Goal: Task Accomplishment & Management: Use online tool/utility

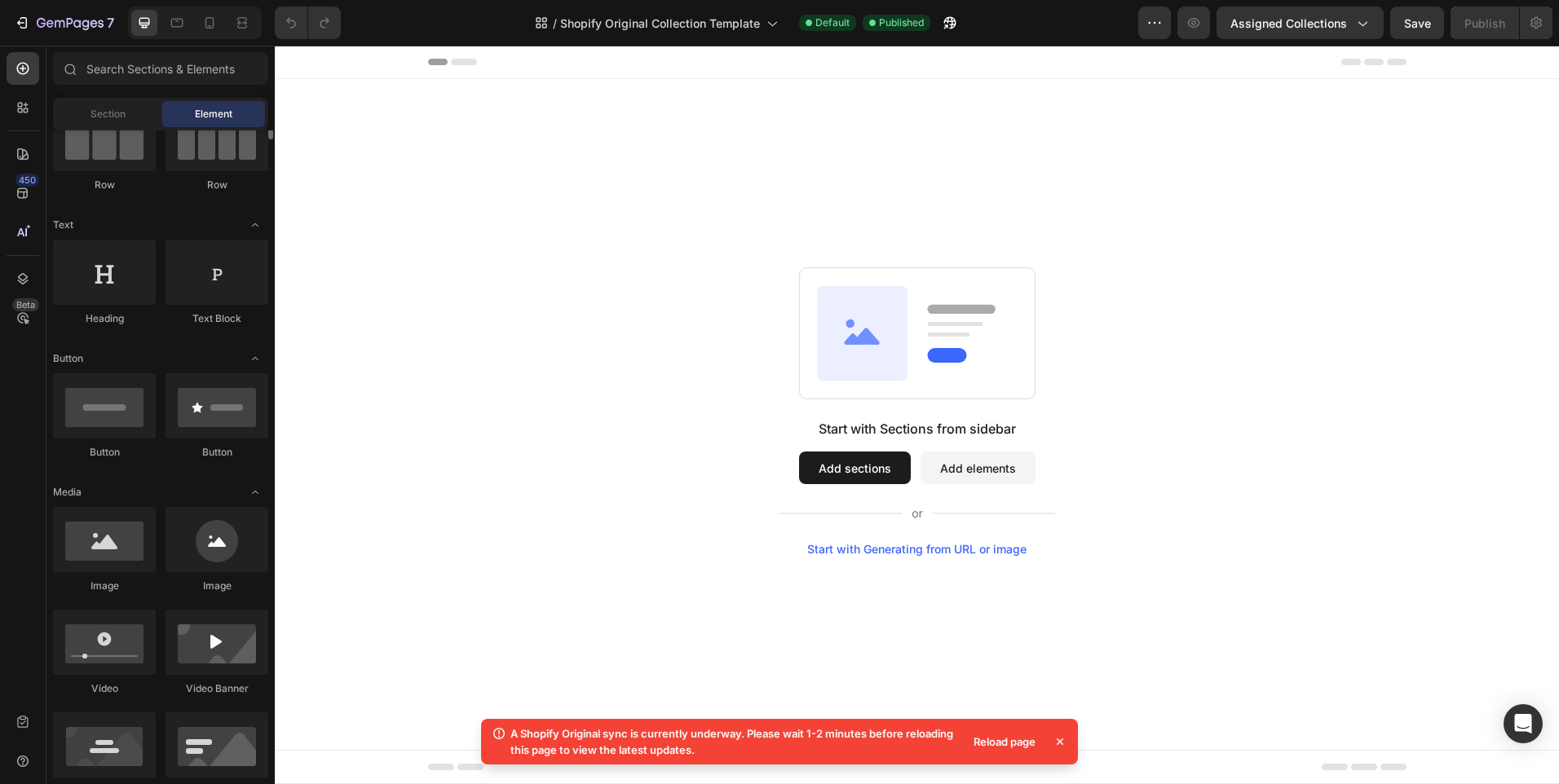
scroll to position [245, 0]
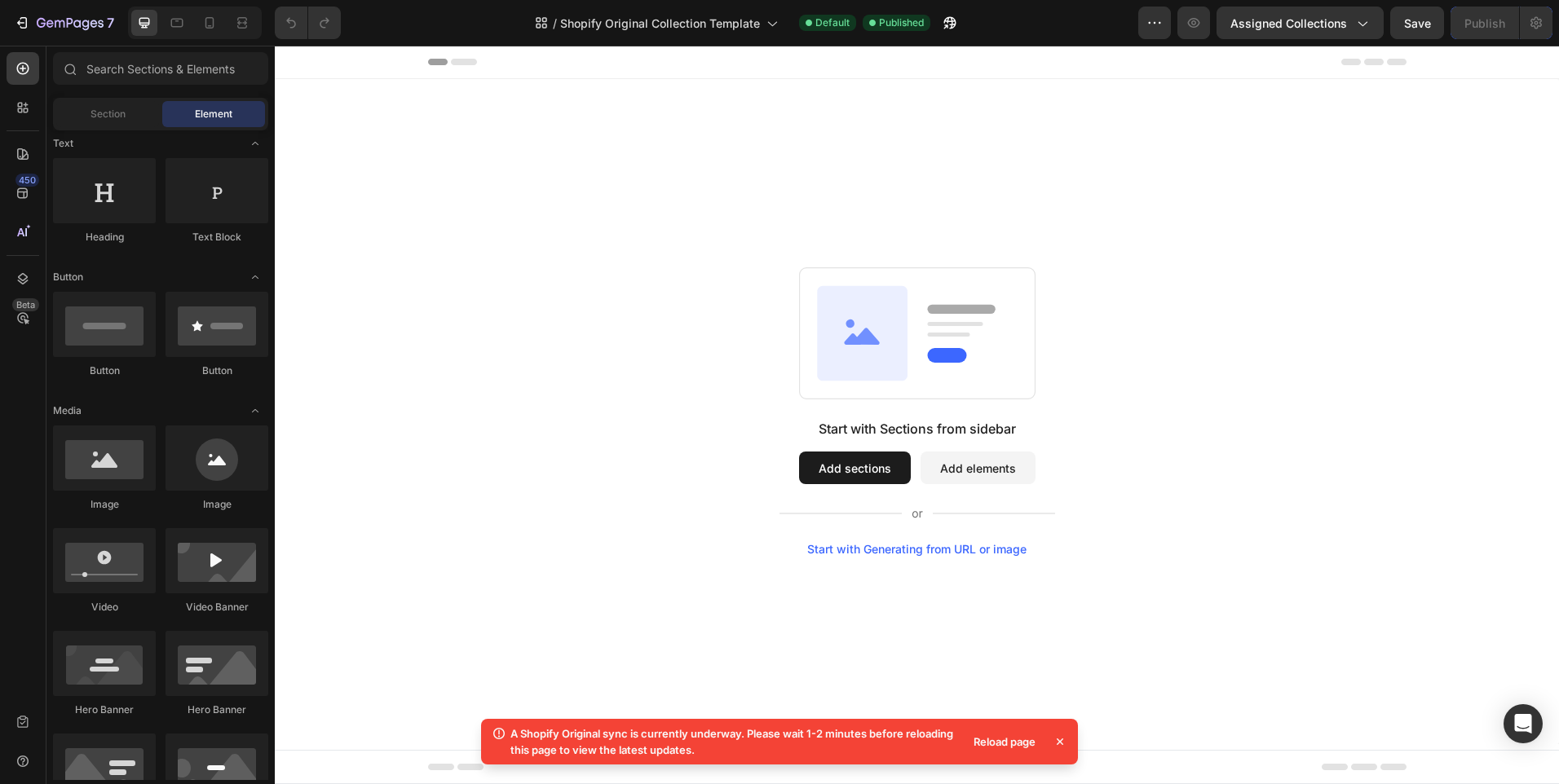
click at [954, 478] on button "Add elements" at bounding box center [978, 468] width 115 height 33
click at [758, 23] on span "Shopify Original Collection Template" at bounding box center [660, 23] width 200 height 17
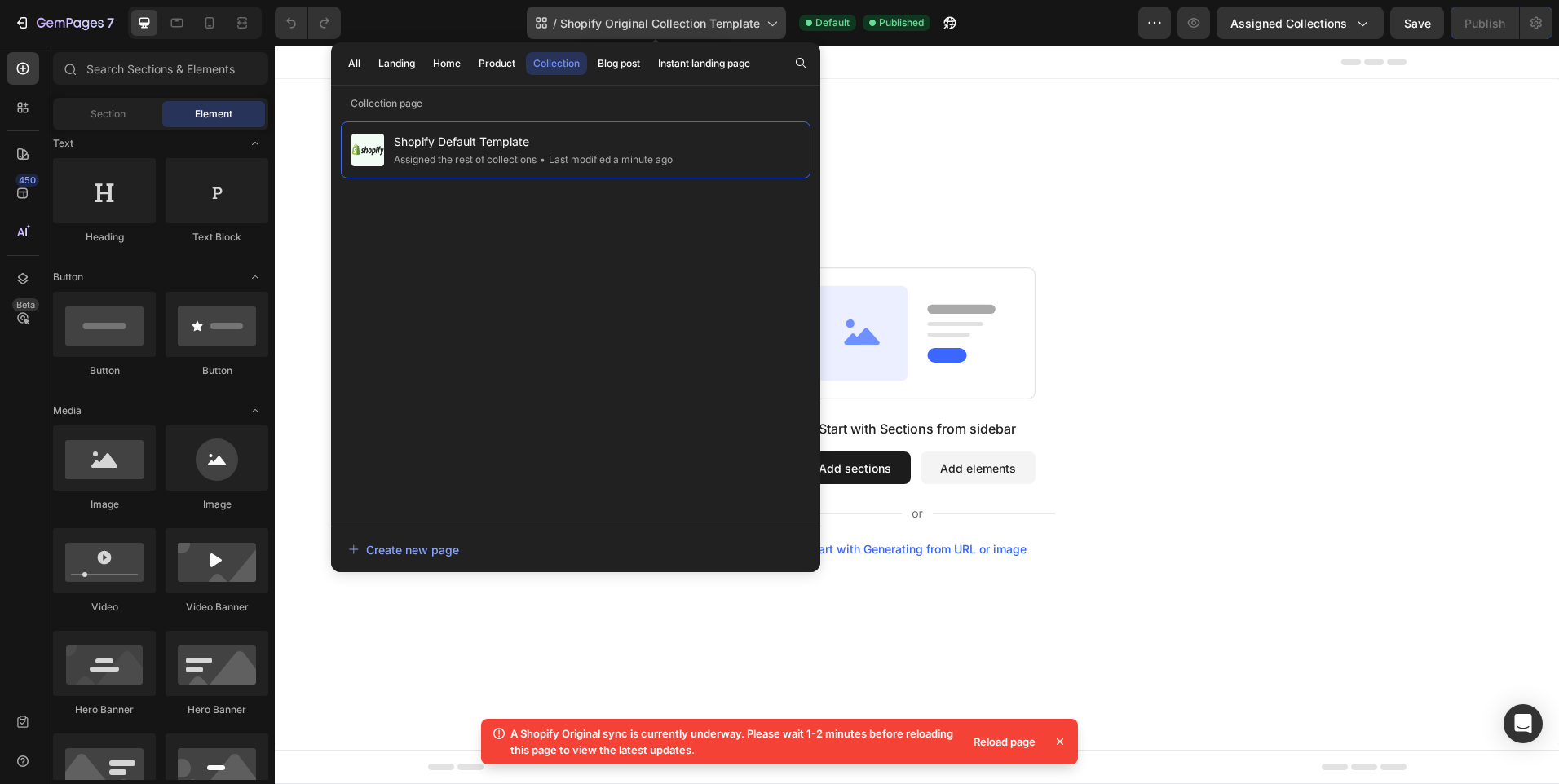
click at [760, 21] on div "/ Shopify Original Collection Template" at bounding box center [656, 23] width 259 height 33
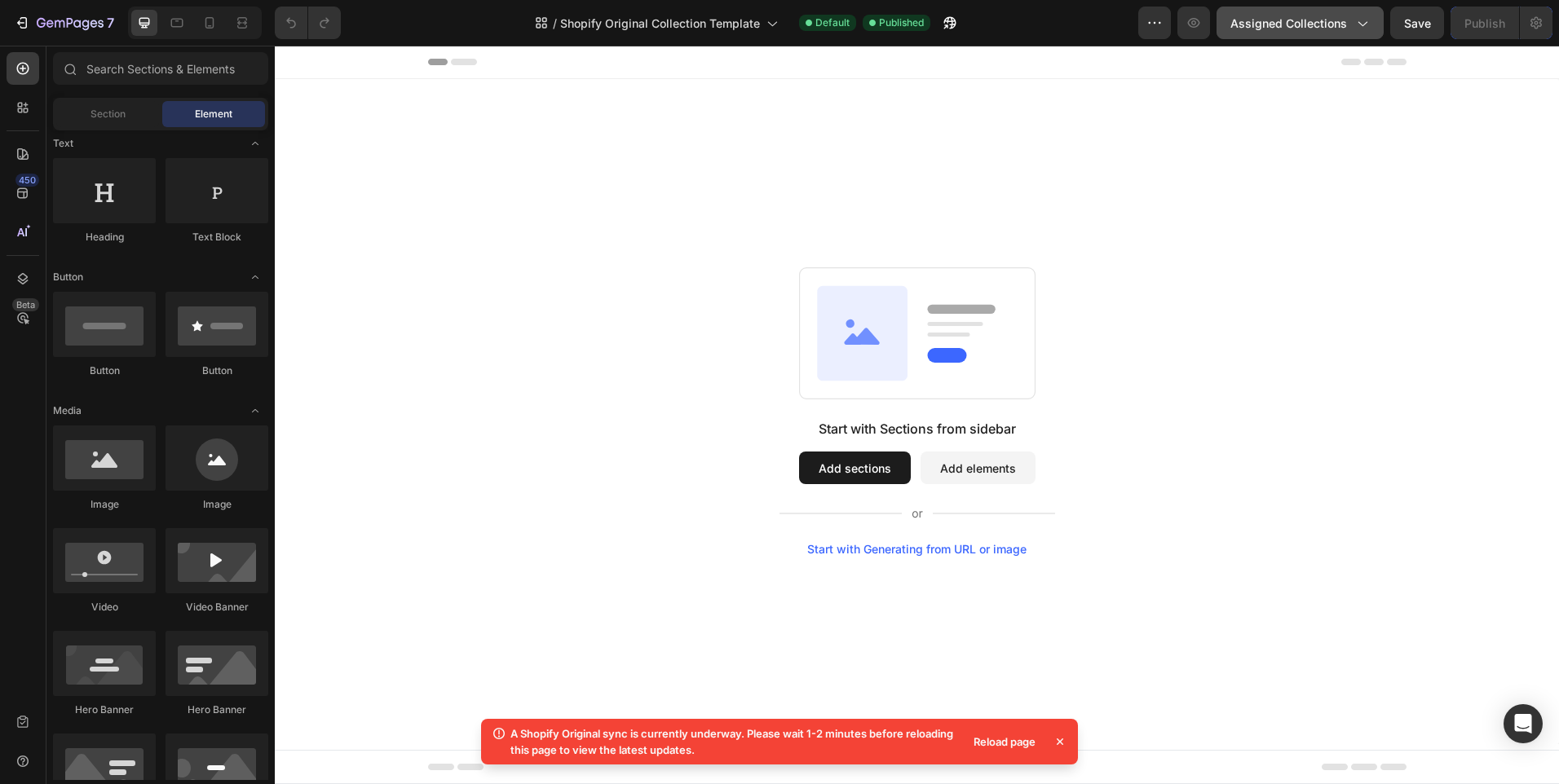
click at [1313, 27] on span "Assigned Collections" at bounding box center [1289, 23] width 116 height 17
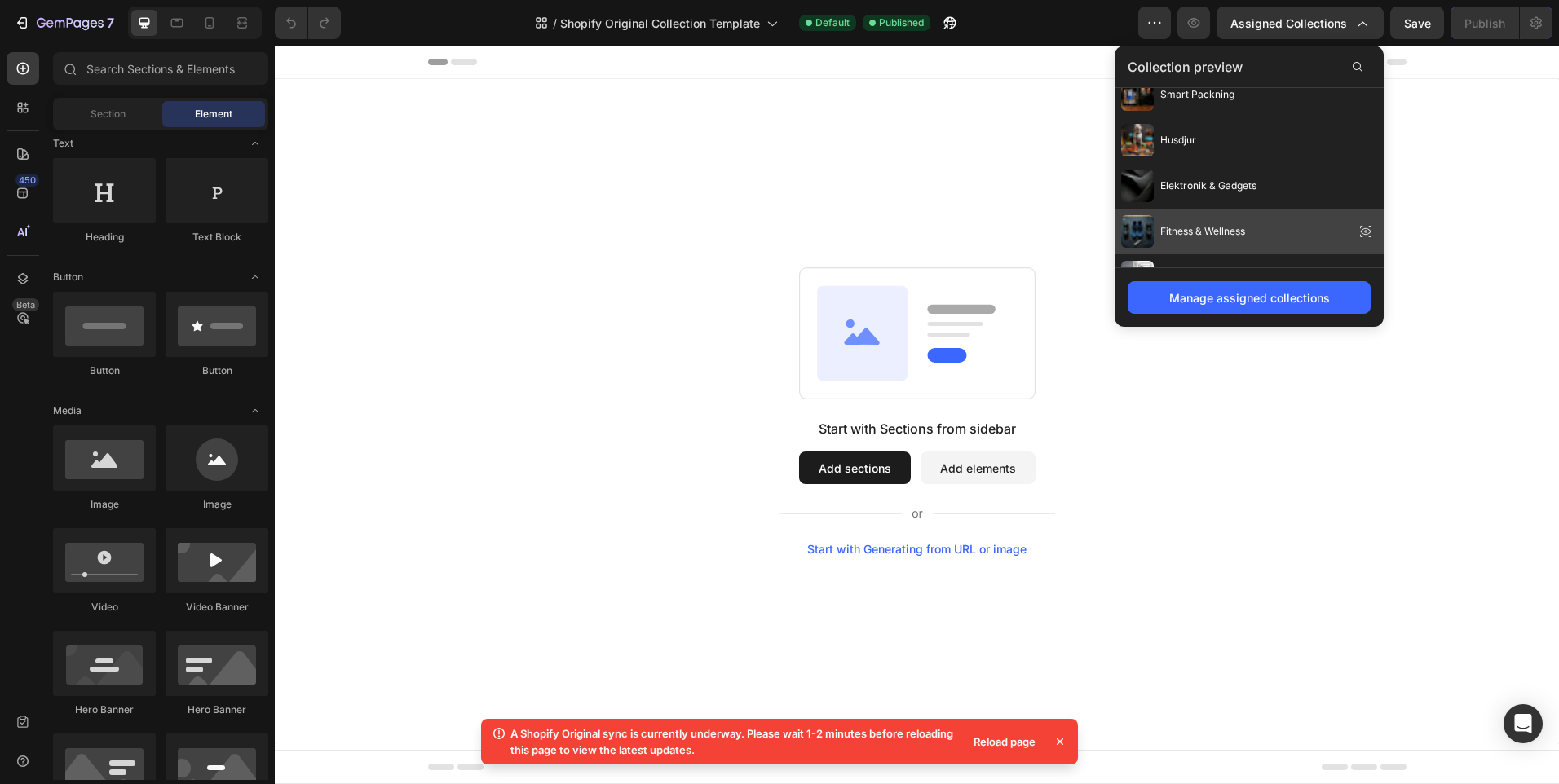
scroll to position [323, 0]
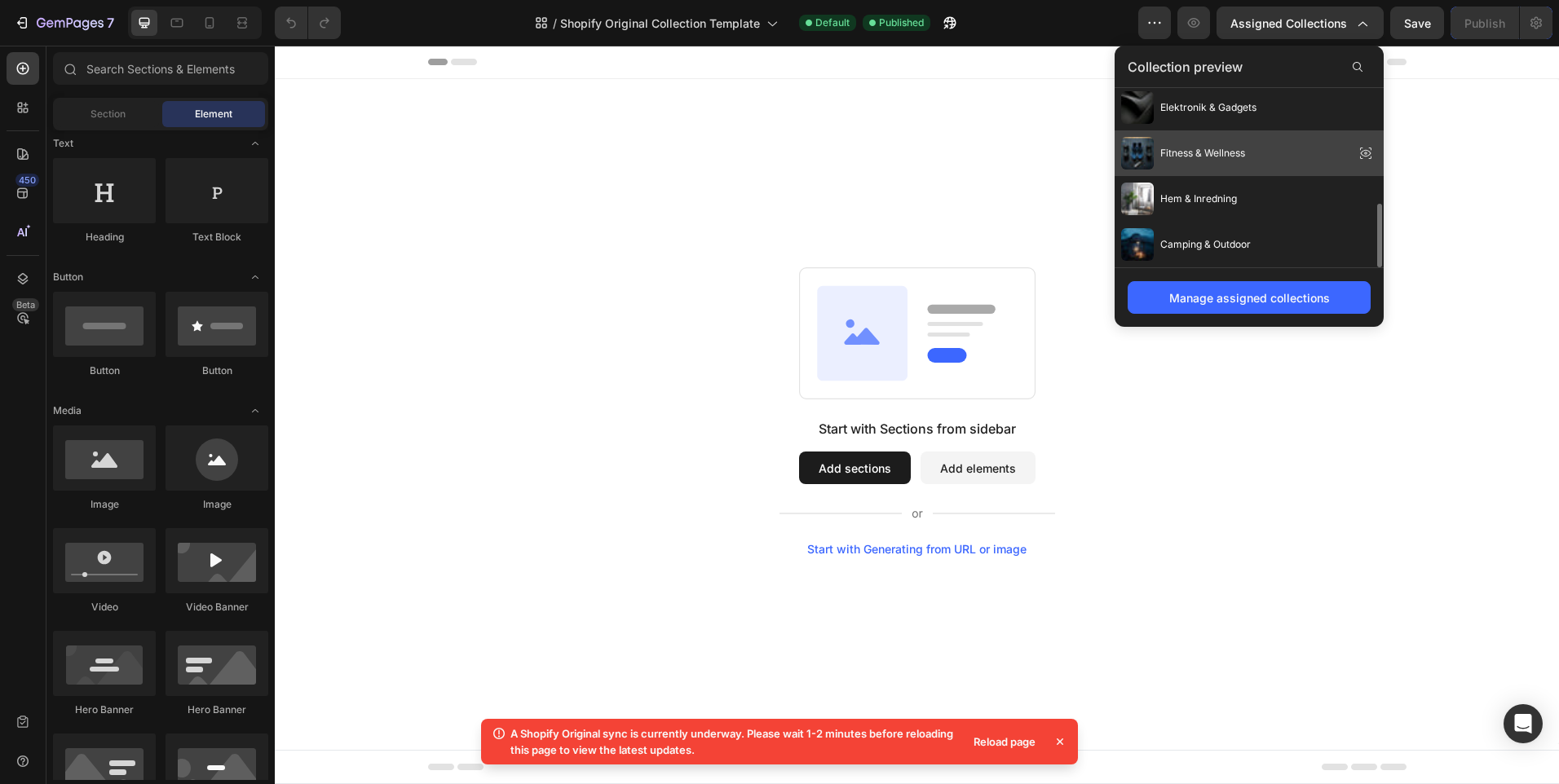
click at [1214, 163] on div "Fitness & Wellness" at bounding box center [1183, 153] width 124 height 33
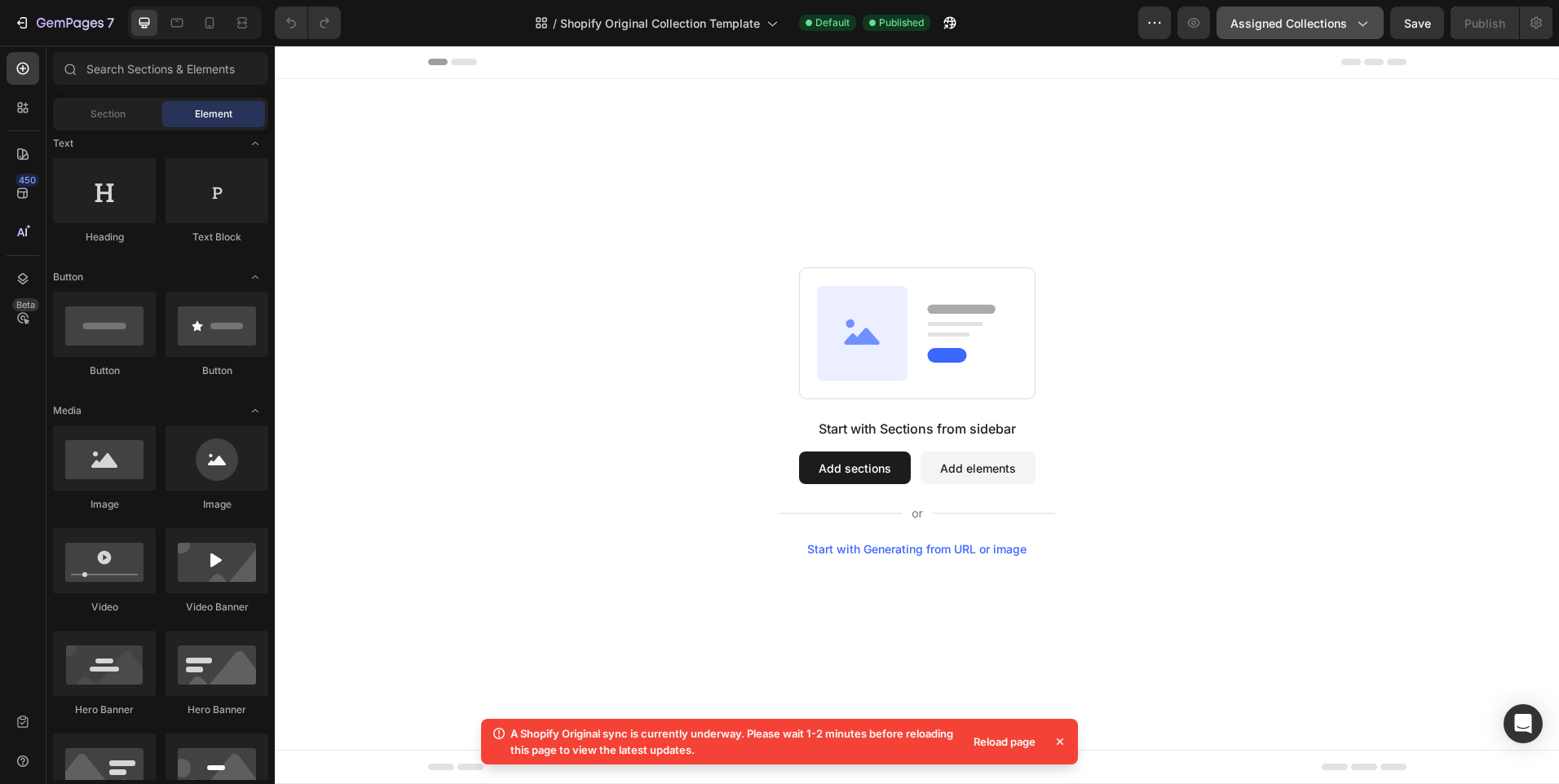
click at [1369, 25] on icon "button" at bounding box center [1362, 22] width 17 height 16
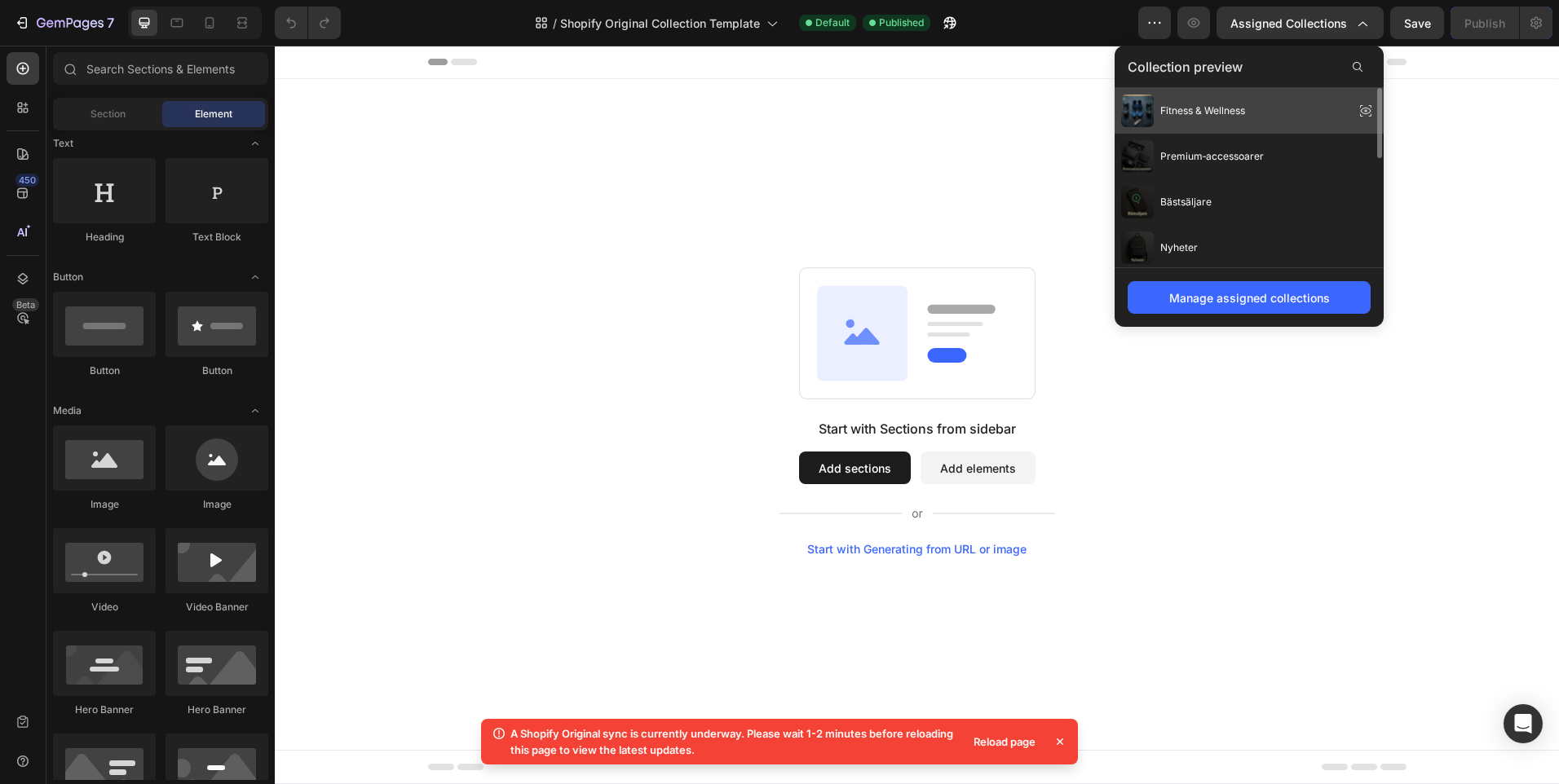
drag, startPoint x: 1188, startPoint y: 116, endPoint x: 912, endPoint y: 71, distance: 279.6
click at [1187, 116] on span "Fitness & Wellness" at bounding box center [1202, 111] width 84 height 15
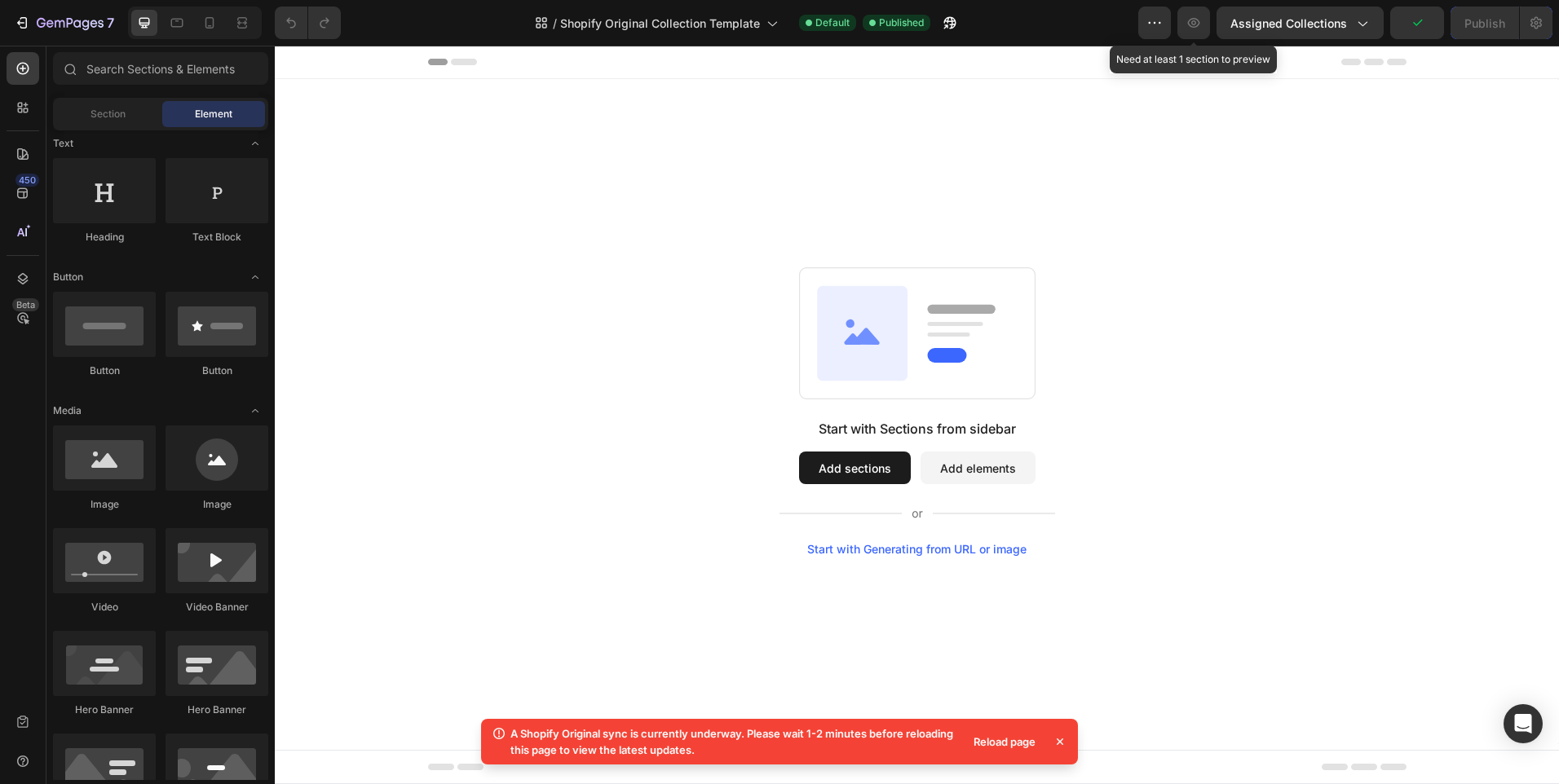
click at [1193, 26] on icon "button" at bounding box center [1194, 22] width 13 height 10
click at [1158, 21] on icon "button" at bounding box center [1154, 22] width 17 height 16
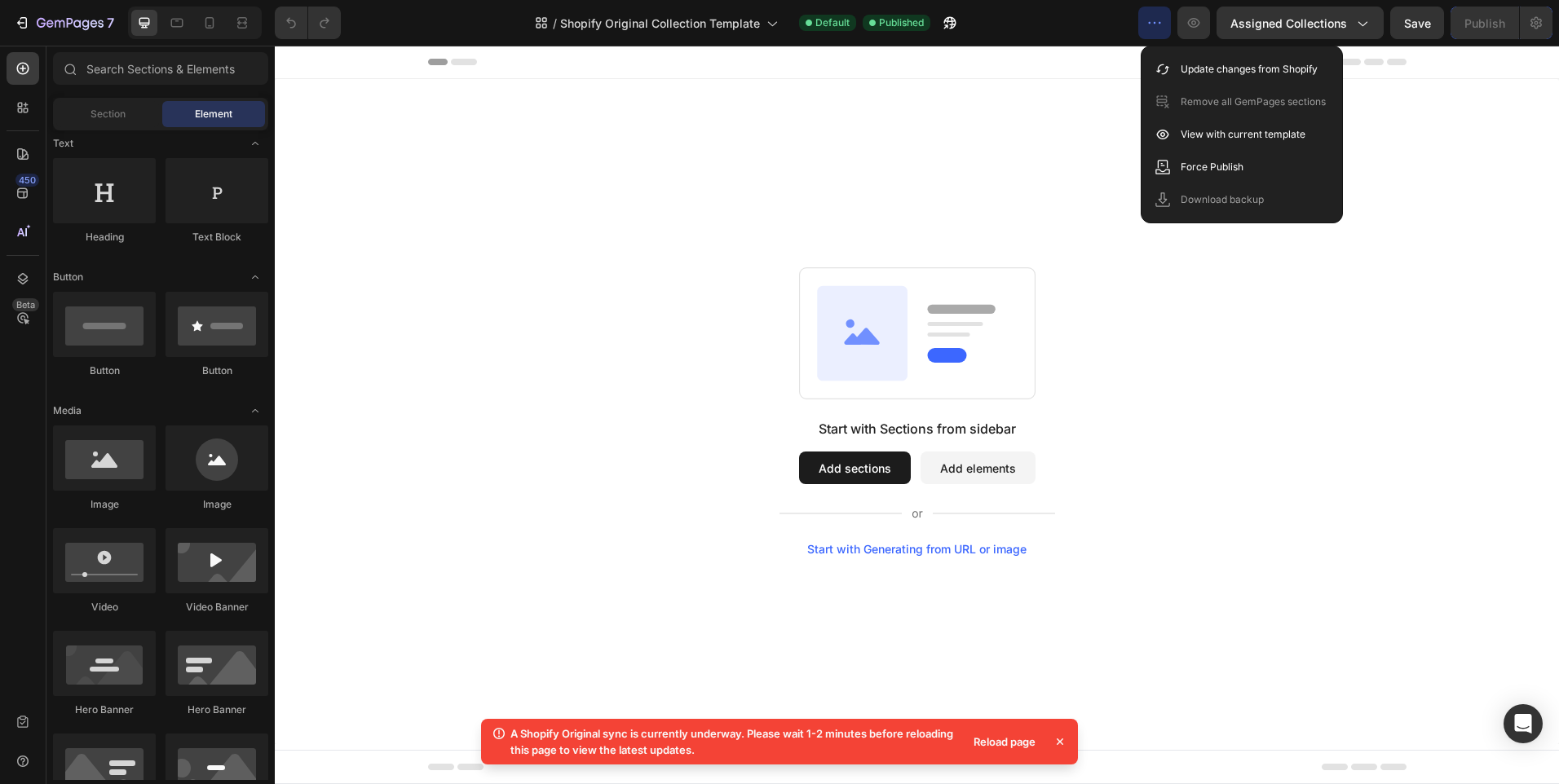
click at [1158, 21] on icon "button" at bounding box center [1154, 22] width 17 height 16
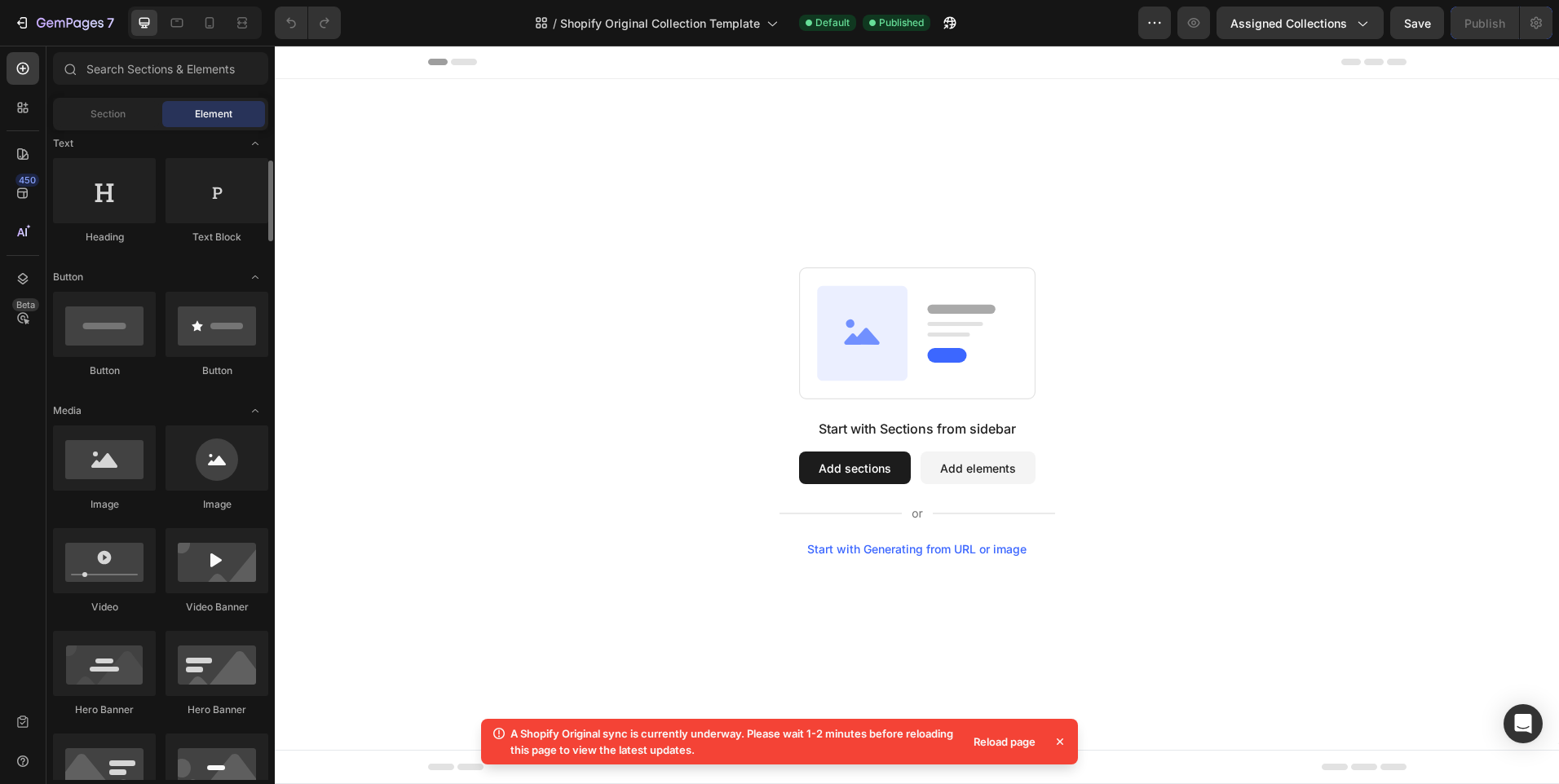
scroll to position [0, 0]
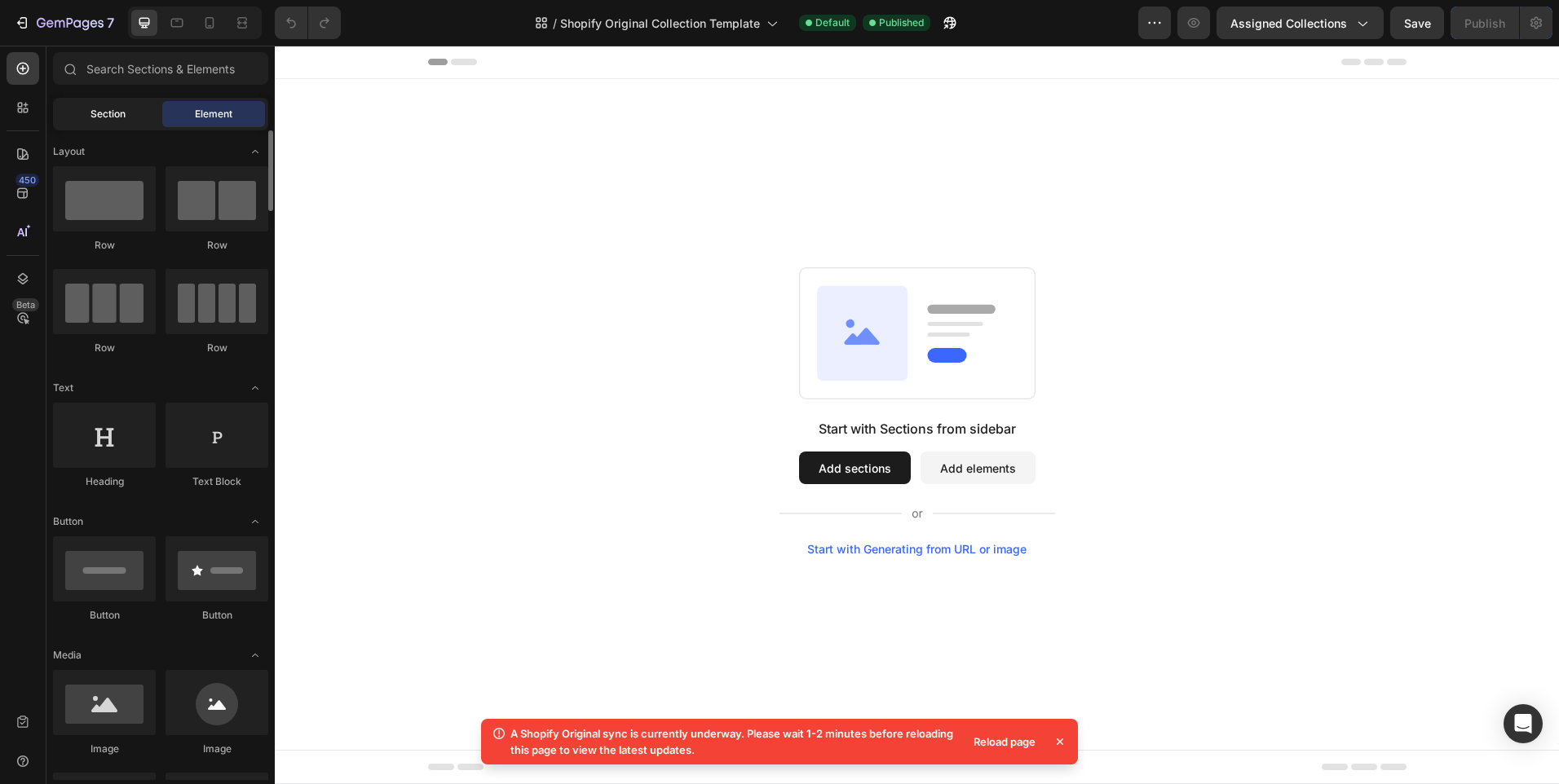
click at [120, 117] on span "Section" at bounding box center [108, 114] width 35 height 15
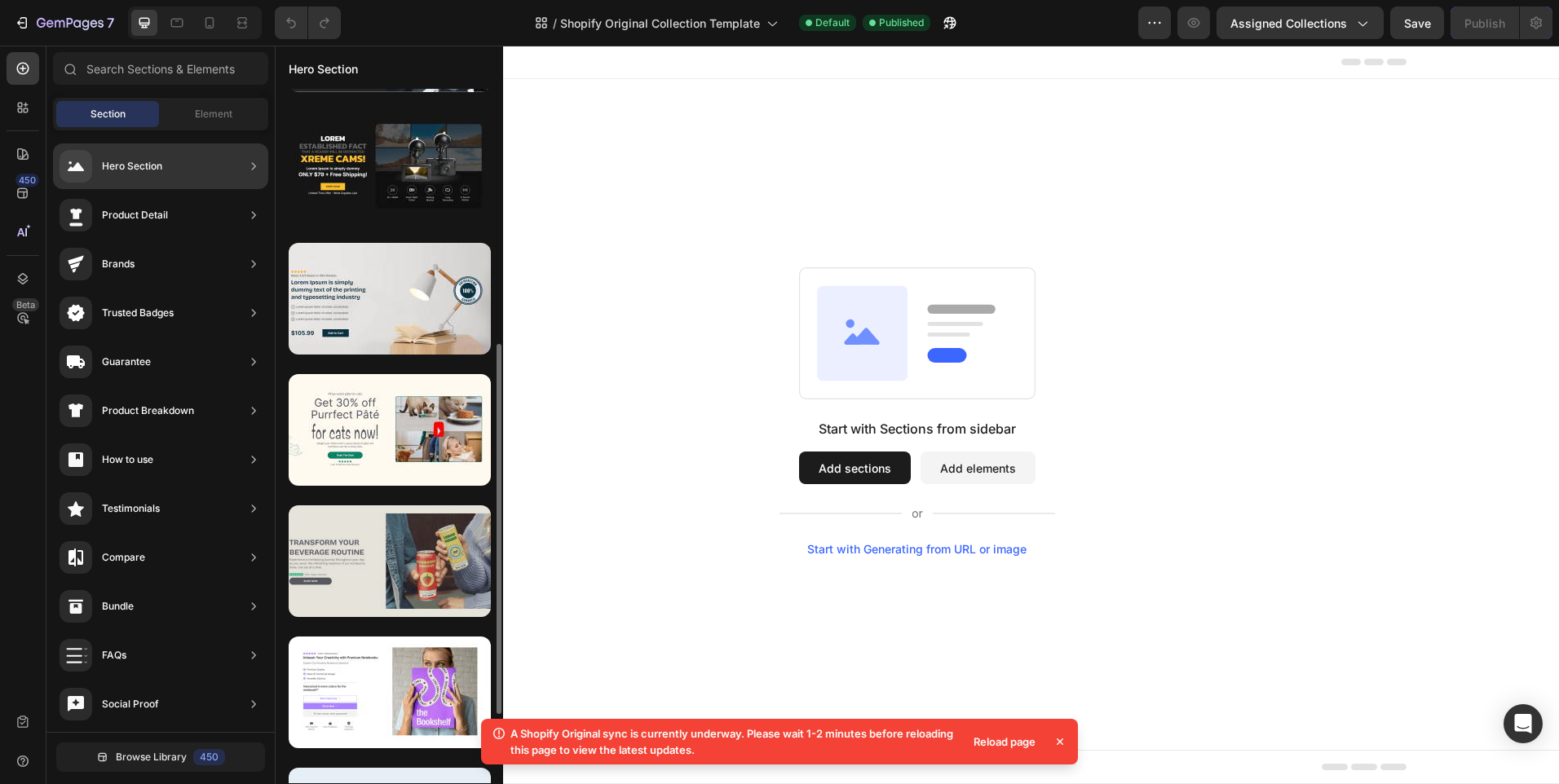
scroll to position [489, 0]
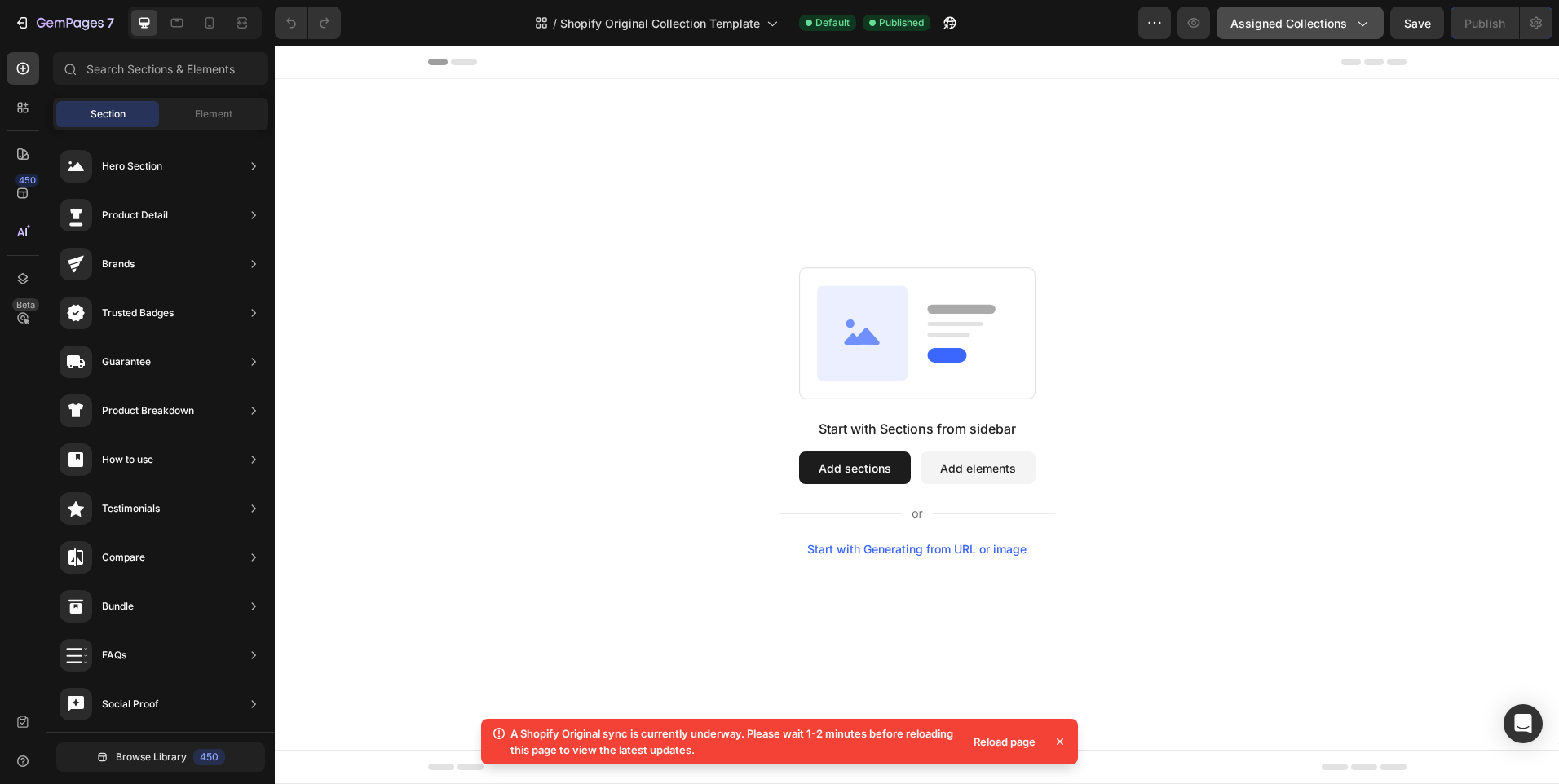
click at [1344, 26] on span "Assigned Collections" at bounding box center [1289, 23] width 116 height 17
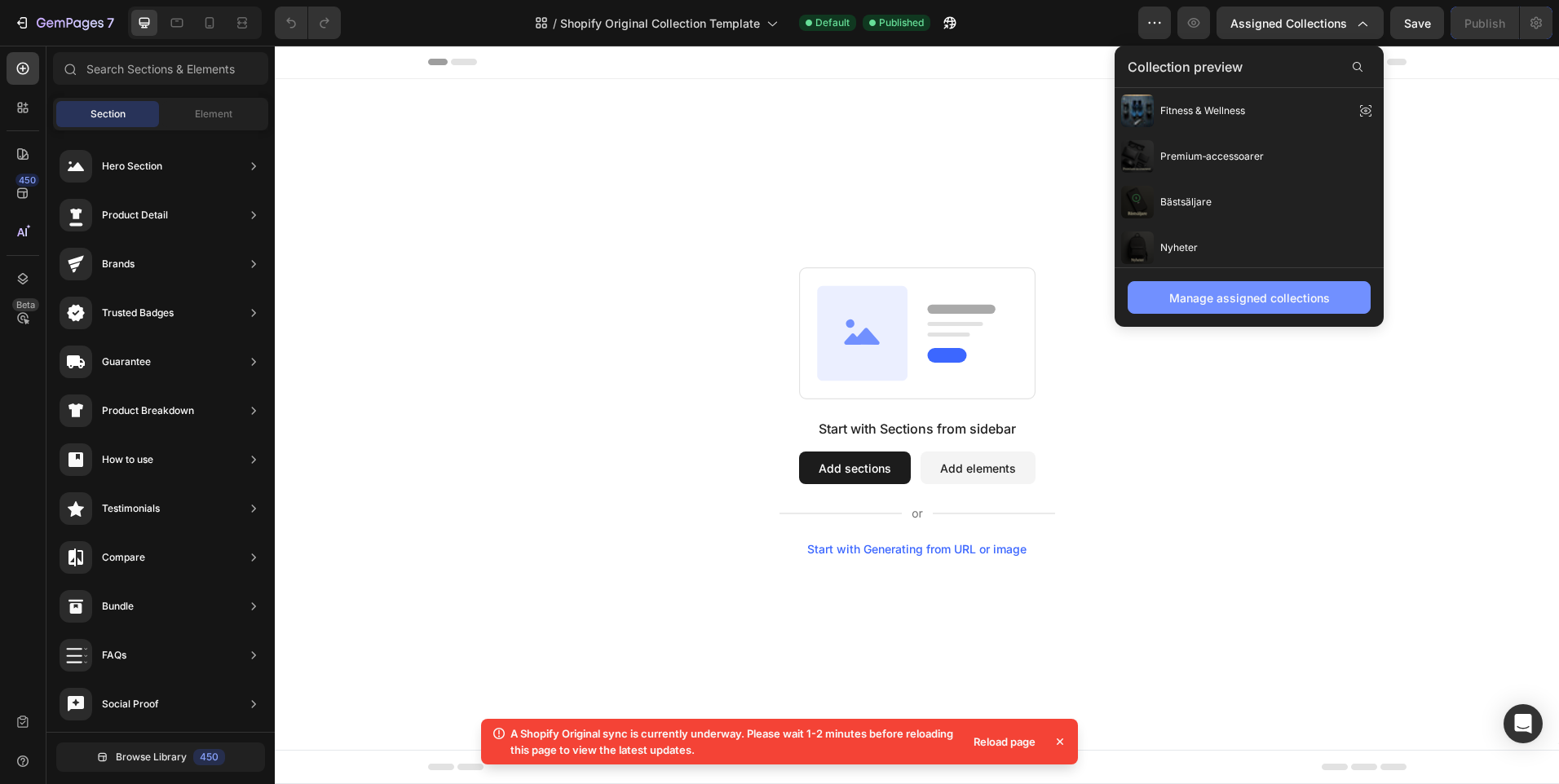
click at [1237, 299] on div "Manage assigned collections" at bounding box center [1250, 298] width 161 height 17
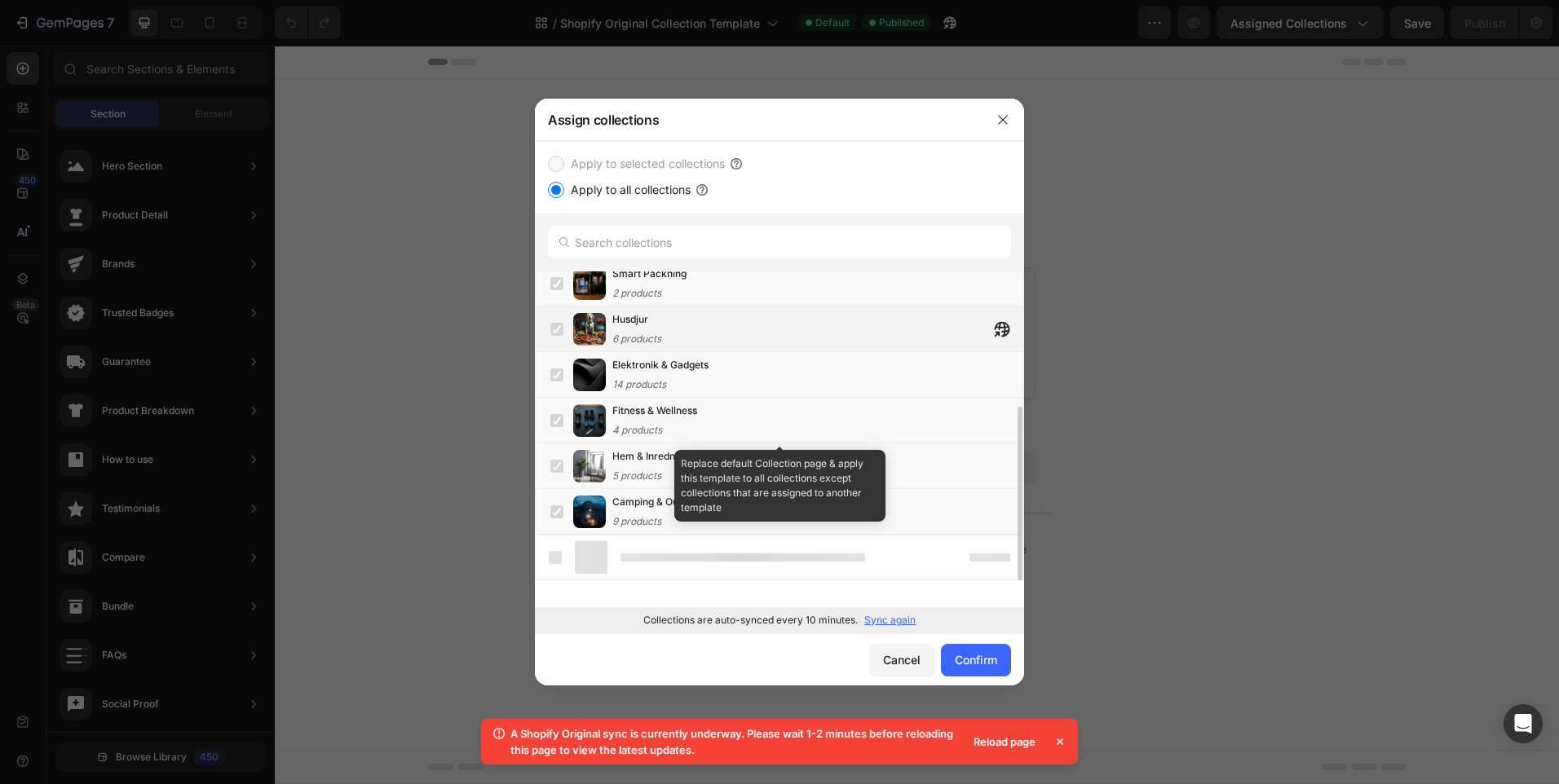
scroll to position [193, 0]
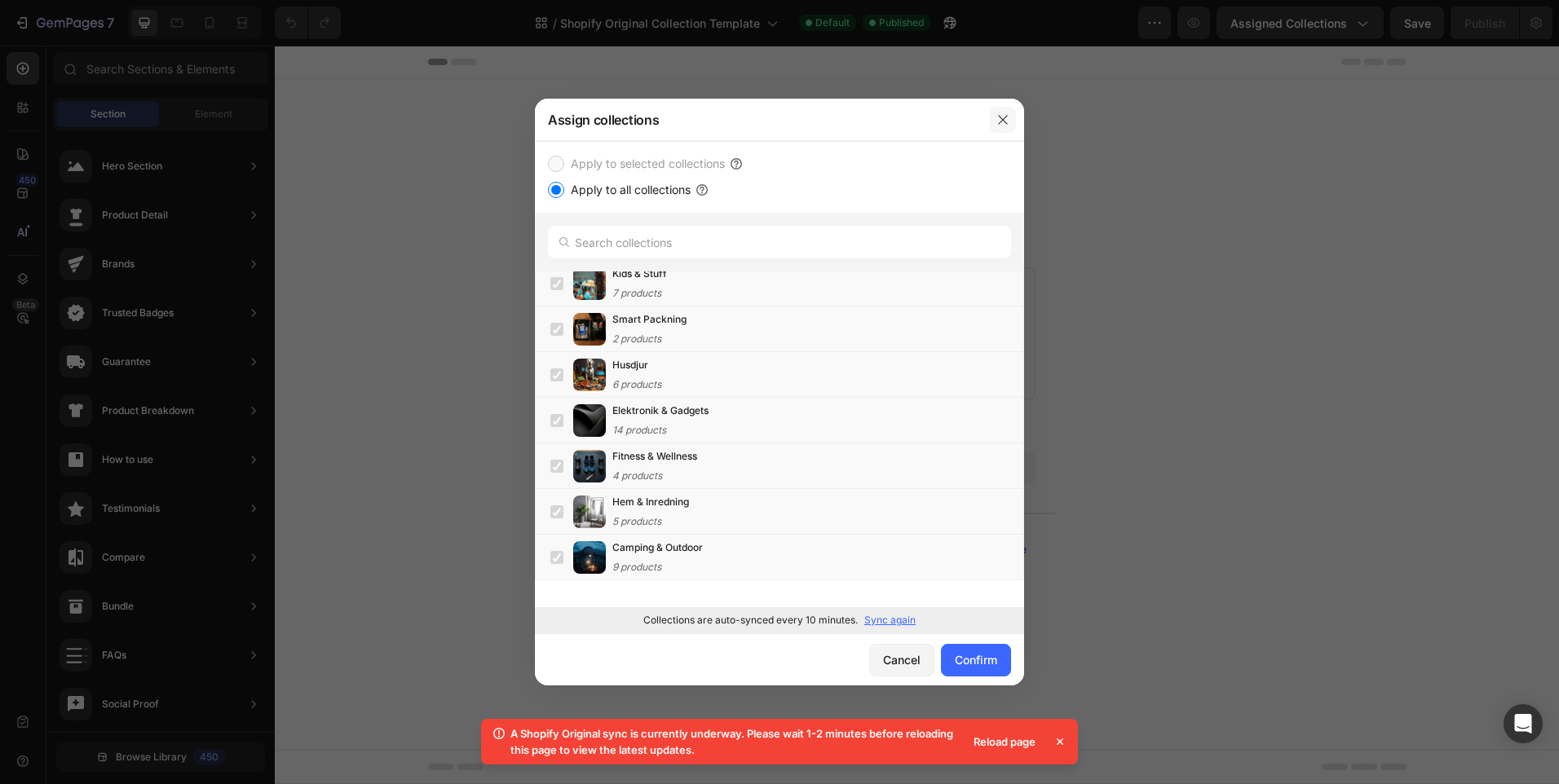
click at [1006, 115] on icon "button" at bounding box center [1003, 119] width 13 height 13
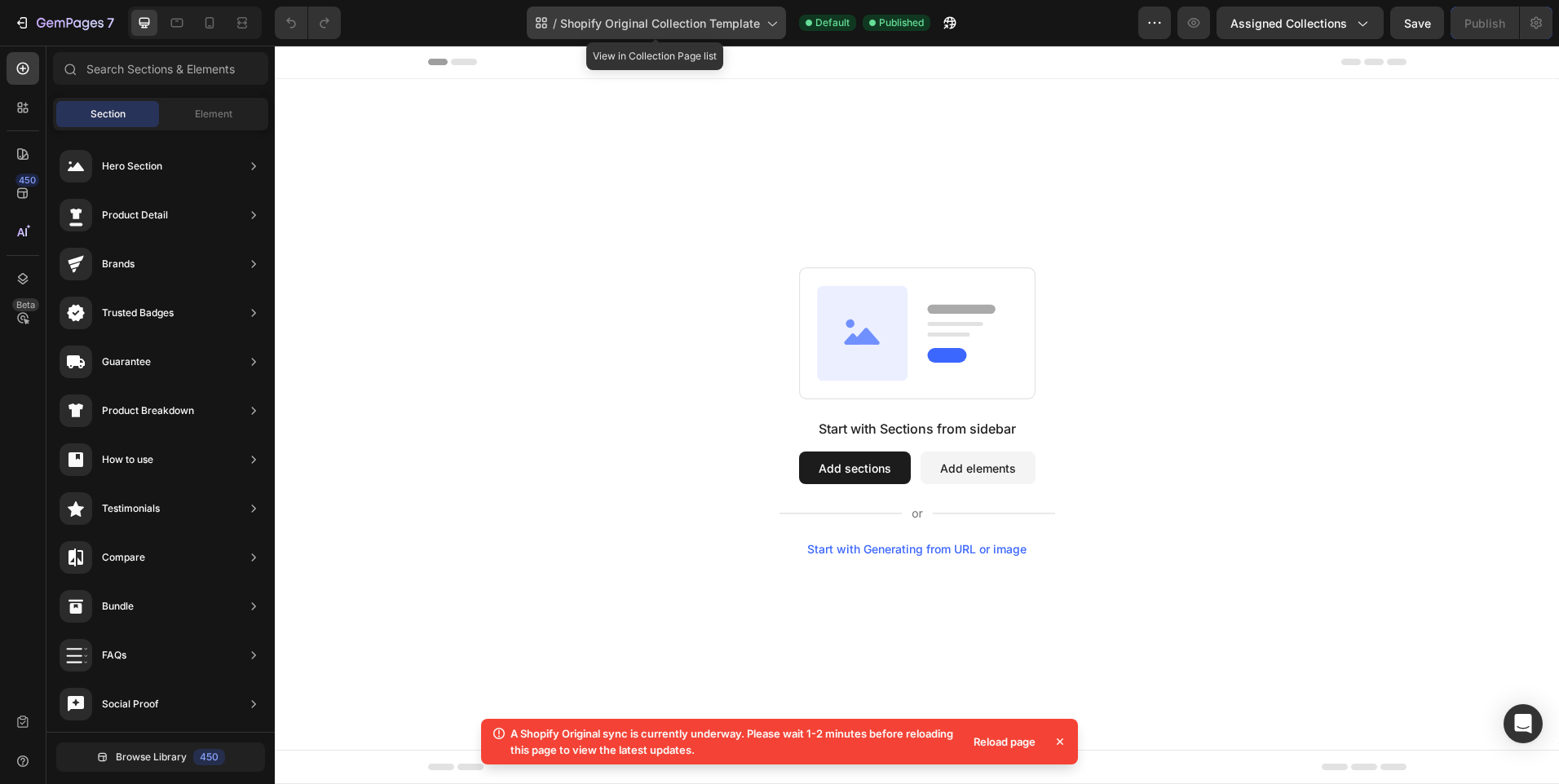
click at [775, 23] on icon at bounding box center [771, 22] width 17 height 16
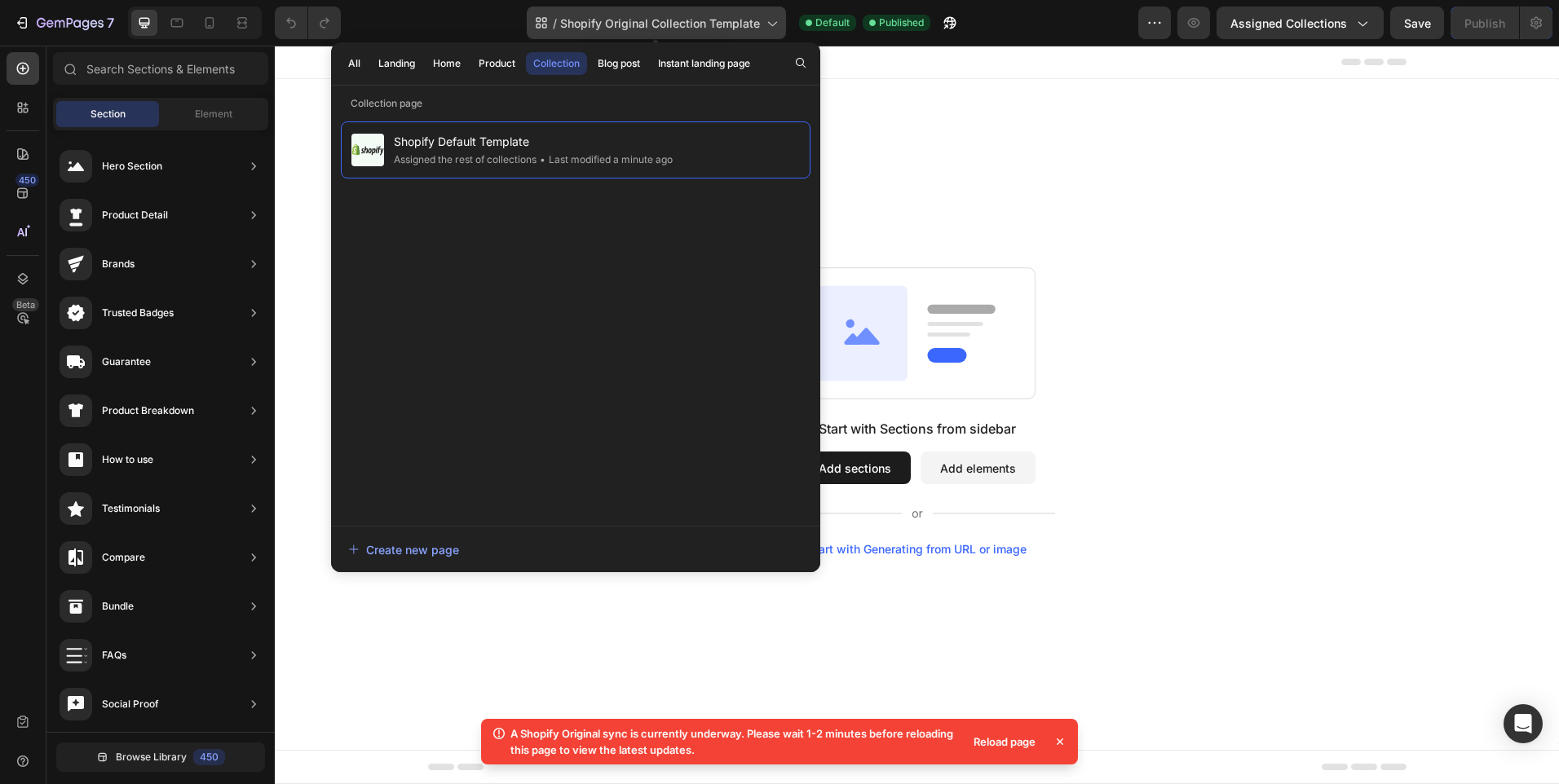
click at [775, 23] on icon at bounding box center [771, 22] width 17 height 16
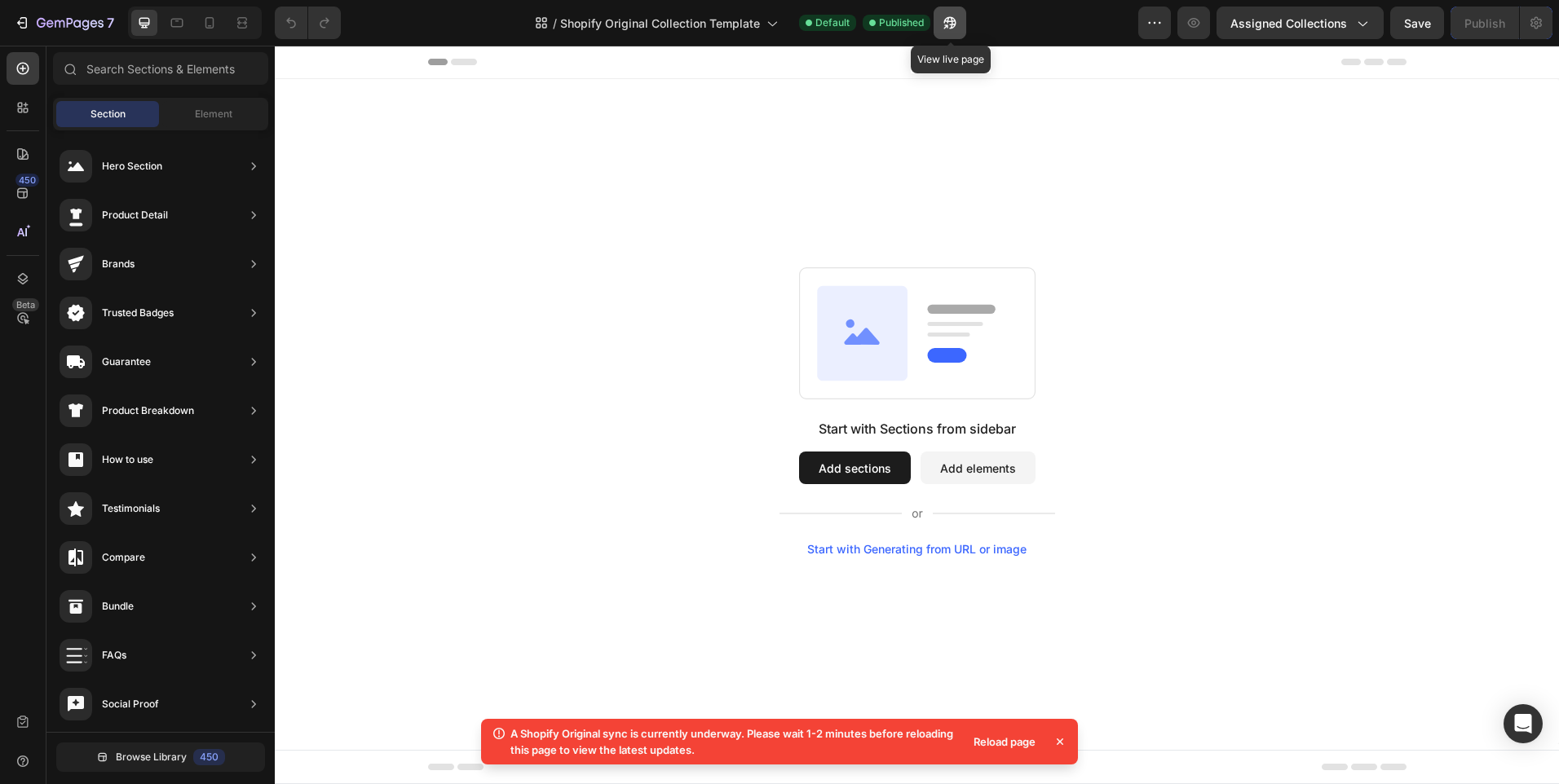
click at [955, 21] on icon "button" at bounding box center [949, 23] width 13 height 13
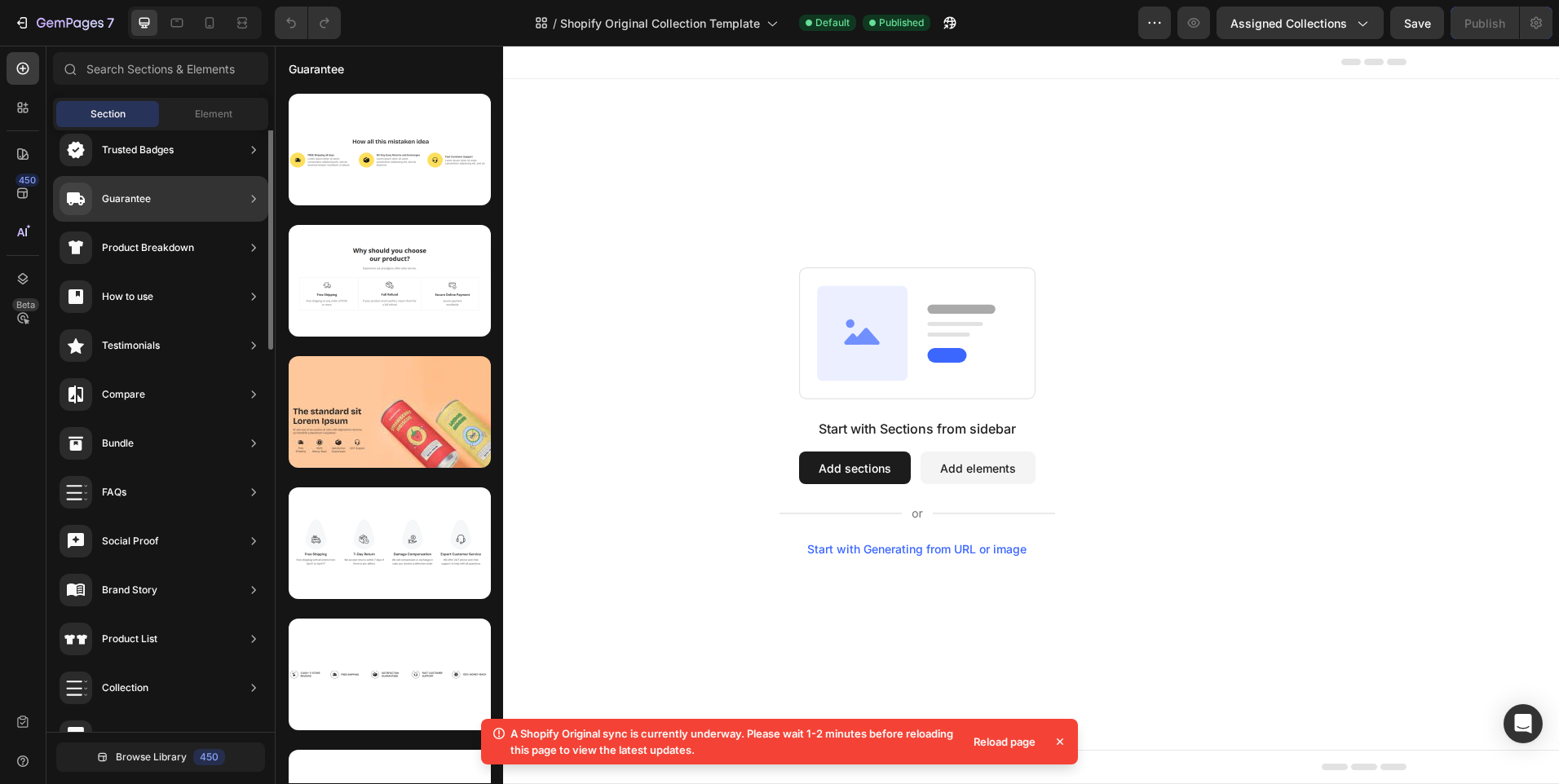
scroll to position [0, 0]
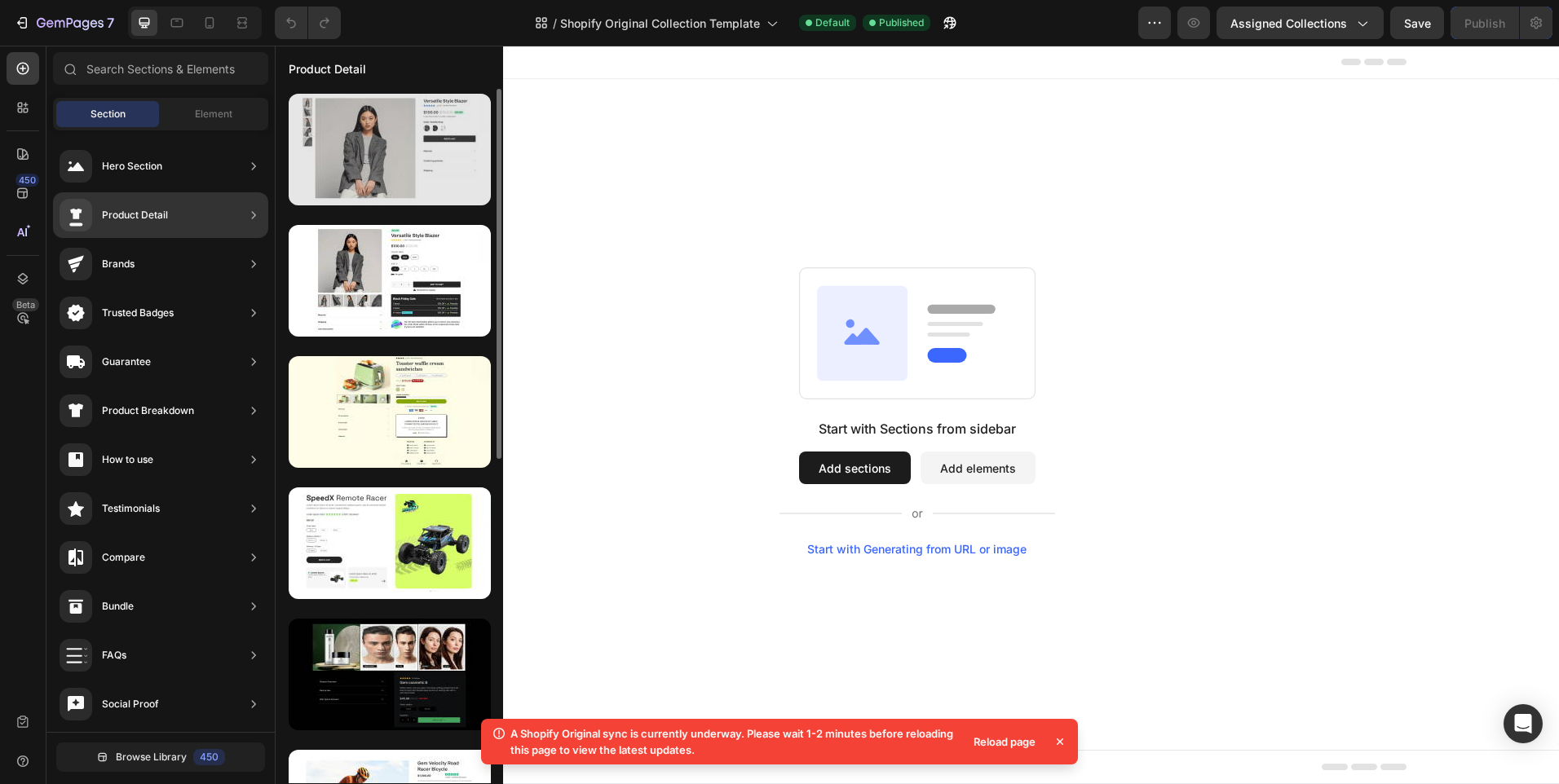
click at [394, 184] on div at bounding box center [389, 149] width 202 height 112
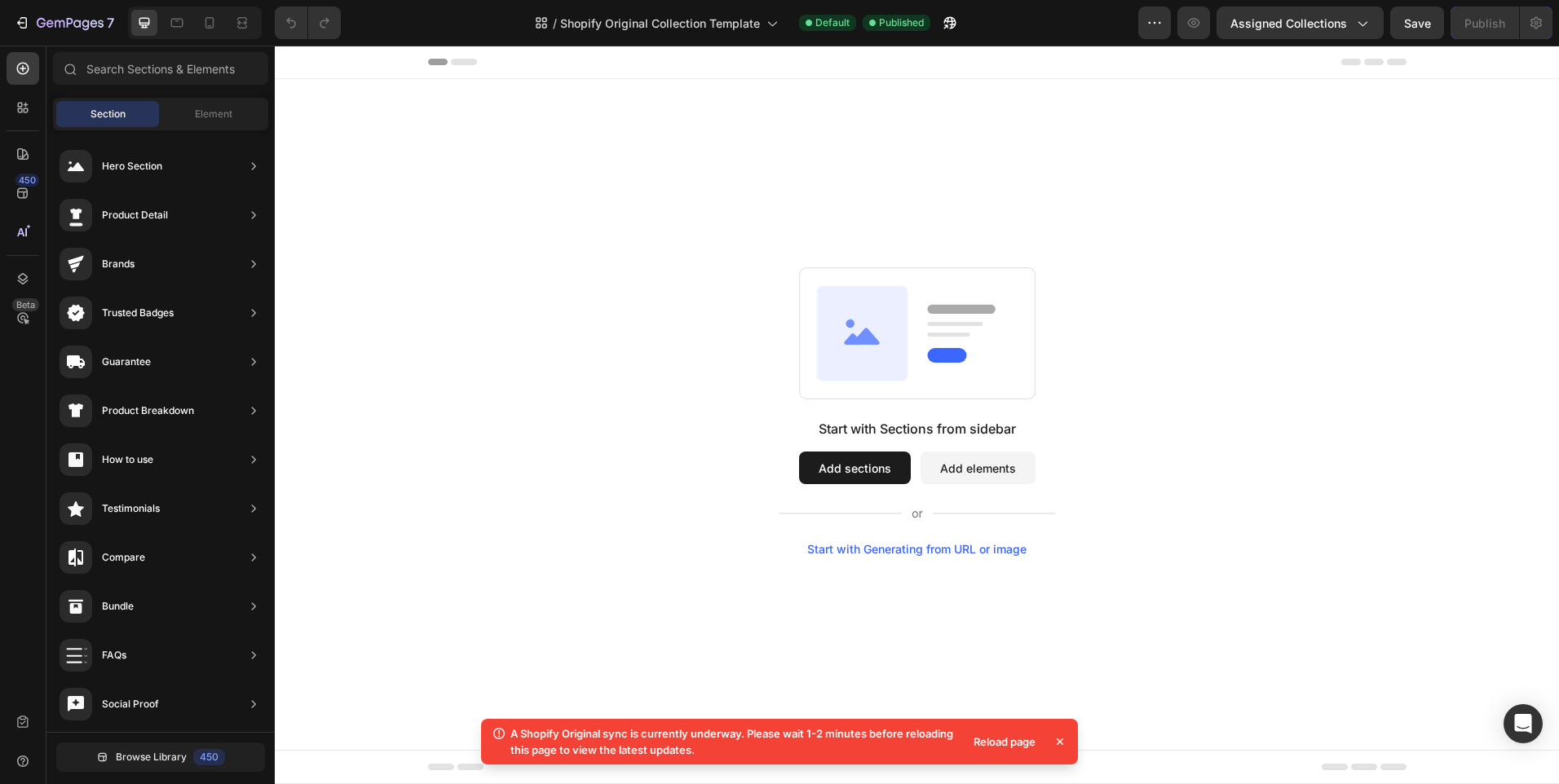
click at [1008, 742] on div "Reload page" at bounding box center [1005, 742] width 82 height 23
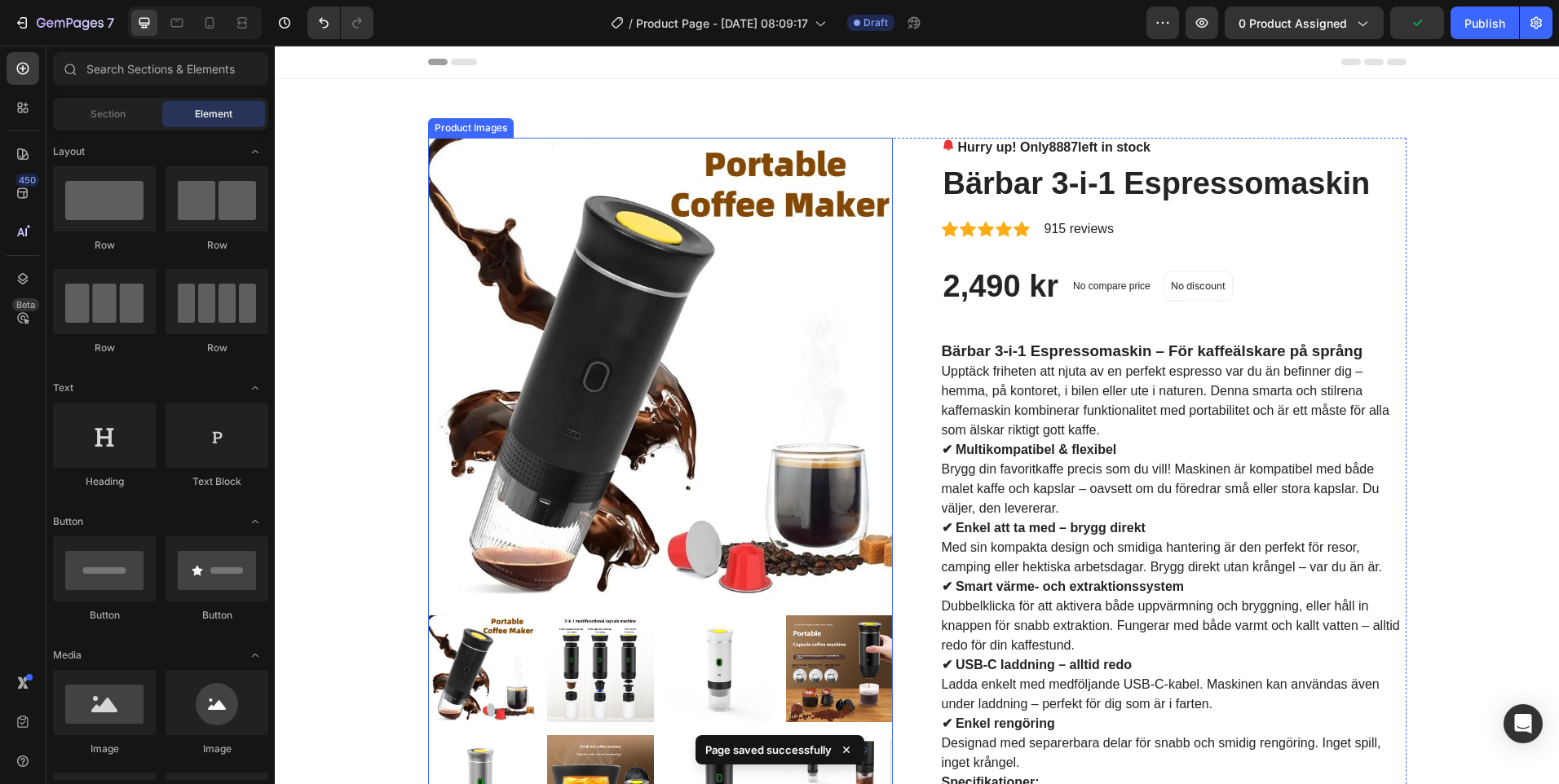
click at [595, 339] on img at bounding box center [660, 370] width 465 height 465
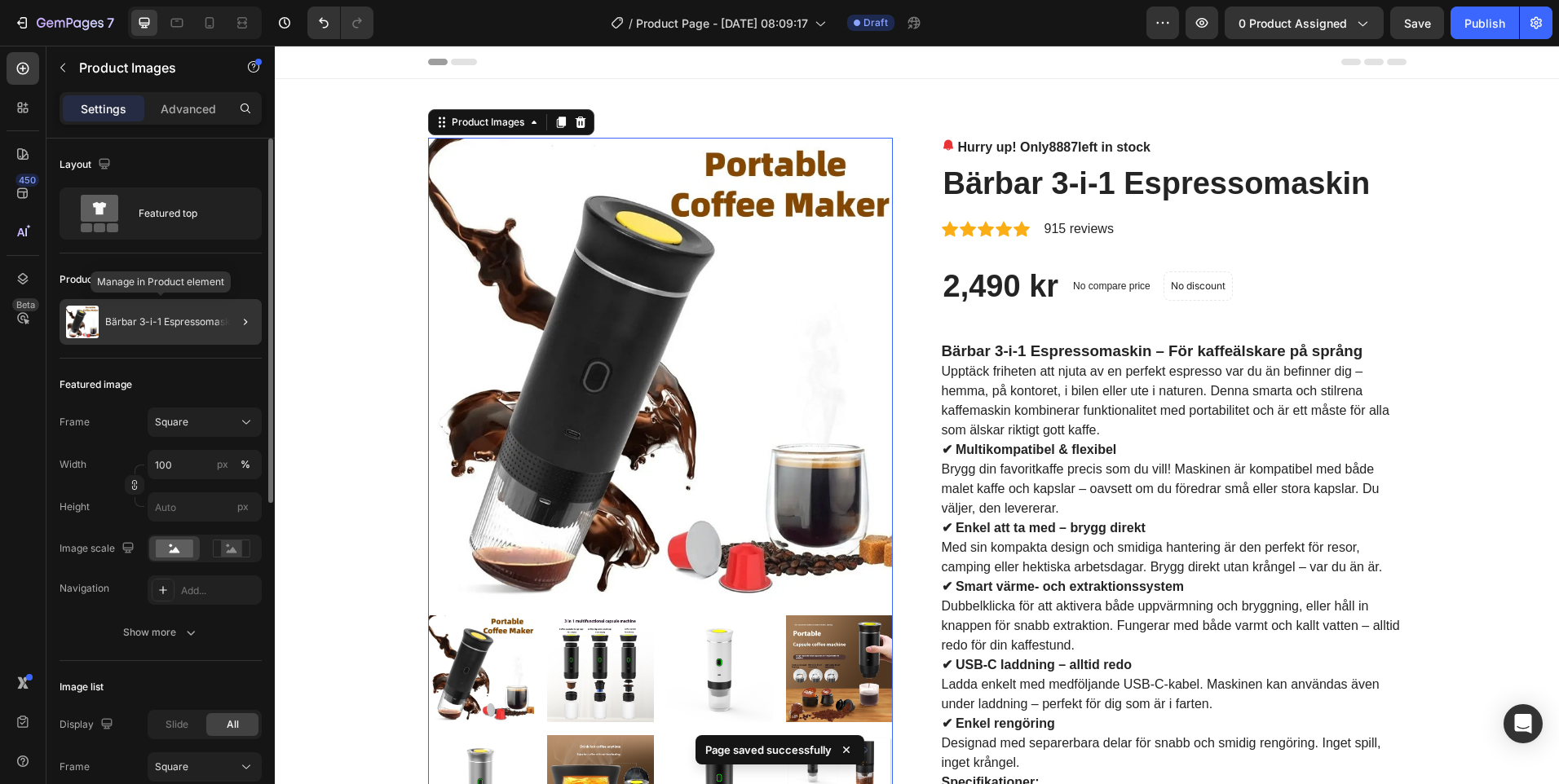
click at [194, 321] on p "Bärbar 3-i-1 Espressomaskin" at bounding box center [172, 322] width 134 height 12
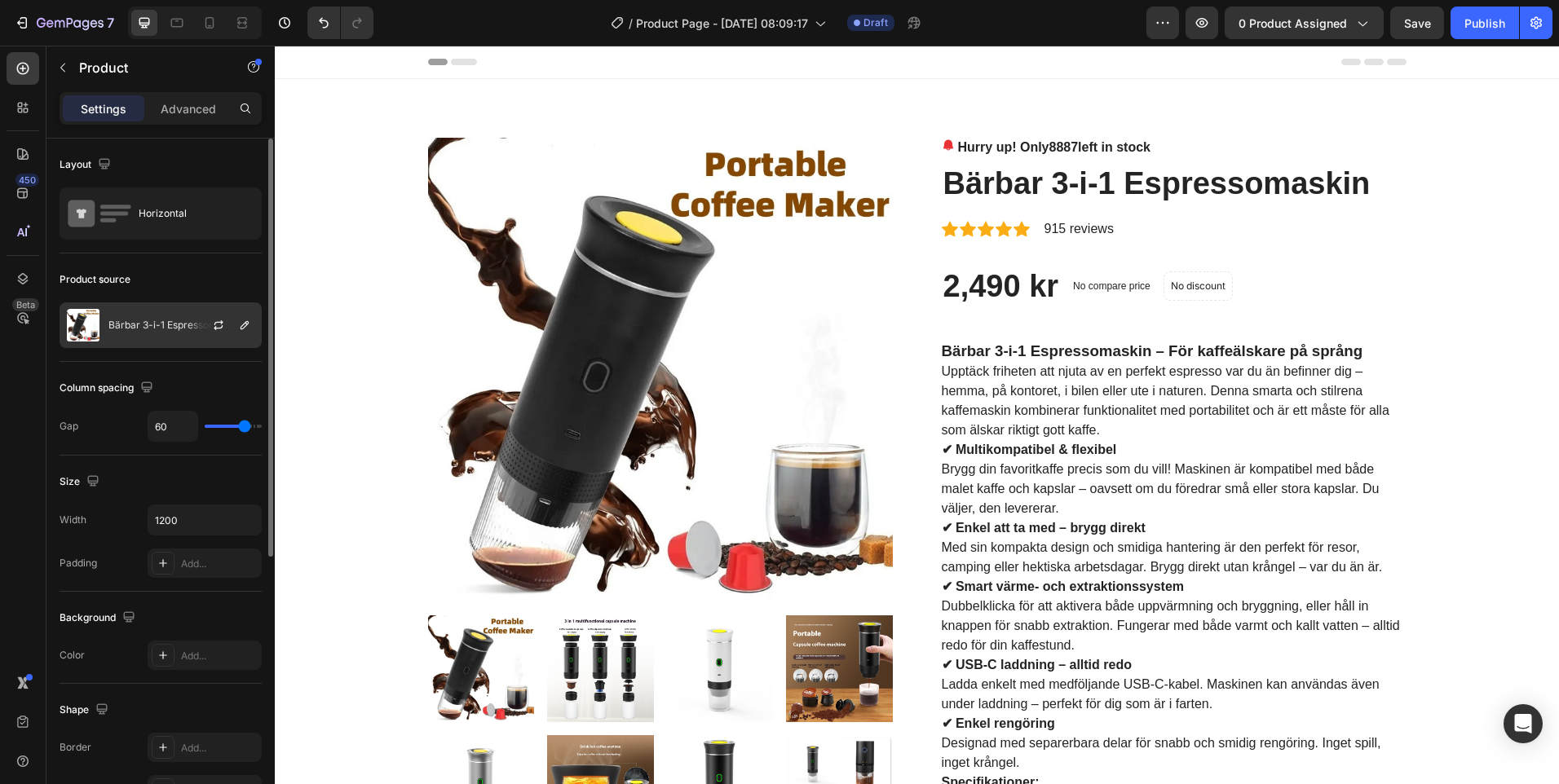
click at [112, 324] on p "Bärbar 3-i-1 Espressomaskin" at bounding box center [176, 325] width 134 height 12
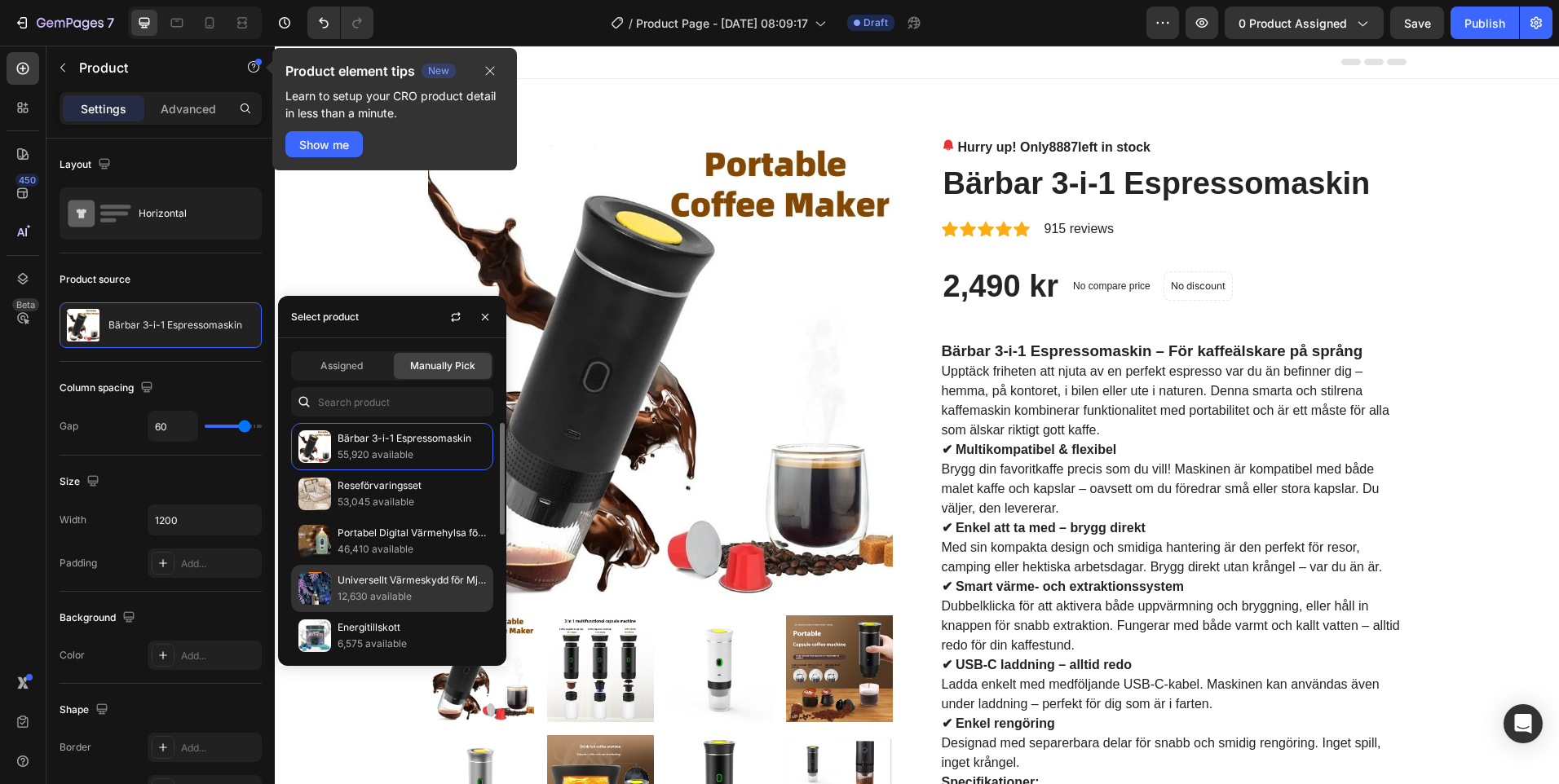
click at [383, 587] on p "Universellt Värmeskydd för Mjölkflaskor" at bounding box center [412, 580] width 149 height 16
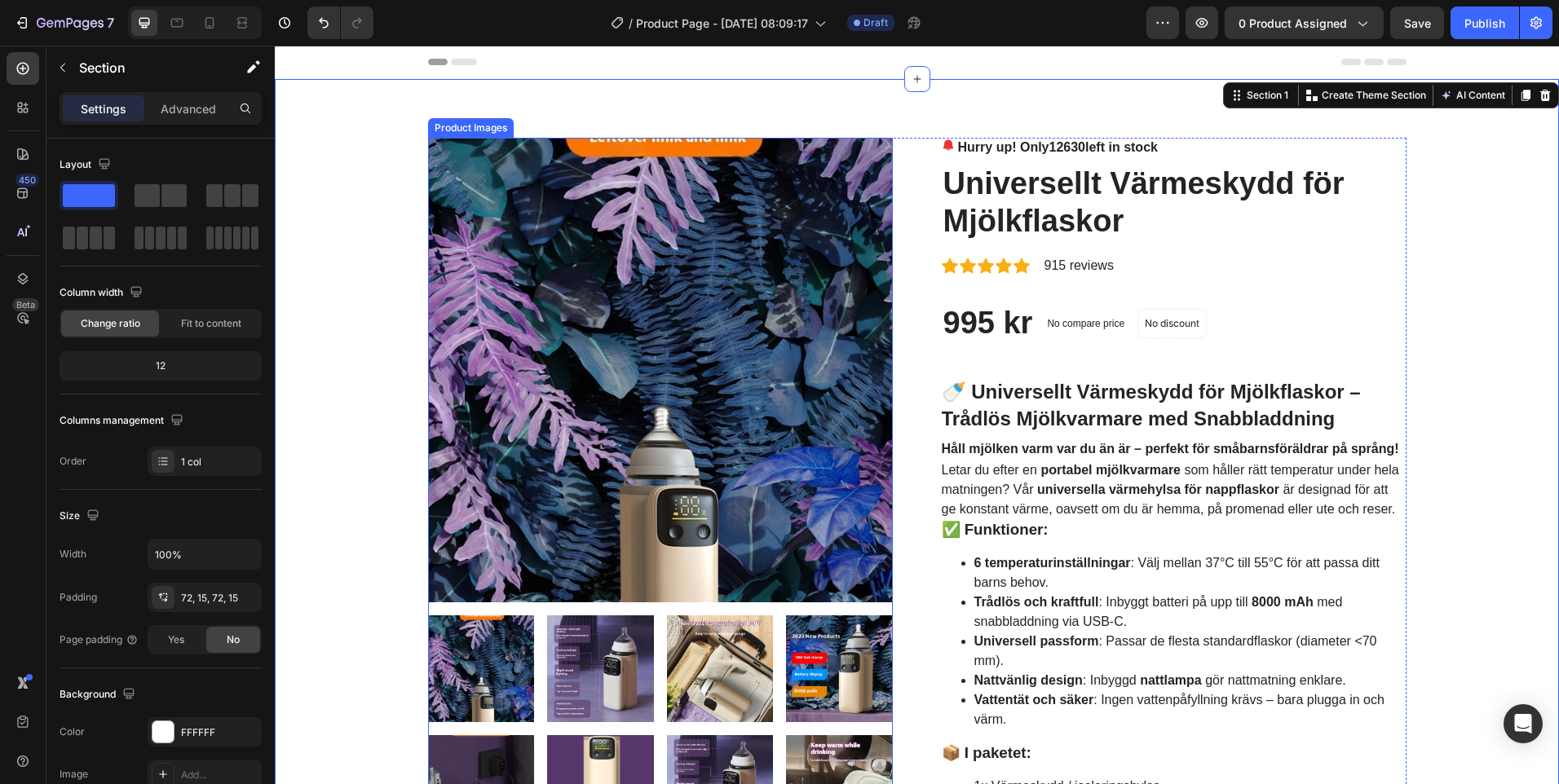
click at [715, 395] on img at bounding box center [660, 370] width 465 height 465
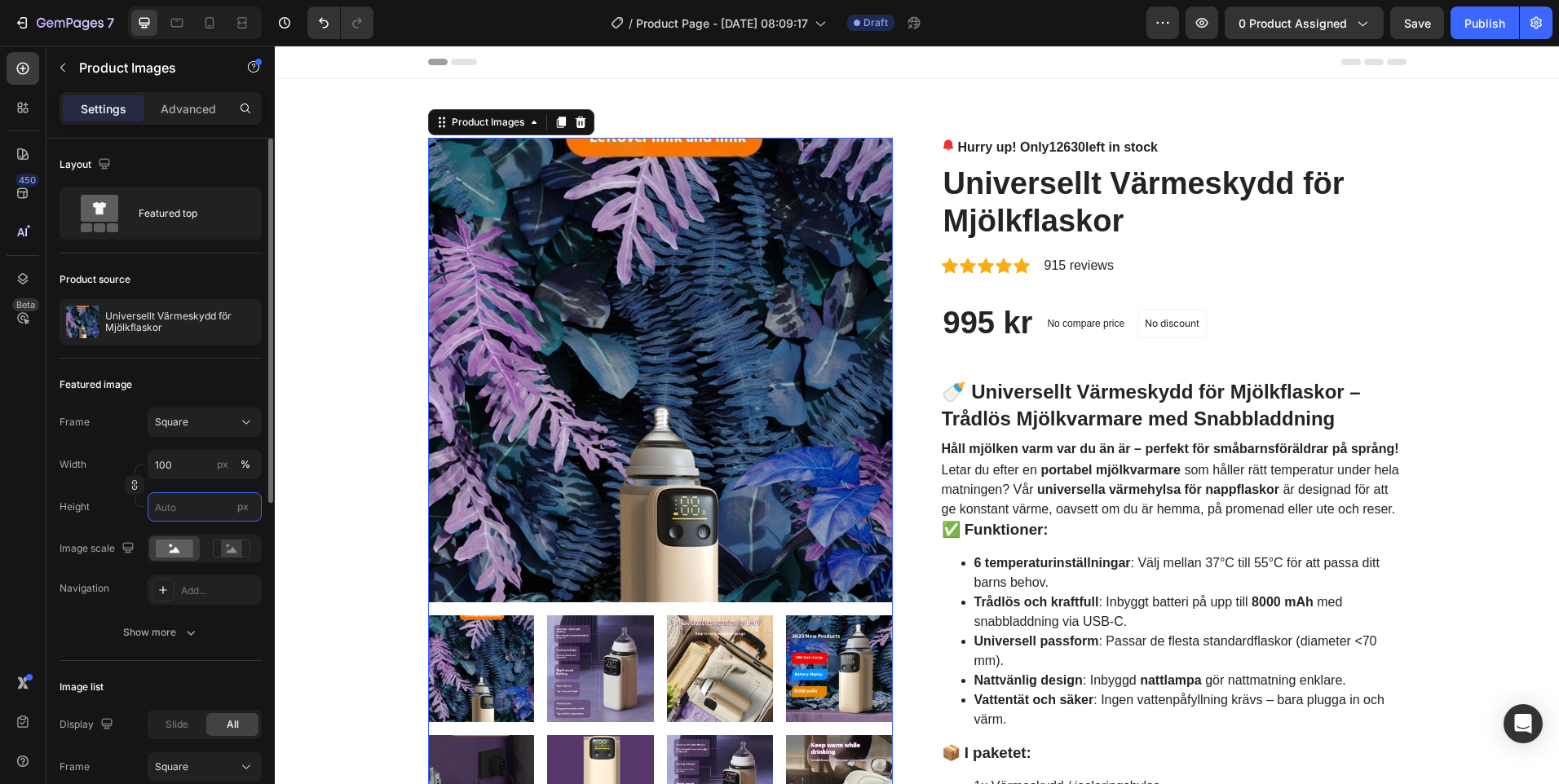
click at [202, 510] on input "px" at bounding box center [205, 506] width 115 height 29
click at [235, 548] on g at bounding box center [231, 548] width 37 height 17
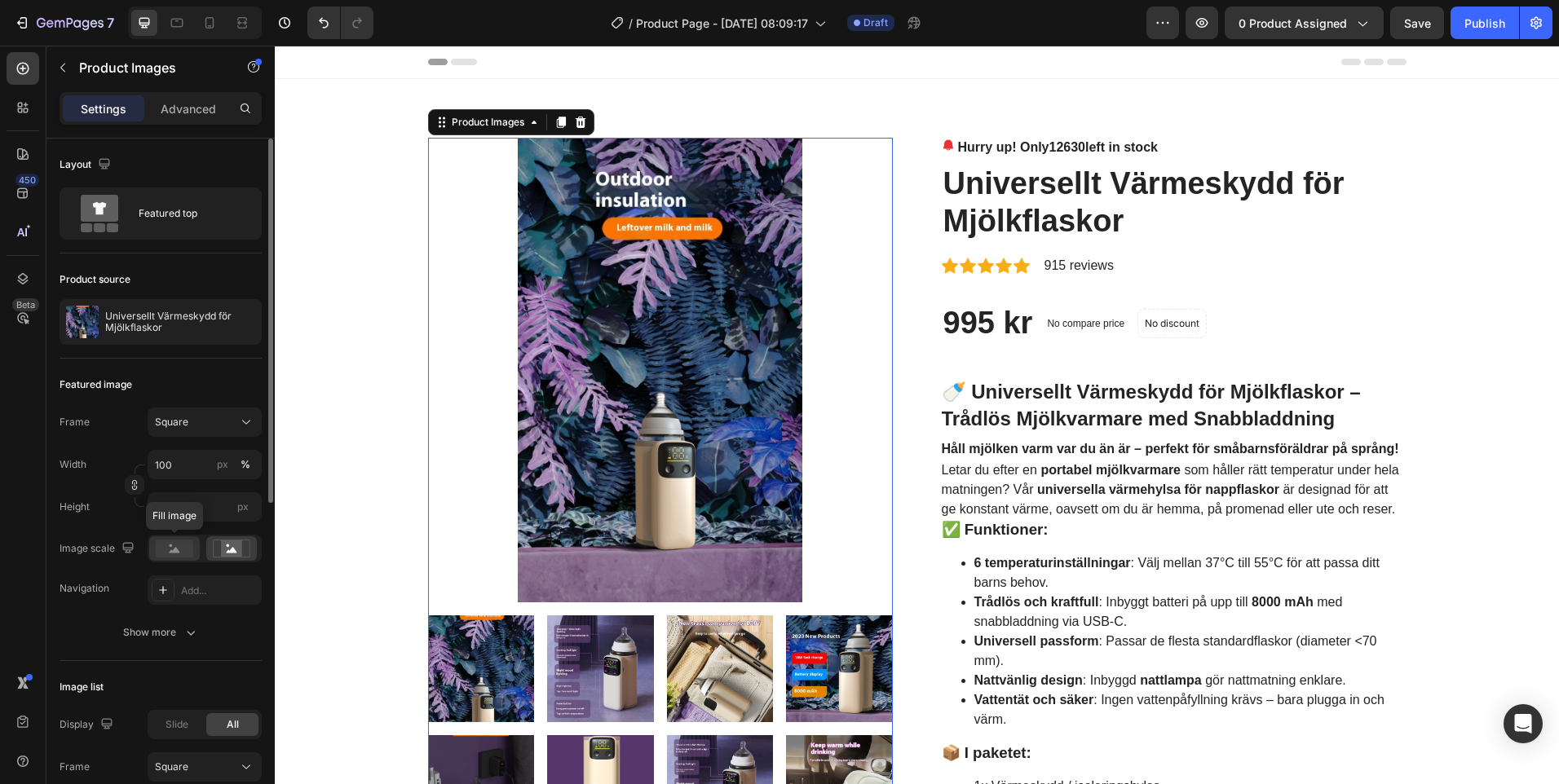
click at [186, 544] on rect at bounding box center [174, 548] width 38 height 17
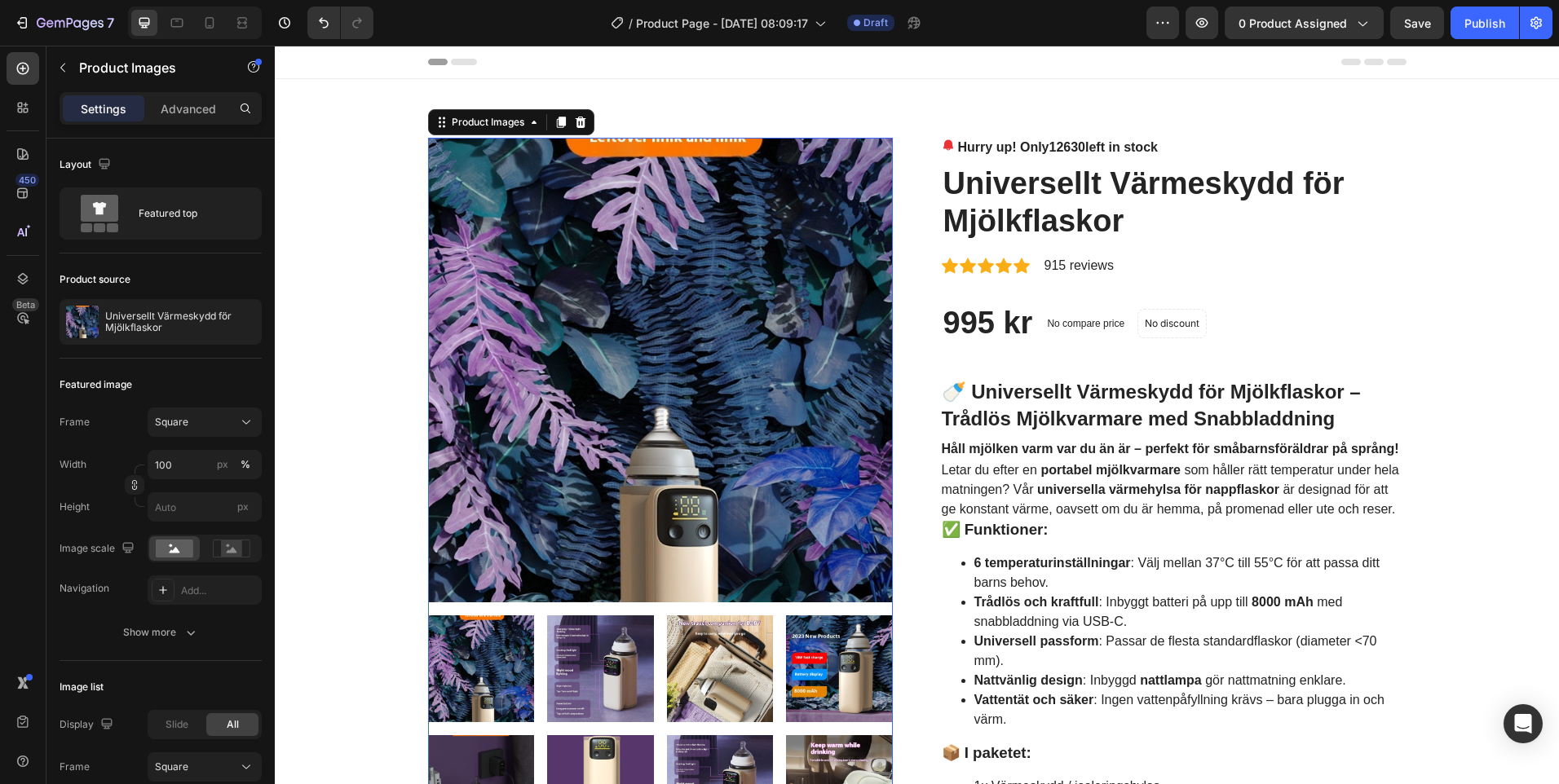
click at [671, 503] on img at bounding box center [660, 370] width 465 height 465
click at [537, 124] on div "Product Images" at bounding box center [487, 122] width 112 height 19
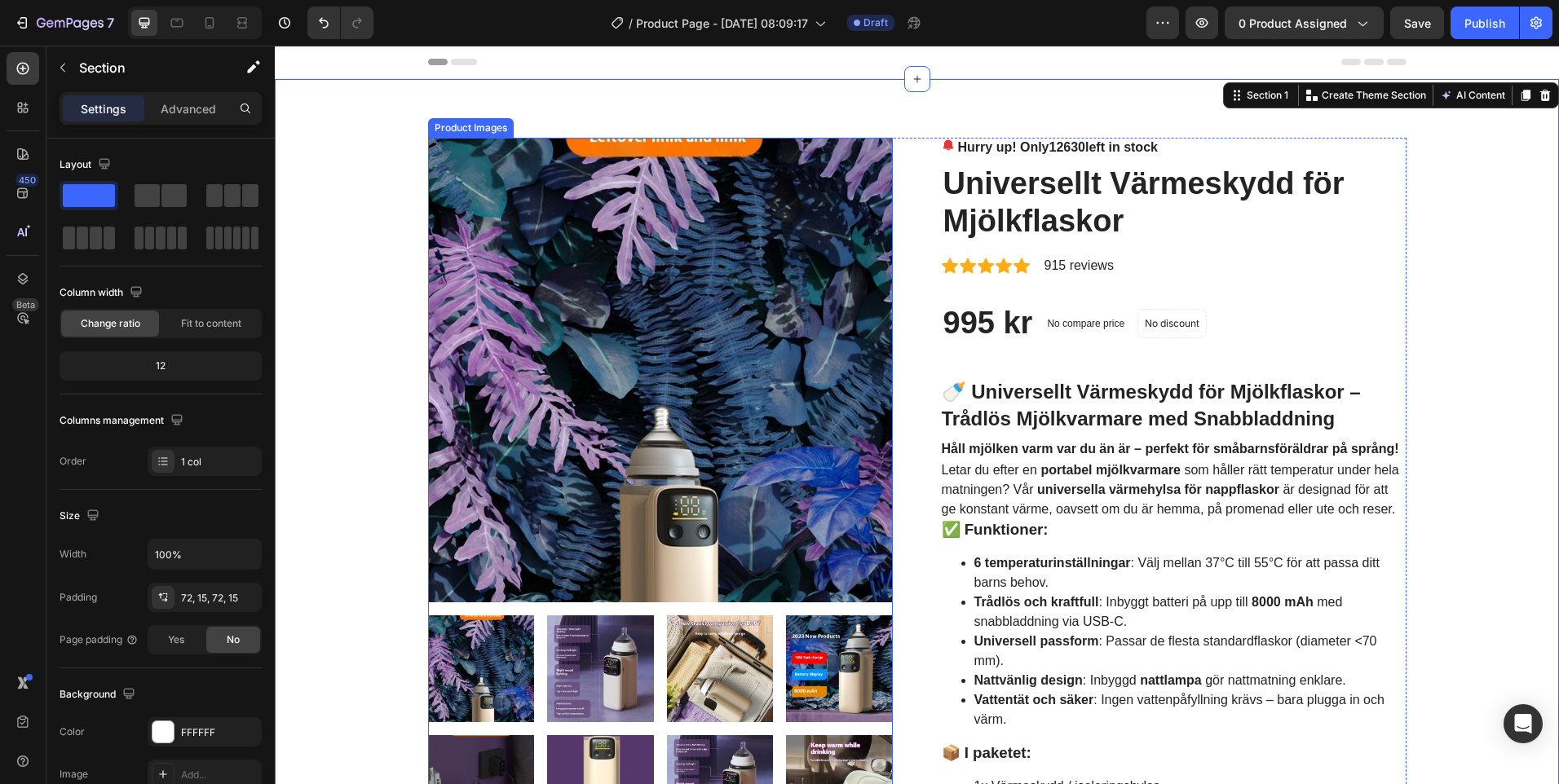
click at [824, 242] on img at bounding box center [660, 370] width 465 height 465
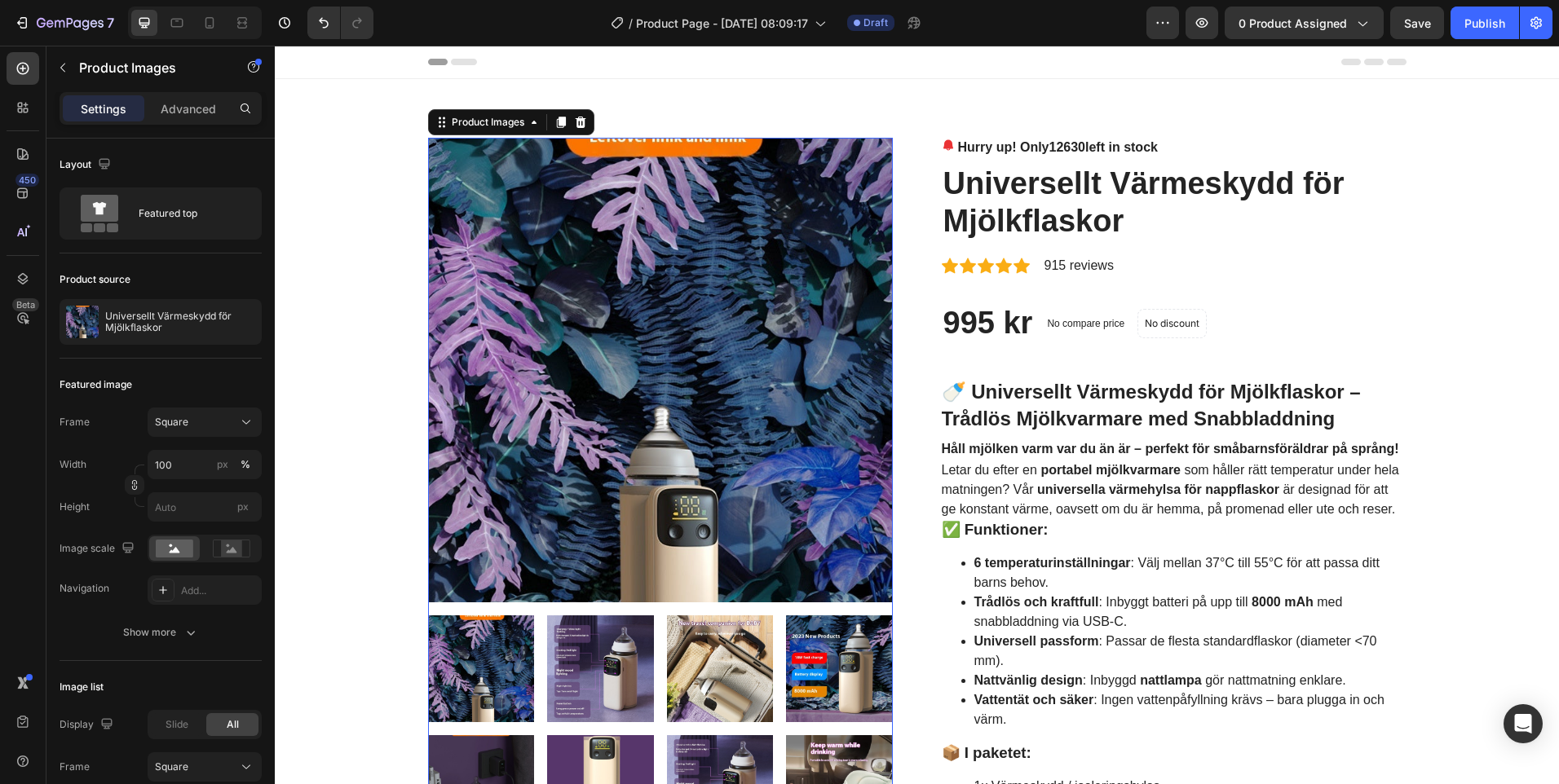
click at [538, 394] on img at bounding box center [660, 370] width 465 height 465
click at [539, 396] on img at bounding box center [660, 370] width 465 height 465
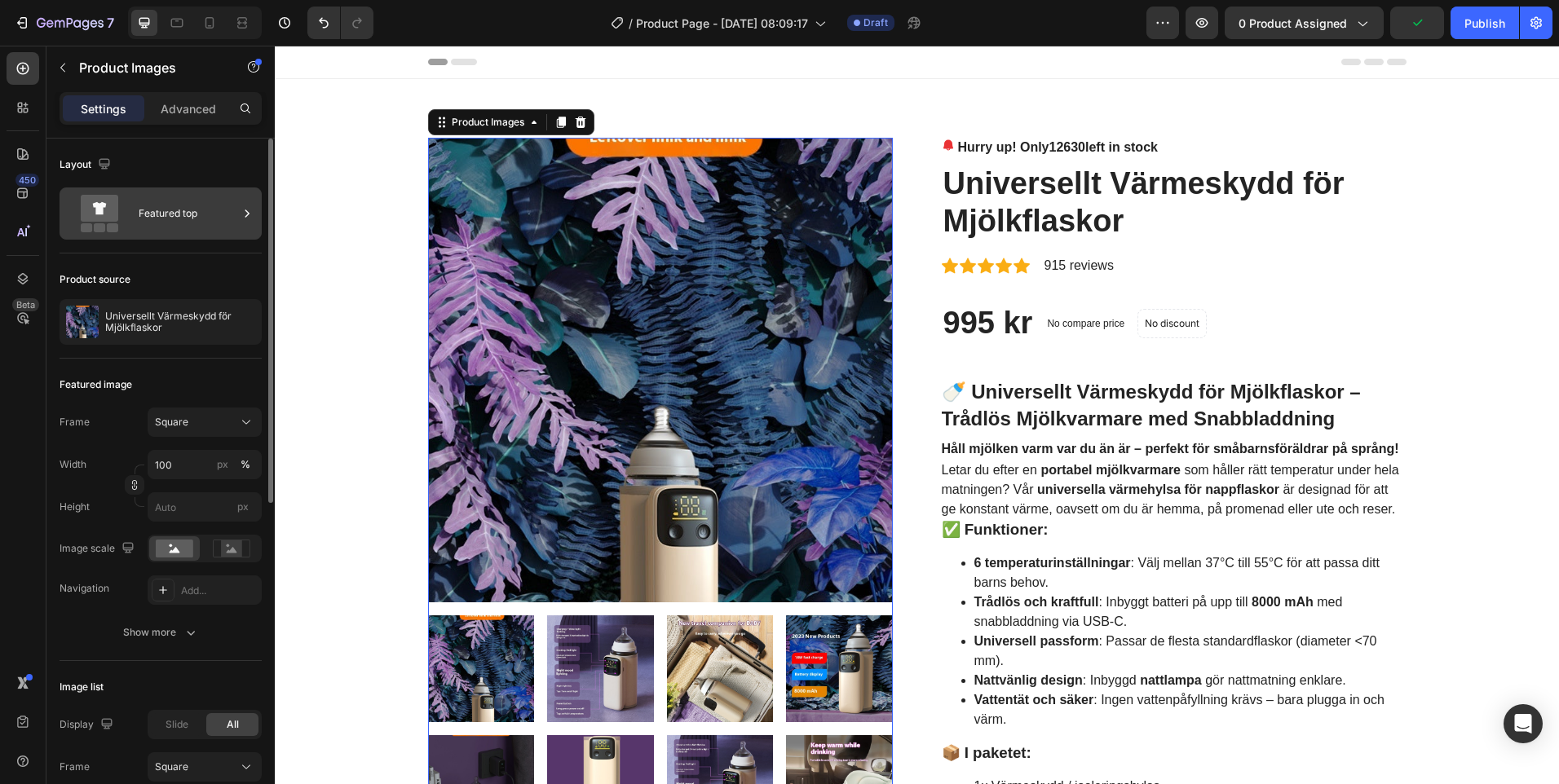
click at [232, 210] on div "Featured top" at bounding box center [188, 213] width 99 height 38
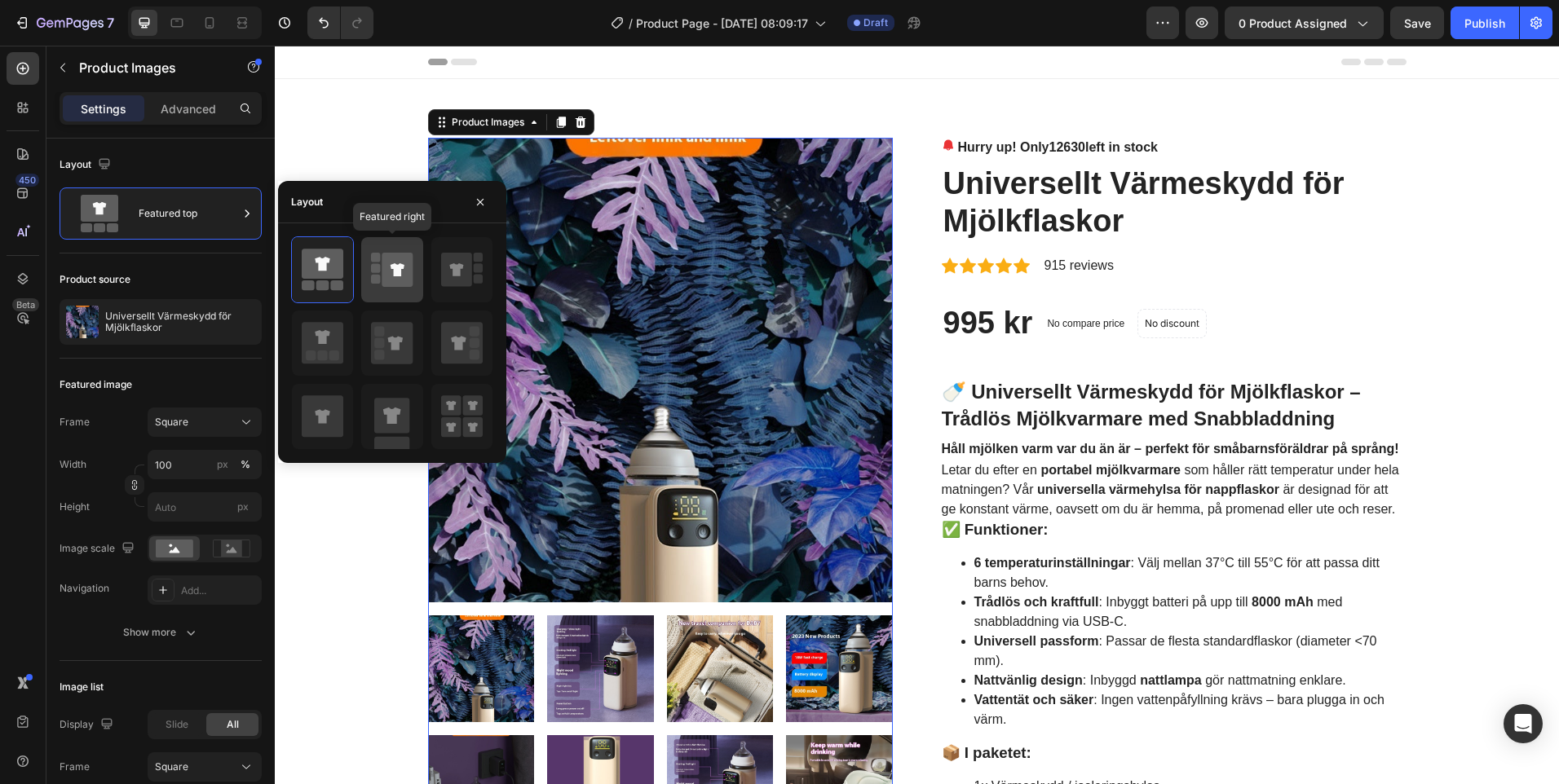
click at [408, 275] on icon at bounding box center [398, 269] width 31 height 34
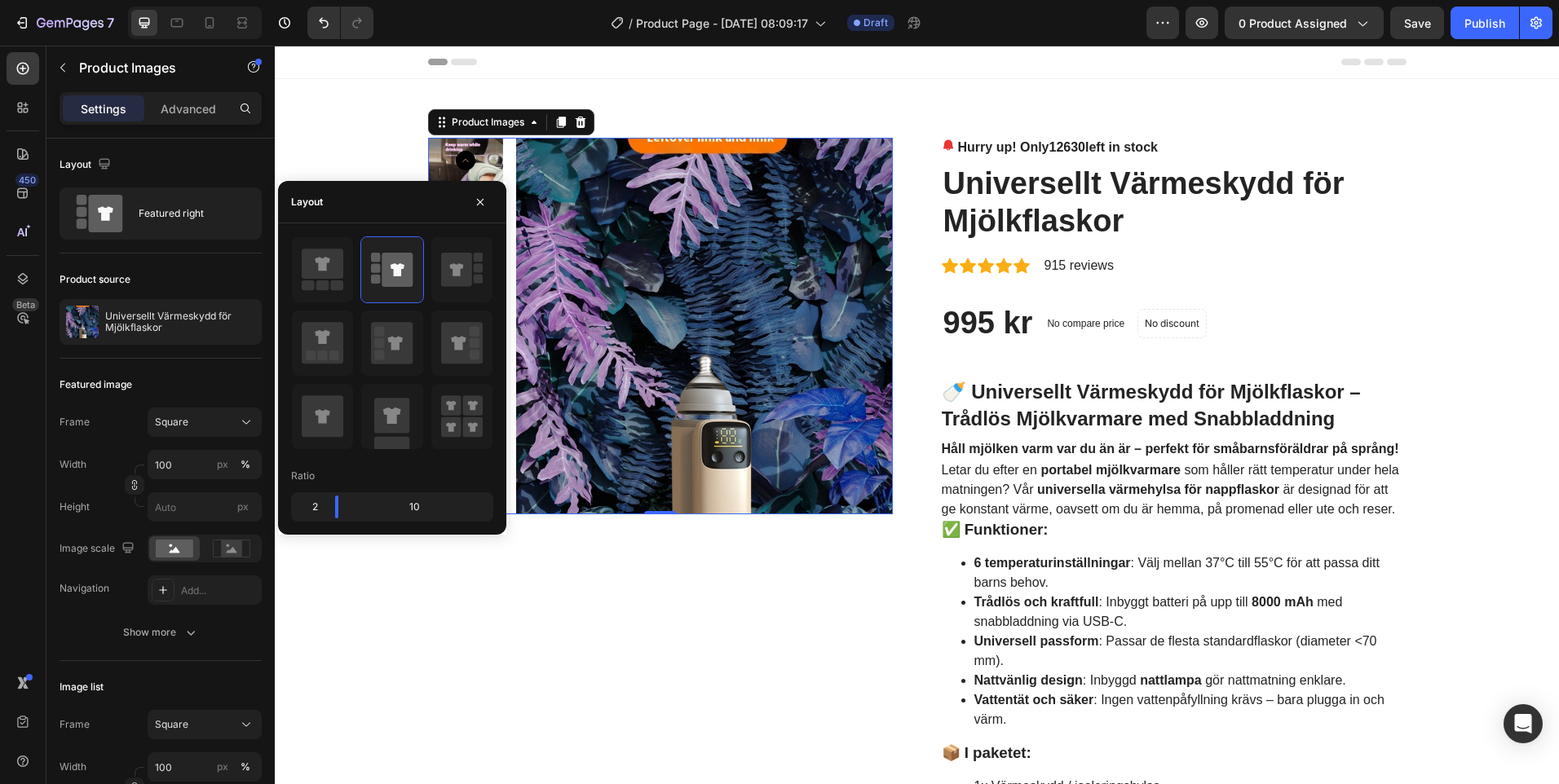
click at [793, 329] on img at bounding box center [705, 326] width 377 height 376
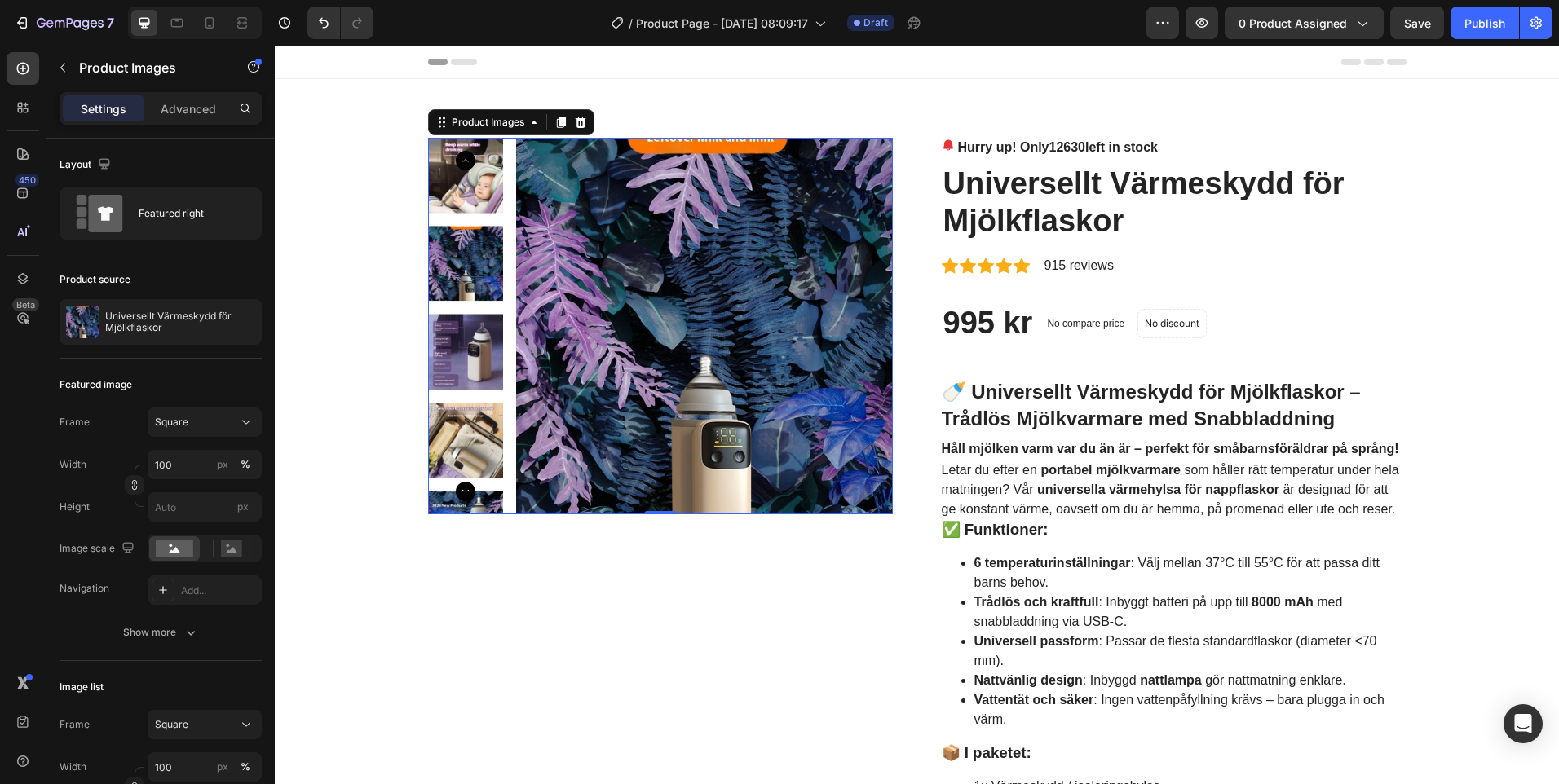
click at [758, 456] on img at bounding box center [705, 326] width 377 height 376
click at [228, 229] on div "Featured right" at bounding box center [188, 213] width 99 height 38
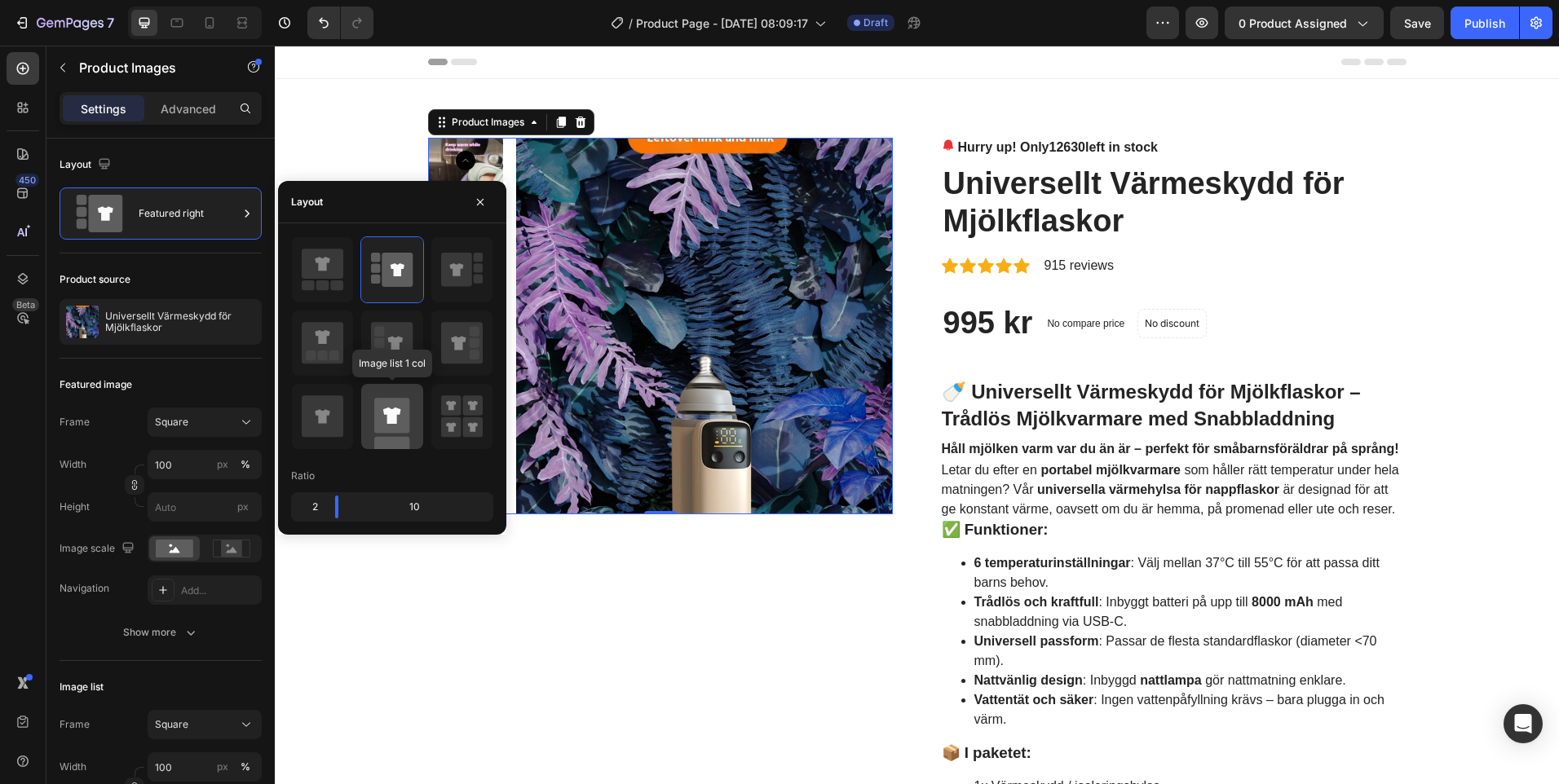
click at [395, 423] on icon at bounding box center [392, 415] width 17 height 16
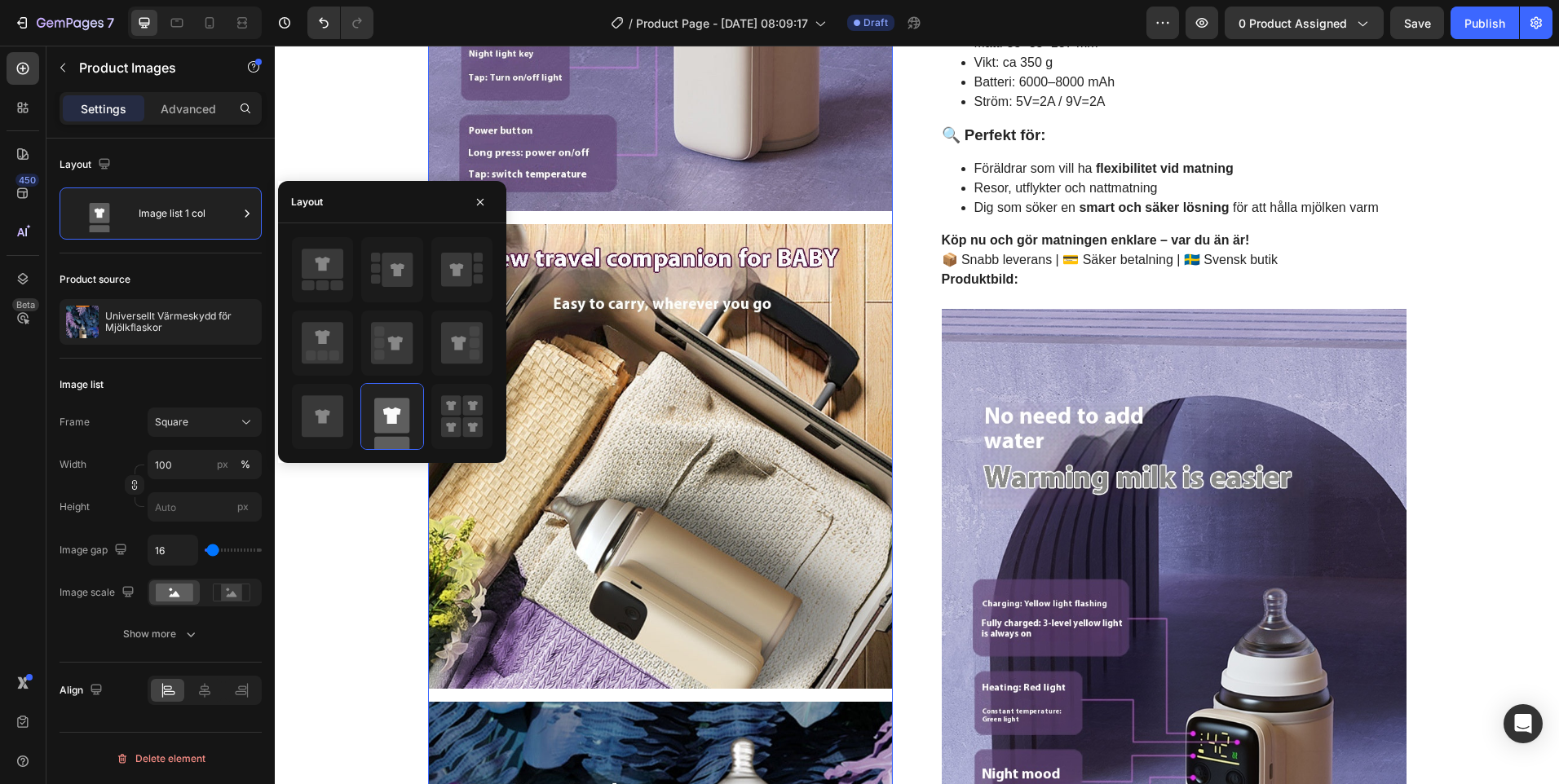
scroll to position [1386, 0]
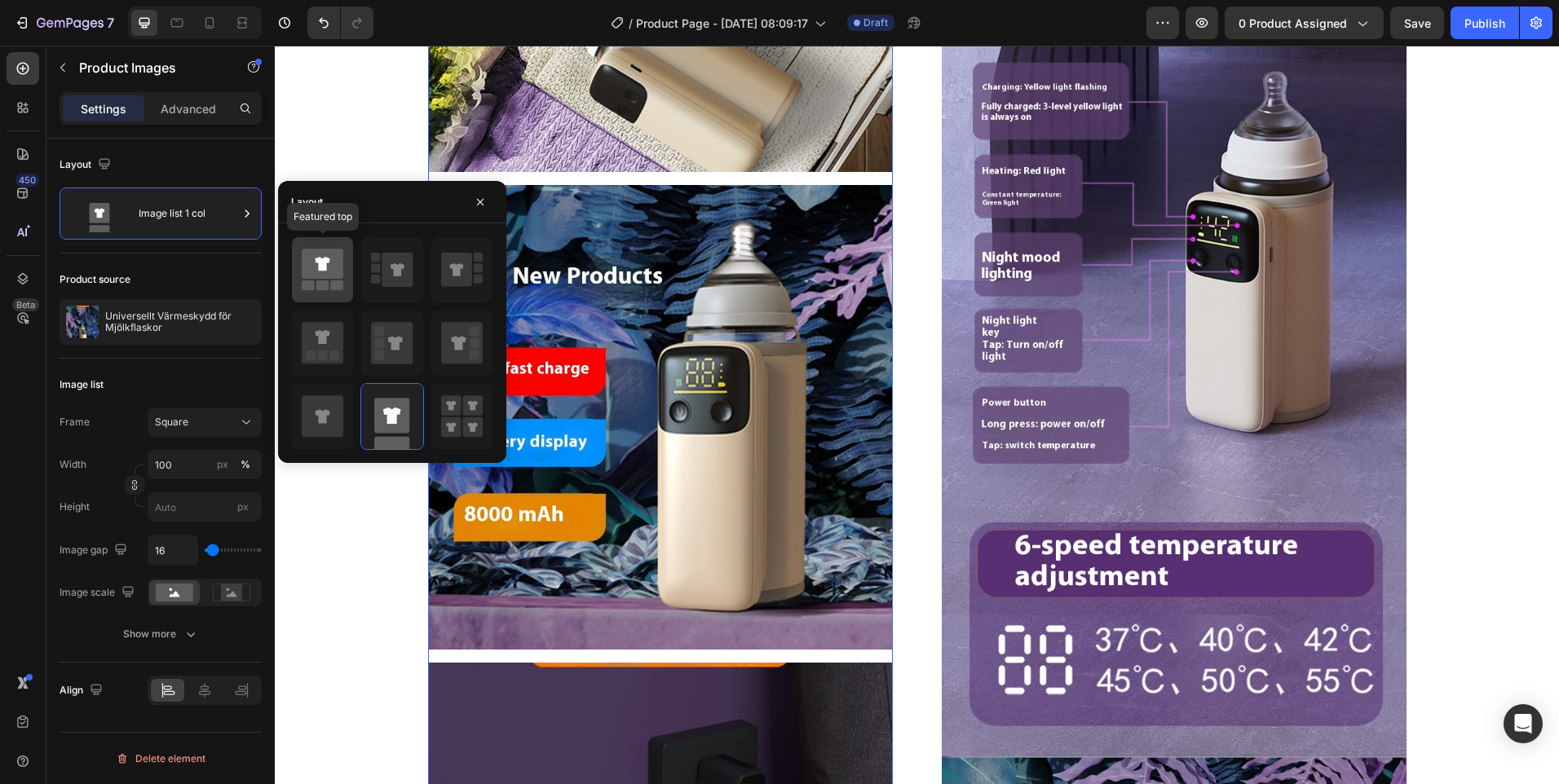
click at [322, 255] on icon at bounding box center [322, 263] width 42 height 30
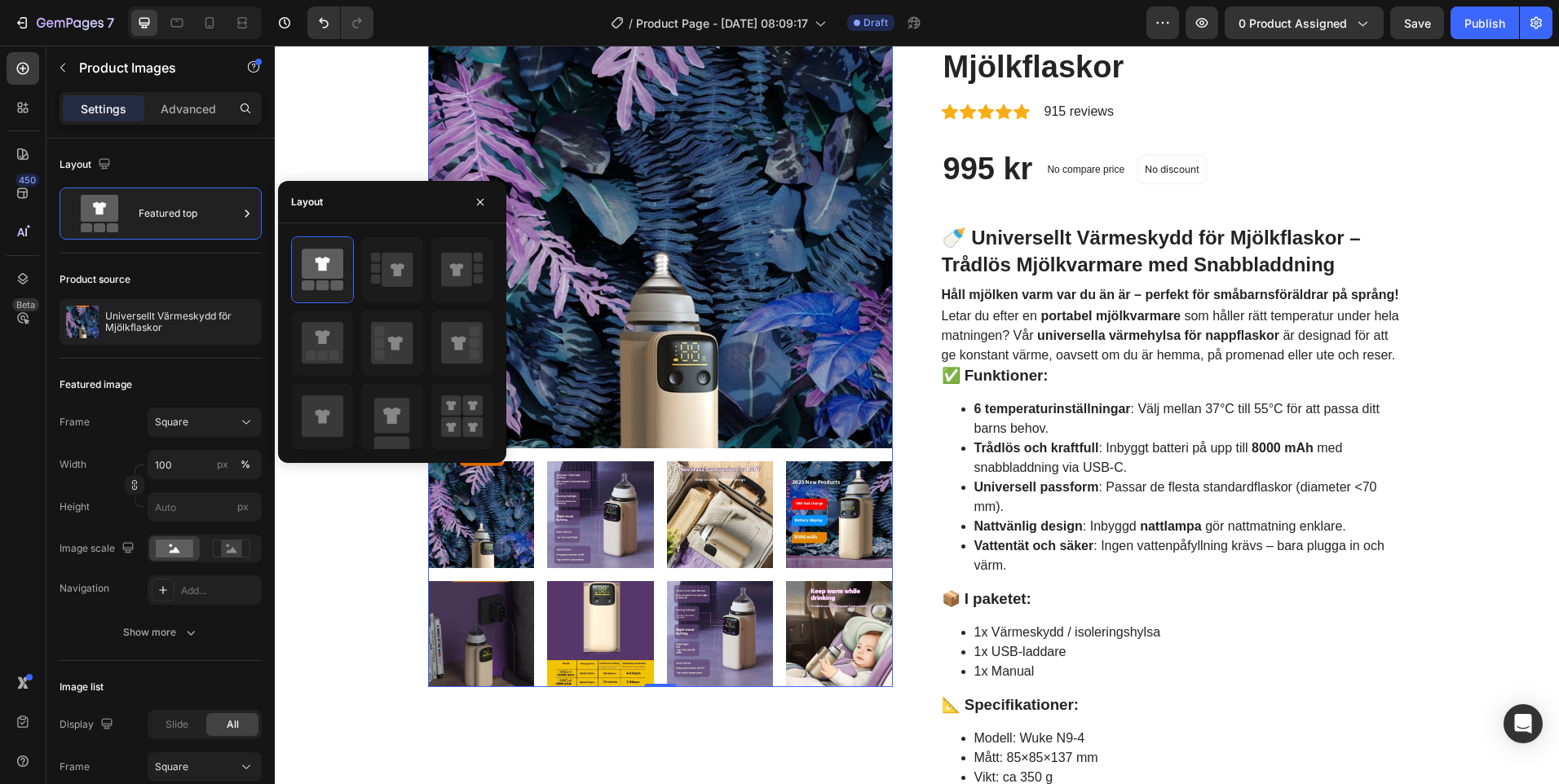
scroll to position [0, 0]
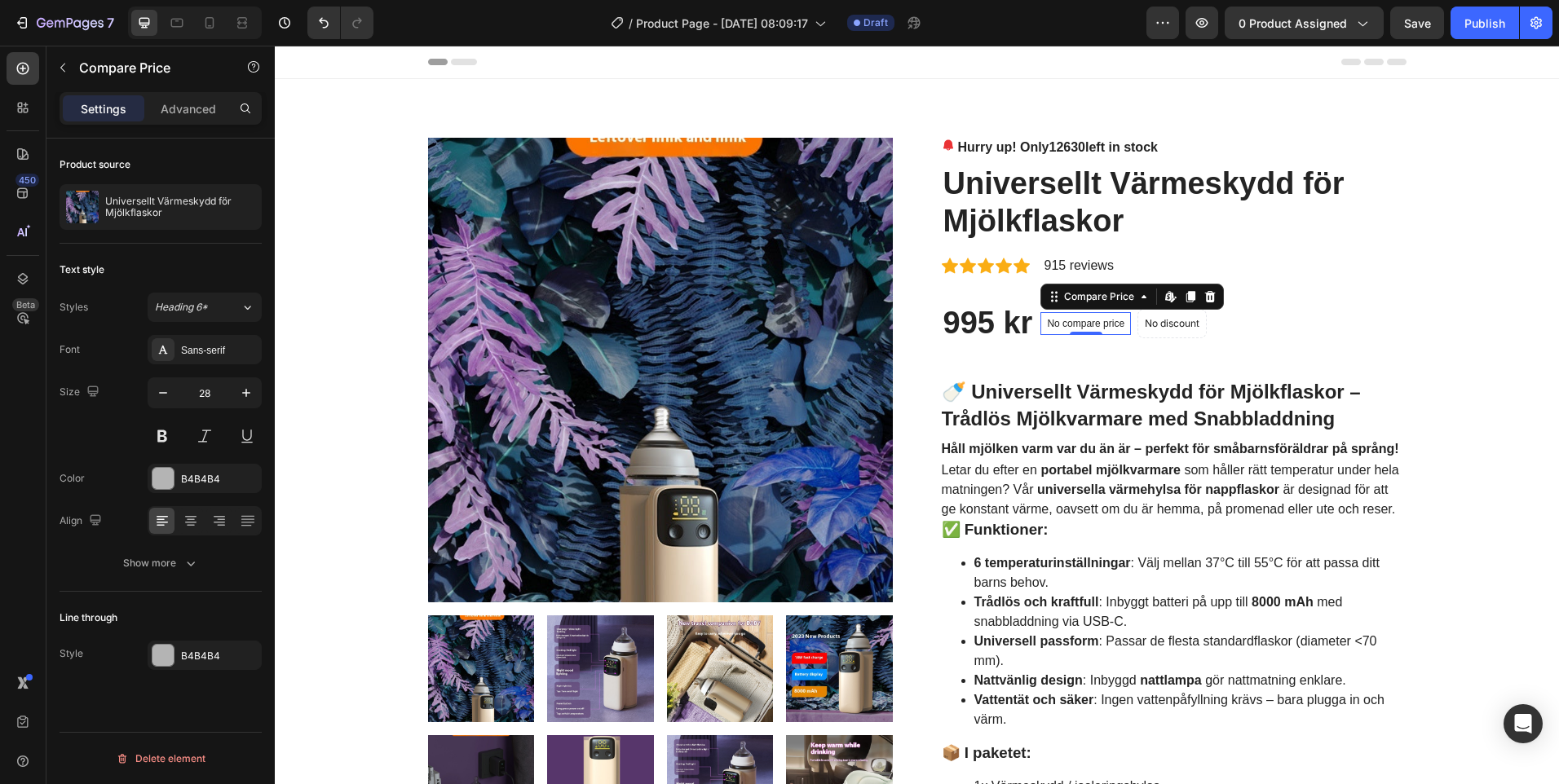
click at [1083, 324] on p "No compare price" at bounding box center [1086, 323] width 78 height 10
click at [1138, 301] on icon at bounding box center [1144, 296] width 13 height 13
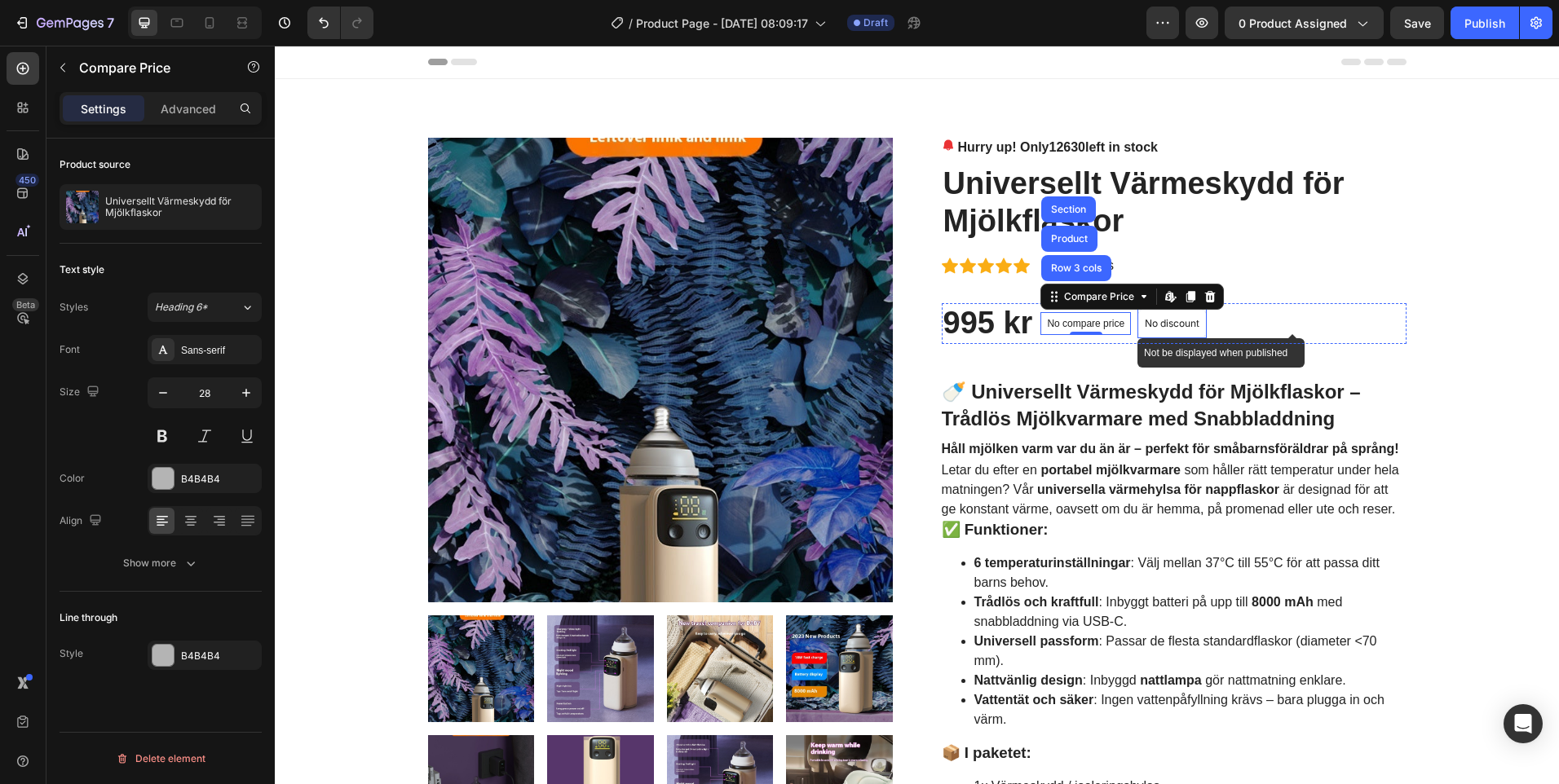
click at [1155, 326] on p "No discount" at bounding box center [1173, 323] width 54 height 15
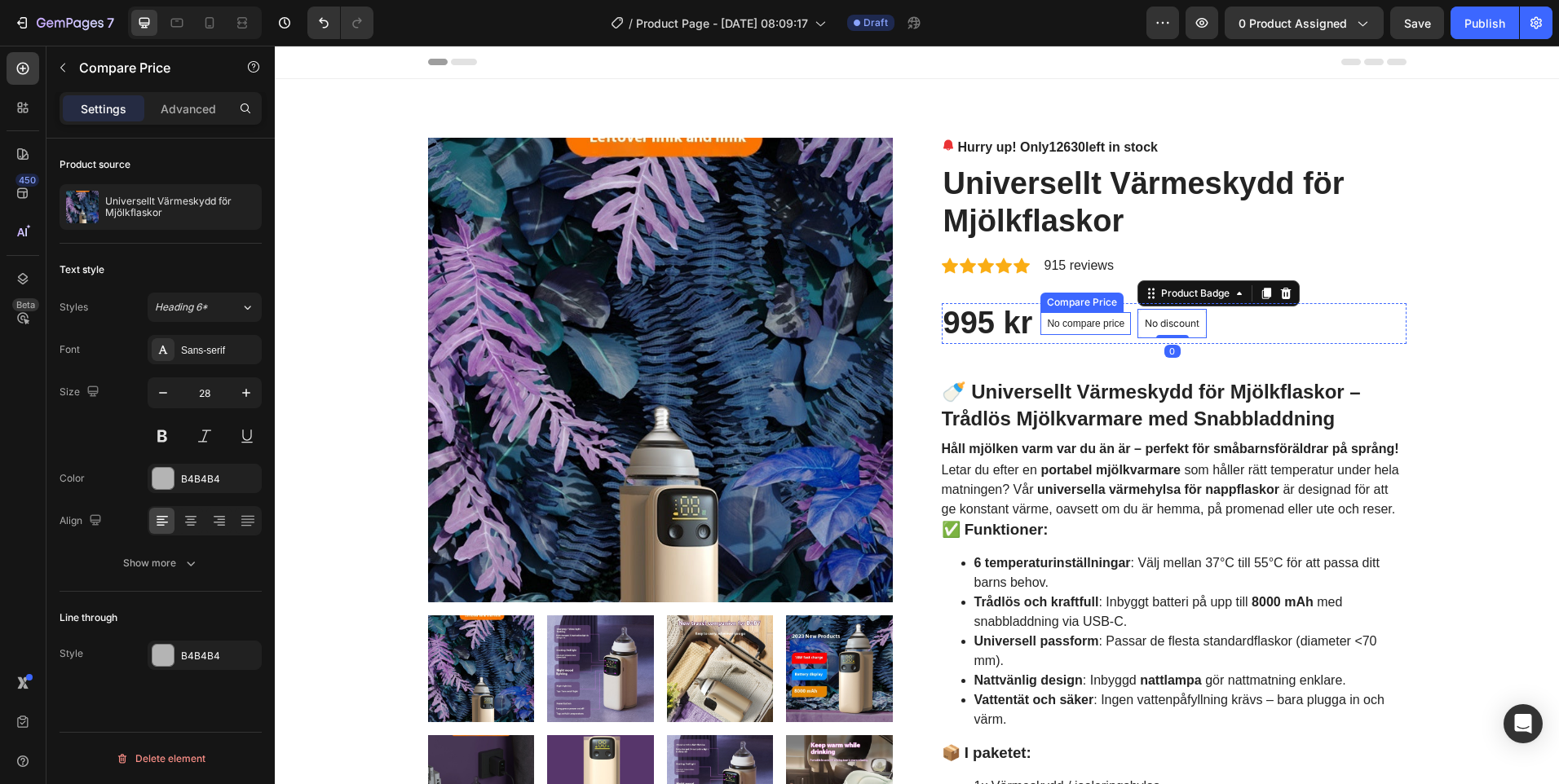
click at [1098, 324] on p "No compare price" at bounding box center [1086, 323] width 78 height 10
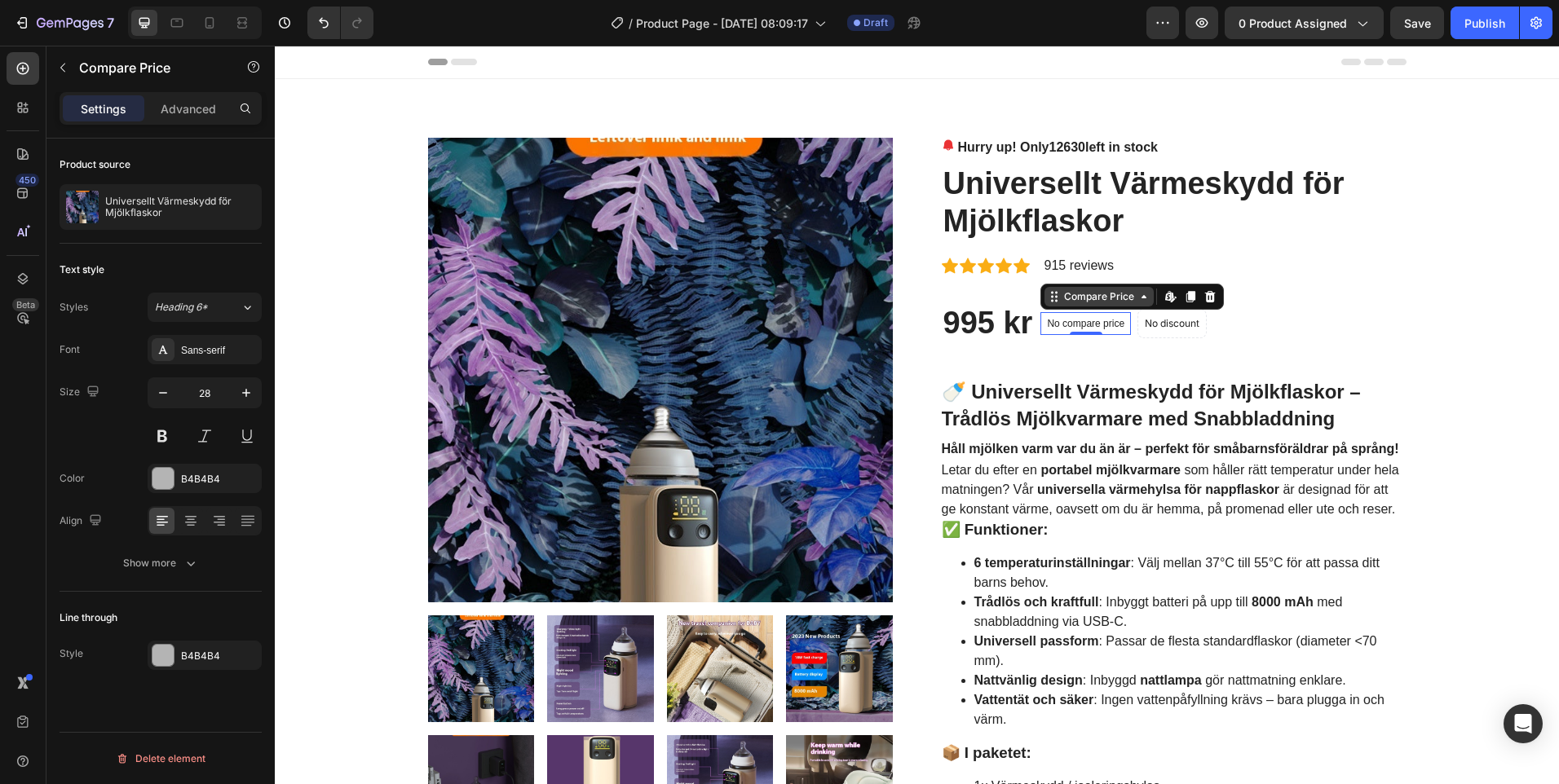
click at [1114, 299] on div "Compare Price" at bounding box center [1099, 296] width 77 height 15
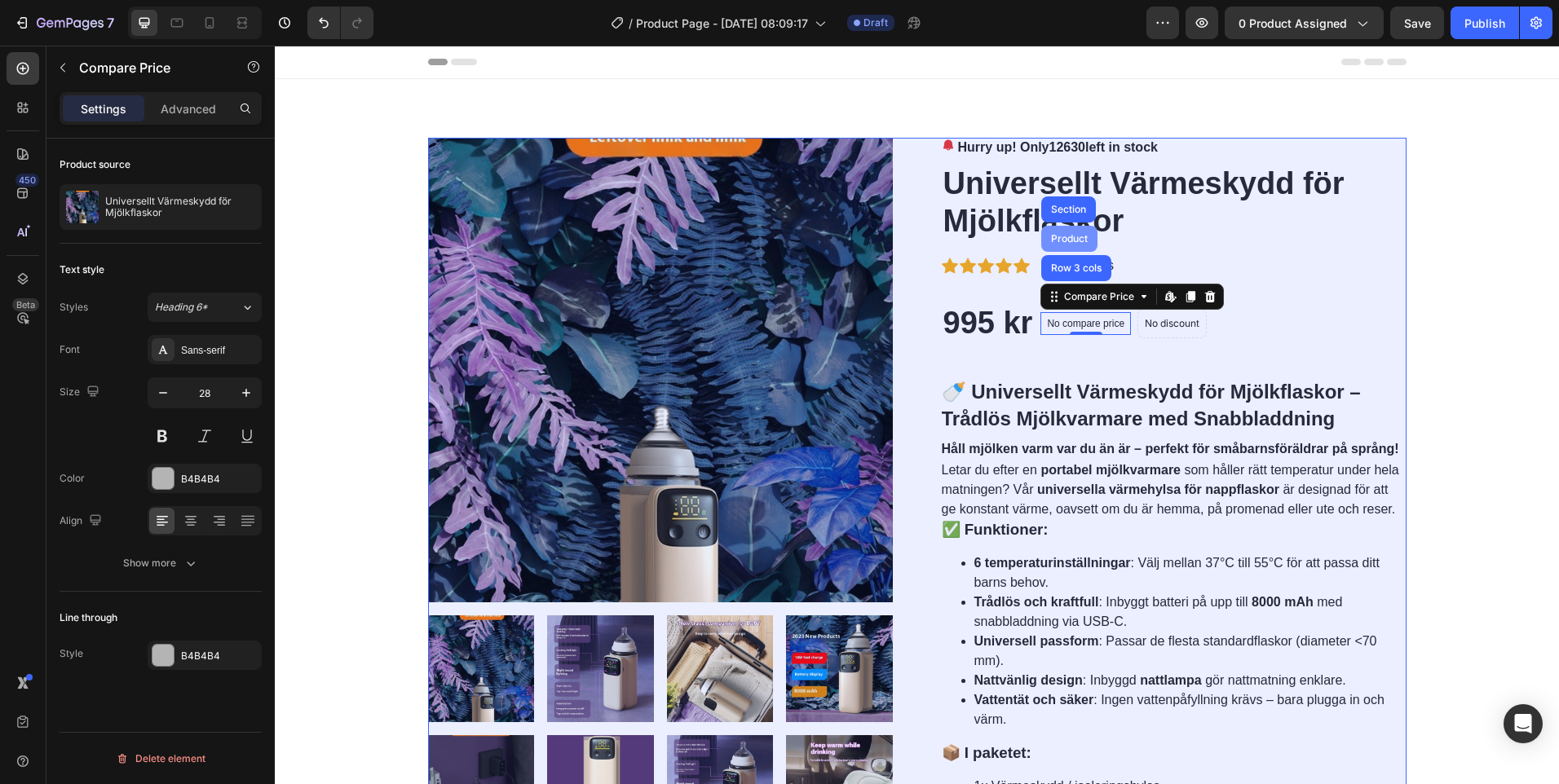
click at [1078, 243] on div "Product" at bounding box center [1070, 239] width 44 height 10
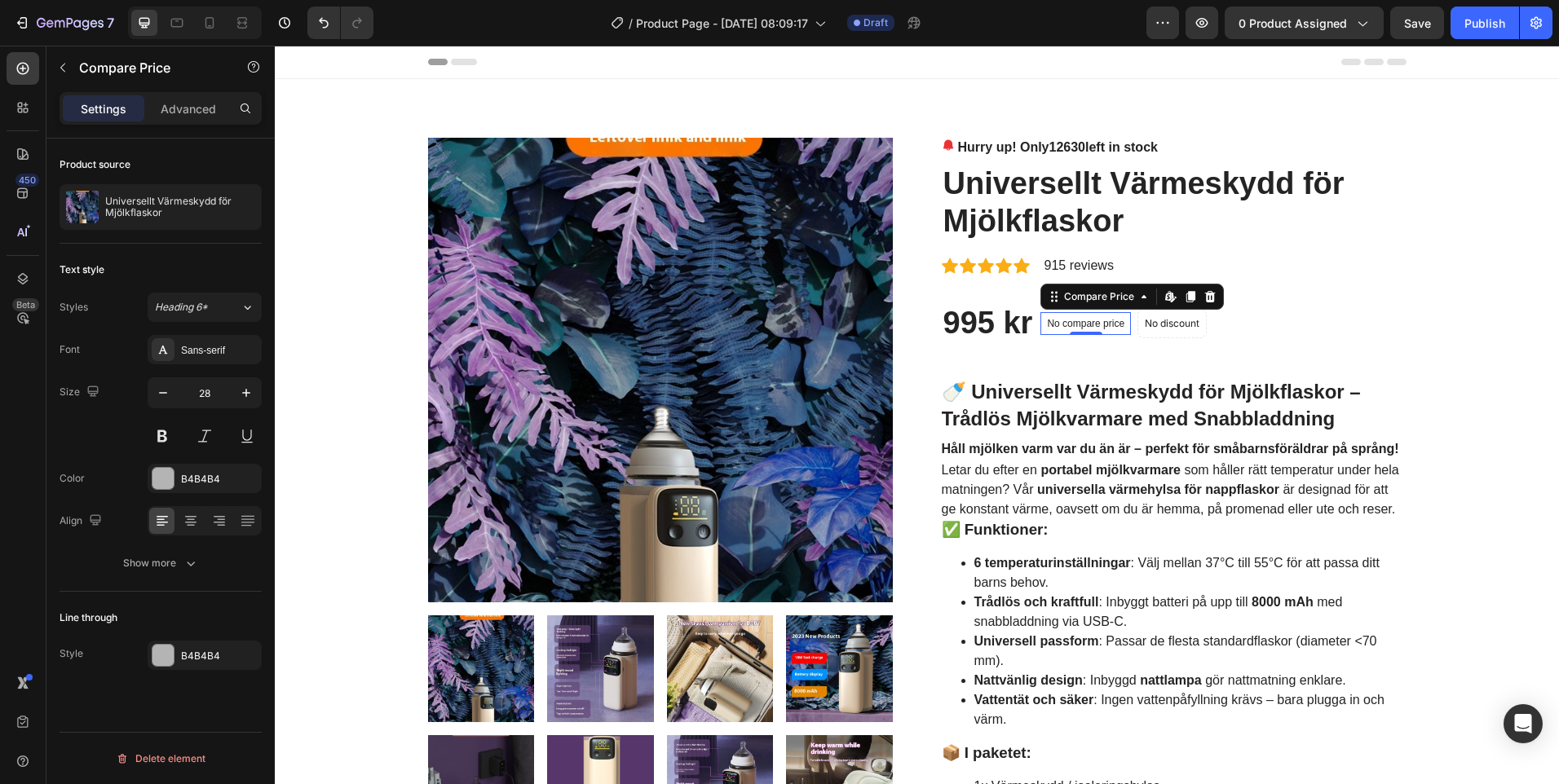
click at [1098, 324] on p "No compare price" at bounding box center [1086, 323] width 78 height 10
click at [1093, 298] on div "Compare Price" at bounding box center [1099, 296] width 77 height 15
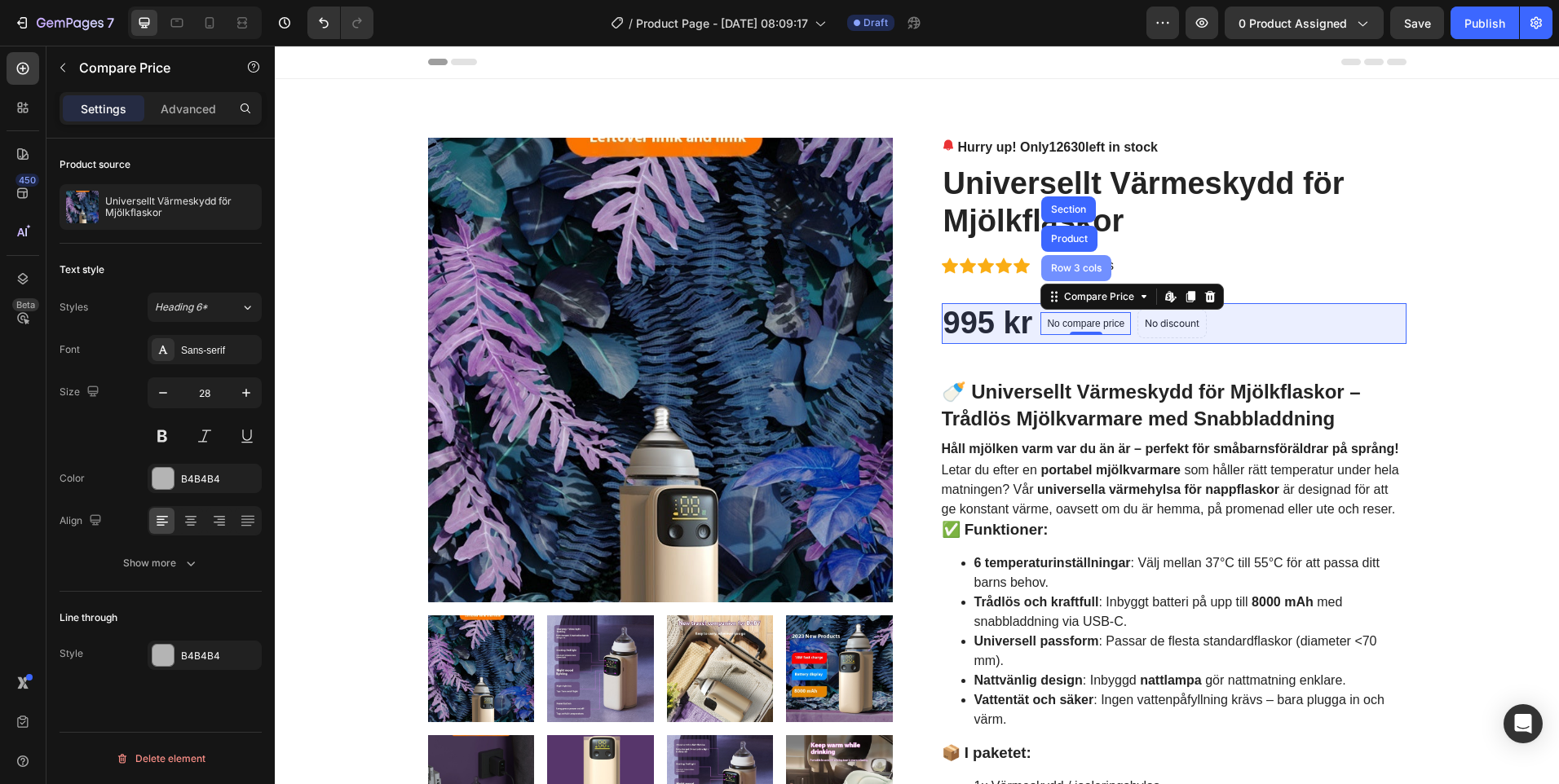
click at [1069, 273] on div "Row 3 cols" at bounding box center [1077, 268] width 57 height 10
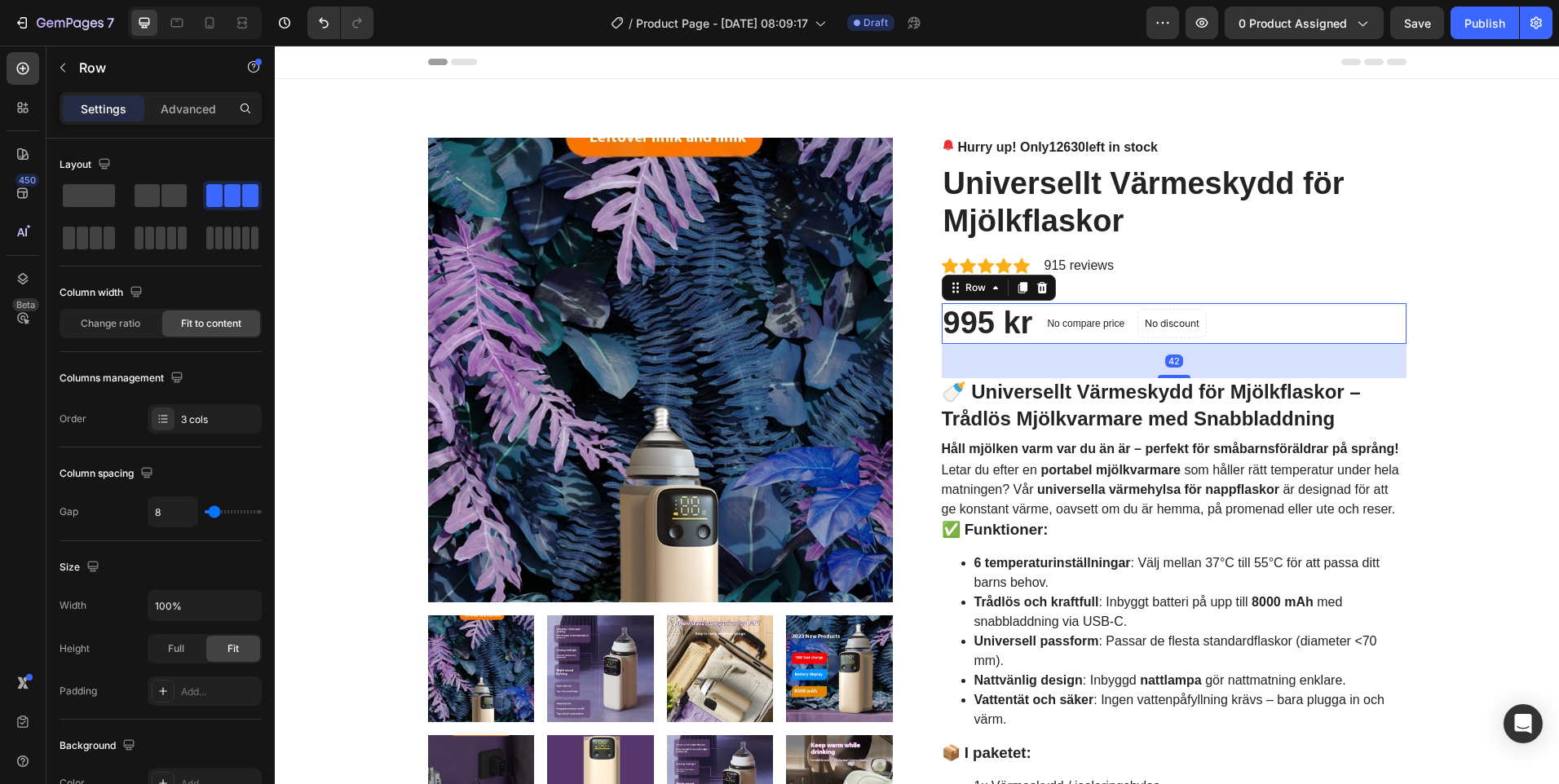
click at [1088, 361] on div "42" at bounding box center [1174, 361] width 465 height 34
click at [1247, 313] on div "995 kr Product Price Product Price No compare price Compare Price No discount N…" at bounding box center [1174, 324] width 465 height 41
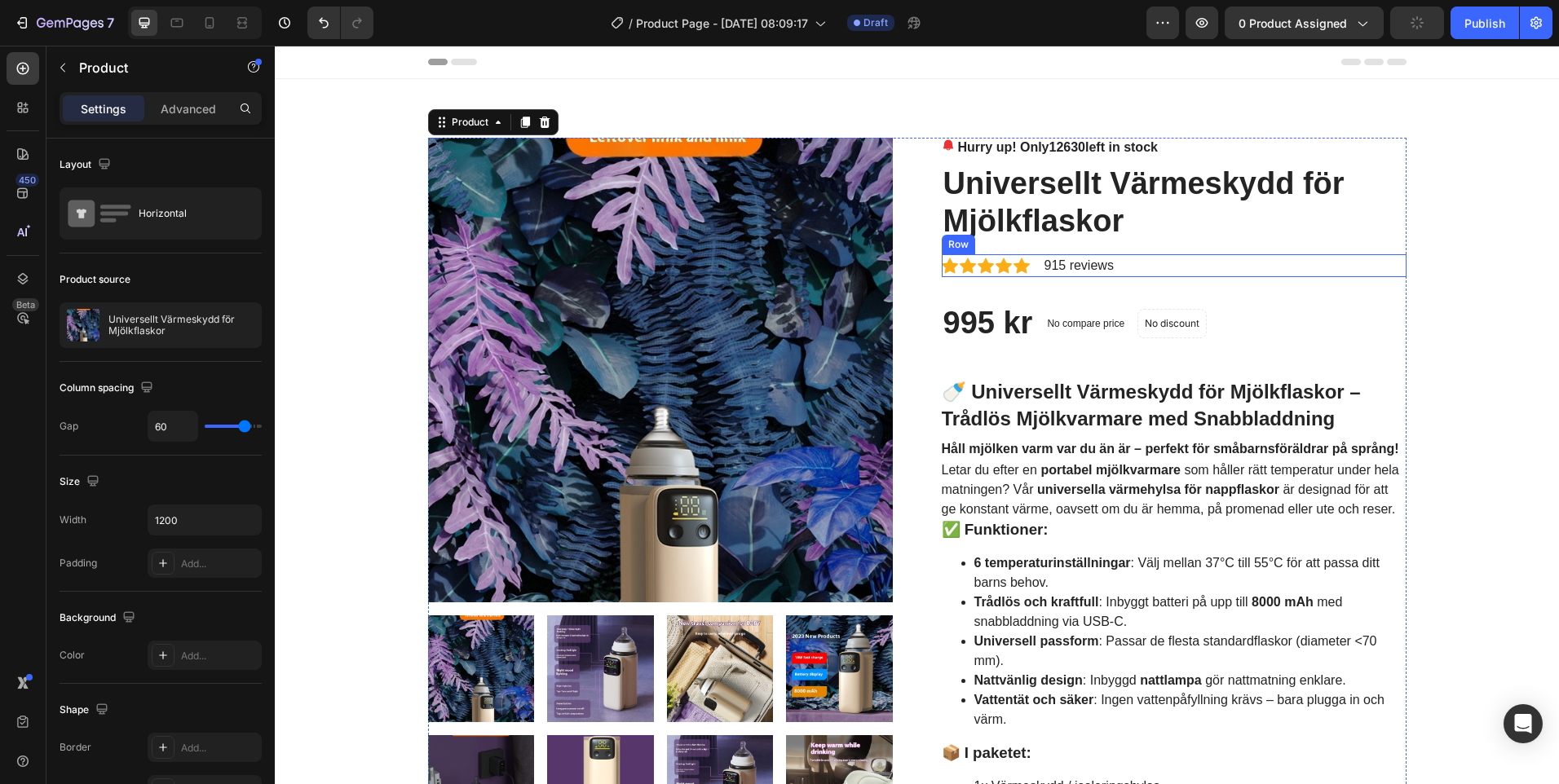
click at [196, 111] on p "Advanced" at bounding box center [188, 109] width 55 height 17
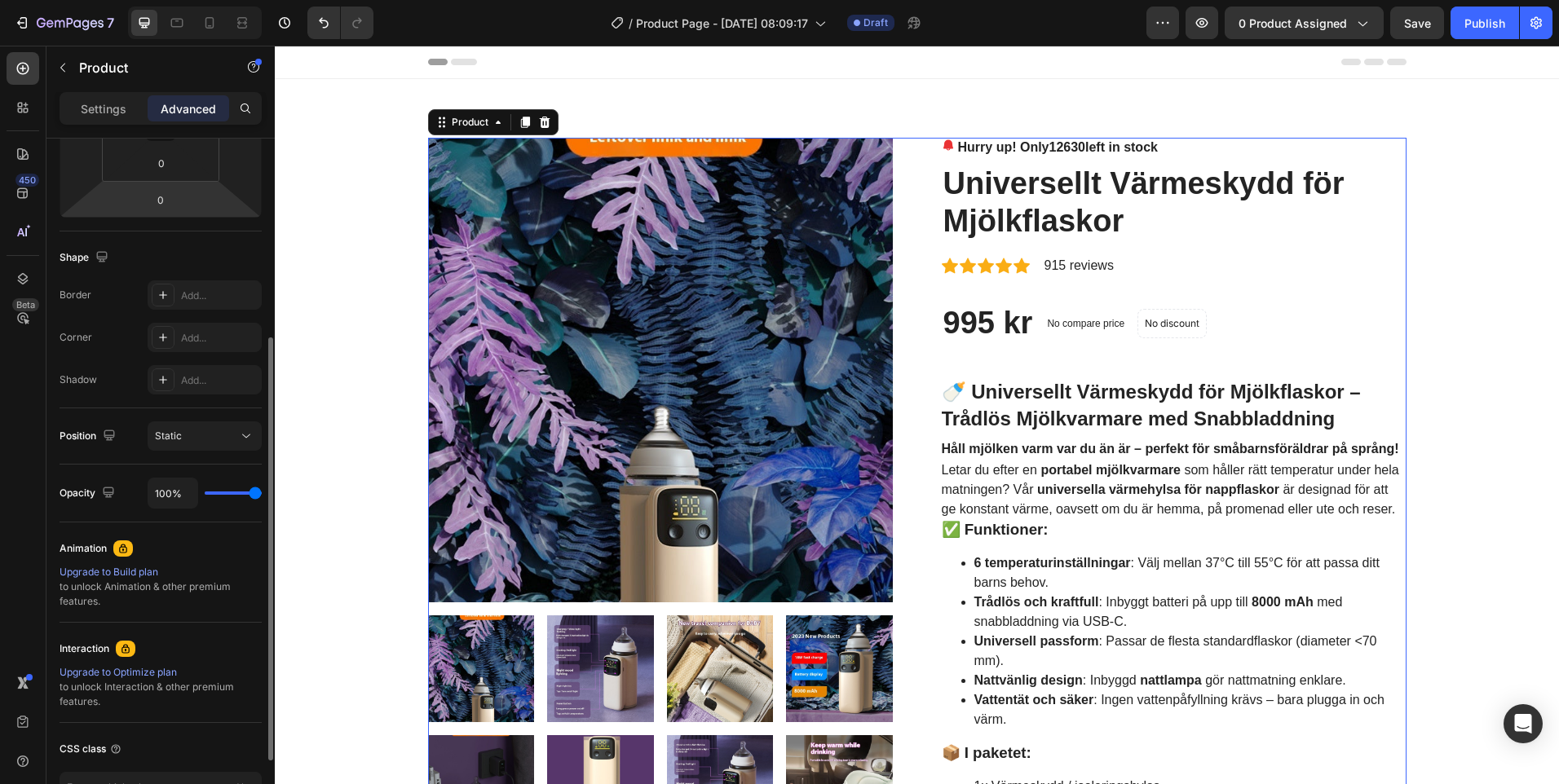
scroll to position [440, 0]
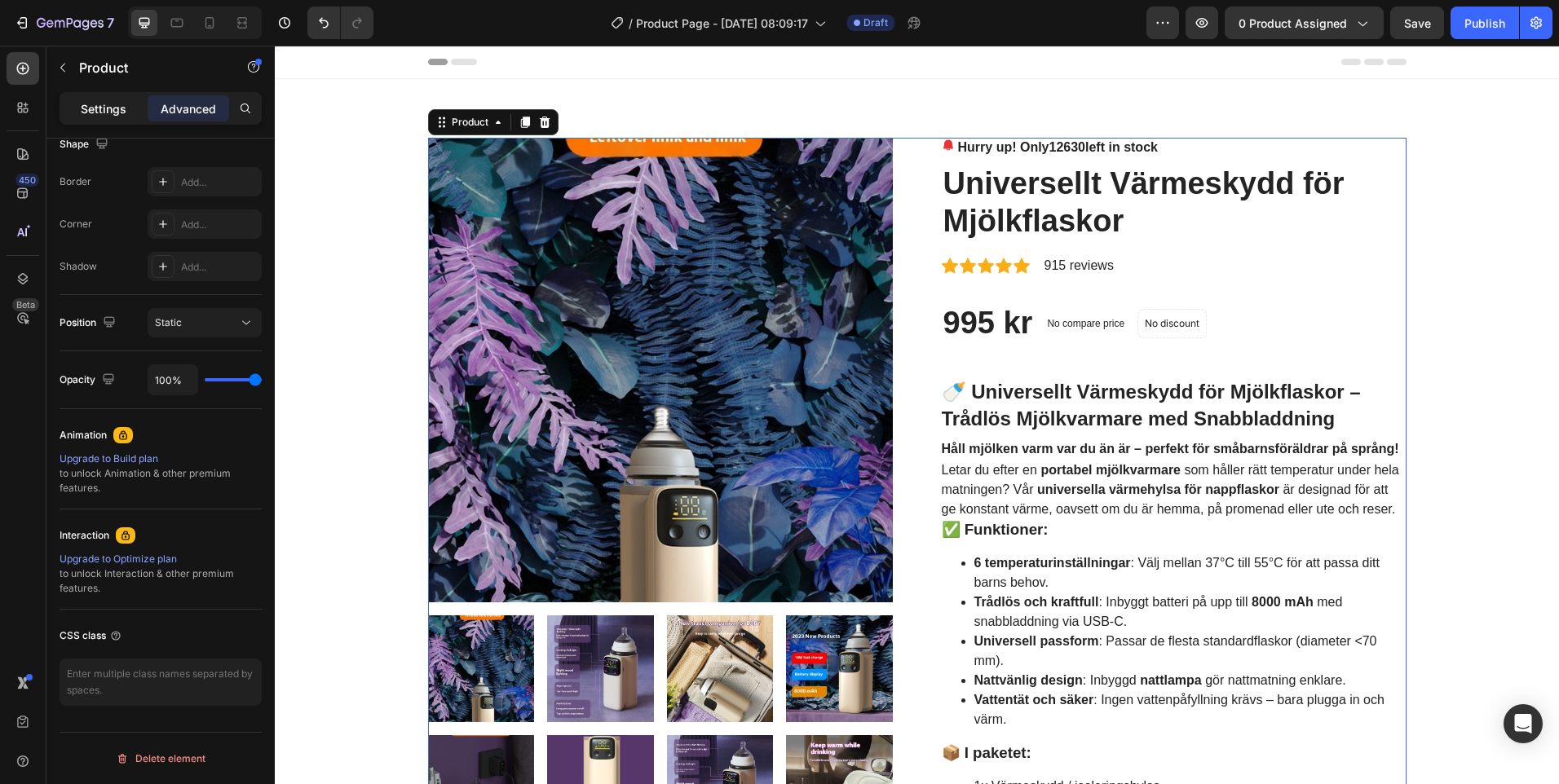
click at [125, 107] on p "Settings" at bounding box center [103, 109] width 46 height 17
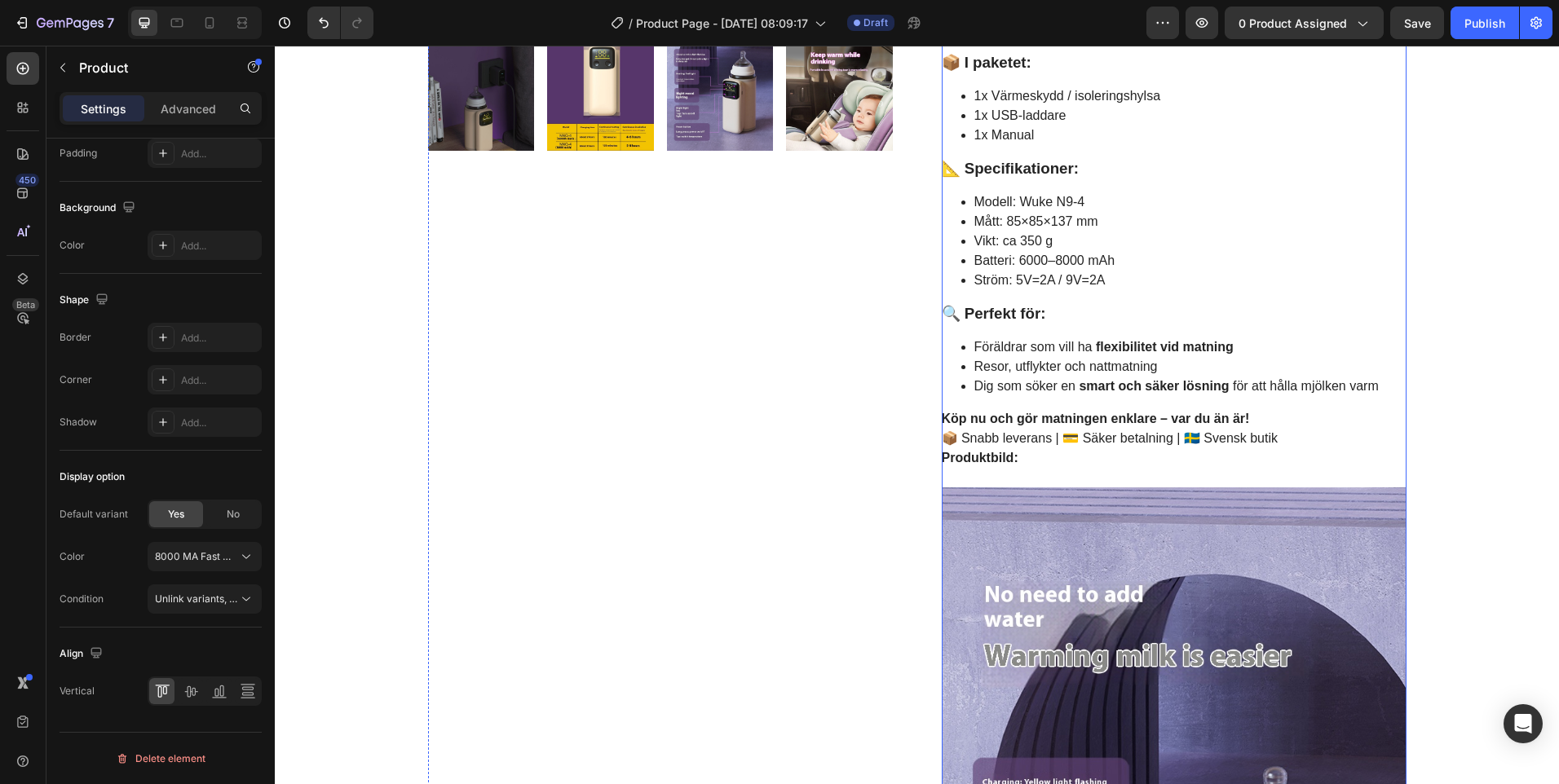
scroll to position [815, 0]
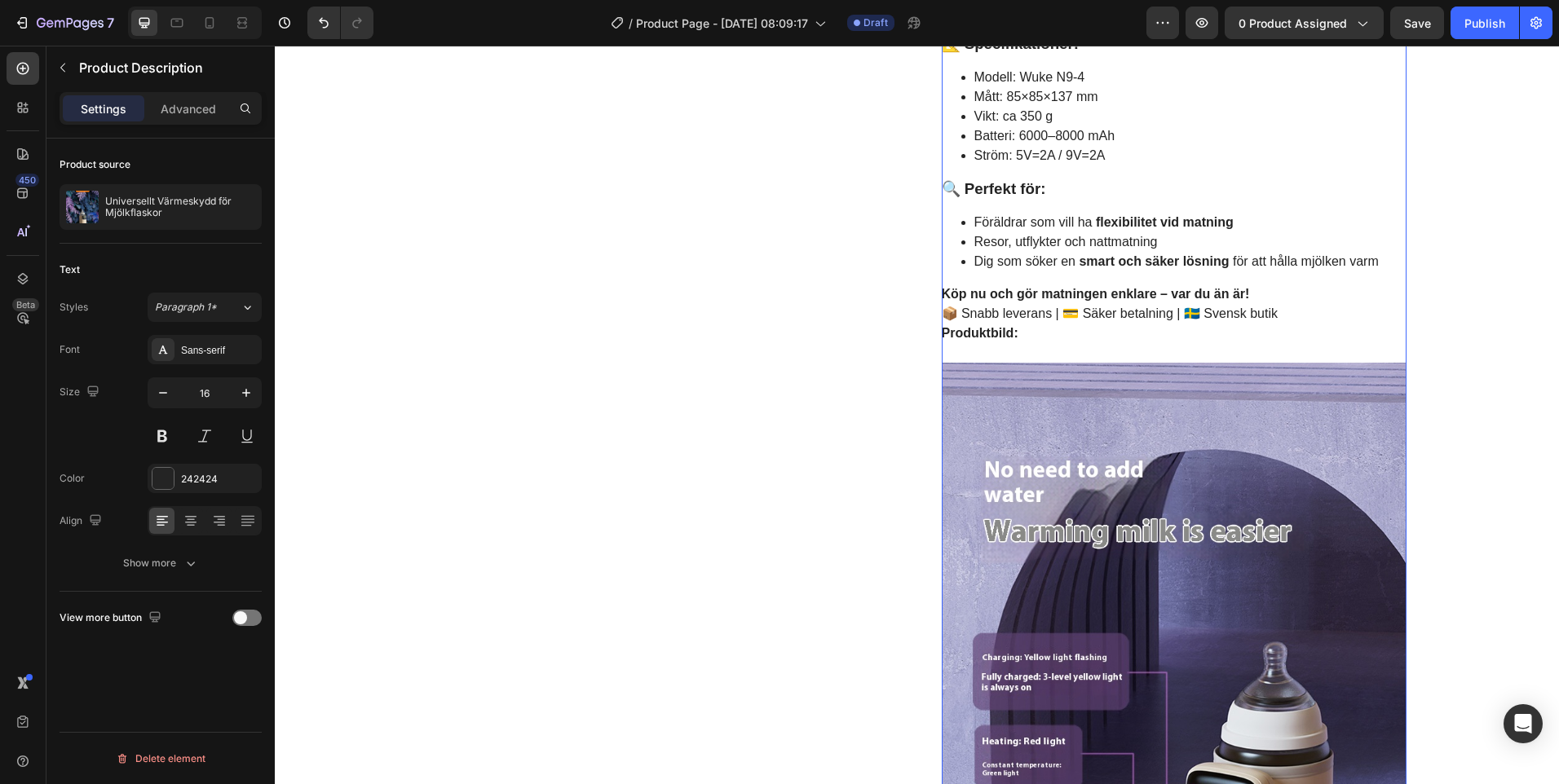
click at [1256, 310] on p "Köp nu och gör matningen enklare – var du än är! 📦 Snabb leverans | 💳 Säker bet…" at bounding box center [1110, 304] width 337 height 33
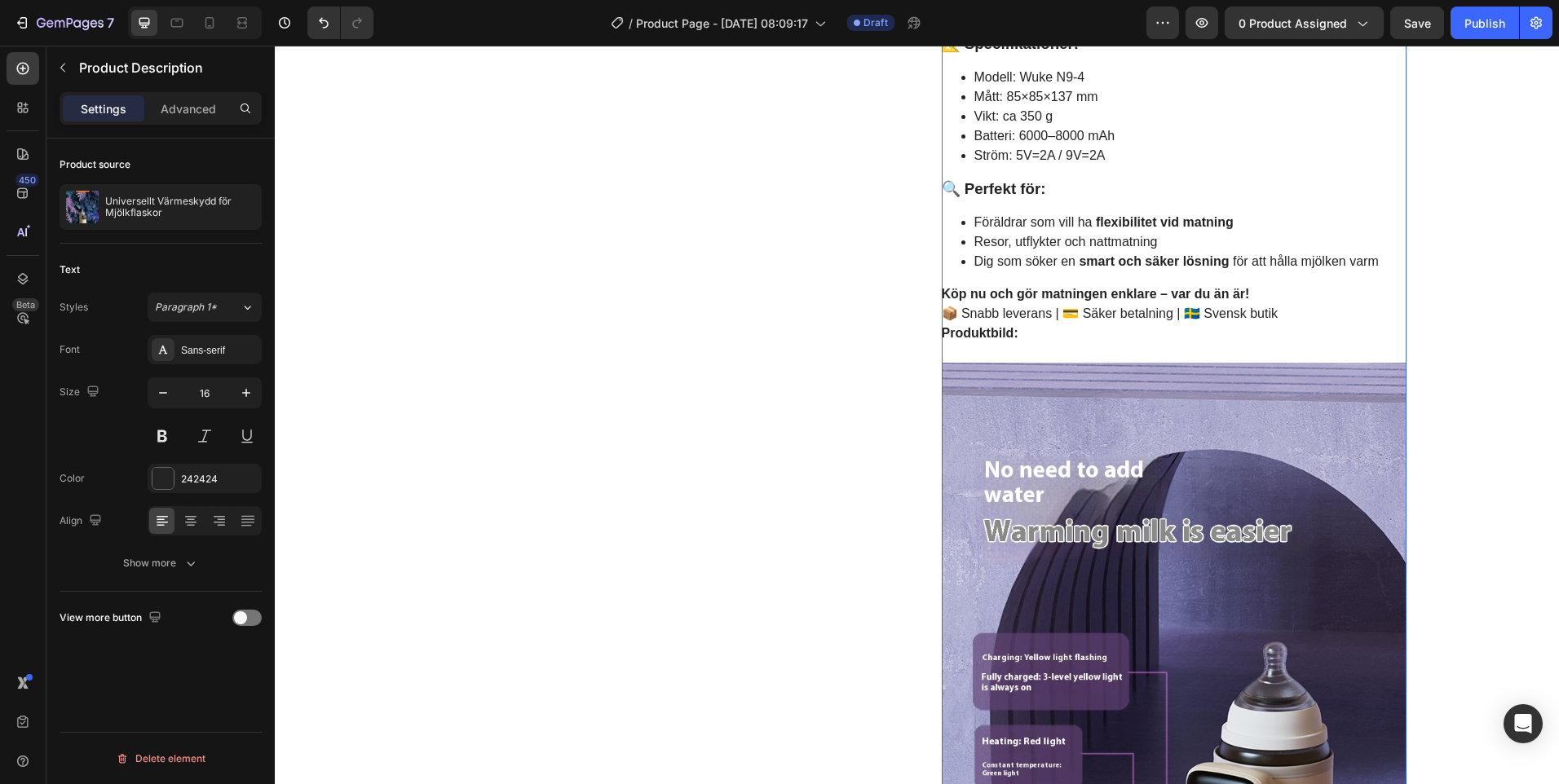
drag, startPoint x: 1124, startPoint y: 337, endPoint x: 1097, endPoint y: 338, distance: 27.0
click at [1000, 334] on span "Produktbild:" at bounding box center [979, 333] width 77 height 14
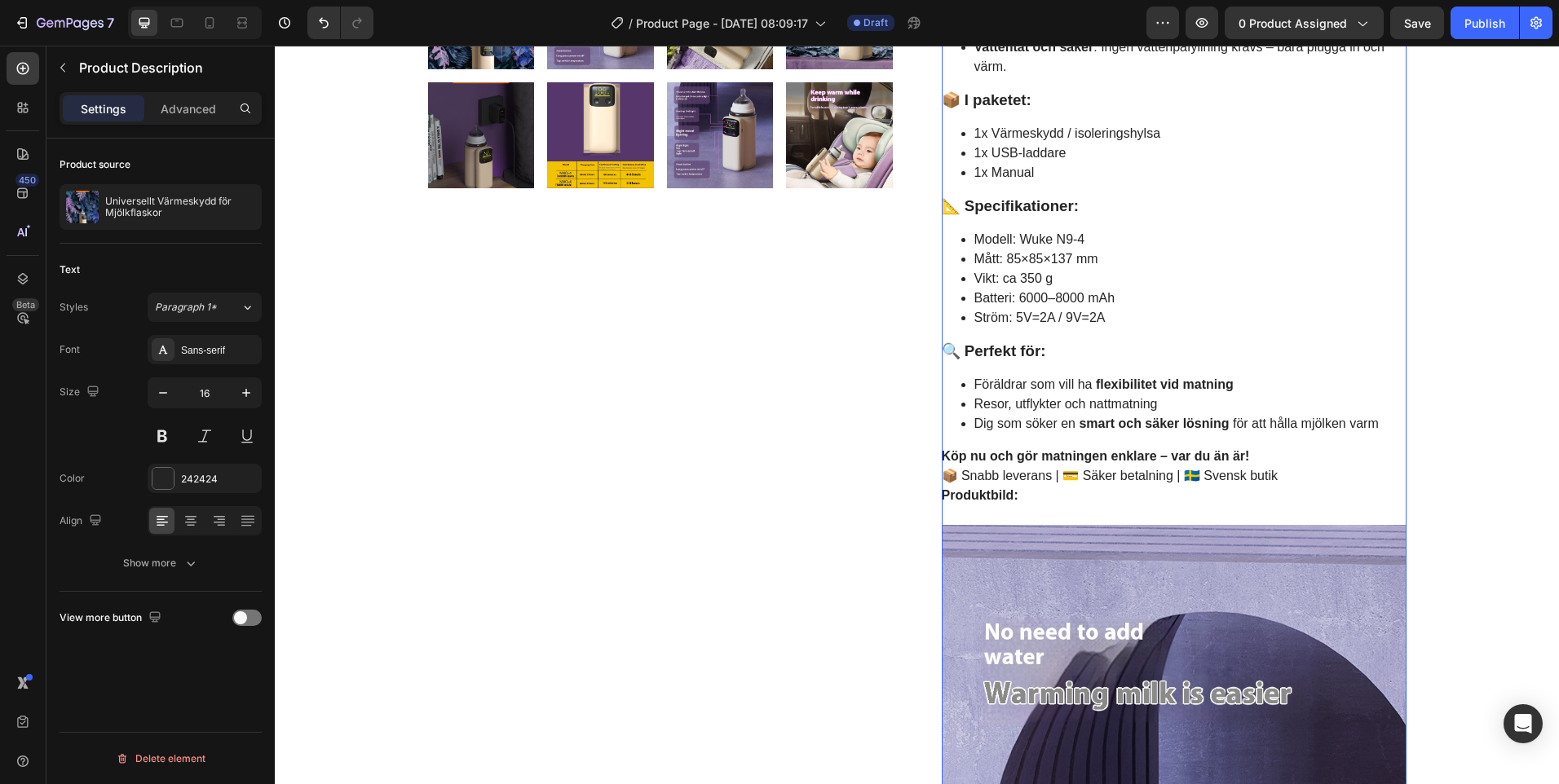
scroll to position [571, 0]
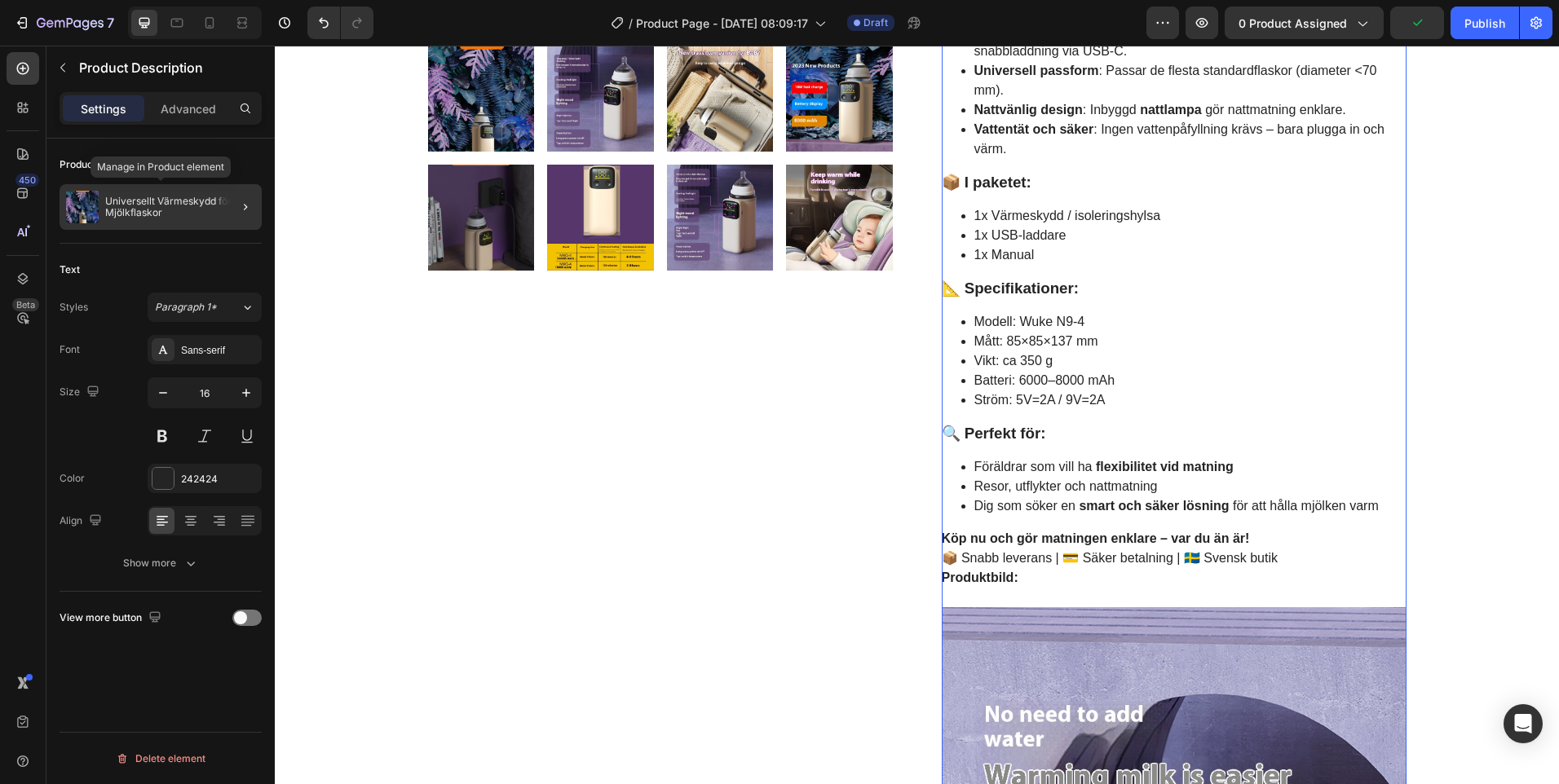
click at [143, 199] on p "Universellt Värmeskydd för Mjölkflaskor" at bounding box center [180, 208] width 150 height 23
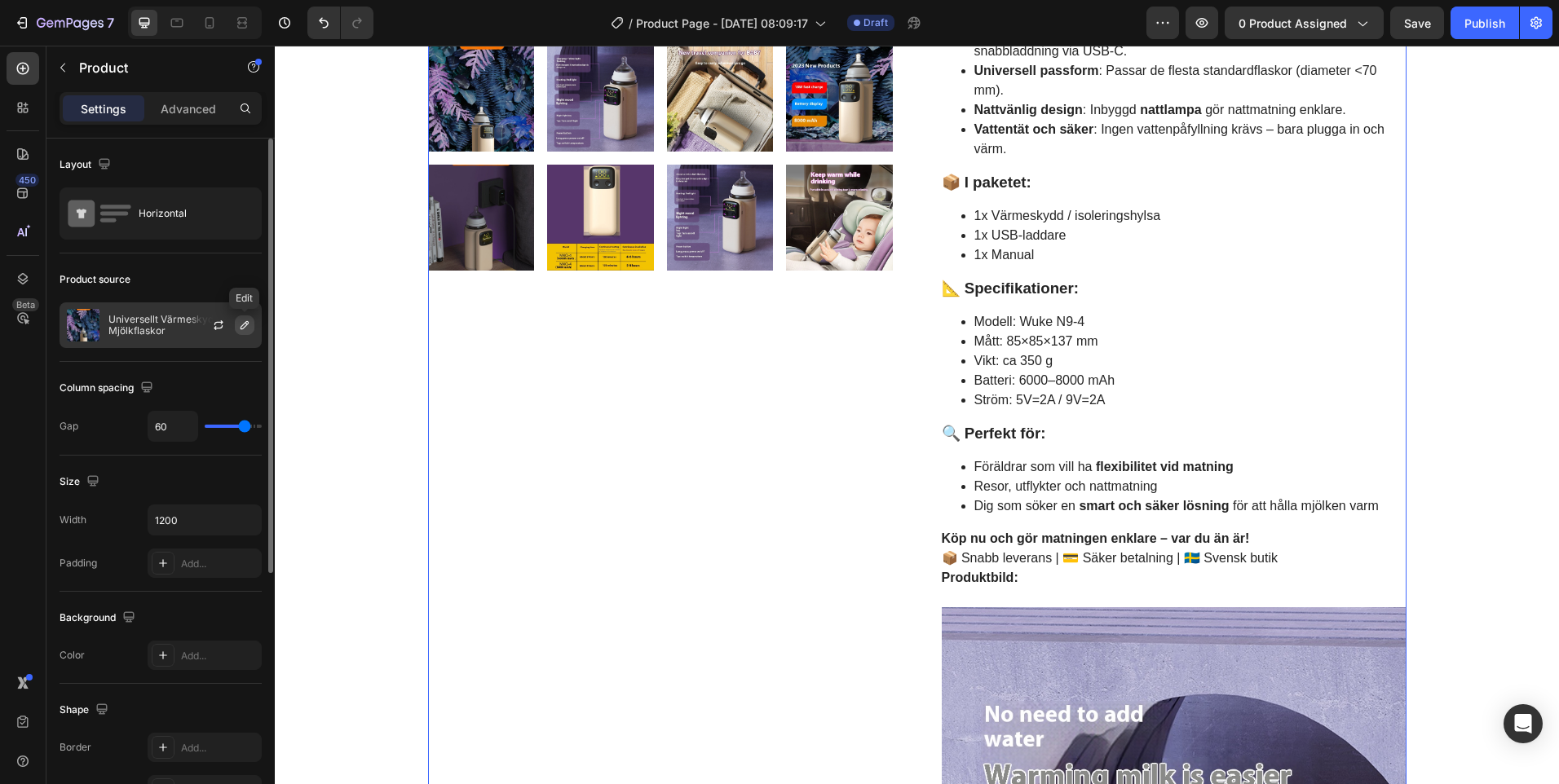
click at [242, 324] on icon "button" at bounding box center [244, 324] width 13 height 13
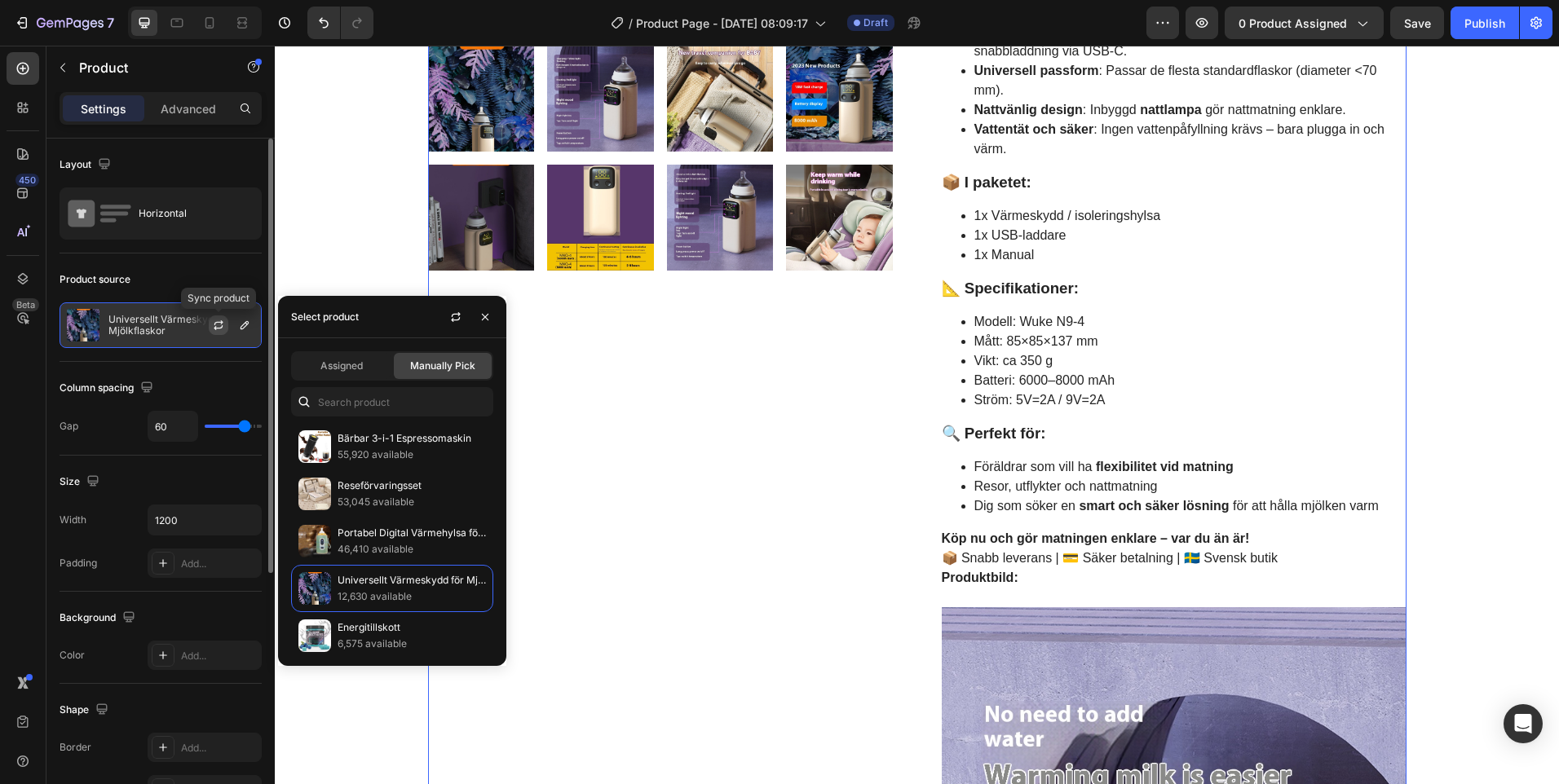
click at [218, 324] on icon "button" at bounding box center [217, 324] width 13 height 13
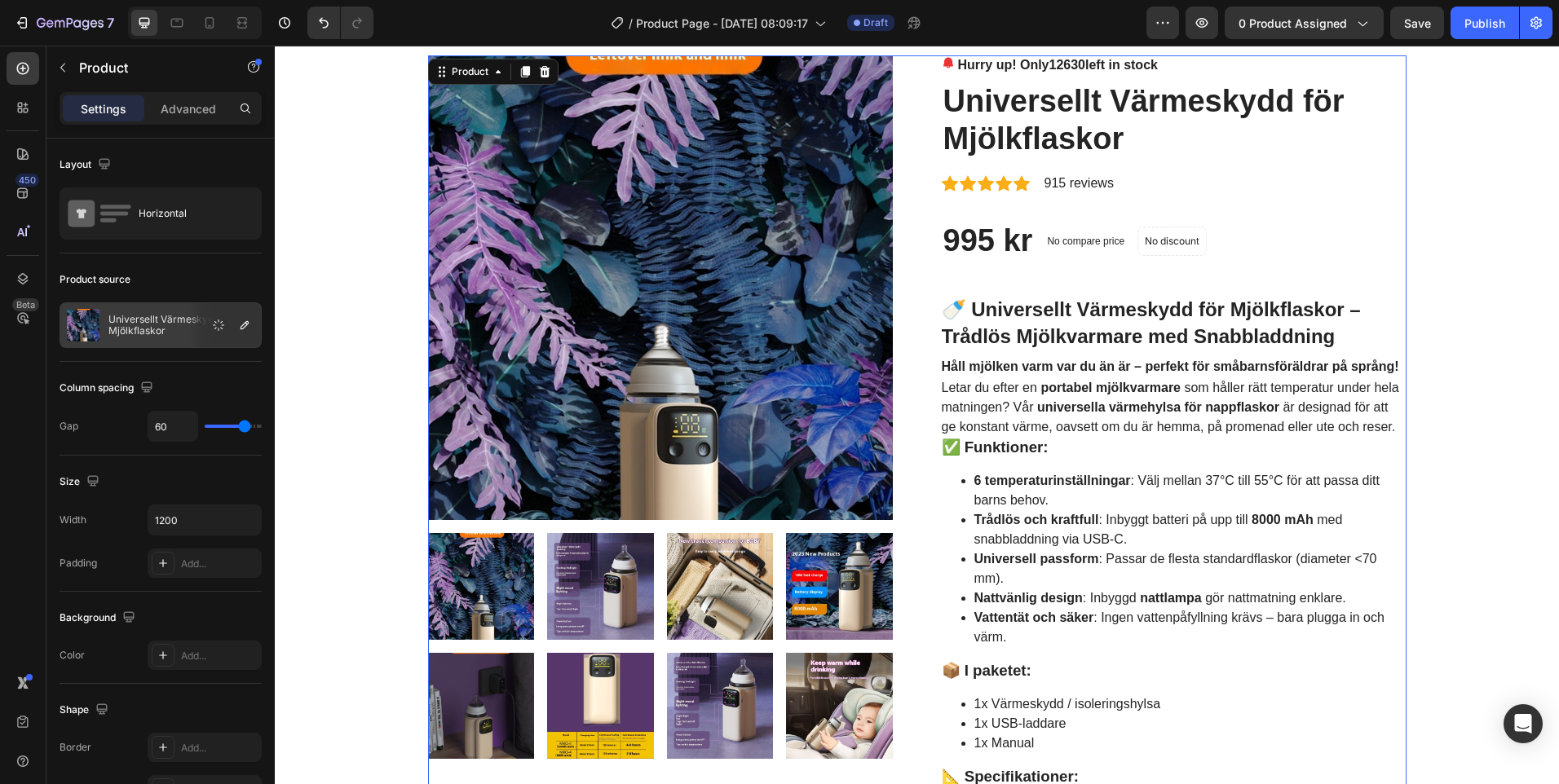
scroll to position [0, 0]
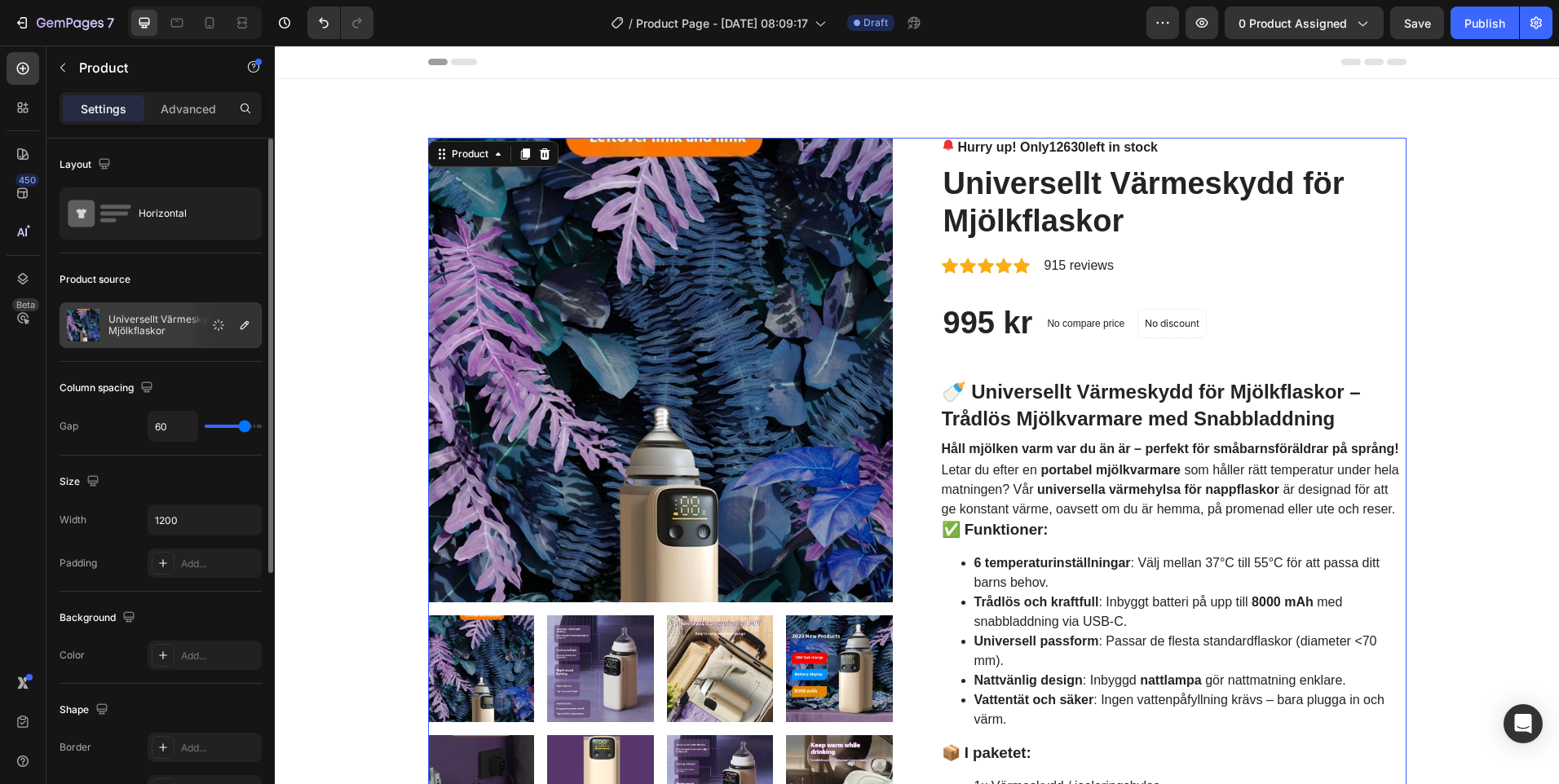
type input "40"
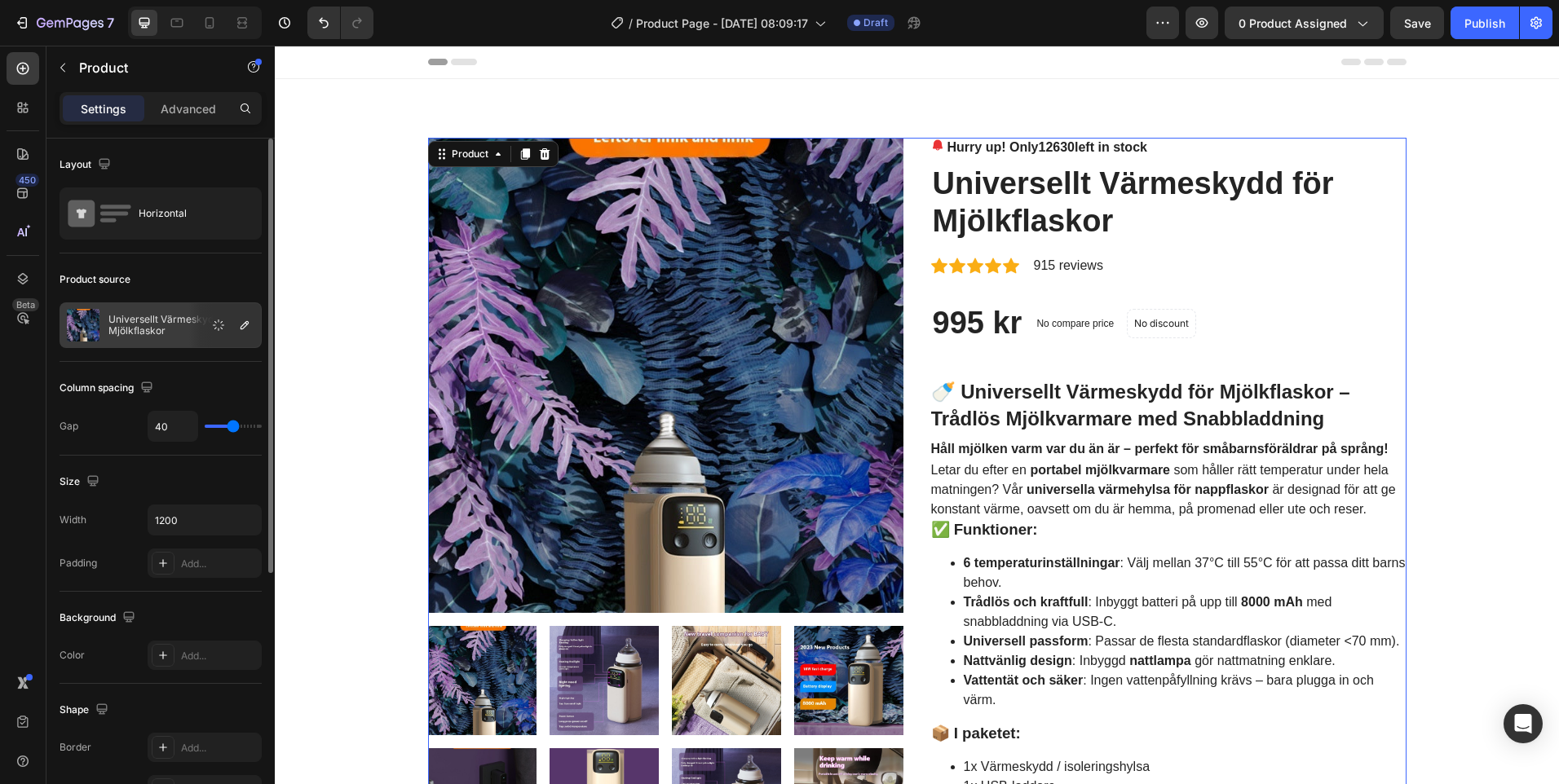
type input "34"
type input "31"
type input "18"
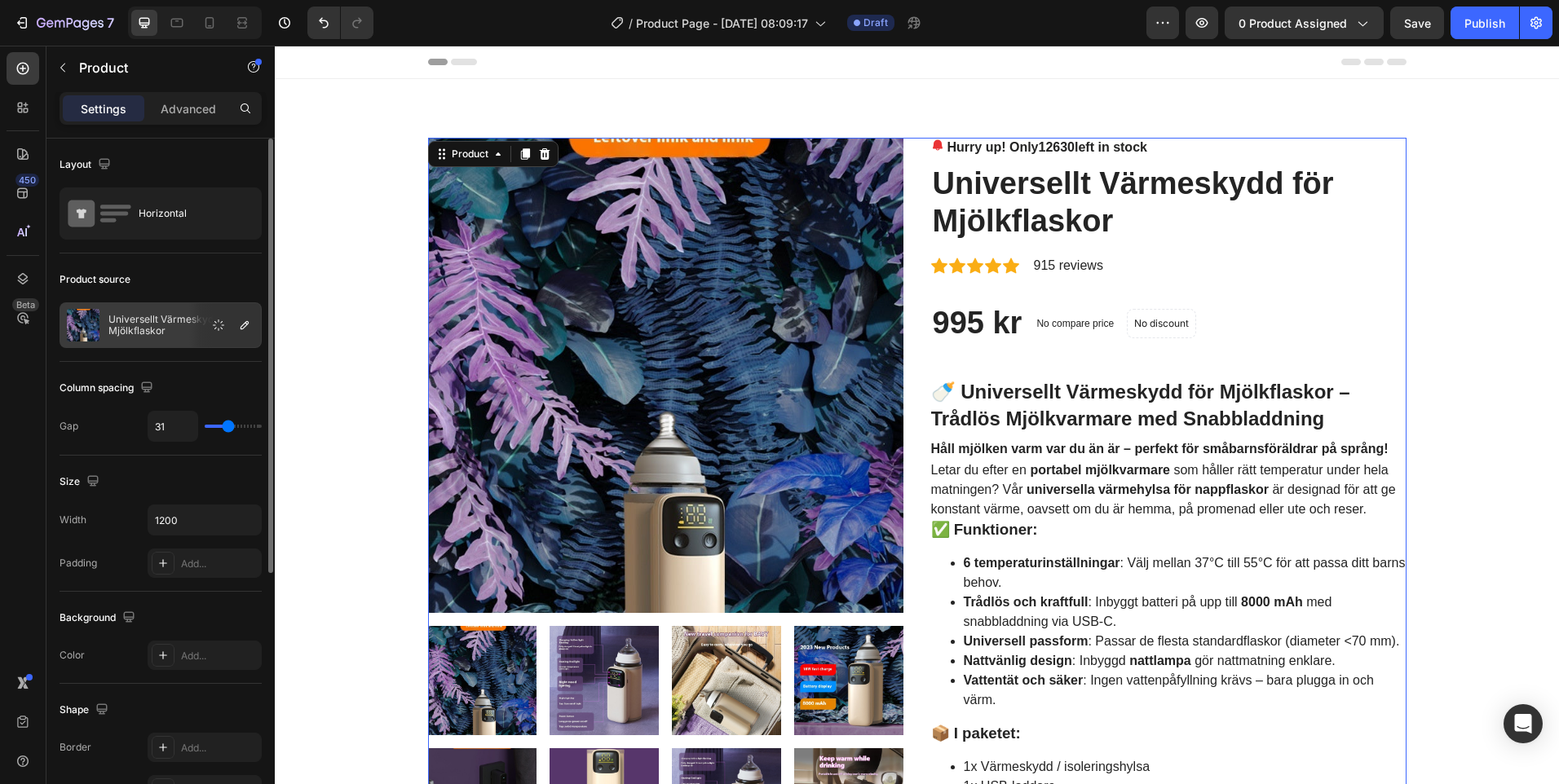
type input "18"
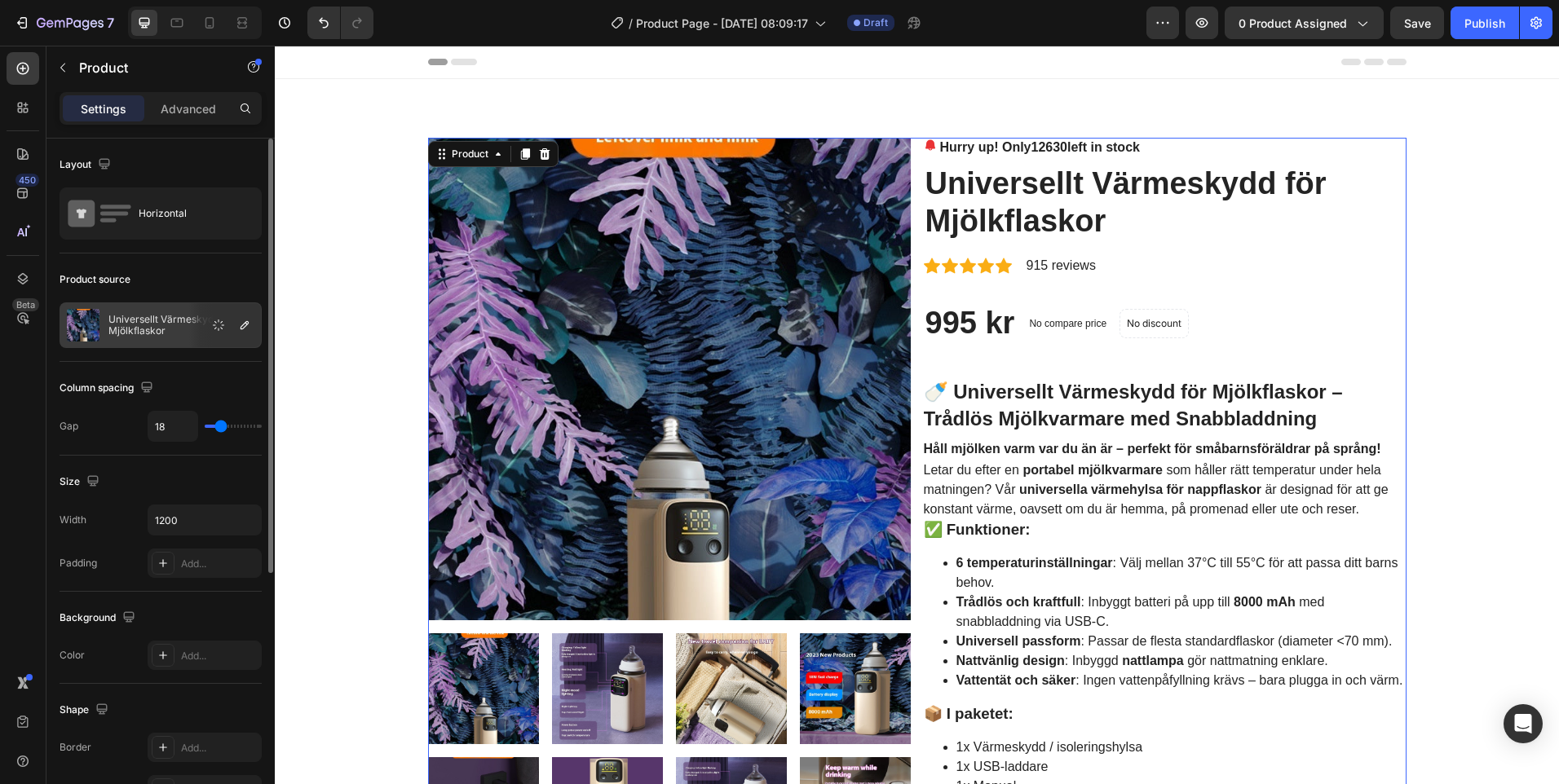
type input "16"
type input "15"
type input "13"
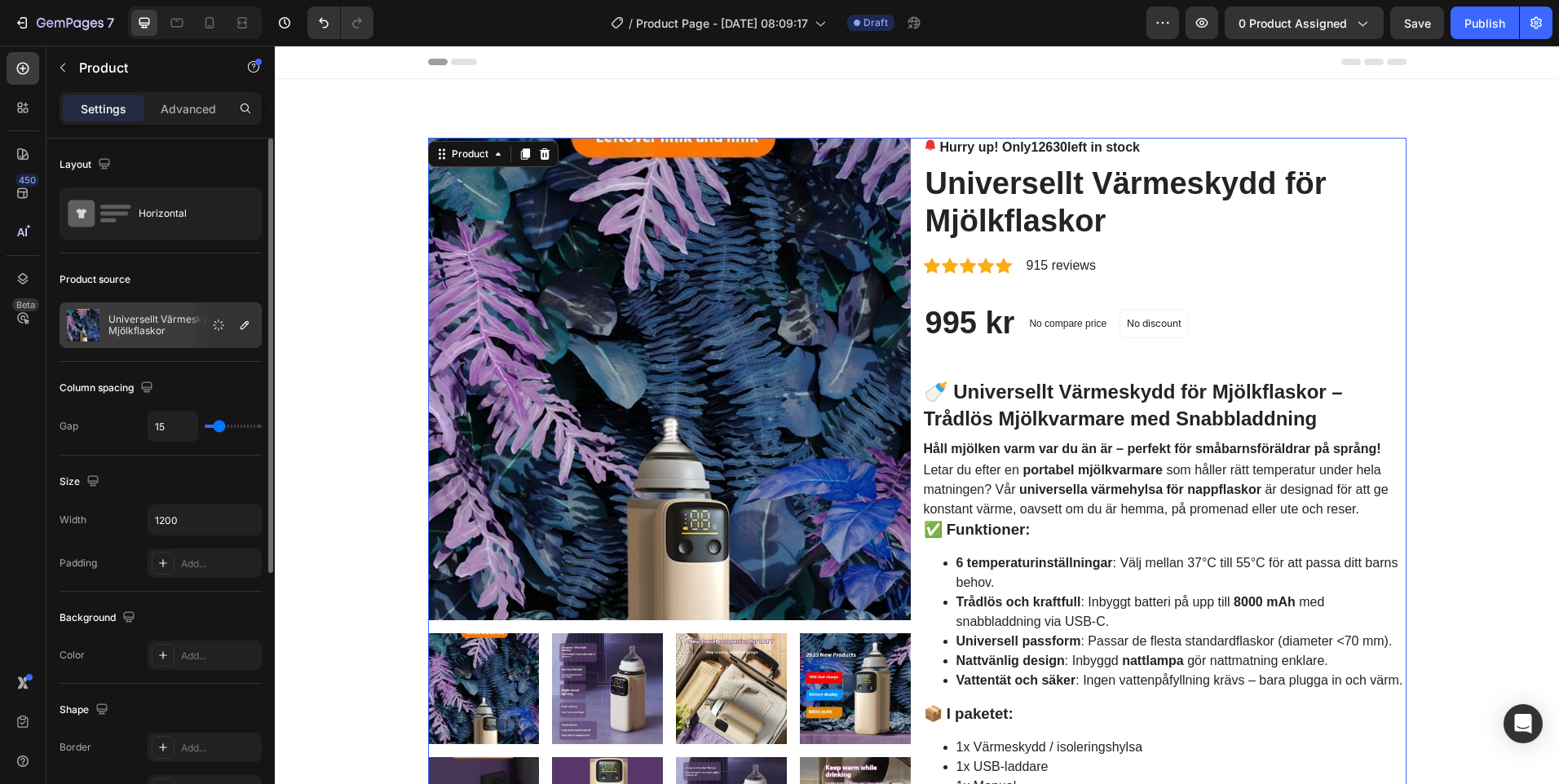
type input "13"
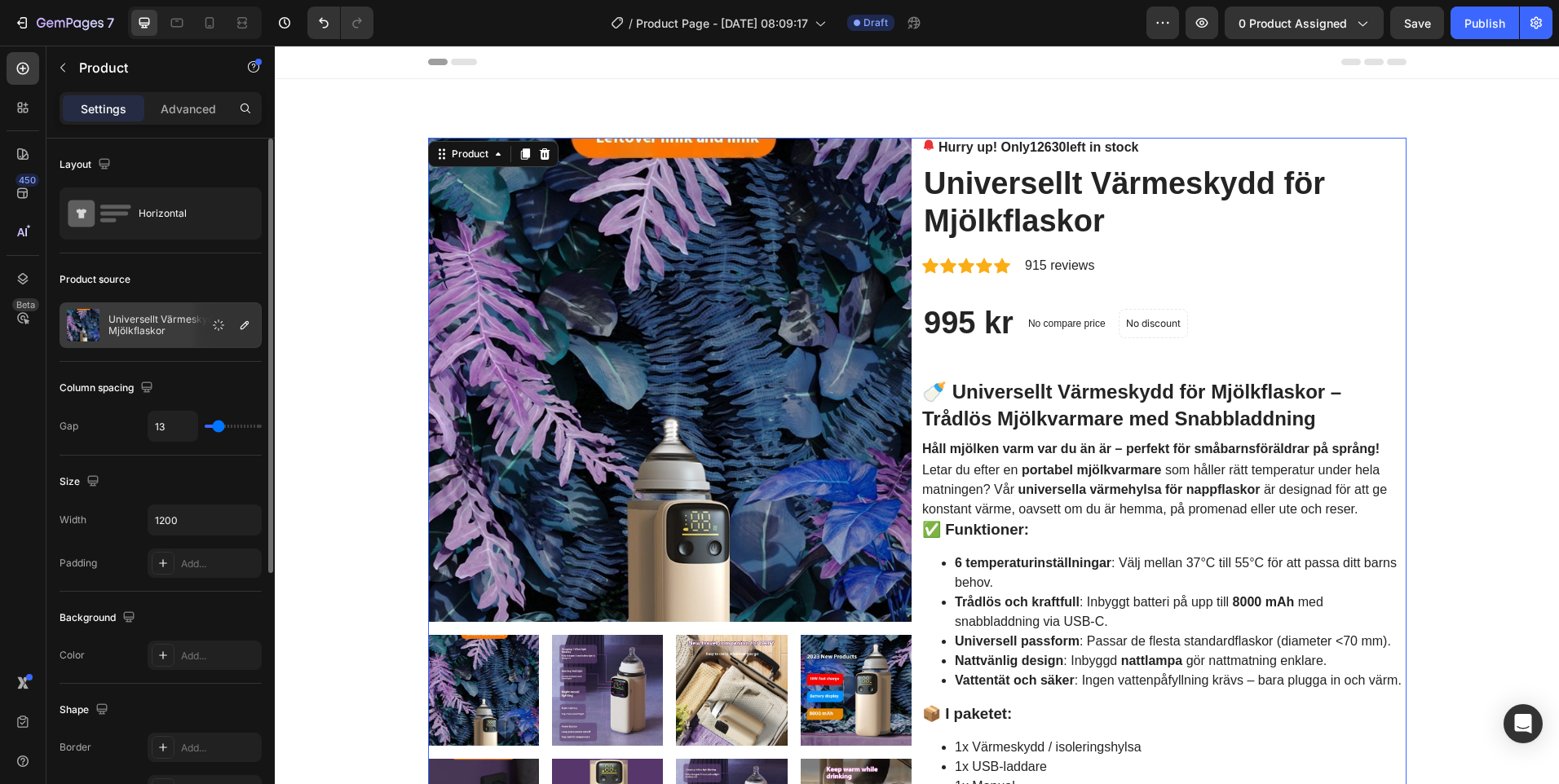
type input "41"
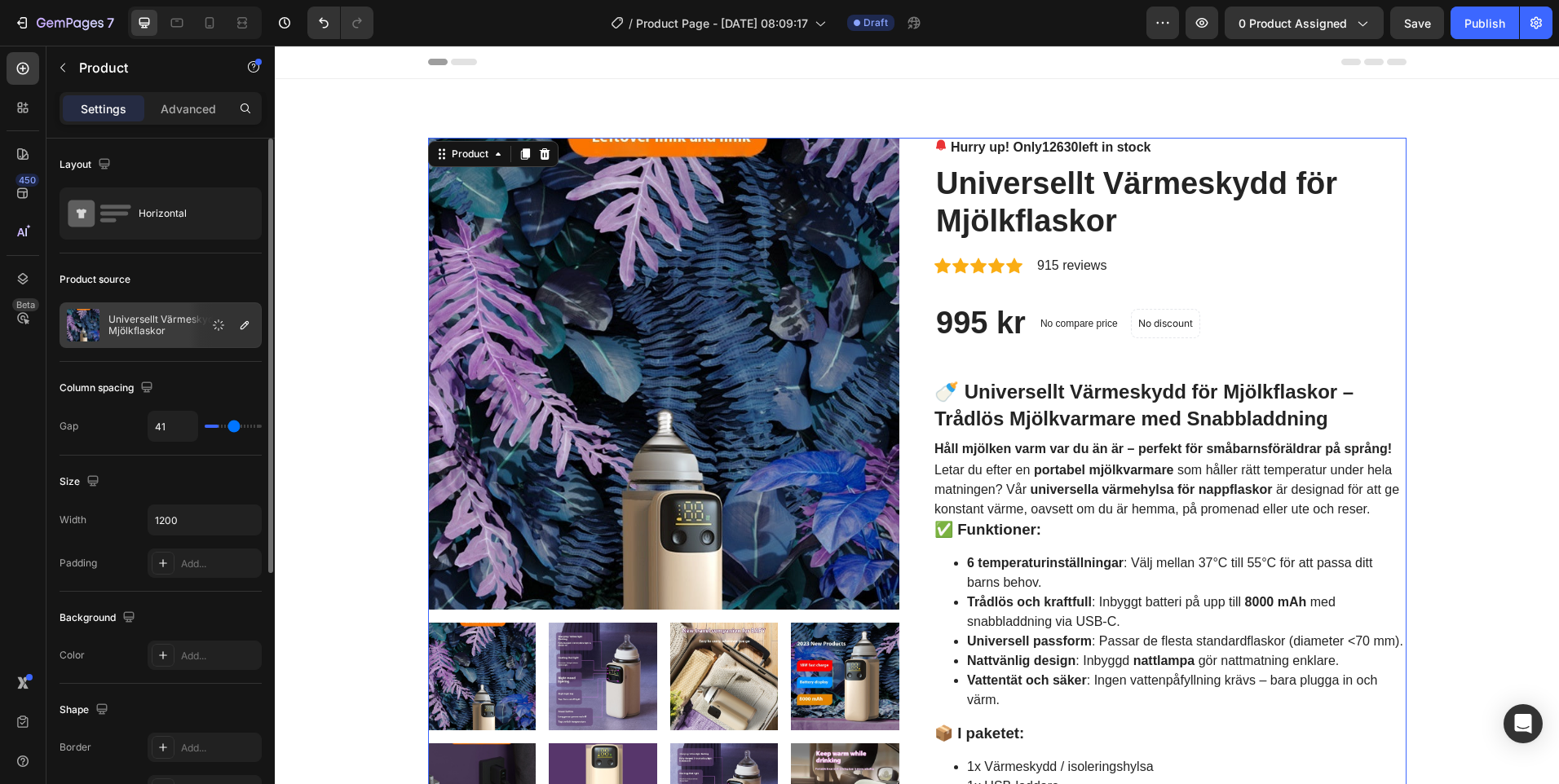
type input "43"
type input "44"
type input "49"
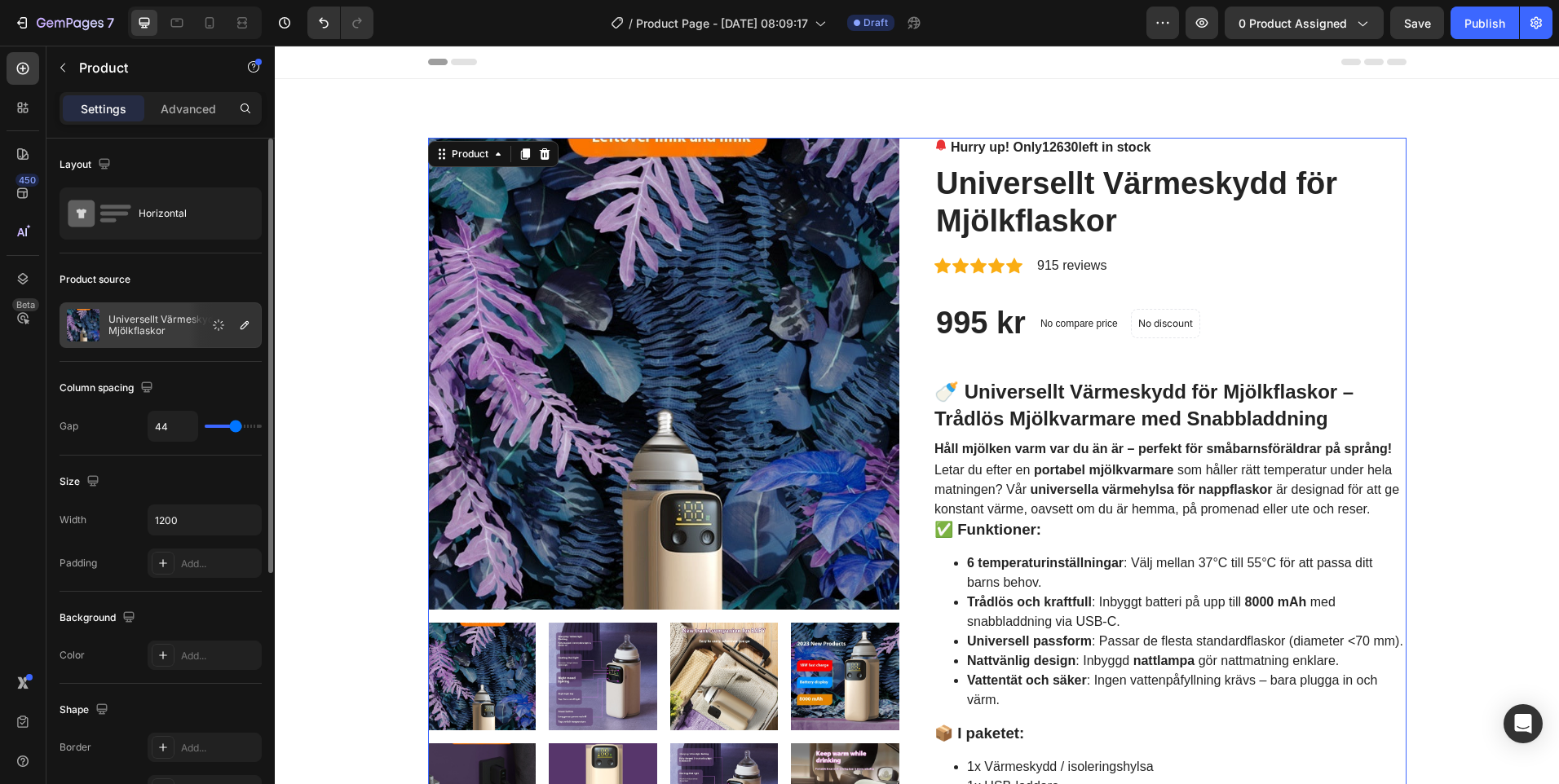
type input "49"
type input "52"
type input "55"
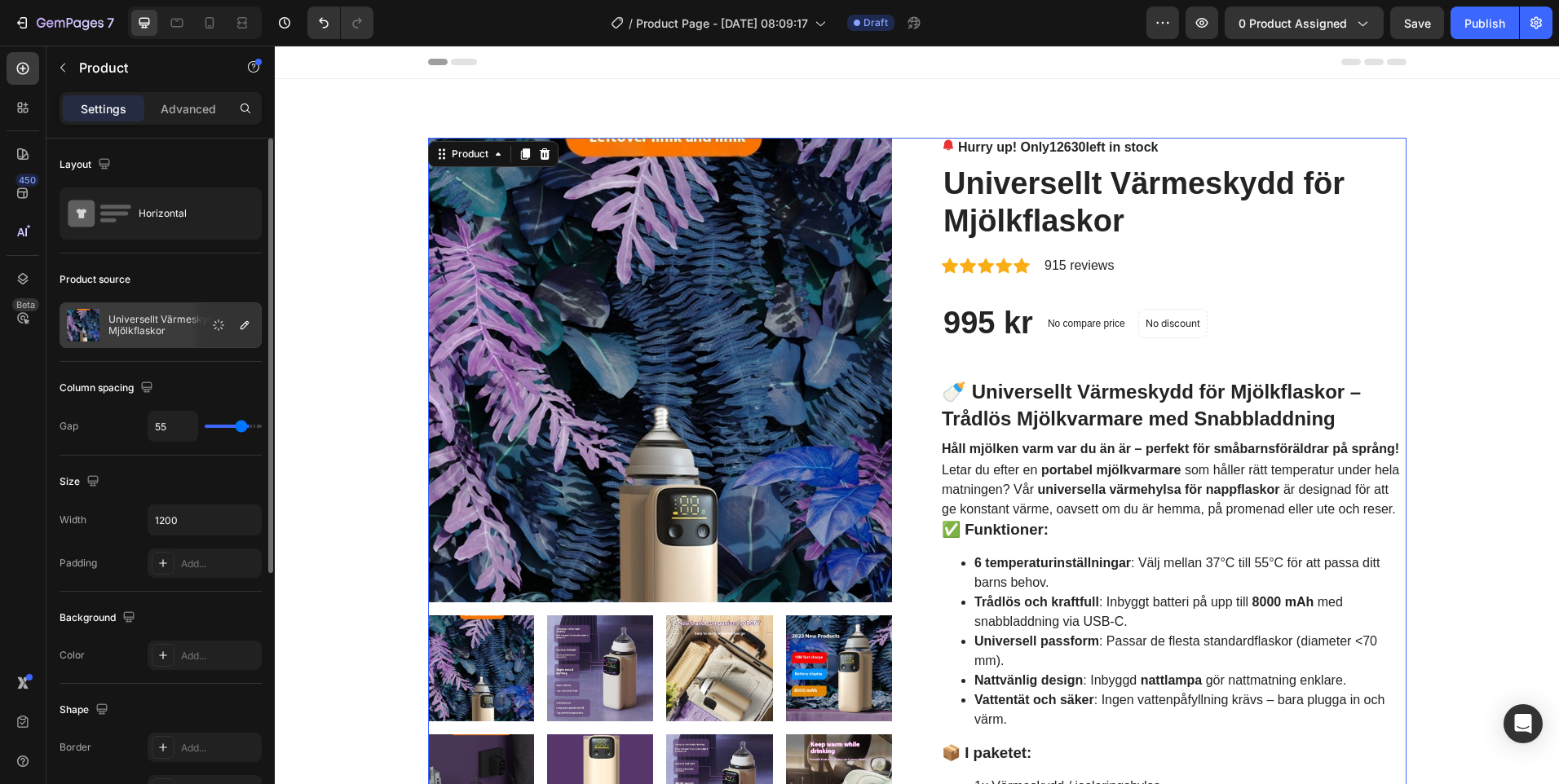
type input "61"
type input "65"
type input "70"
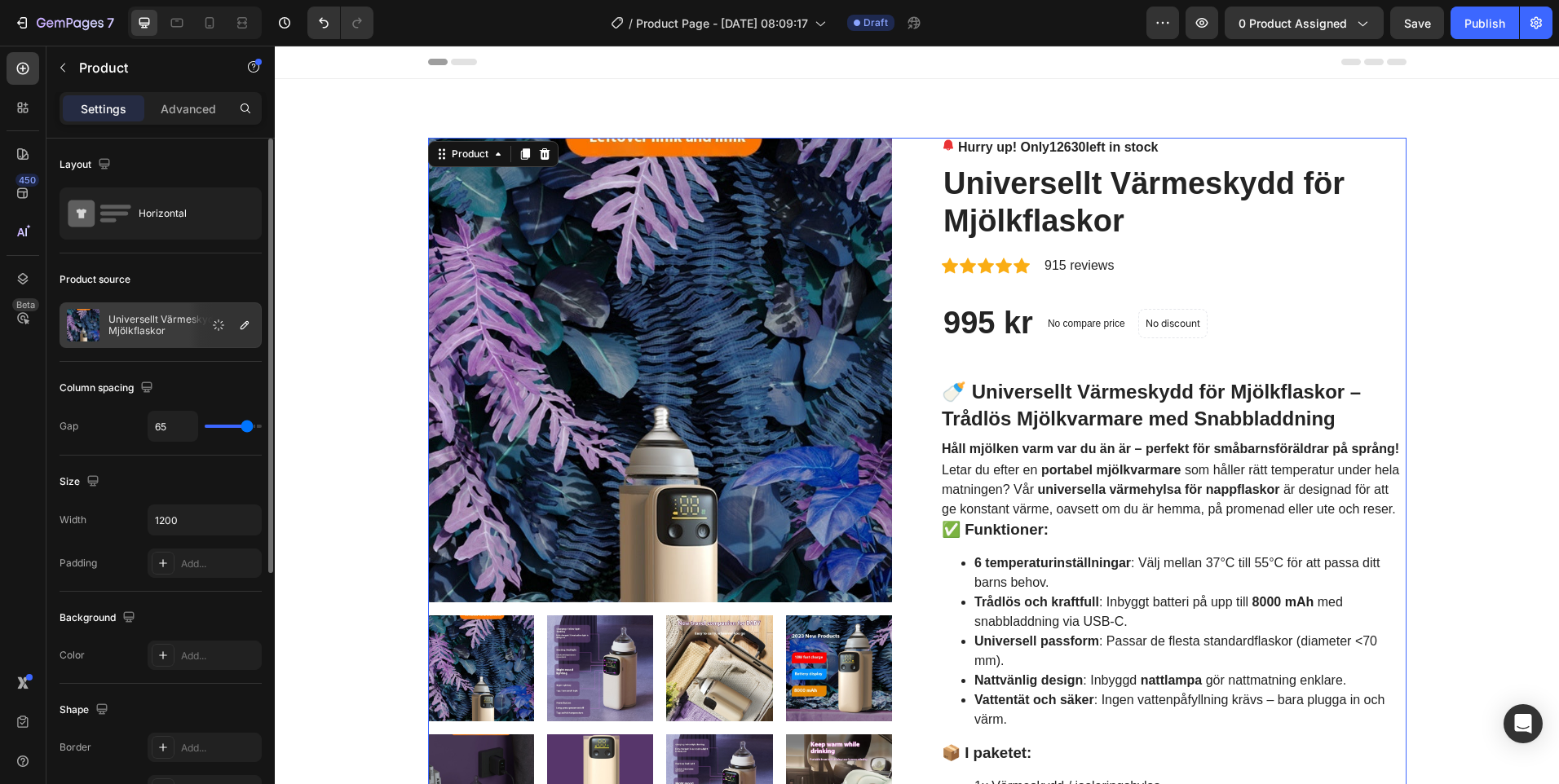
type input "70"
type input "73"
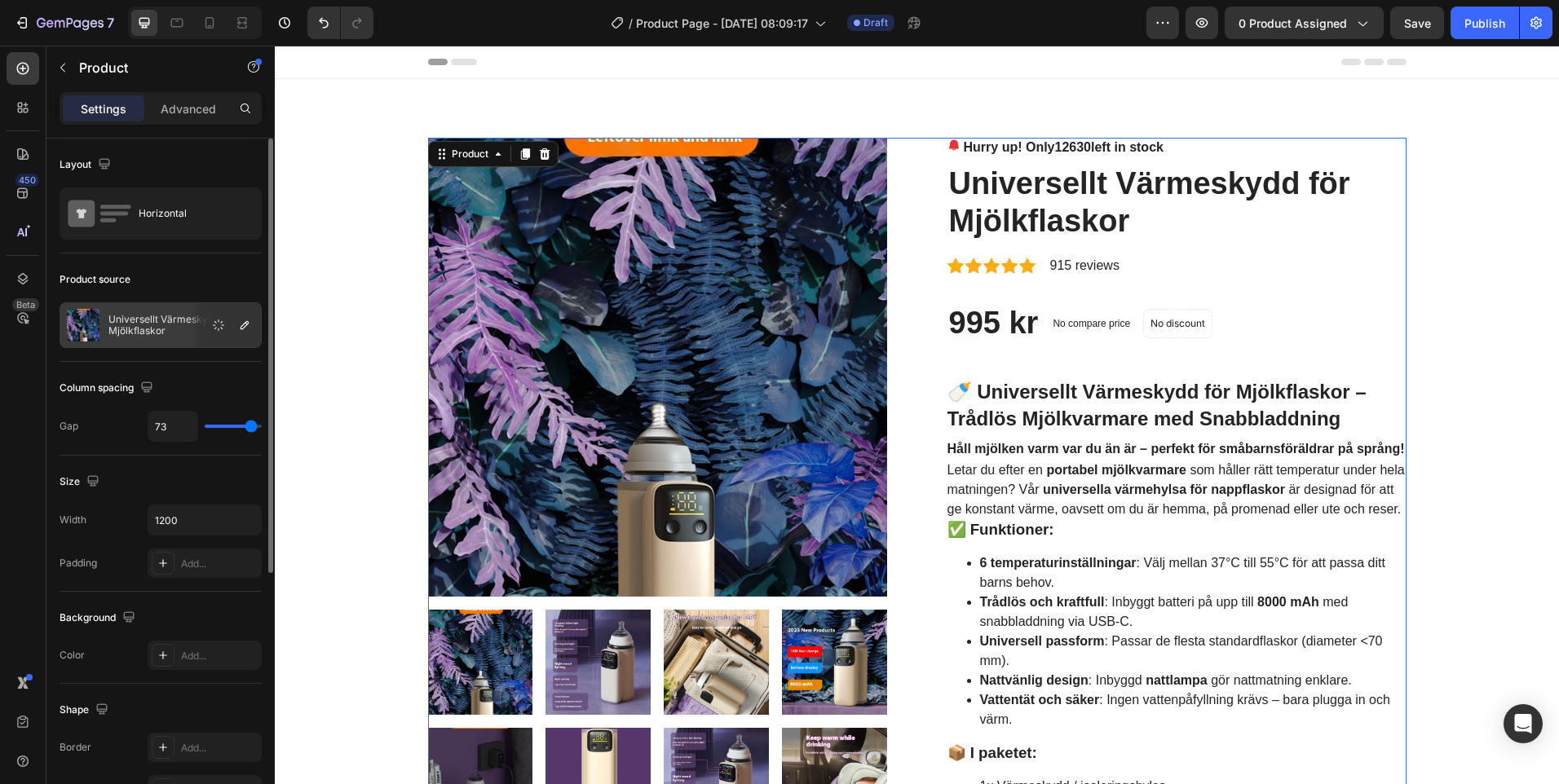
type input "74"
type input "80"
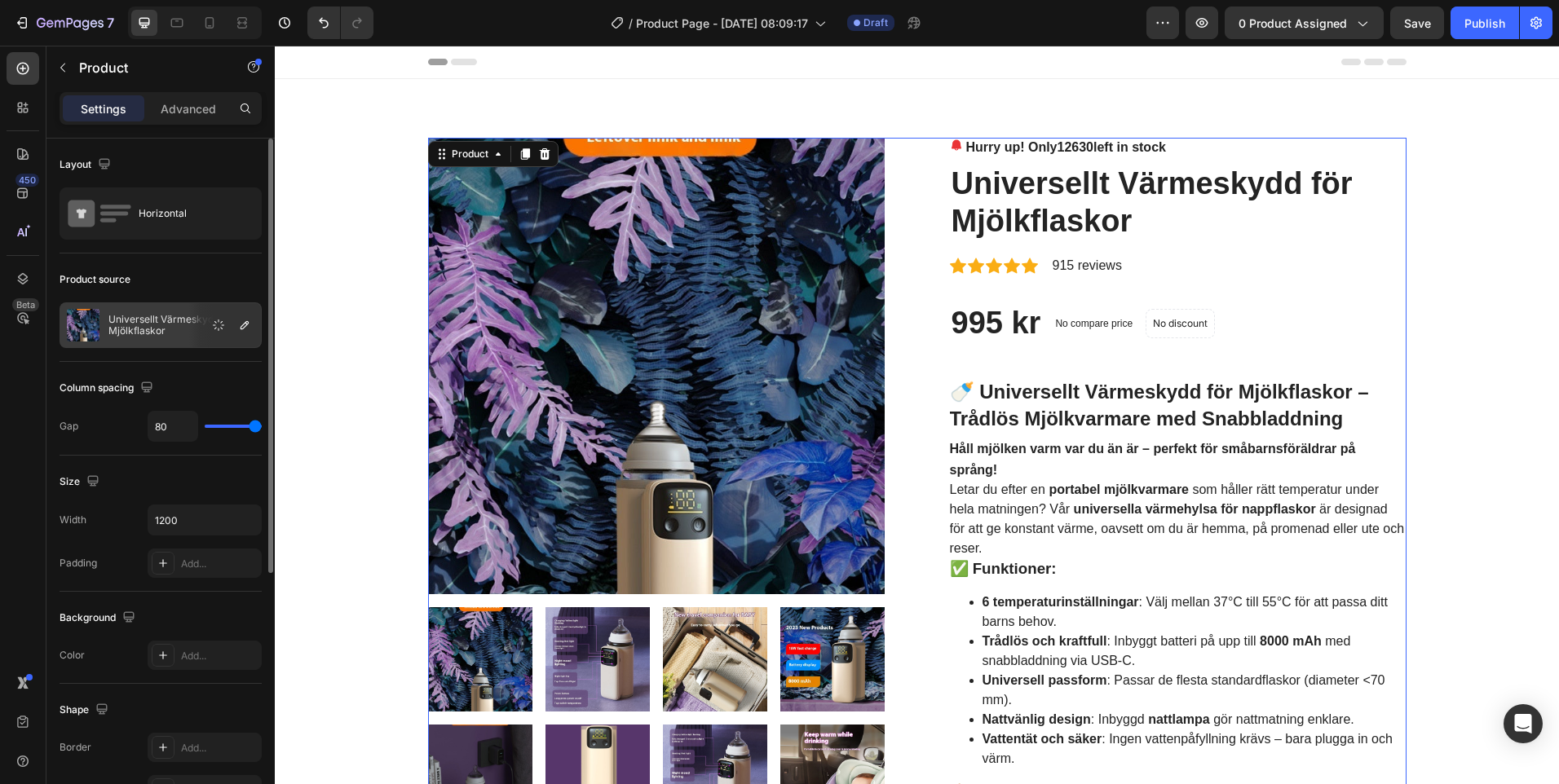
type input "49"
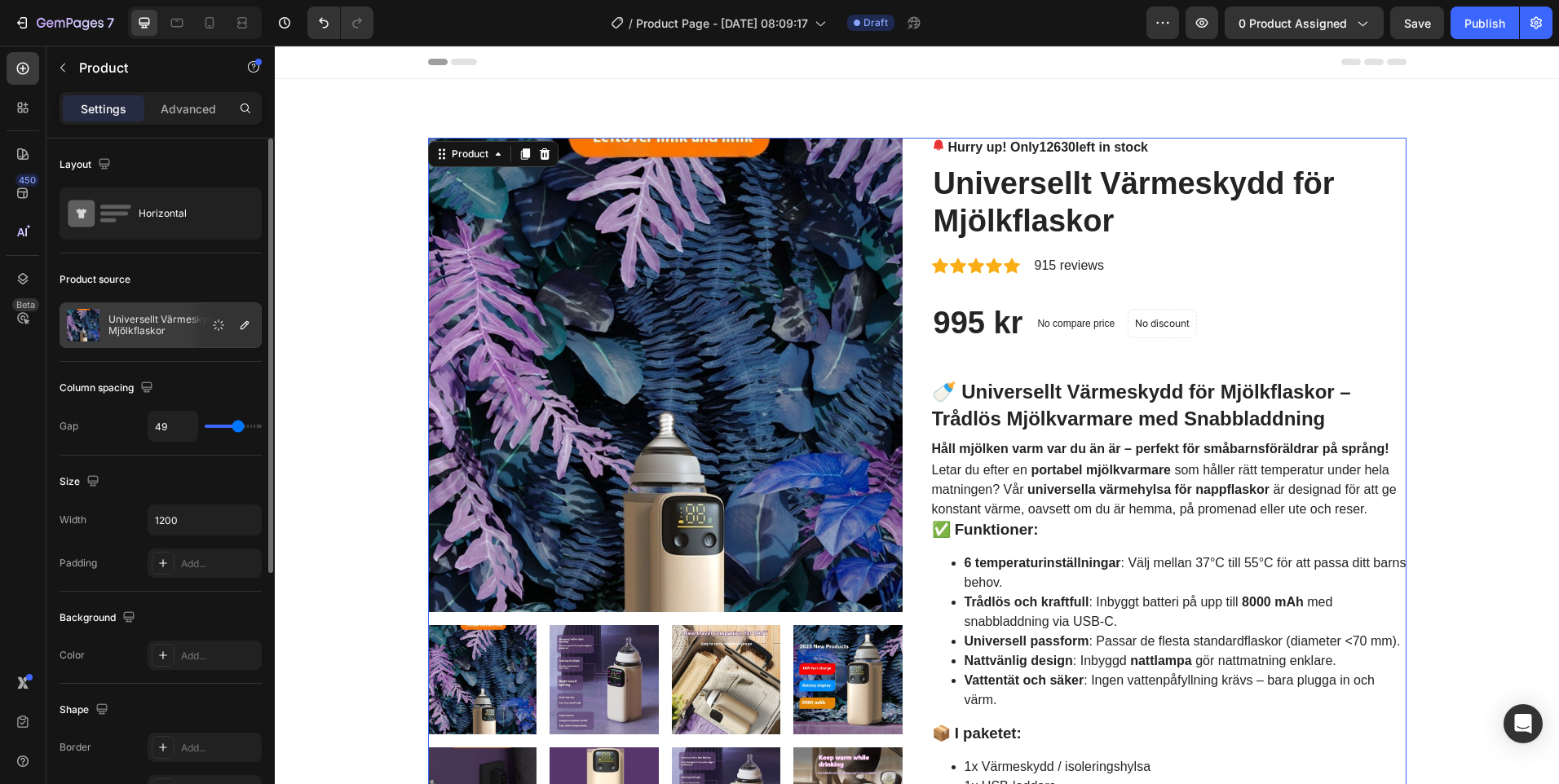
type input "36"
type input "33"
type input "34"
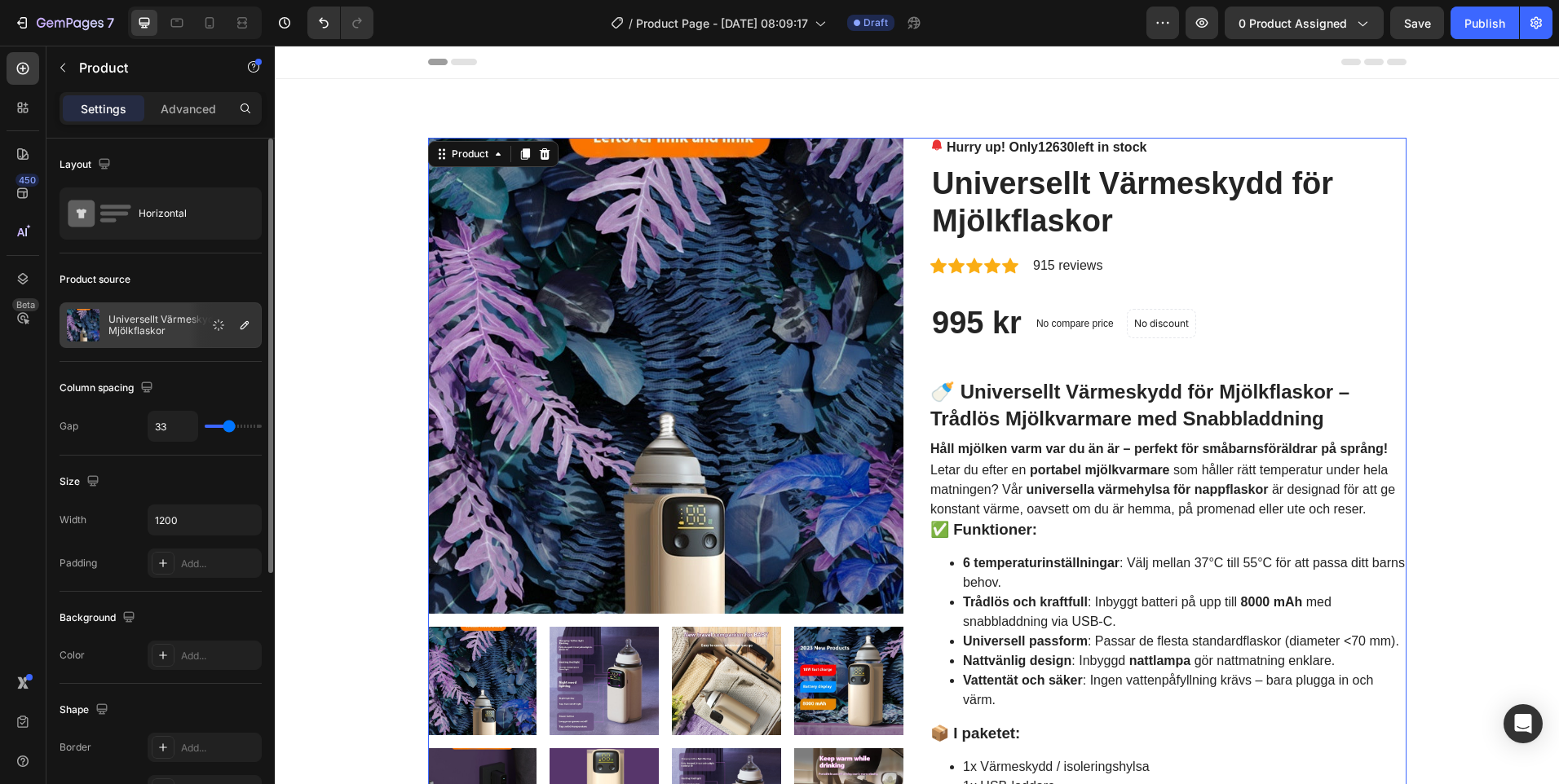
type input "34"
type input "37"
type input "40"
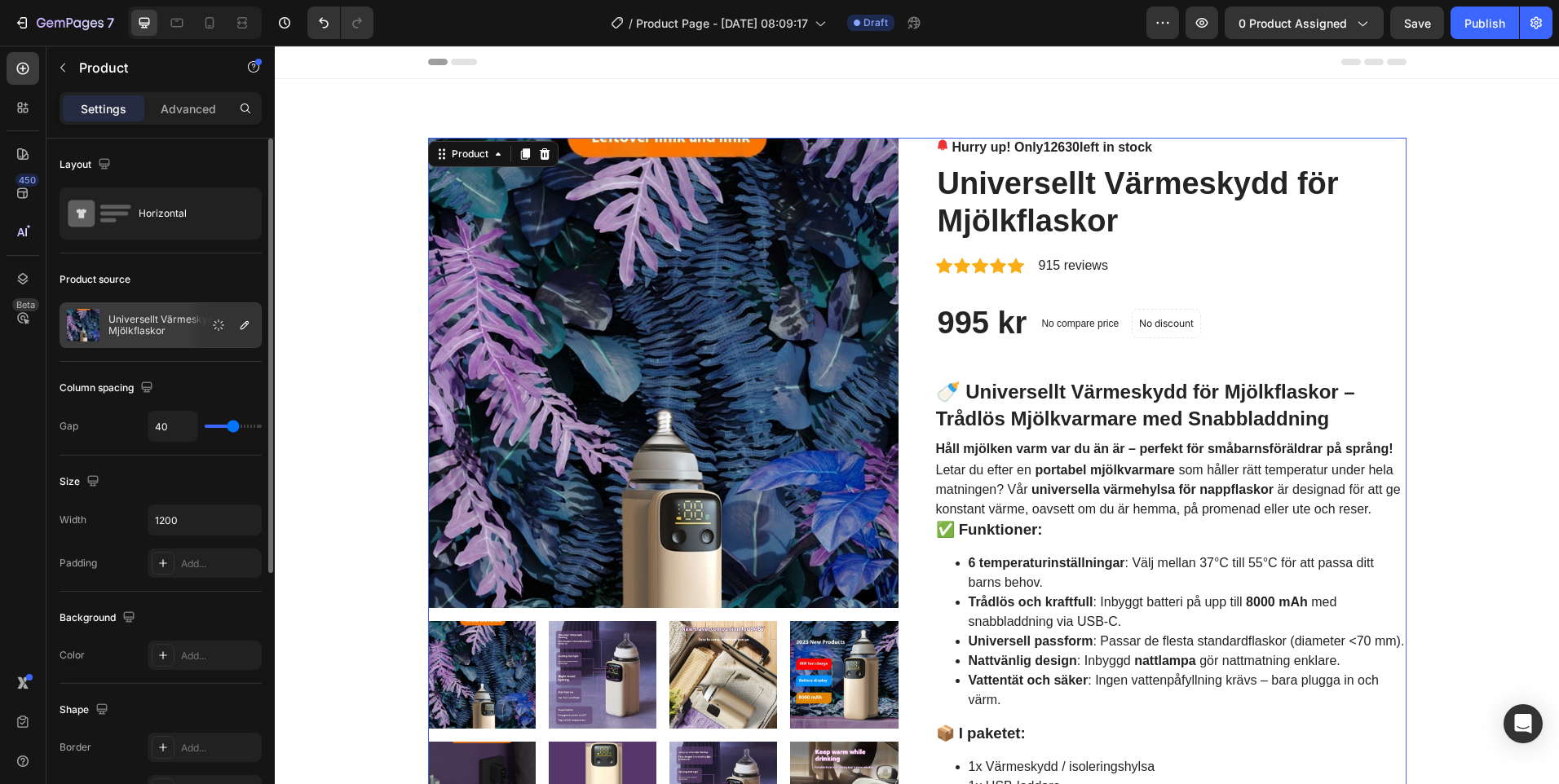
type input "46"
type input "49"
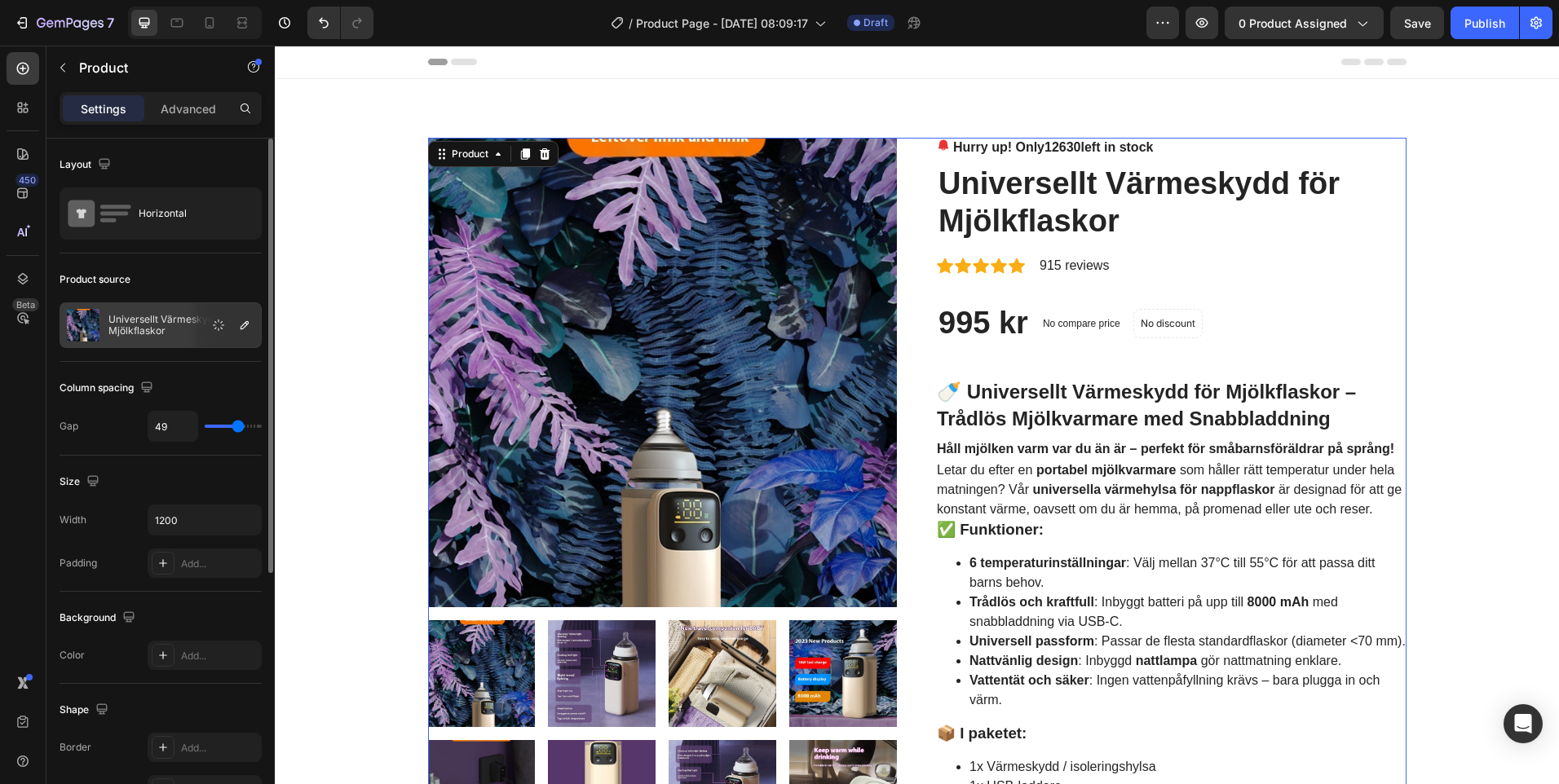
type input "49"
click at [238, 428] on input "range" at bounding box center [233, 426] width 57 height 3
click at [245, 522] on icon "button" at bounding box center [246, 520] width 17 height 16
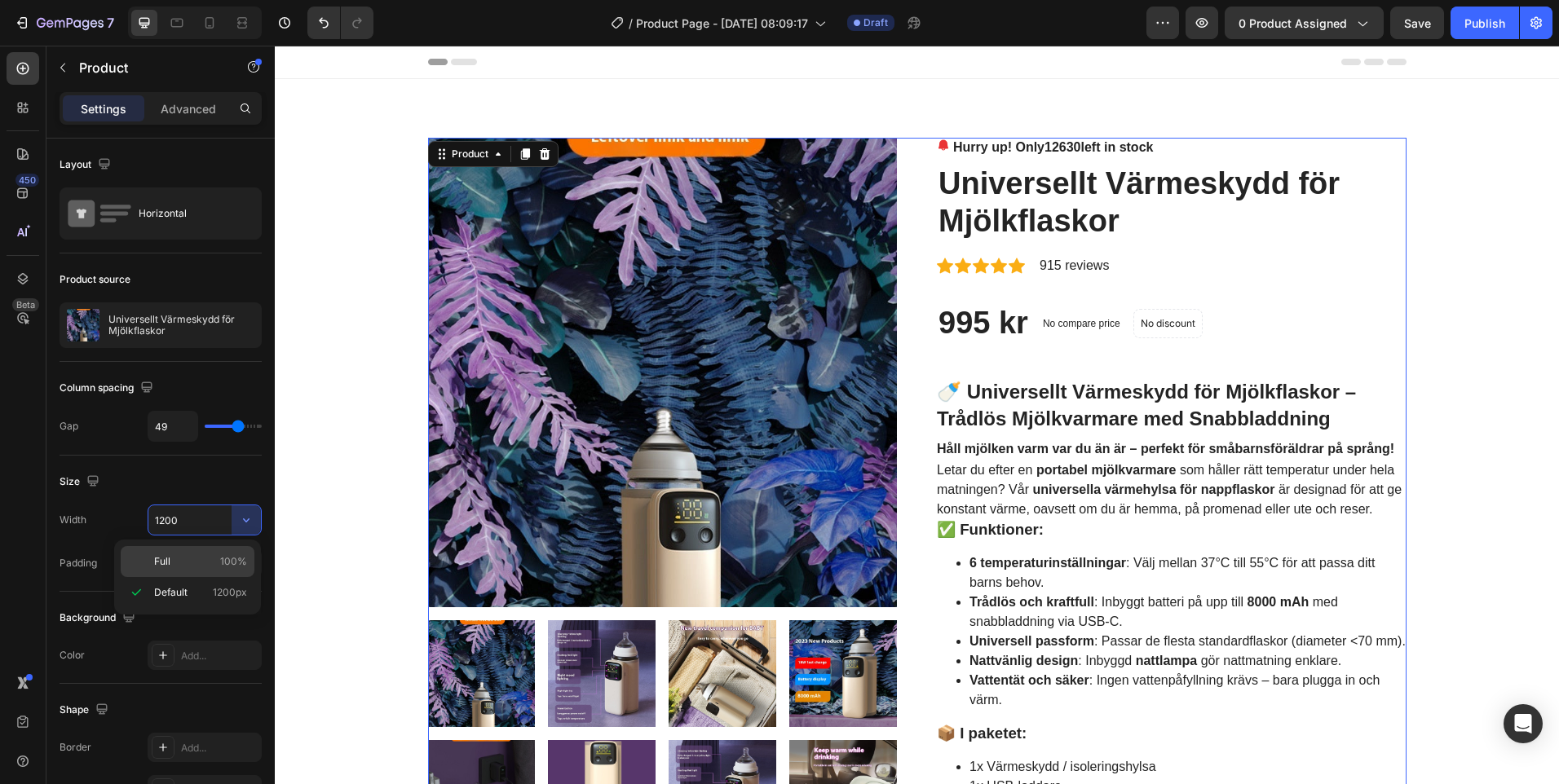
click at [207, 562] on p "Full 100%" at bounding box center [201, 561] width 93 height 15
type input "100%"
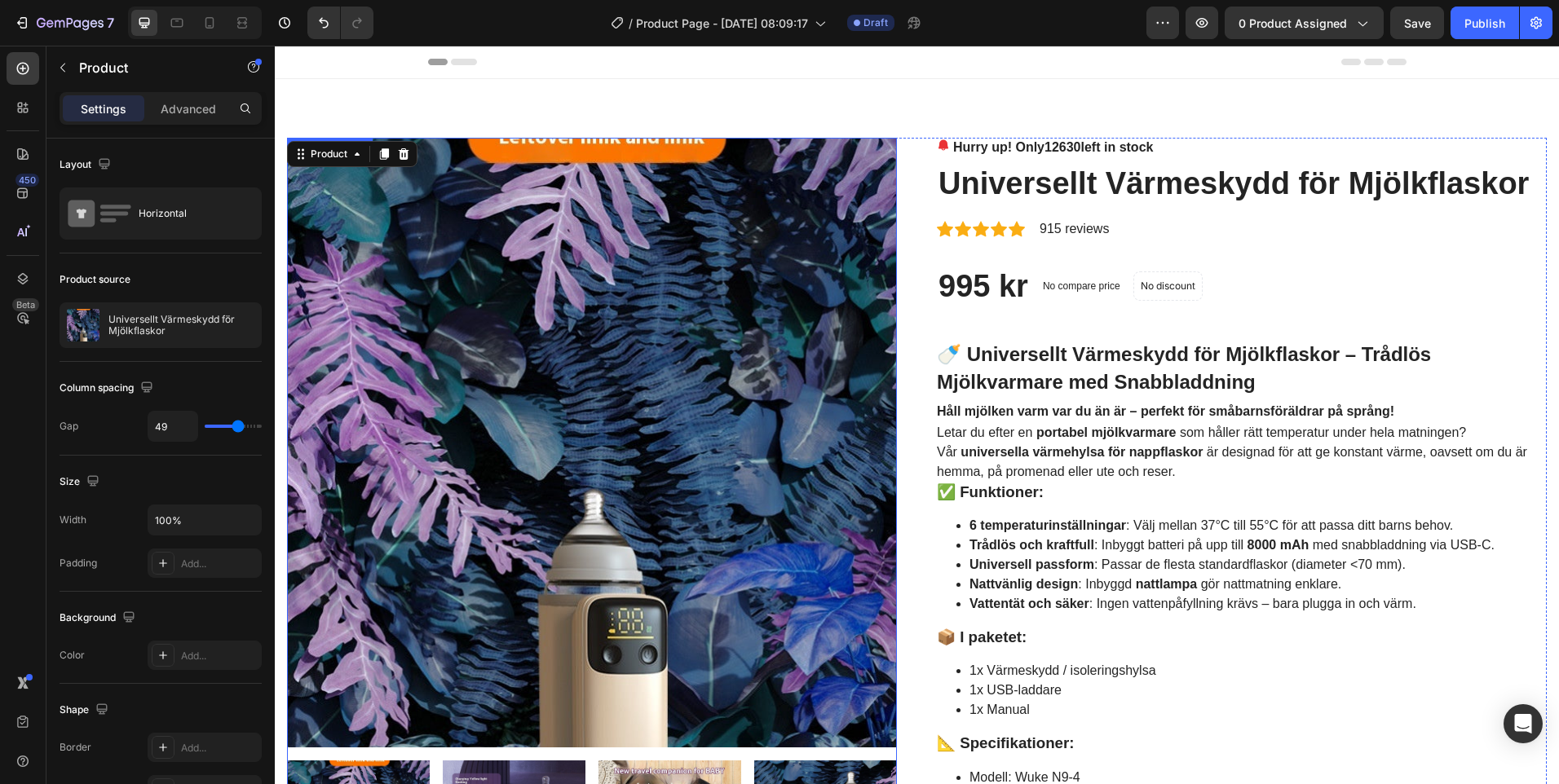
click at [762, 369] on img at bounding box center [592, 442] width 610 height 609
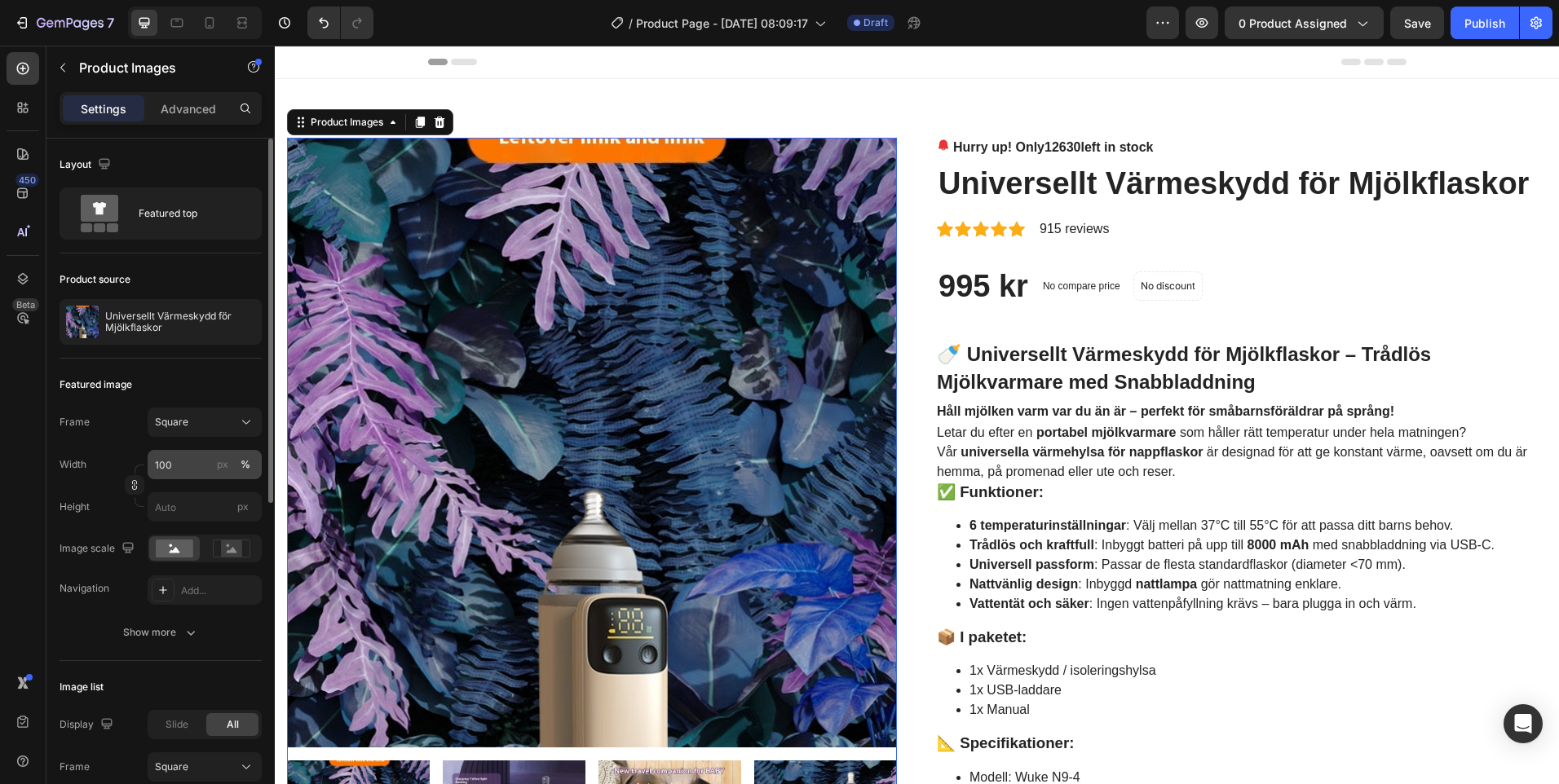
scroll to position [82, 0]
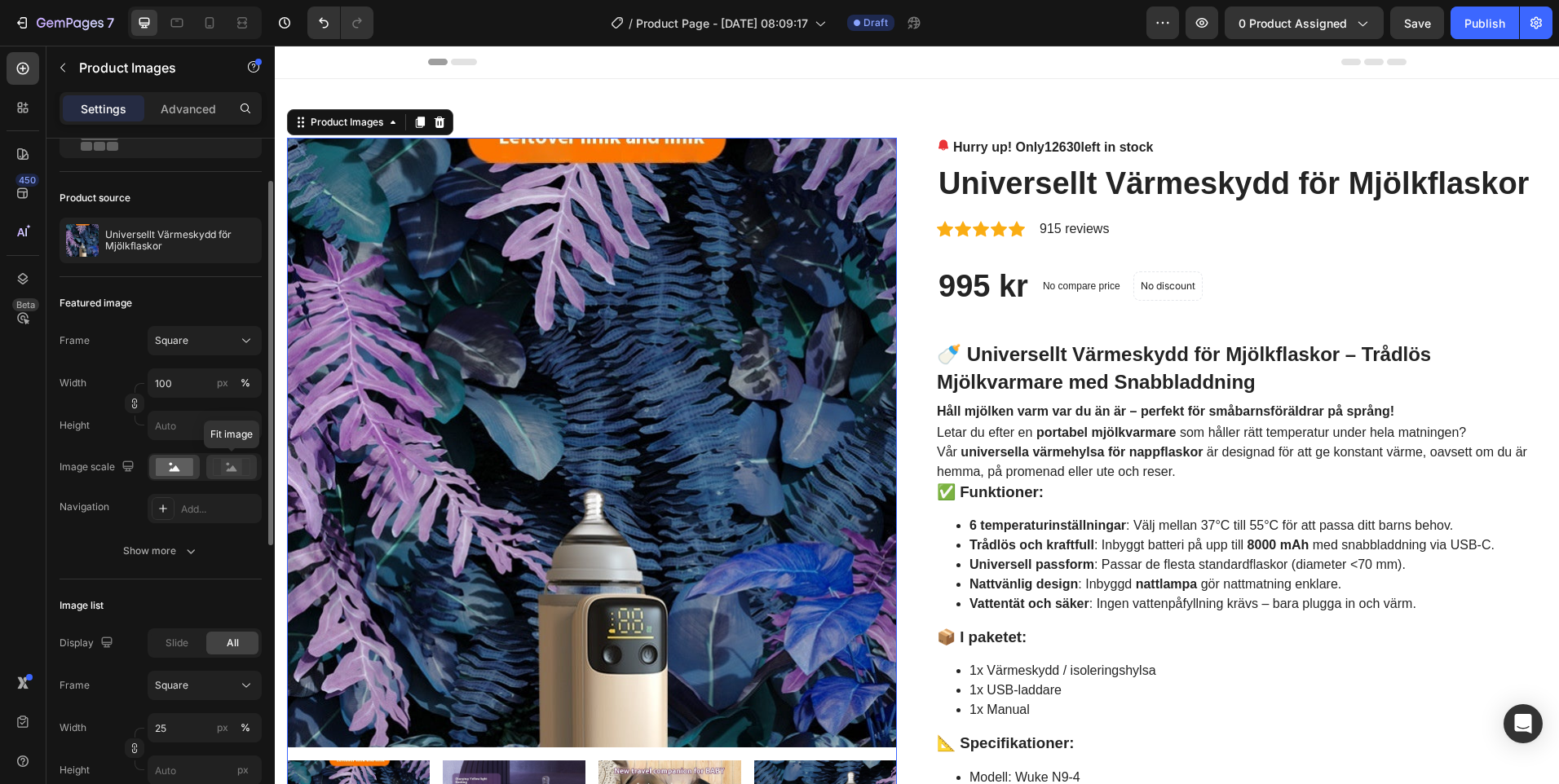
click at [237, 470] on rect at bounding box center [232, 467] width 21 height 16
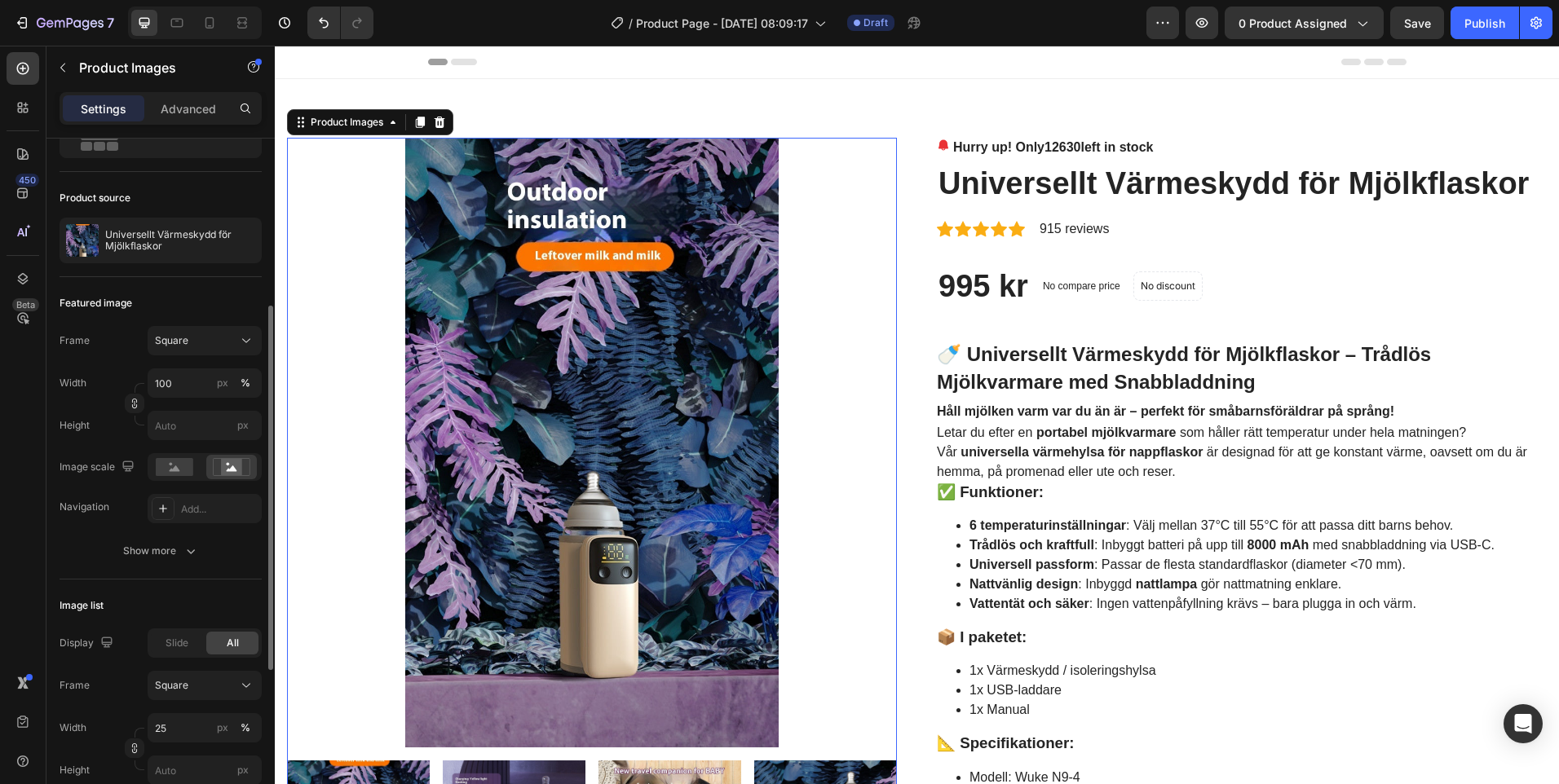
scroll to position [163, 0]
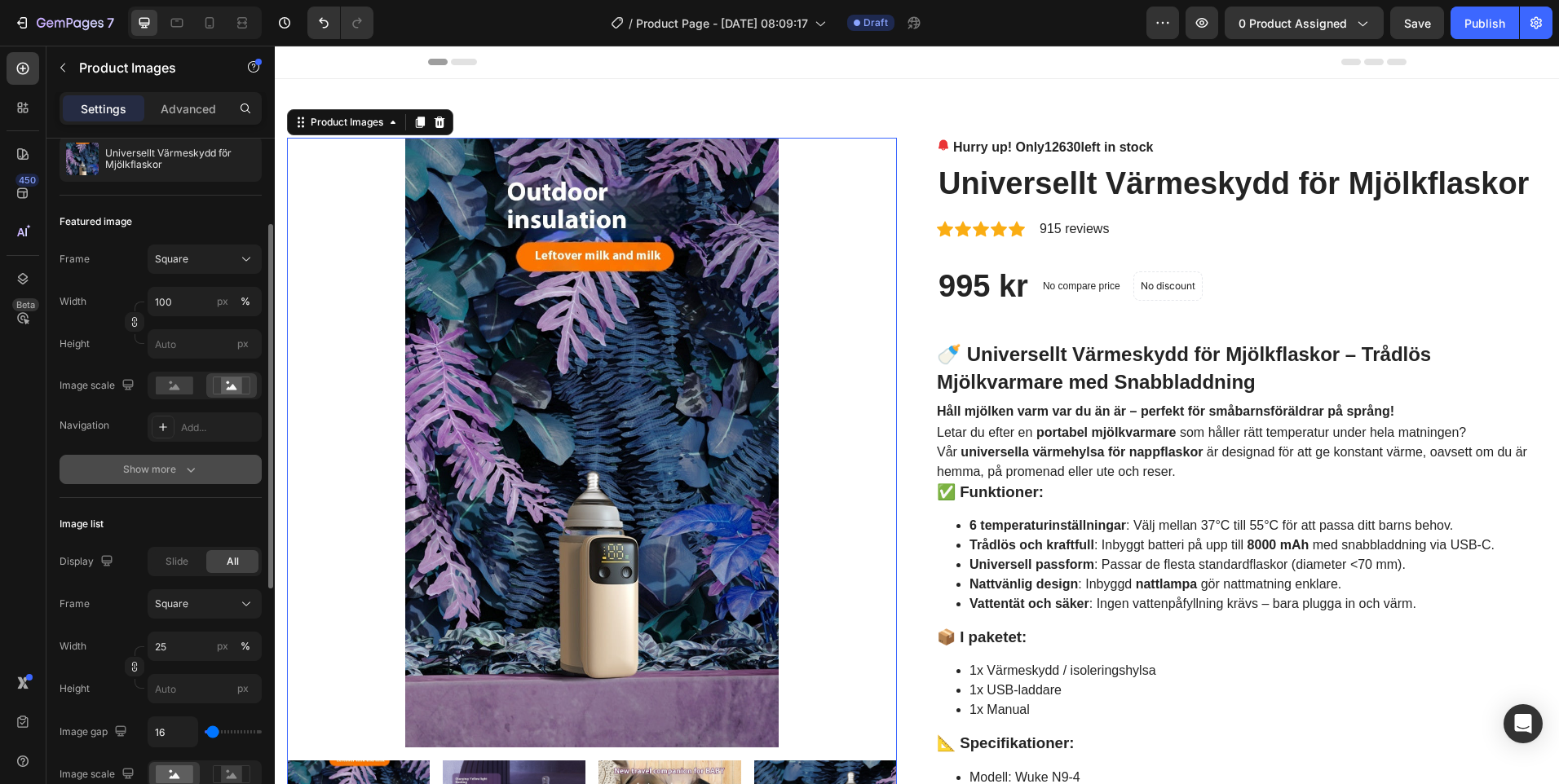
click at [172, 469] on div "Show more" at bounding box center [161, 470] width 76 height 16
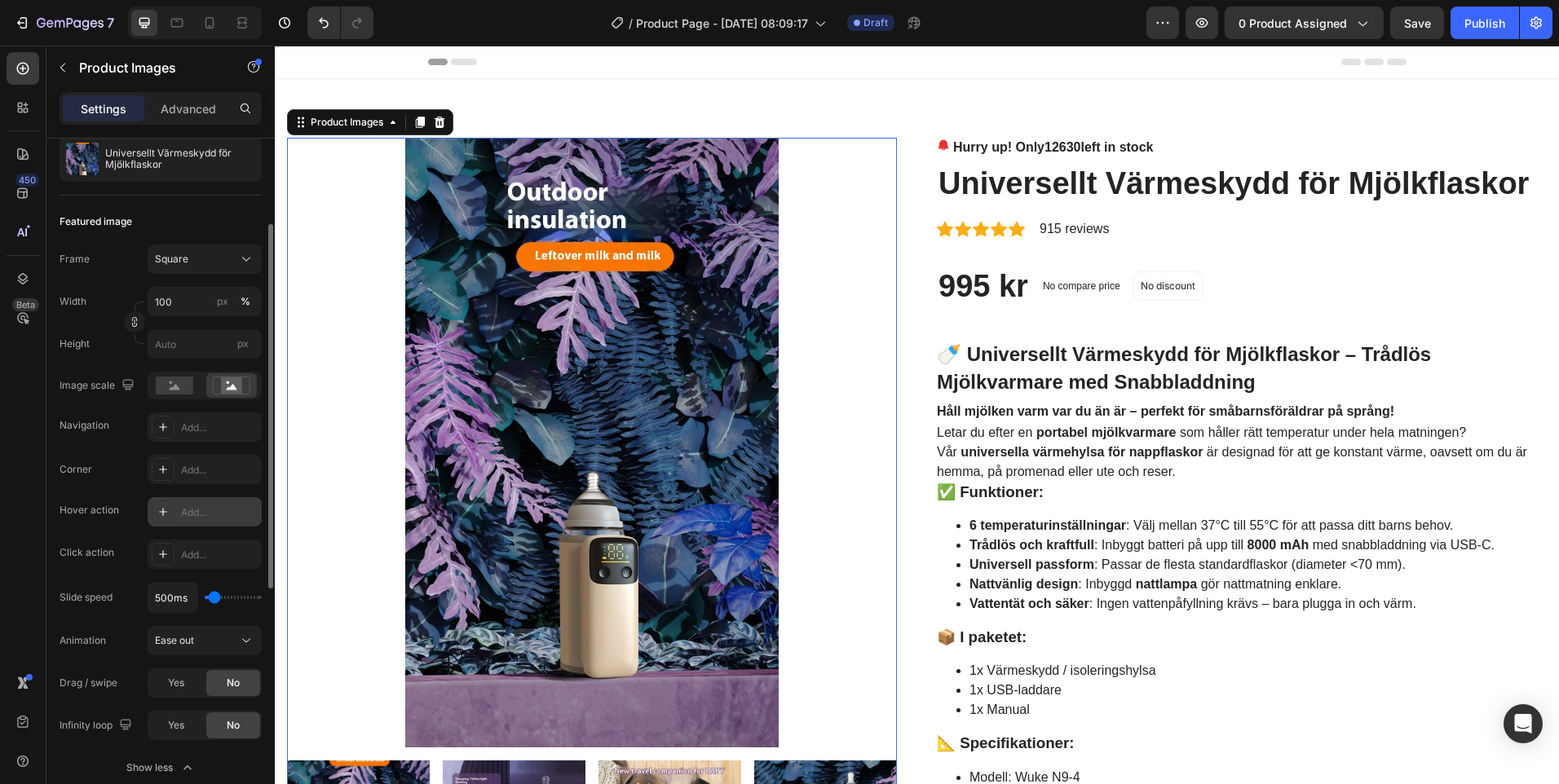
click at [203, 516] on div "Add..." at bounding box center [219, 512] width 77 height 15
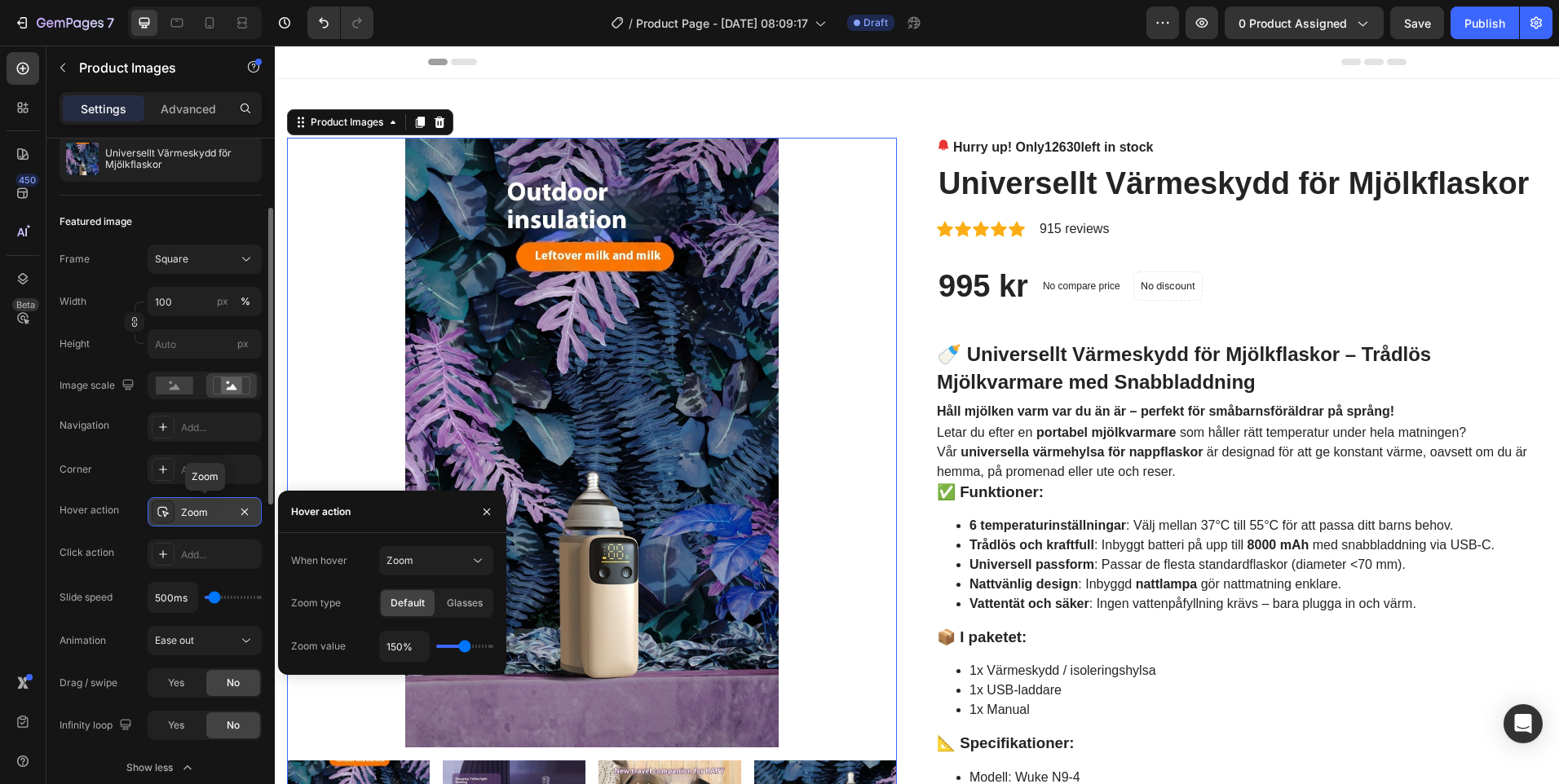
click at [205, 515] on div "Zoom" at bounding box center [205, 512] width 48 height 15
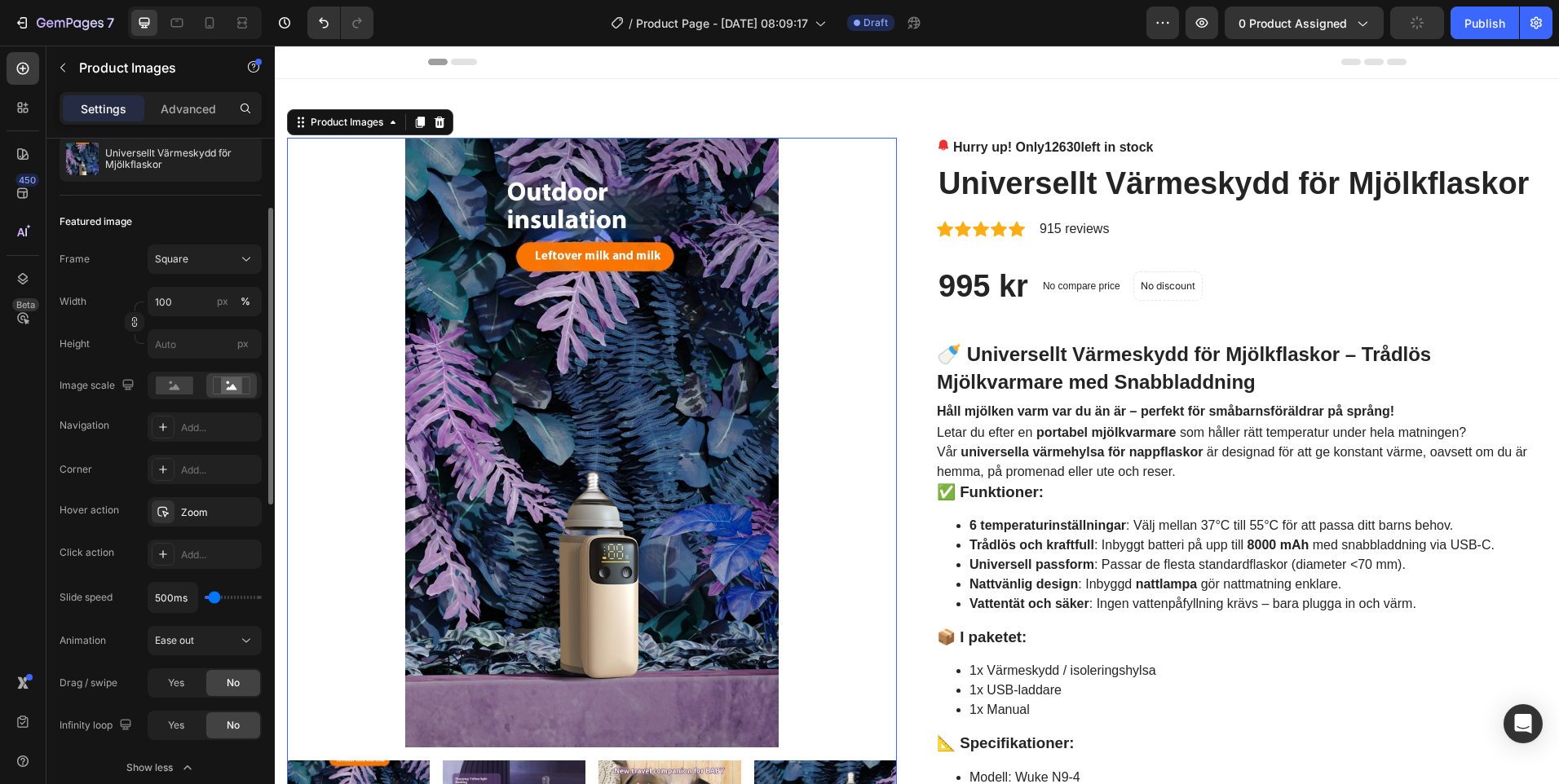
scroll to position [326, 0]
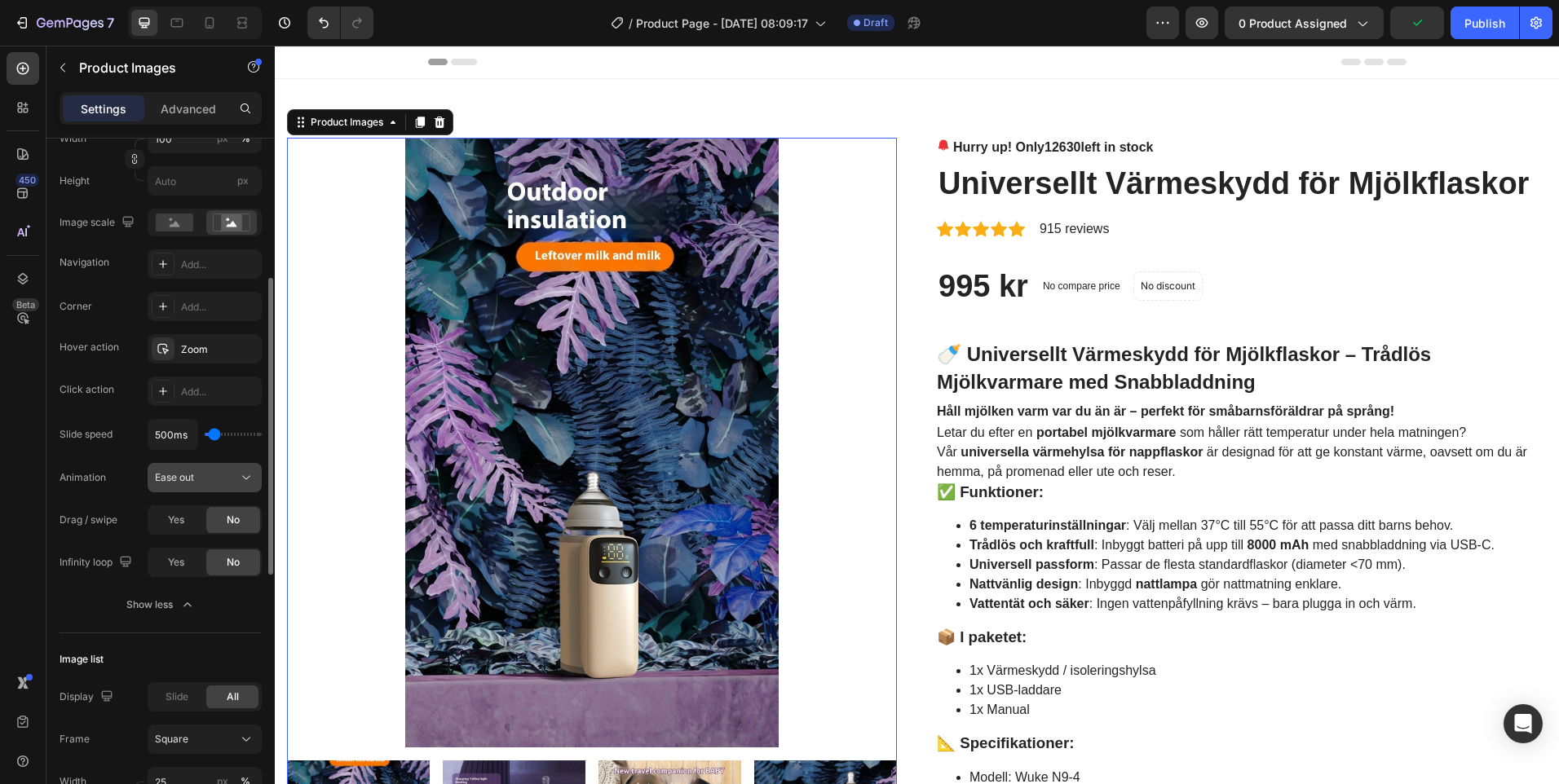
click at [224, 481] on div "Ease out" at bounding box center [197, 477] width 83 height 15
click at [216, 481] on div "Ease out" at bounding box center [197, 477] width 83 height 15
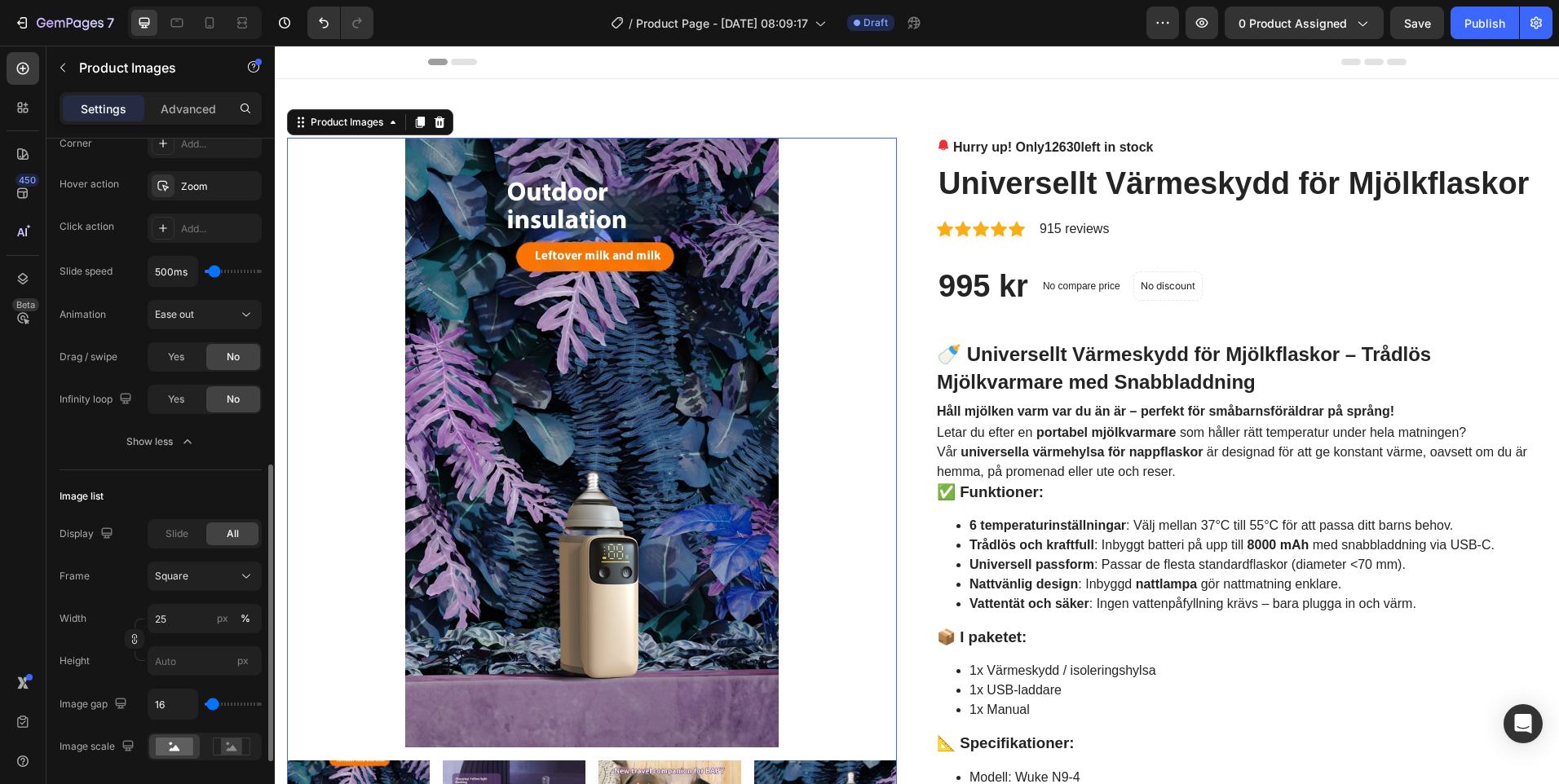
scroll to position [571, 0]
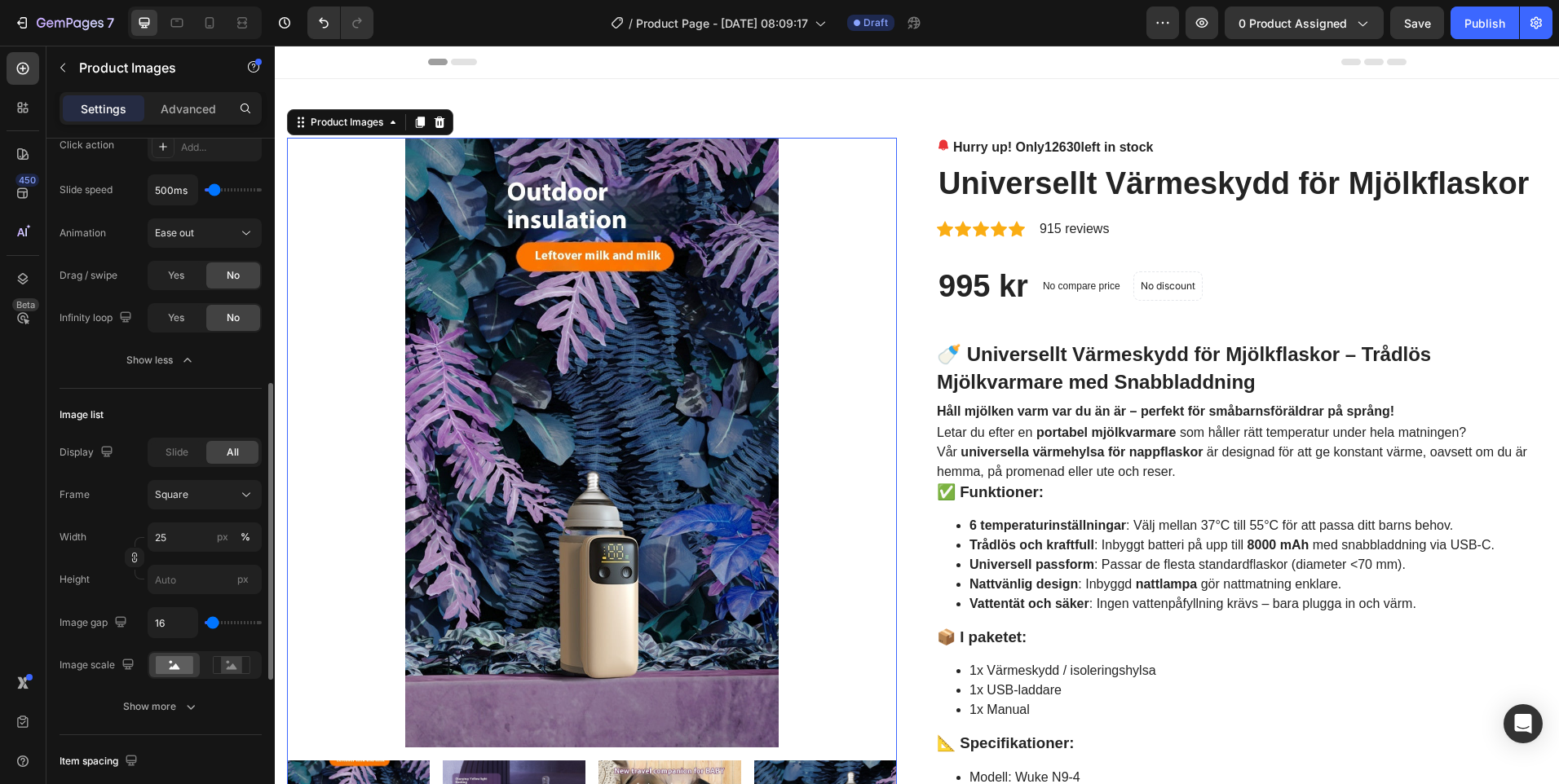
drag, startPoint x: 180, startPoint y: 457, endPoint x: 214, endPoint y: 457, distance: 34.0
click at [180, 456] on span "Slide" at bounding box center [178, 452] width 23 height 15
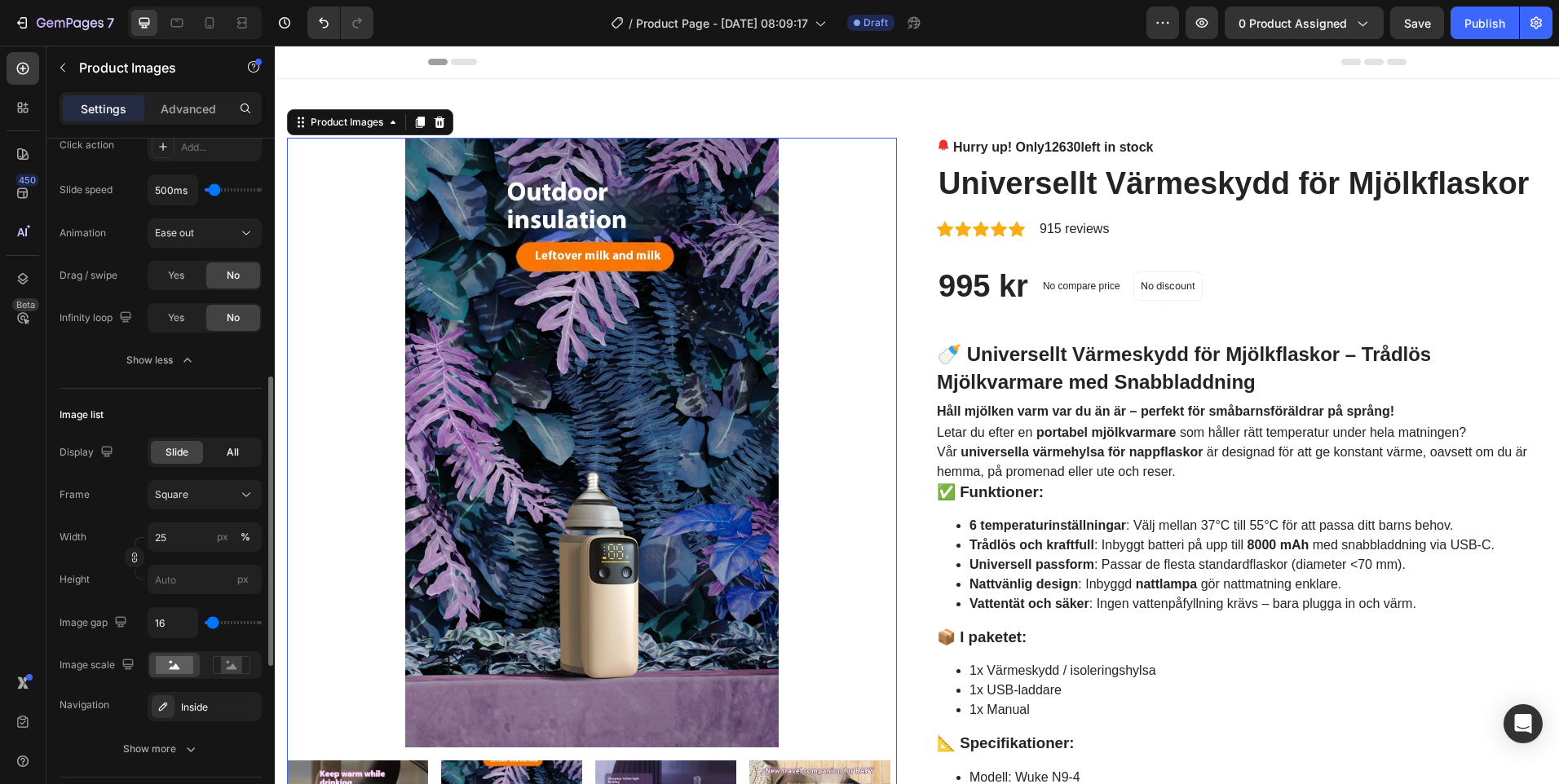
click at [228, 451] on span "All" at bounding box center [233, 452] width 13 height 15
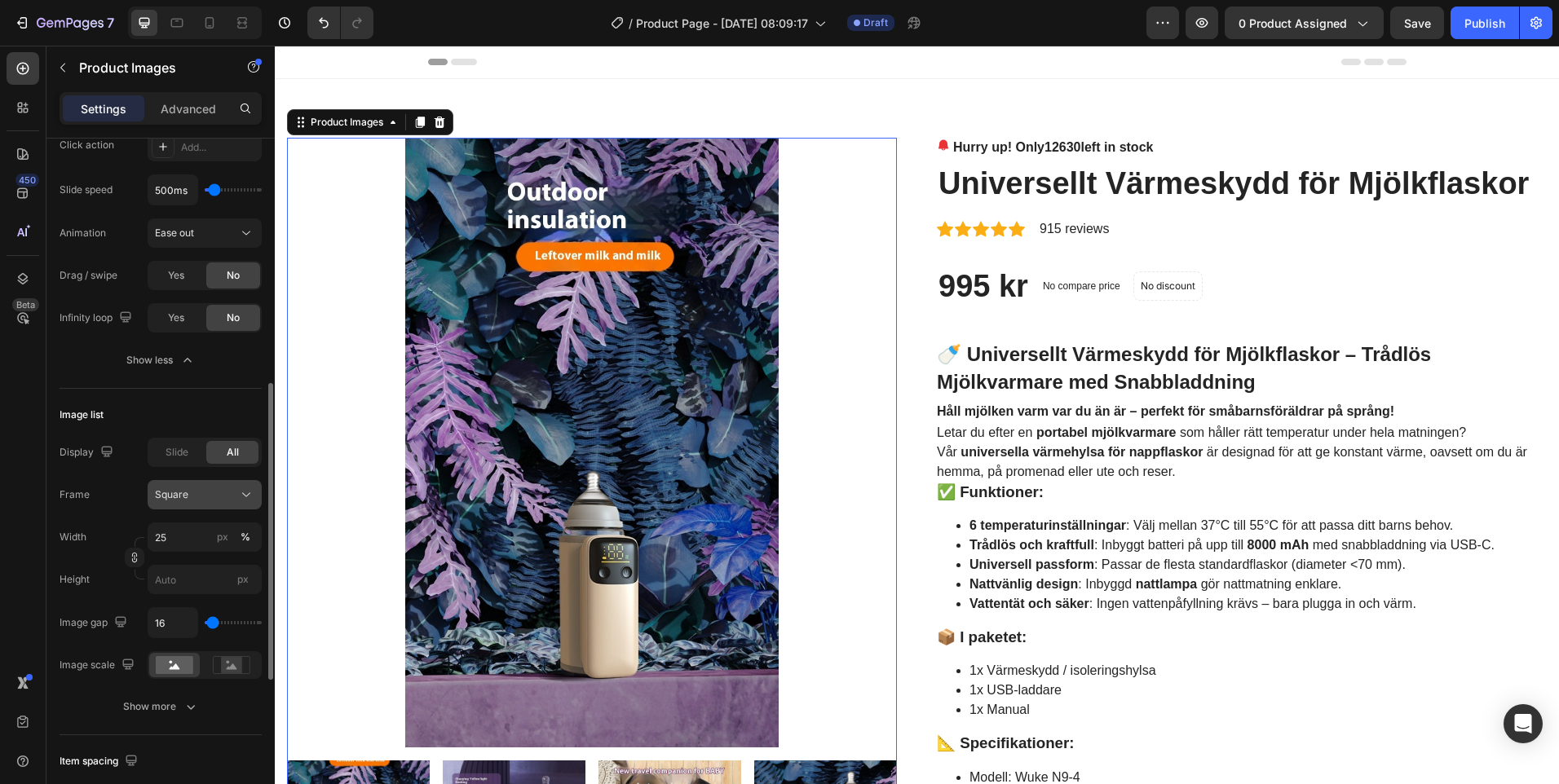
click at [237, 496] on div "Square" at bounding box center [205, 495] width 99 height 16
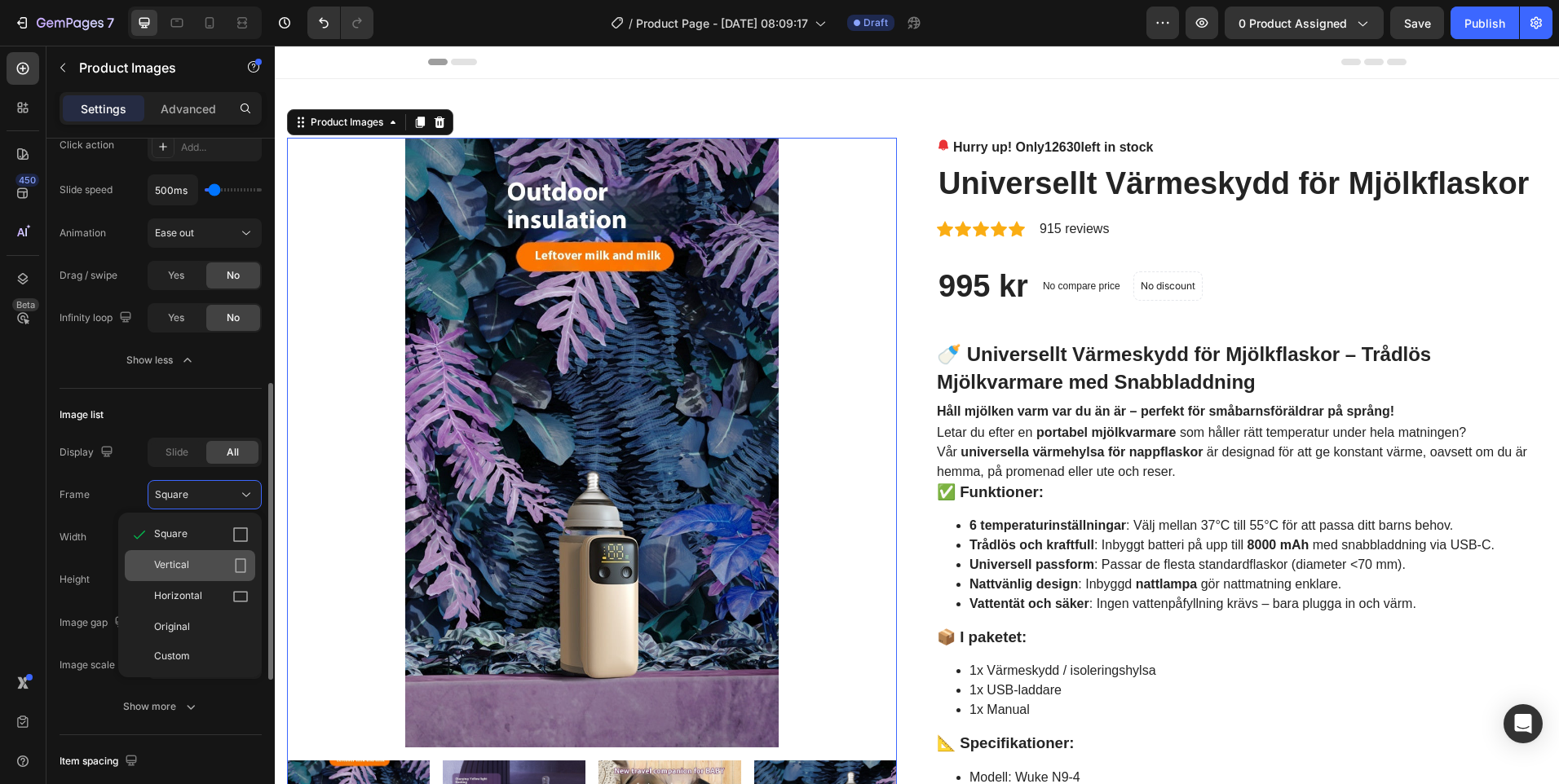
click at [238, 569] on icon at bounding box center [240, 566] width 17 height 16
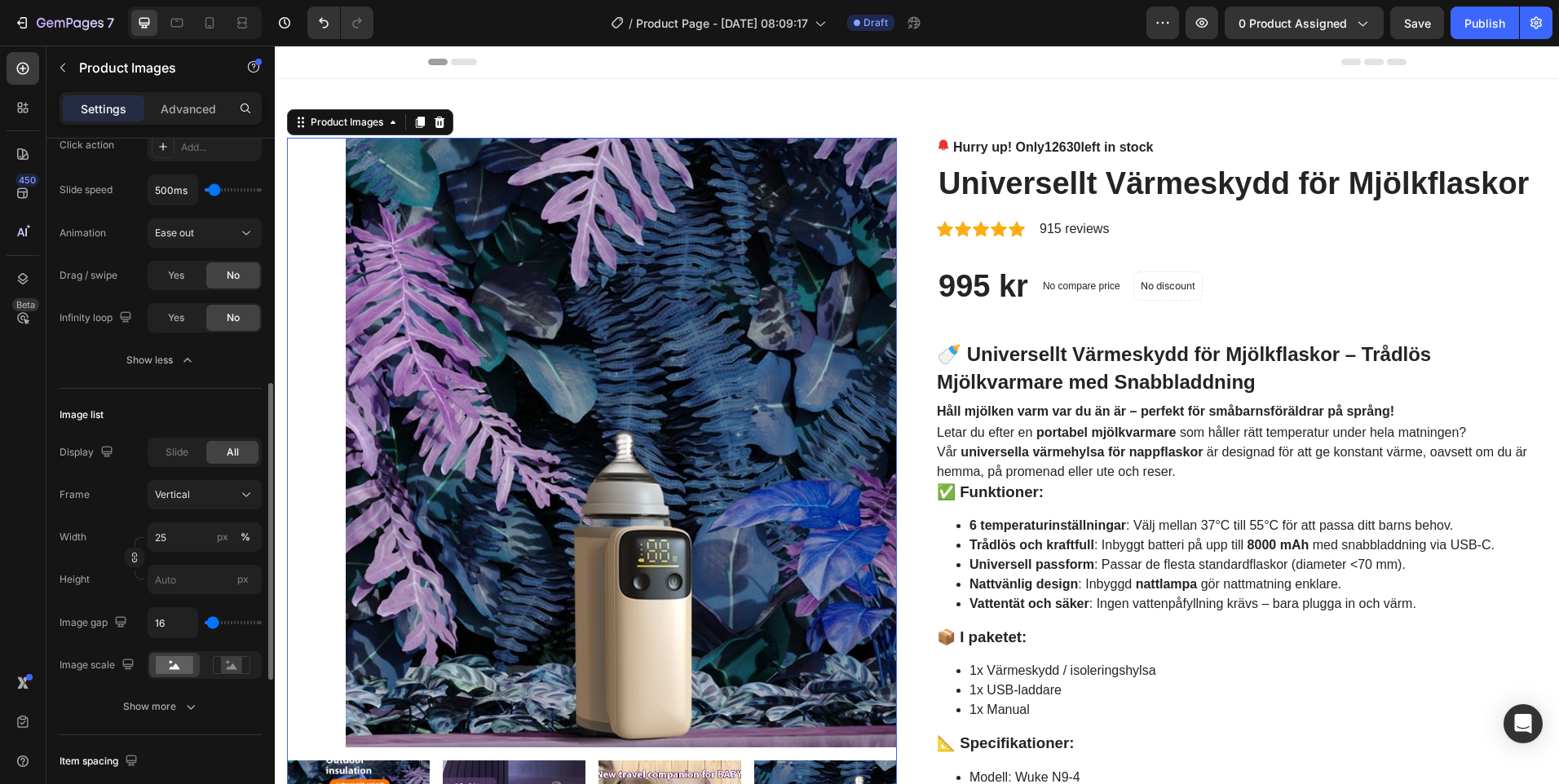
scroll to position [245, 0]
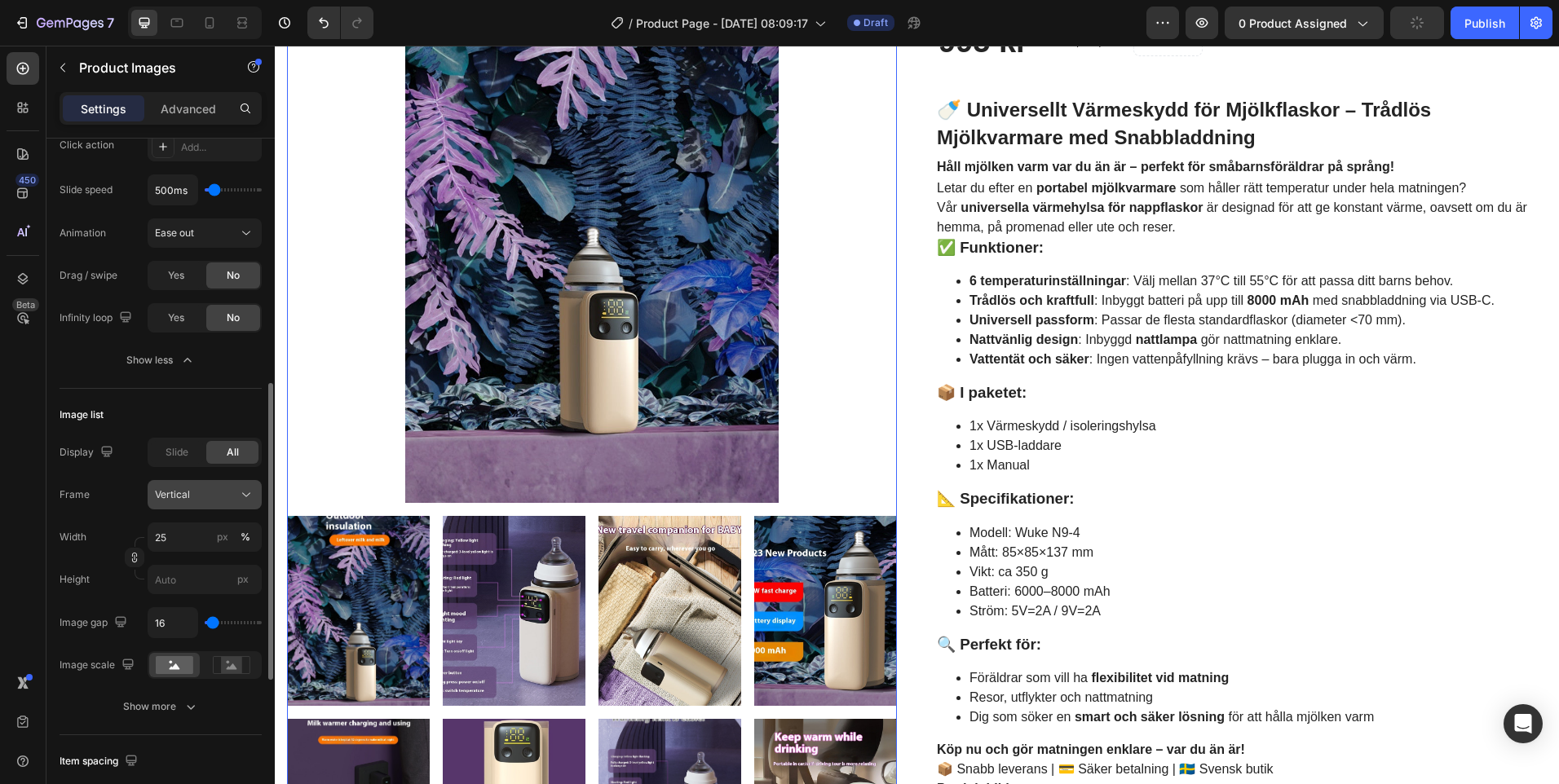
click at [216, 495] on div "Vertical" at bounding box center [195, 494] width 80 height 15
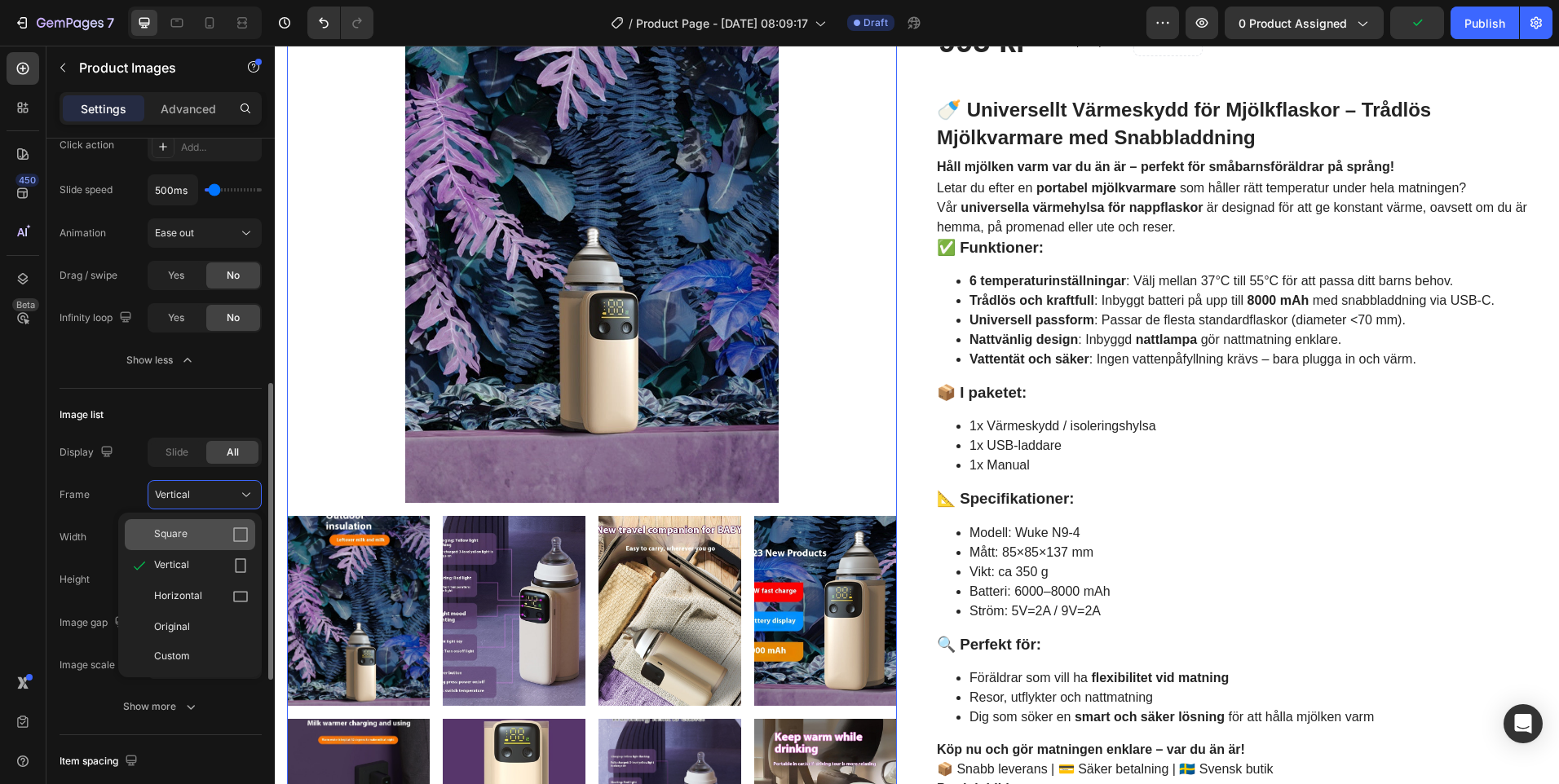
click at [215, 528] on div "Square" at bounding box center [201, 535] width 94 height 16
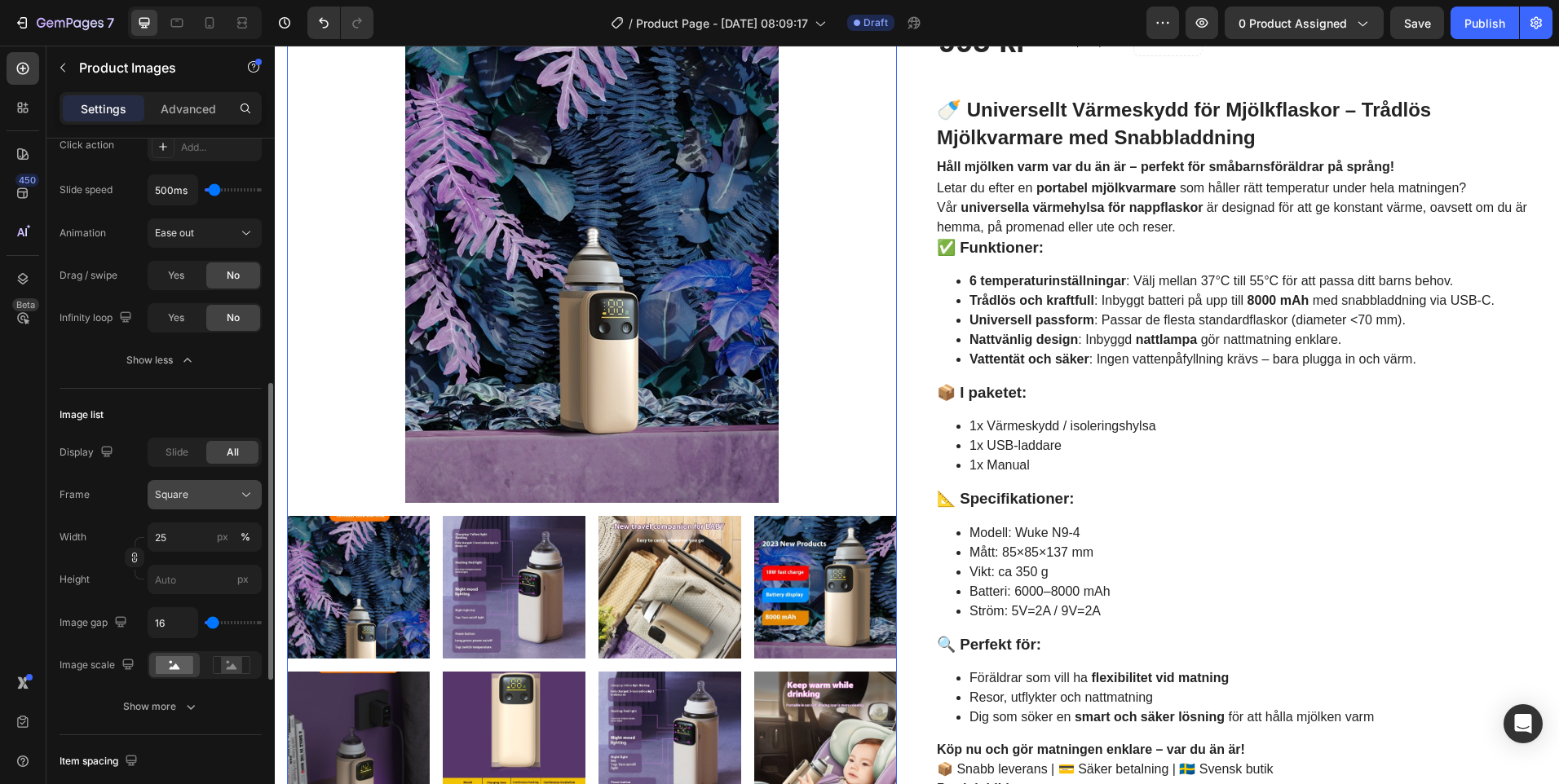
click at [218, 503] on div "Square" at bounding box center [195, 494] width 80 height 15
click at [218, 621] on div "Original" at bounding box center [201, 626] width 94 height 15
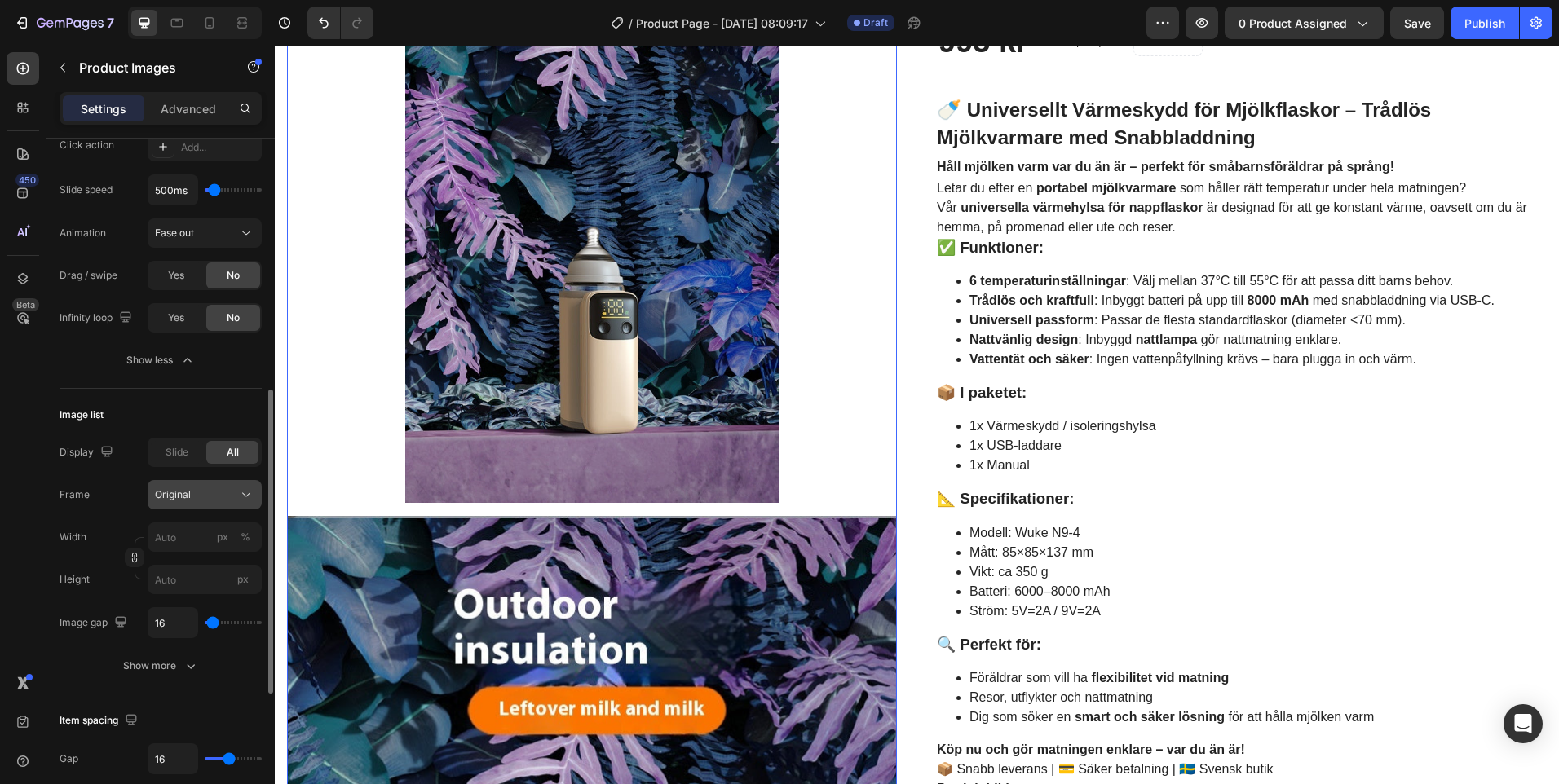
click at [216, 495] on div "Original" at bounding box center [195, 494] width 80 height 15
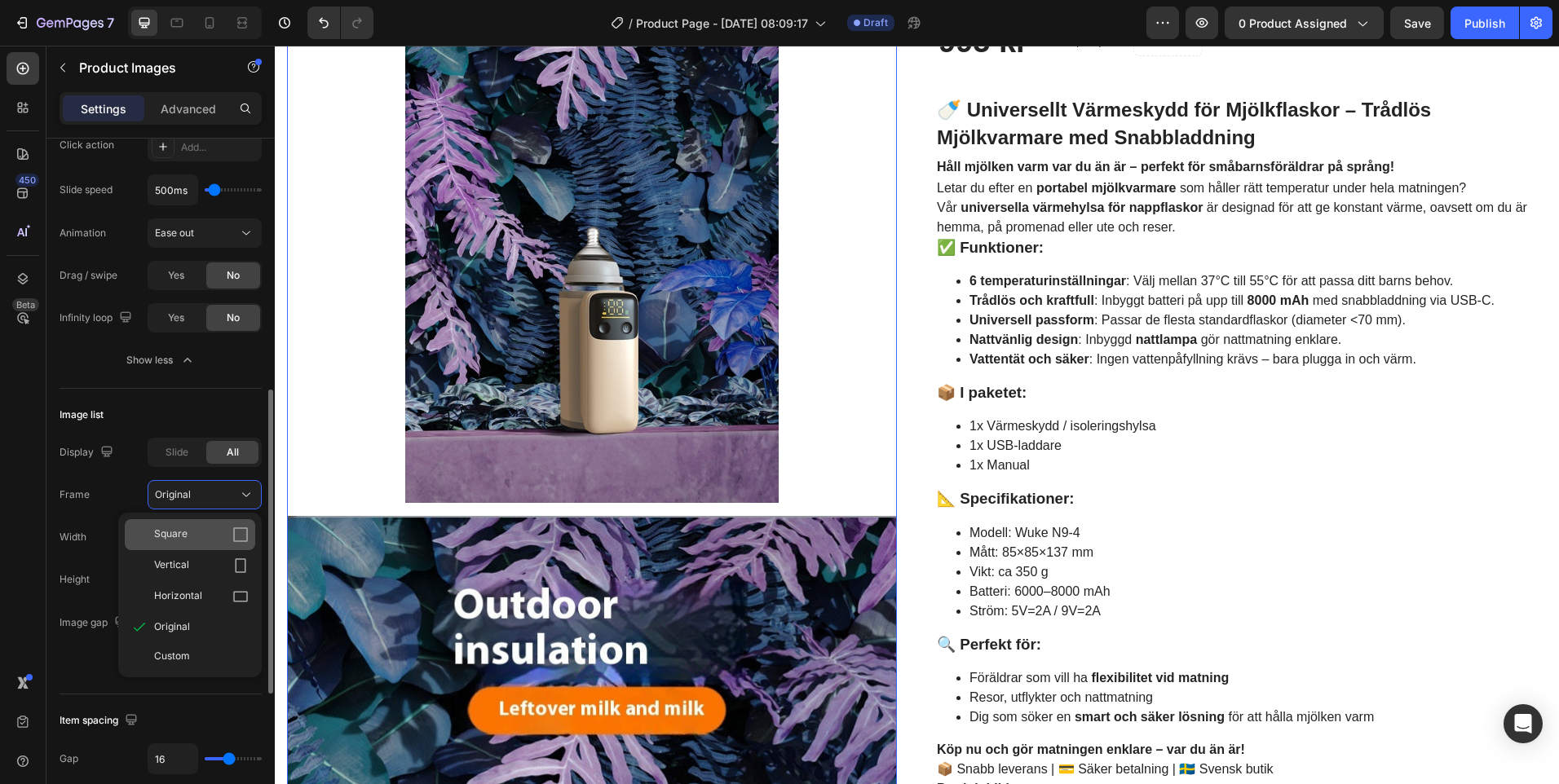
click at [196, 533] on div "Square" at bounding box center [201, 535] width 94 height 16
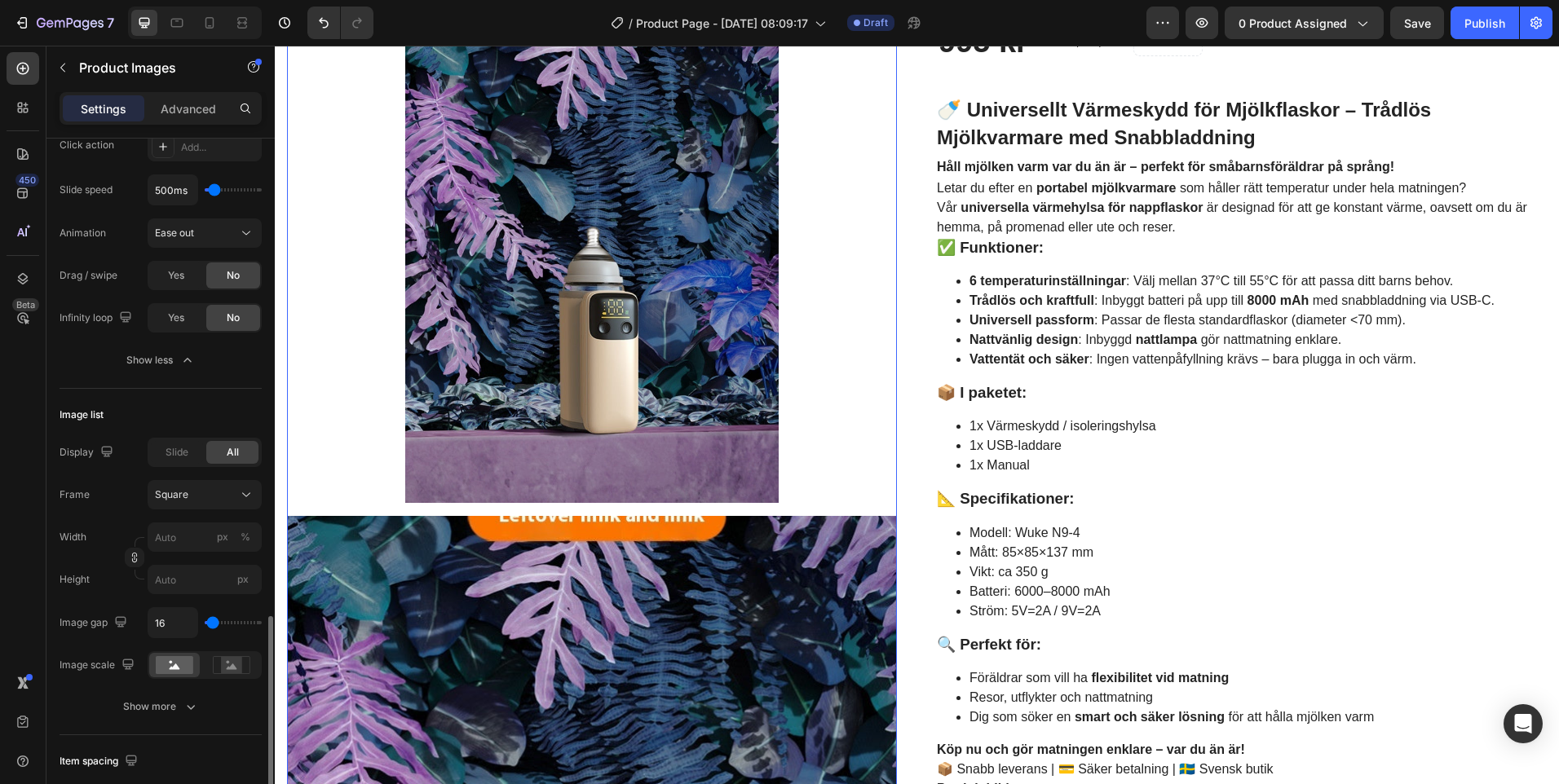
scroll to position [734, 0]
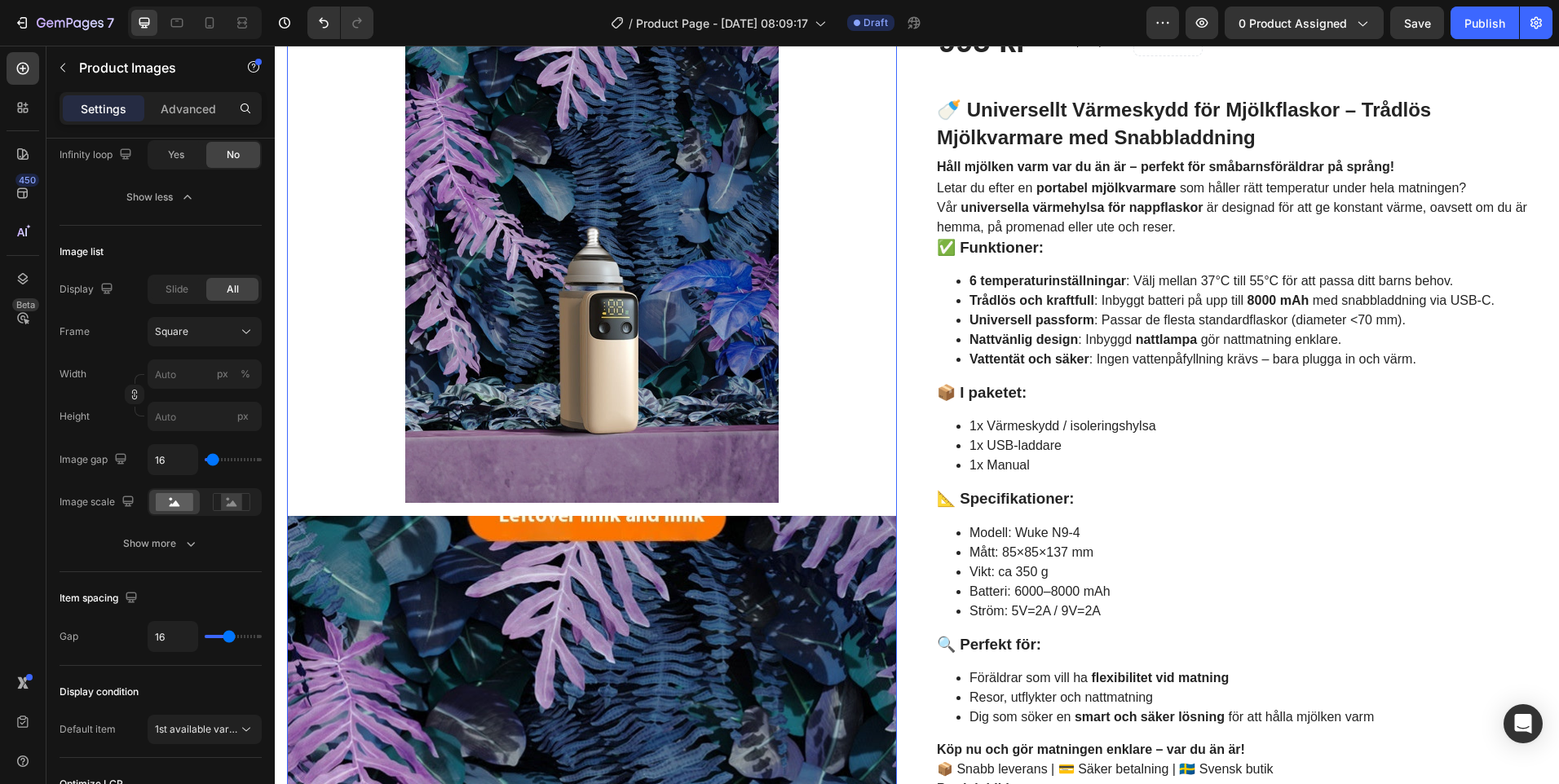
type input "9"
type input "0"
click at [209, 460] on input "range" at bounding box center [233, 459] width 57 height 3
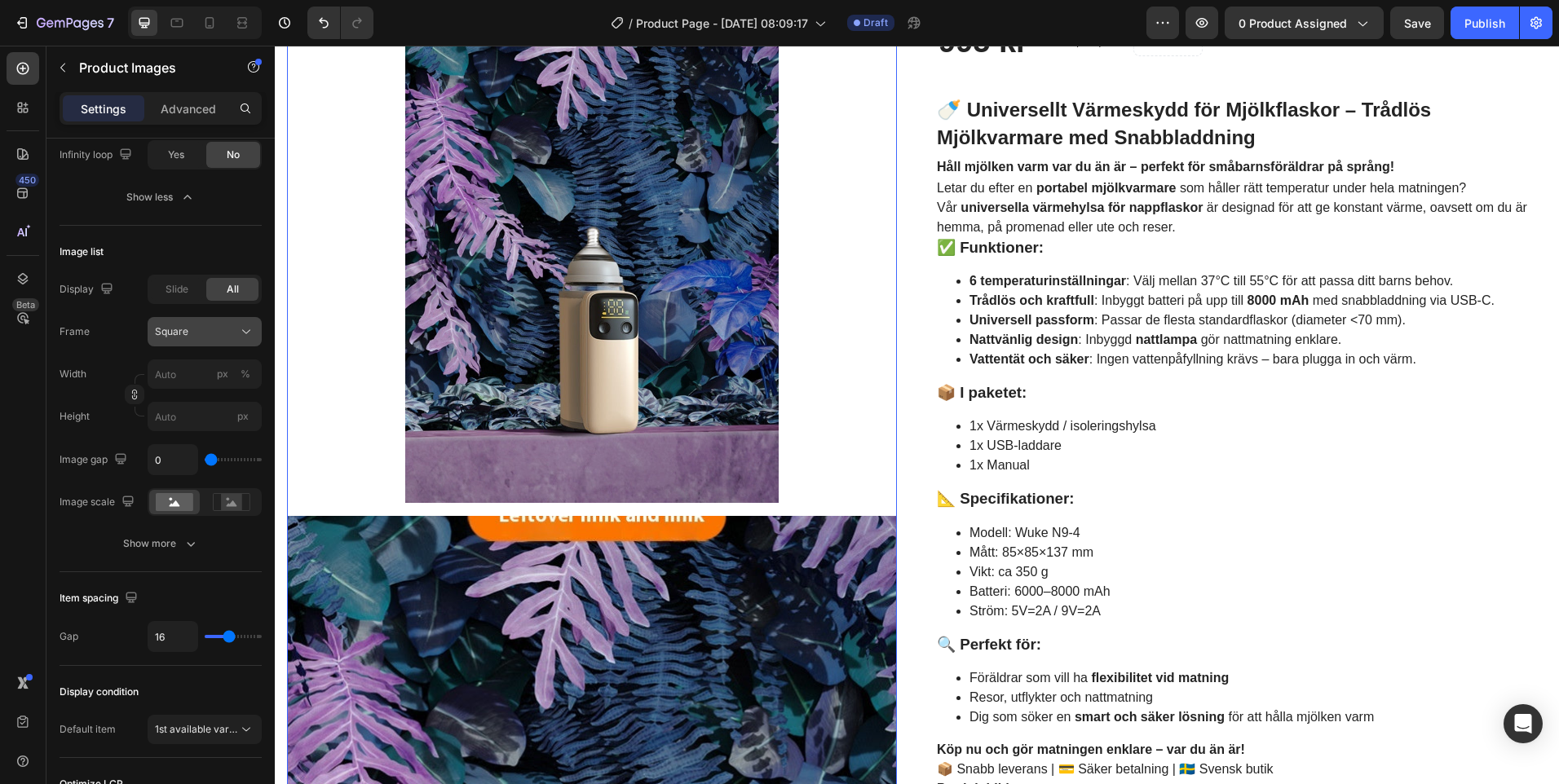
click at [232, 336] on div "Square" at bounding box center [195, 331] width 80 height 15
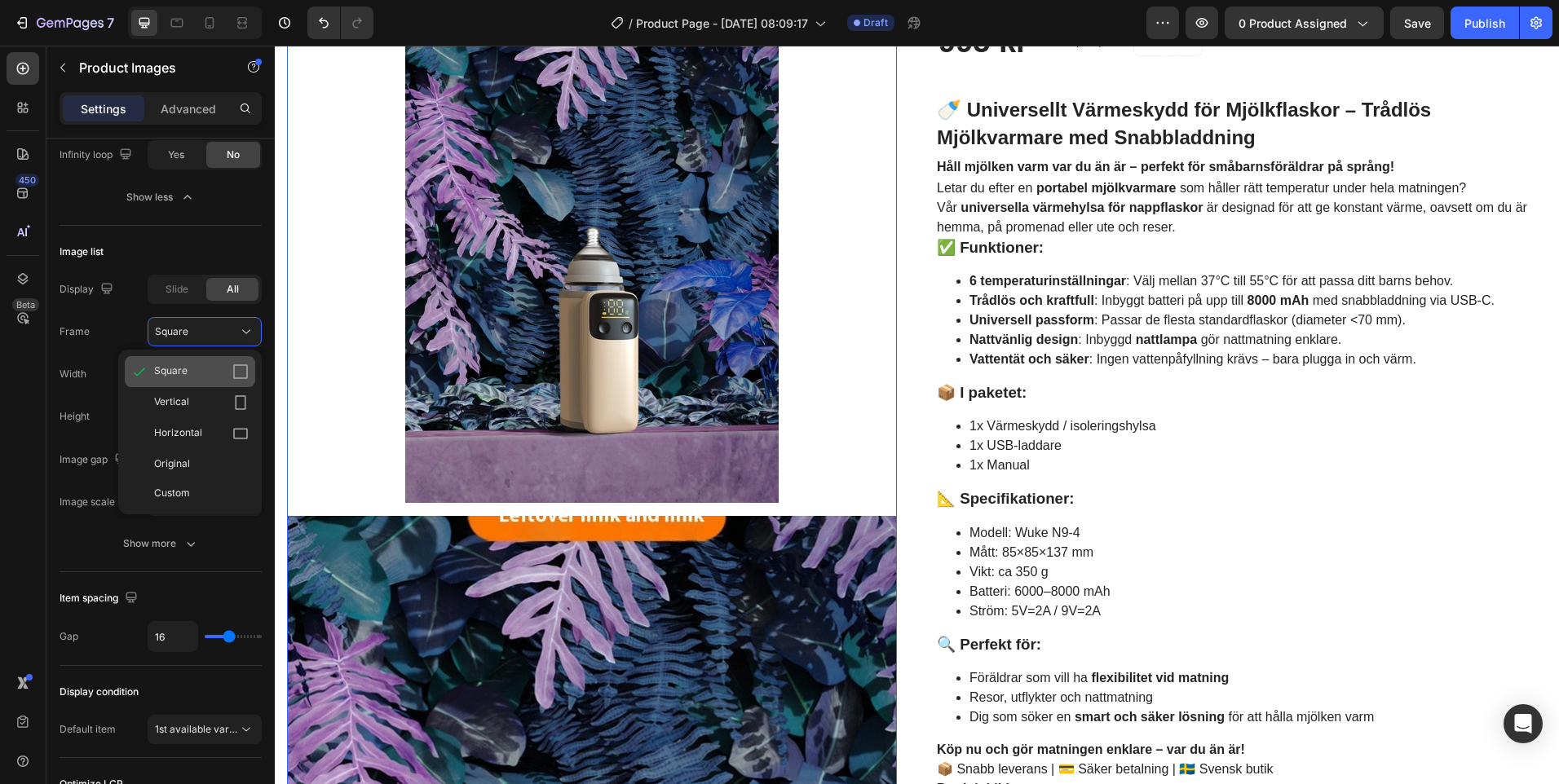
click at [212, 376] on div "Square" at bounding box center [201, 372] width 94 height 16
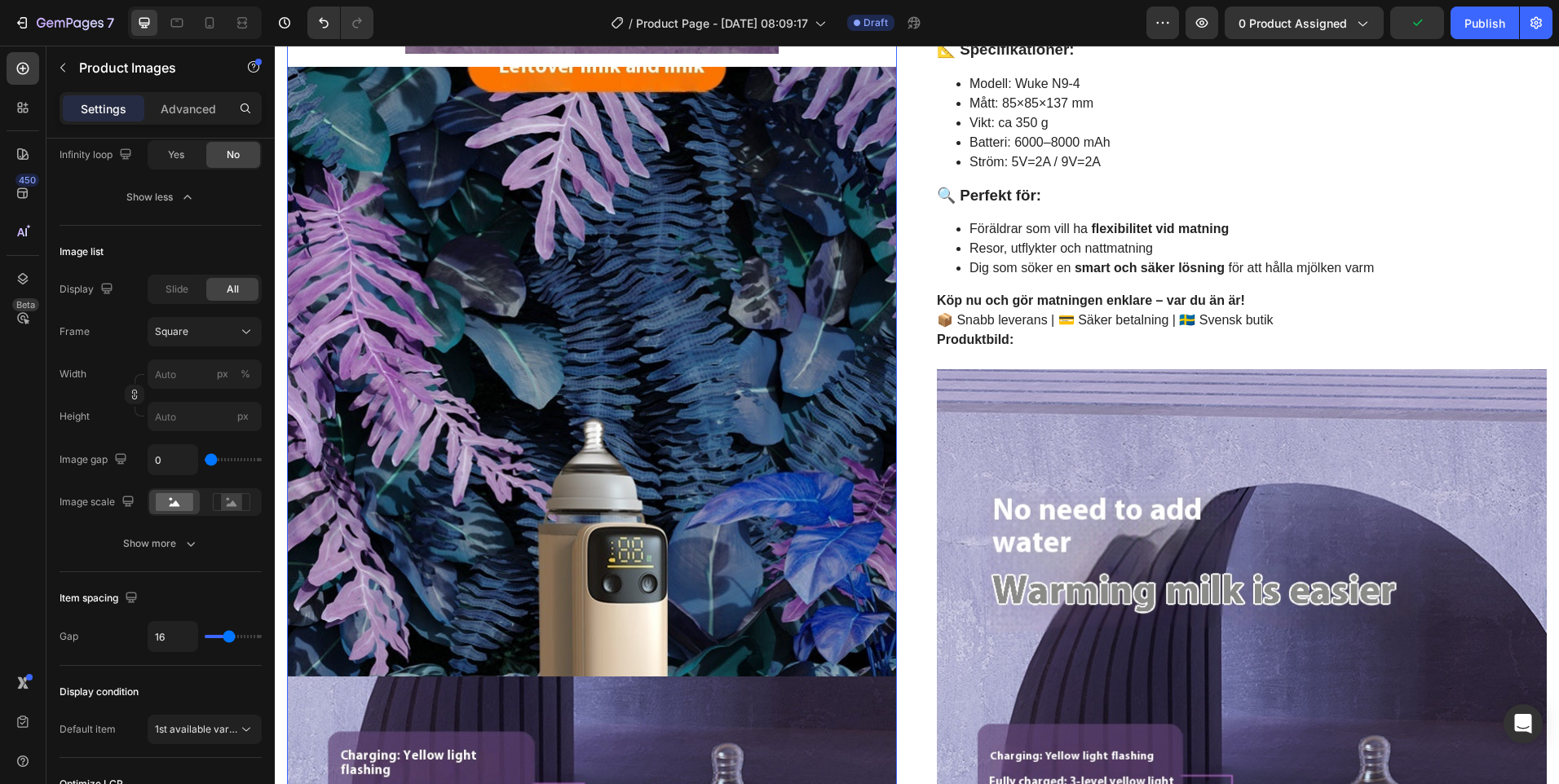
scroll to position [408, 0]
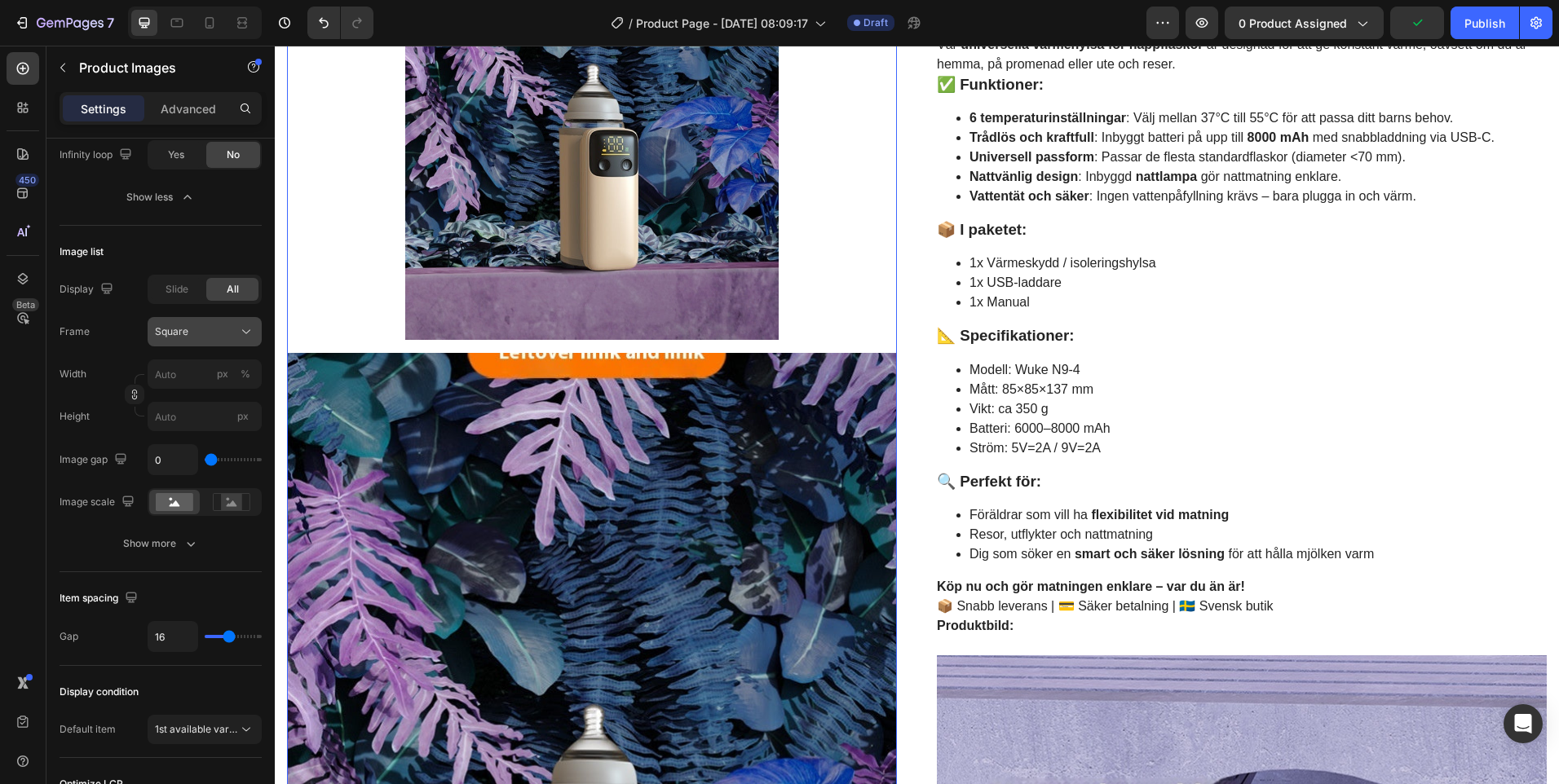
click at [236, 334] on div "Square" at bounding box center [205, 332] width 99 height 16
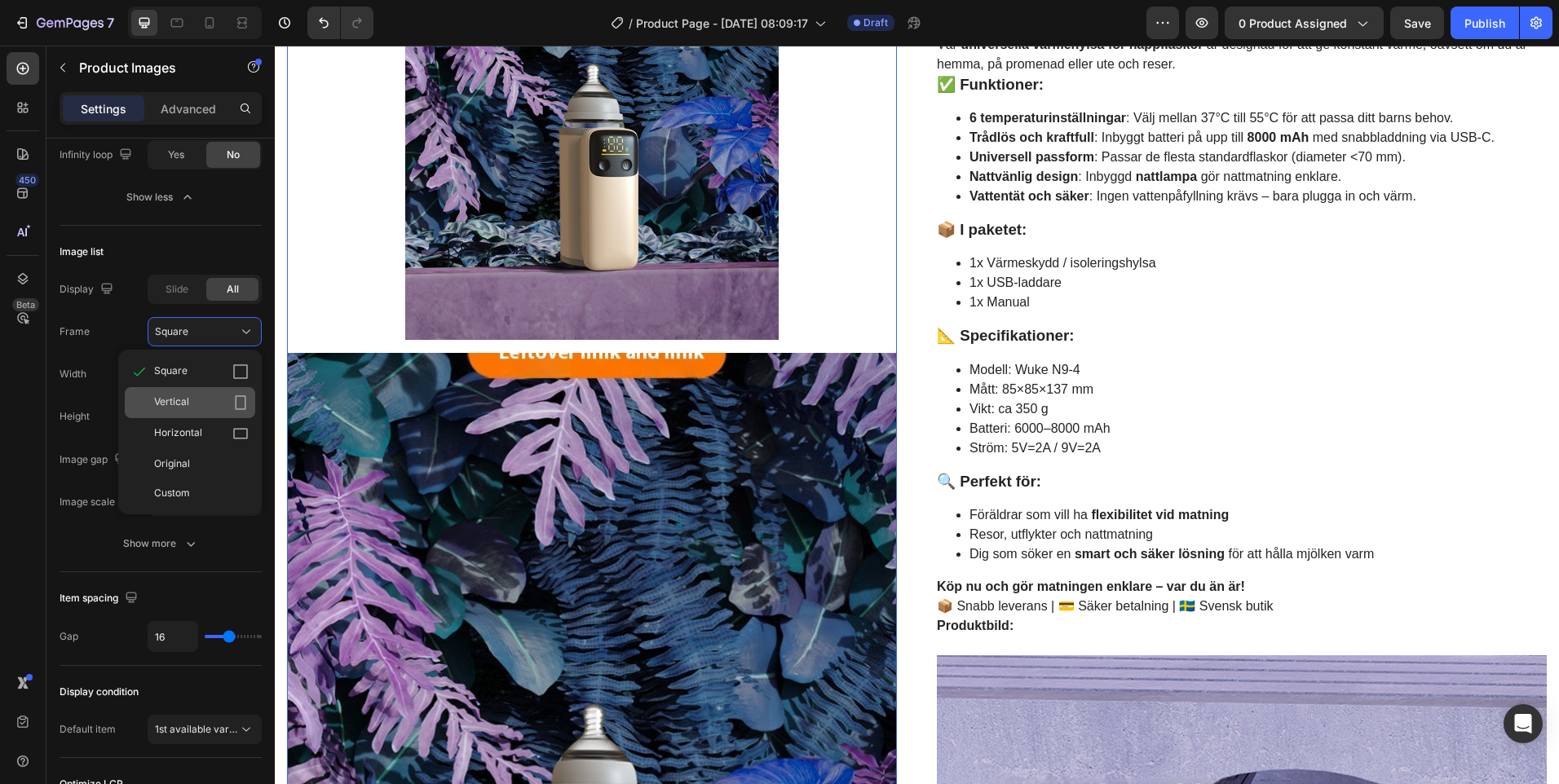
click at [217, 403] on div "Vertical" at bounding box center [201, 403] width 94 height 16
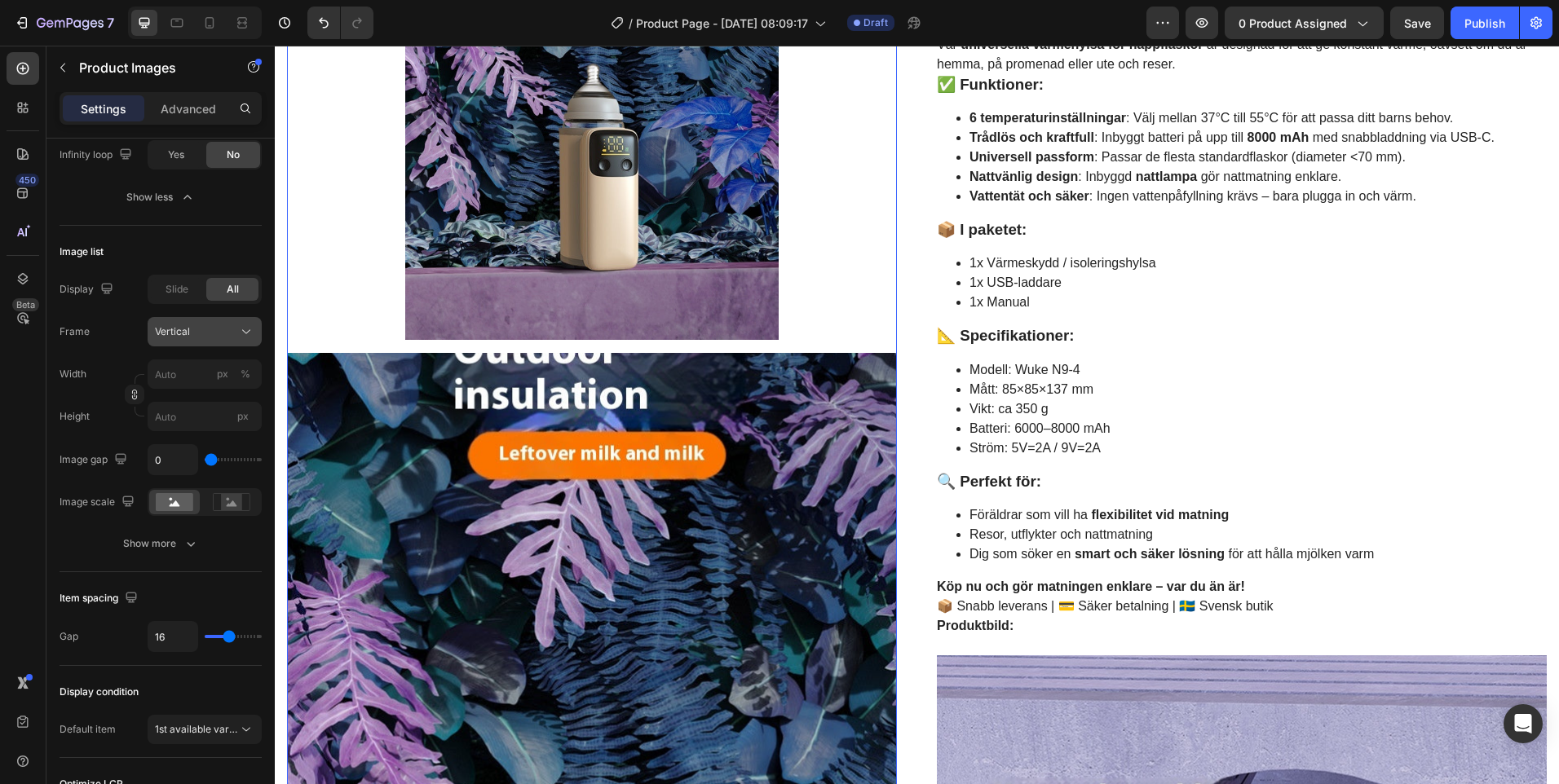
click at [246, 327] on icon at bounding box center [246, 332] width 17 height 16
click at [187, 288] on span "Slide" at bounding box center [178, 289] width 23 height 15
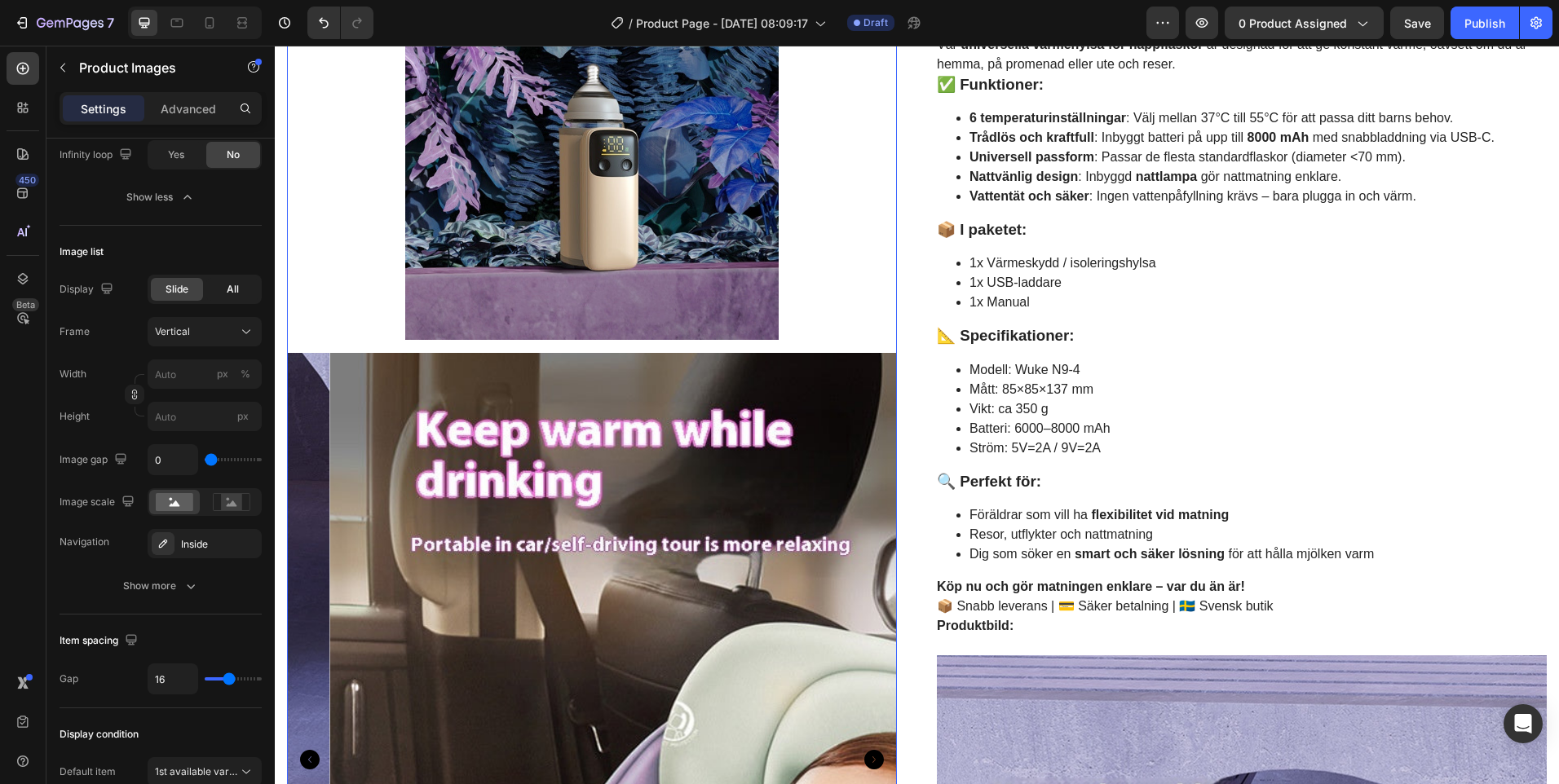
click at [218, 288] on div "All" at bounding box center [233, 289] width 52 height 23
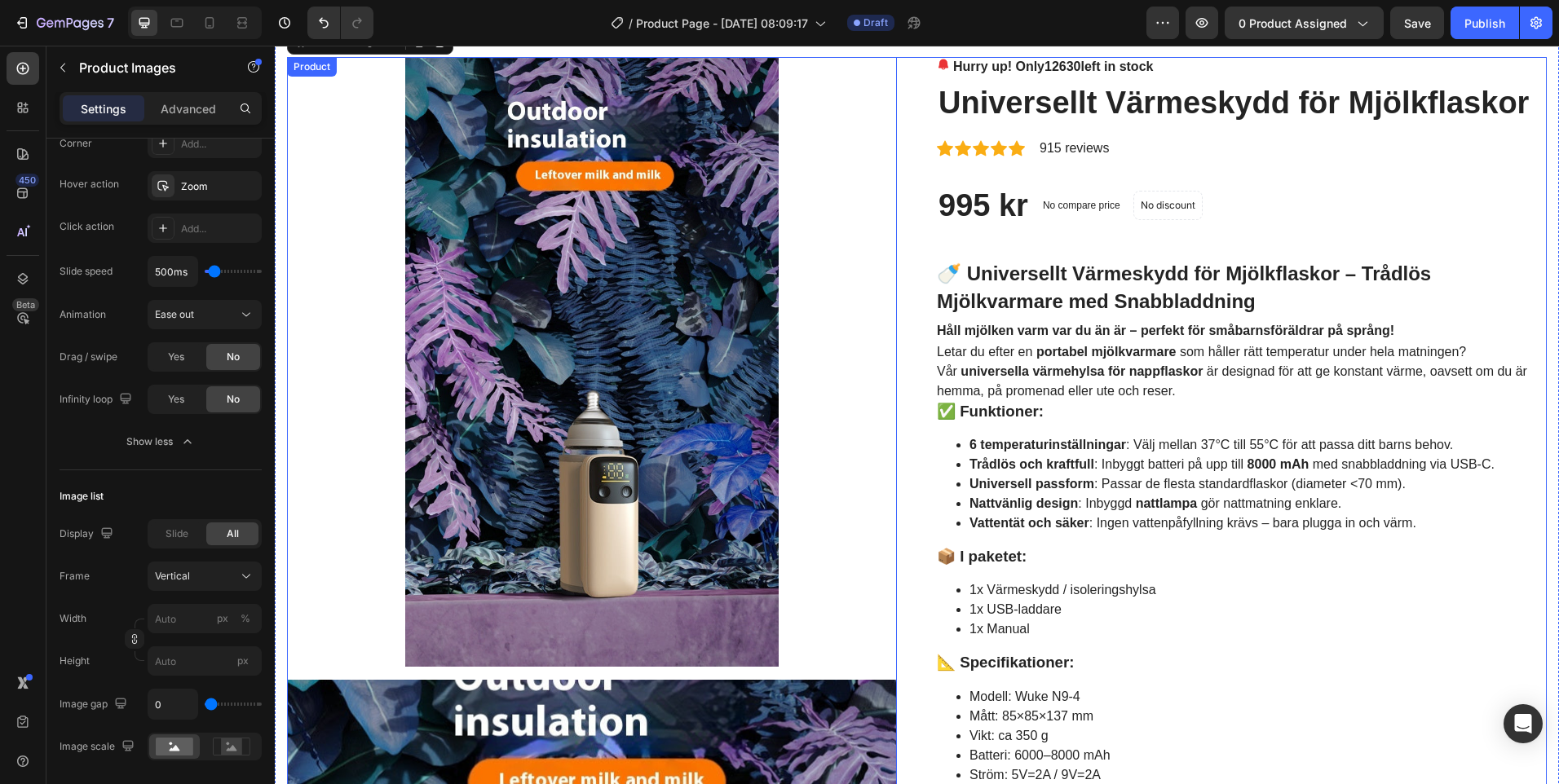
scroll to position [0, 0]
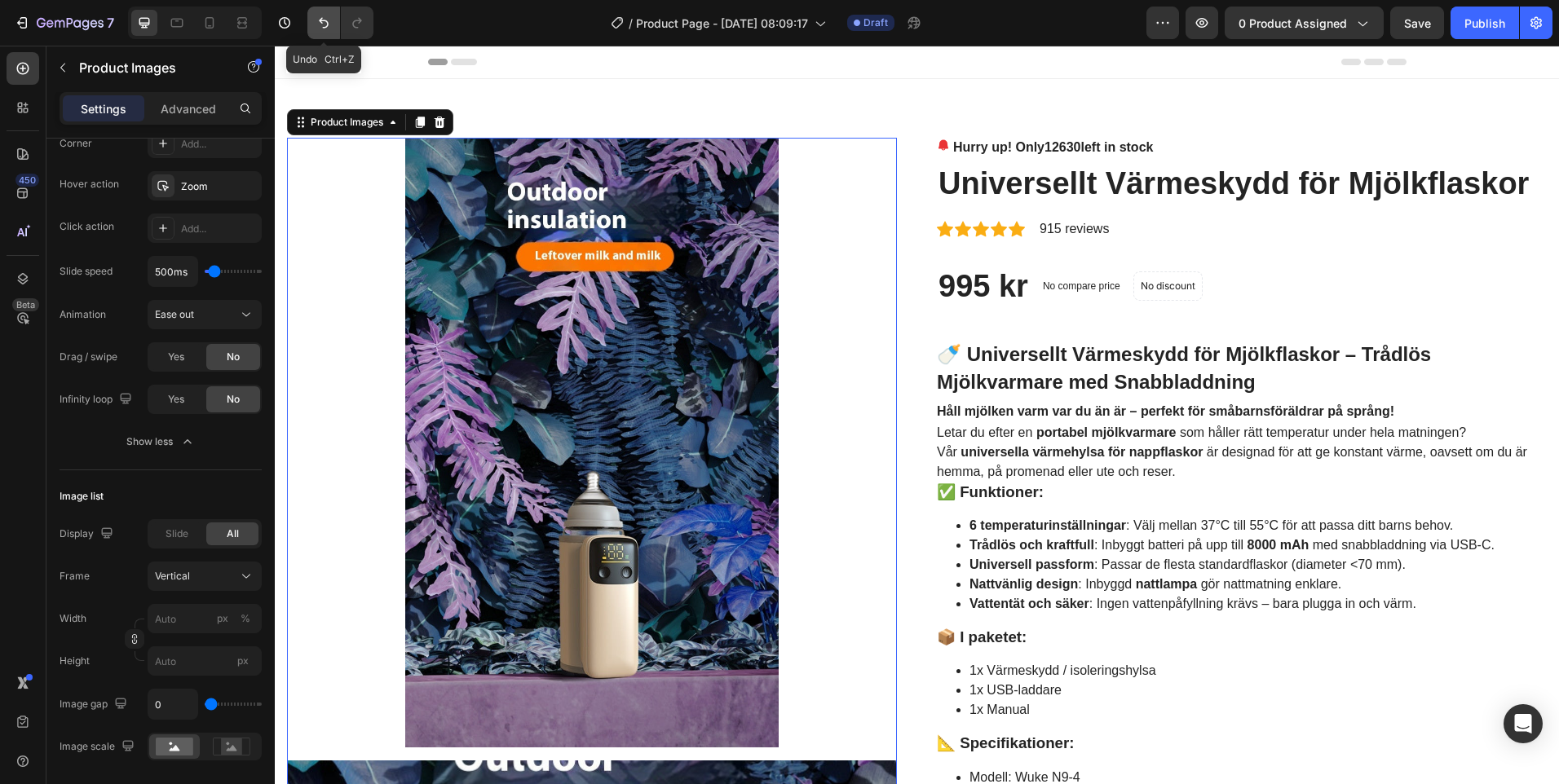
click at [336, 28] on button "Undo/Redo" at bounding box center [324, 23] width 33 height 33
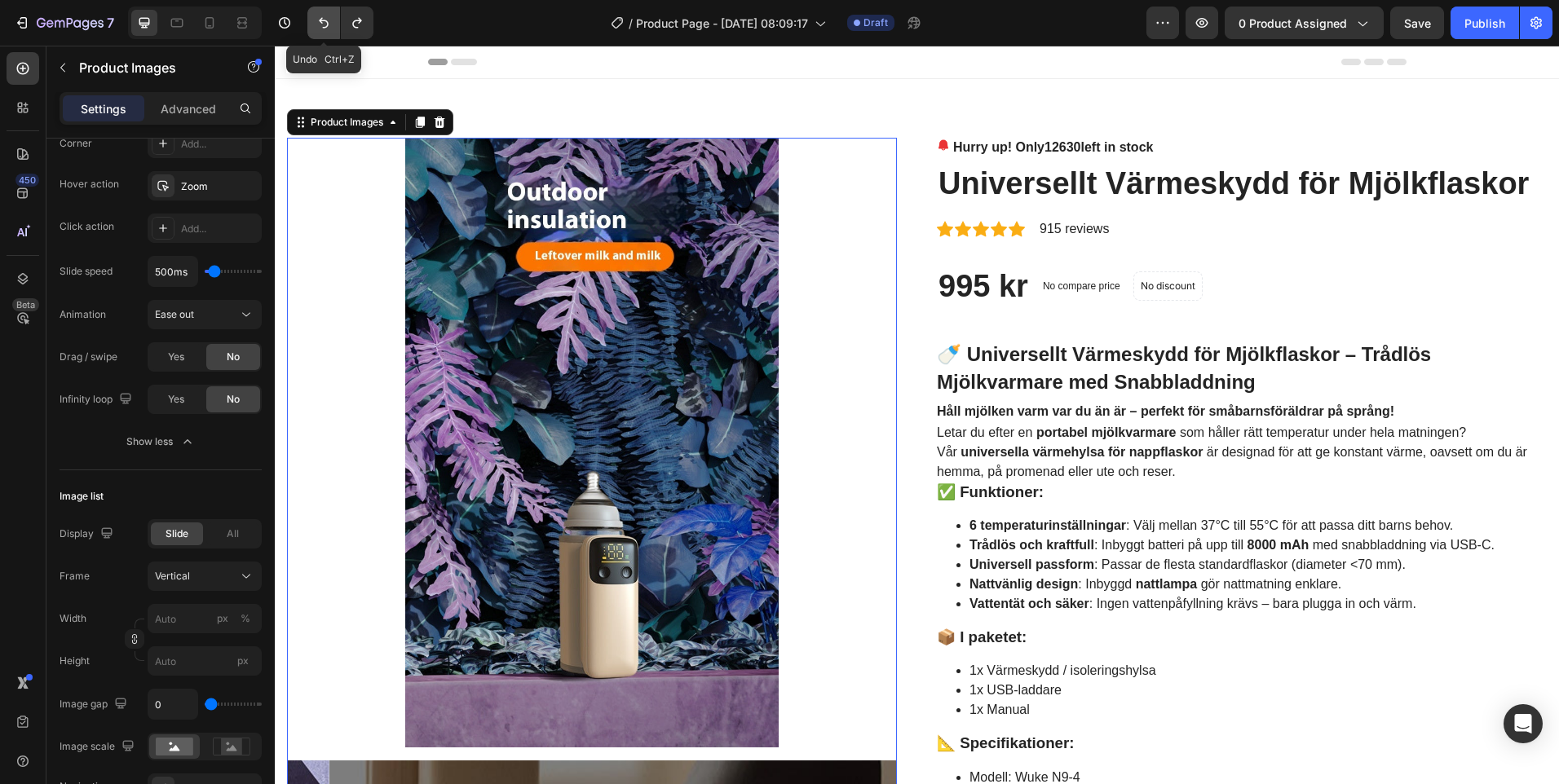
click at [338, 30] on button "Undo/Redo" at bounding box center [324, 23] width 33 height 33
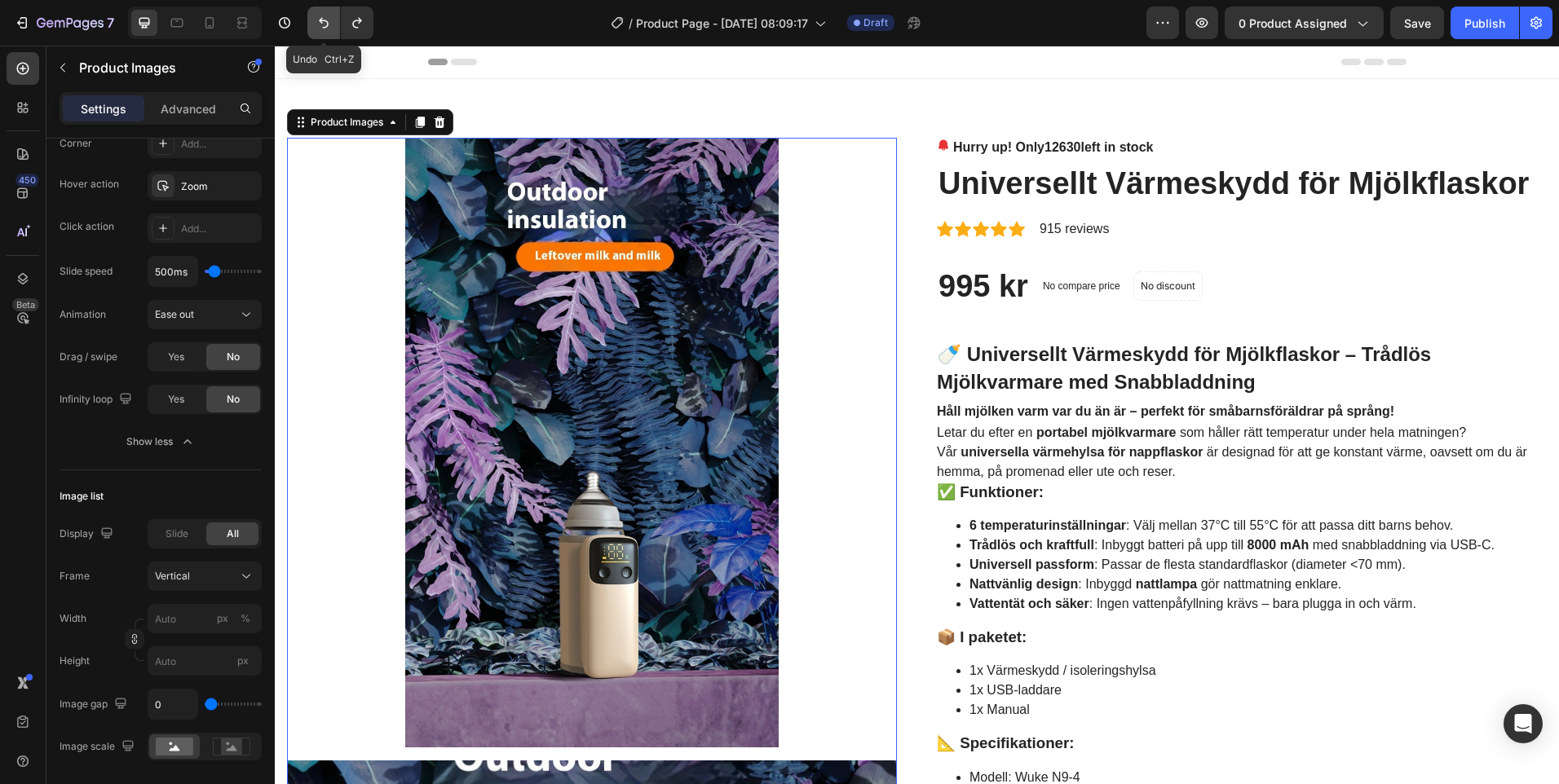
click at [337, 29] on button "Undo/Redo" at bounding box center [324, 23] width 33 height 33
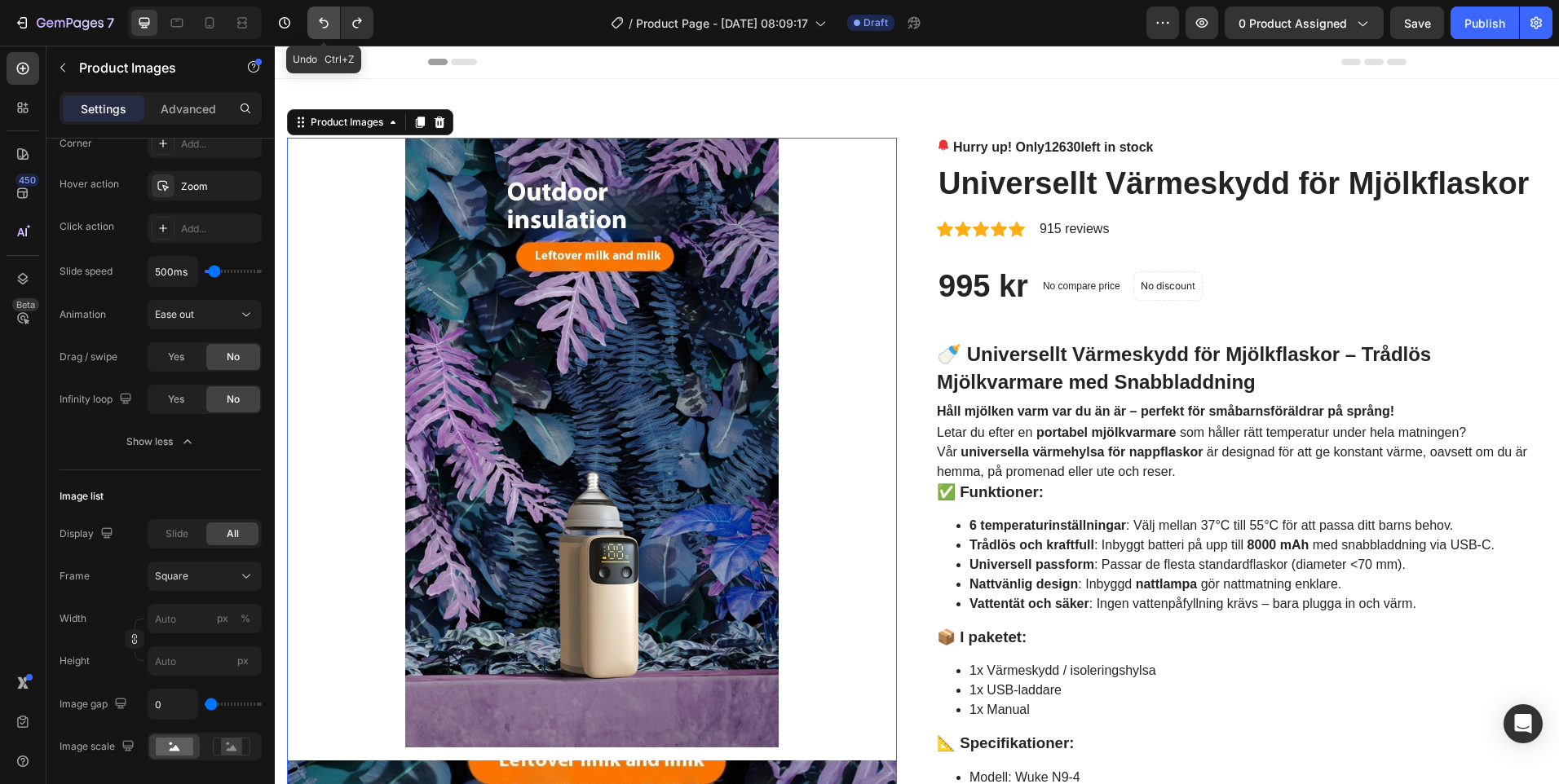
click at [337, 29] on button "Undo/Redo" at bounding box center [324, 23] width 33 height 33
type input "16"
click at [336, 25] on button "Undo/Redo" at bounding box center [324, 23] width 33 height 33
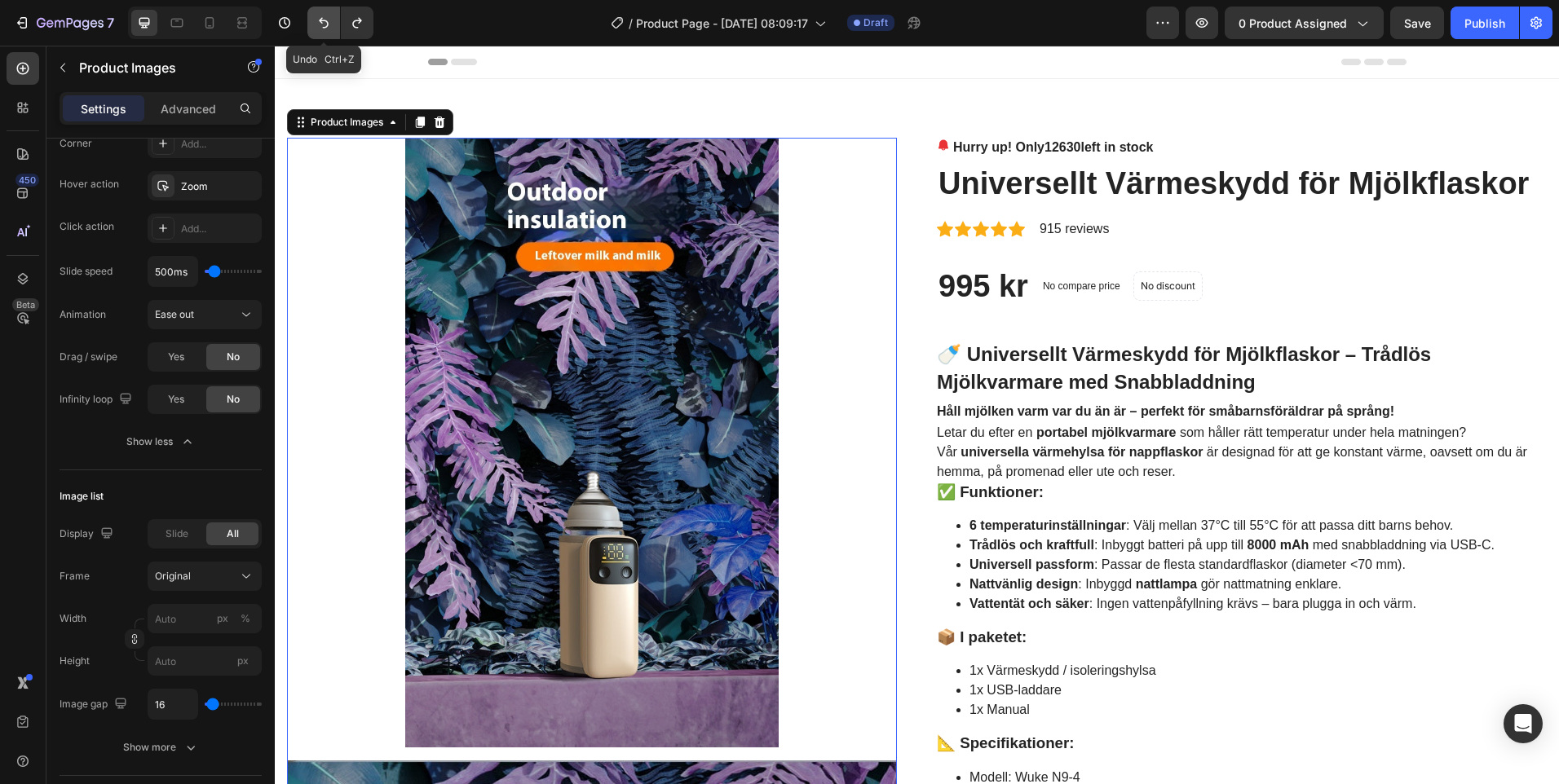
click at [336, 25] on button "Undo/Redo" at bounding box center [324, 23] width 33 height 33
type input "25"
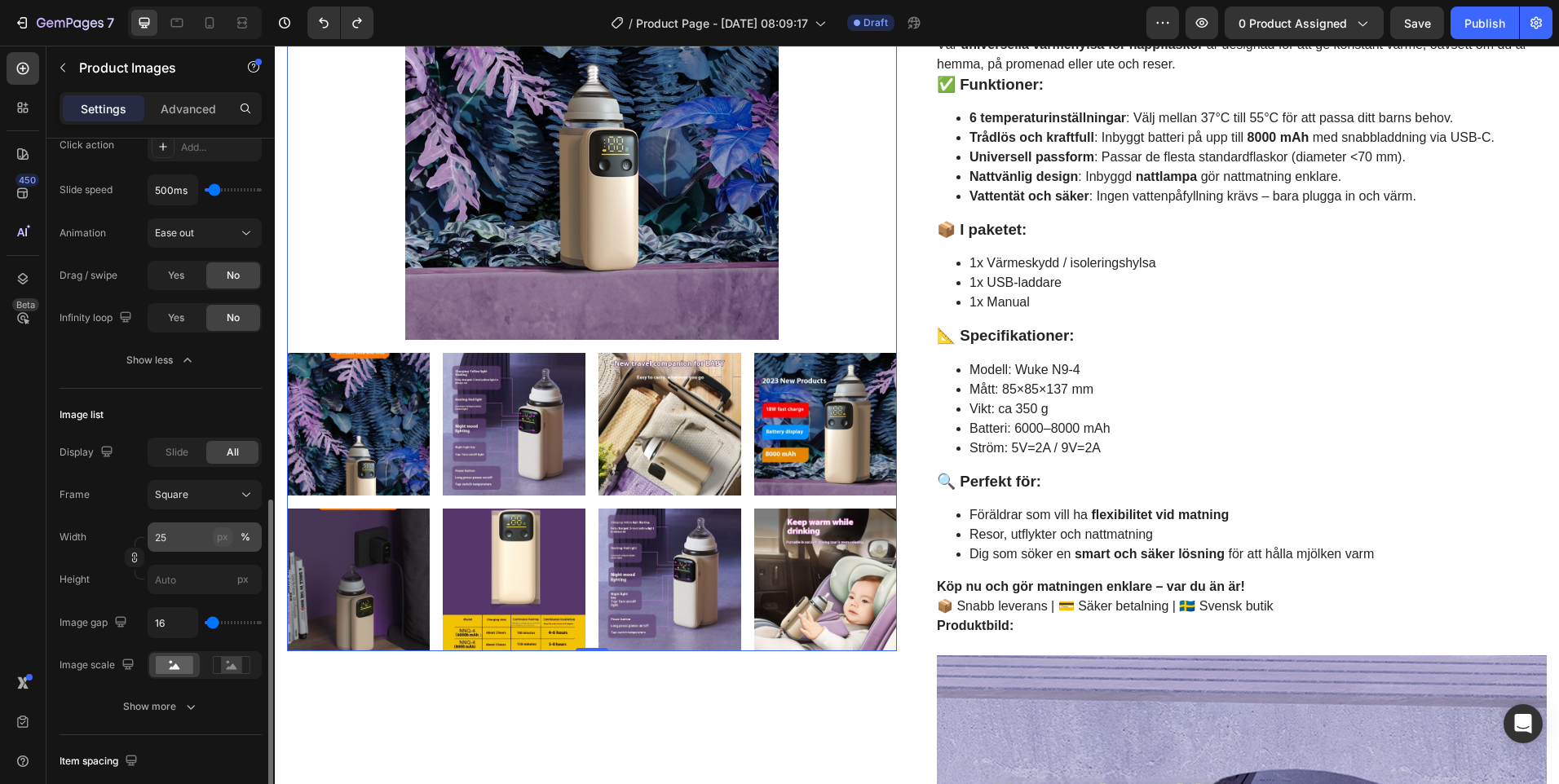
scroll to position [652, 0]
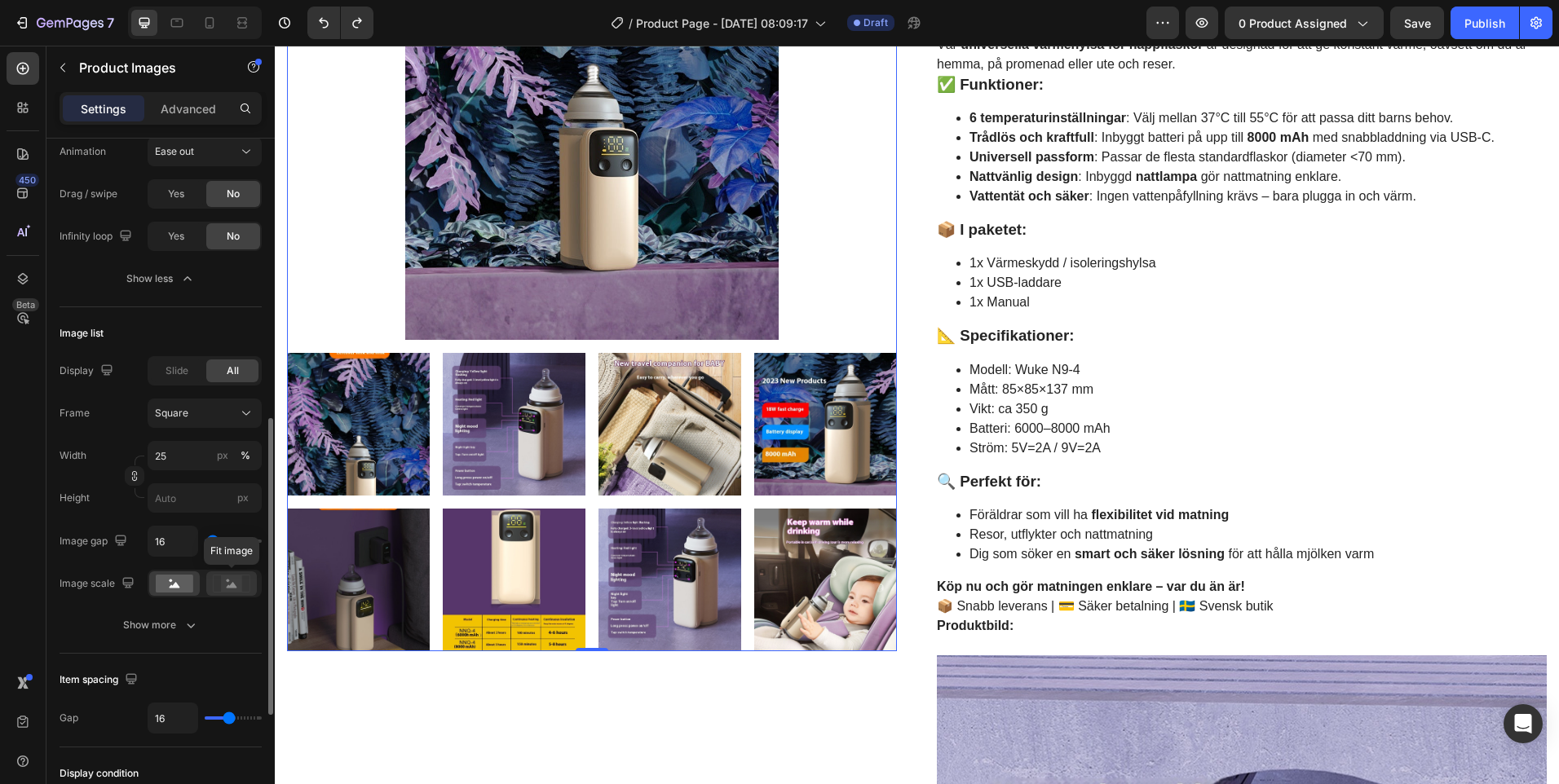
click at [227, 580] on circle at bounding box center [228, 580] width 3 height 3
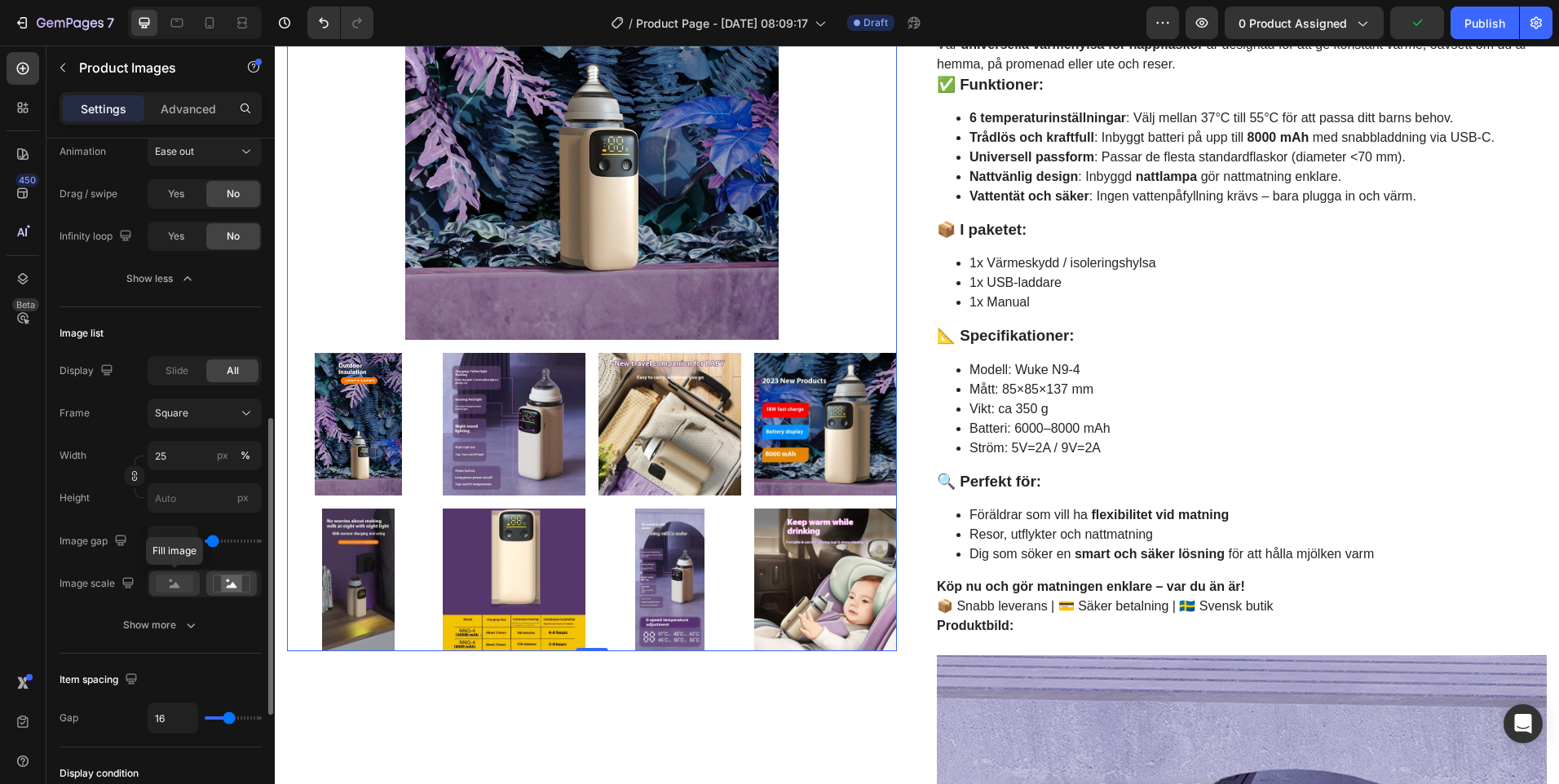
click at [179, 590] on rect at bounding box center [174, 583] width 38 height 17
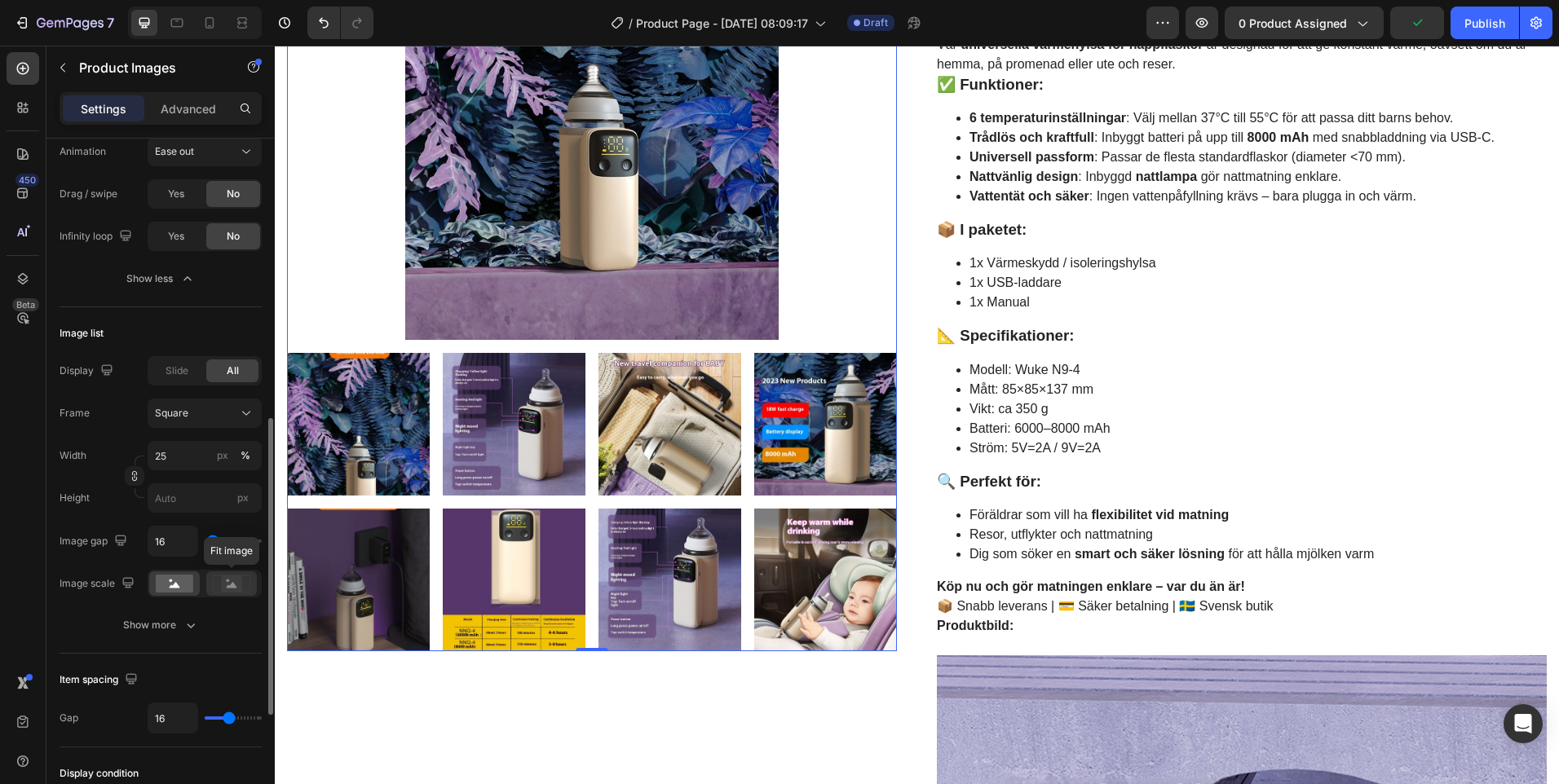
click at [211, 584] on div at bounding box center [232, 583] width 50 height 24
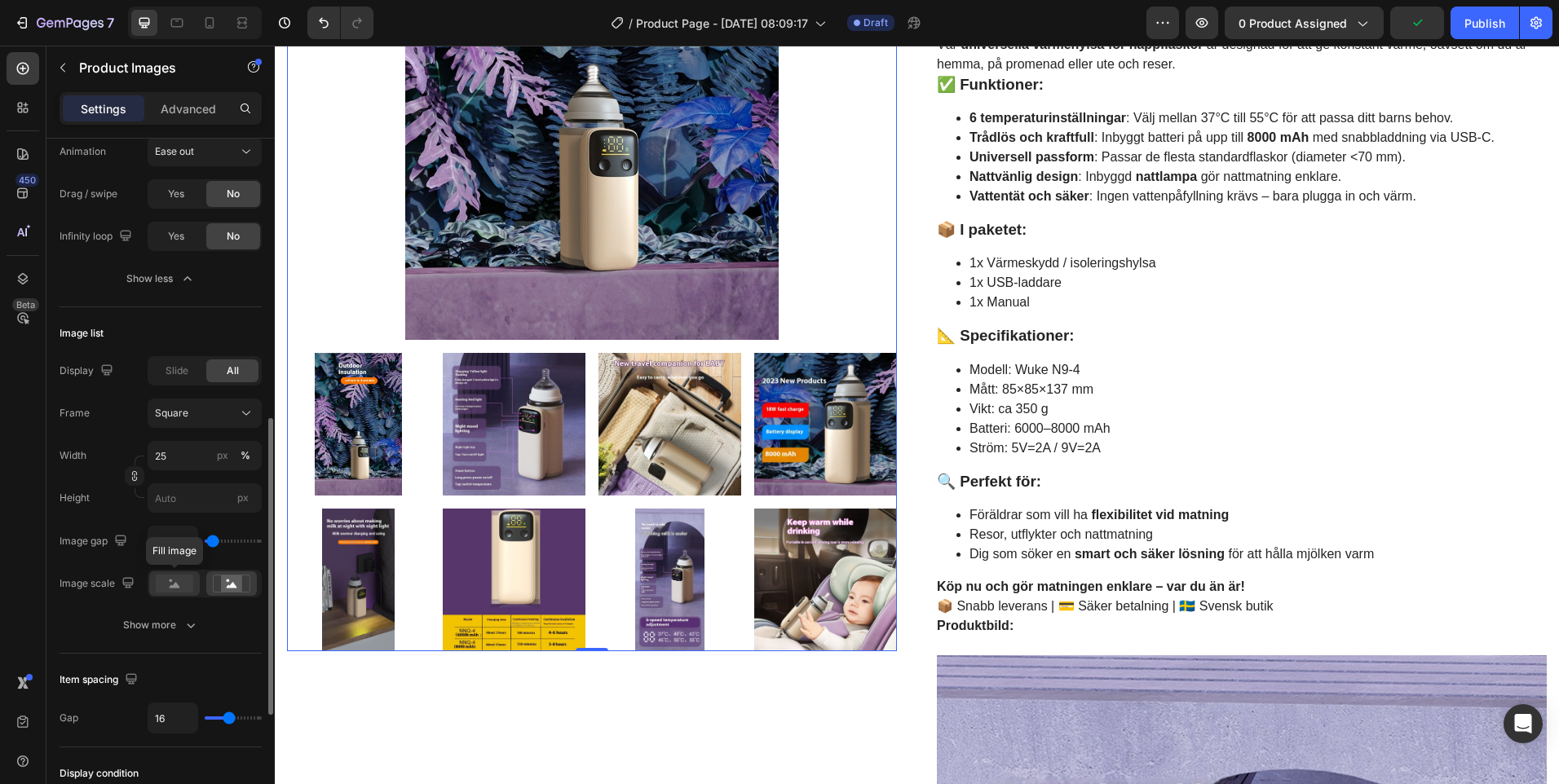
click at [178, 590] on rect at bounding box center [174, 583] width 38 height 17
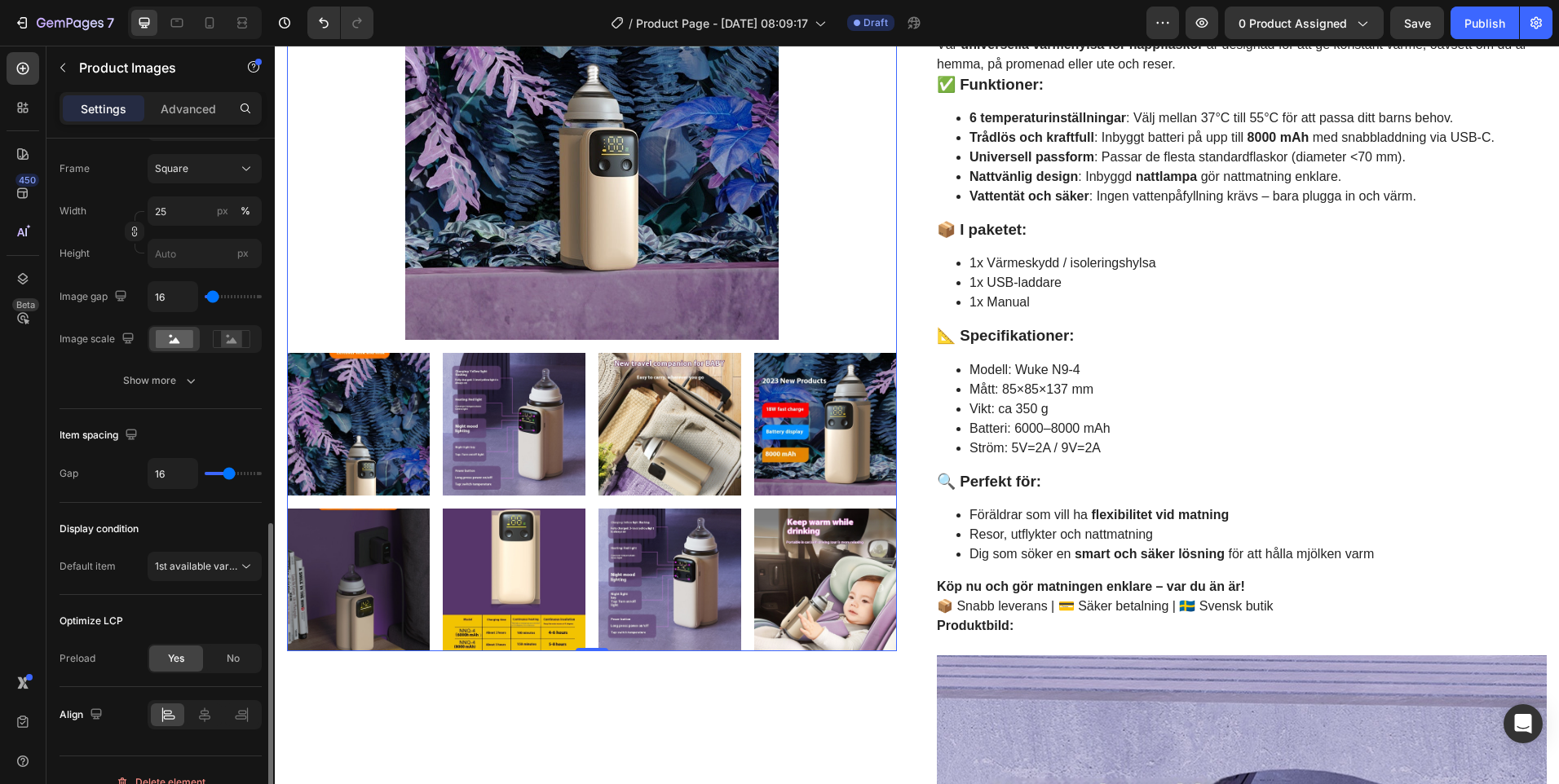
scroll to position [920, 0]
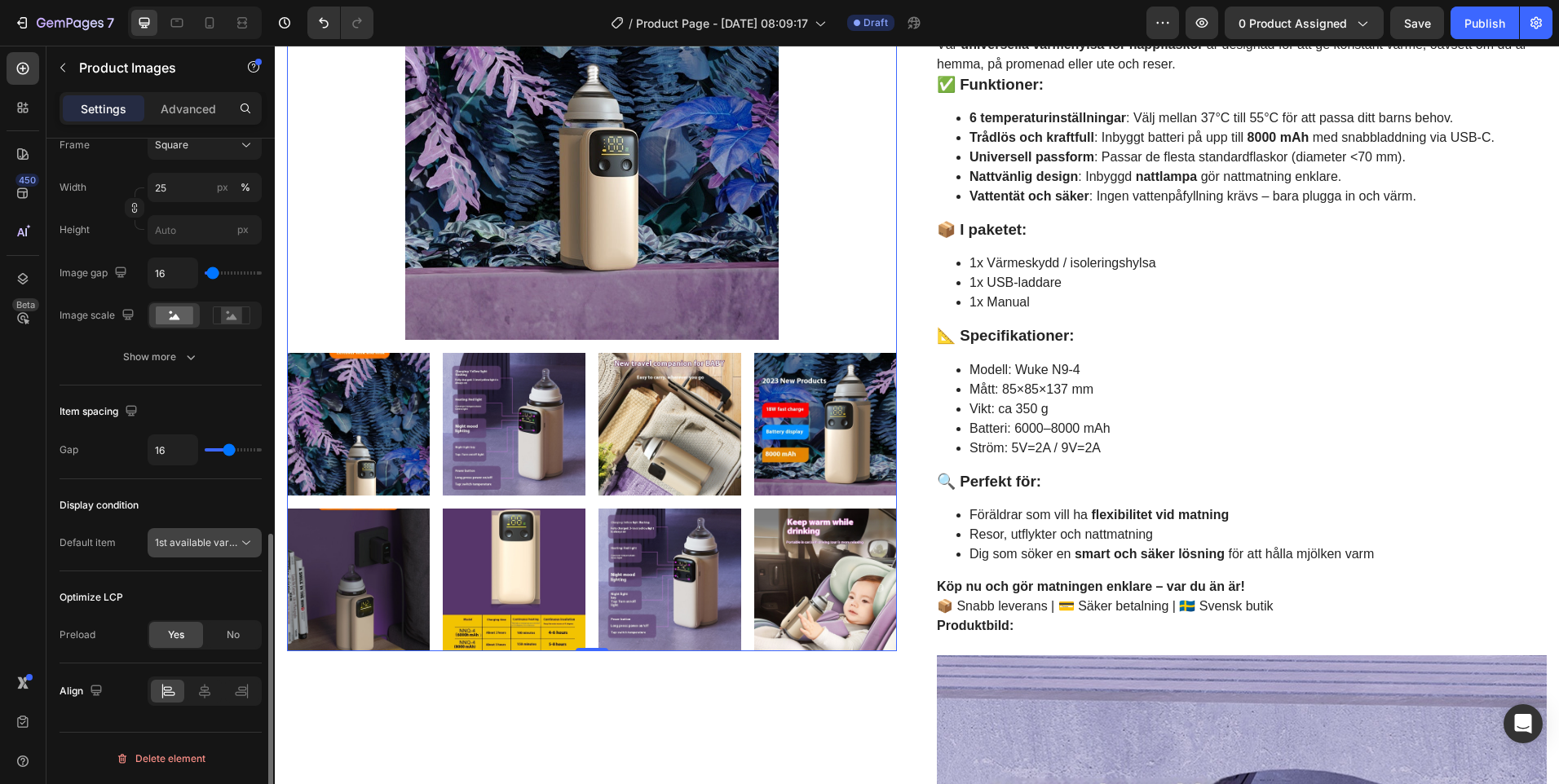
click at [232, 542] on span "1st available variant" at bounding box center [201, 542] width 91 height 13
click at [239, 542] on icon at bounding box center [246, 542] width 17 height 16
click at [228, 548] on span "1st available variant" at bounding box center [201, 542] width 91 height 13
click at [229, 542] on span "1st available variant" at bounding box center [201, 542] width 91 height 13
click at [210, 696] on icon at bounding box center [205, 691] width 12 height 15
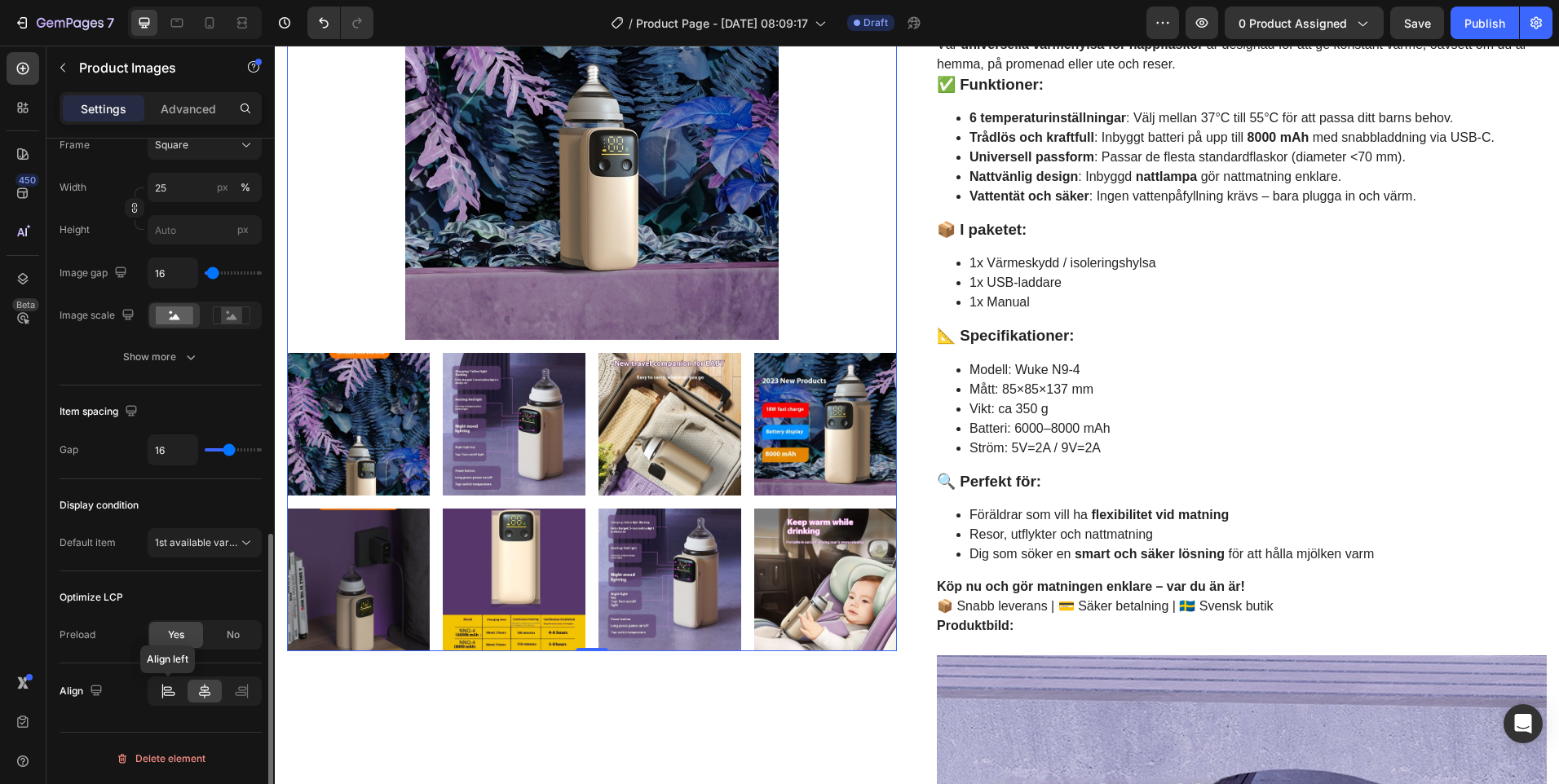
click at [177, 694] on div at bounding box center [167, 692] width 33 height 23
click at [26, 238] on icon at bounding box center [22, 232] width 17 height 16
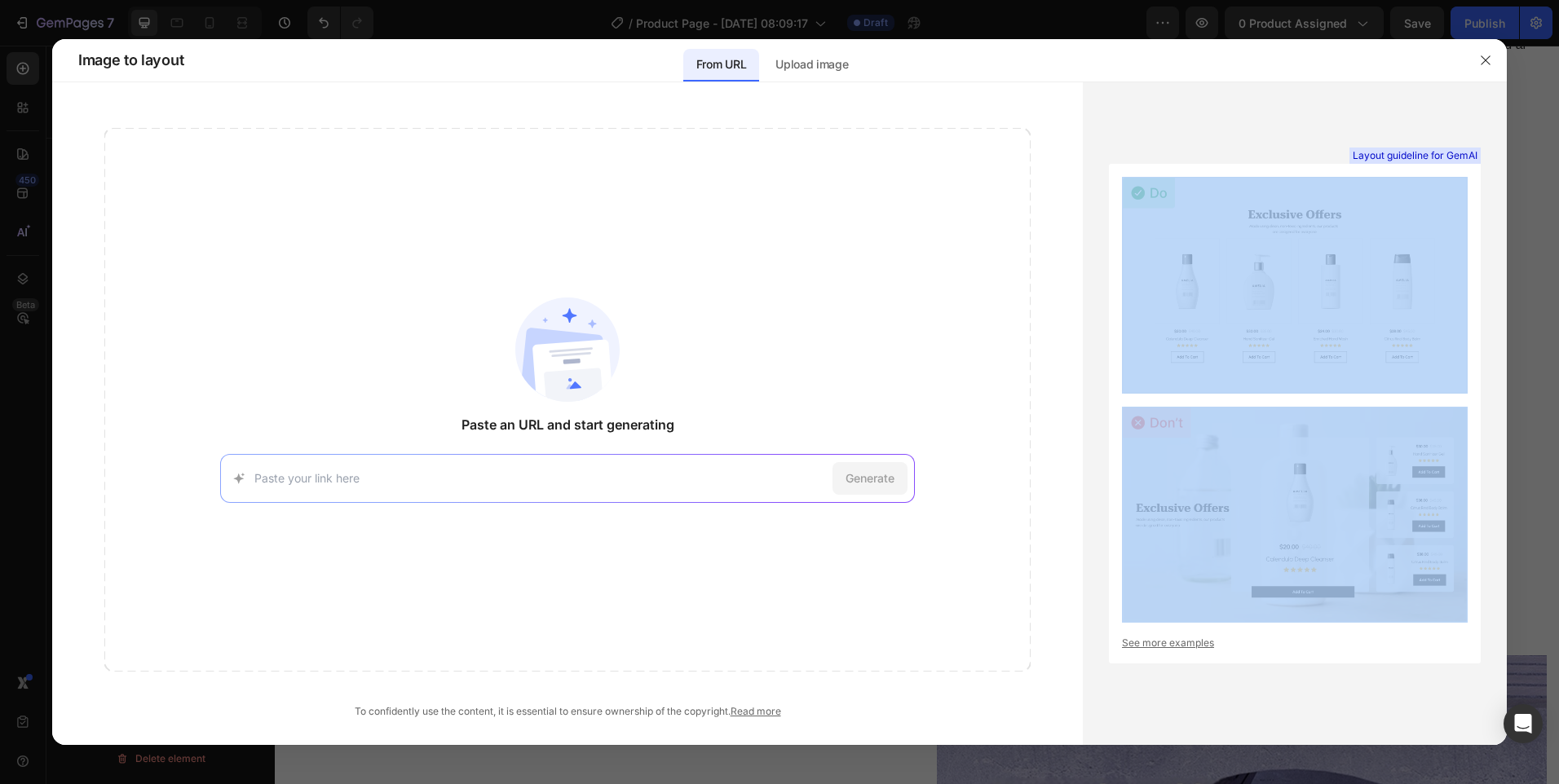
drag, startPoint x: 1337, startPoint y: 406, endPoint x: 1303, endPoint y: 476, distance: 77.8
click at [1304, 474] on div "Layout guideline for GemAI See more examples" at bounding box center [1295, 414] width 372 height 501
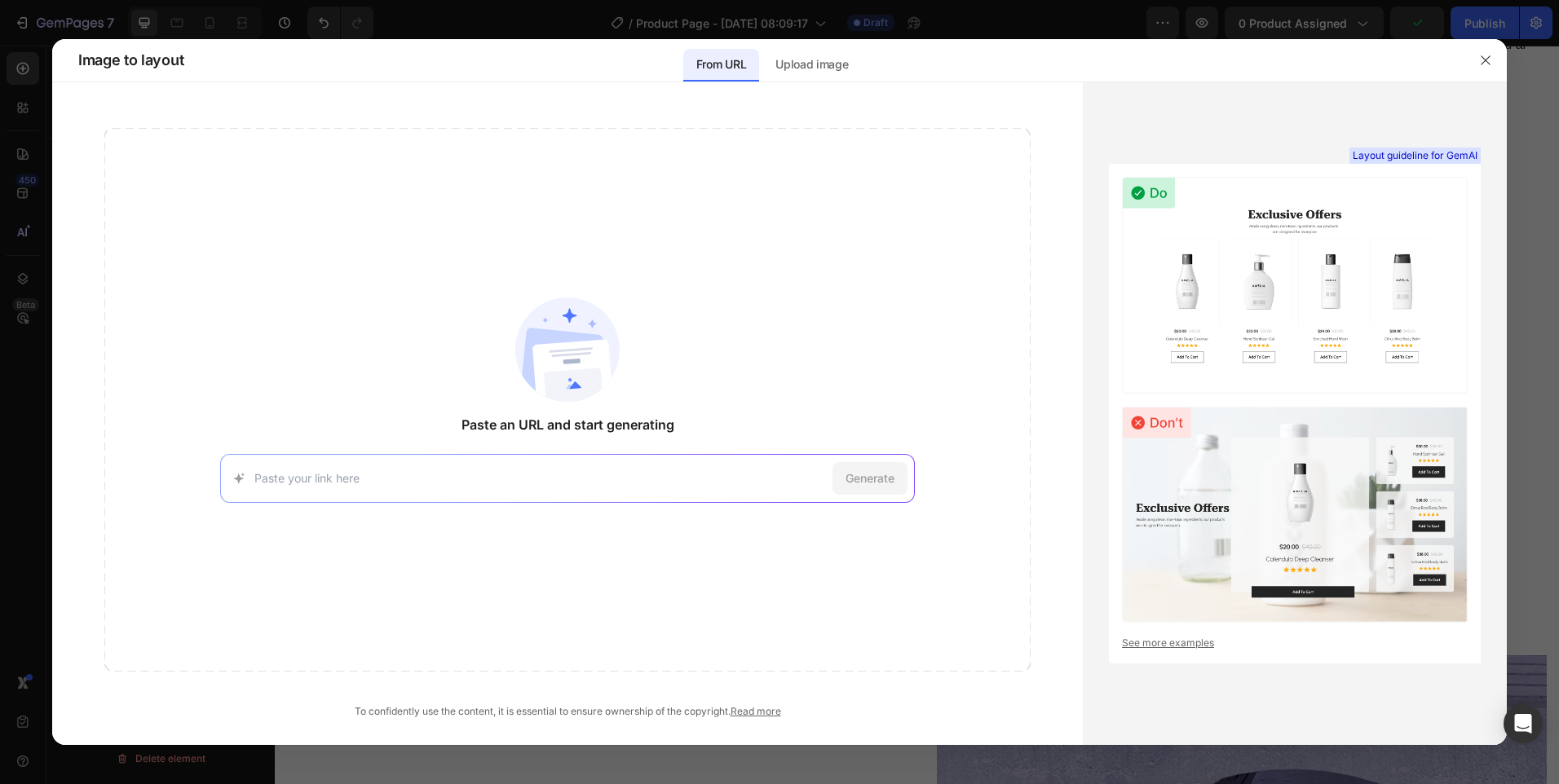
click at [1230, 116] on div "Layout guideline for GemAI See more examples" at bounding box center [1295, 413] width 424 height 663
drag, startPoint x: 512, startPoint y: 482, endPoint x: 513, endPoint y: 474, distance: 8.1
click at [512, 483] on input at bounding box center [540, 478] width 572 height 17
click at [1160, 75] on div "From URL Upload image" at bounding box center [772, 60] width 1171 height 43
click at [1492, 57] on icon "button" at bounding box center [1485, 59] width 13 height 13
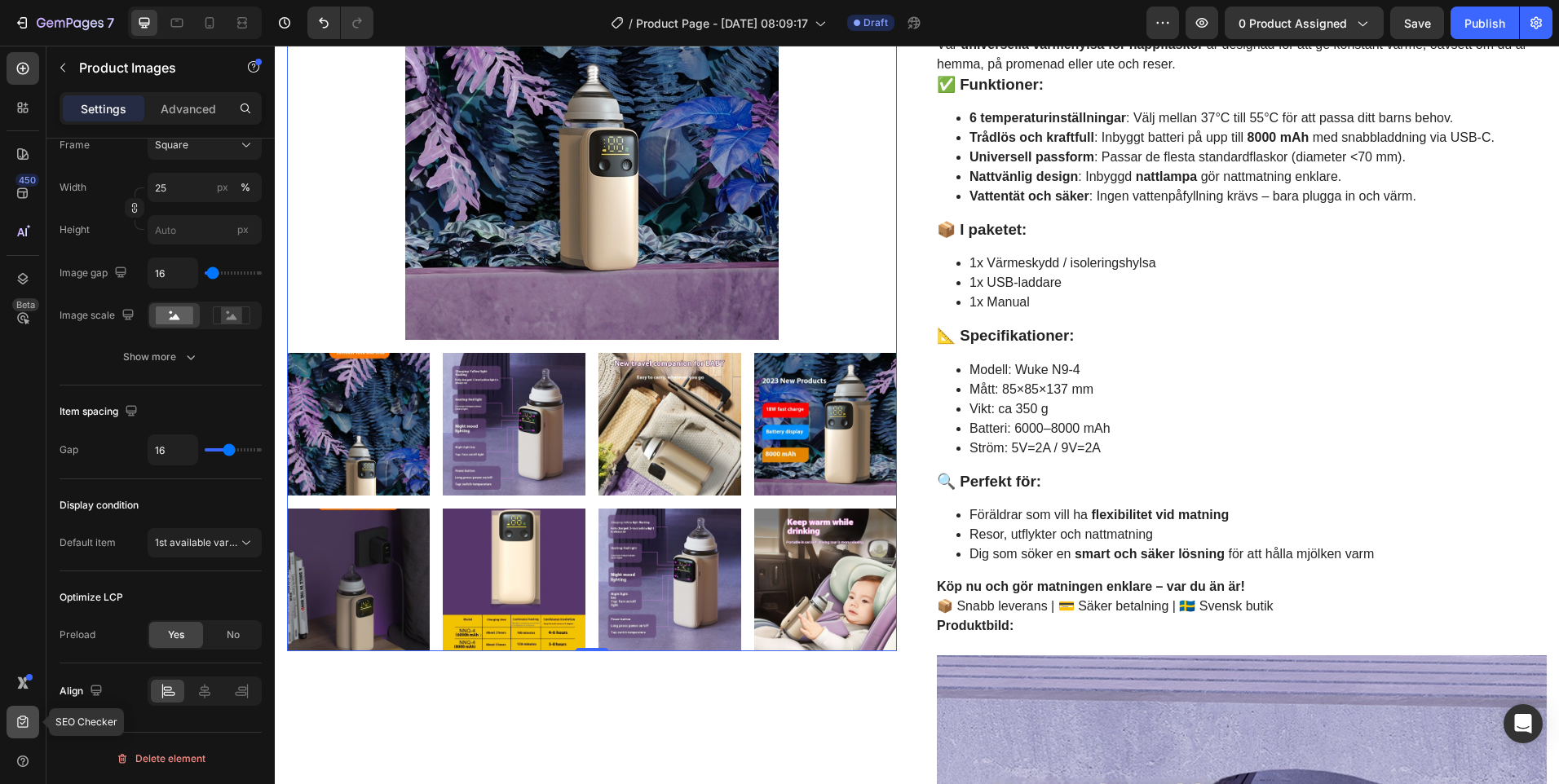
click at [21, 726] on icon at bounding box center [22, 722] width 17 height 16
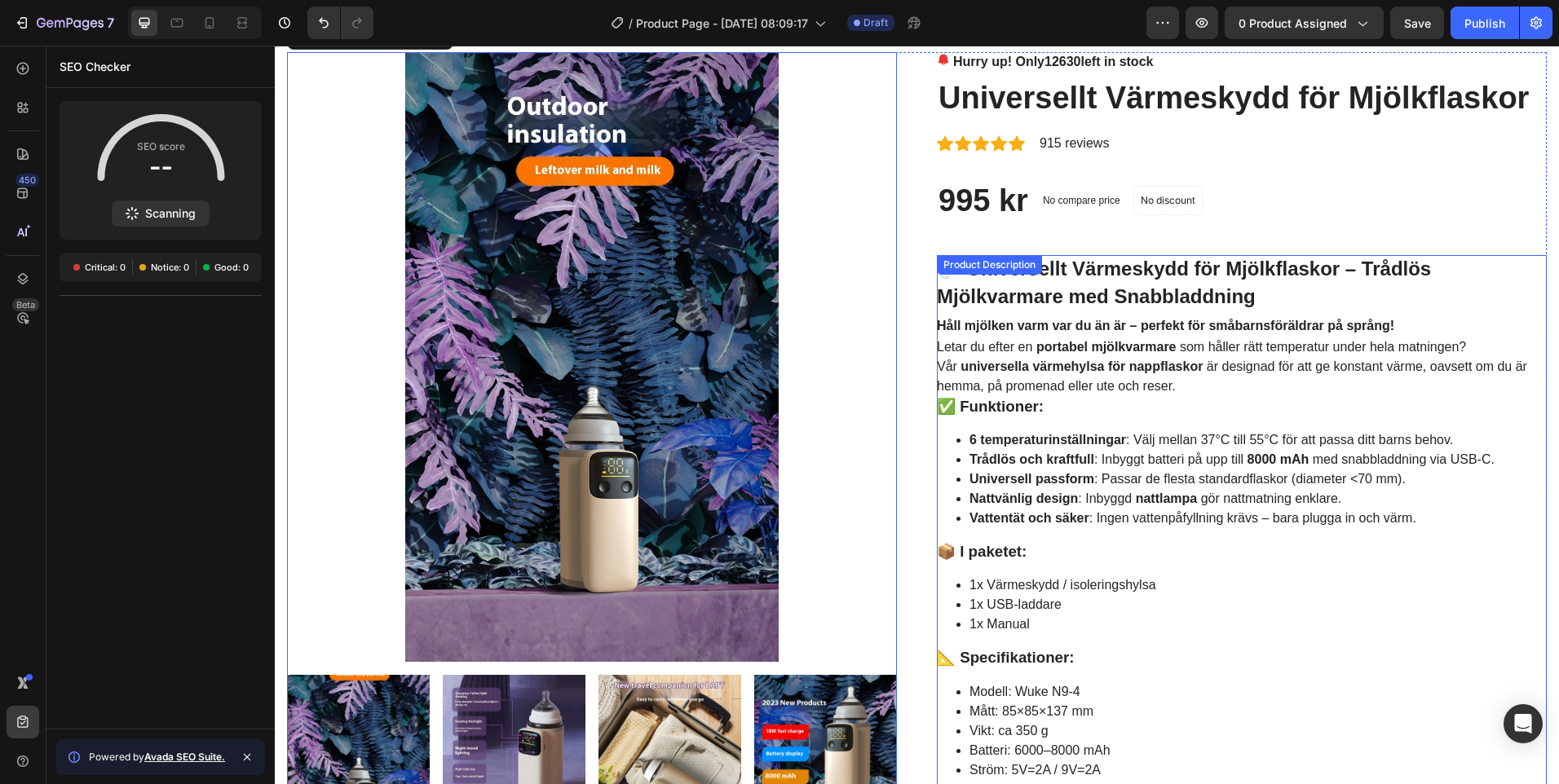
scroll to position [0, 0]
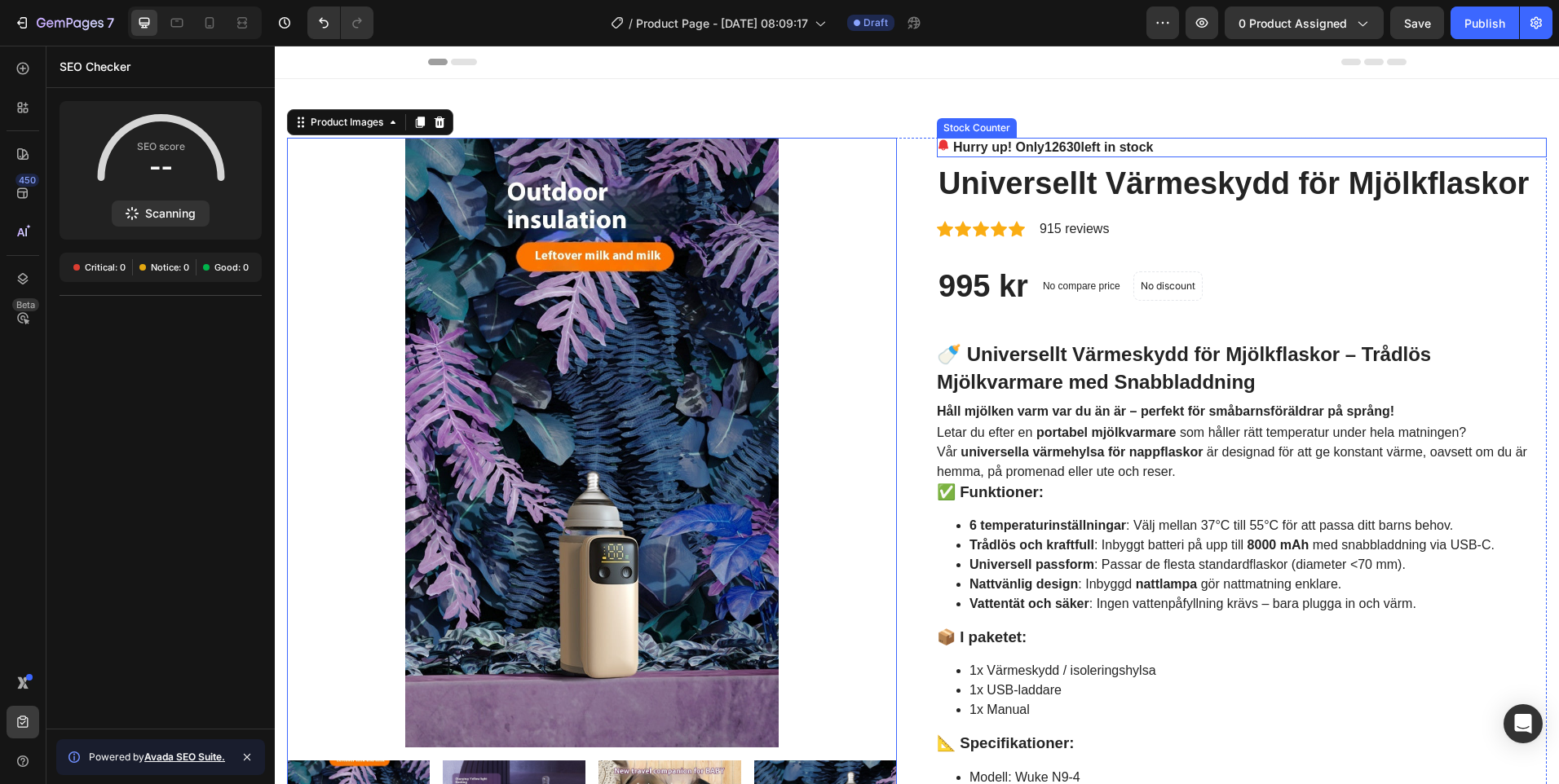
click at [1078, 150] on span "12630" at bounding box center [1063, 147] width 37 height 14
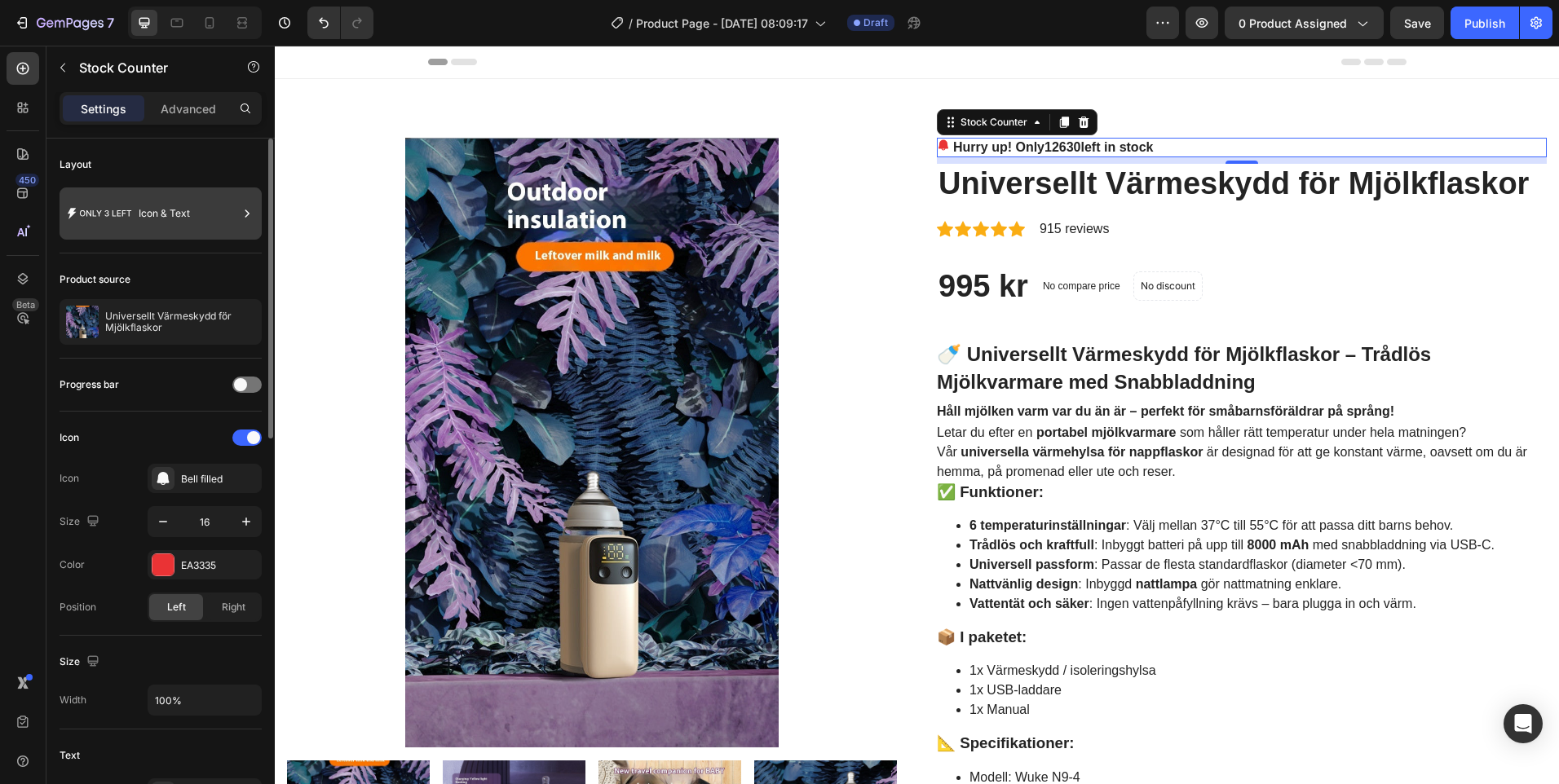
click at [238, 213] on div "Icon & Text" at bounding box center [160, 213] width 202 height 52
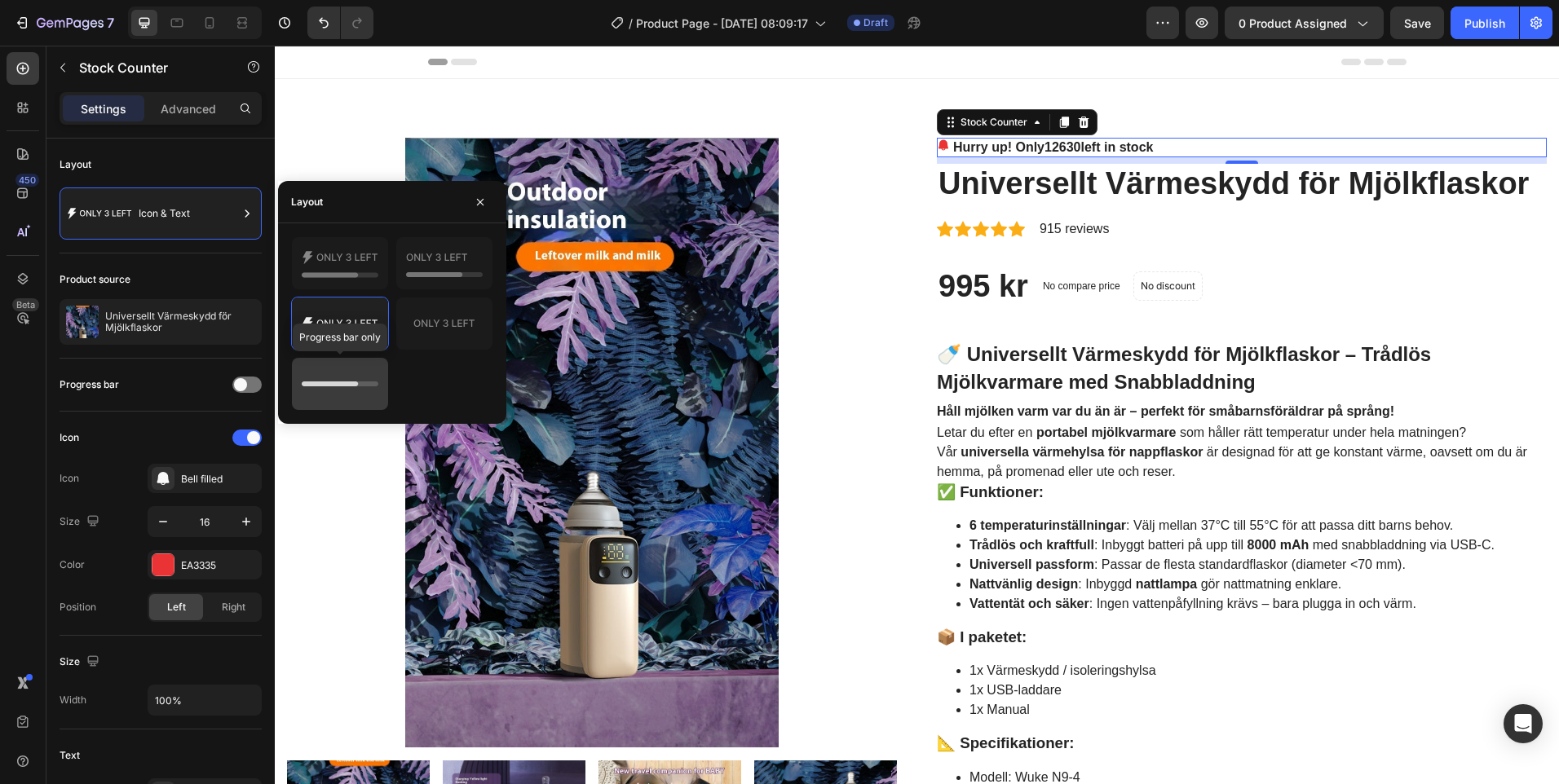
click at [359, 389] on icon at bounding box center [340, 384] width 77 height 33
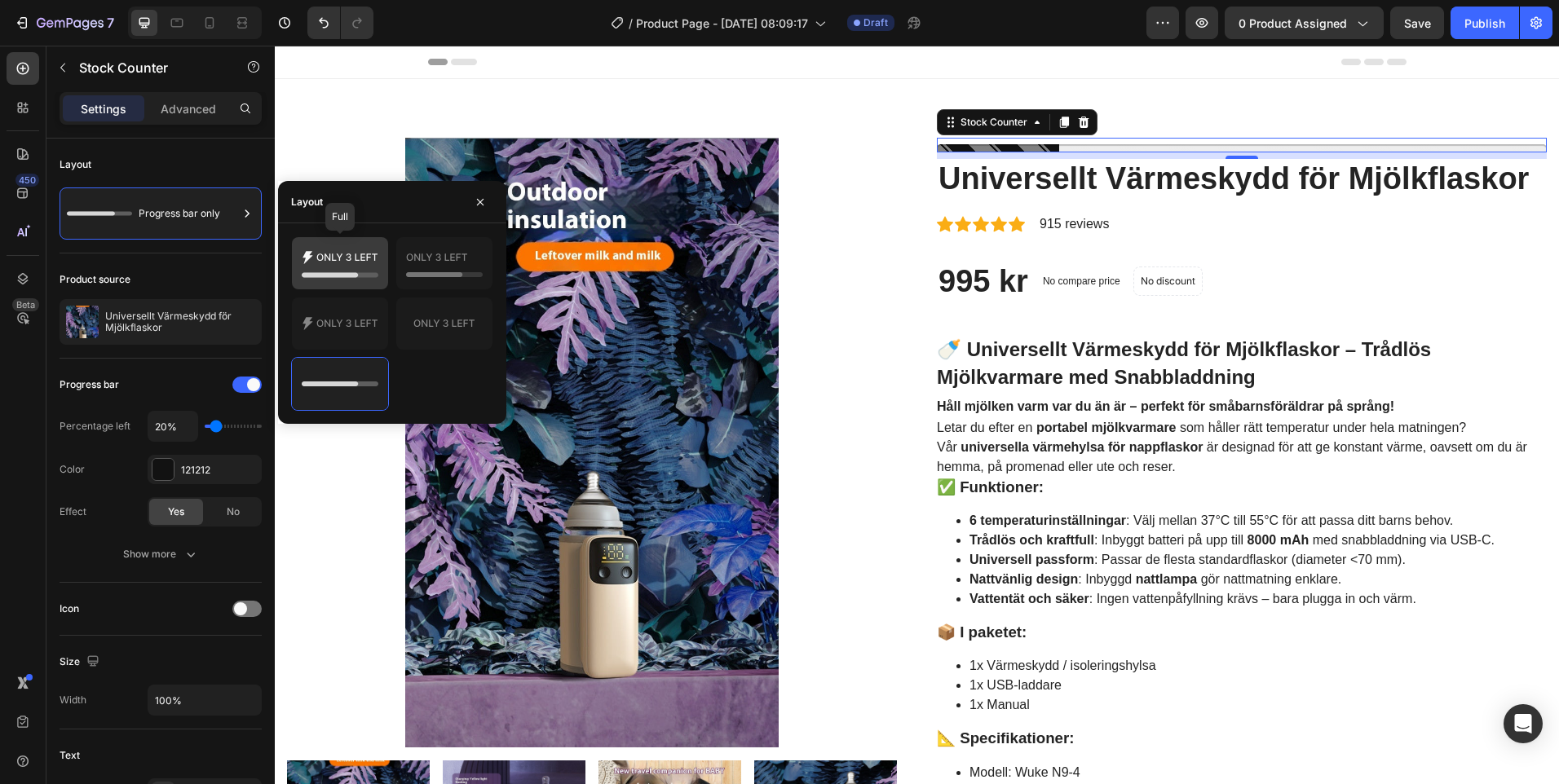
click at [322, 269] on icon at bounding box center [340, 264] width 77 height 33
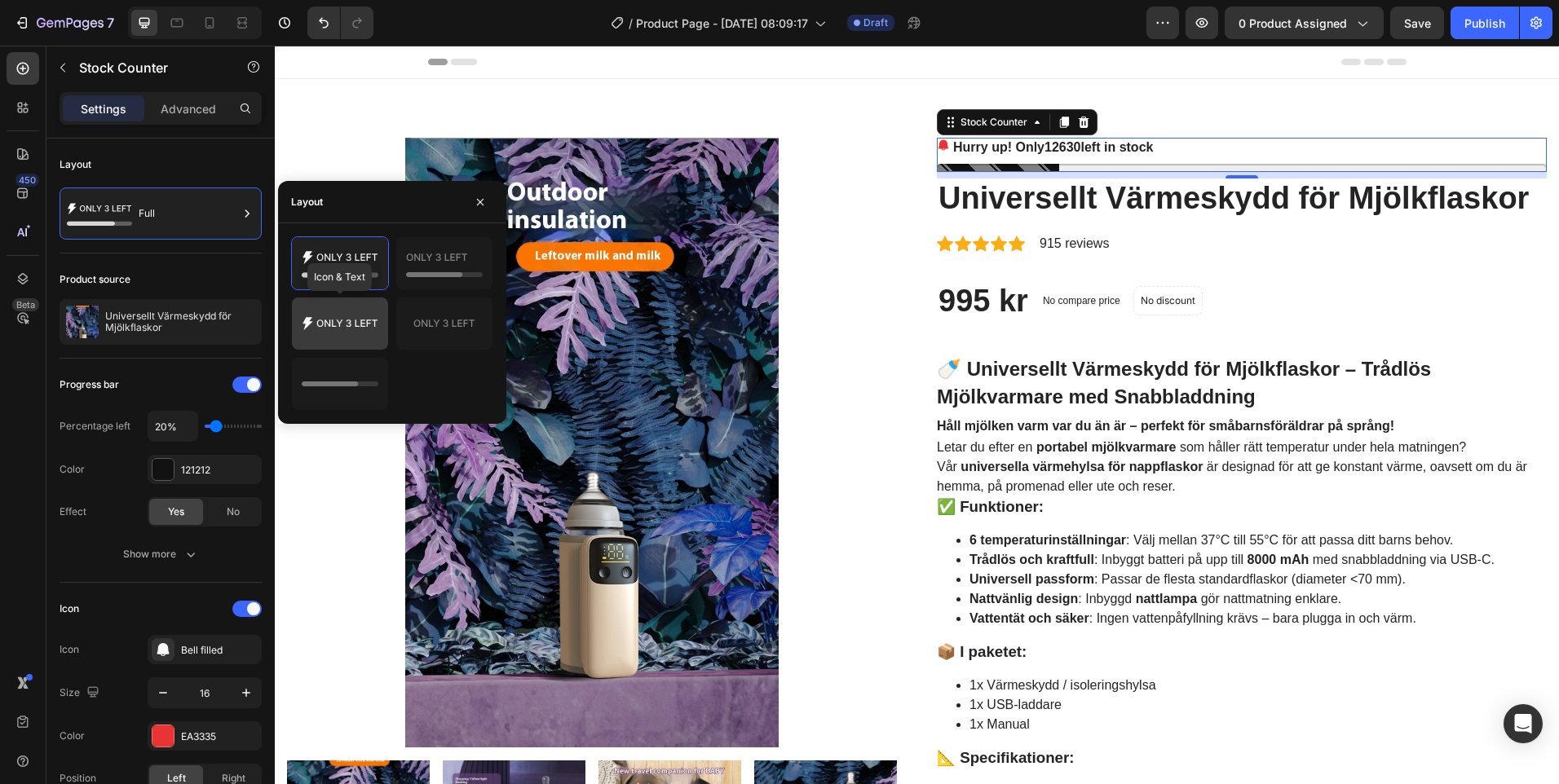
click at [349, 312] on icon at bounding box center [340, 324] width 77 height 33
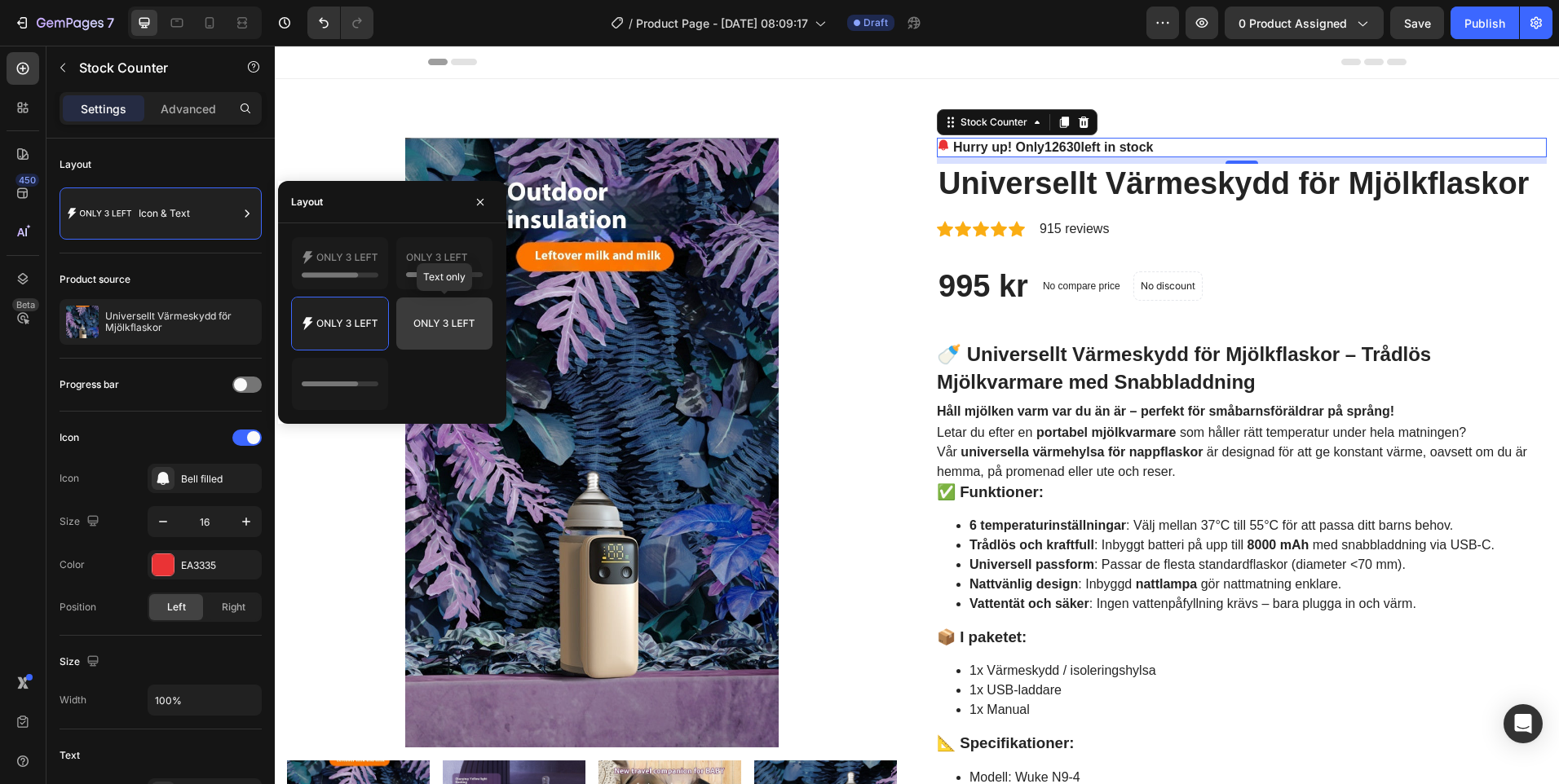
click at [445, 329] on icon at bounding box center [444, 324] width 77 height 33
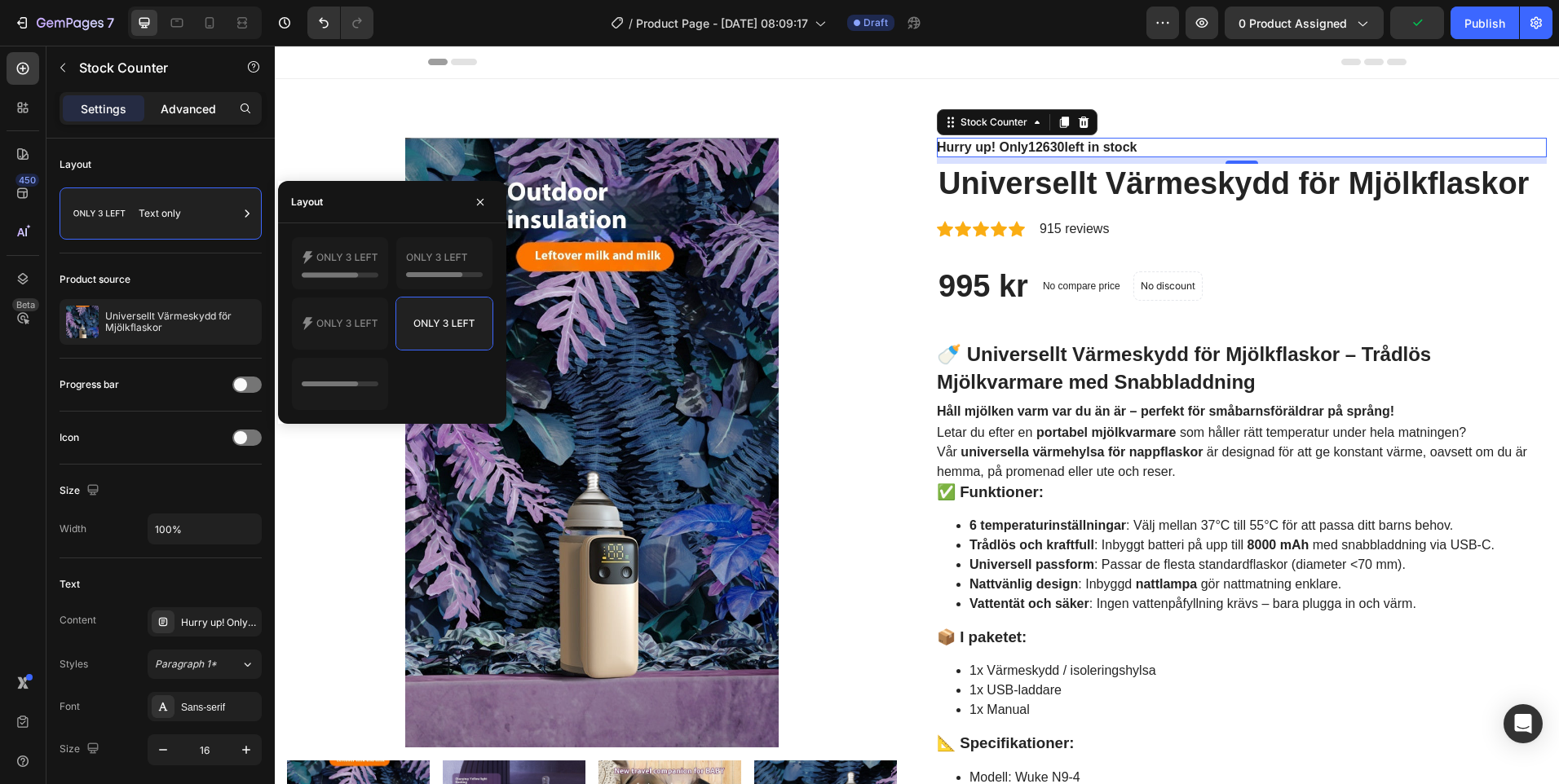
click at [175, 110] on p "Advanced" at bounding box center [188, 109] width 55 height 17
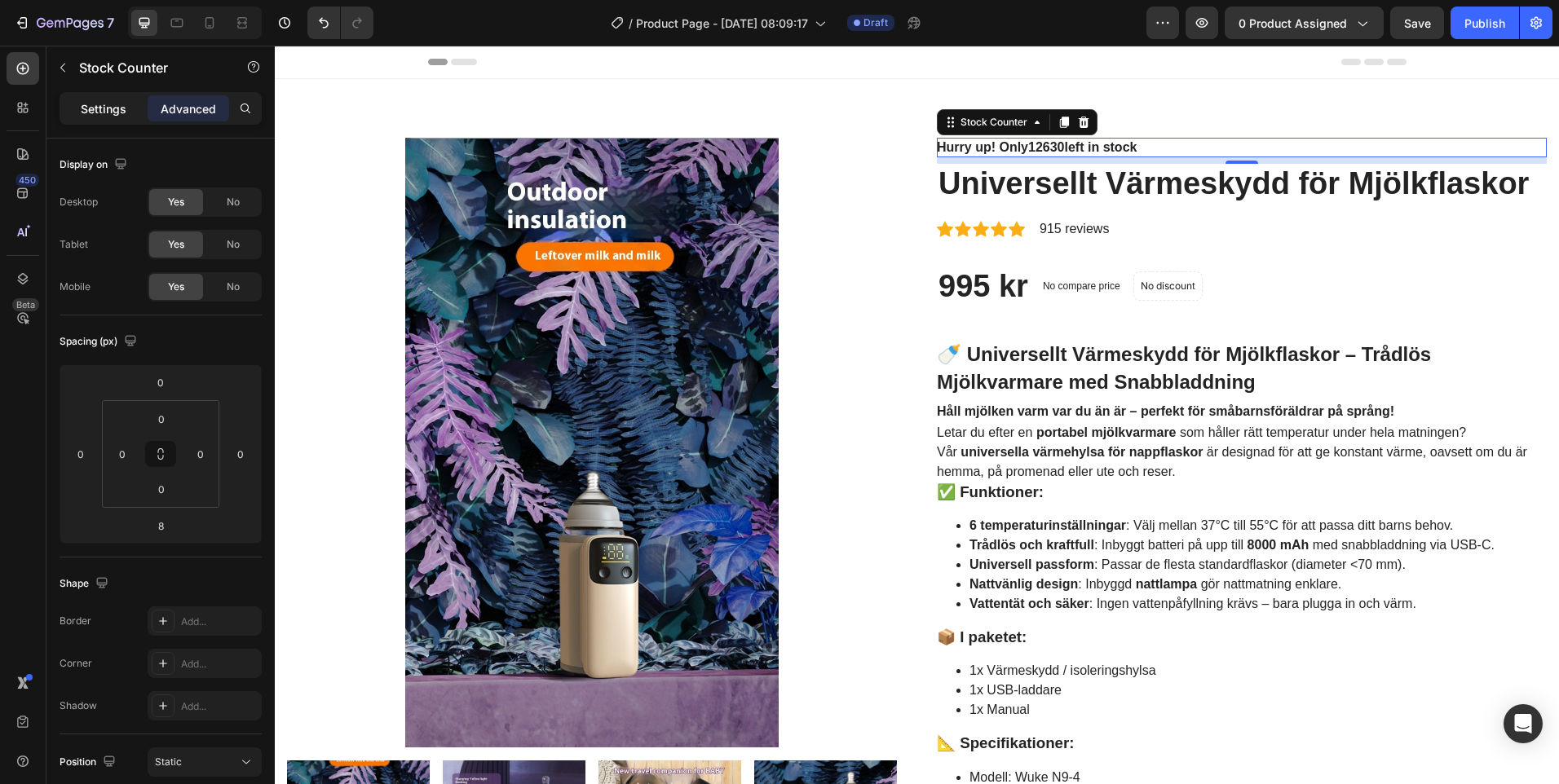
click at [135, 108] on div "Settings" at bounding box center [104, 108] width 82 height 26
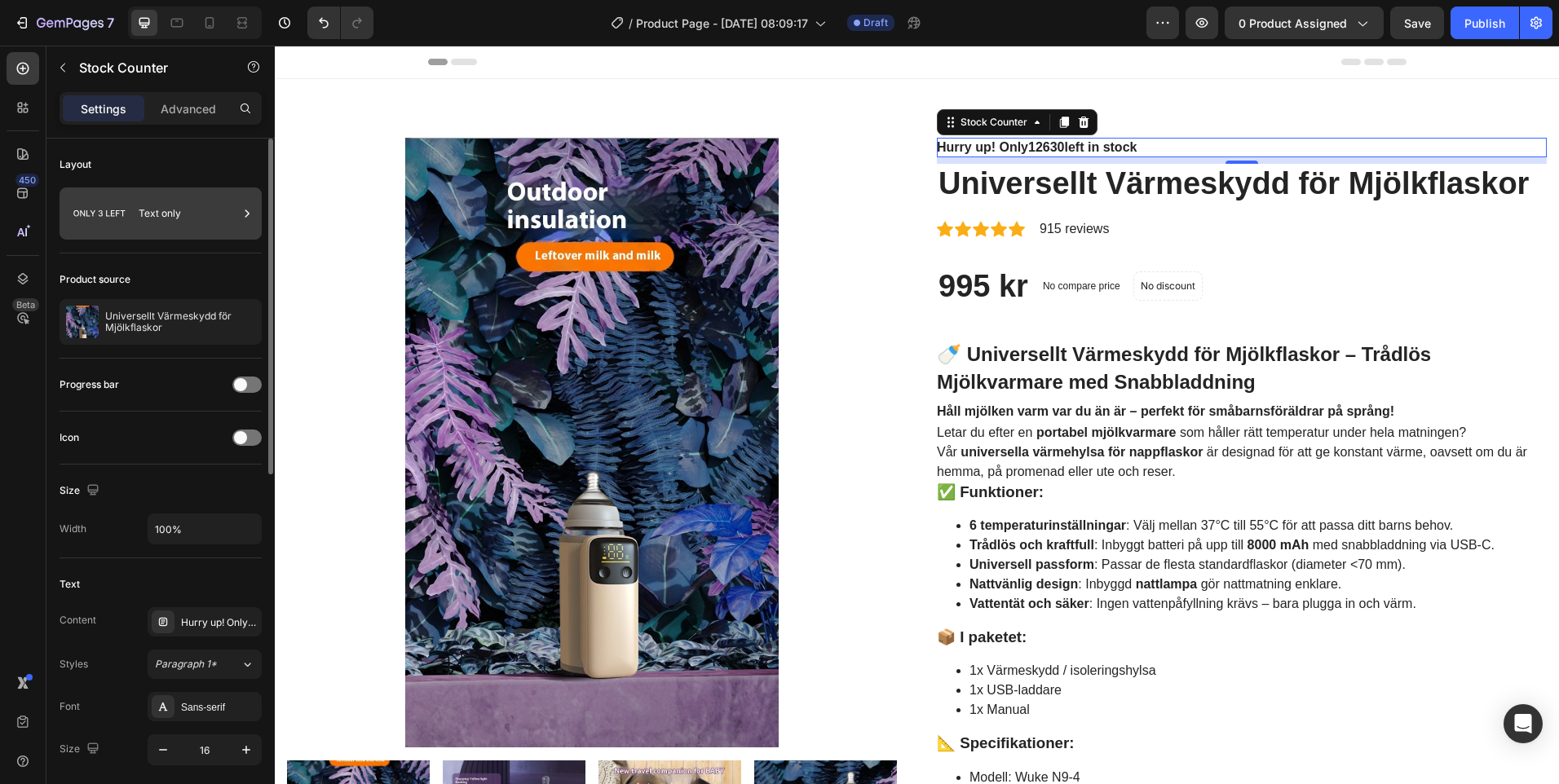
drag, startPoint x: 236, startPoint y: 214, endPoint x: 202, endPoint y: 222, distance: 34.9
click at [202, 222] on div "Text only" at bounding box center [188, 213] width 99 height 38
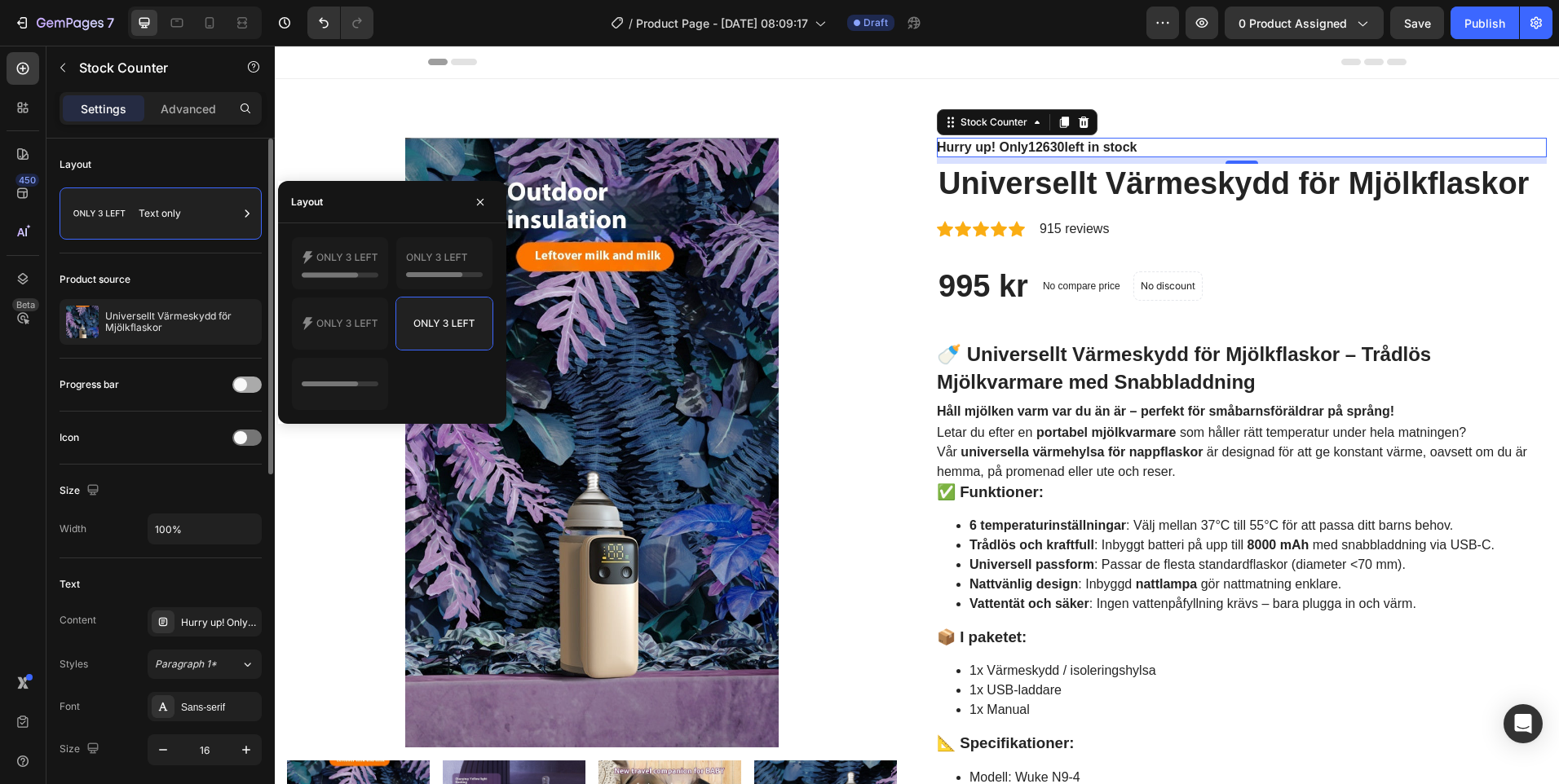
click at [244, 385] on span at bounding box center [240, 384] width 13 height 13
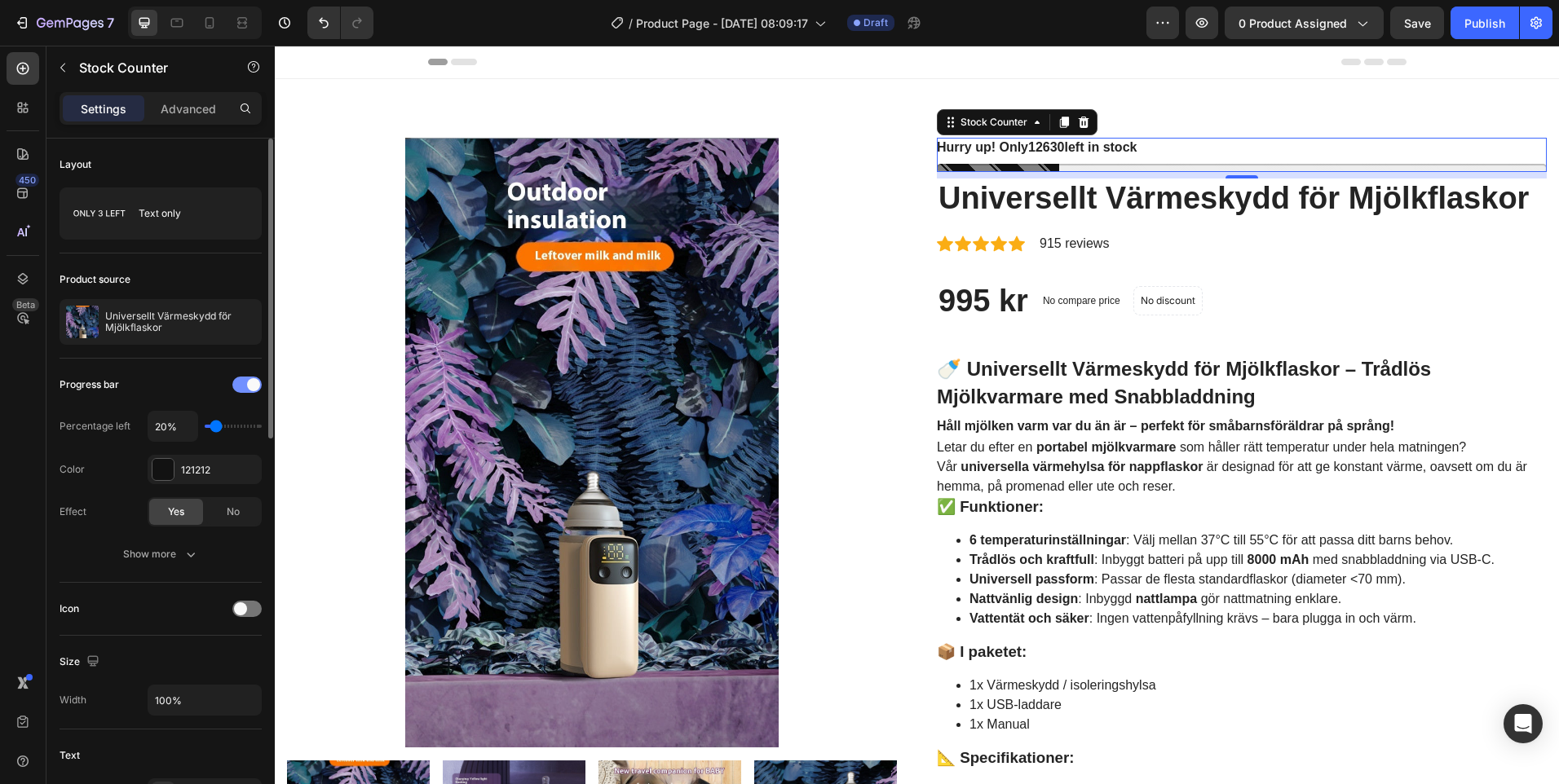
click at [244, 385] on div at bounding box center [247, 384] width 29 height 16
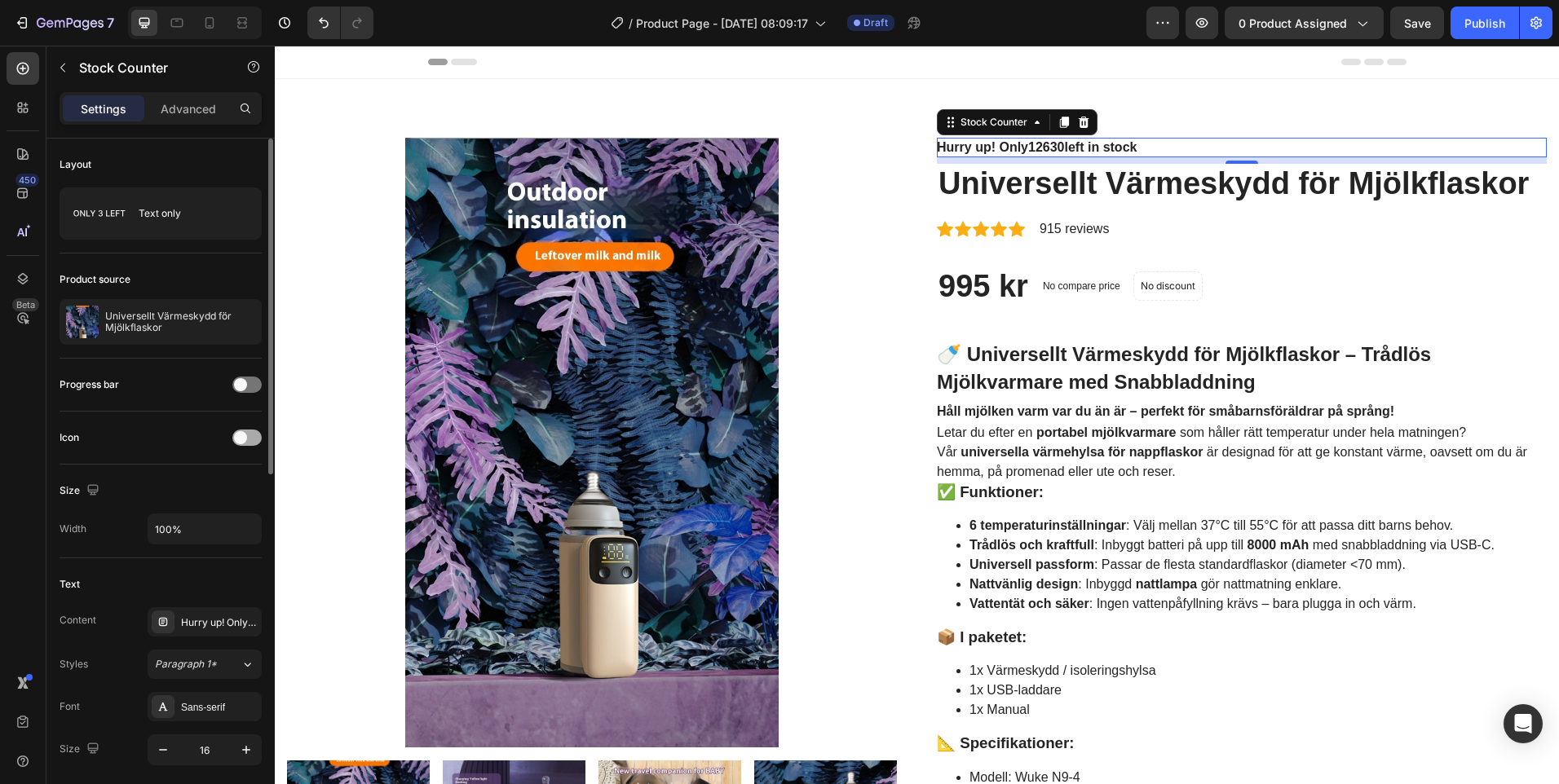
click at [240, 434] on span at bounding box center [240, 437] width 13 height 13
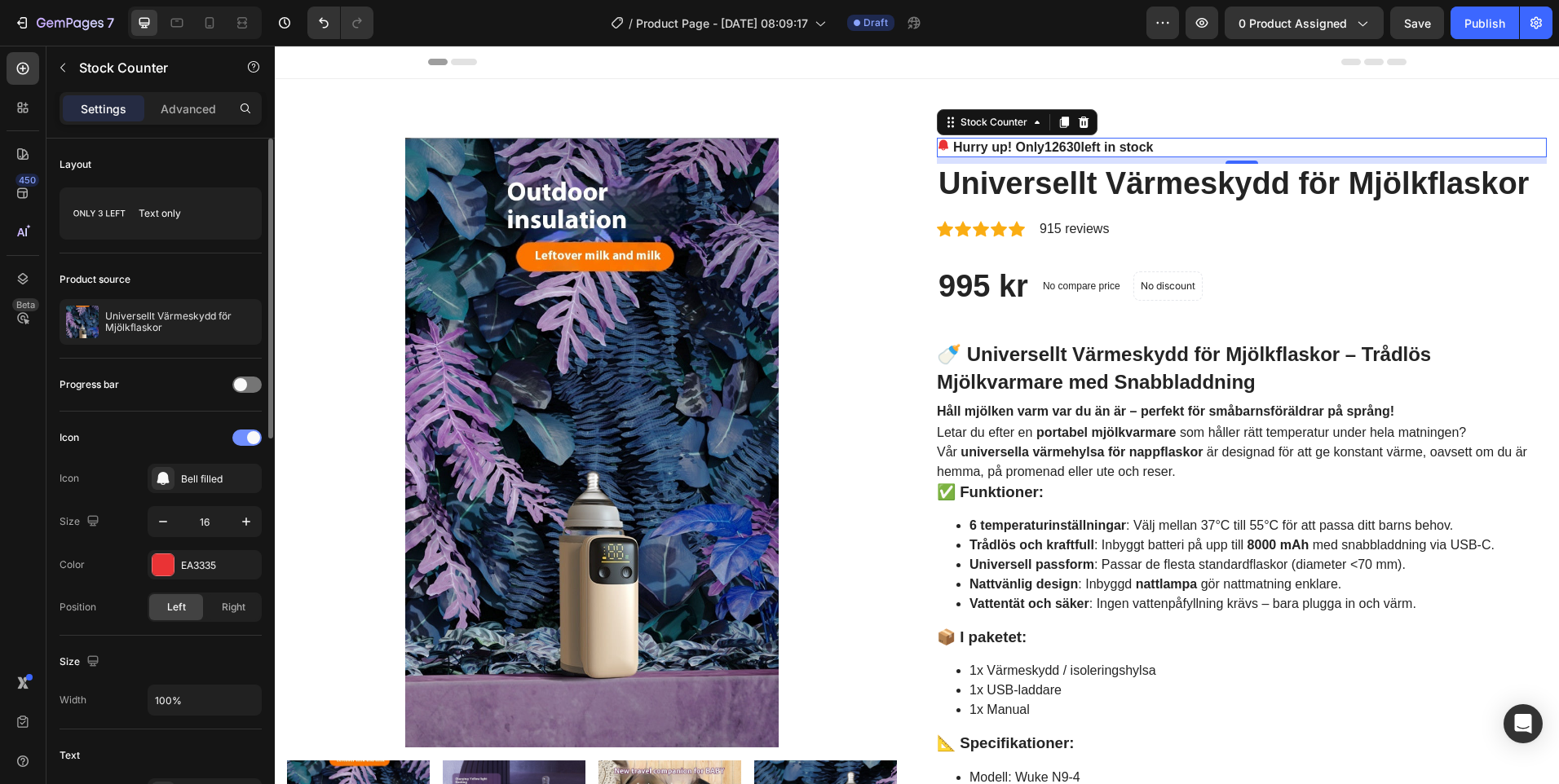
click at [240, 434] on div at bounding box center [247, 438] width 29 height 16
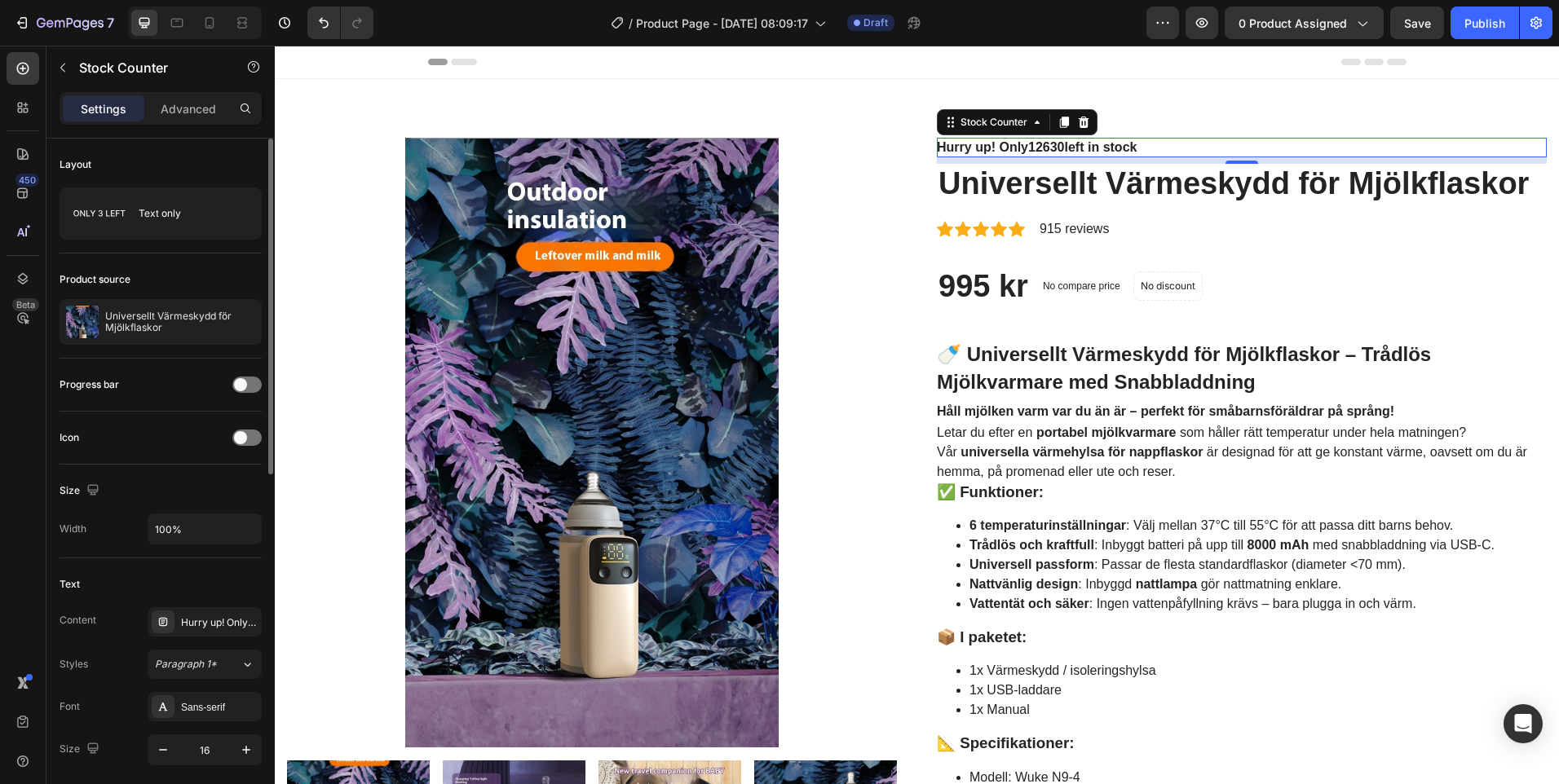
scroll to position [82, 0]
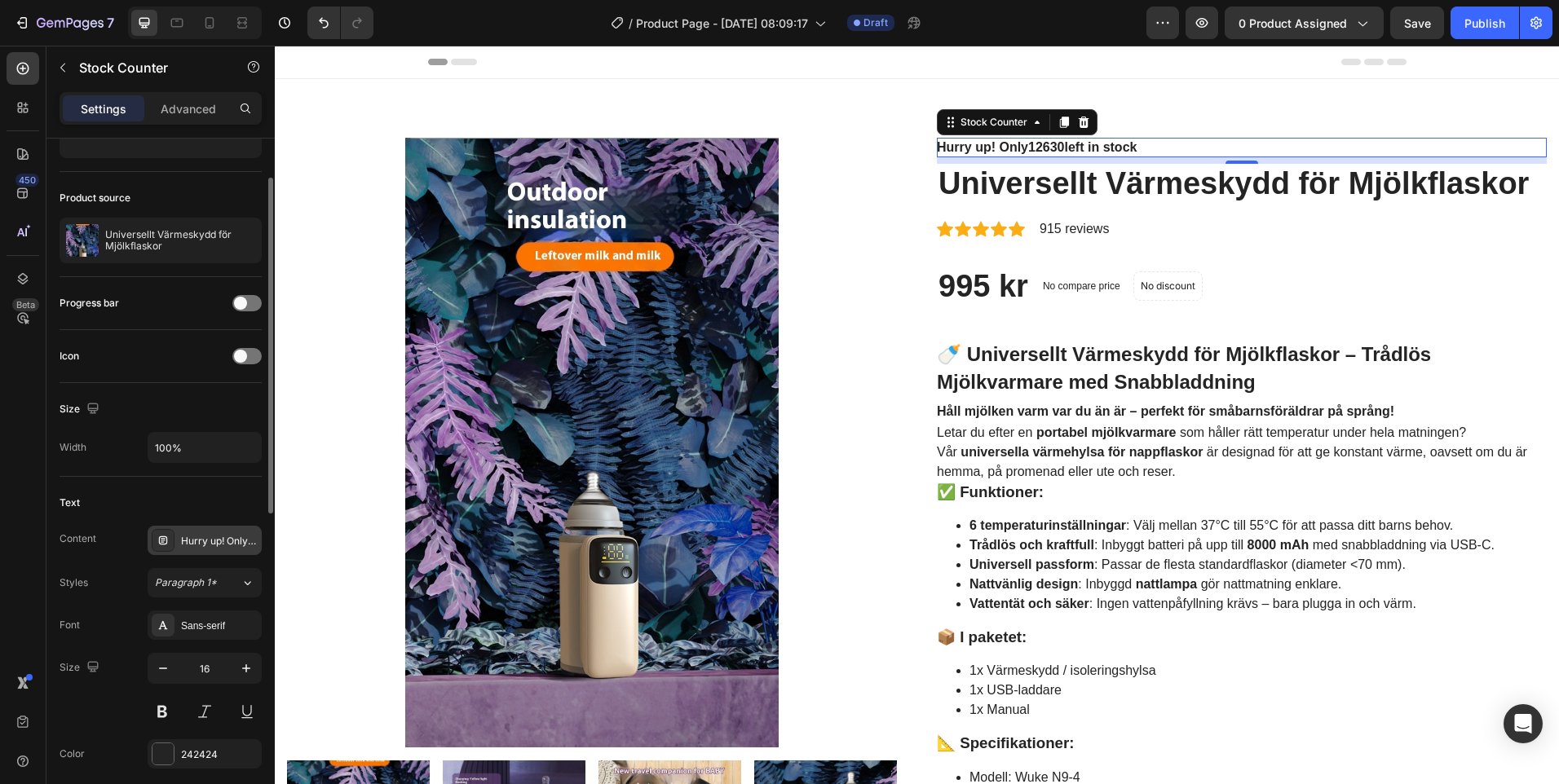
click at [162, 541] on icon at bounding box center [162, 539] width 13 height 13
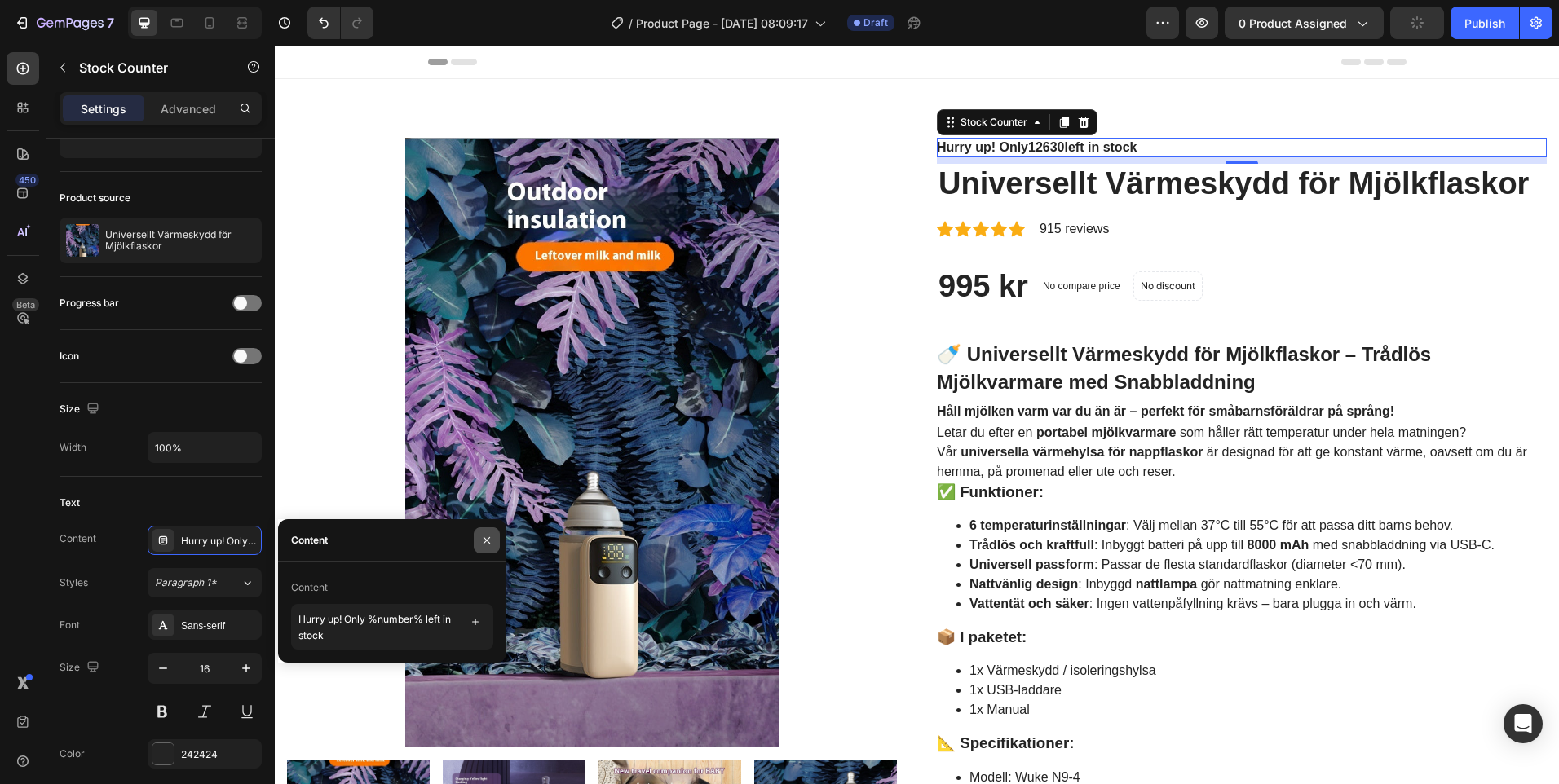
click at [486, 539] on icon "button" at bounding box center [486, 539] width 13 height 13
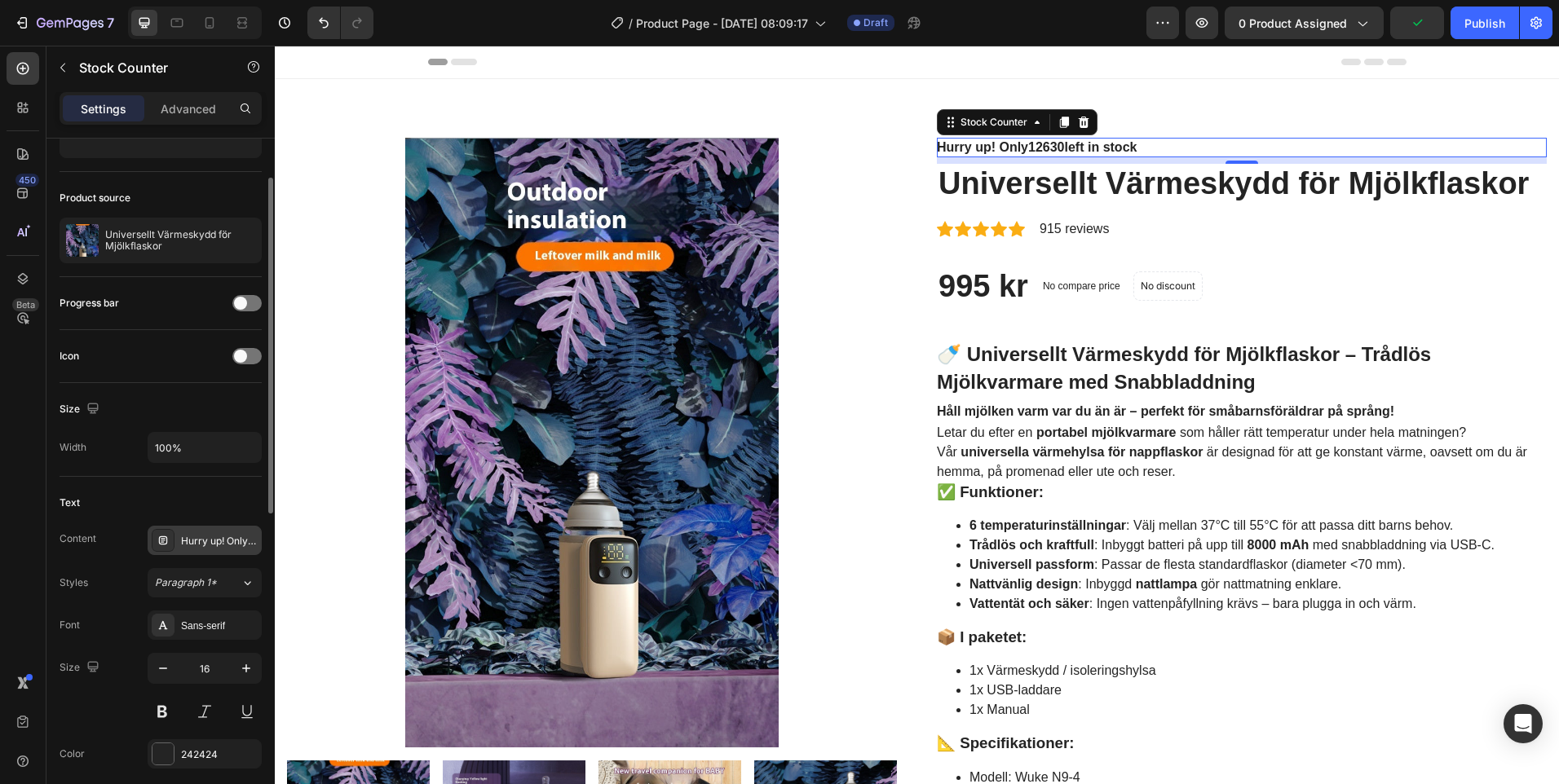
click at [167, 538] on icon at bounding box center [163, 540] width 8 height 8
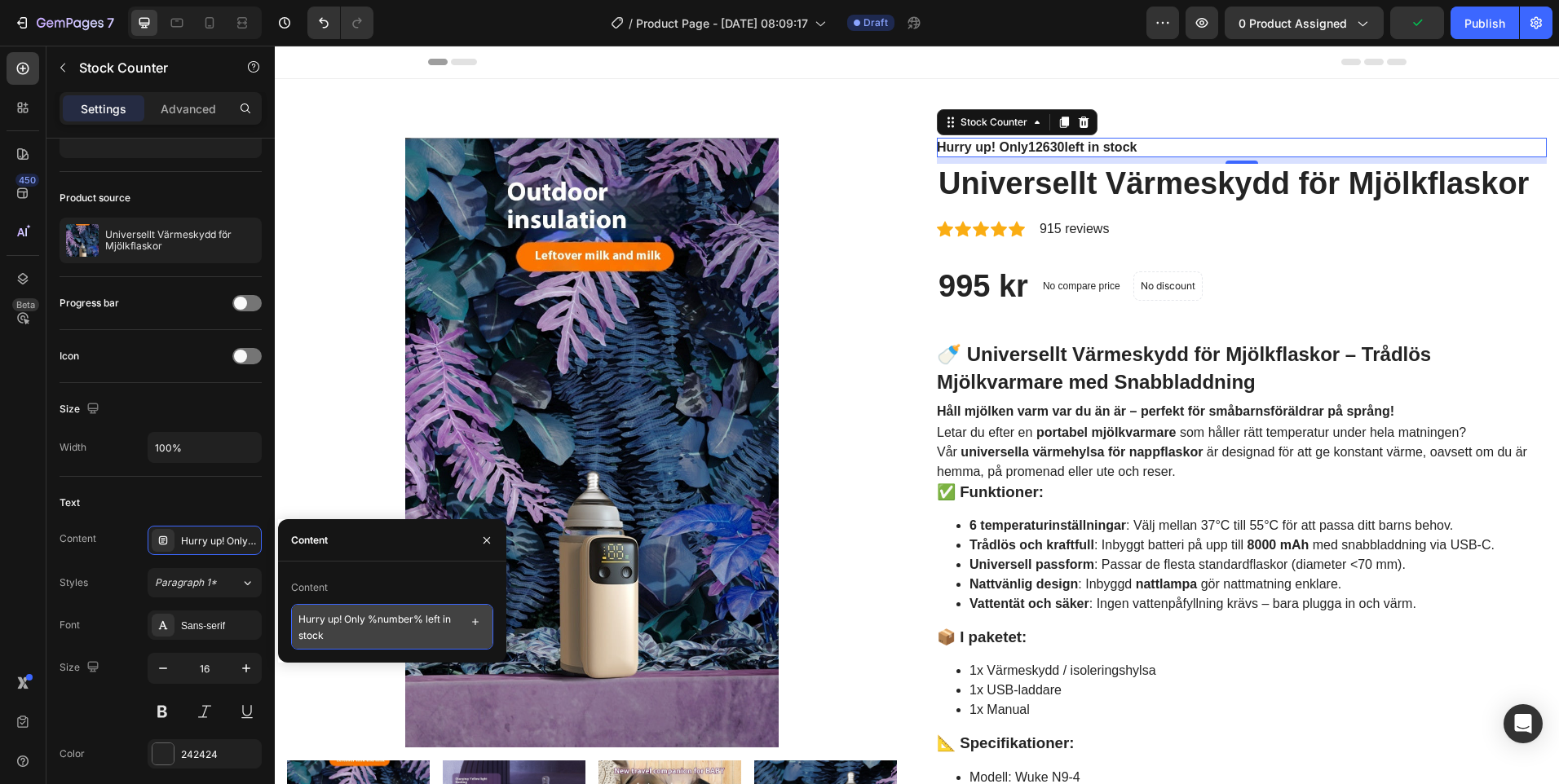
click at [377, 640] on textarea "Hurry up! Only %number% left in stock" at bounding box center [392, 627] width 202 height 46
click at [376, 639] on textarea "Hurry up! Only %number% left in stock" at bounding box center [392, 627] width 202 height 46
click at [374, 635] on textarea "Hurry up! Only %number% left in stock" at bounding box center [392, 627] width 202 height 46
click at [374, 634] on textarea "Hurry up! Only %number% left in stock" at bounding box center [392, 627] width 202 height 46
type textarea "Hstockurry up! Only %number% left in"
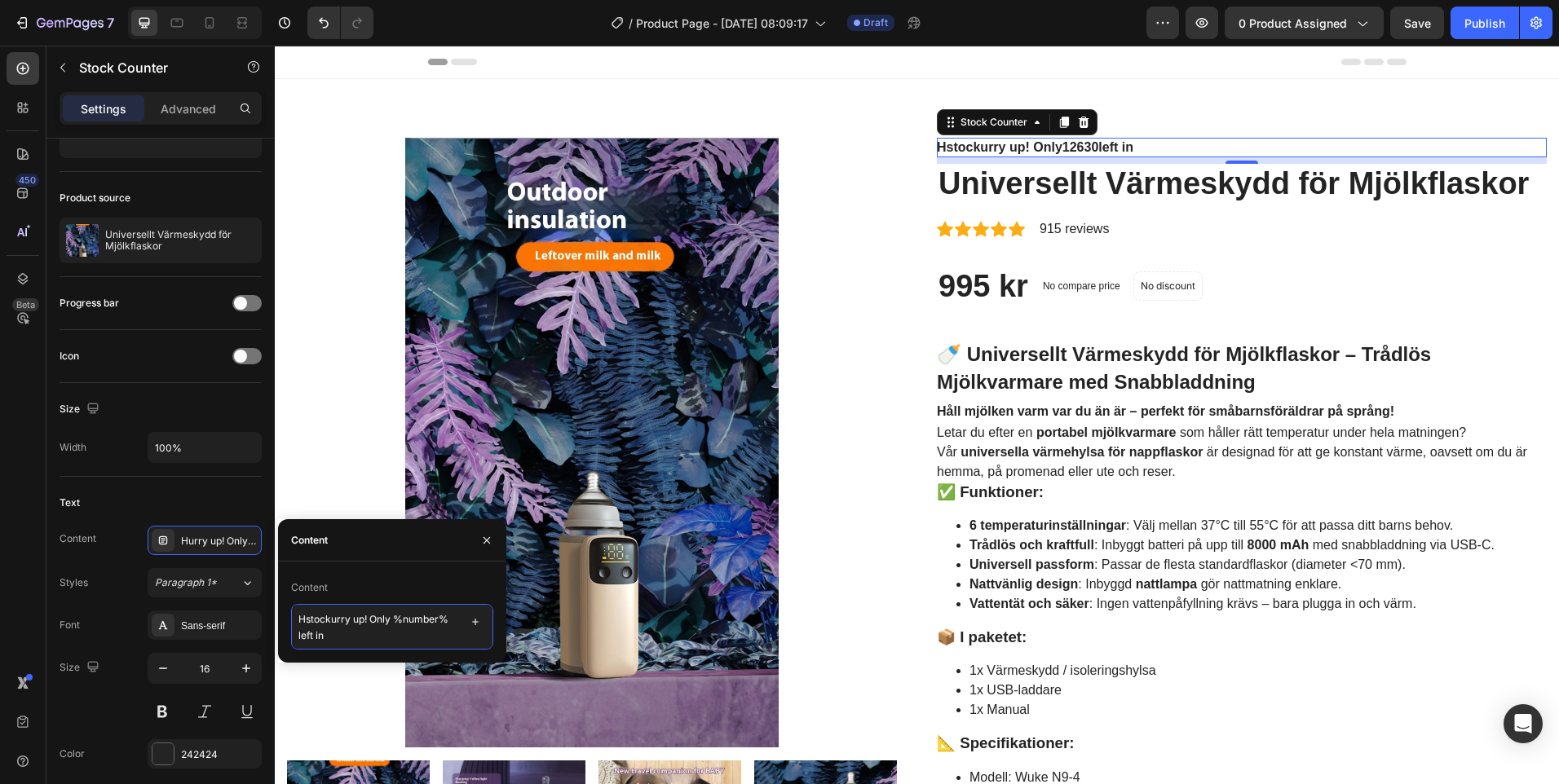
scroll to position [2, 0]
drag, startPoint x: 301, startPoint y: 616, endPoint x: 354, endPoint y: 637, distance: 57.0
click at [354, 637] on textarea "Hstockurry up! Only %number% left in" at bounding box center [392, 627] width 202 height 46
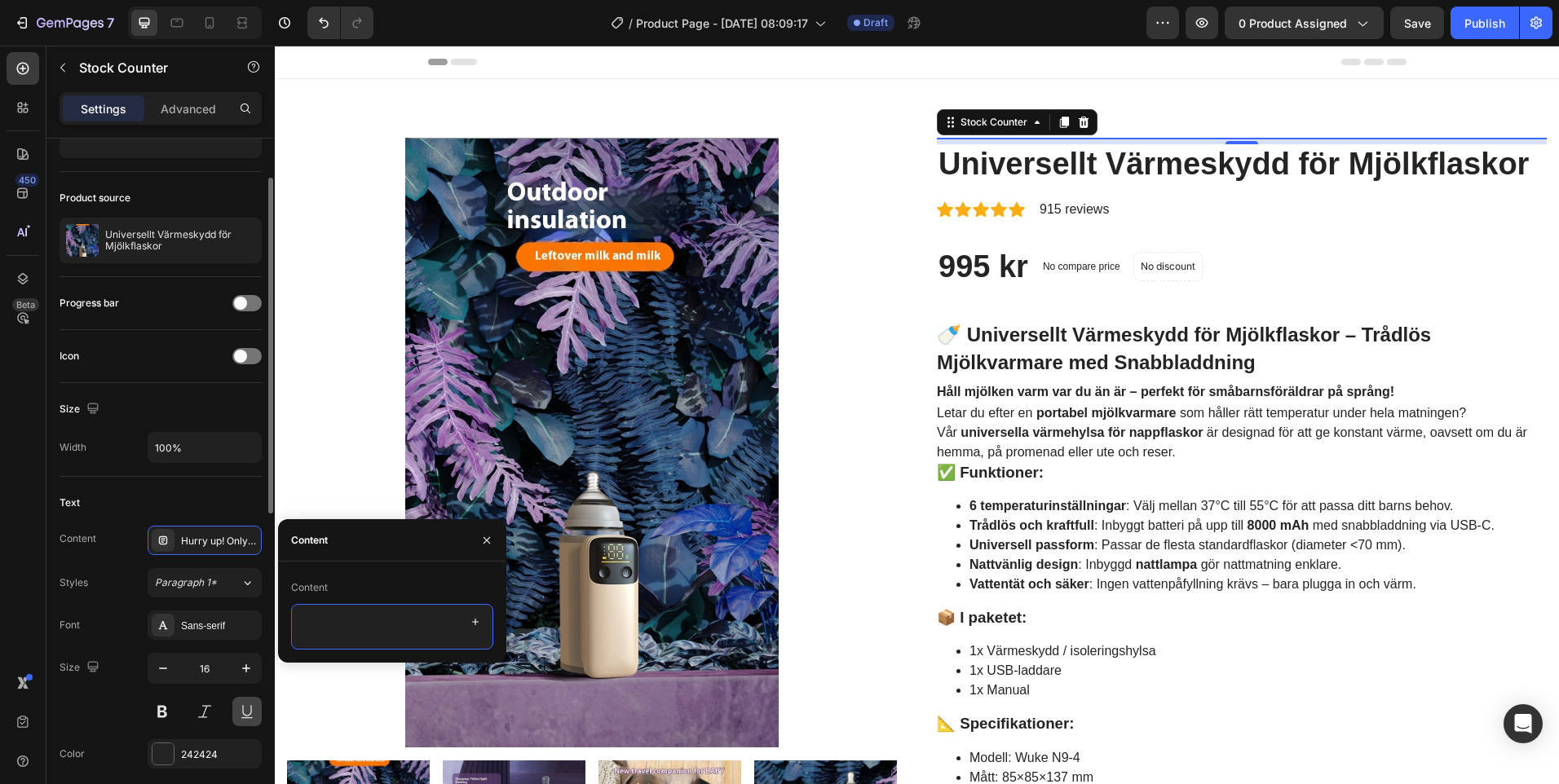
scroll to position [163, 0]
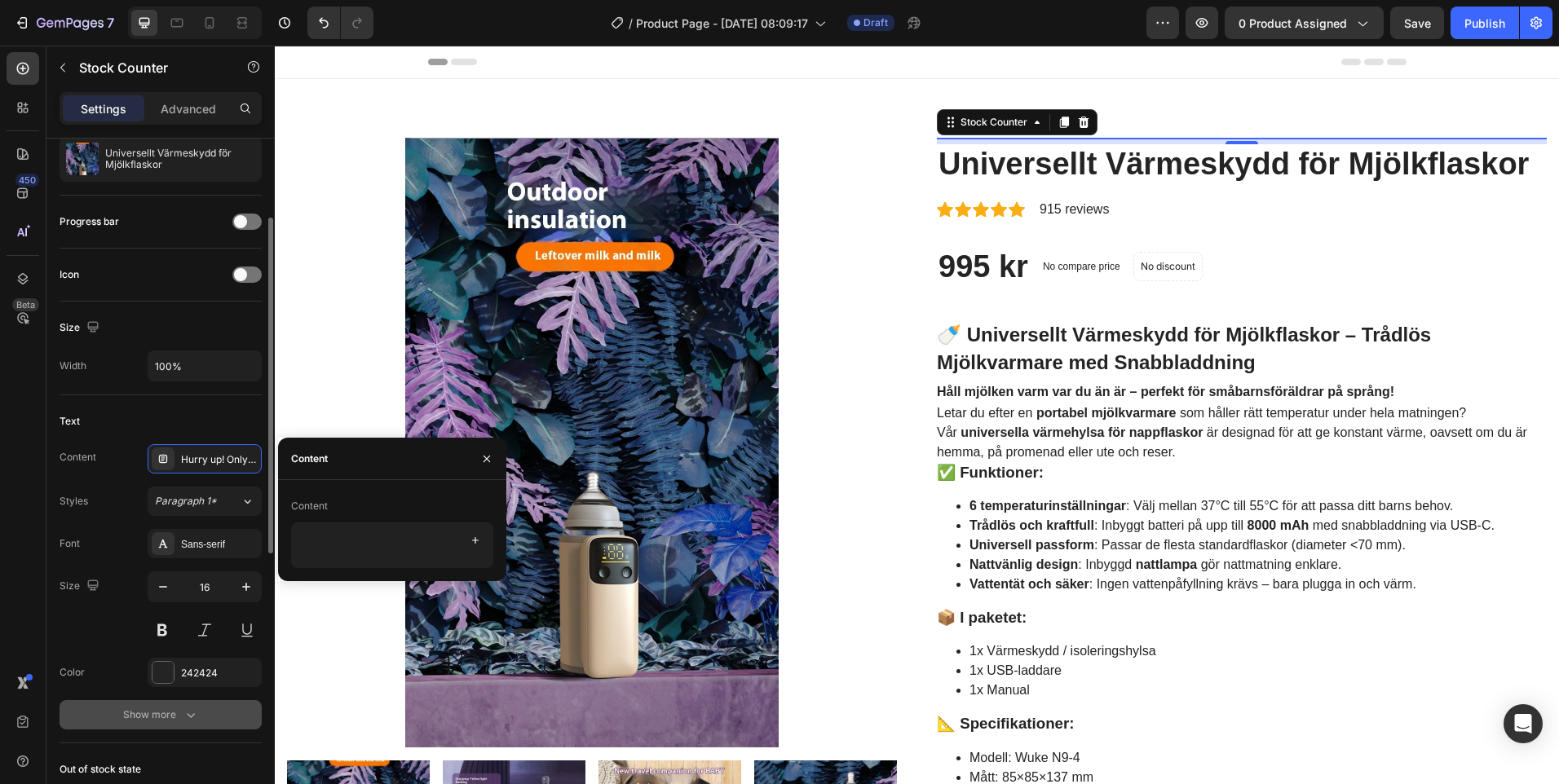
click at [186, 714] on icon "button" at bounding box center [190, 714] width 17 height 16
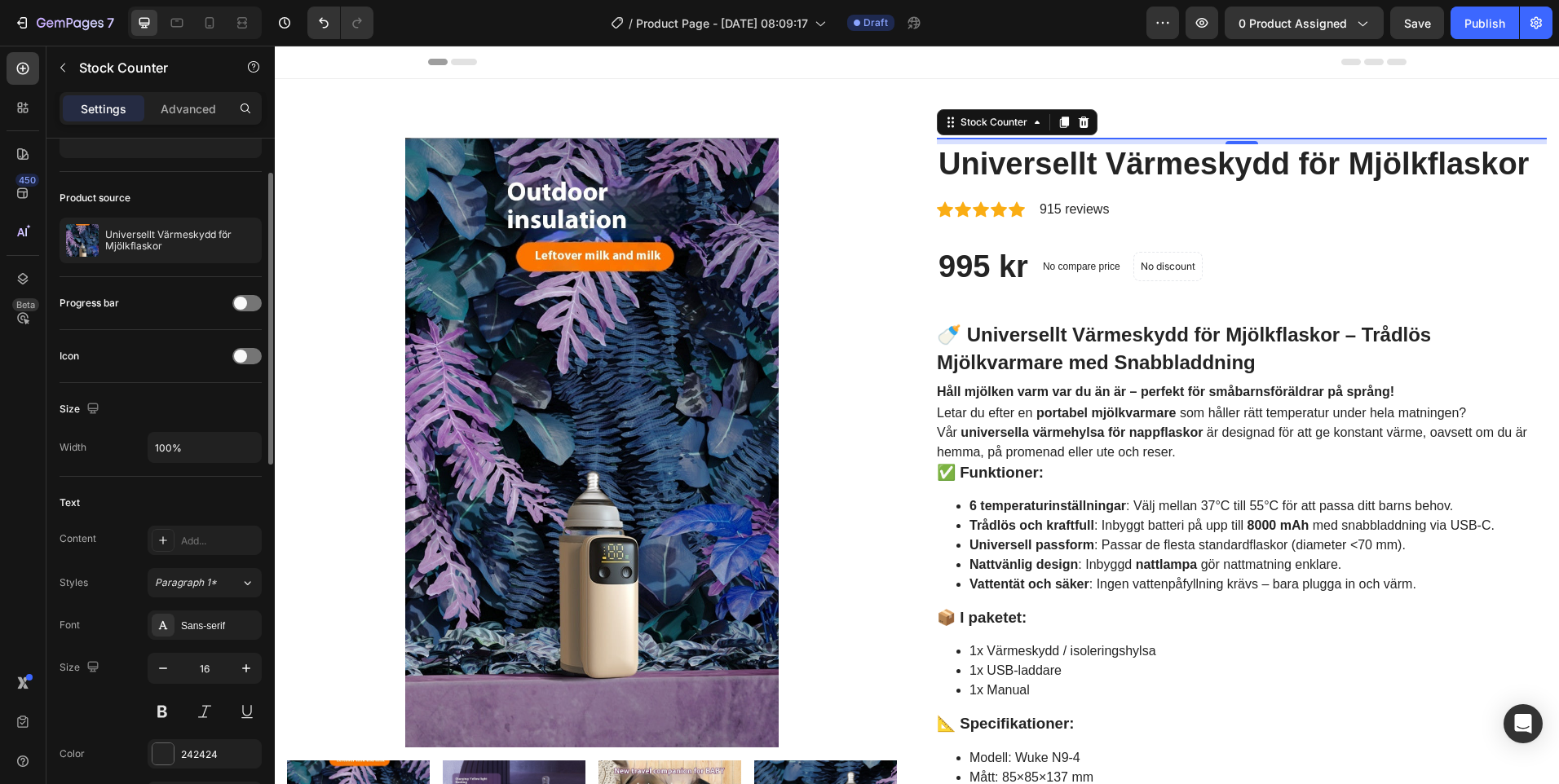
scroll to position [0, 0]
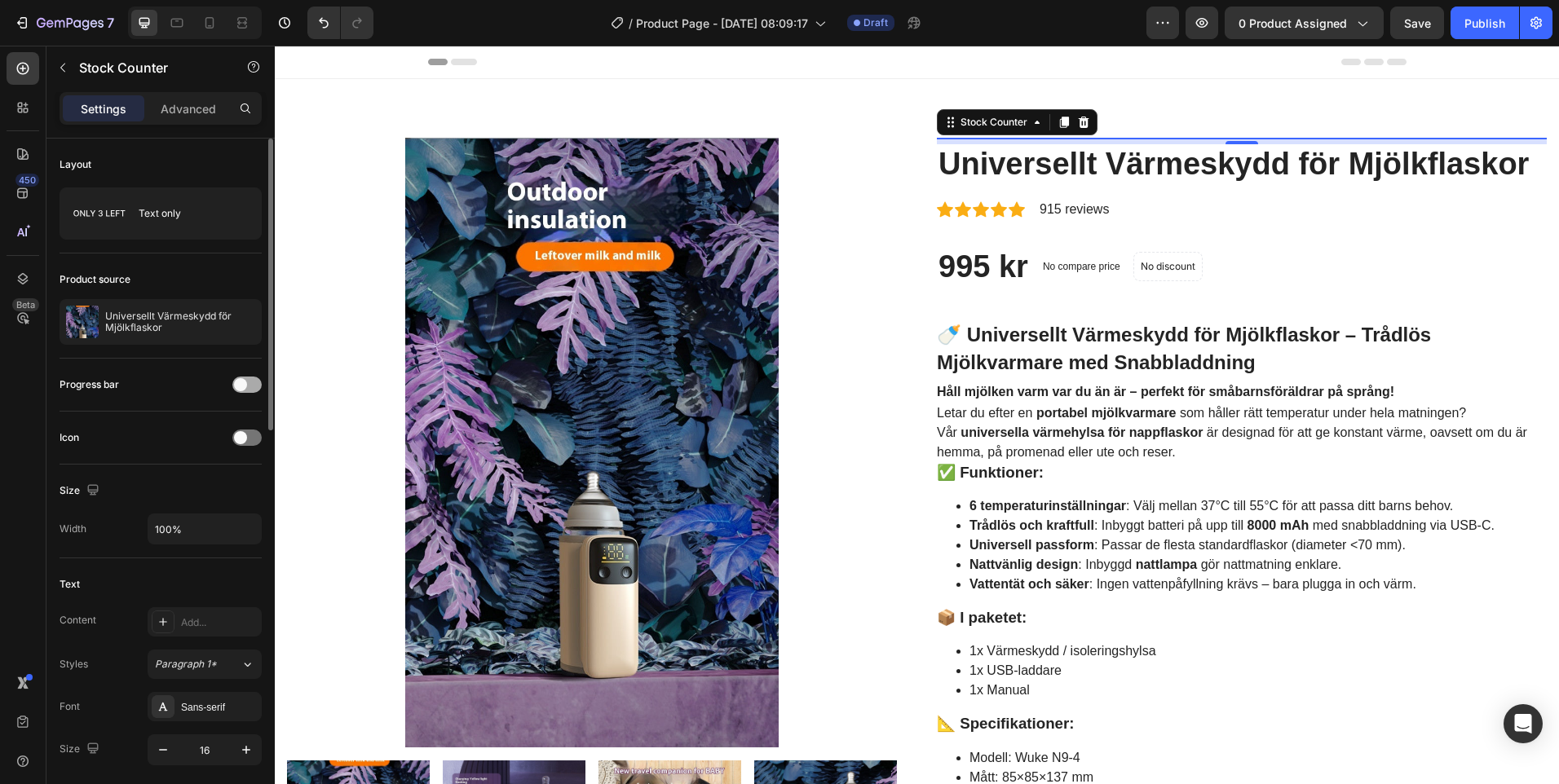
click at [248, 379] on div at bounding box center [247, 384] width 29 height 16
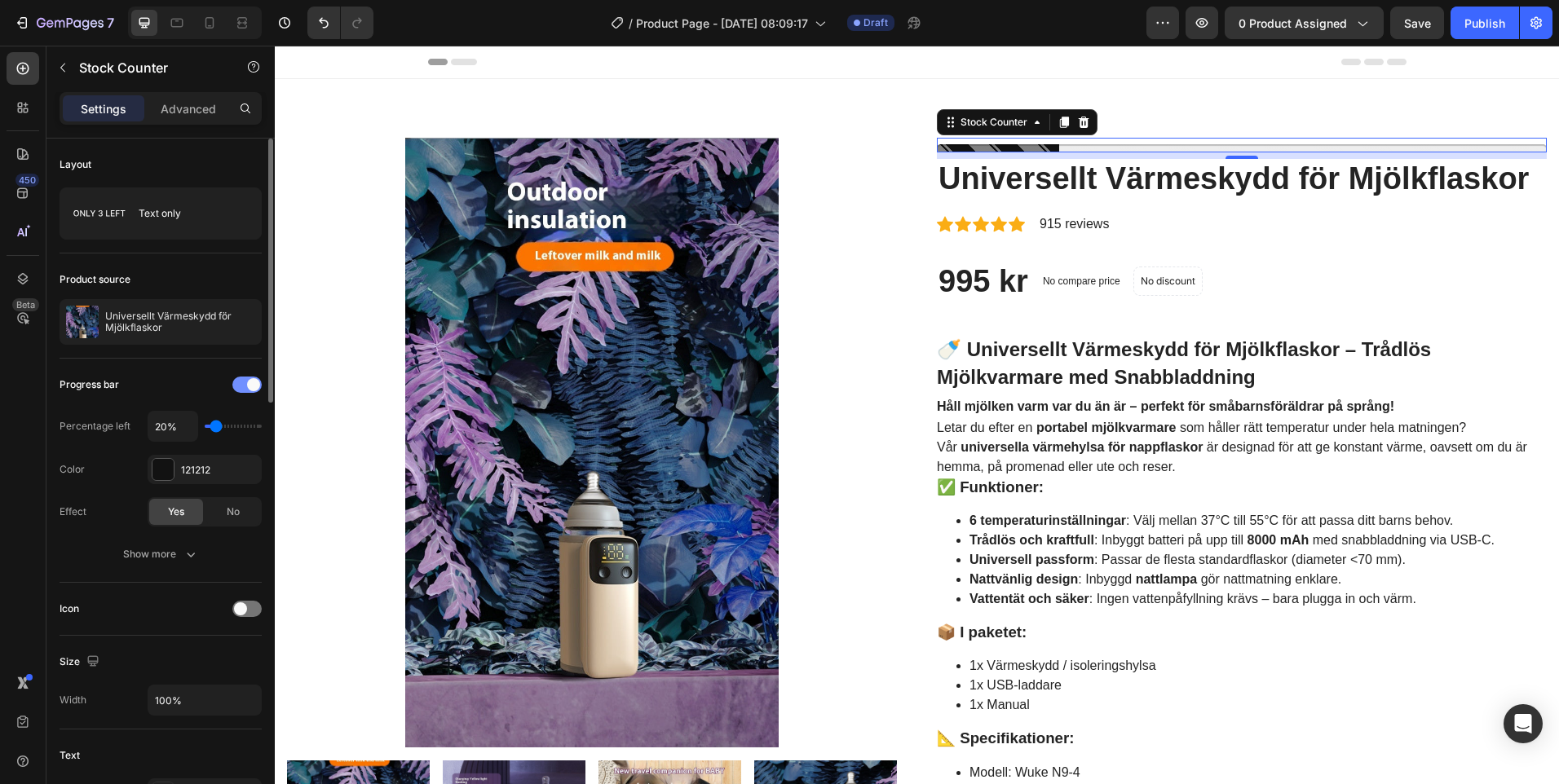
click at [249, 385] on span at bounding box center [253, 384] width 13 height 13
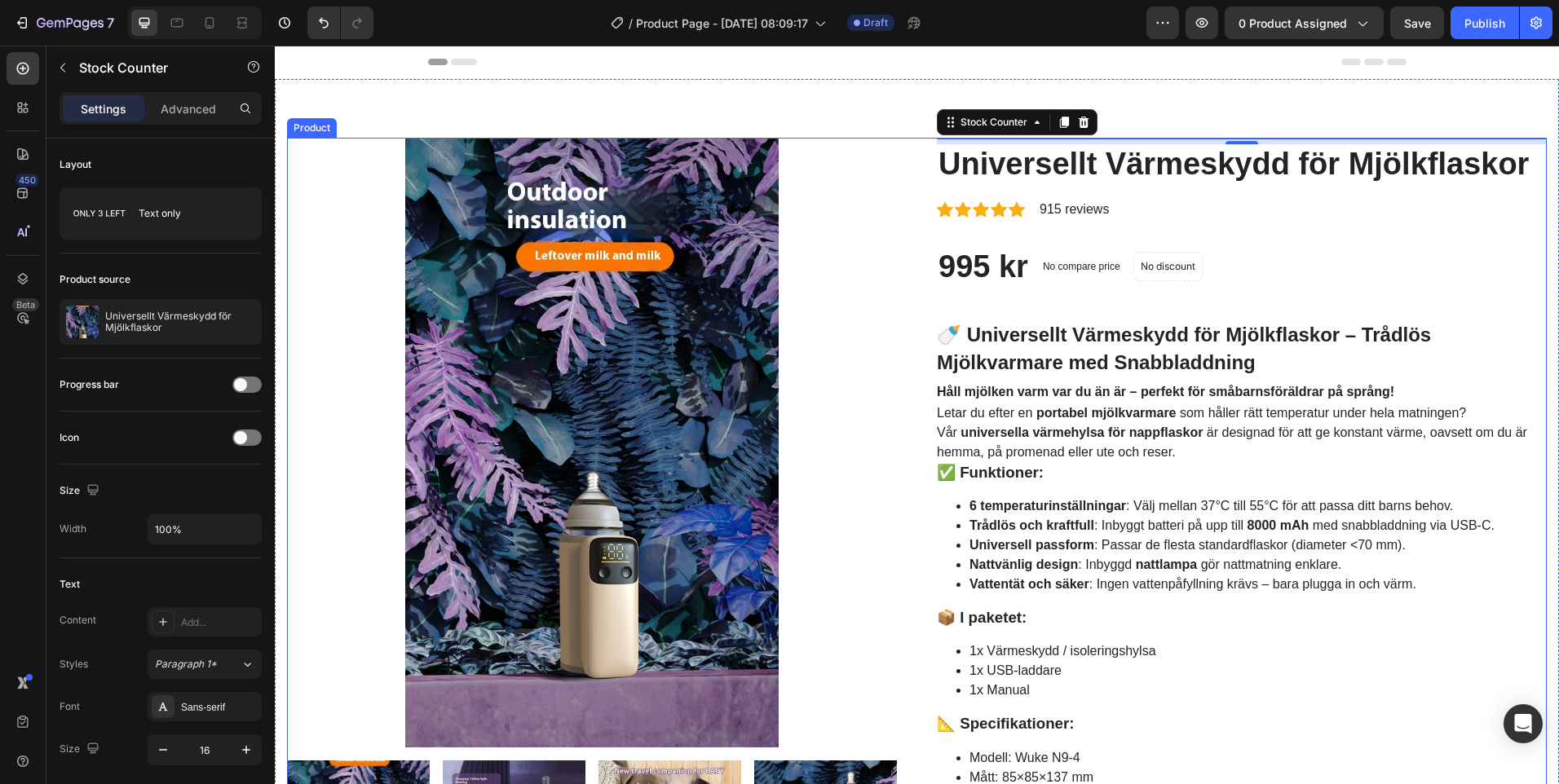
click at [1232, 249] on div "995 kr Product Price Product Price No compare price Compare Price No discount N…" at bounding box center [1242, 268] width 610 height 41
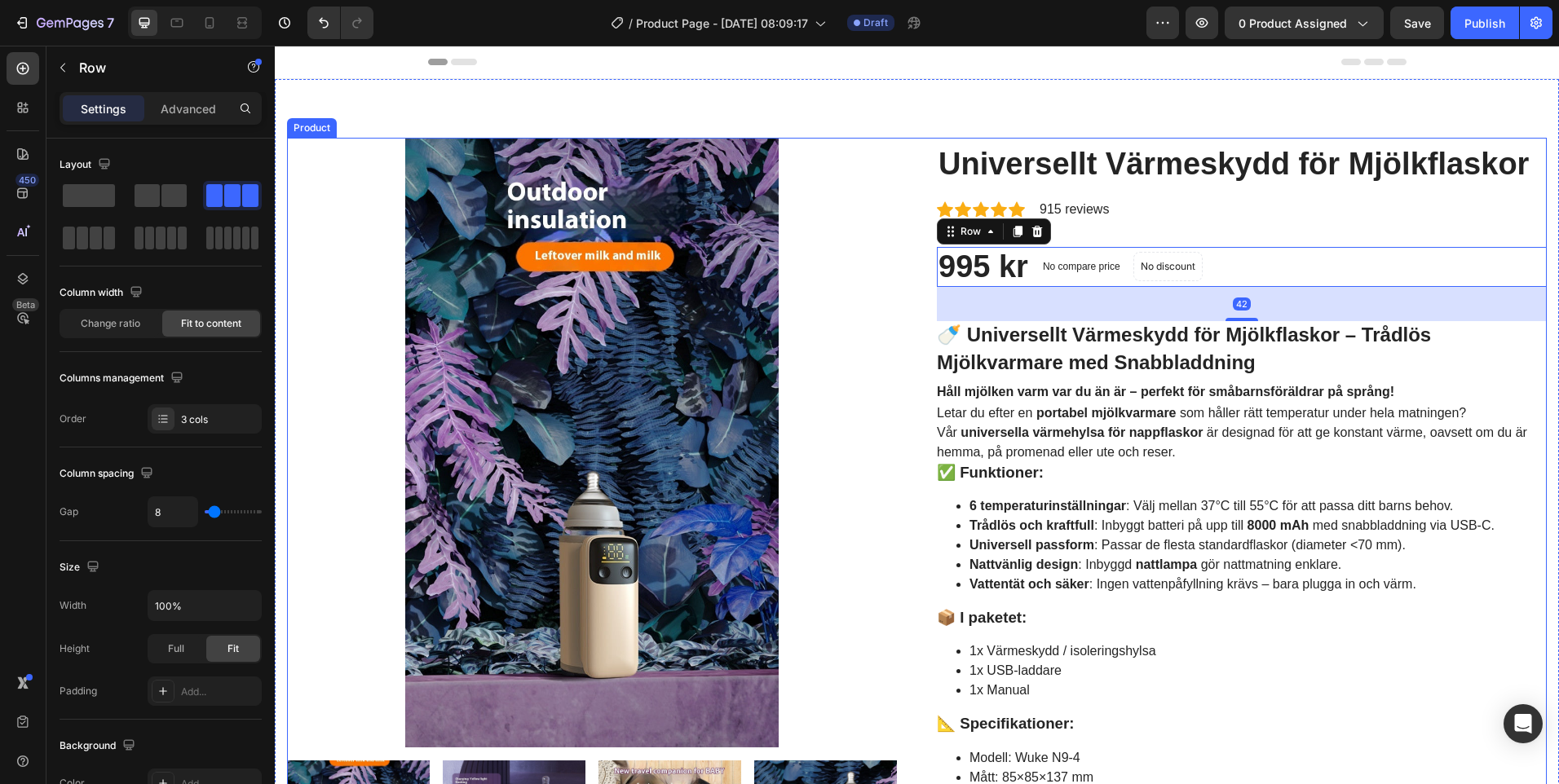
click at [1096, 215] on div "915 reviews" at bounding box center [1074, 210] width 73 height 23
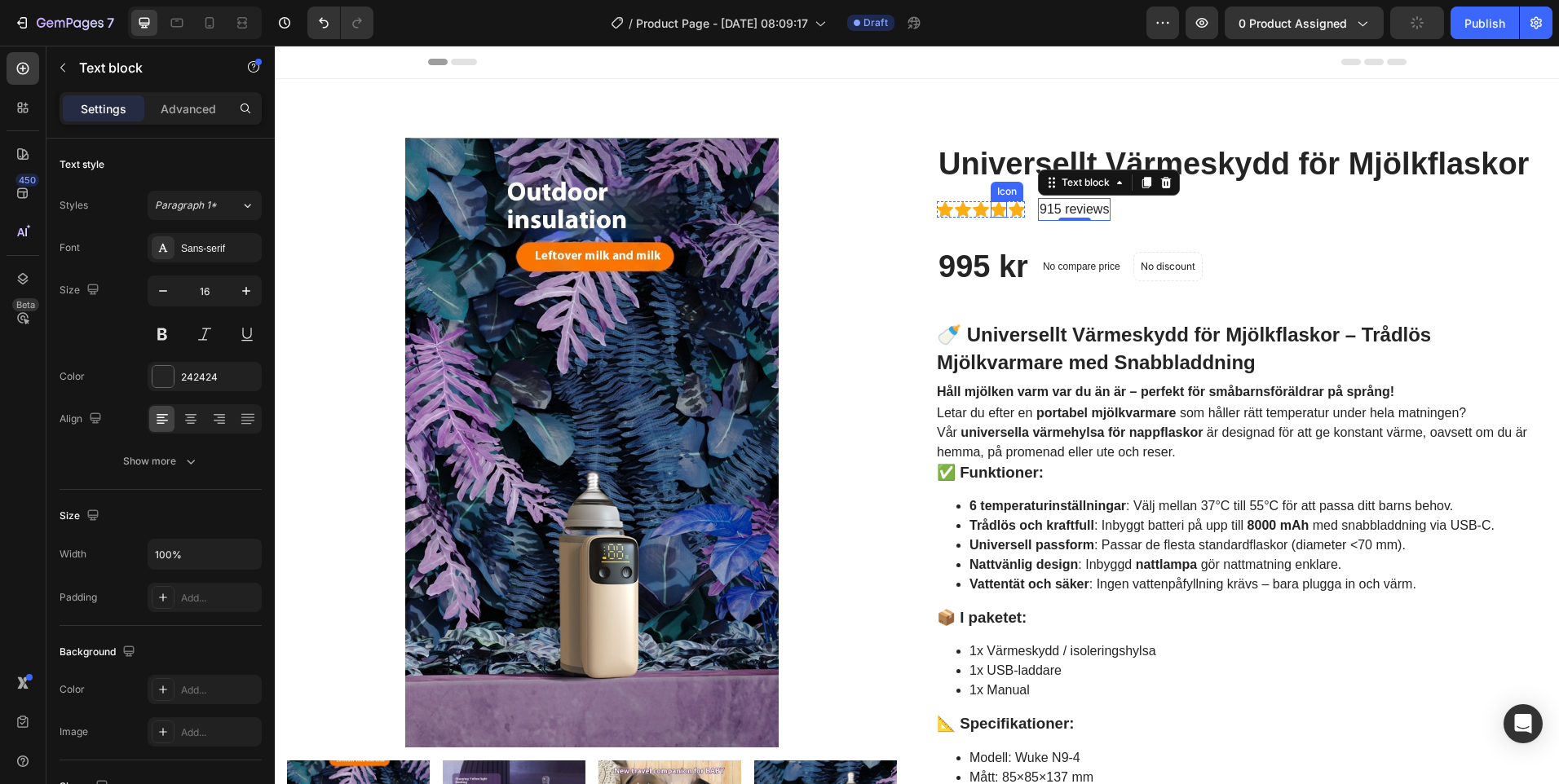
click at [995, 206] on icon at bounding box center [999, 210] width 17 height 16
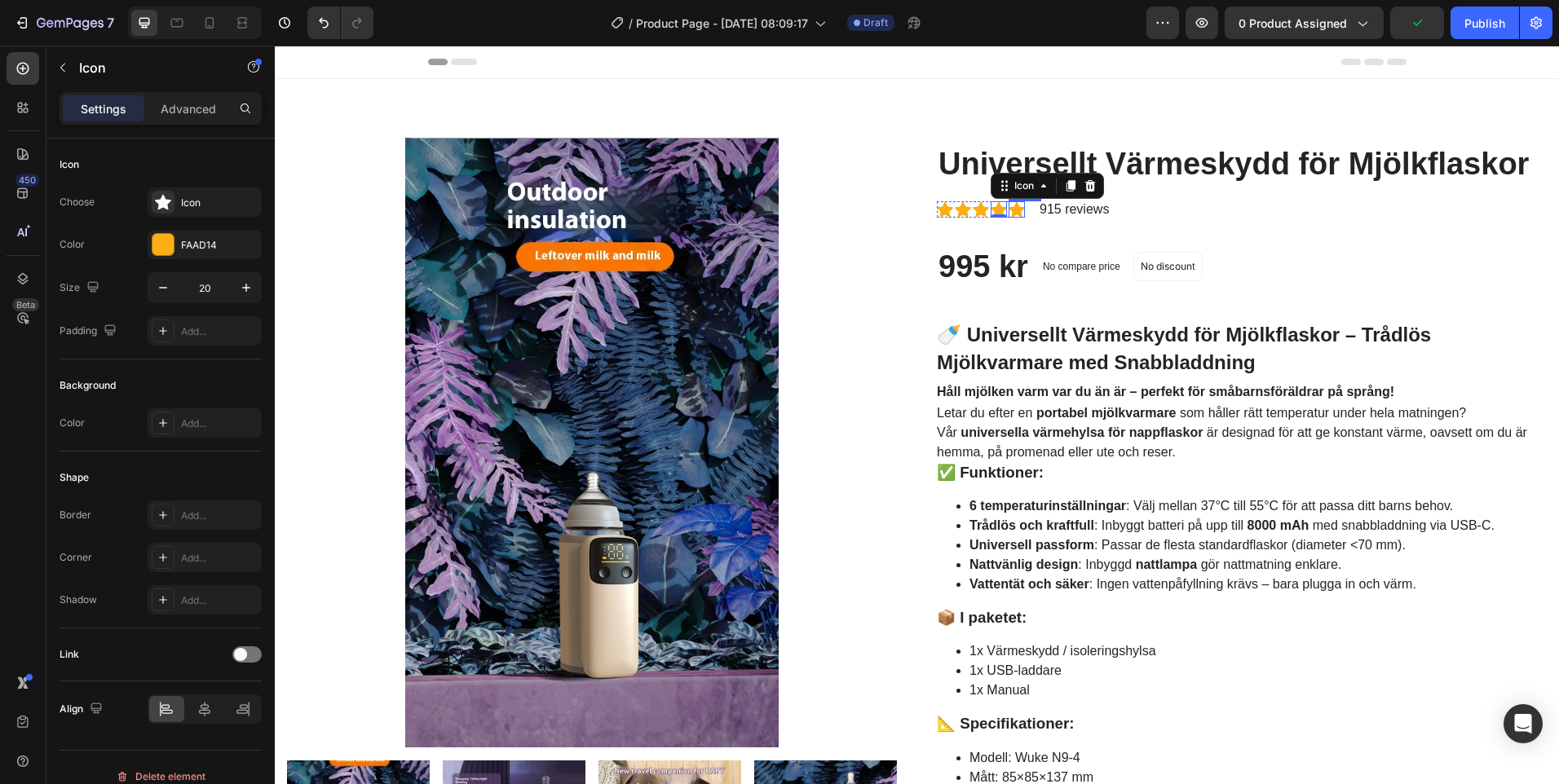
click at [1009, 208] on icon at bounding box center [1016, 210] width 17 height 16
click at [1361, 21] on icon "button" at bounding box center [1362, 22] width 17 height 16
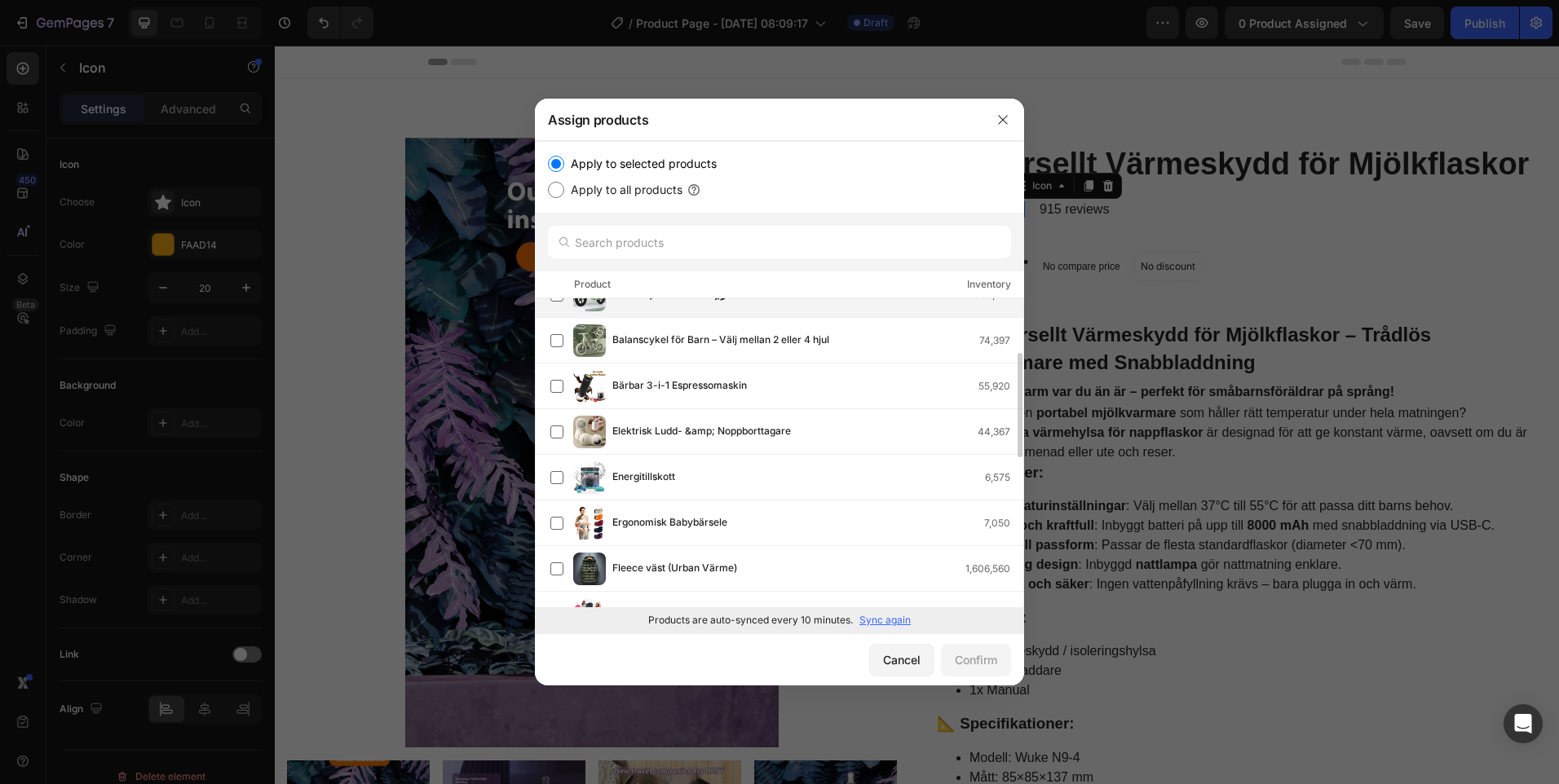
scroll to position [245, 0]
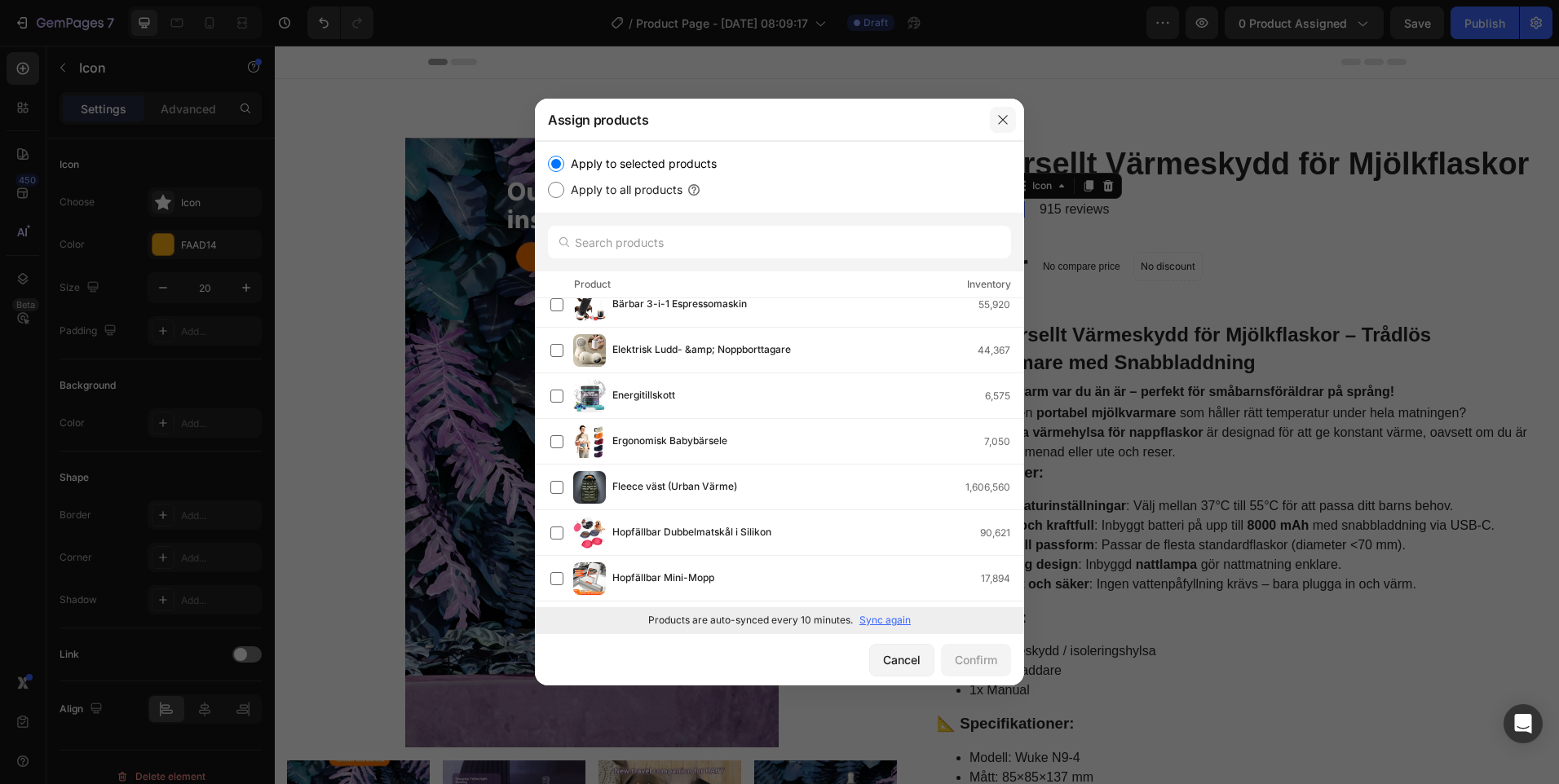
click at [999, 116] on icon "button" at bounding box center [1003, 119] width 13 height 13
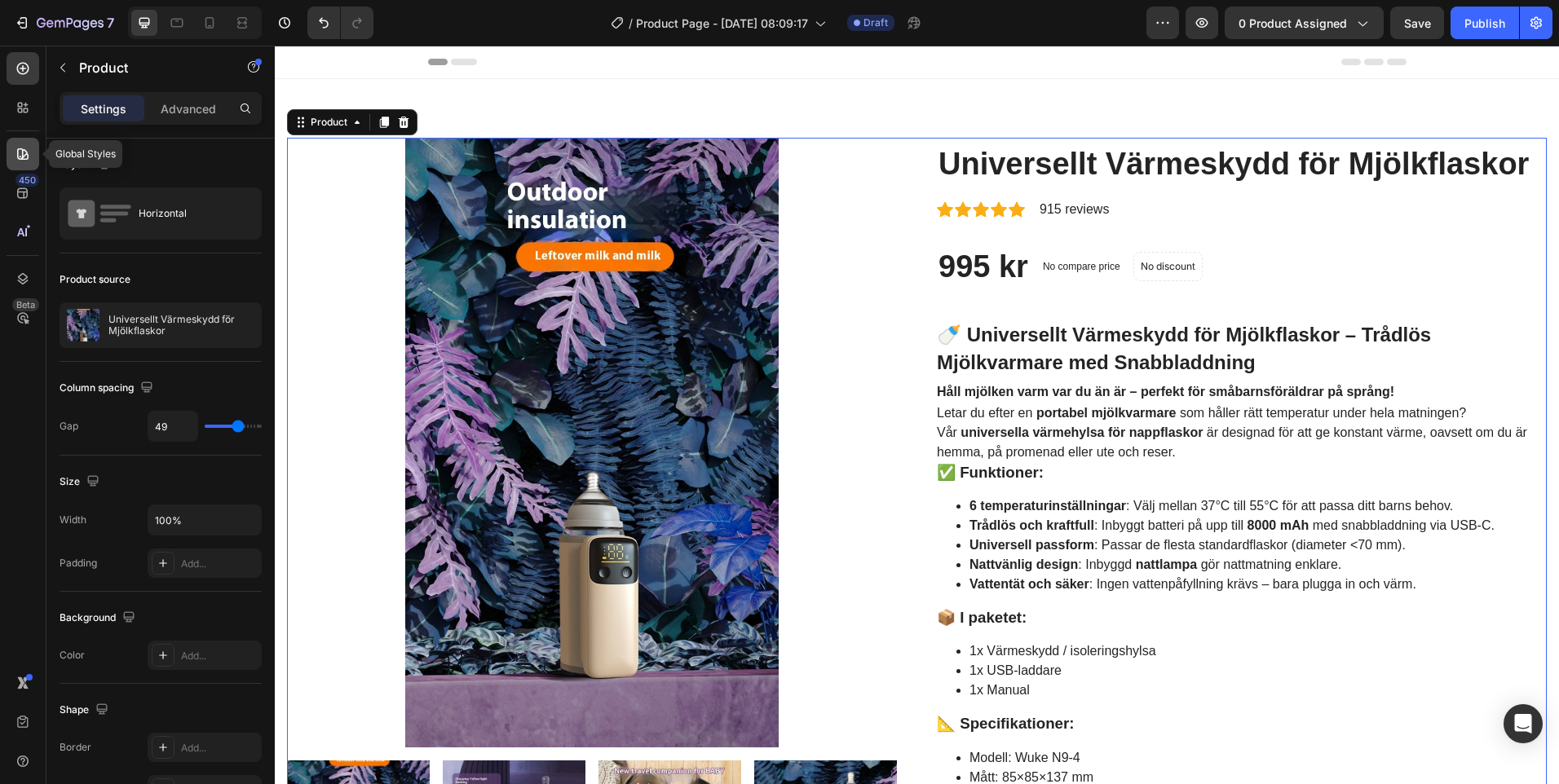
click at [21, 152] on icon at bounding box center [22, 153] width 17 height 16
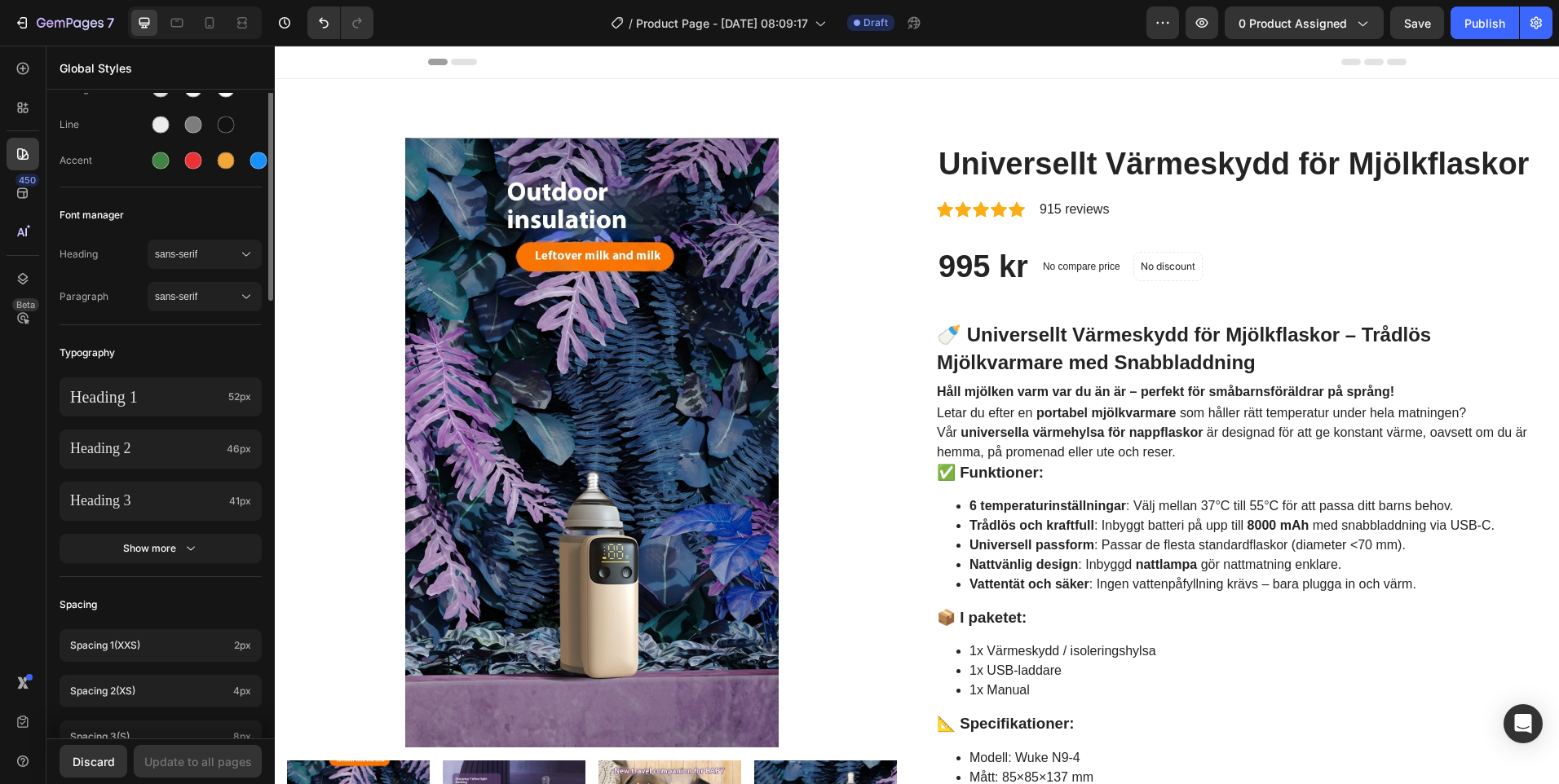
scroll to position [0, 0]
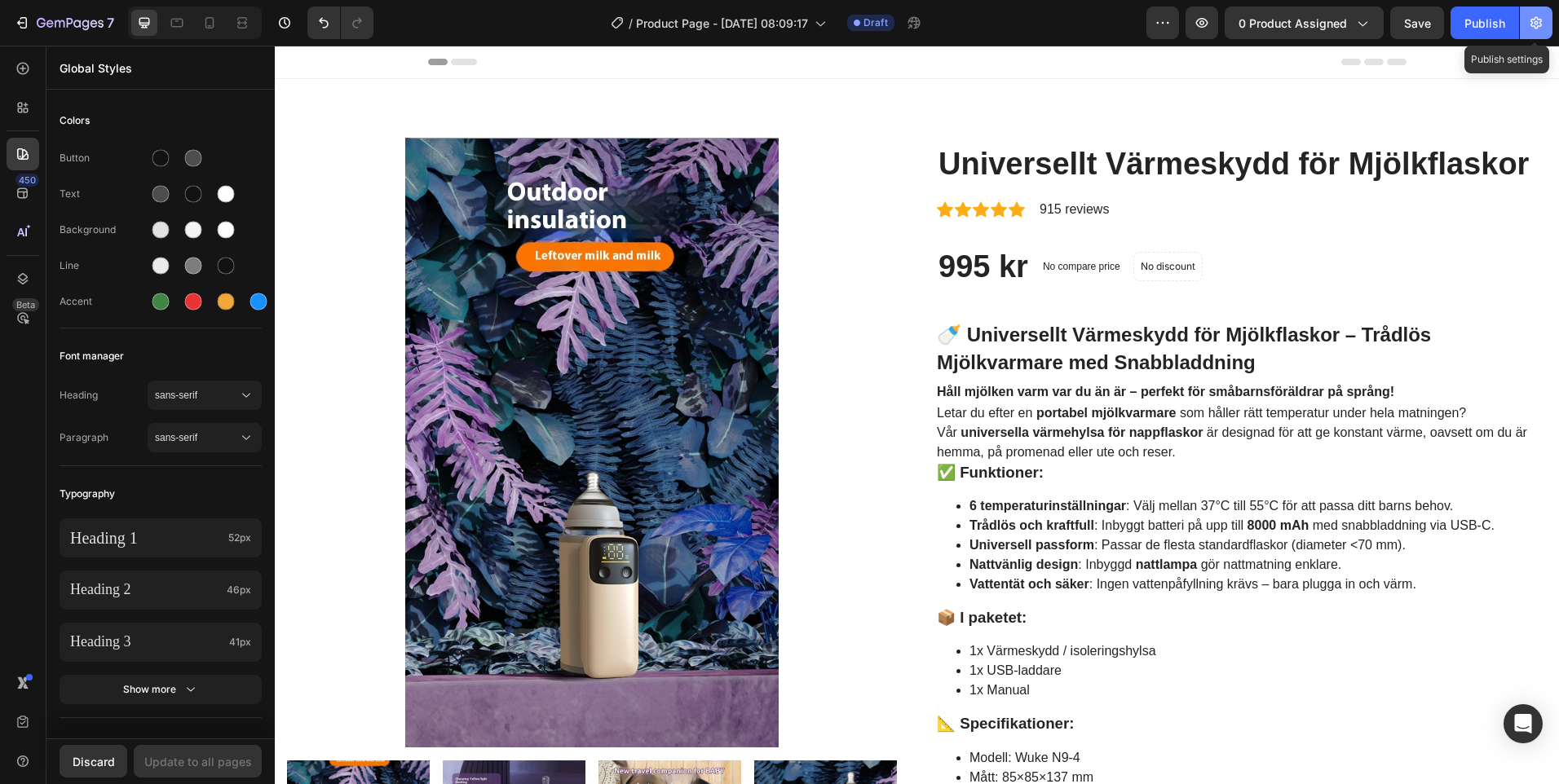
click at [1530, 18] on icon "button" at bounding box center [1536, 22] width 17 height 16
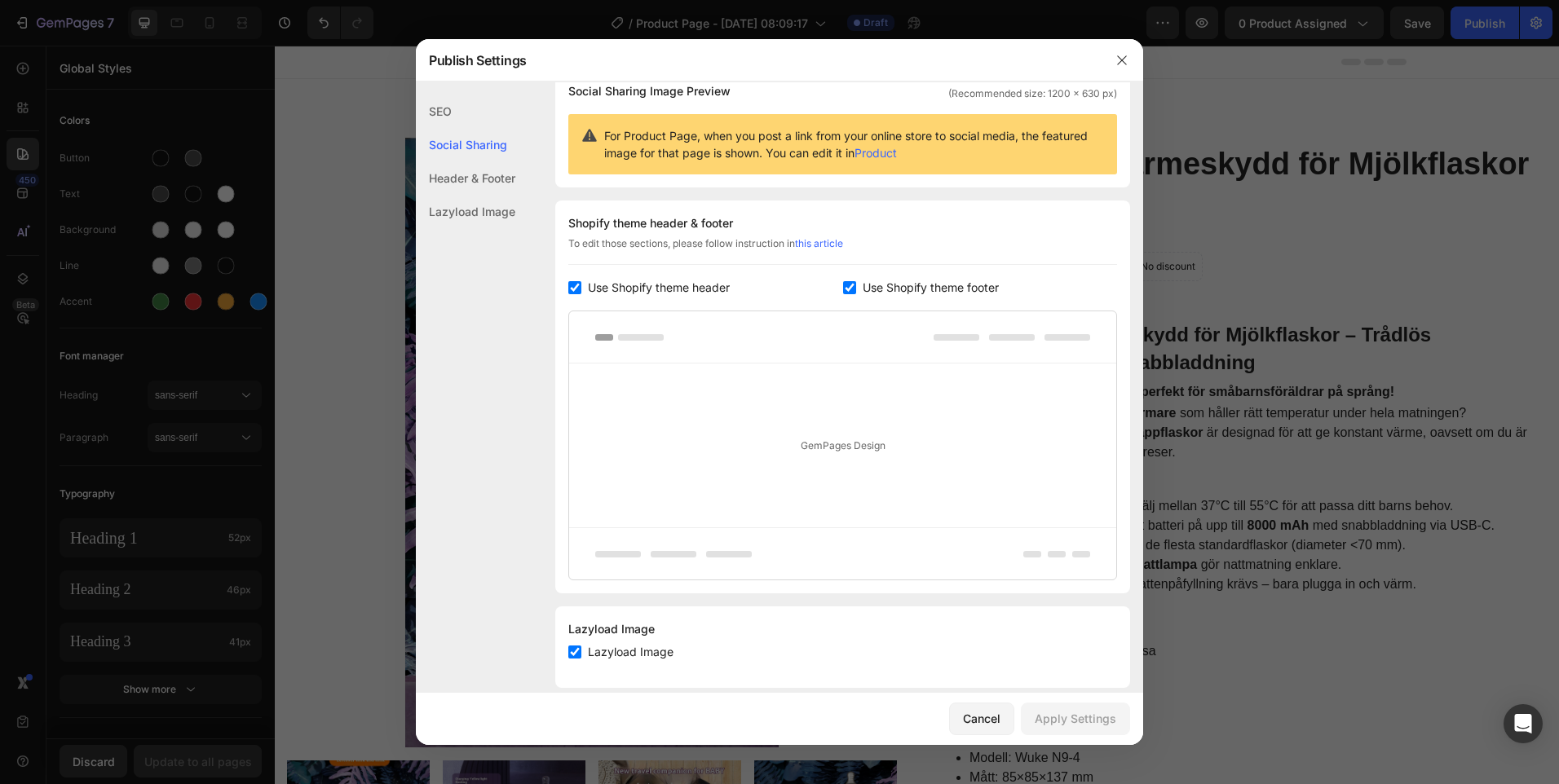
scroll to position [155, 0]
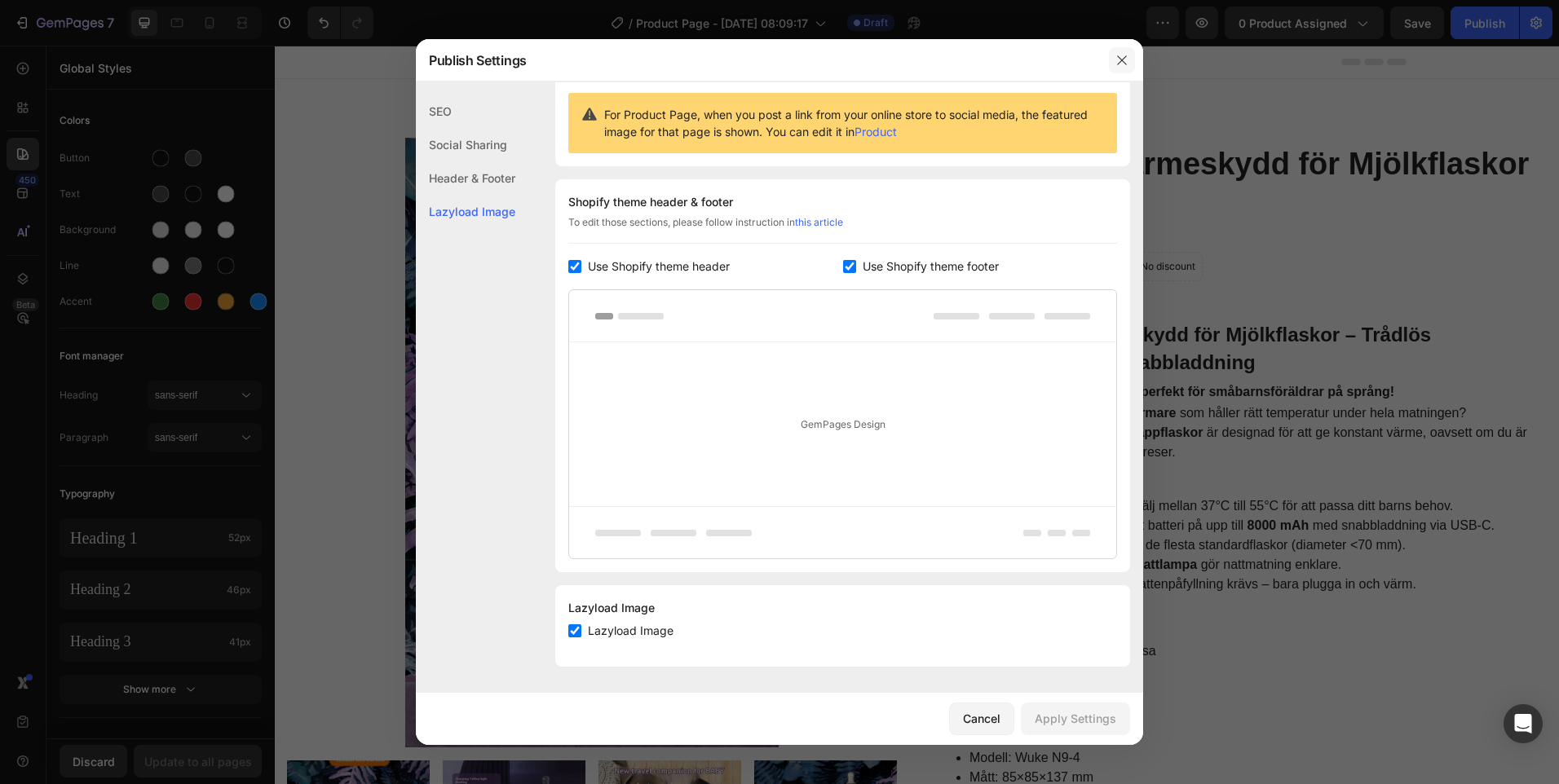
drag, startPoint x: 1125, startPoint y: 64, endPoint x: 966, endPoint y: 38, distance: 161.1
click at [1125, 64] on icon "button" at bounding box center [1121, 59] width 13 height 13
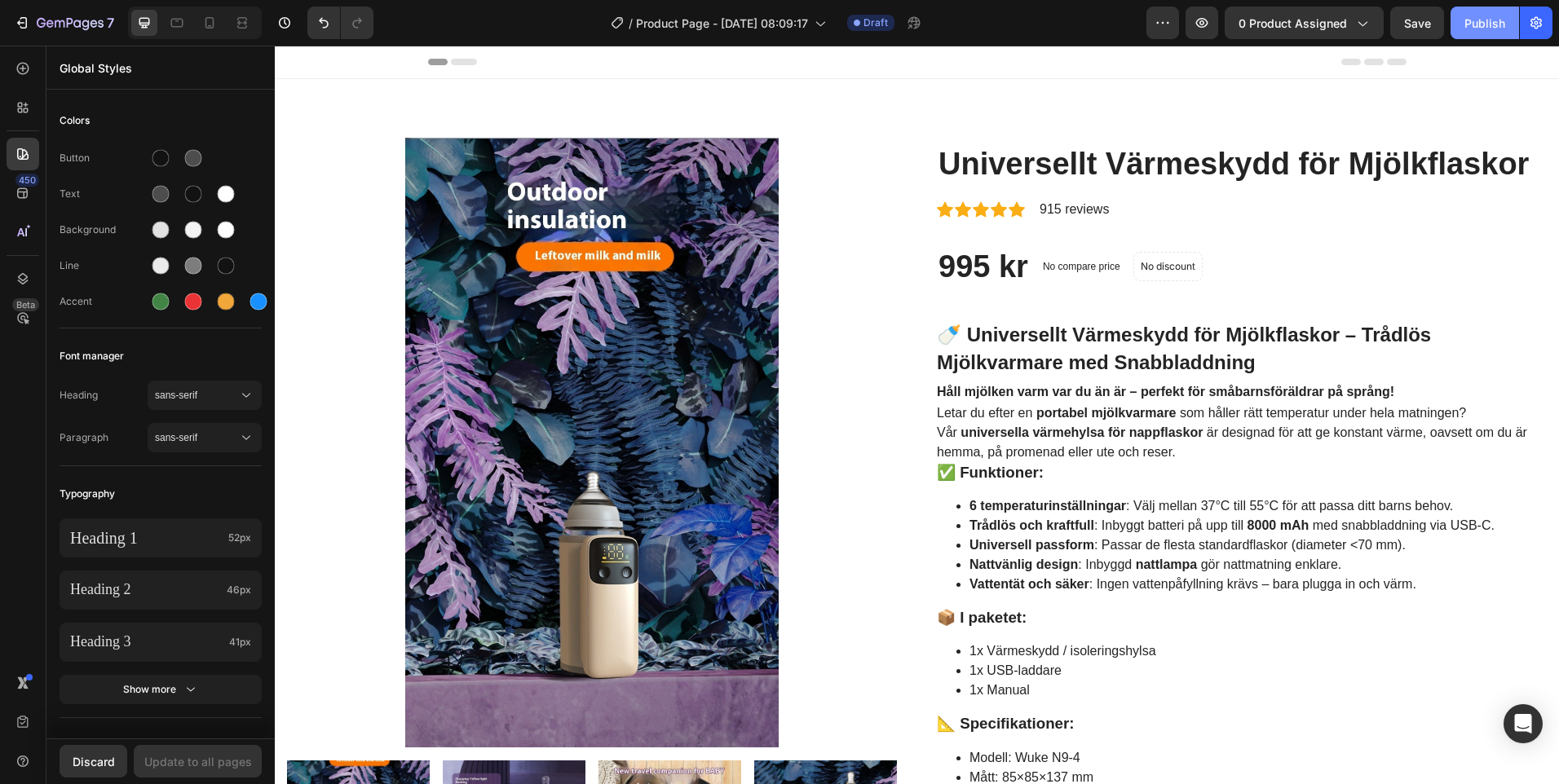
click at [1459, 23] on button "Publish" at bounding box center [1485, 23] width 69 height 33
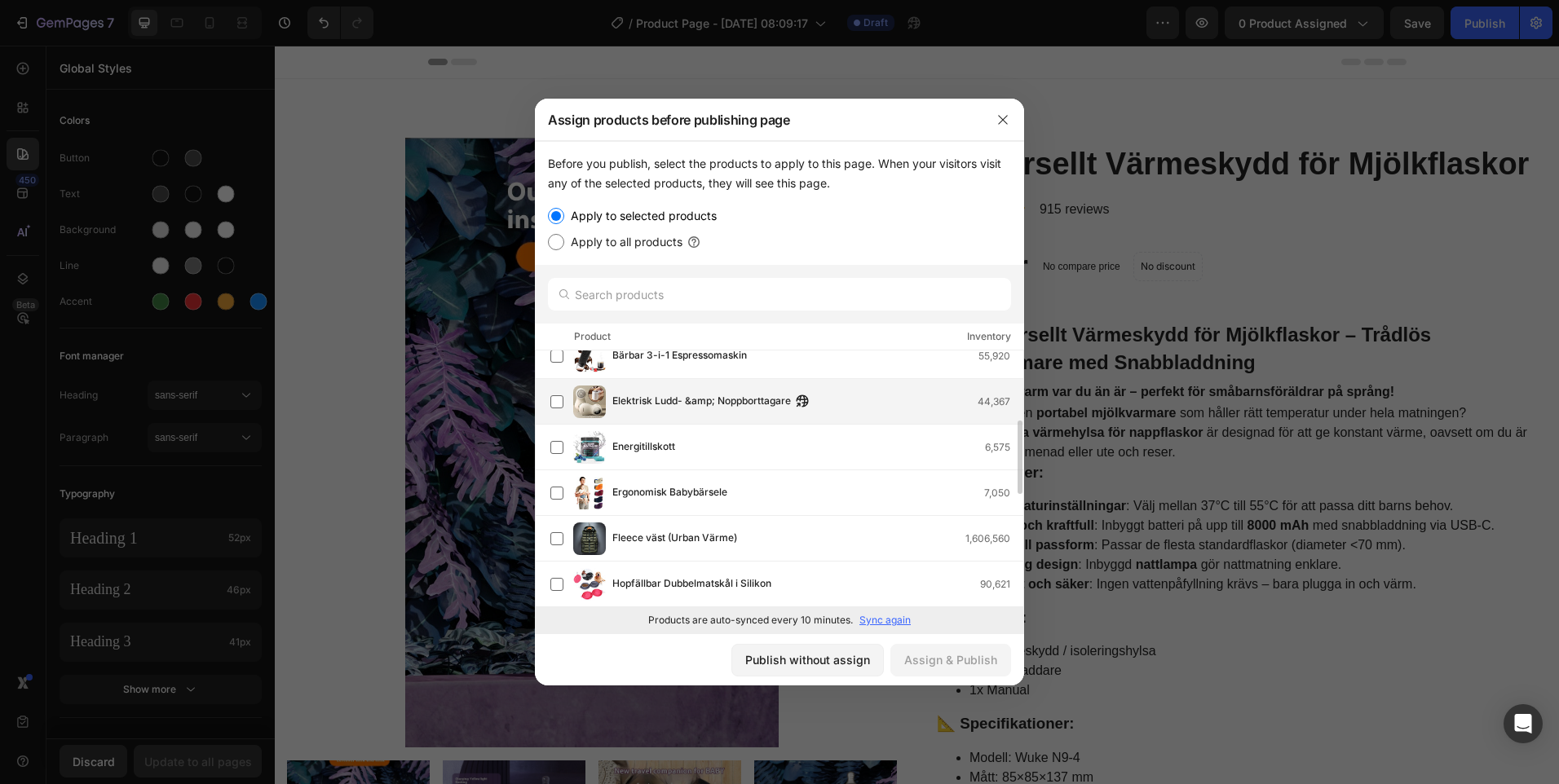
scroll to position [0, 0]
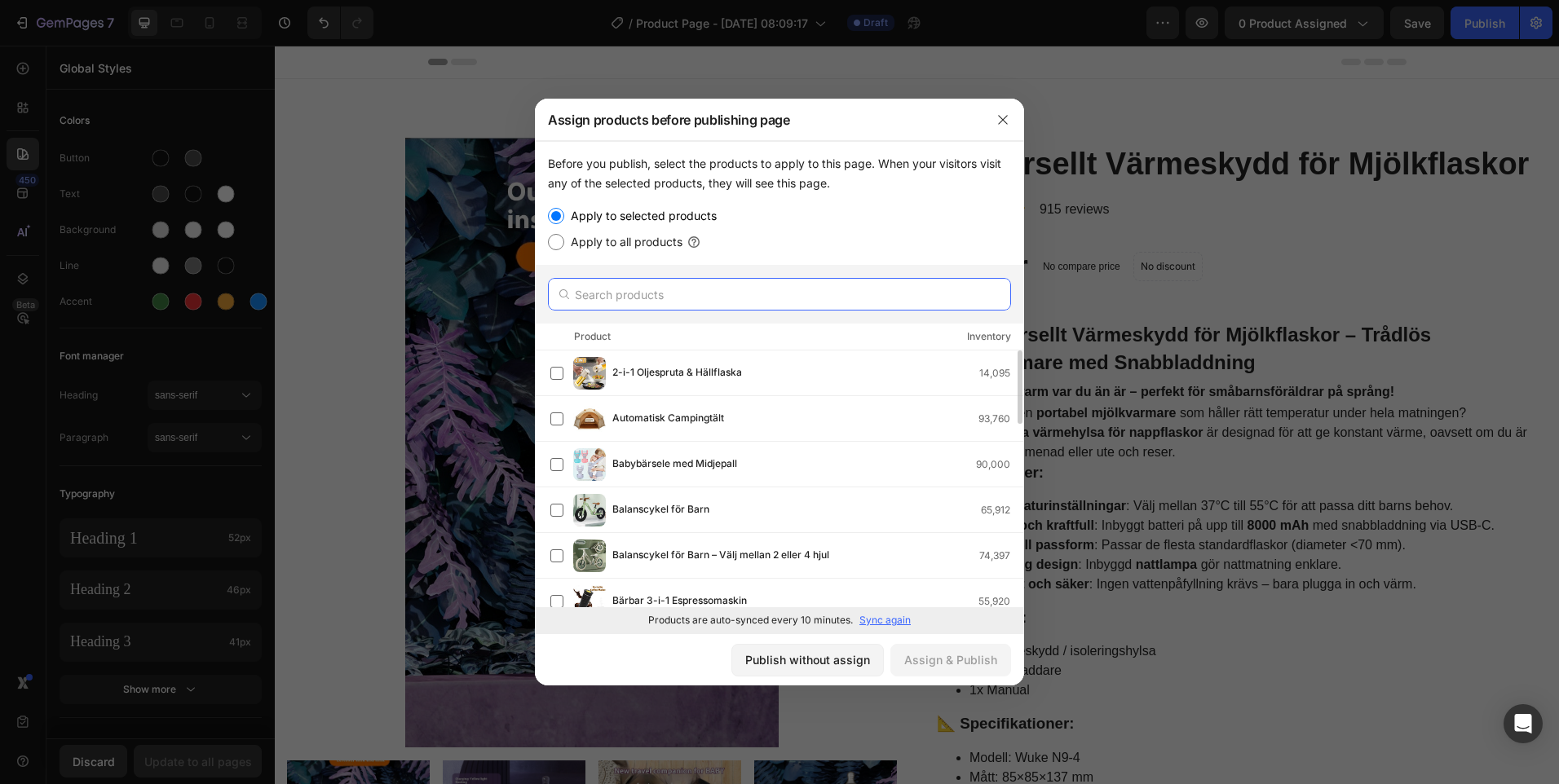
click at [676, 293] on input "text" at bounding box center [780, 294] width 463 height 33
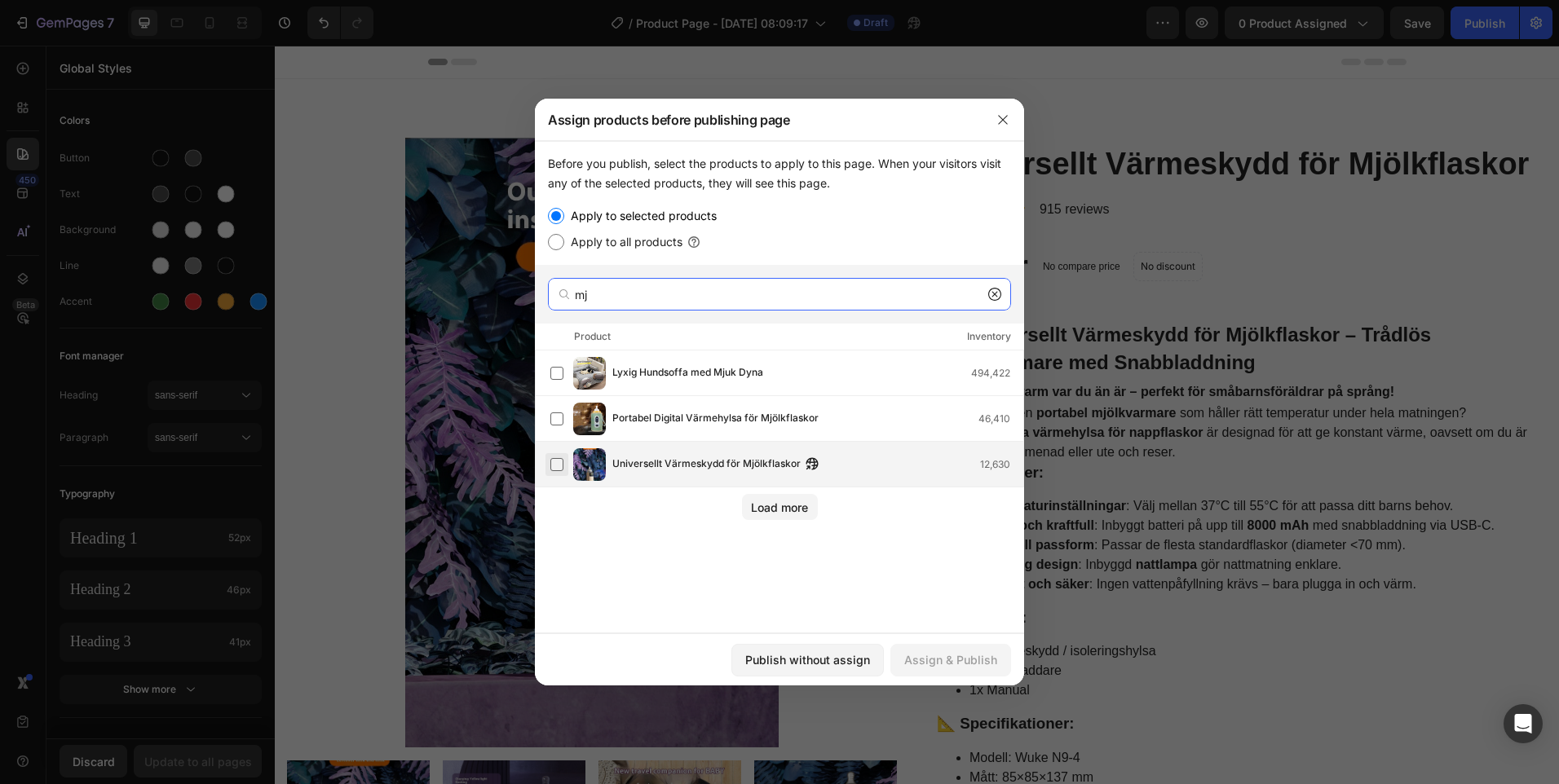
type input "mj"
click at [557, 468] on label at bounding box center [556, 464] width 13 height 13
click at [973, 670] on button "Assign & Publish" at bounding box center [950, 661] width 120 height 33
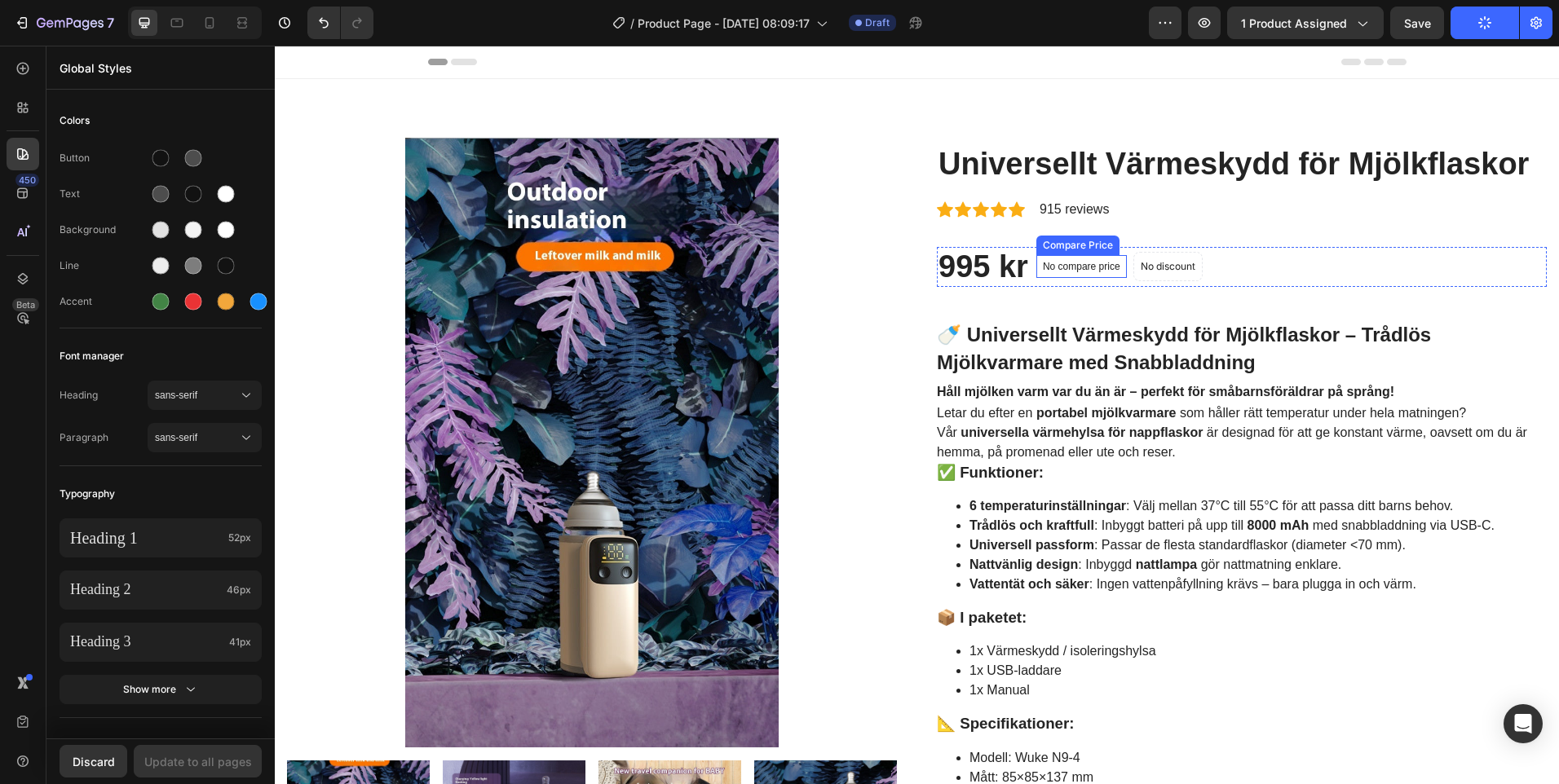
click at [1069, 272] on p "No compare price" at bounding box center [1082, 267] width 78 height 10
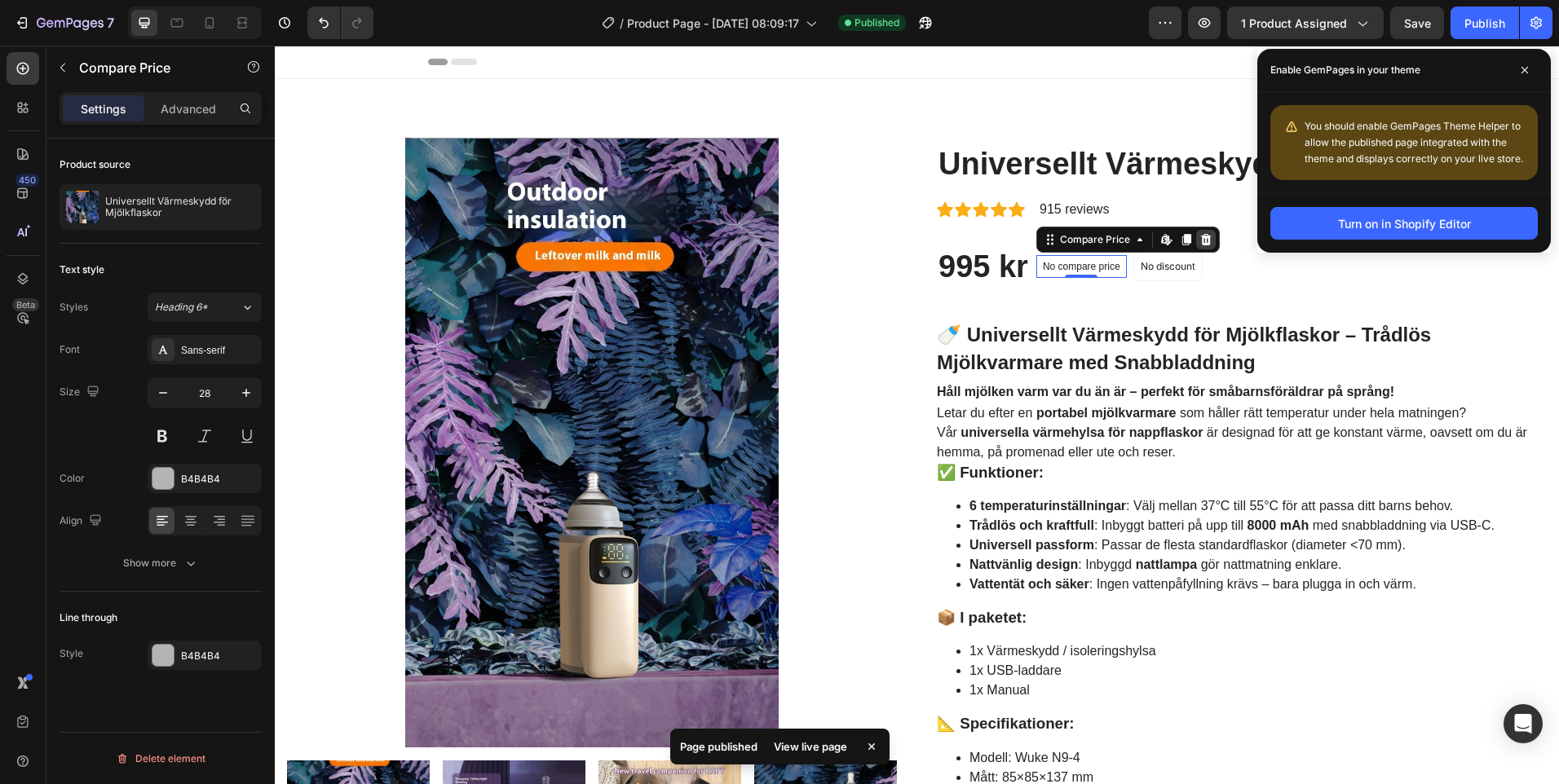
click at [1201, 245] on icon at bounding box center [1206, 240] width 11 height 12
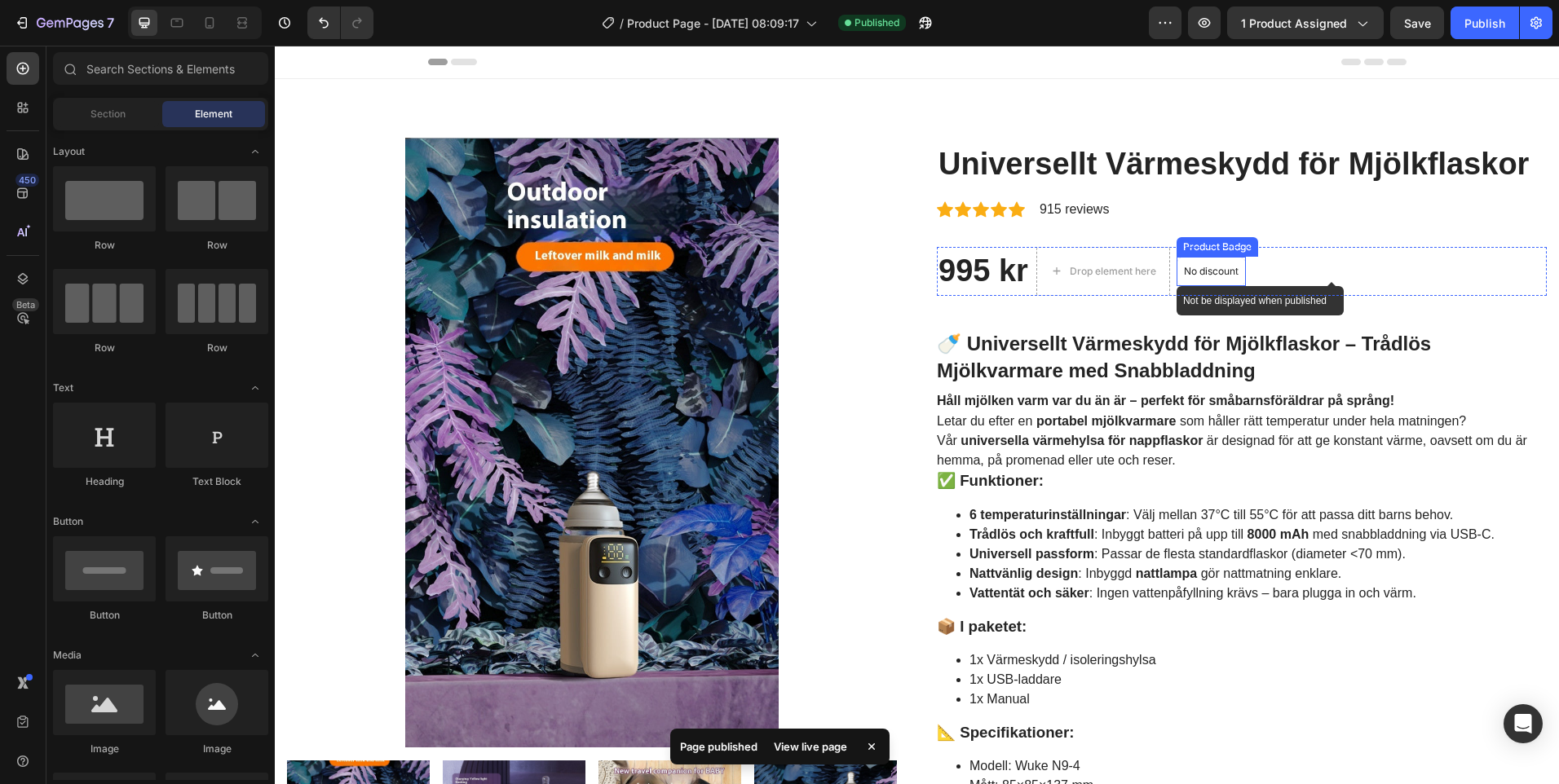
click at [1206, 270] on p "No discount" at bounding box center [1211, 271] width 54 height 15
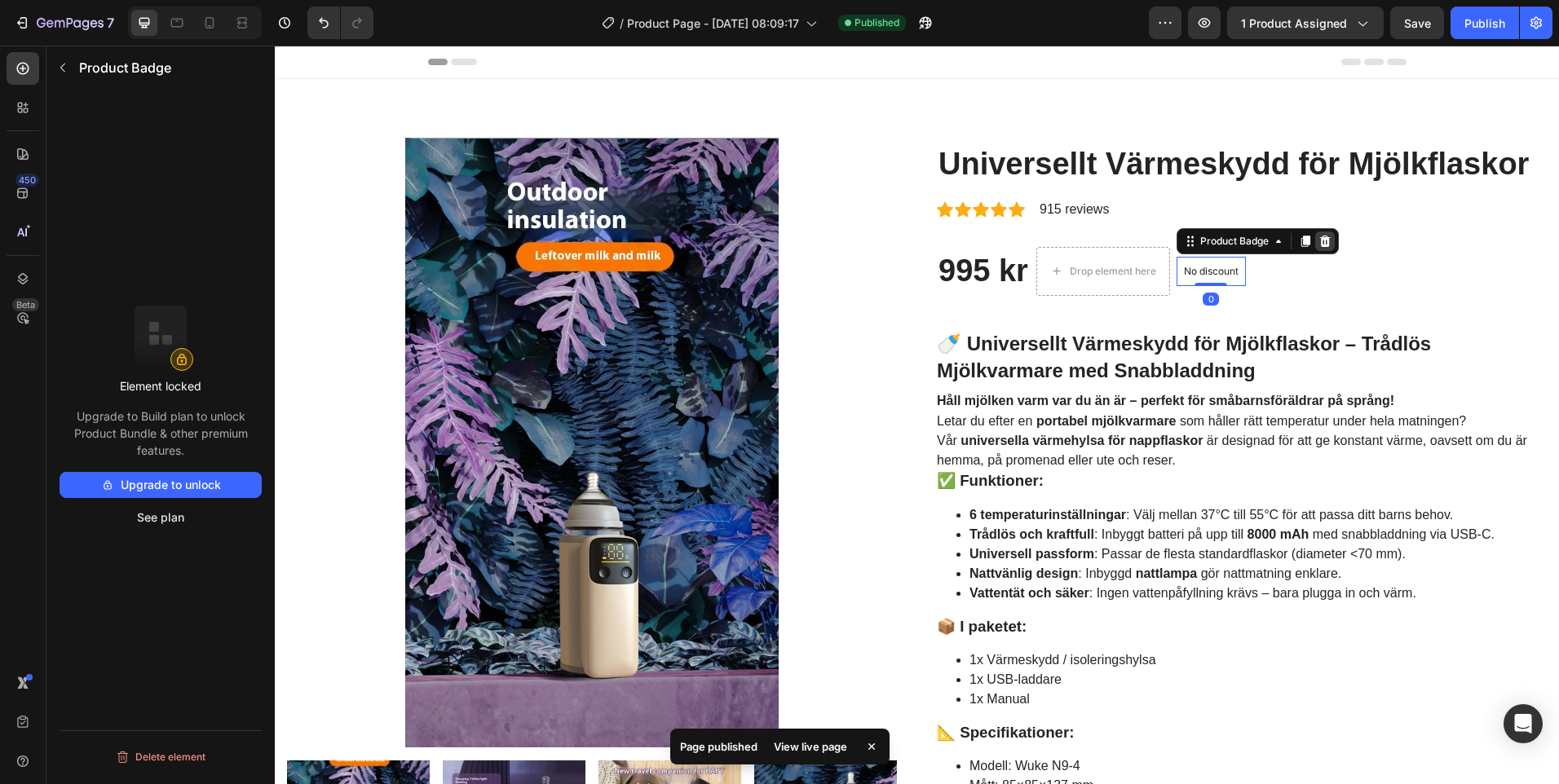
click at [1321, 243] on icon at bounding box center [1324, 241] width 13 height 13
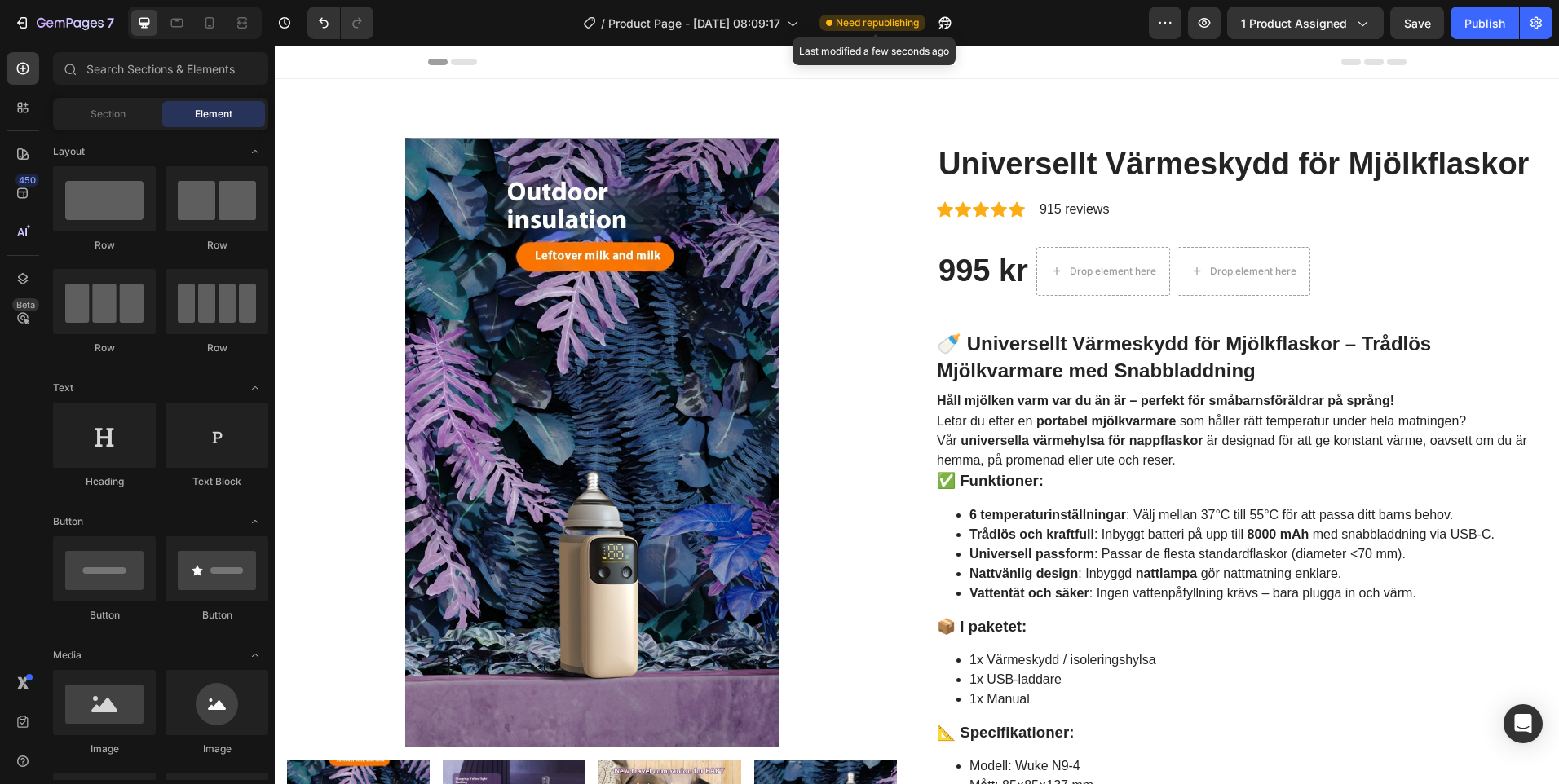
click at [878, 22] on span "Need republishing" at bounding box center [878, 22] width 83 height 15
click at [951, 24] on icon "button" at bounding box center [945, 23] width 13 height 13
click at [1174, 22] on icon "button" at bounding box center [1165, 22] width 17 height 16
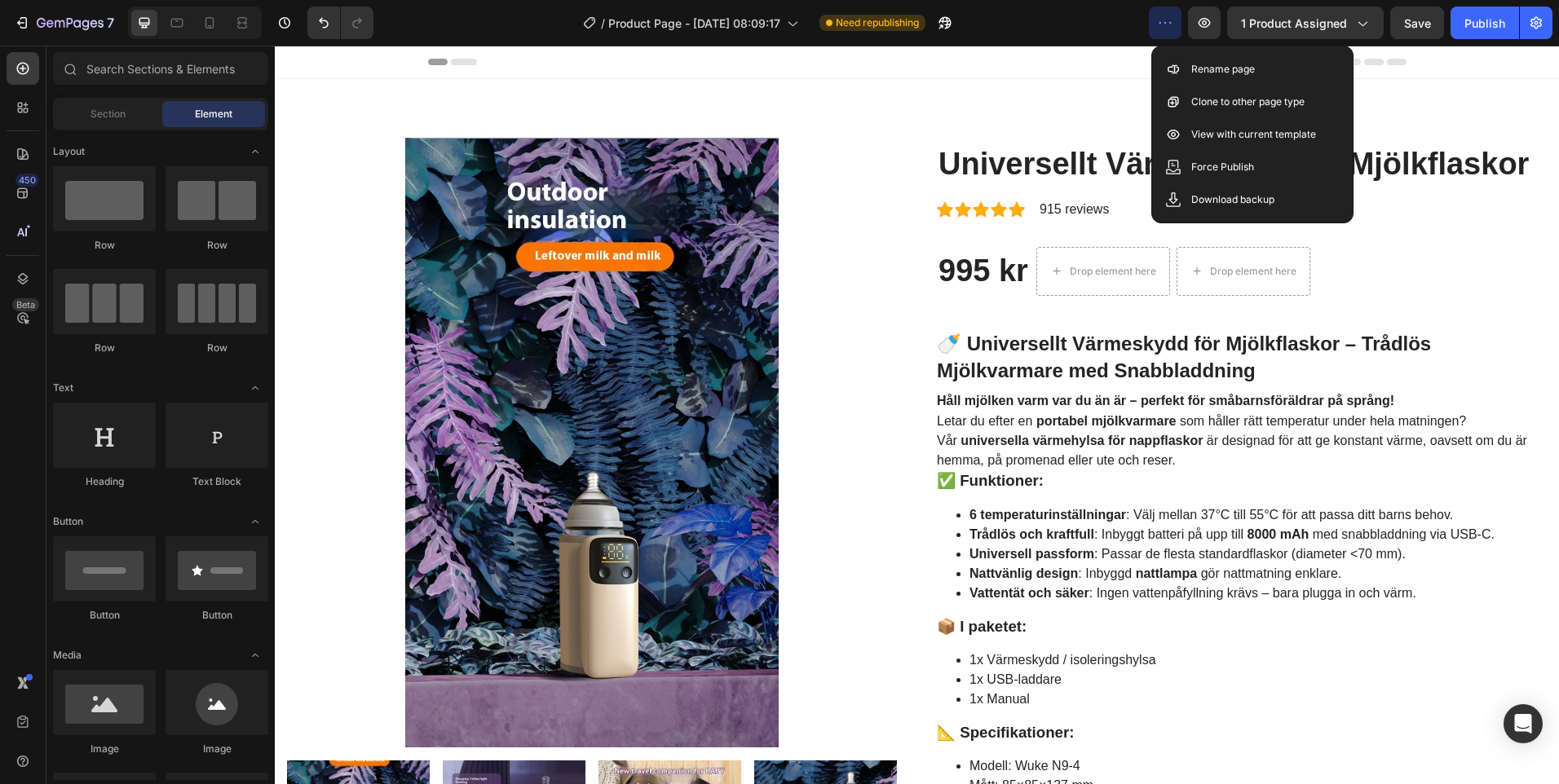
click at [1160, 23] on icon "button" at bounding box center [1165, 22] width 17 height 16
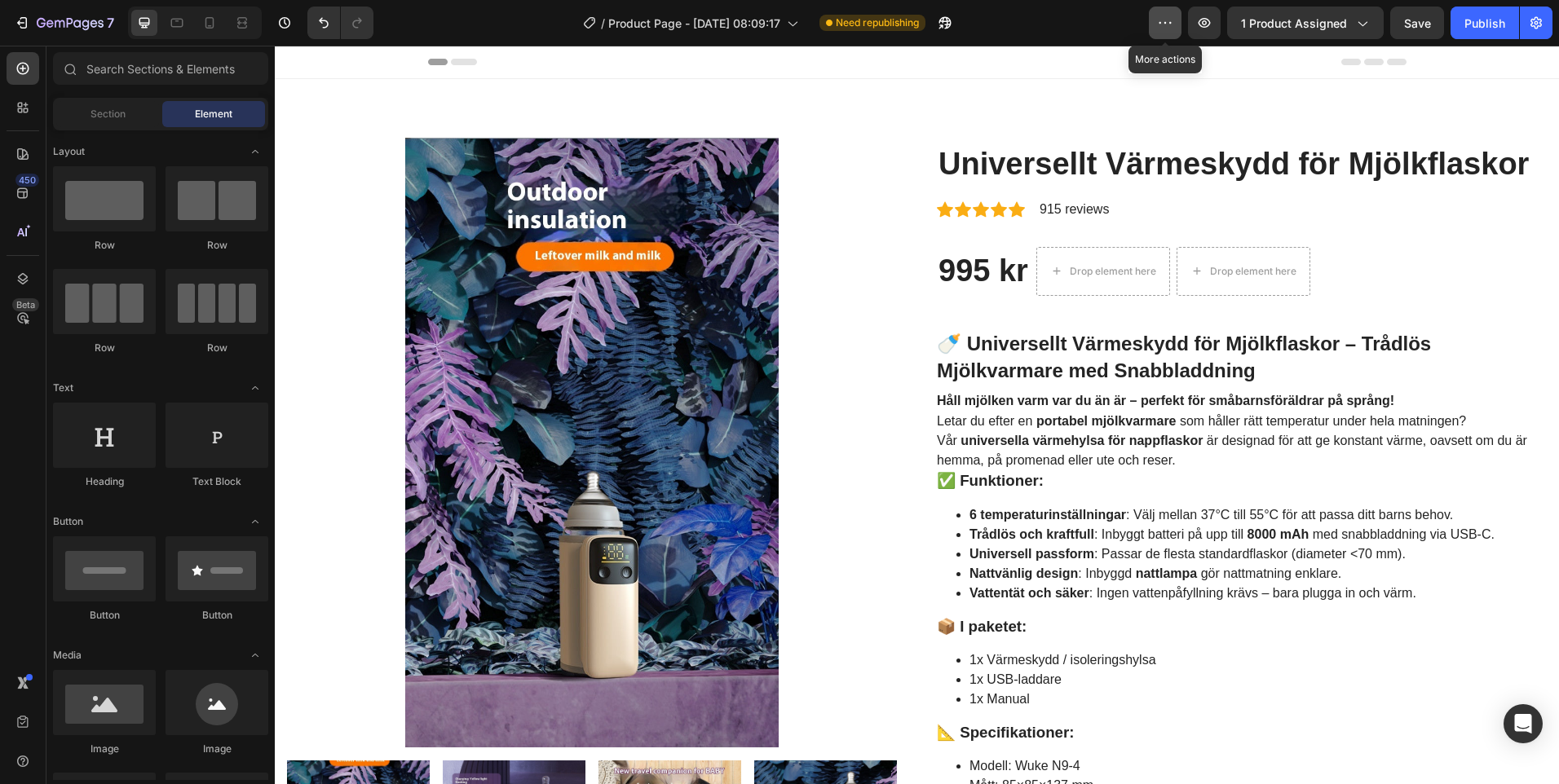
click at [1163, 16] on icon "button" at bounding box center [1165, 22] width 17 height 16
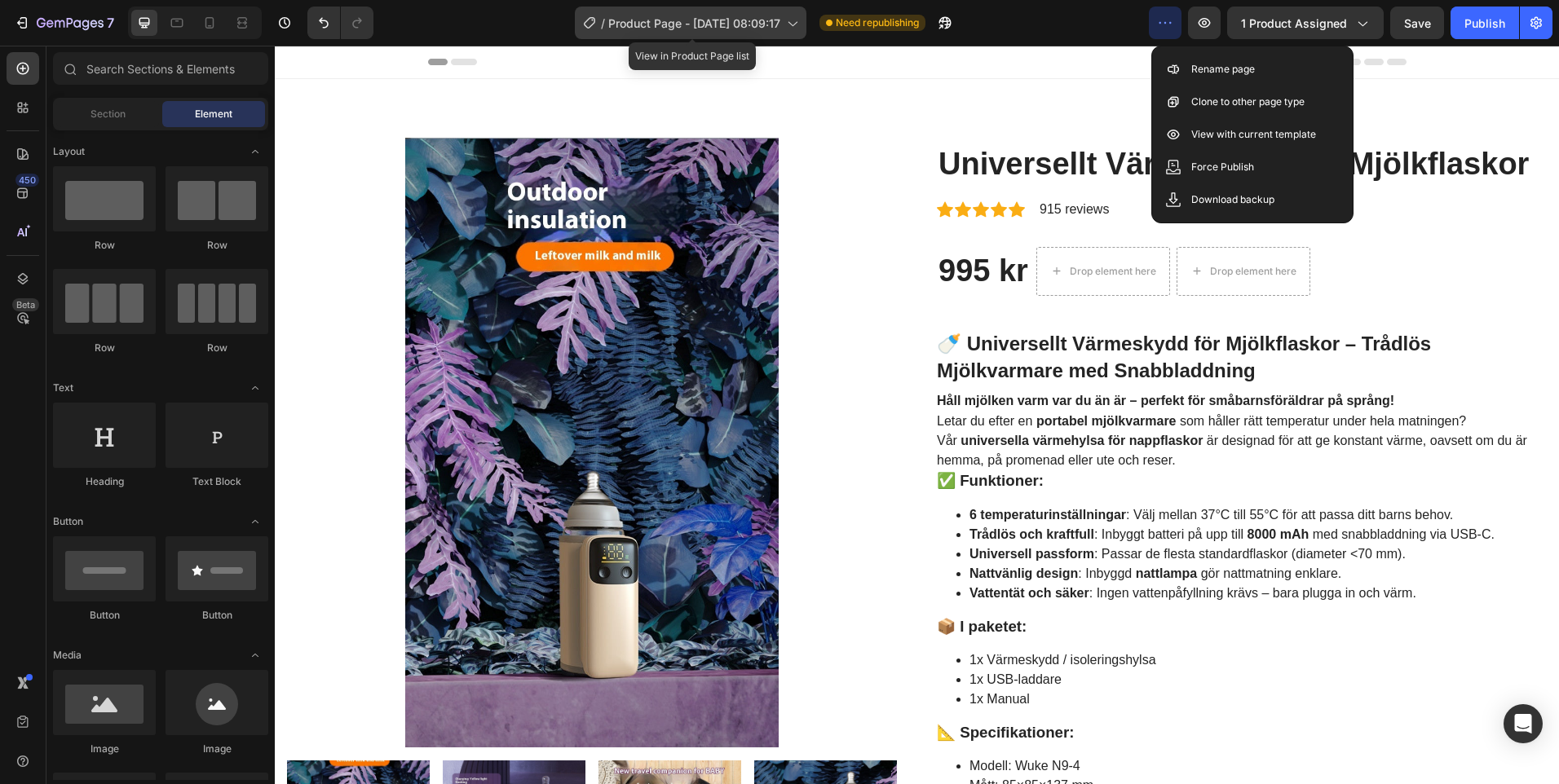
click at [672, 16] on span "Product Page - Sep 26, 08:09:17" at bounding box center [694, 23] width 172 height 17
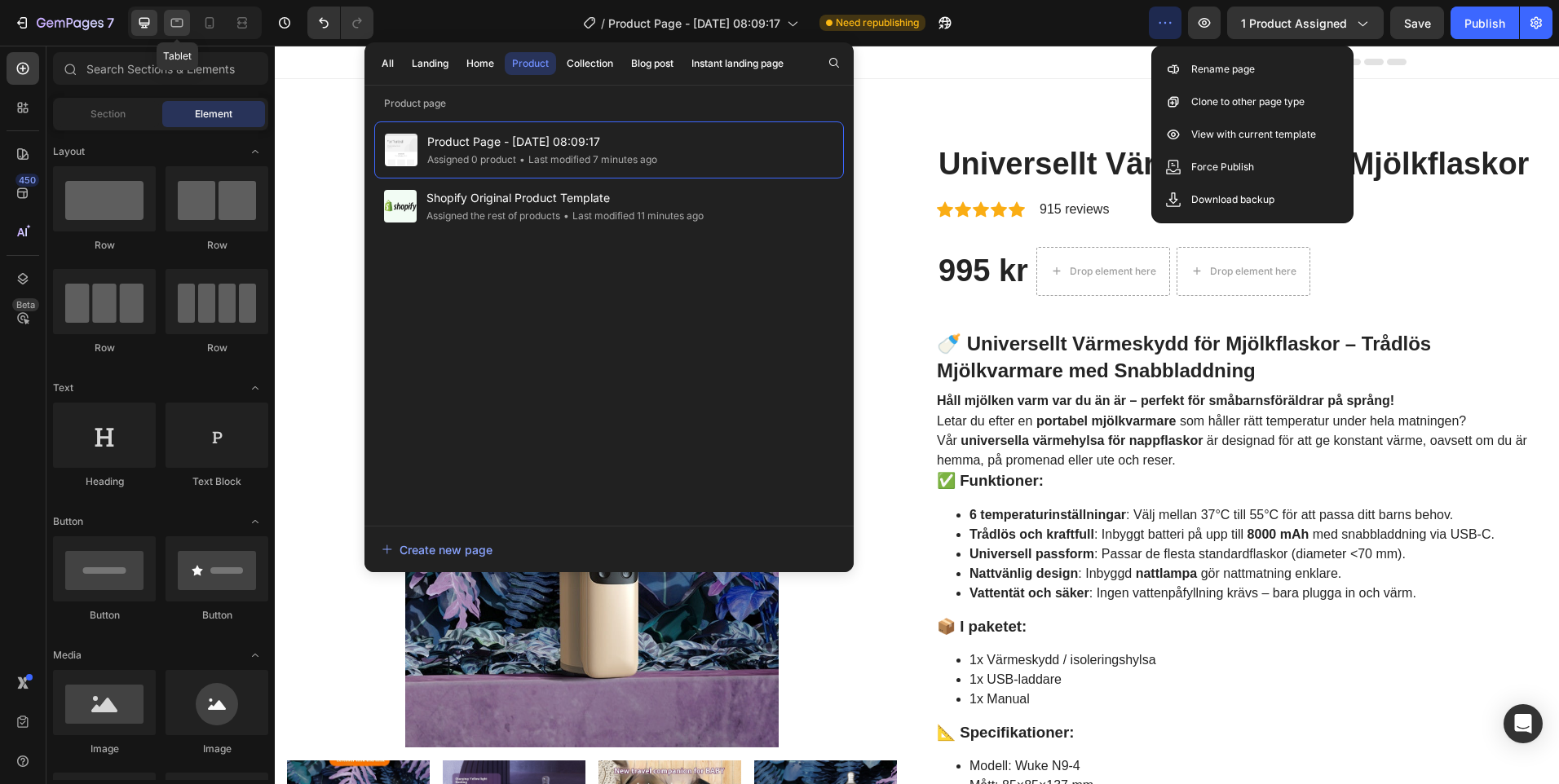
click at [187, 31] on div at bounding box center [177, 22] width 26 height 26
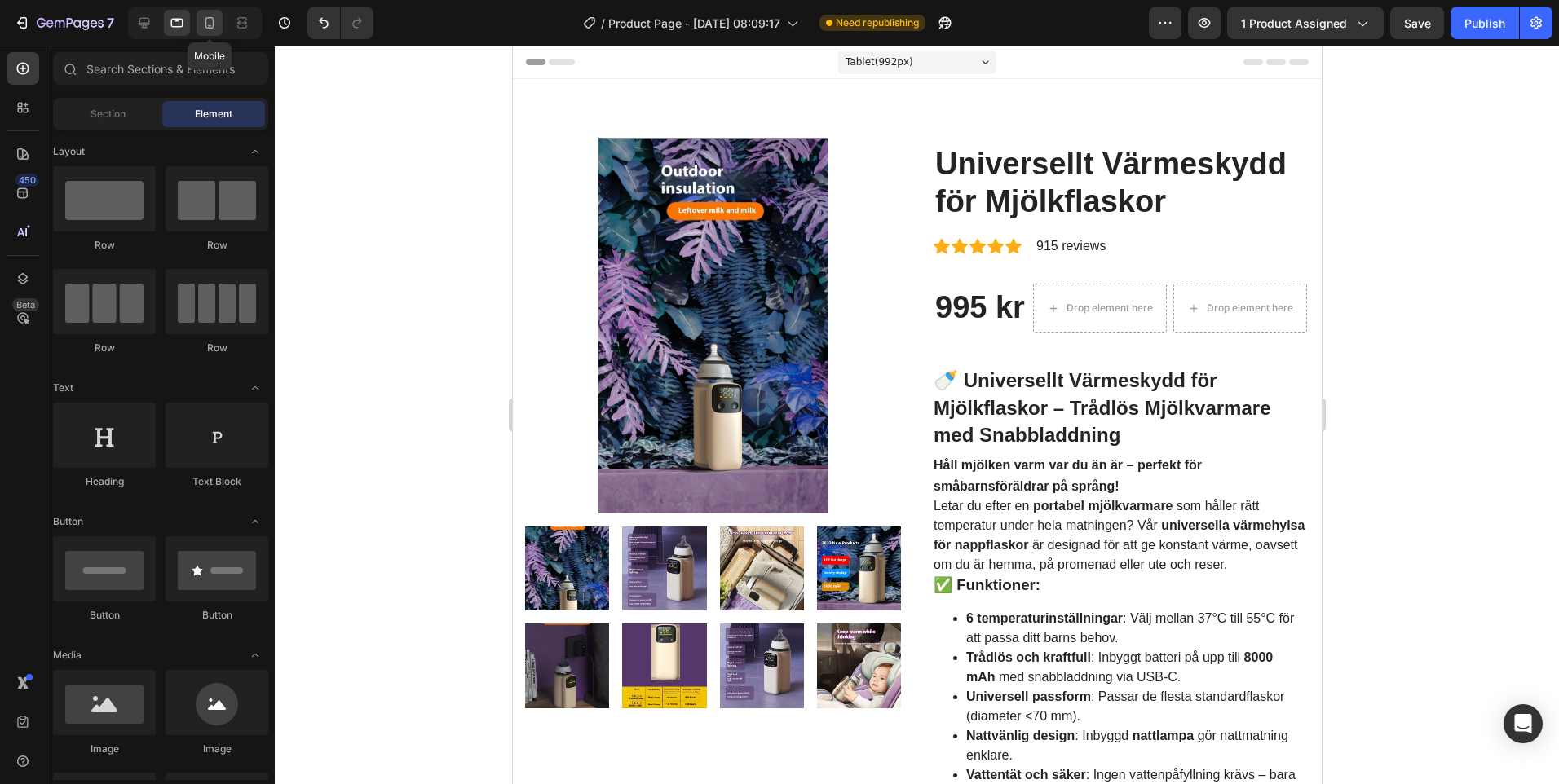
click at [203, 22] on icon at bounding box center [210, 22] width 17 height 16
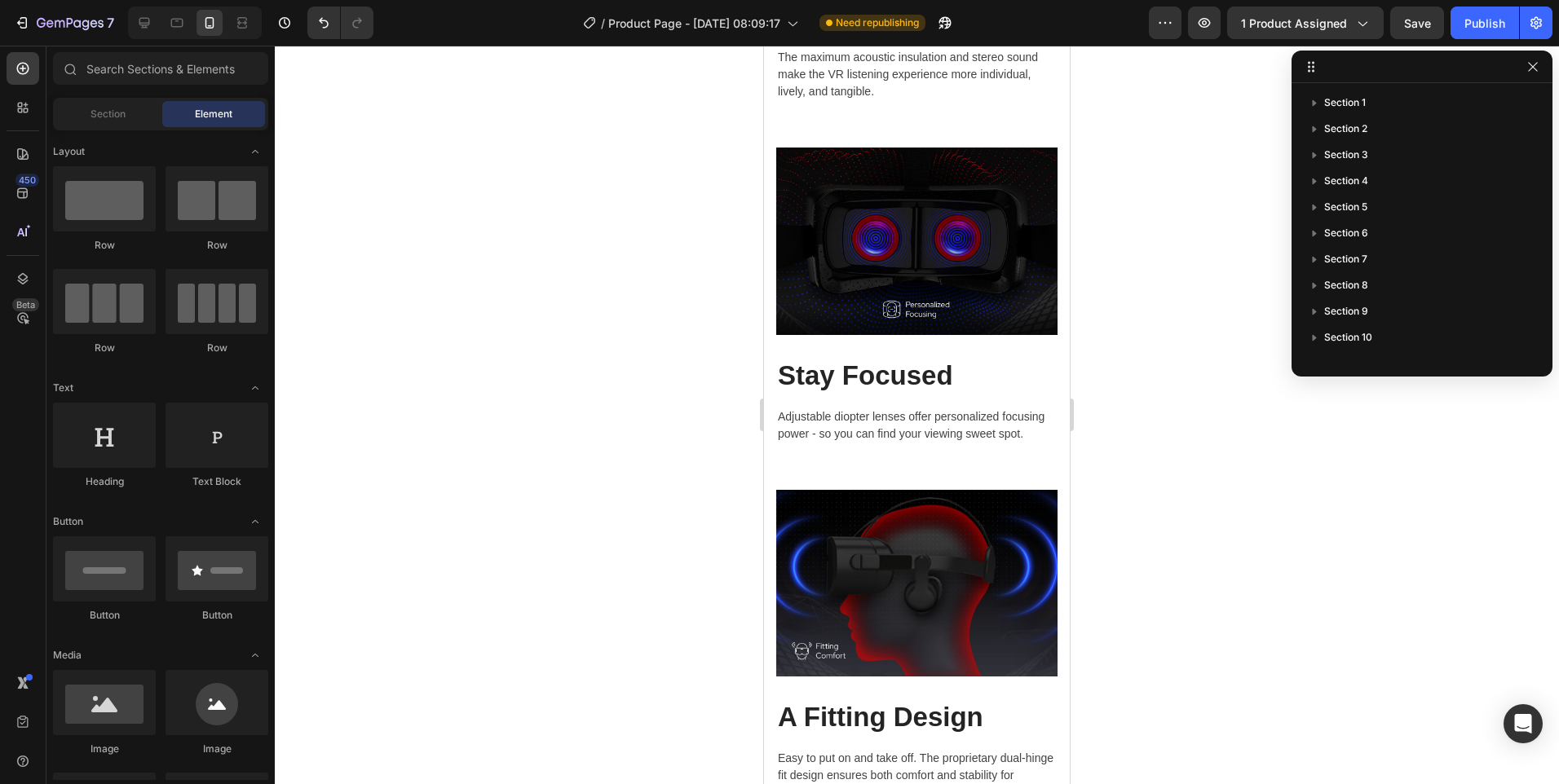
scroll to position [9917, 0]
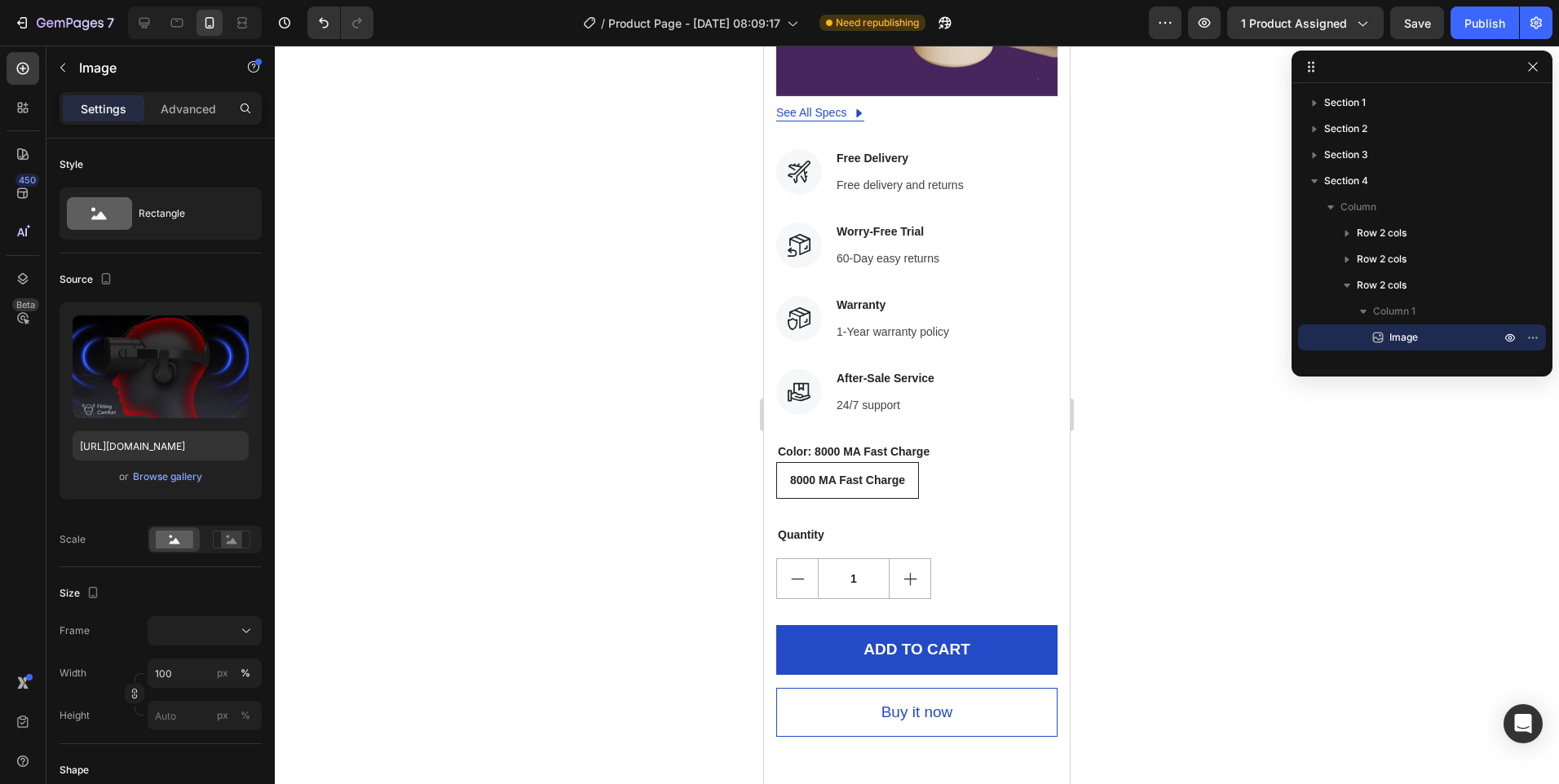
scroll to position [7554, 0]
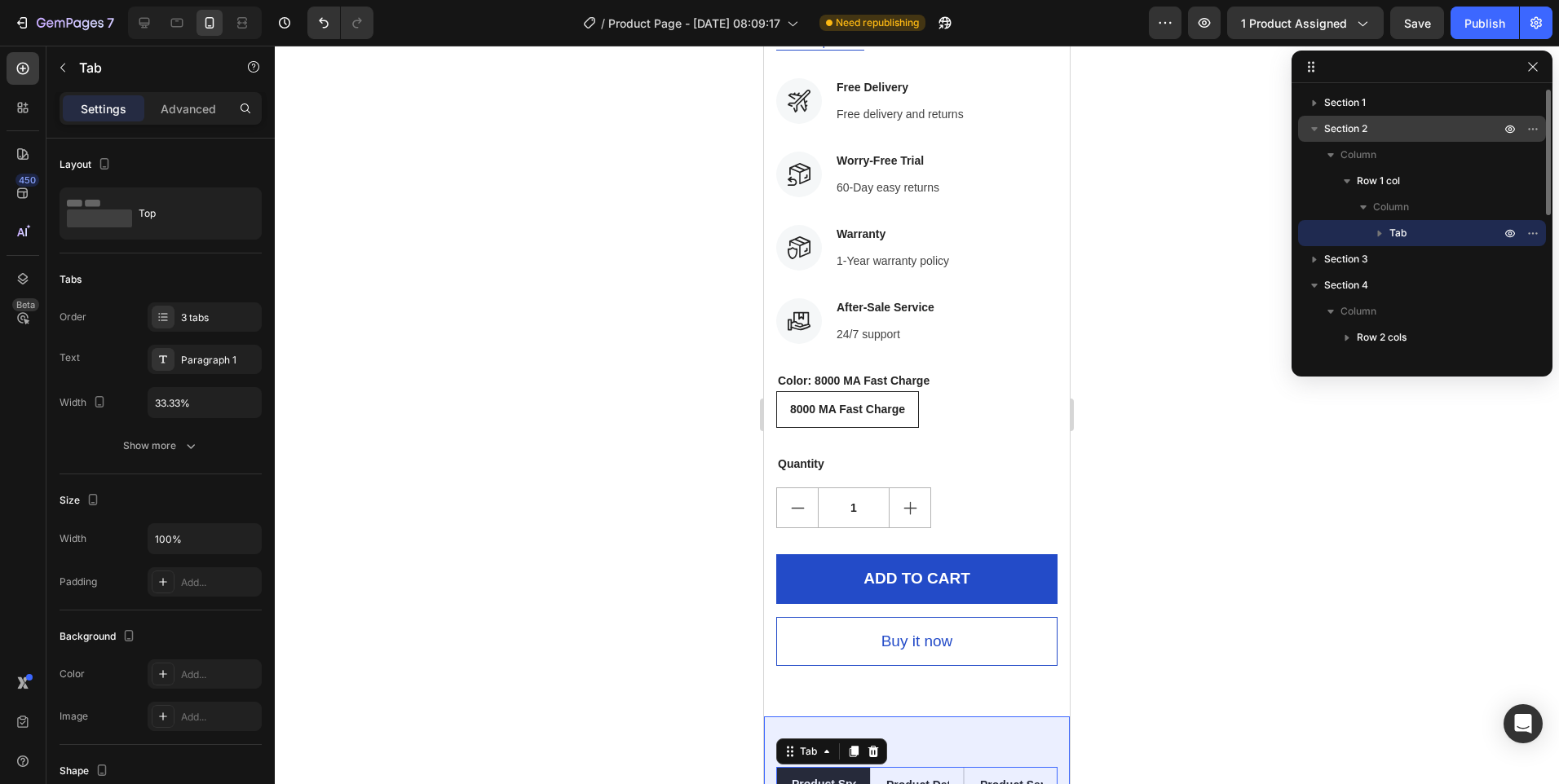
click at [1358, 131] on span "Section 2" at bounding box center [1345, 128] width 44 height 16
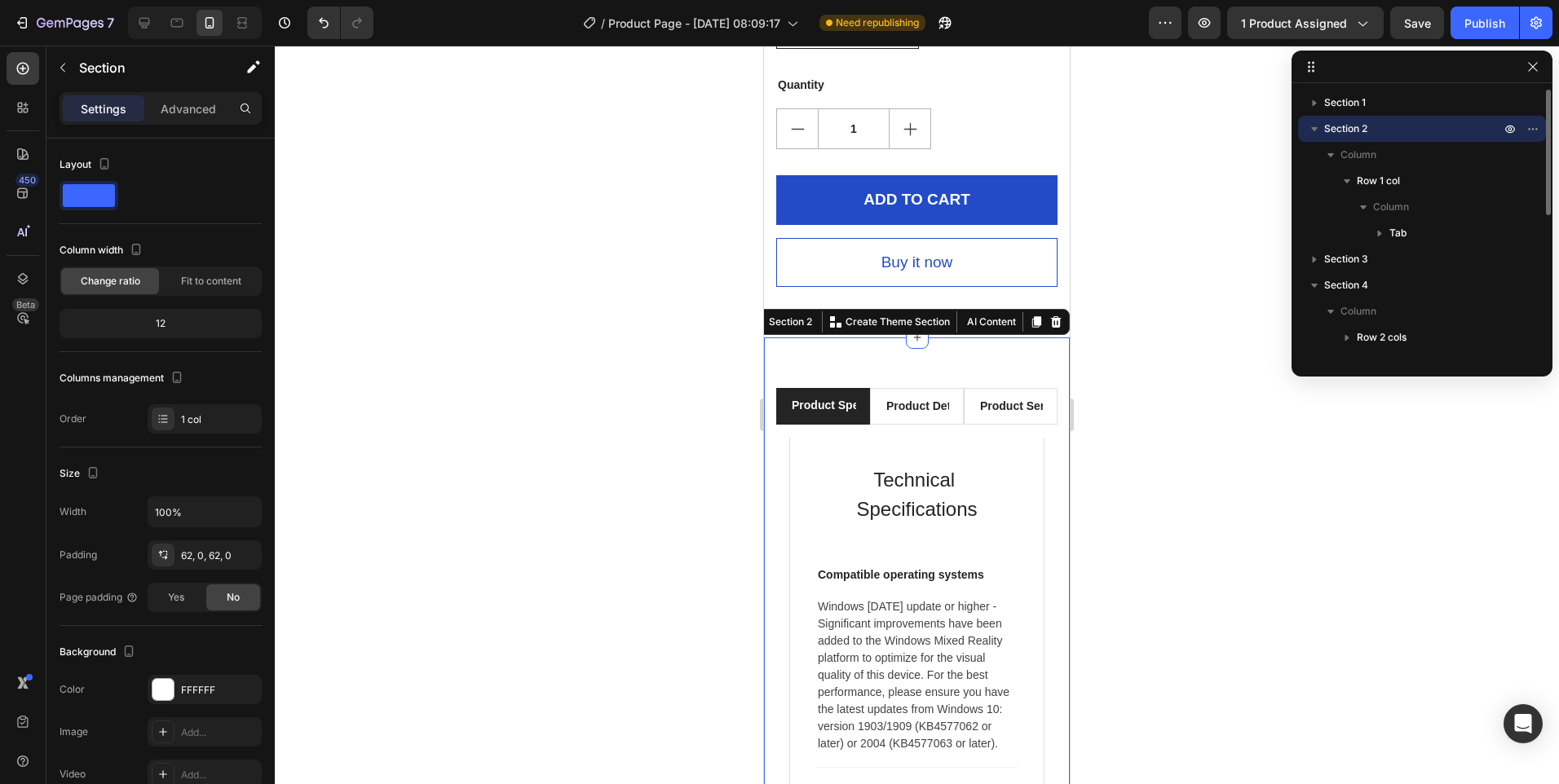
scroll to position [7933, 0]
click at [1354, 132] on span "Section 2" at bounding box center [1345, 128] width 44 height 16
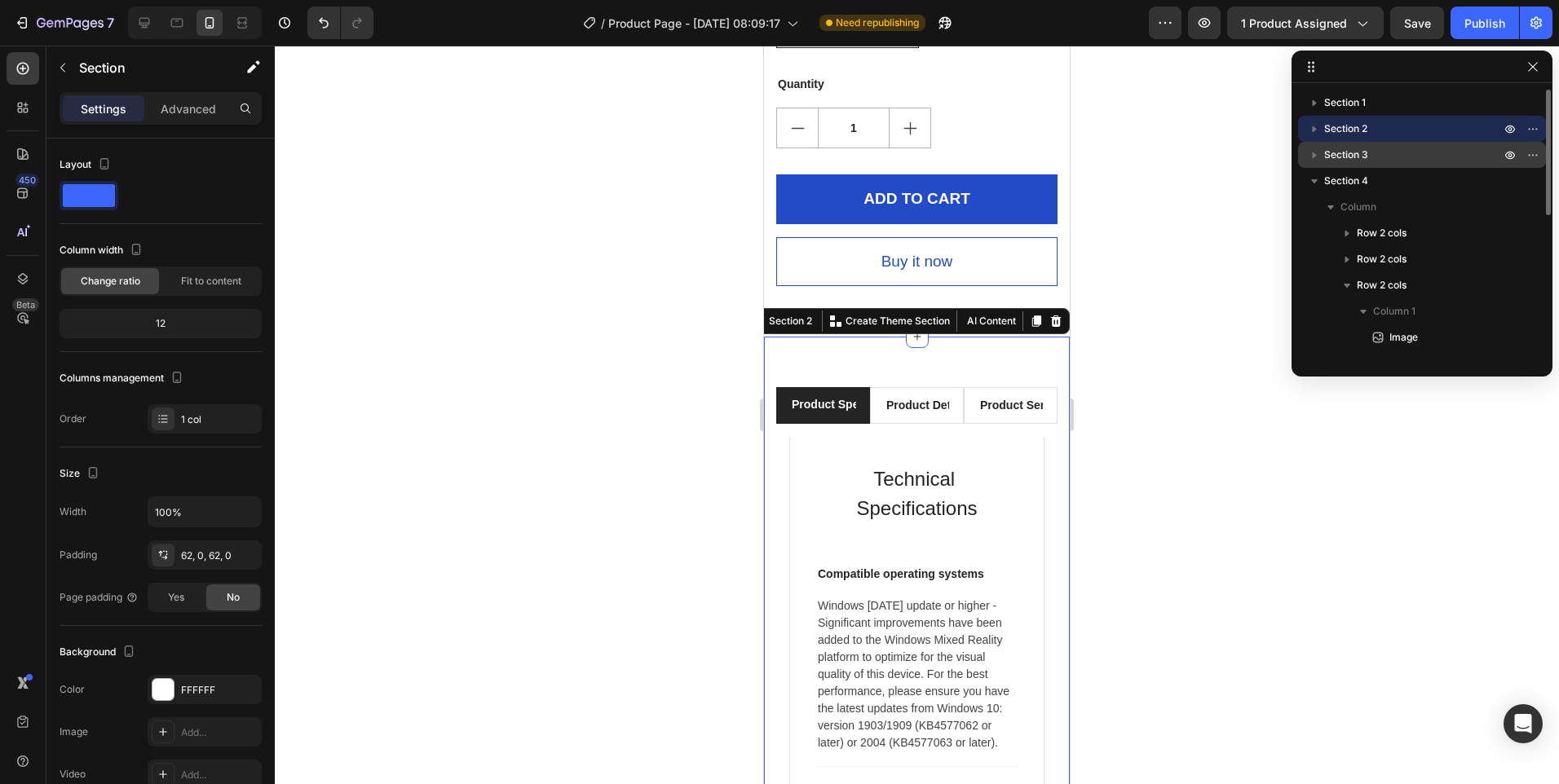
click at [1395, 155] on p "Section 3" at bounding box center [1413, 154] width 180 height 16
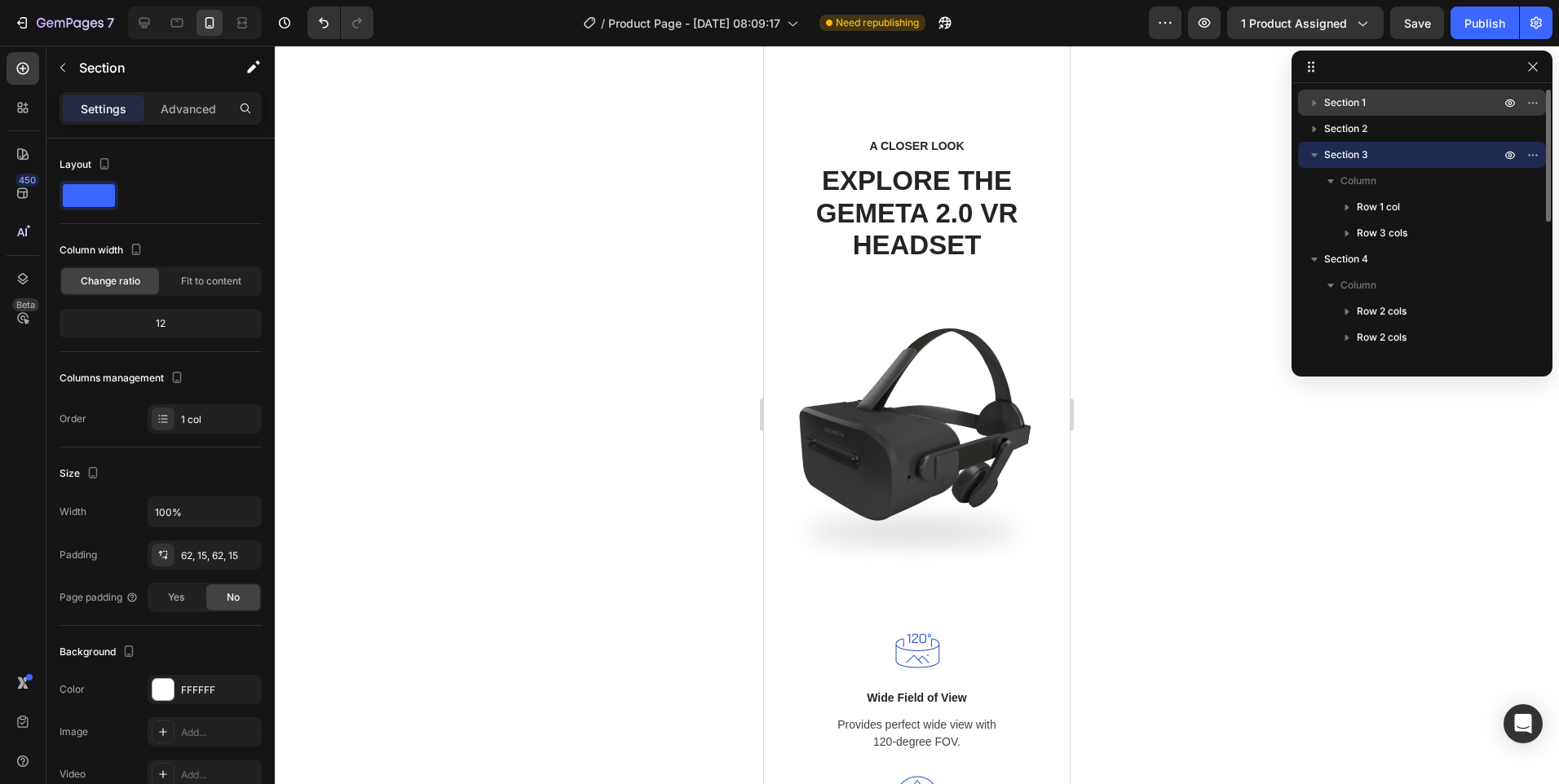
click at [1369, 105] on p "Section 1" at bounding box center [1413, 102] width 180 height 16
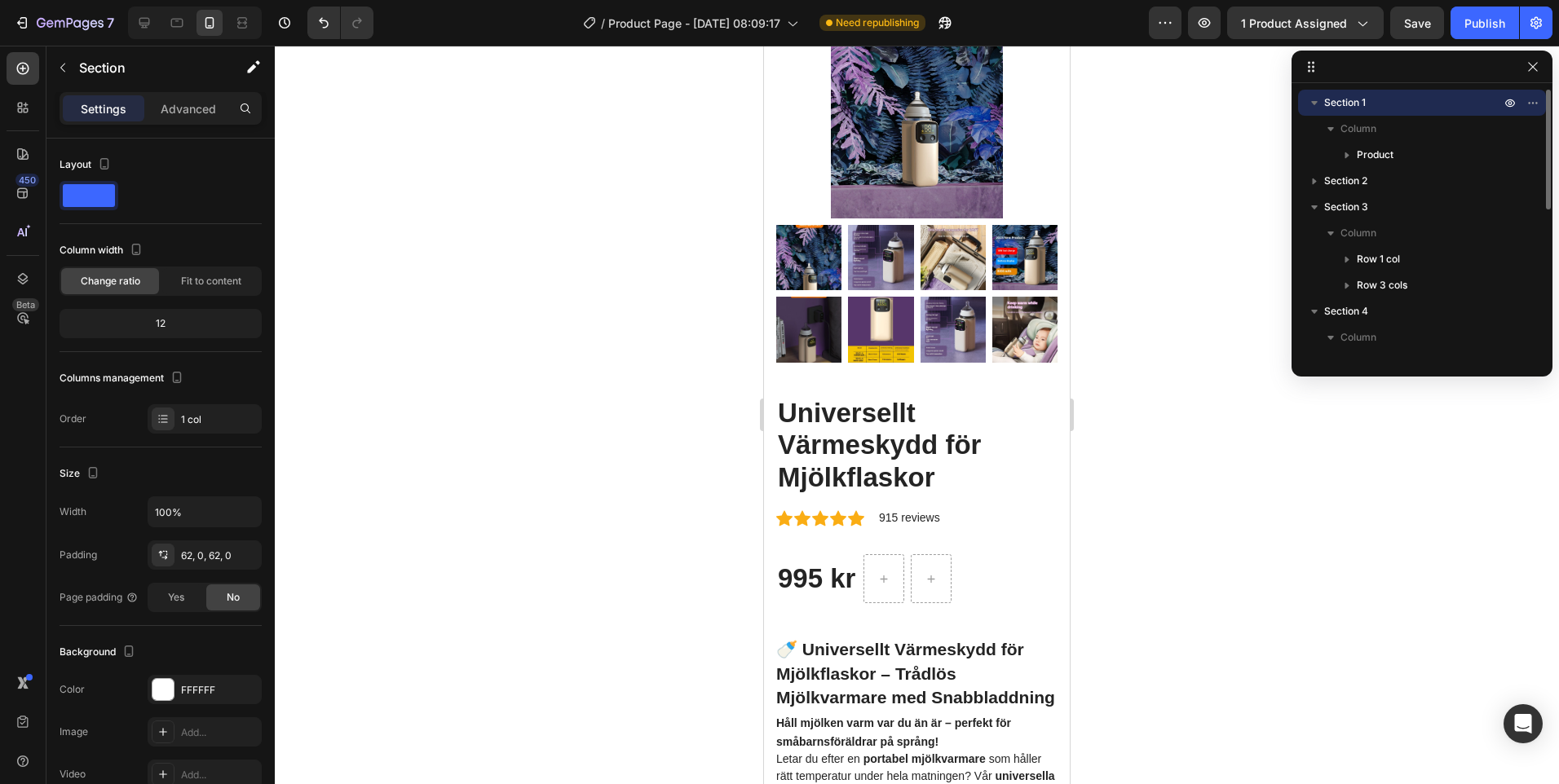
scroll to position [0, 0]
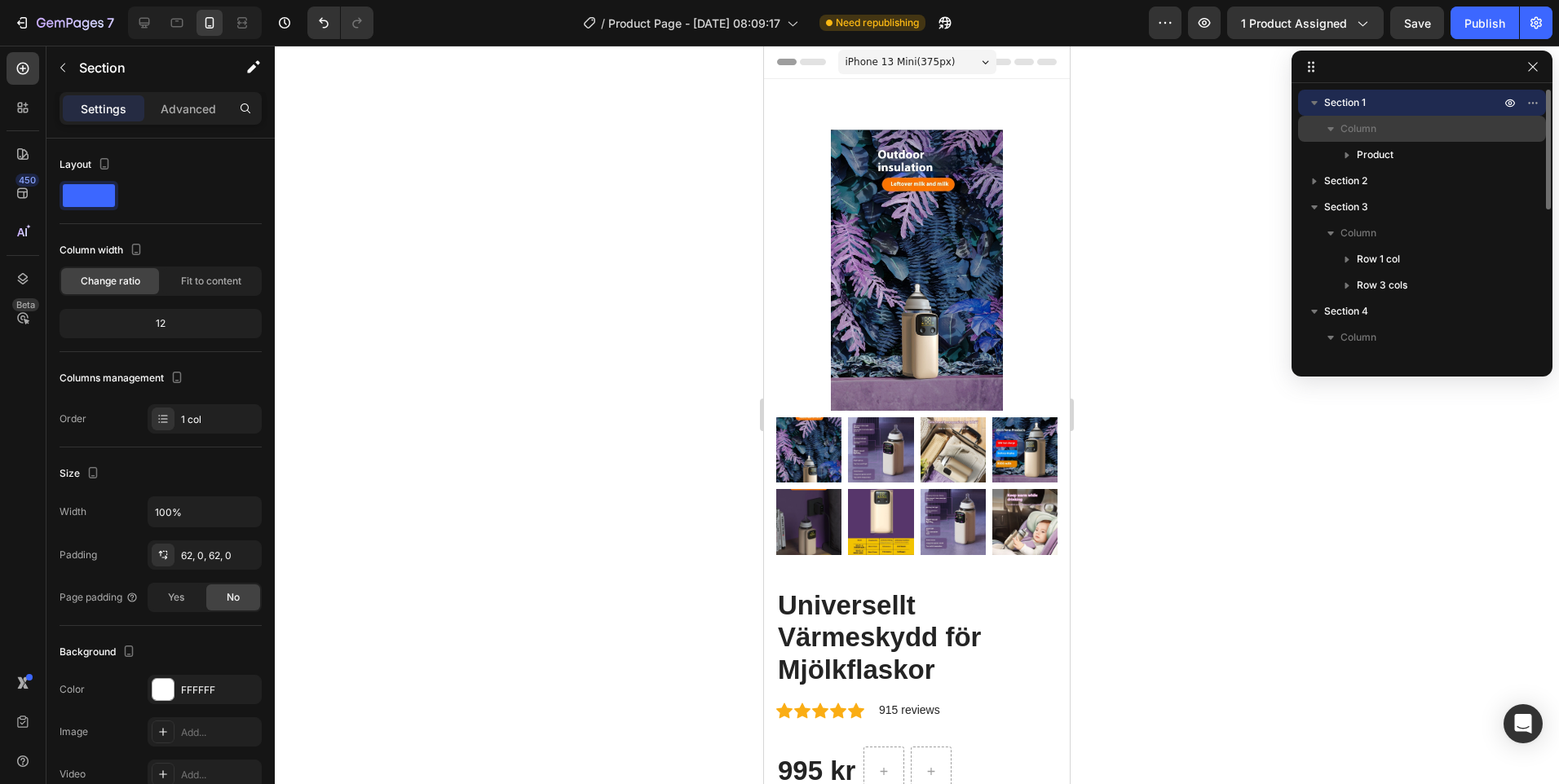
click at [1362, 124] on span "Column" at bounding box center [1358, 128] width 36 height 16
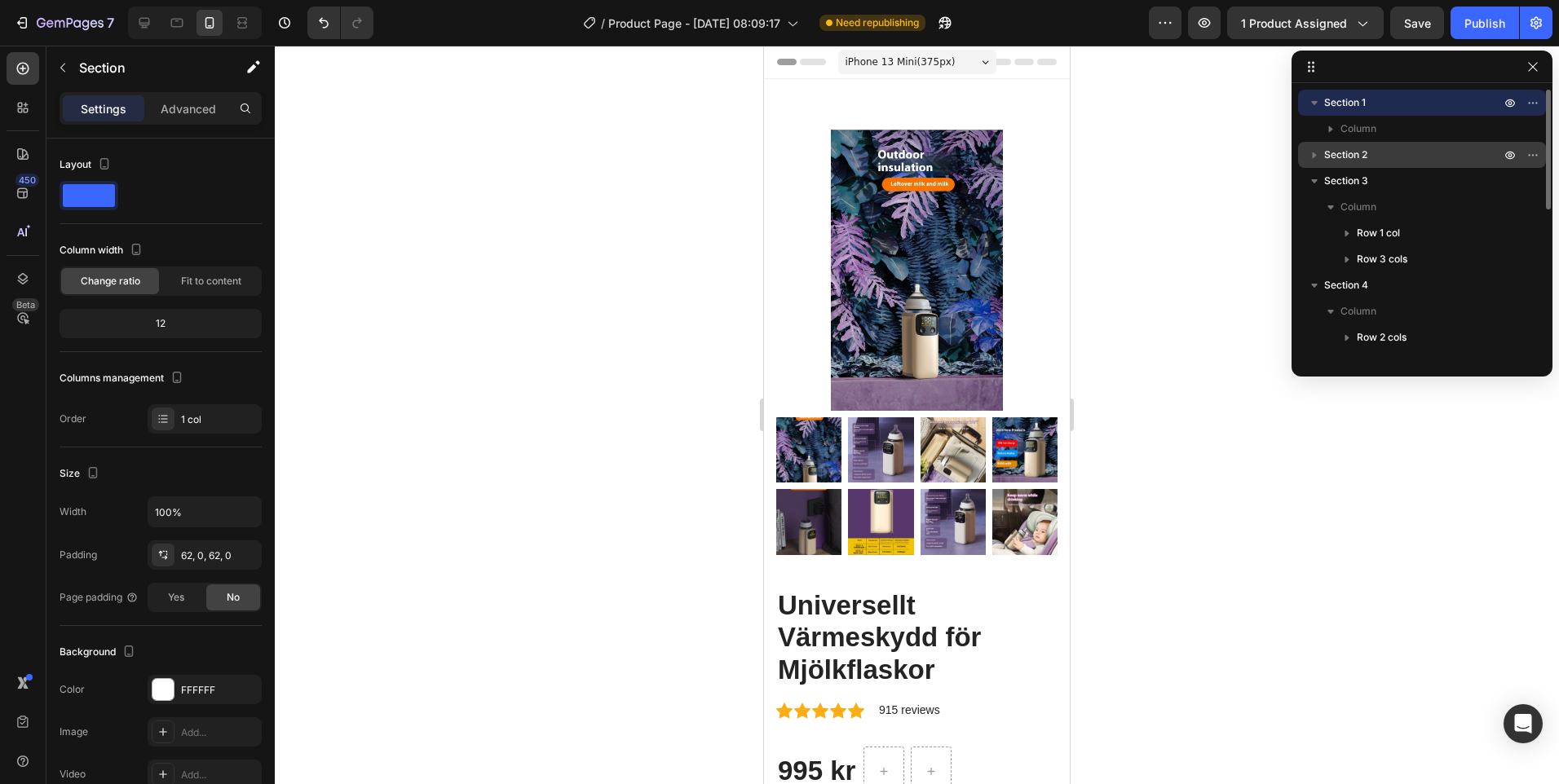
click at [1370, 147] on div "Section 2" at bounding box center [1422, 154] width 235 height 26
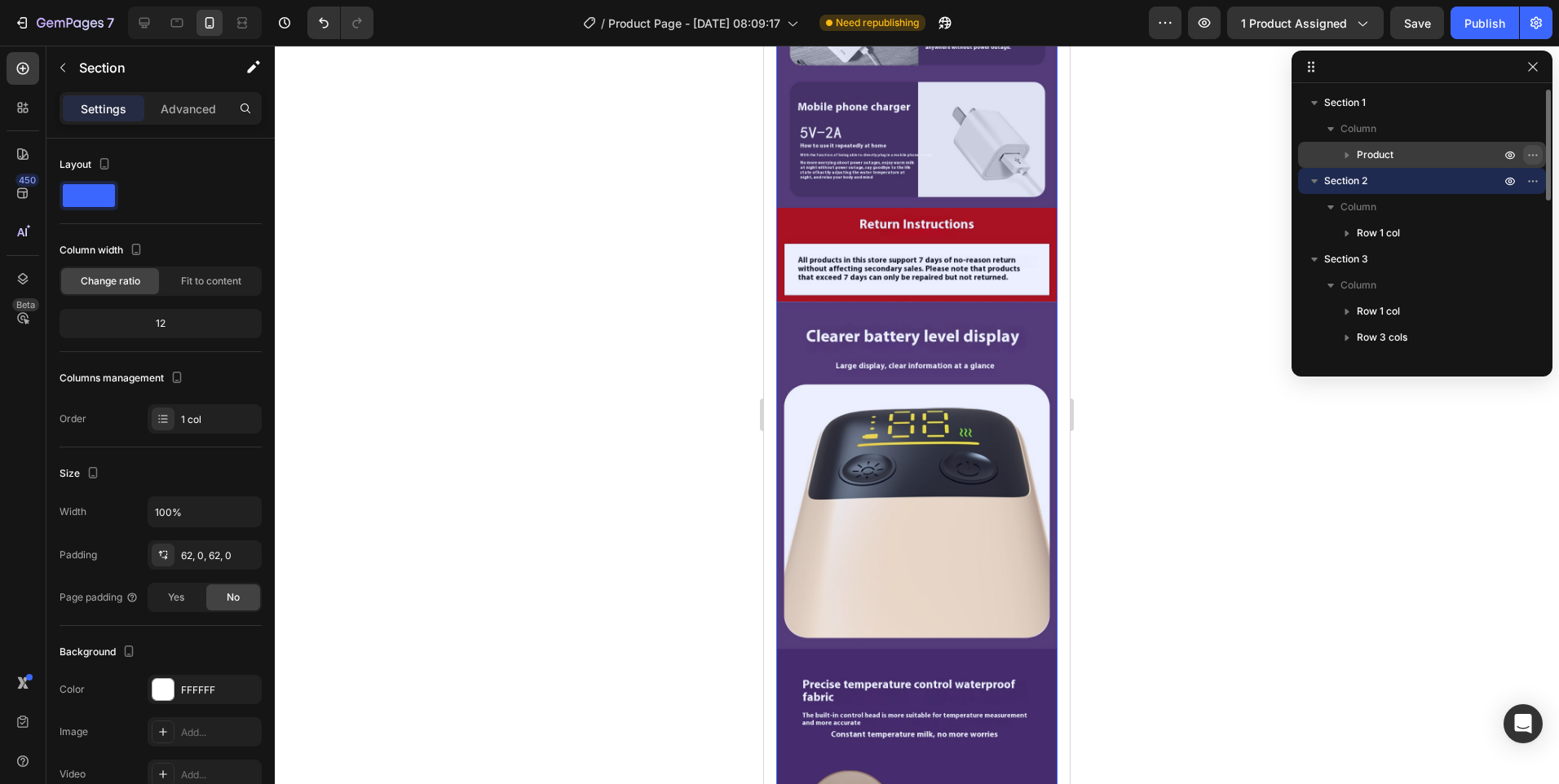
scroll to position [7933, 0]
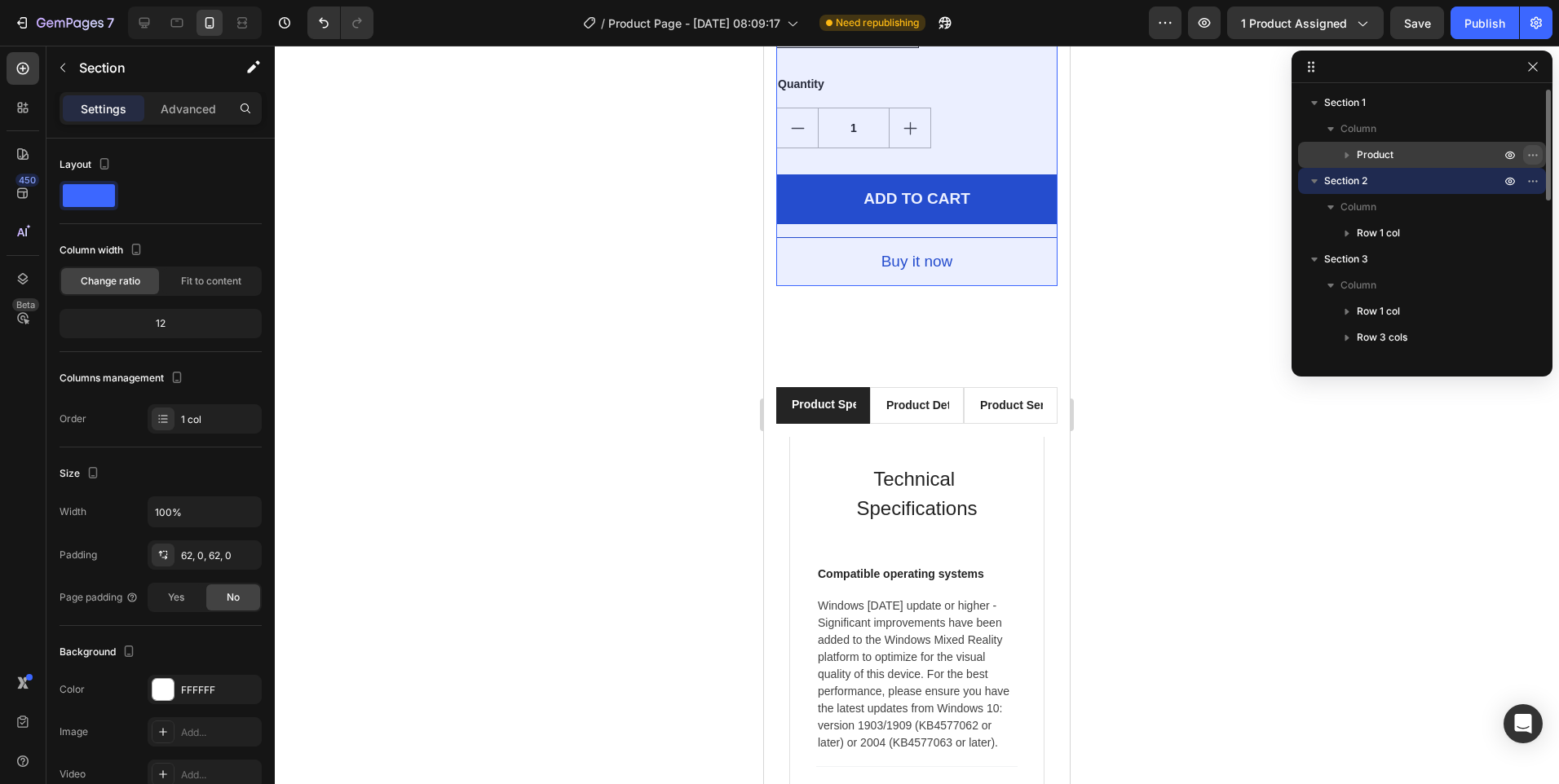
click at [1532, 155] on icon "button" at bounding box center [1533, 154] width 13 height 13
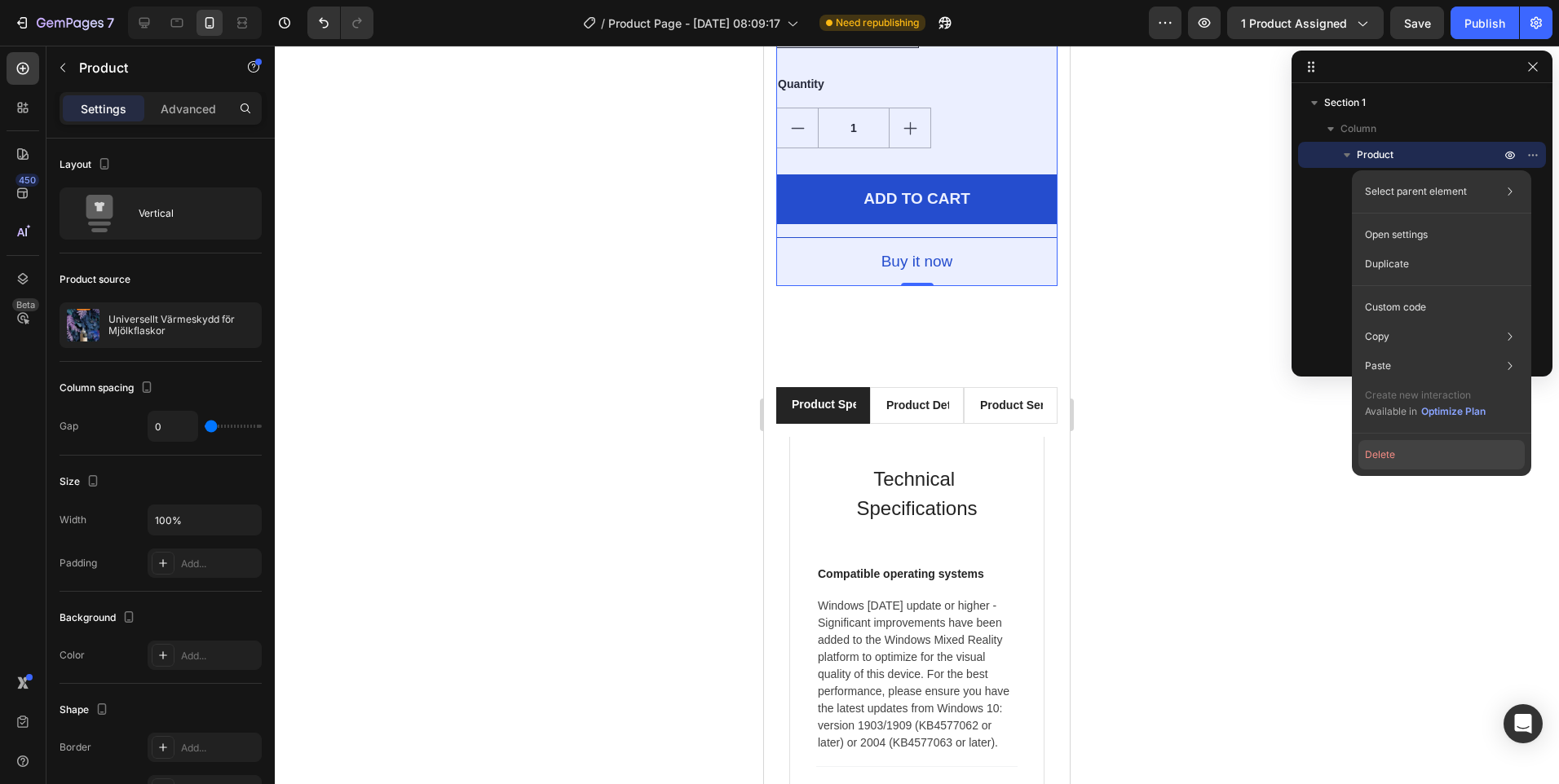
click at [1394, 457] on button "Delete" at bounding box center [1442, 455] width 166 height 29
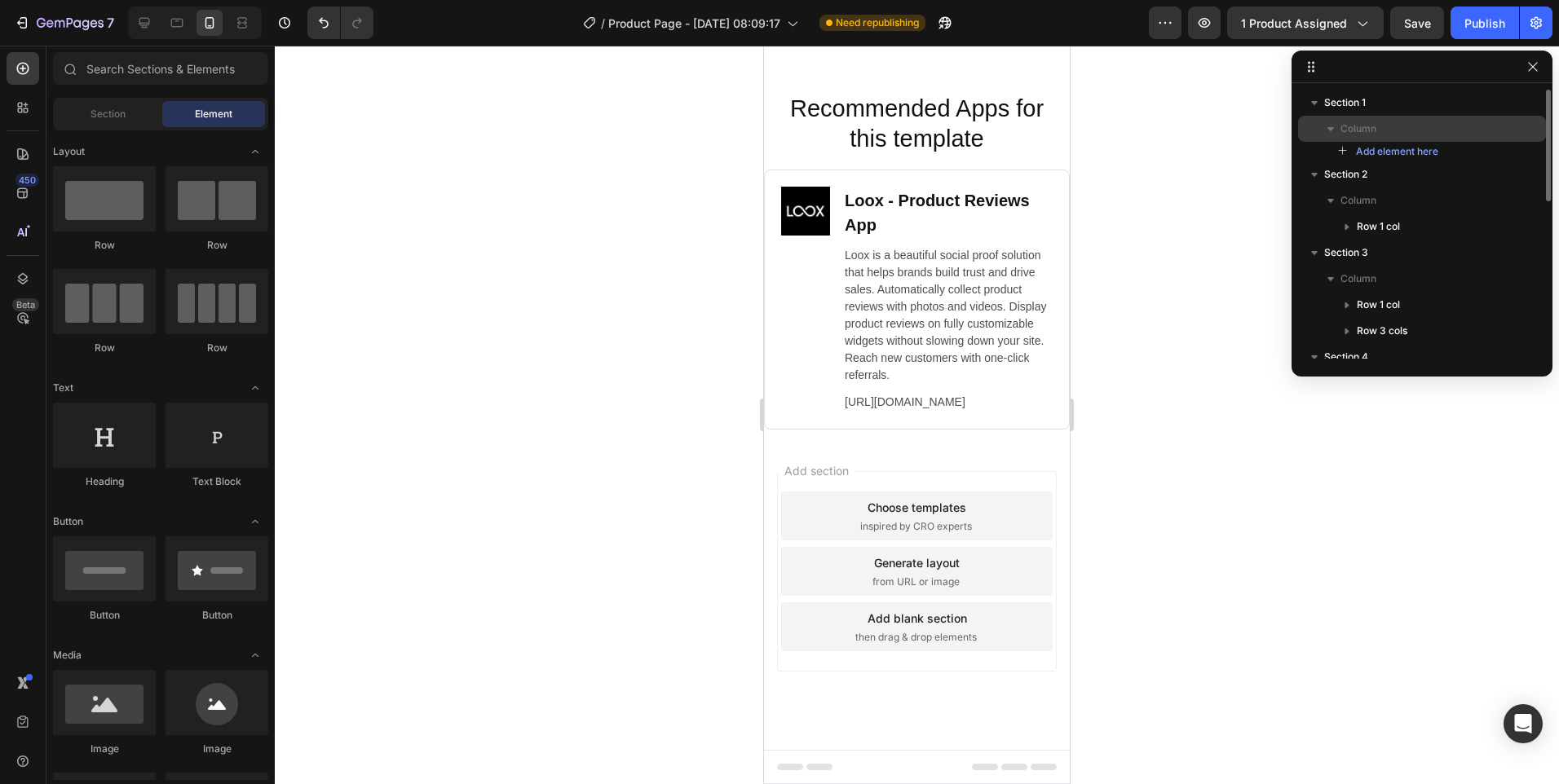
scroll to position [5948, 0]
click at [1467, 176] on p "Section 2" at bounding box center [1413, 174] width 180 height 16
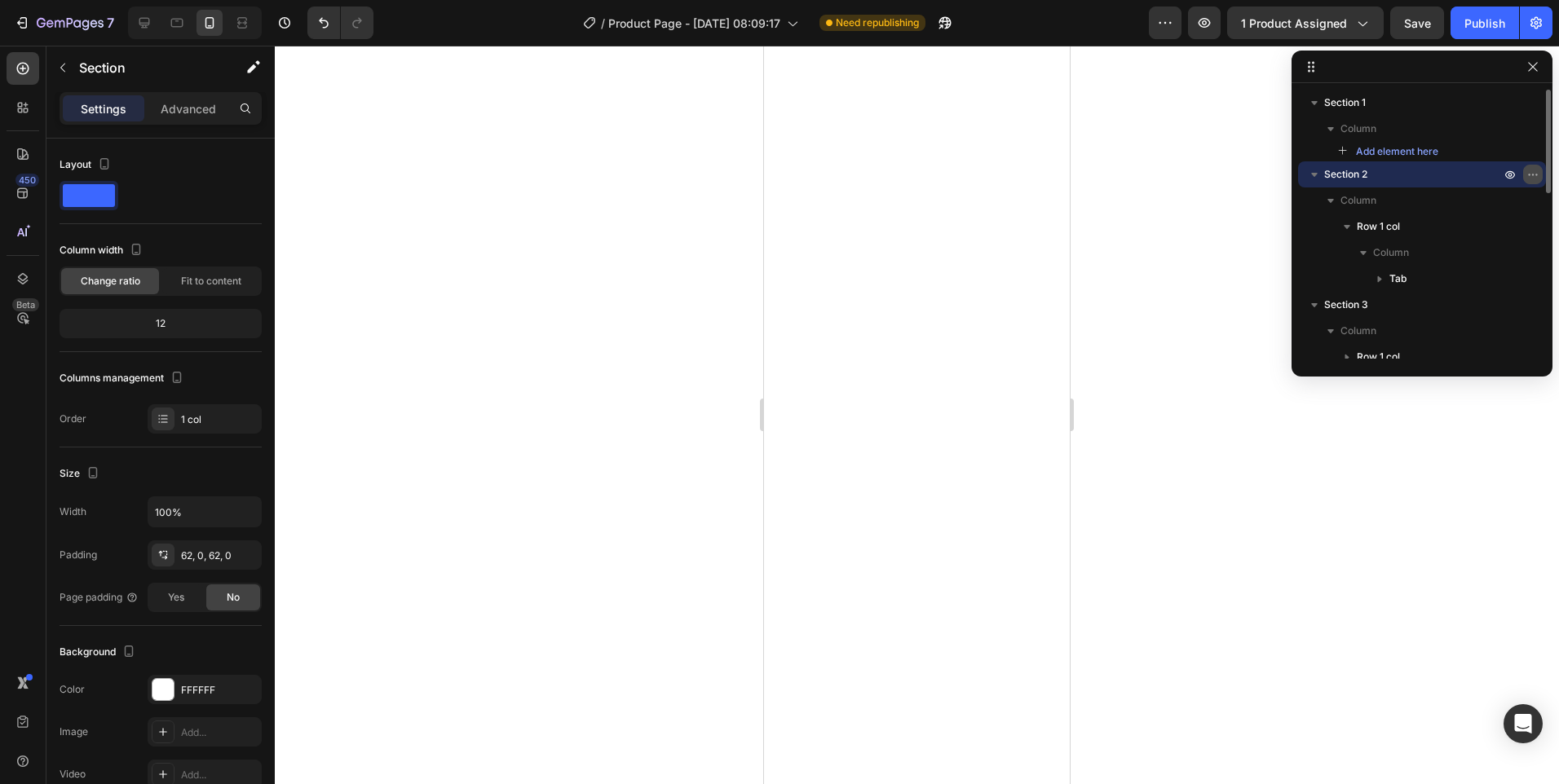
scroll to position [126, 0]
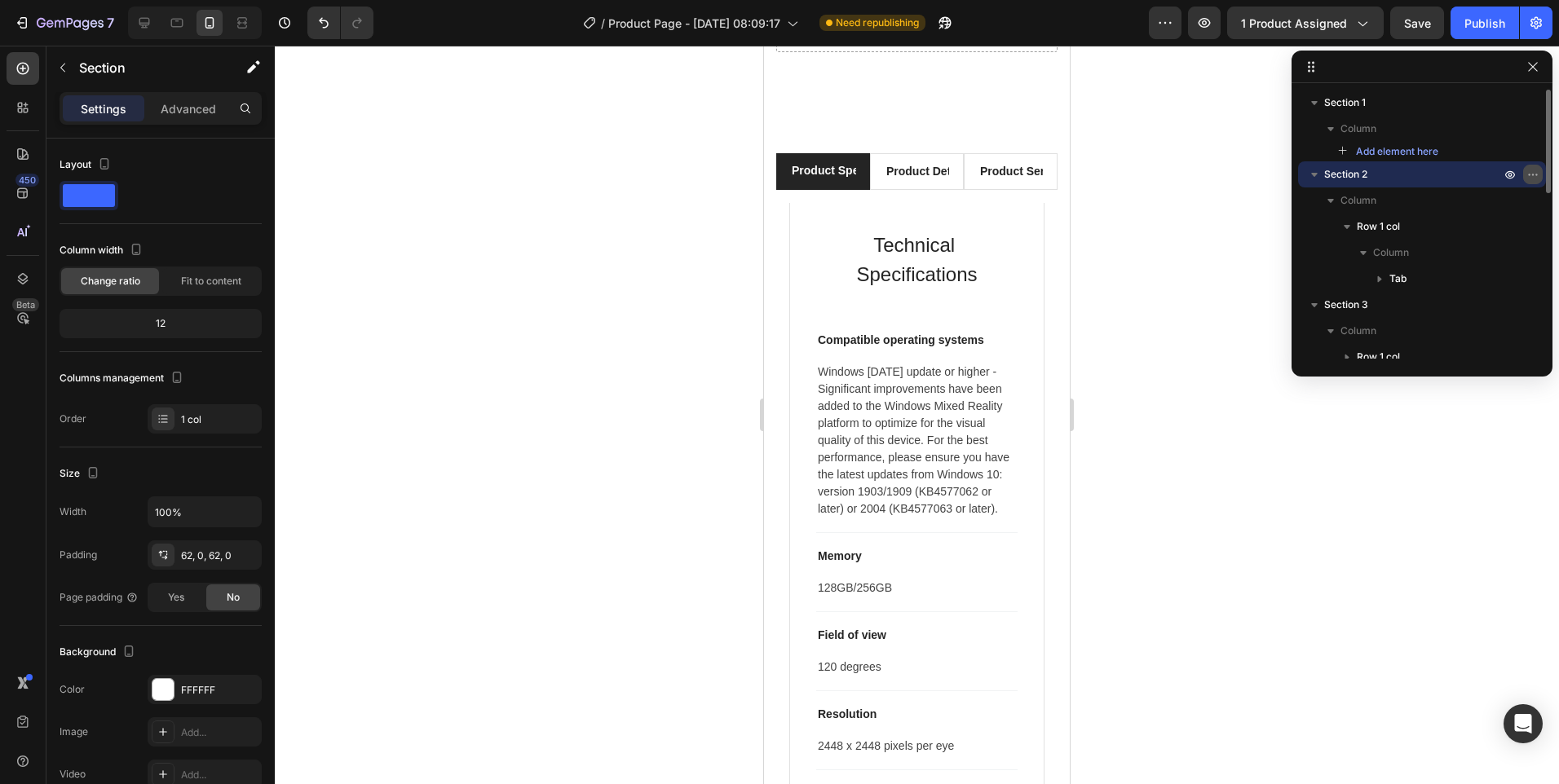
click at [1531, 177] on icon "button" at bounding box center [1533, 174] width 13 height 13
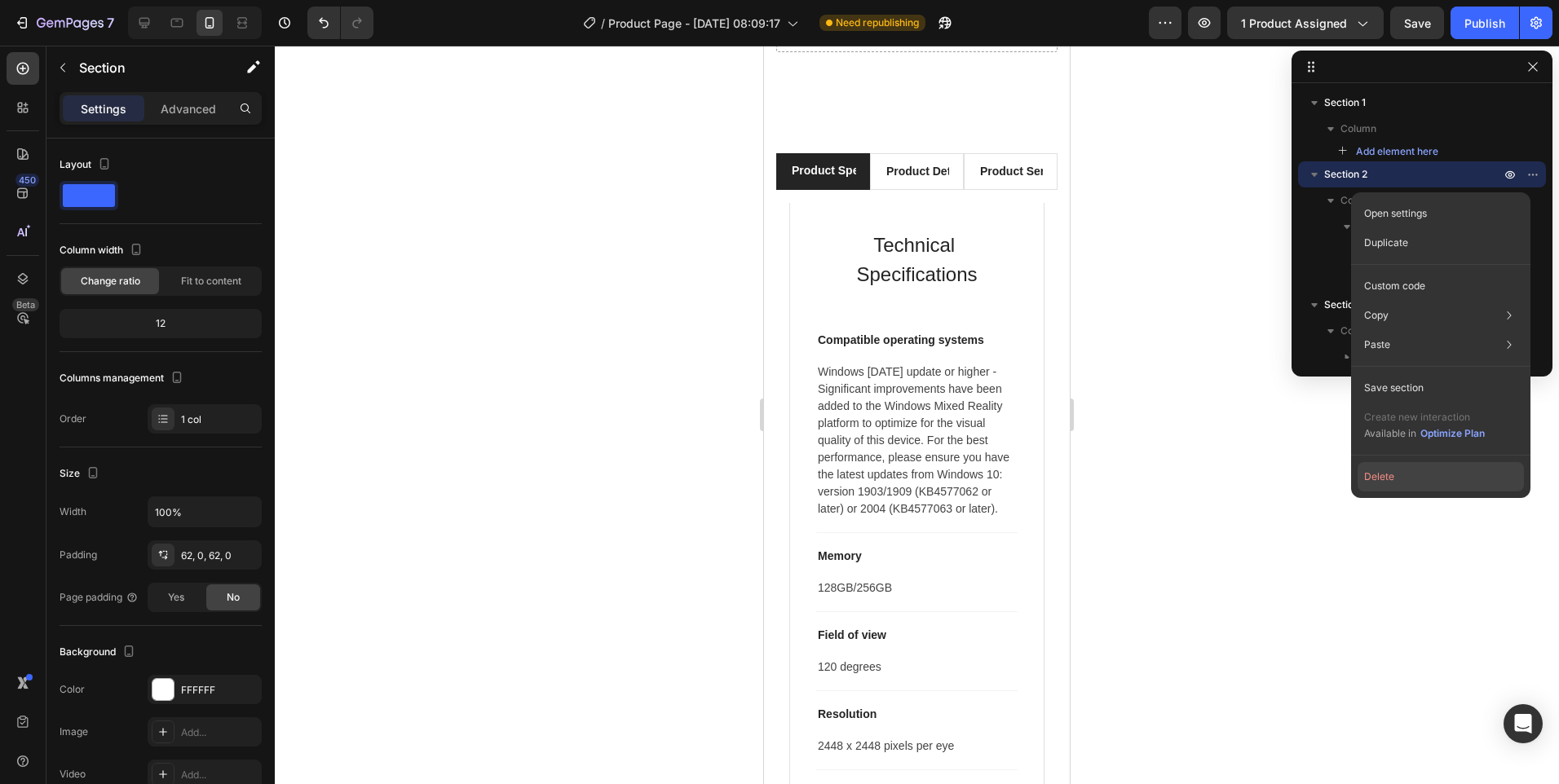
click at [1385, 475] on button "Delete" at bounding box center [1441, 476] width 166 height 29
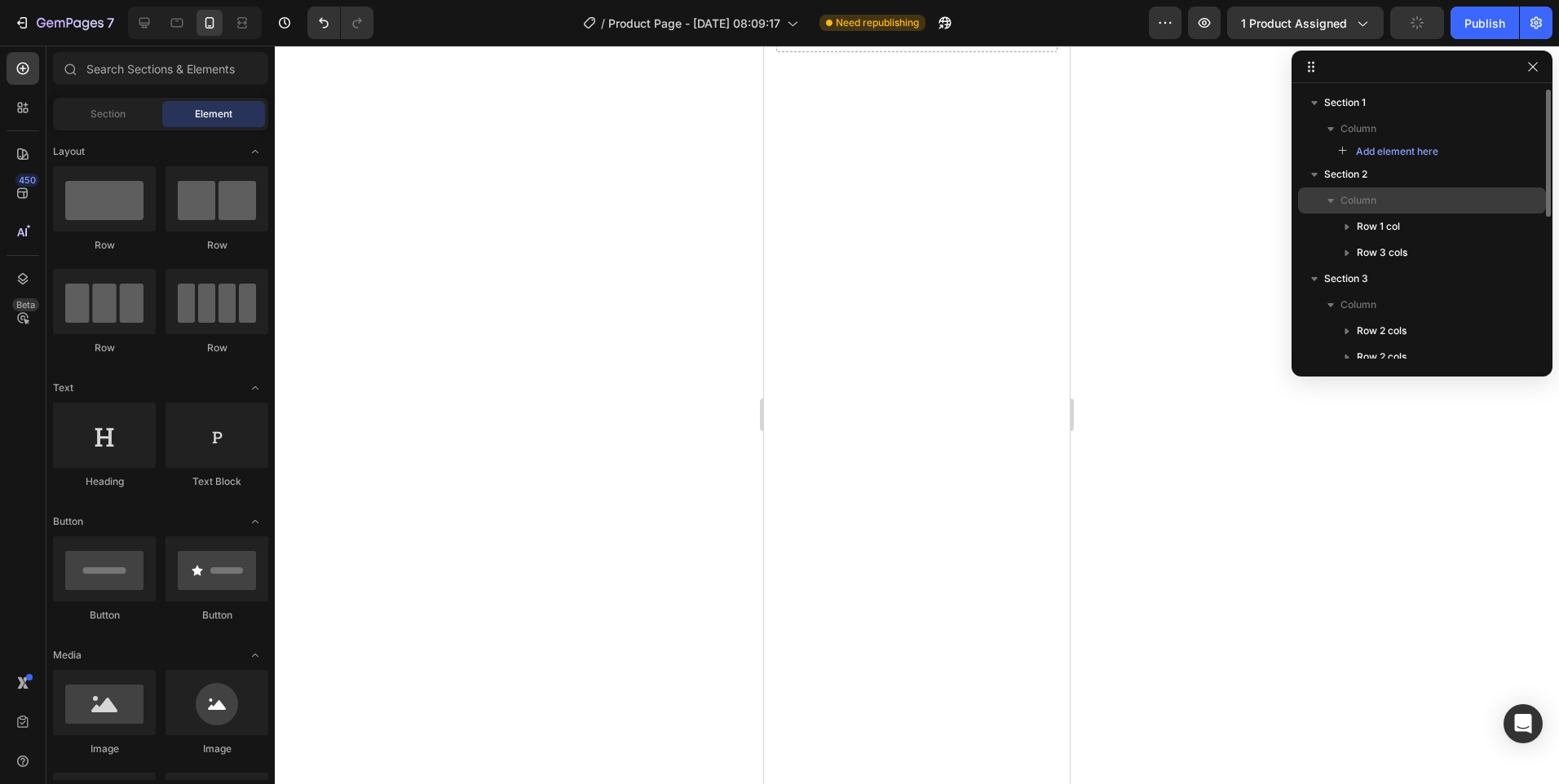
click at [1381, 205] on p "Column" at bounding box center [1422, 200] width 163 height 16
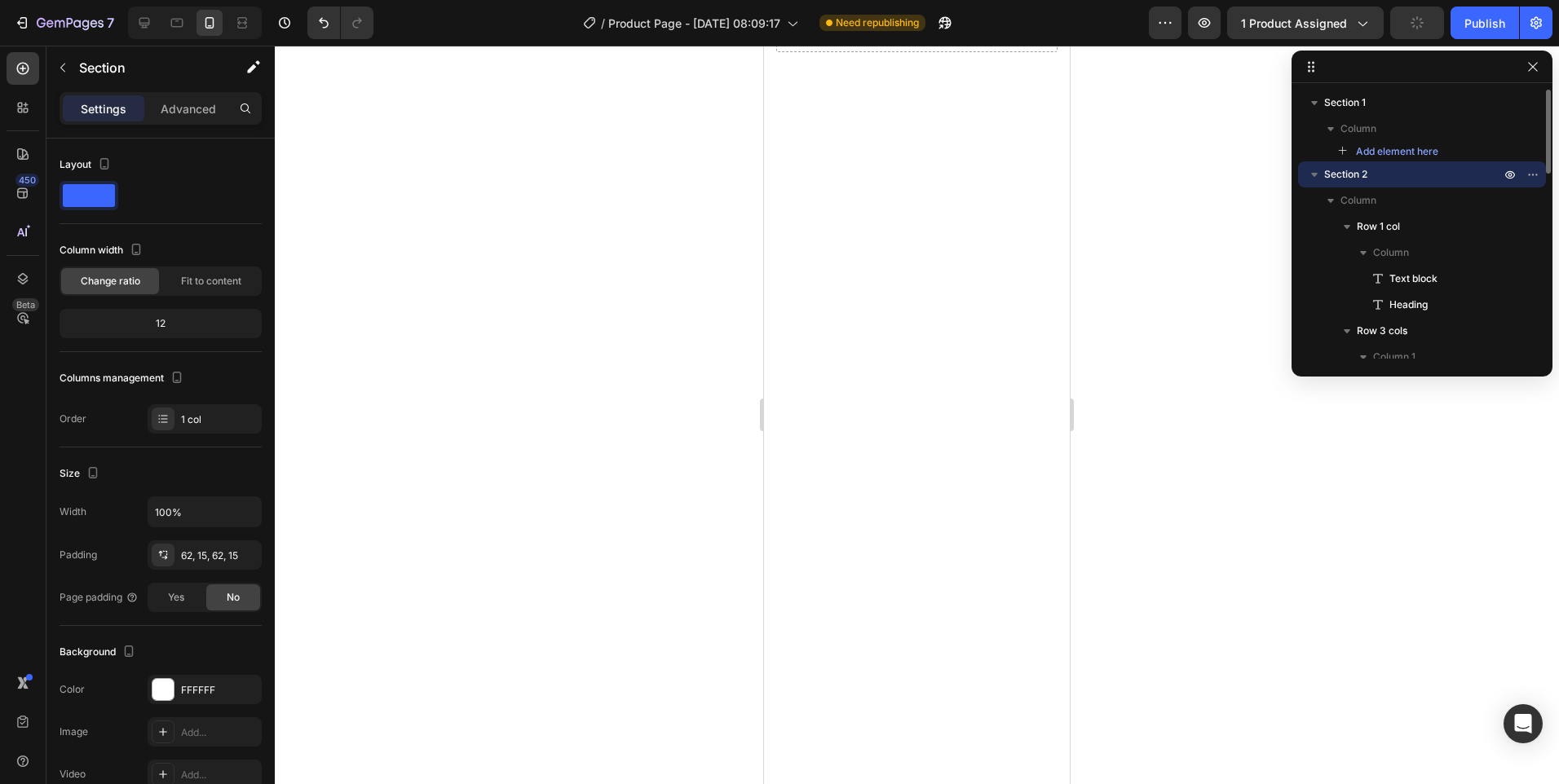
click at [1374, 182] on div "Section 2" at bounding box center [1422, 174] width 235 height 26
click at [1385, 202] on p "Section 3" at bounding box center [1413, 200] width 180 height 16
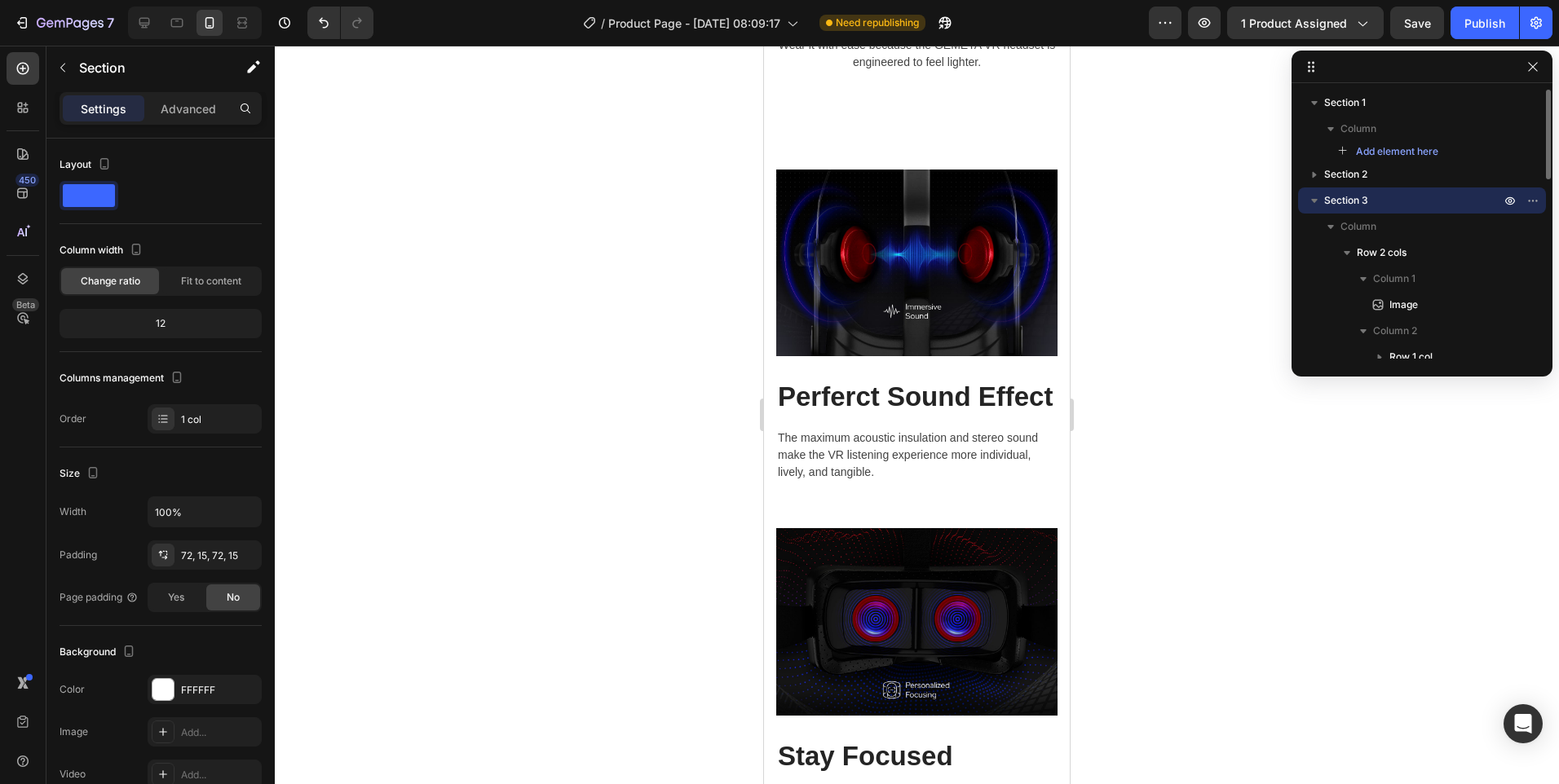
scroll to position [1269, 0]
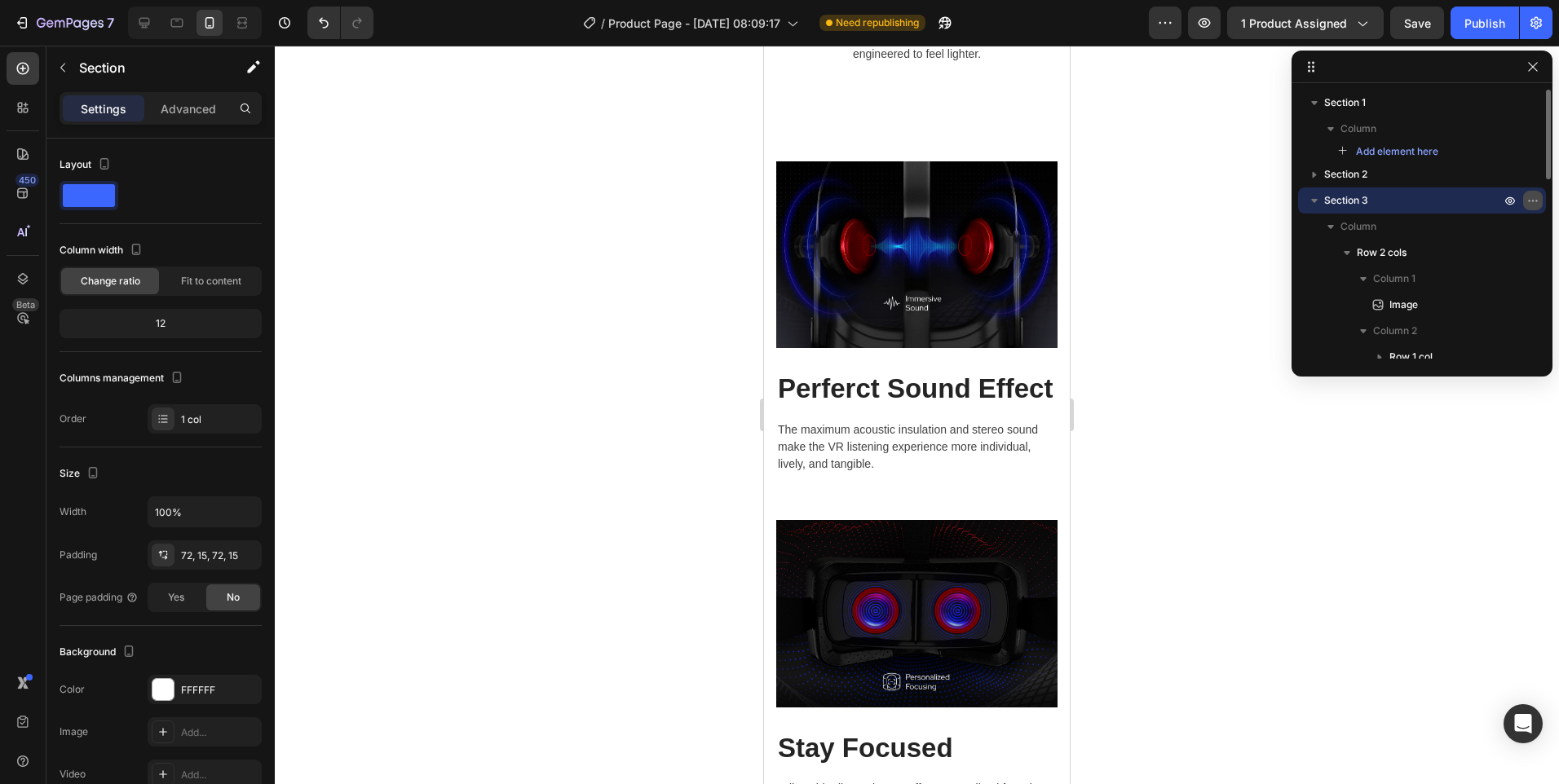
click at [1537, 197] on icon "button" at bounding box center [1533, 200] width 13 height 13
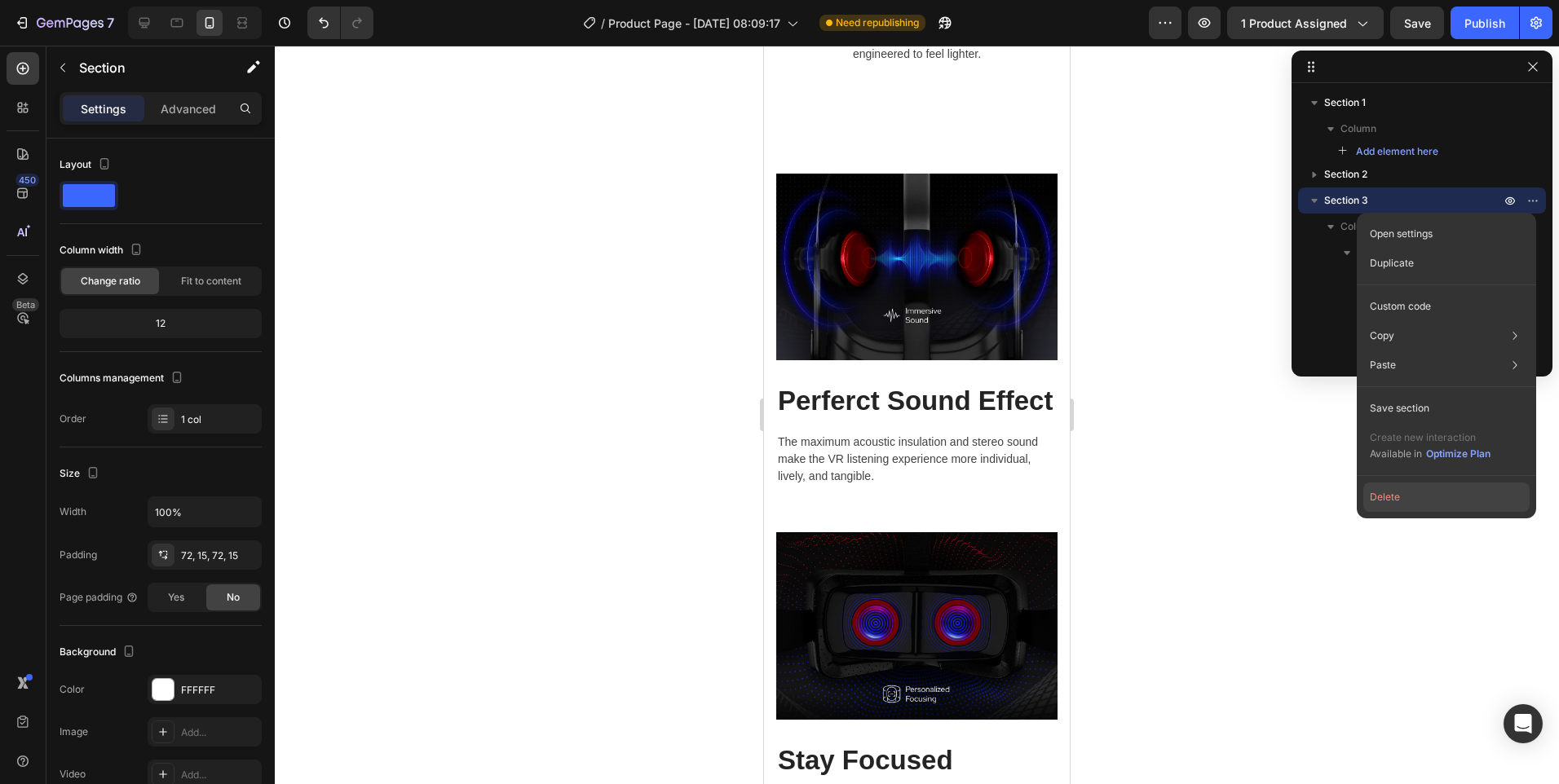
click at [1410, 494] on button "Delete" at bounding box center [1446, 497] width 166 height 29
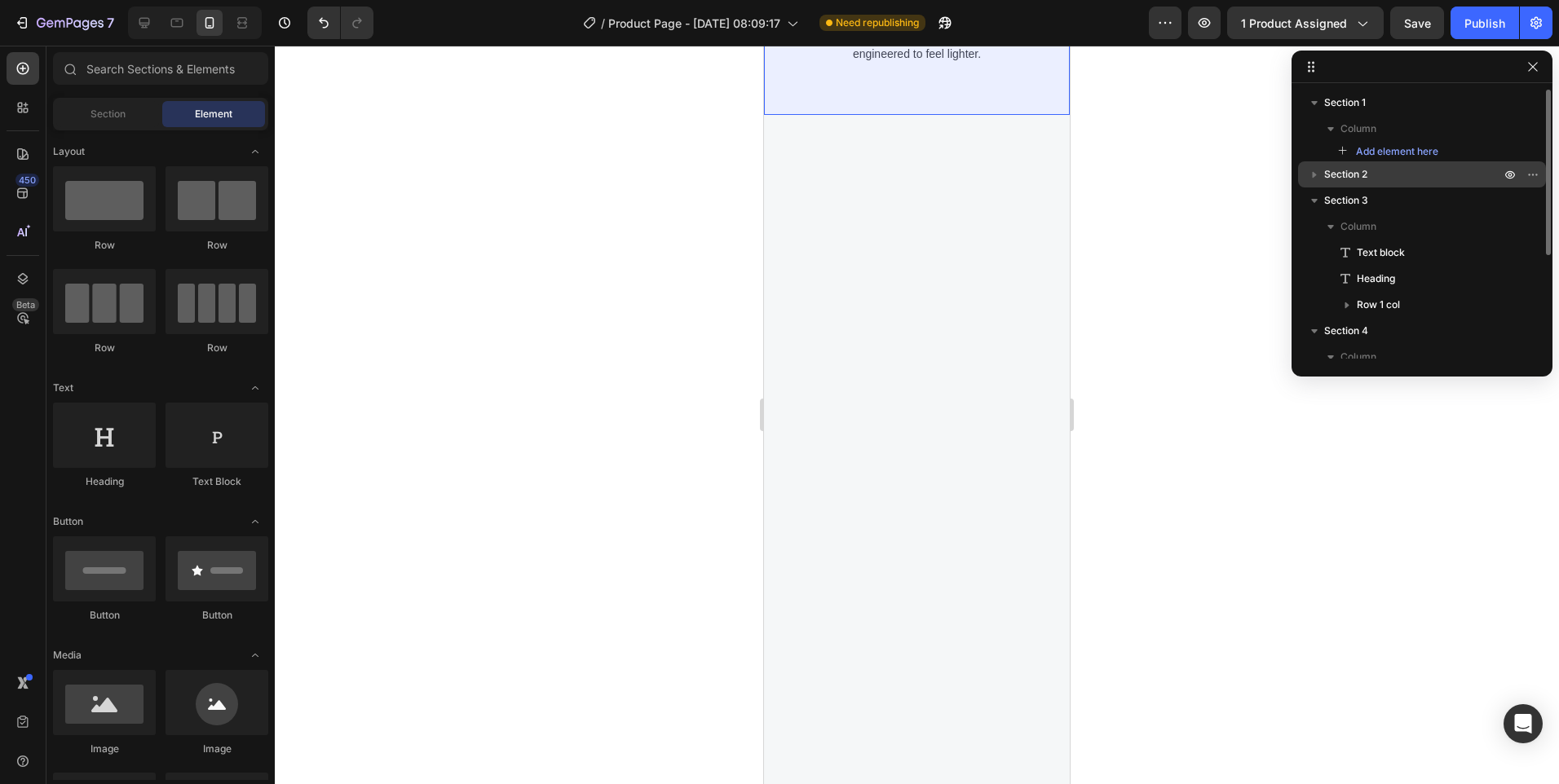
click at [1358, 176] on span "Section 2" at bounding box center [1345, 174] width 44 height 16
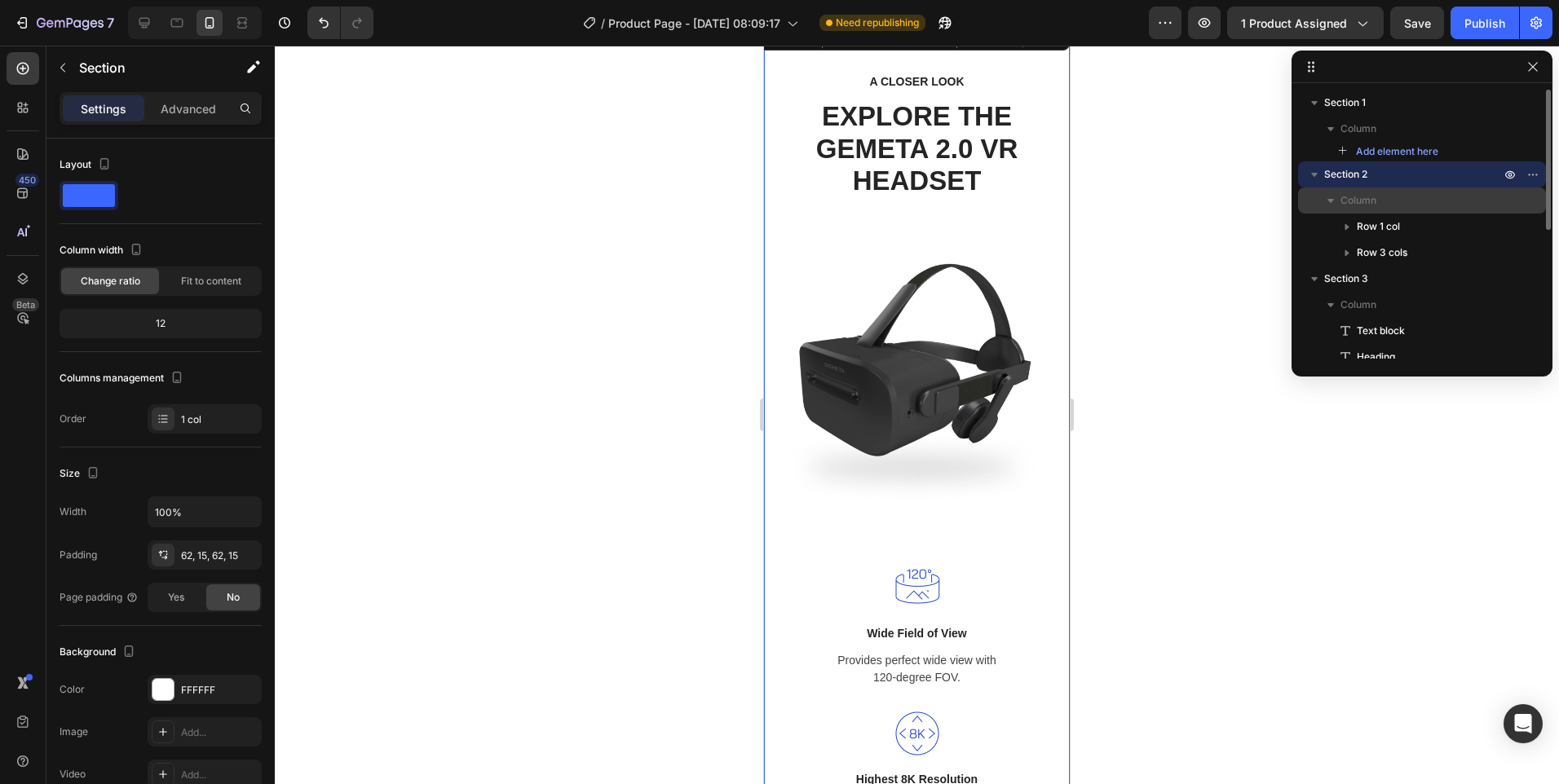
scroll to position [126, 0]
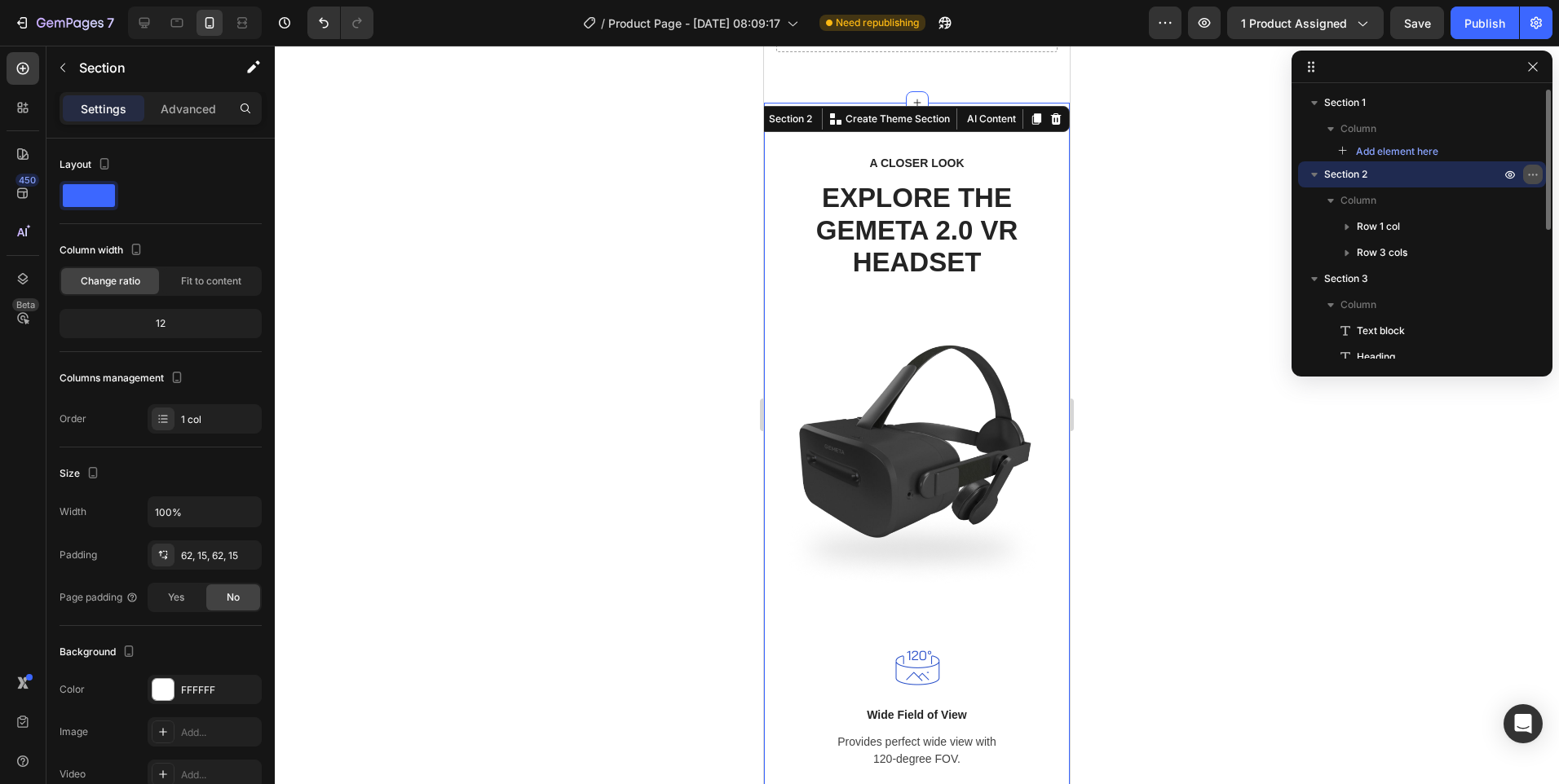
click at [1531, 171] on icon "button" at bounding box center [1533, 174] width 13 height 13
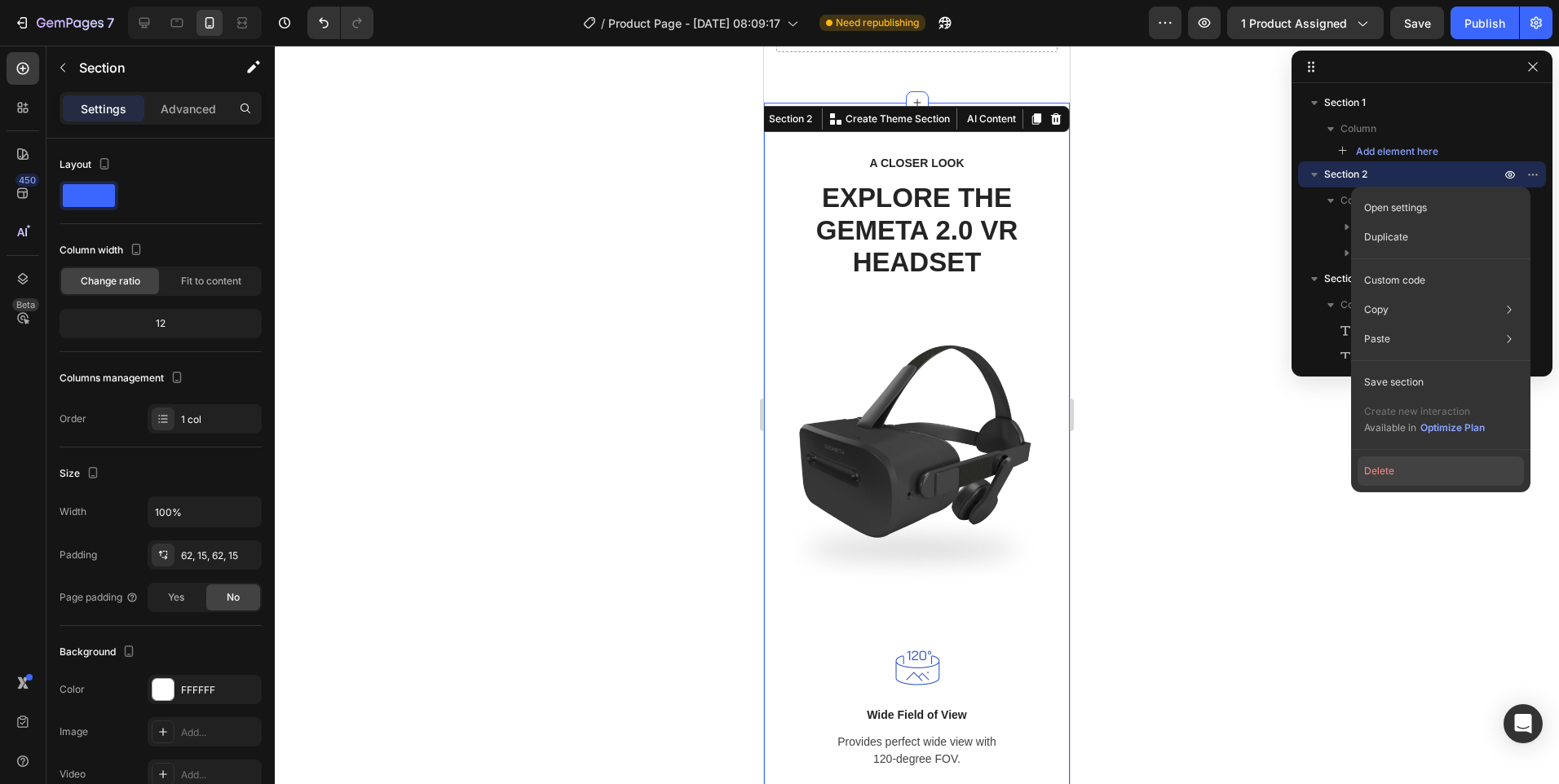
click at [1400, 473] on button "Delete" at bounding box center [1441, 471] width 166 height 29
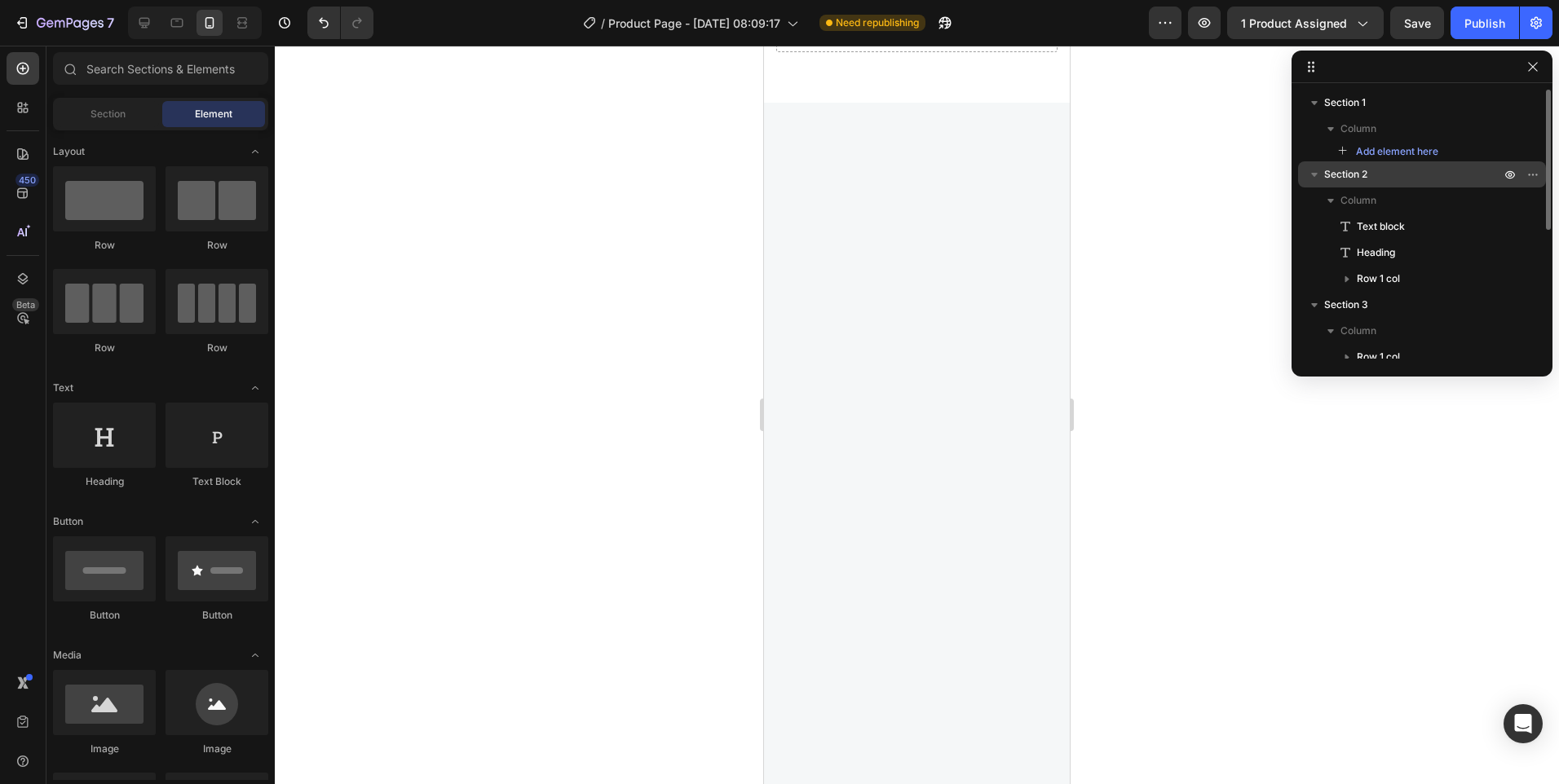
click at [1383, 176] on p "Section 2" at bounding box center [1413, 174] width 180 height 16
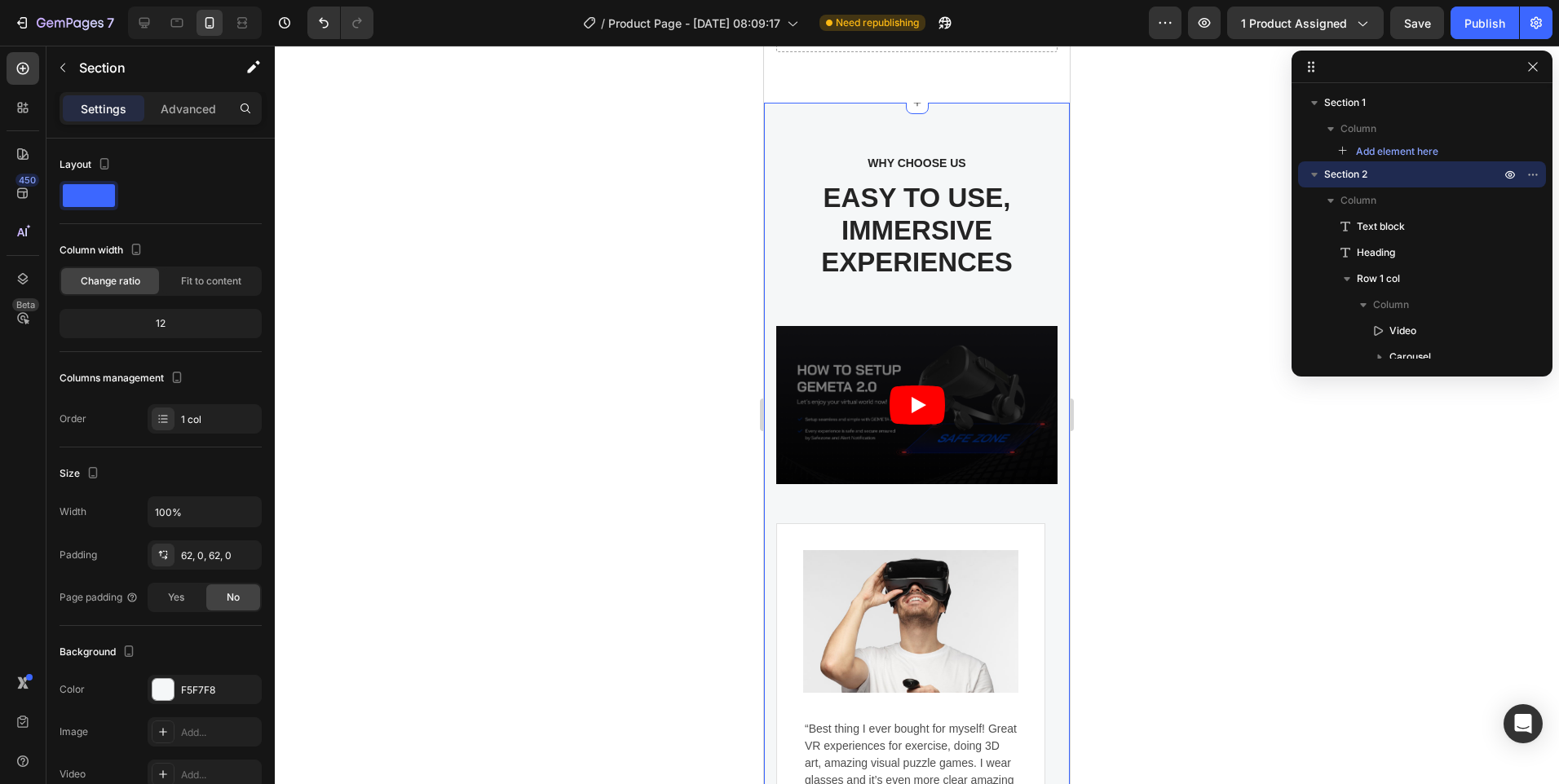
scroll to position [0, 0]
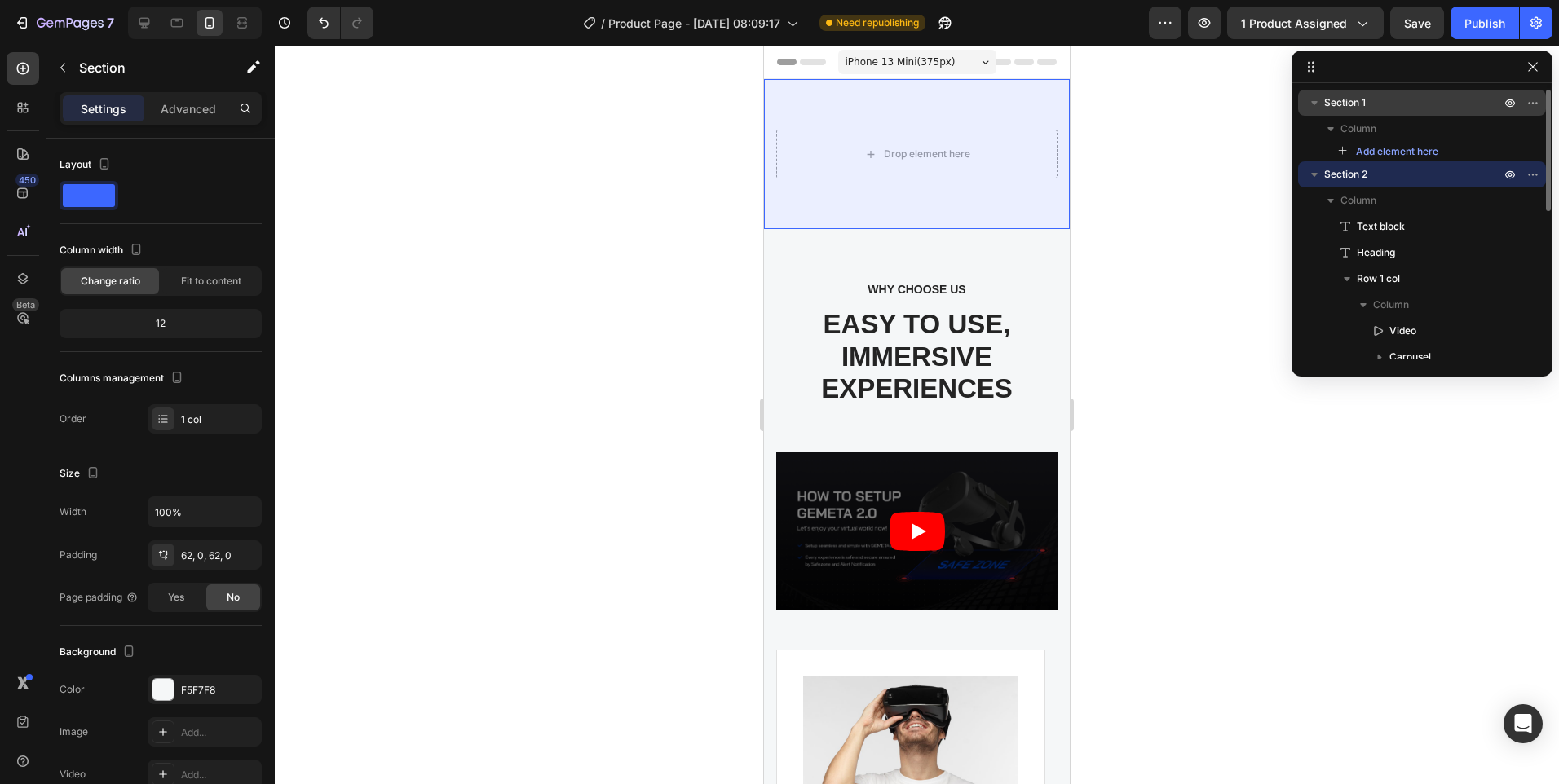
click at [1377, 109] on p "Section 1" at bounding box center [1413, 102] width 180 height 16
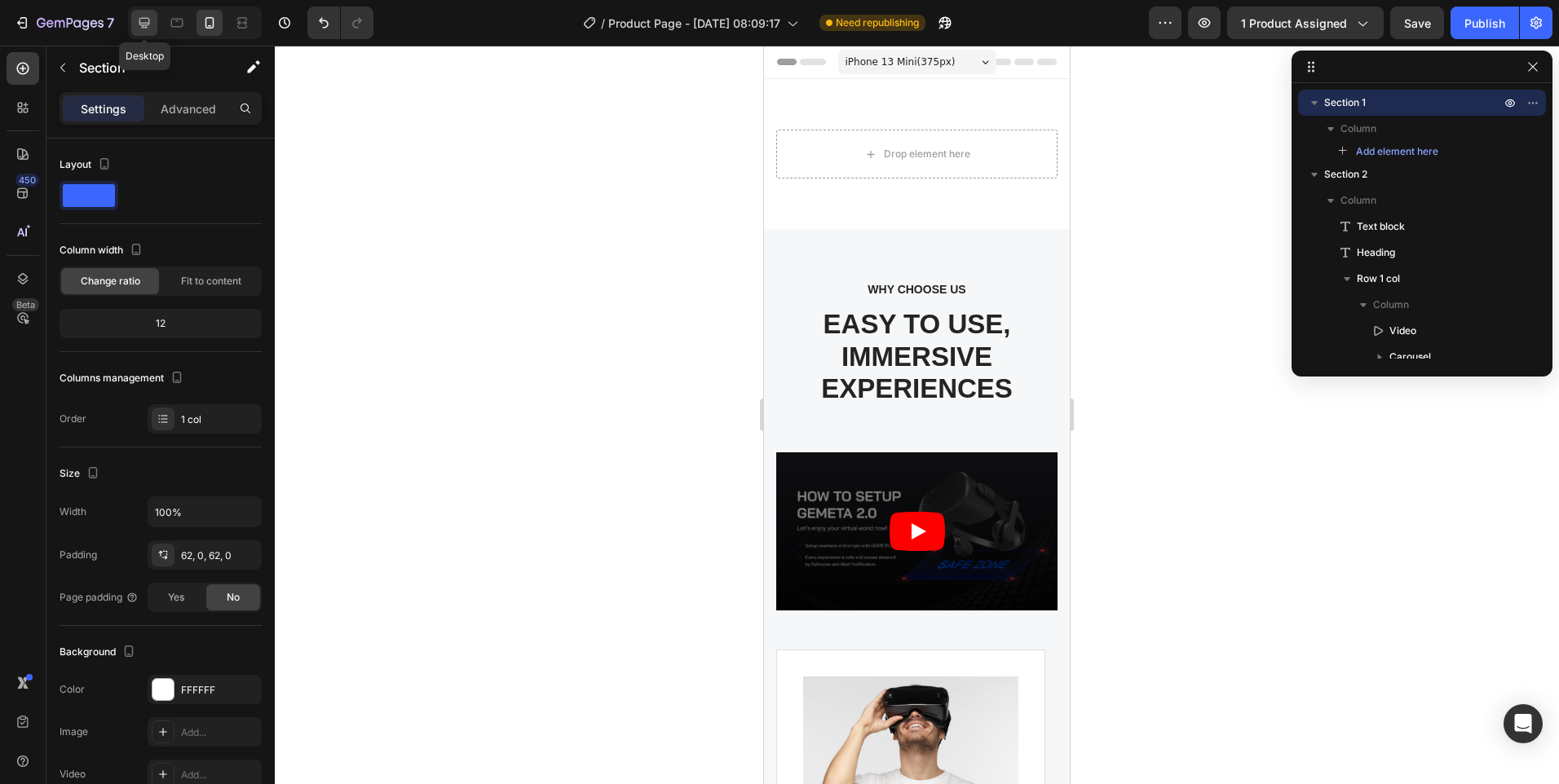
click at [147, 23] on icon at bounding box center [145, 22] width 11 height 11
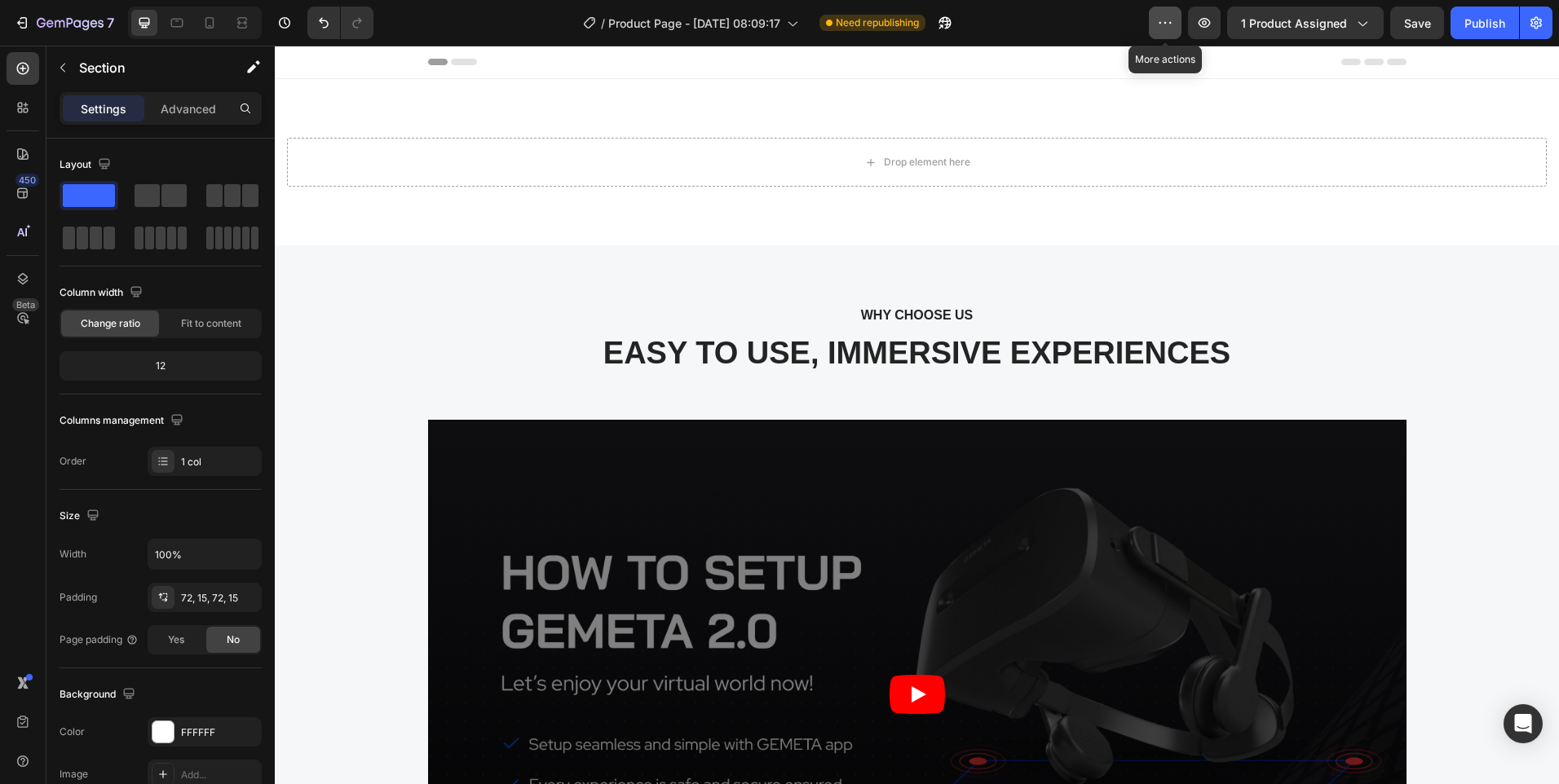
click at [1160, 18] on icon "button" at bounding box center [1165, 22] width 17 height 16
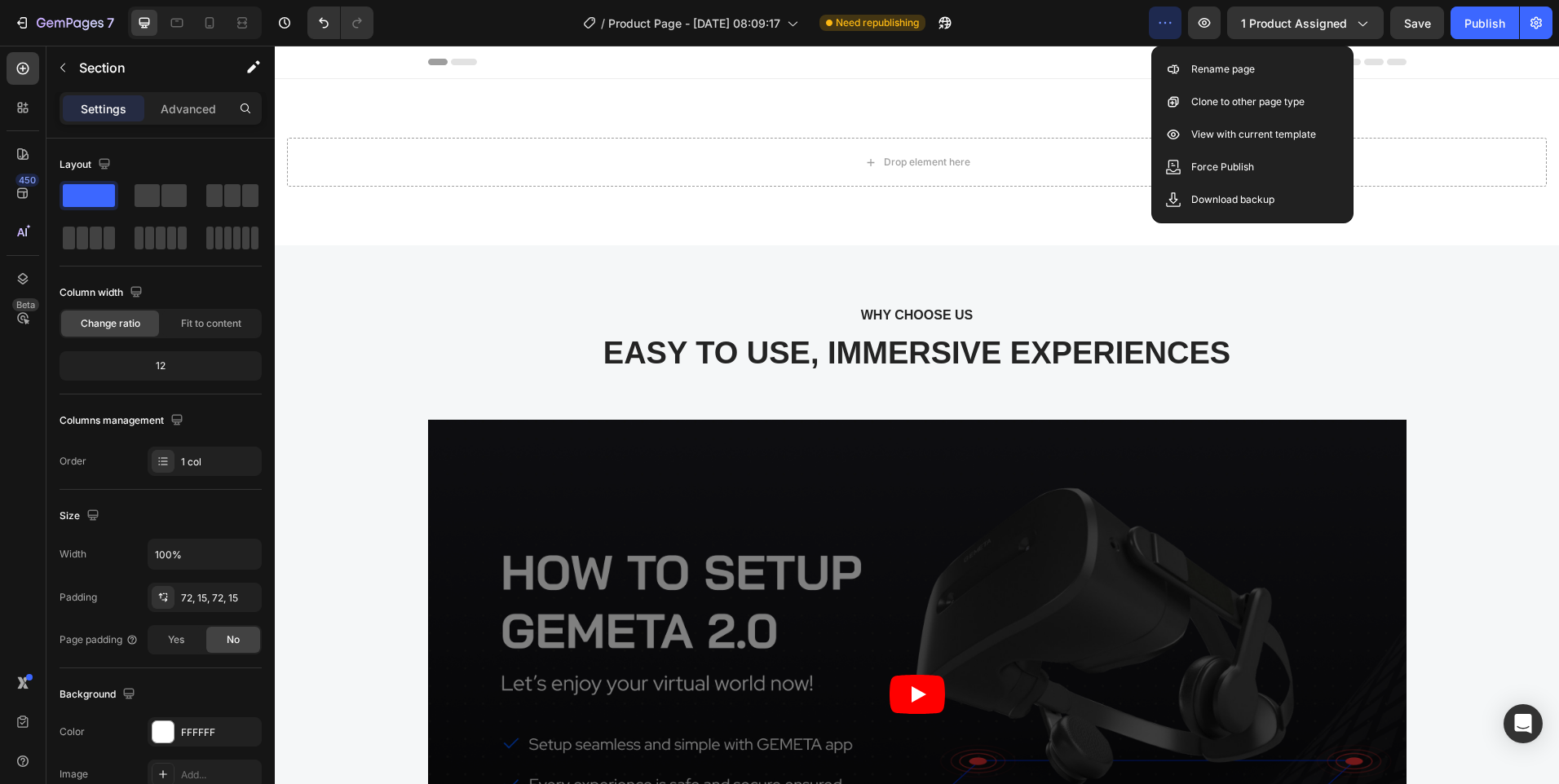
click at [1160, 17] on icon "button" at bounding box center [1165, 22] width 17 height 16
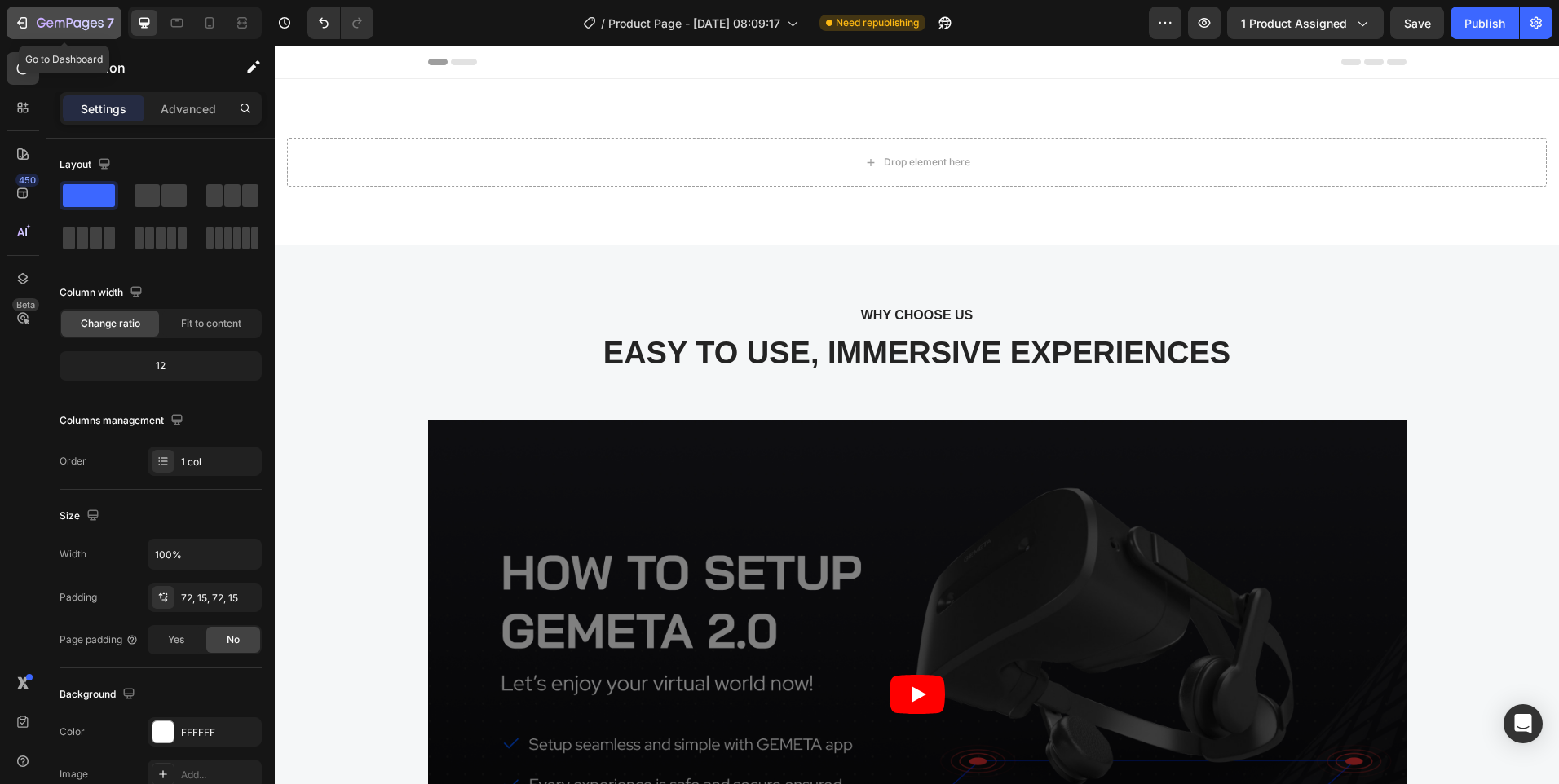
click at [23, 25] on icon "button" at bounding box center [21, 22] width 17 height 16
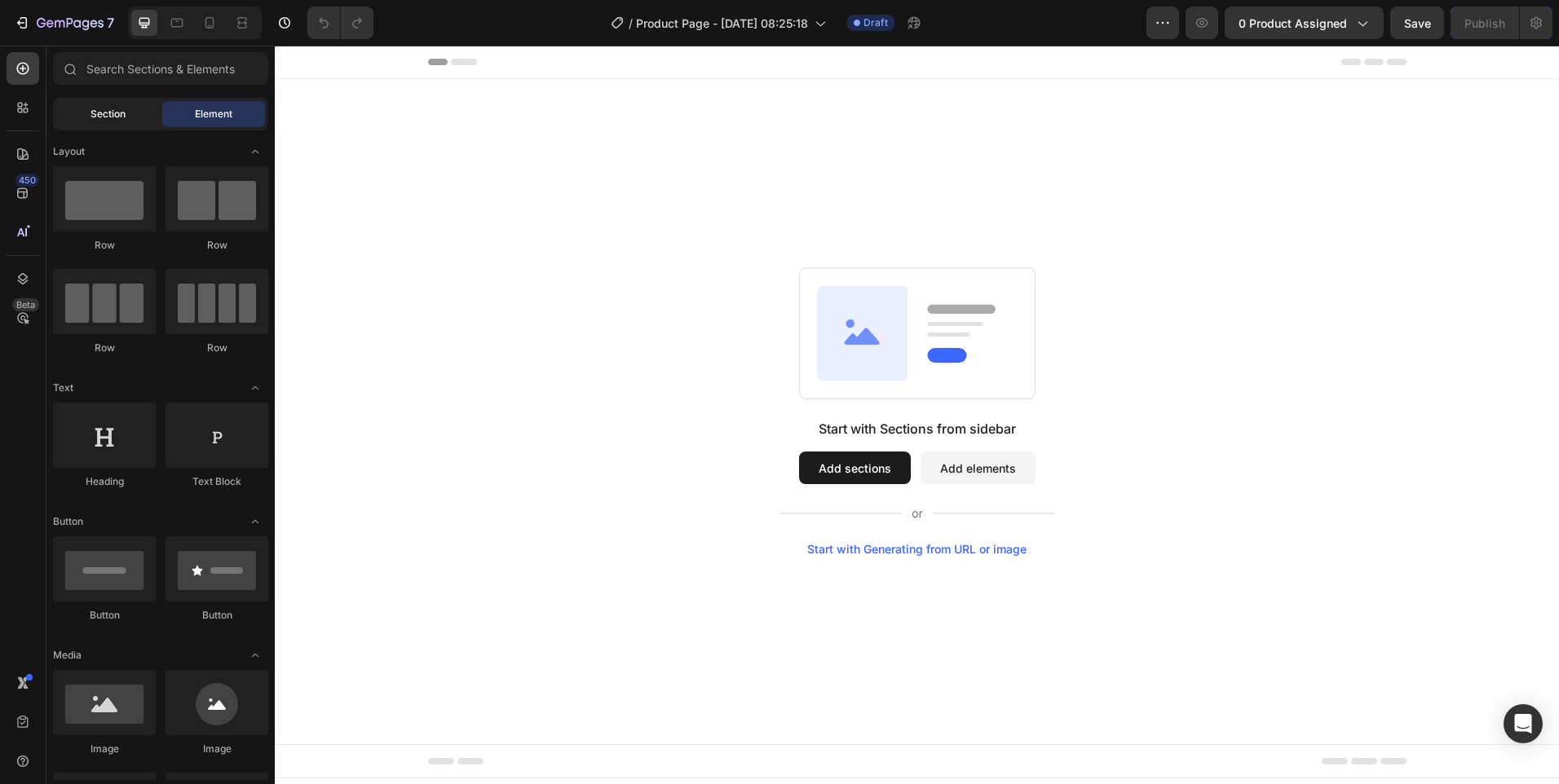
click at [107, 109] on span "Section" at bounding box center [108, 114] width 35 height 15
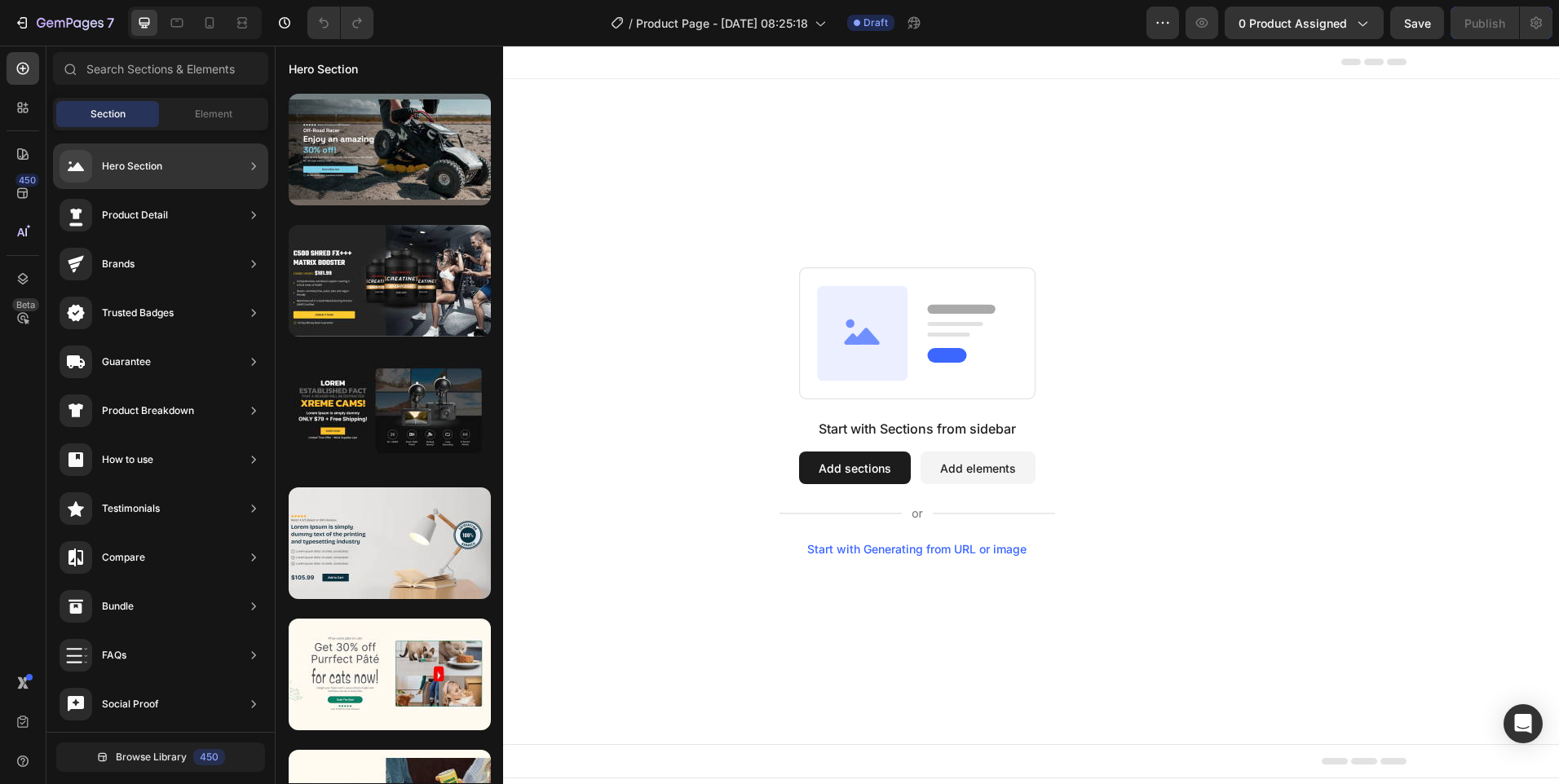
click at [137, 158] on div "Hero Section" at bounding box center [111, 167] width 103 height 33
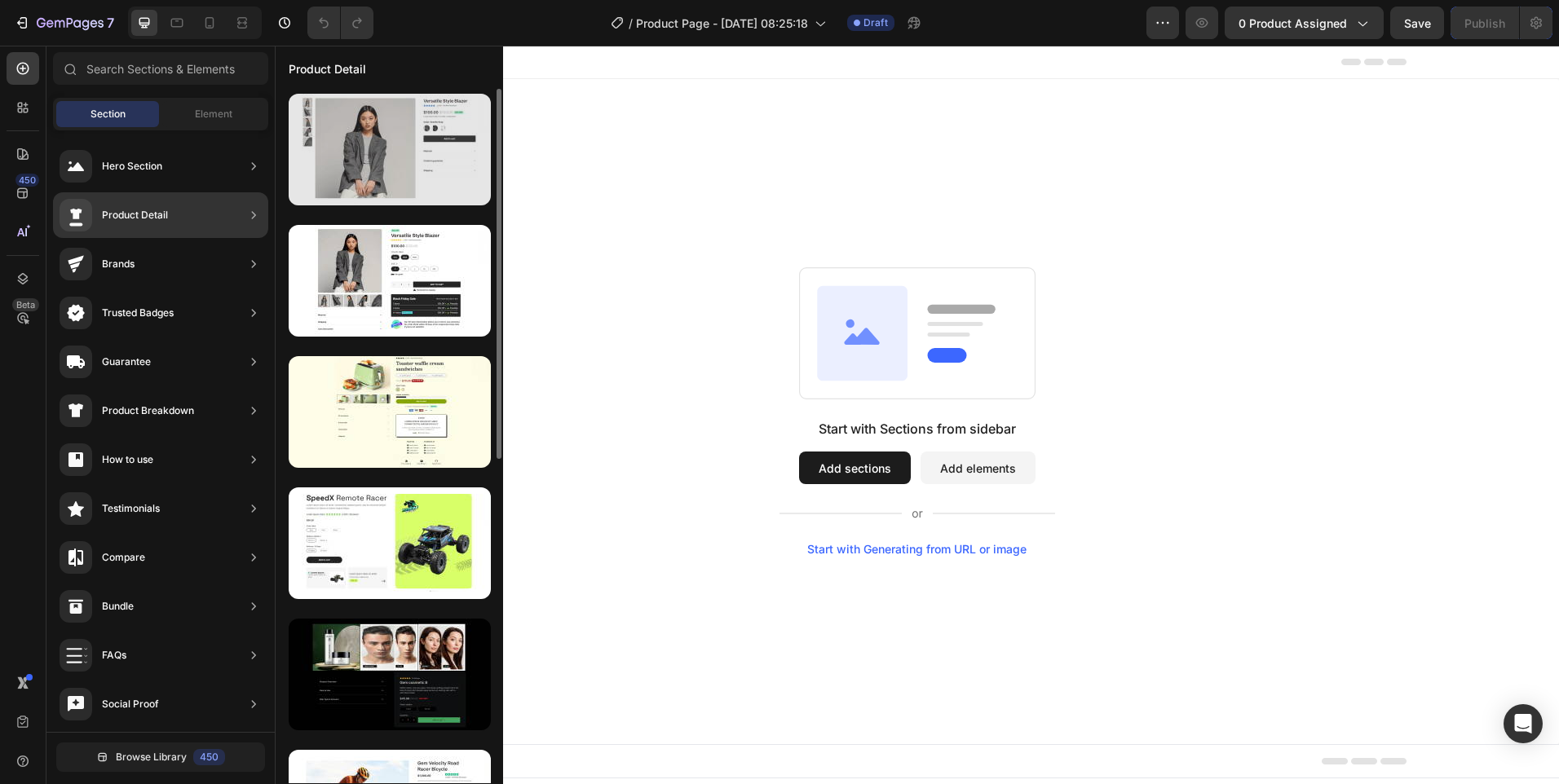
click at [352, 180] on div at bounding box center [389, 149] width 202 height 112
click at [352, 178] on div at bounding box center [389, 149] width 202 height 112
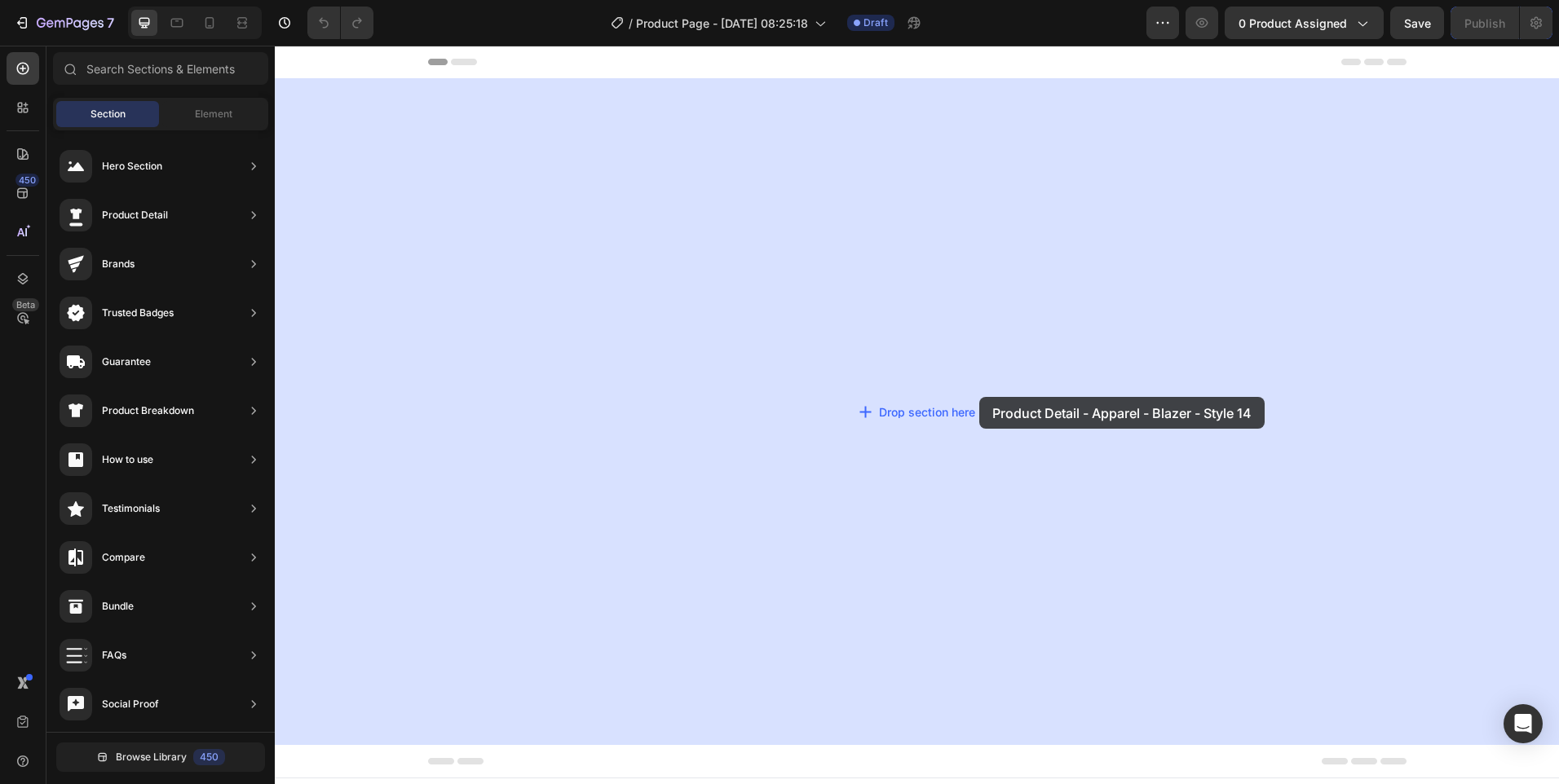
drag, startPoint x: 628, startPoint y: 219, endPoint x: 979, endPoint y: 390, distance: 390.4
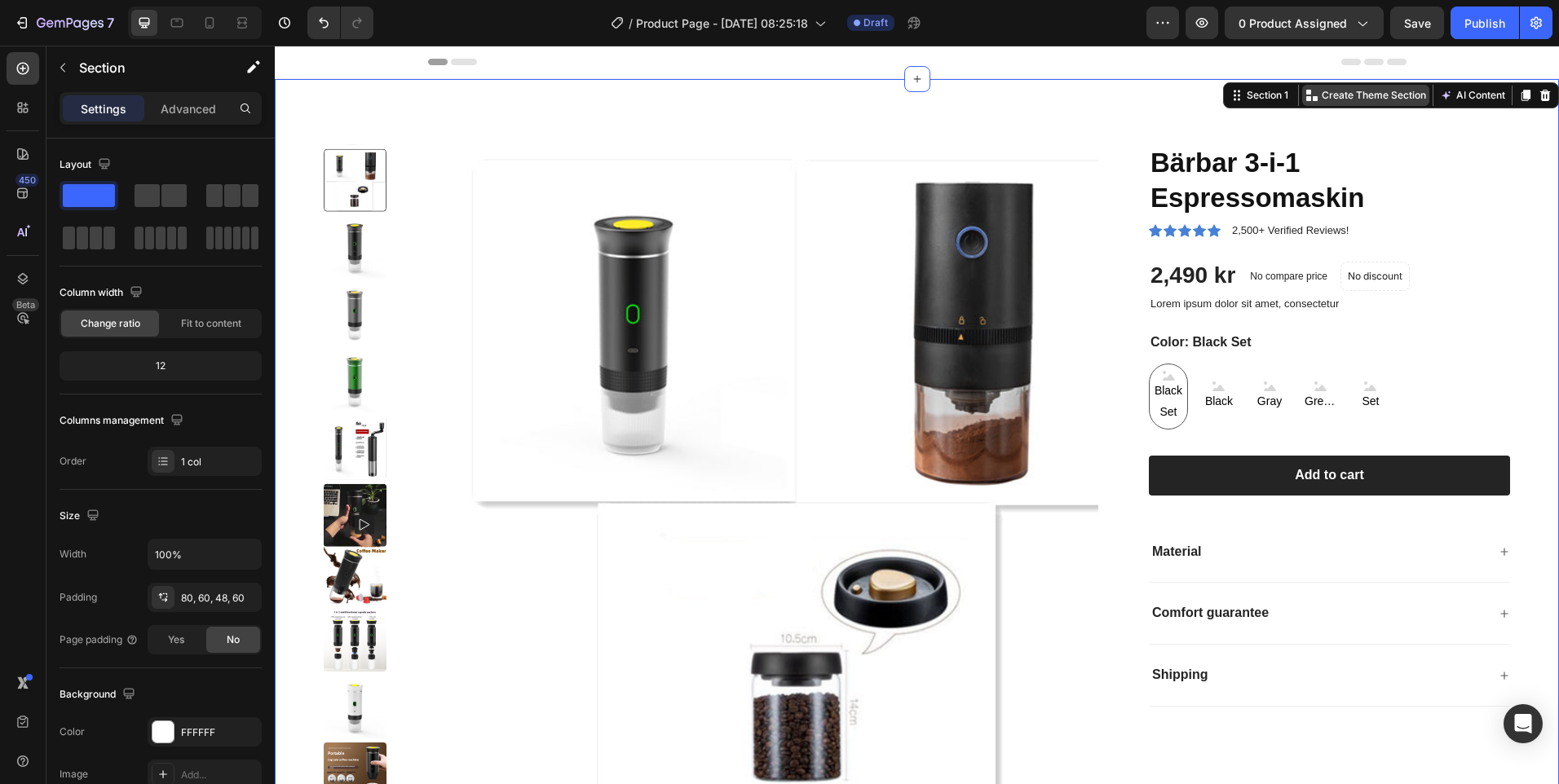
click at [1352, 100] on p "Create Theme Section" at bounding box center [1375, 95] width 105 height 15
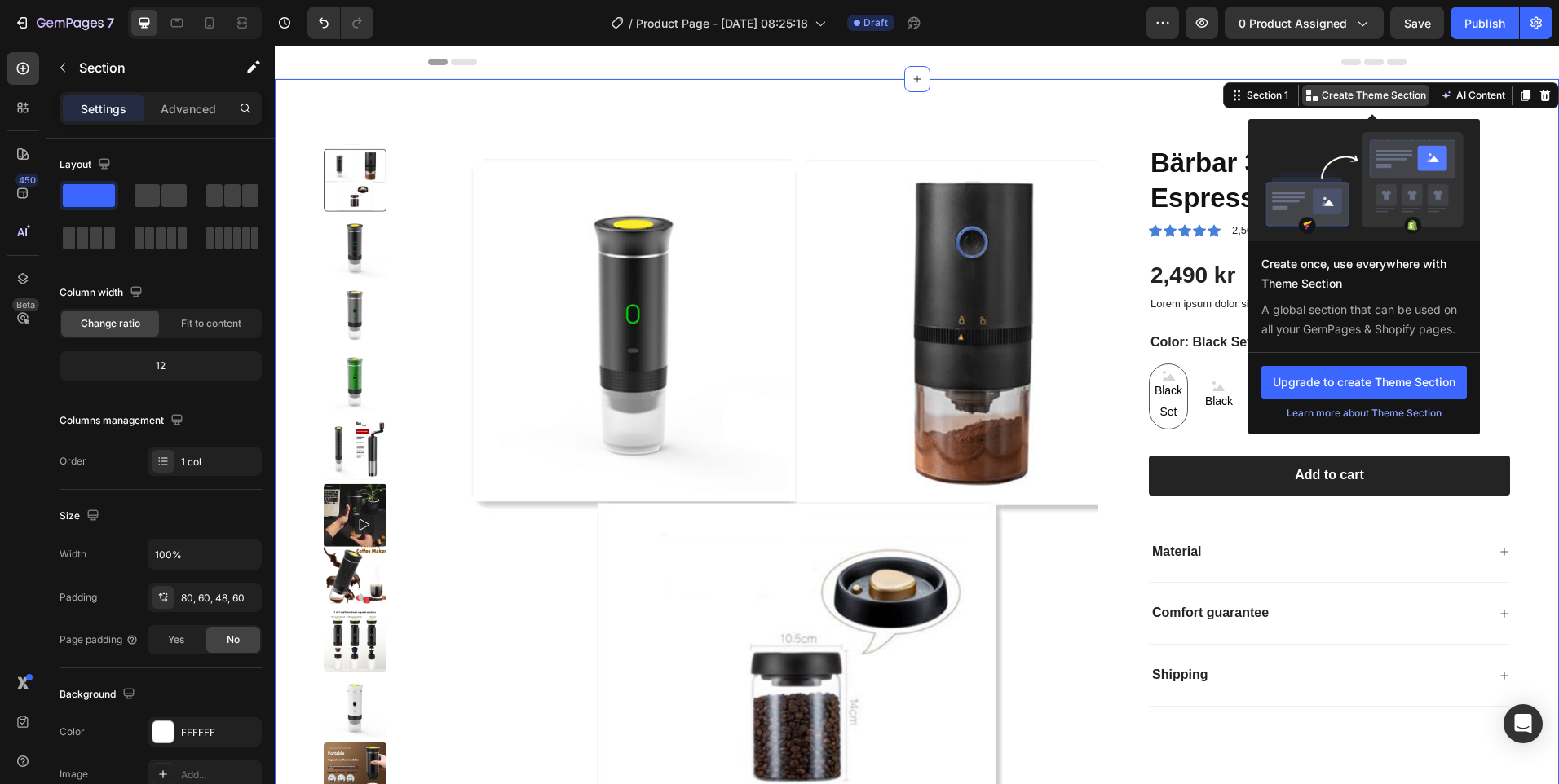
click at [1349, 94] on p "Create Theme Section" at bounding box center [1375, 95] width 105 height 15
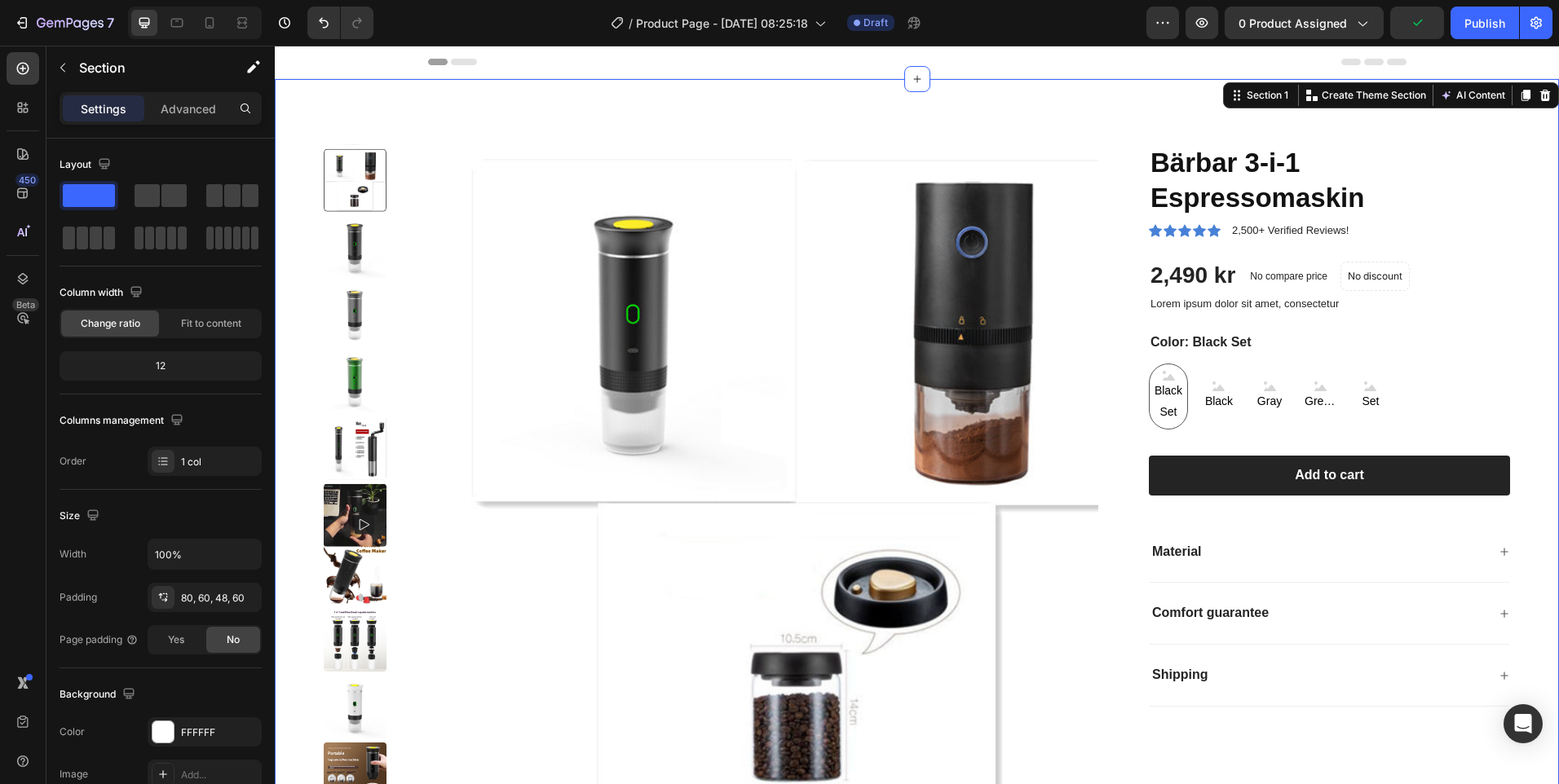
click at [1524, 200] on div "Product Images Bärbar 3-i-1 Espressomaskin Product Title Icon Icon Icon Icon Ic…" at bounding box center [916, 486] width 1284 height 815
click at [1465, 97] on button "AI Content" at bounding box center [1473, 95] width 72 height 19
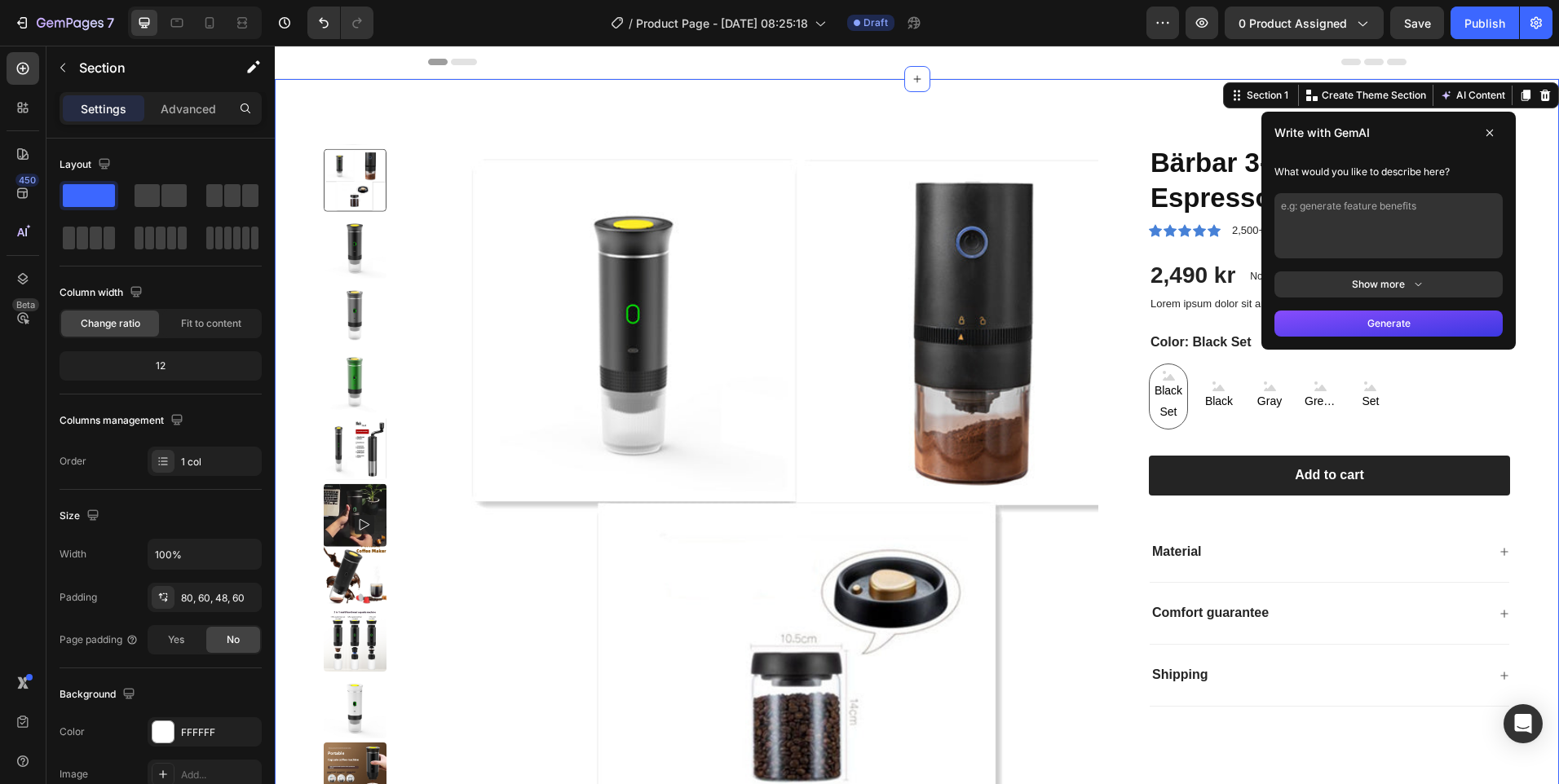
click at [1354, 324] on button "Generate" at bounding box center [1388, 323] width 228 height 26
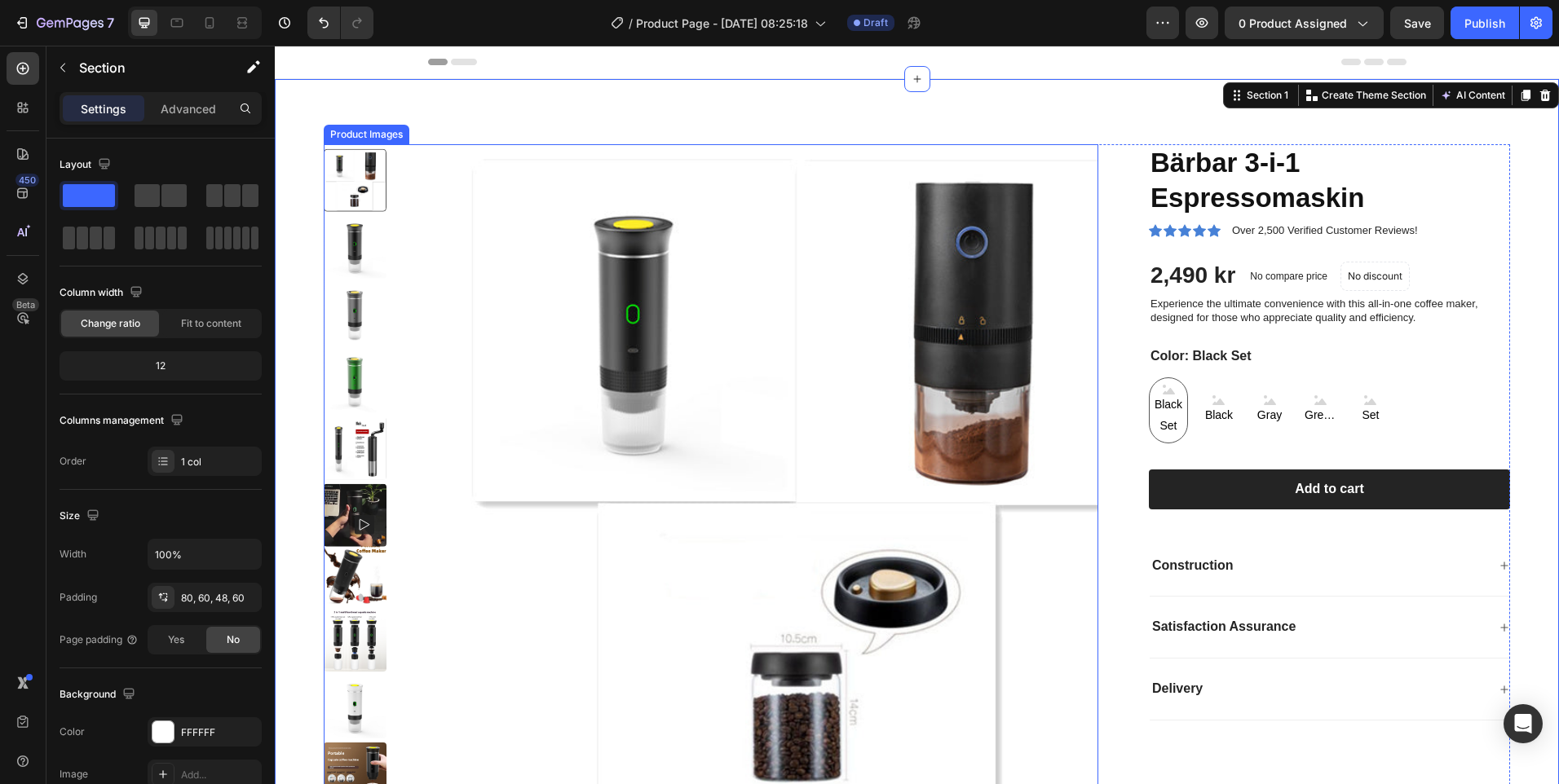
click at [1047, 388] on img at bounding box center [804, 490] width 692 height 692
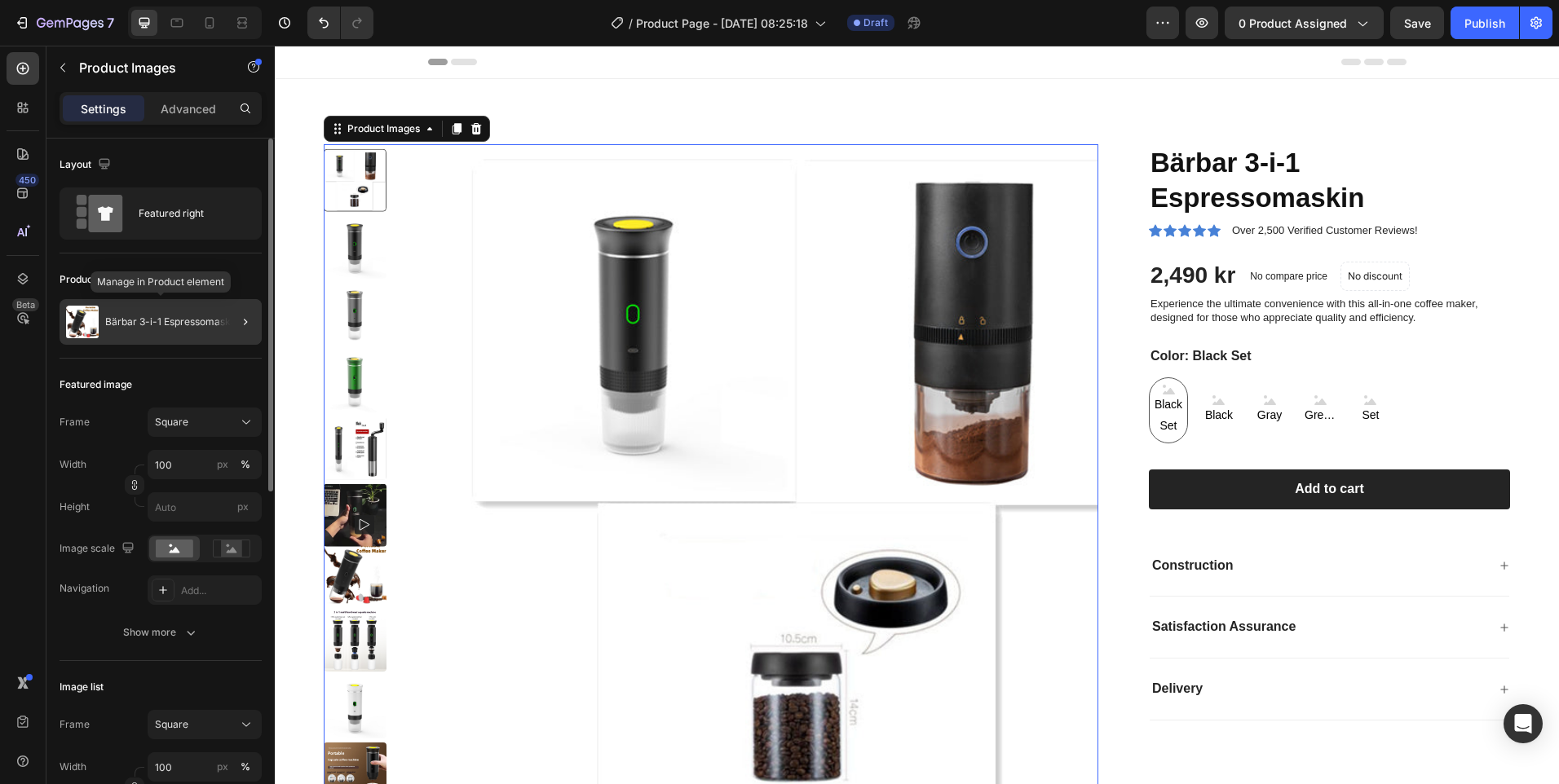
click at [193, 322] on p "Bärbar 3-i-1 Espressomaskin" at bounding box center [172, 322] width 134 height 12
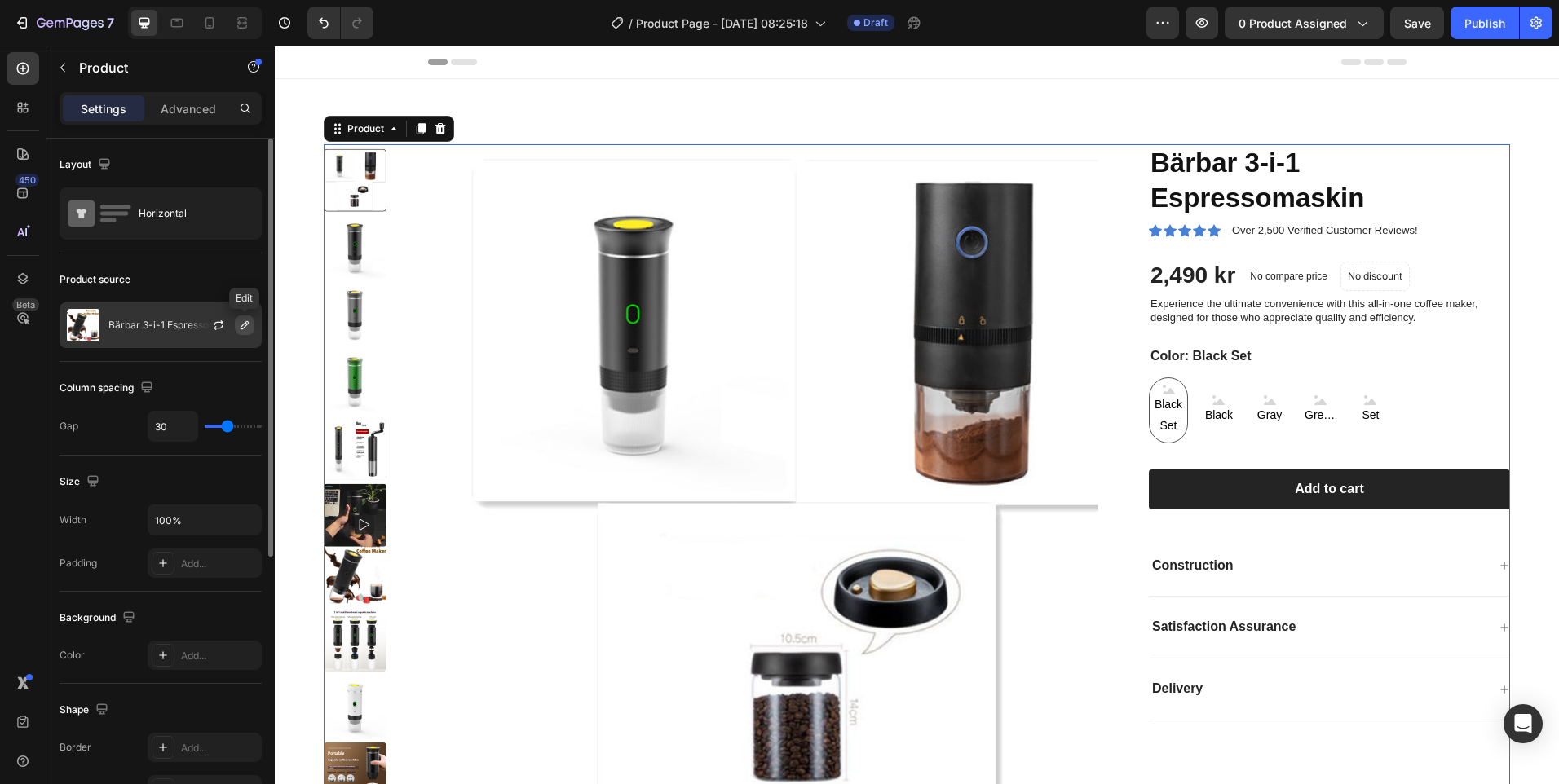
click at [248, 321] on icon "button" at bounding box center [244, 324] width 13 height 13
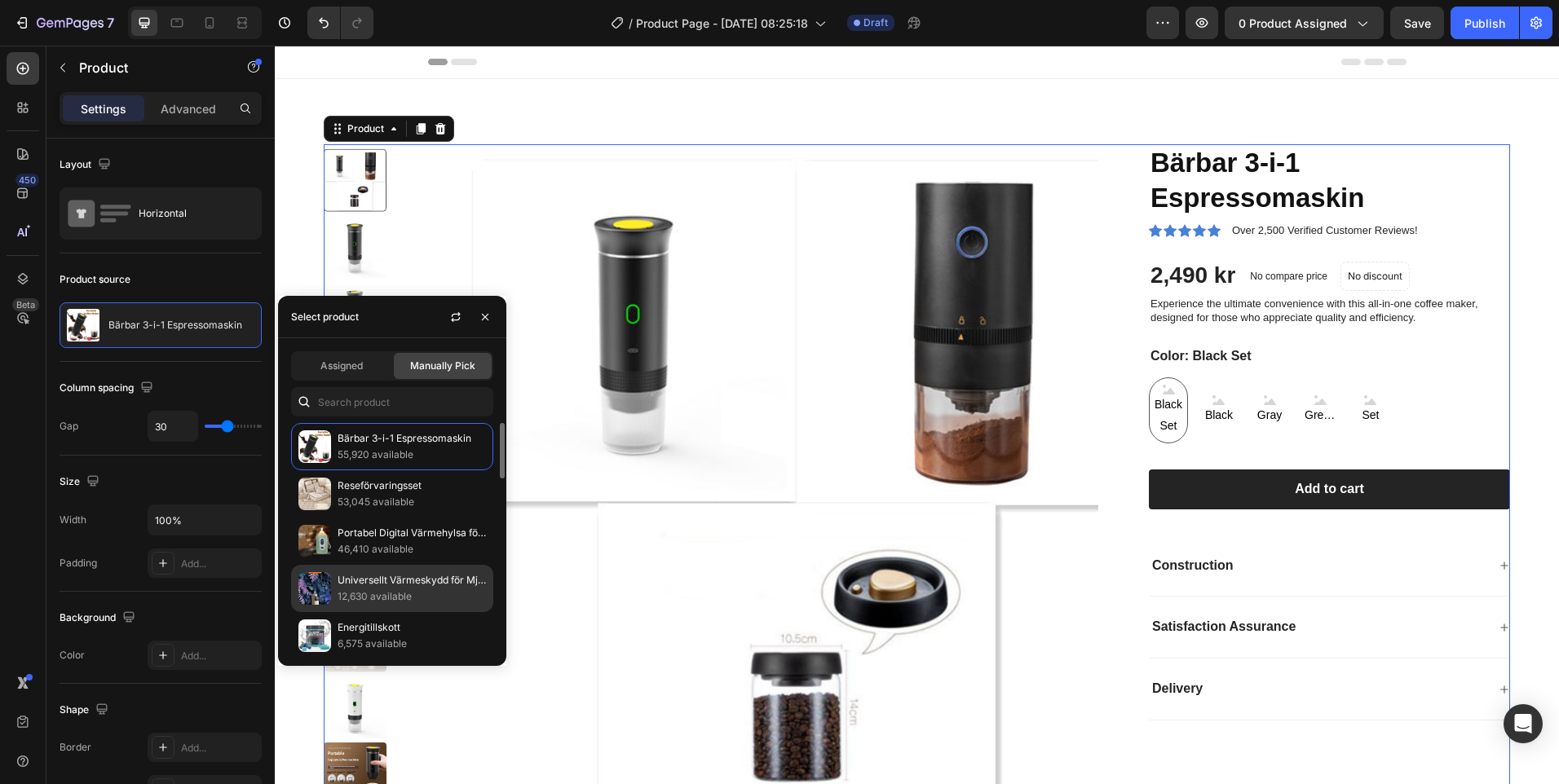
click at [359, 588] on p "Universellt Värmeskydd för Mjölkflaskor" at bounding box center [412, 580] width 149 height 16
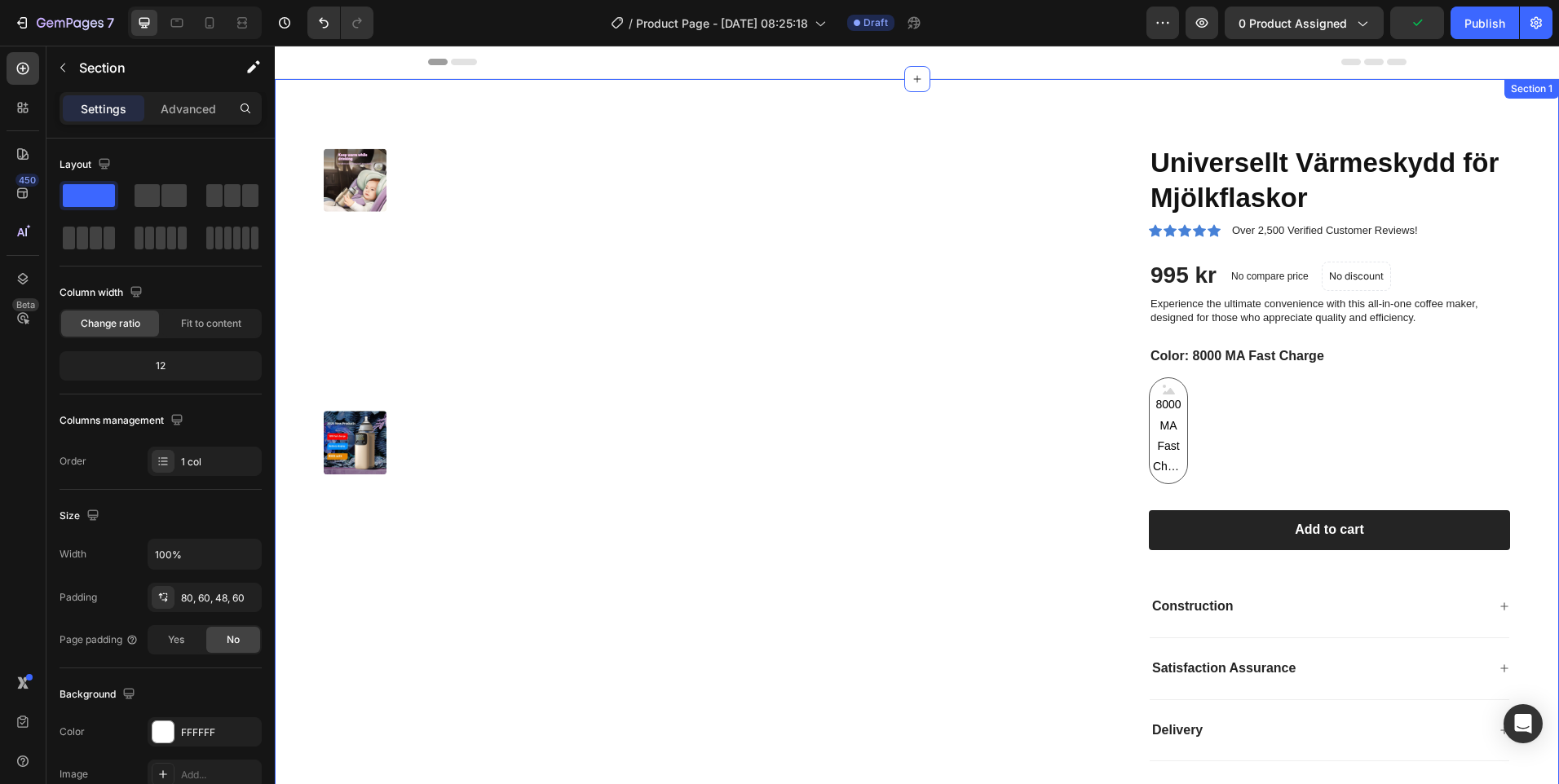
click at [1067, 105] on div "Product Images Universellt Värmeskydd för Mjölkflaskor Product Title Icon Icon …" at bounding box center [916, 486] width 1284 height 815
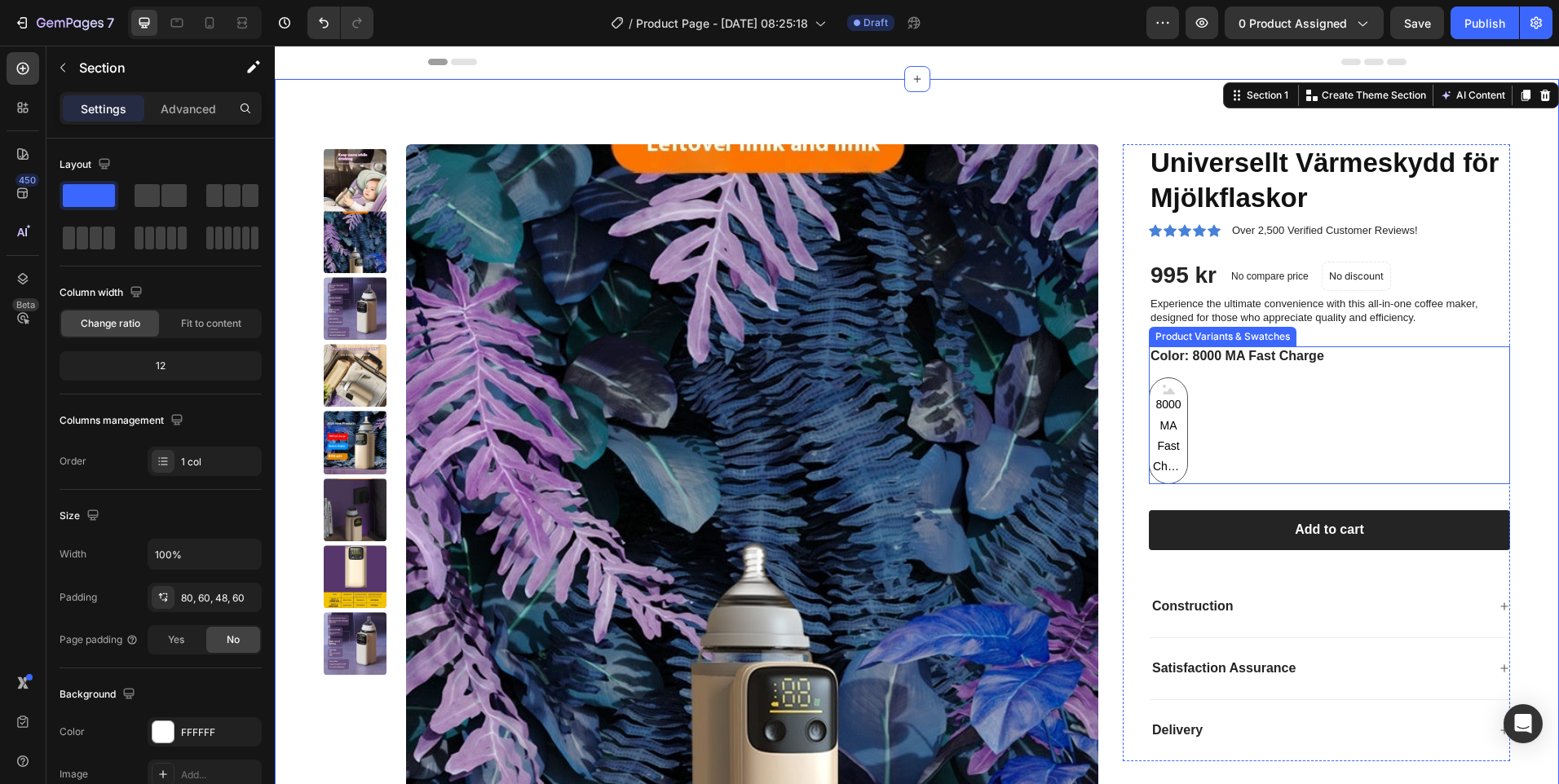
click at [1234, 410] on div "8000 MA Fast Charge 8000 MA Fast Charge 8000 MA Fast Charge" at bounding box center [1330, 431] width 361 height 107
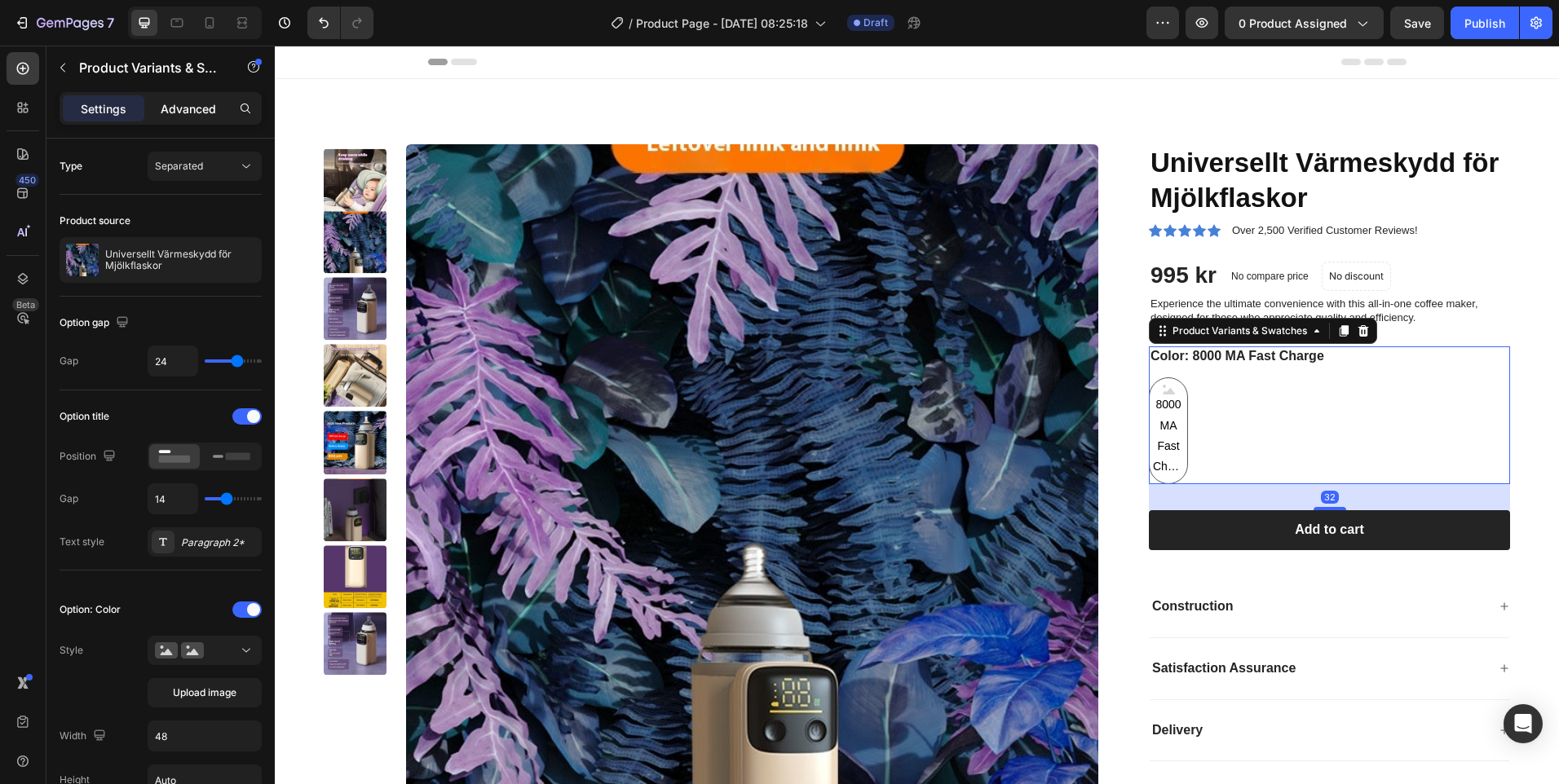
click at [182, 112] on p "Advanced" at bounding box center [188, 109] width 55 height 17
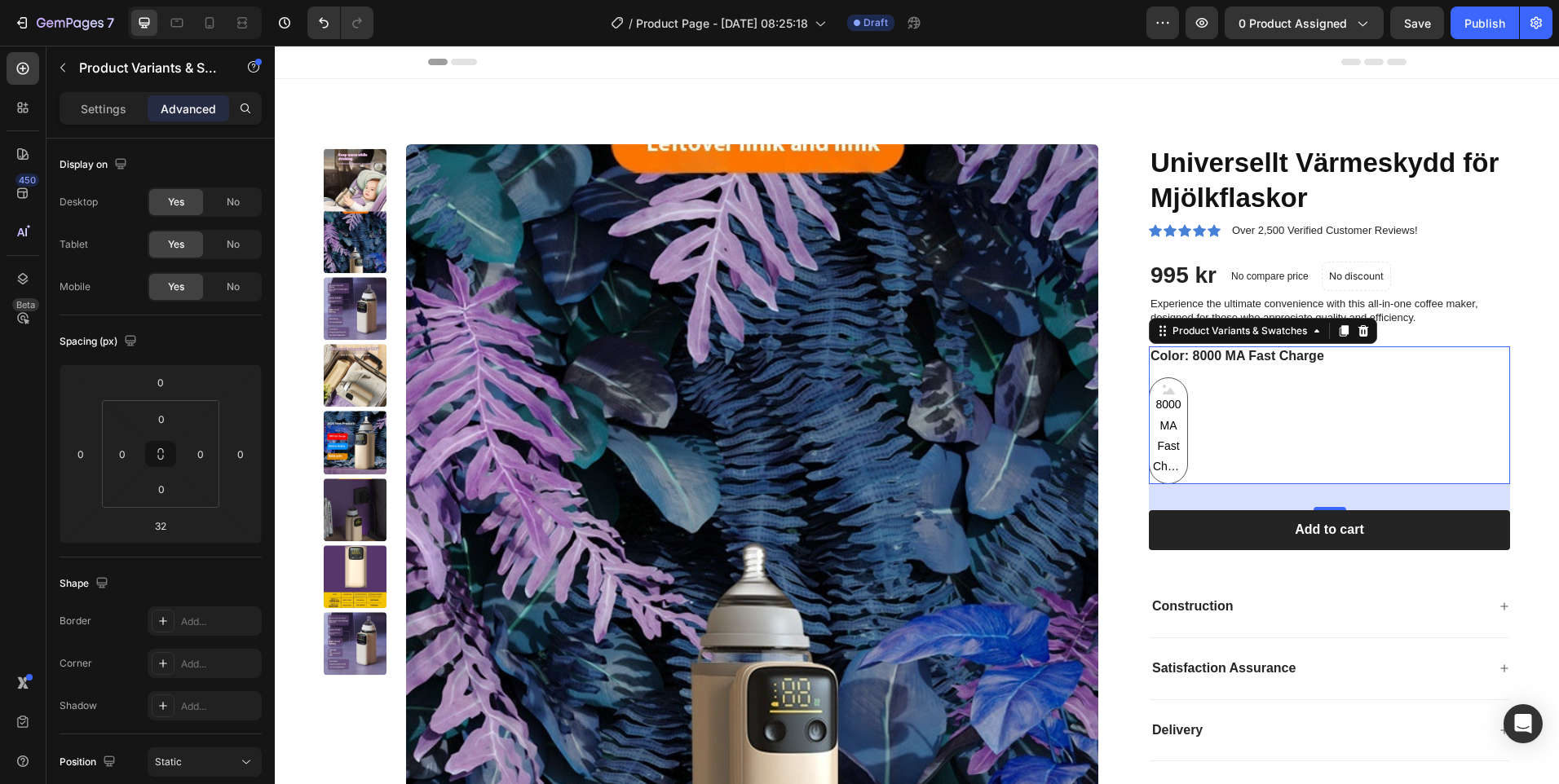
click at [118, 129] on div "Settings Advanced" at bounding box center [160, 115] width 228 height 47
click at [118, 113] on p "Settings" at bounding box center [103, 109] width 46 height 17
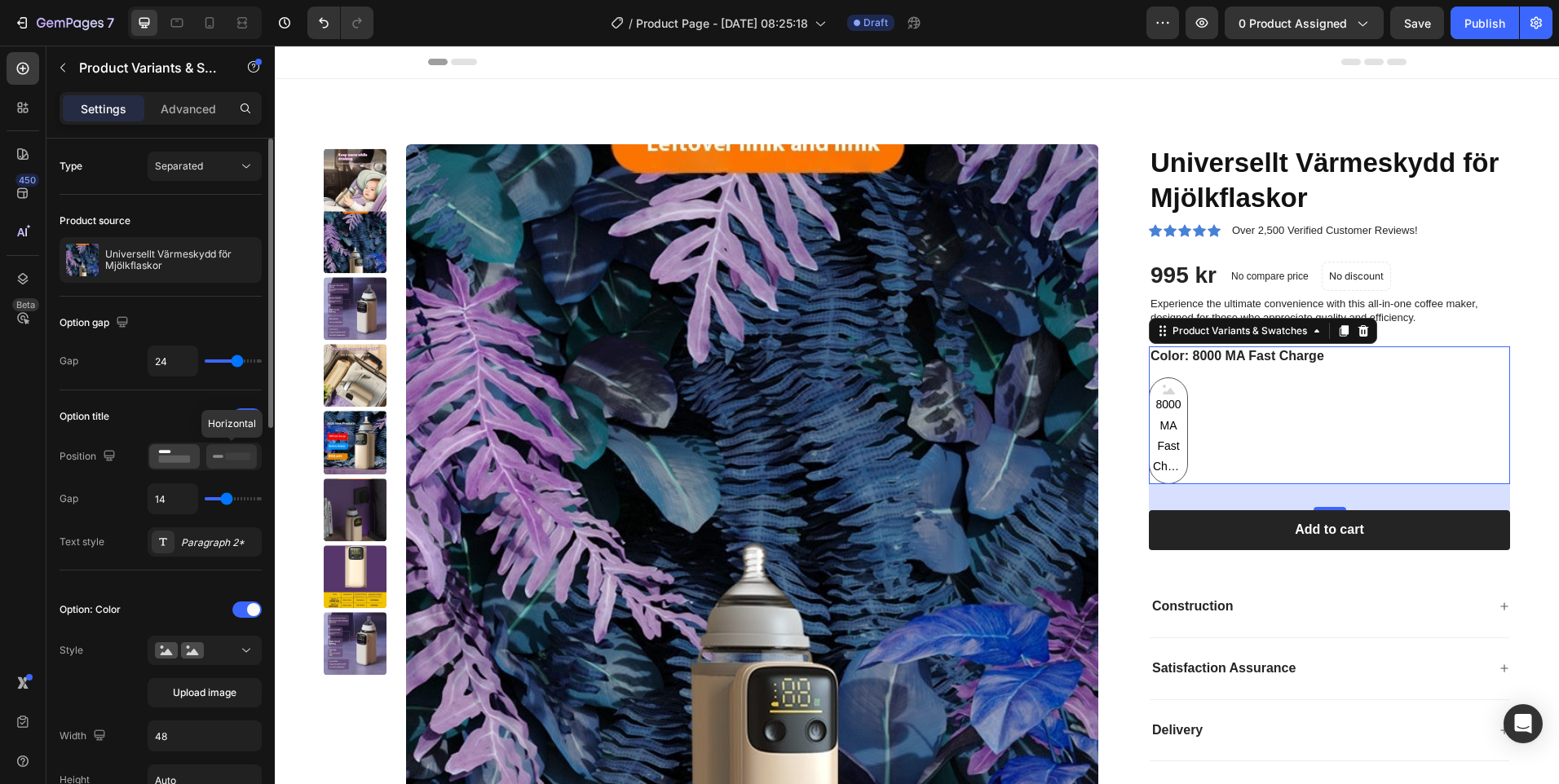
click at [223, 458] on icon at bounding box center [231, 456] width 38 height 17
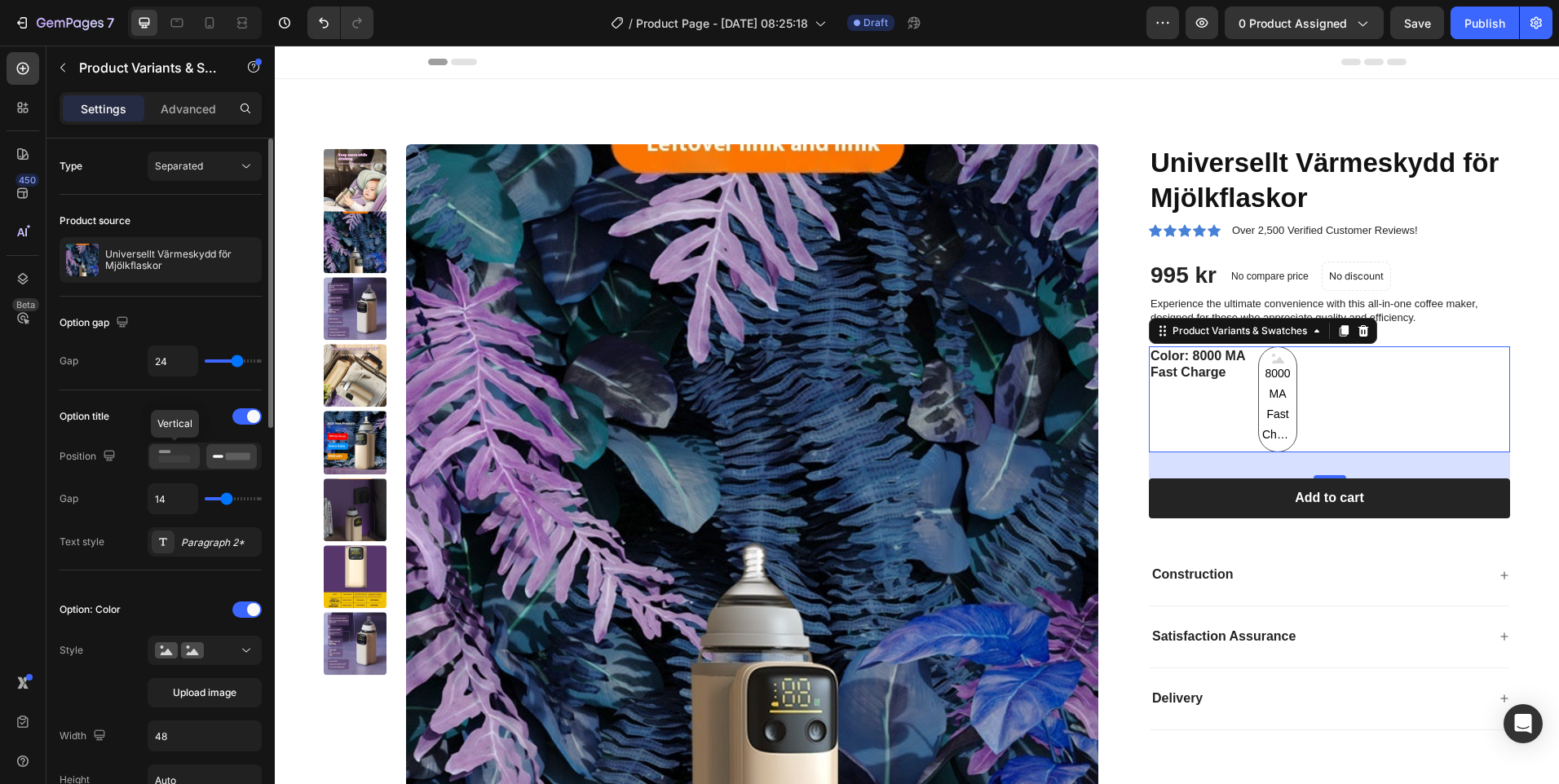
click at [181, 449] on icon at bounding box center [174, 456] width 38 height 17
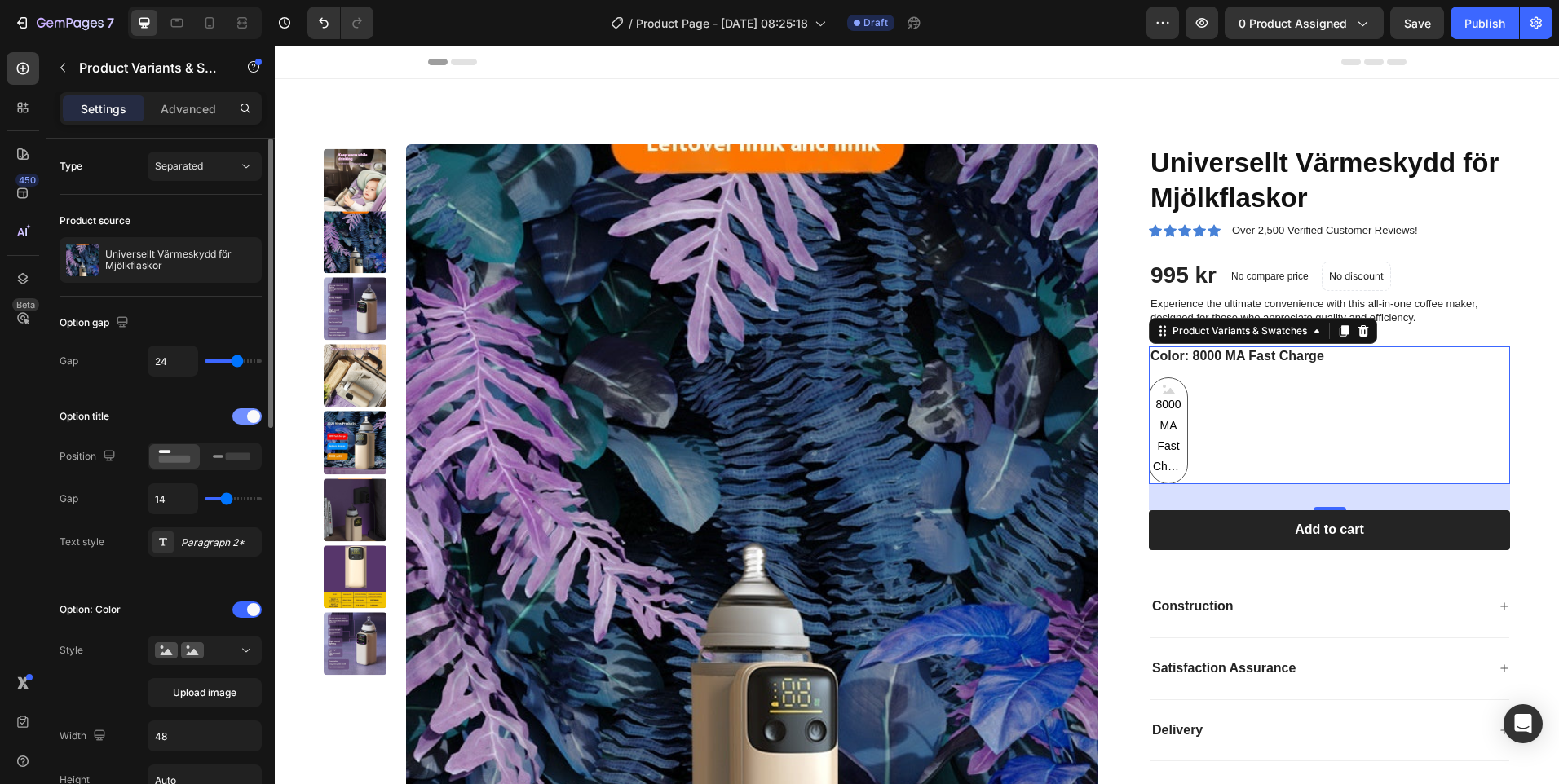
click at [242, 419] on div at bounding box center [247, 416] width 29 height 16
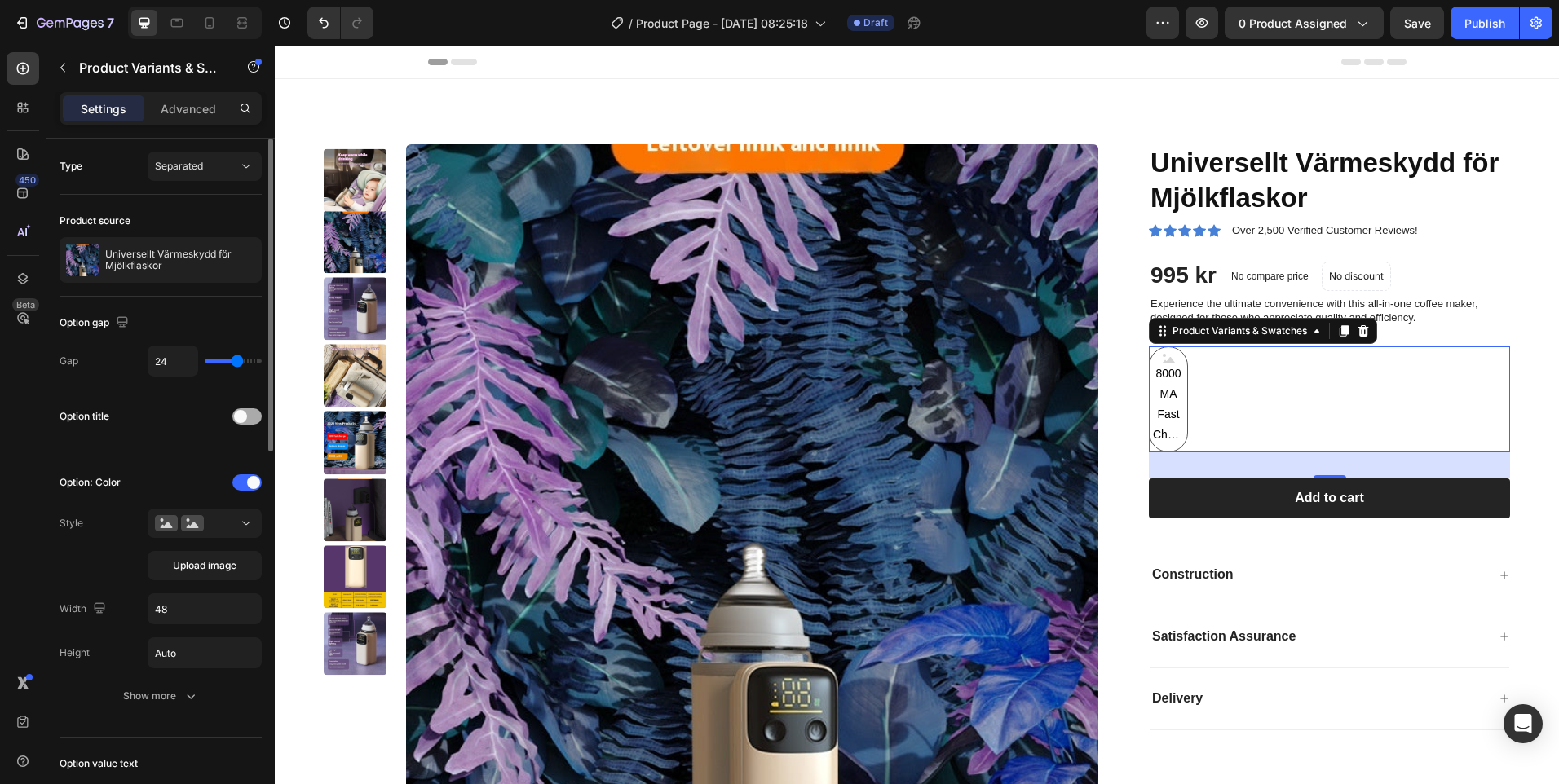
click at [243, 418] on span at bounding box center [240, 416] width 13 height 13
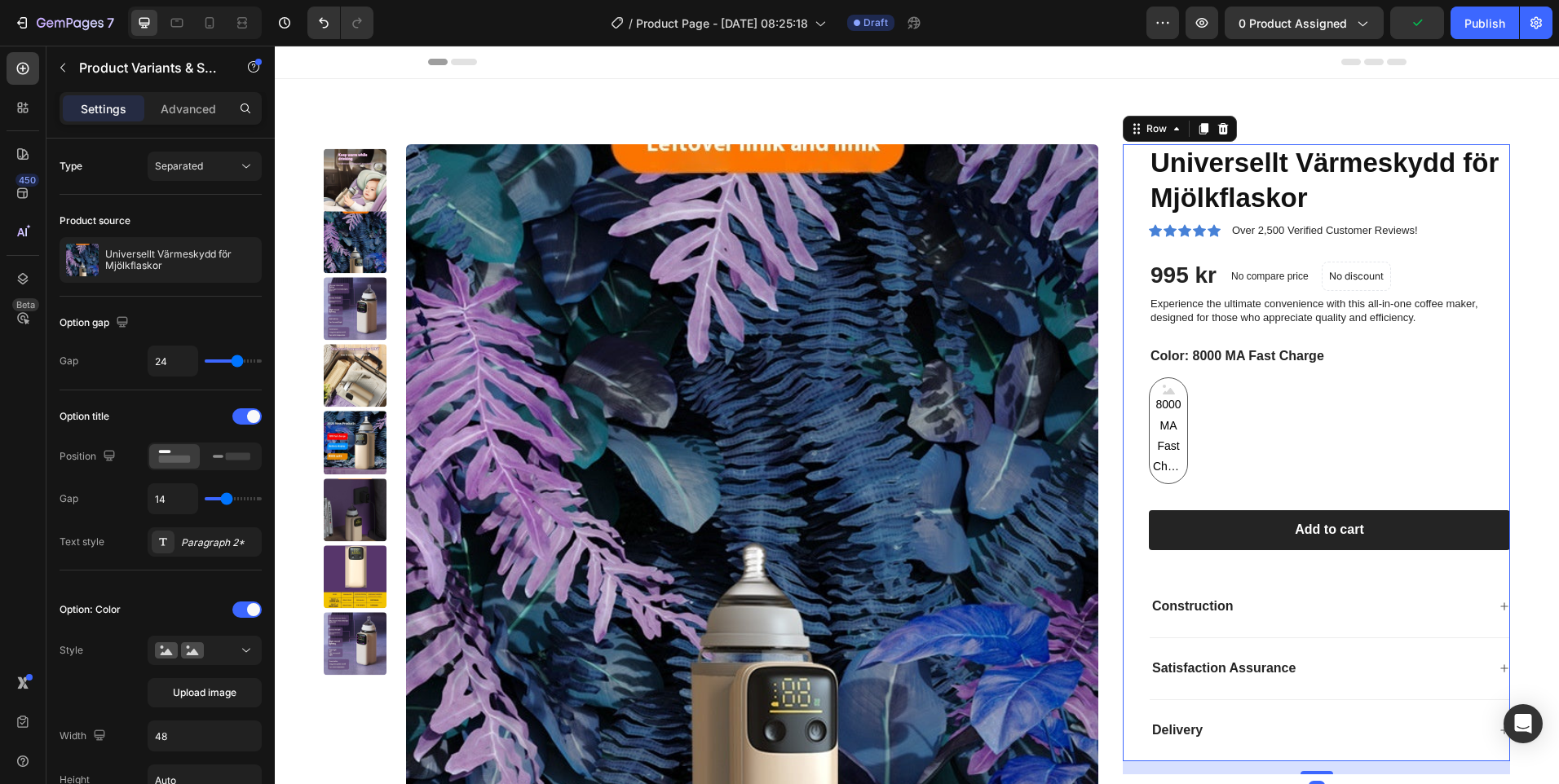
click at [1400, 218] on div "Universellt Värmeskydd för Mjölkflaskor Product Title Icon Icon Icon Icon Icon …" at bounding box center [1330, 453] width 361 height 617
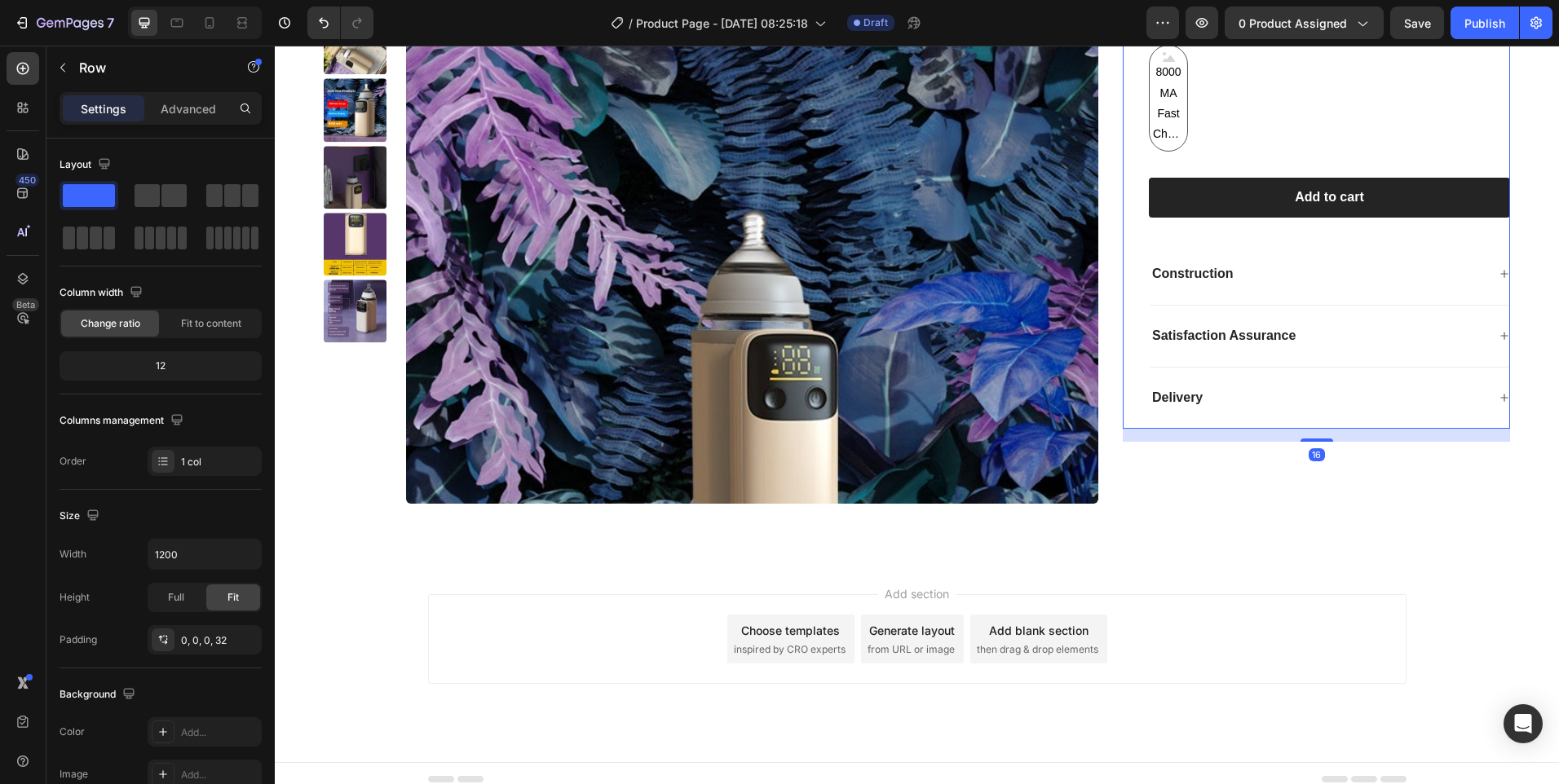
scroll to position [344, 0]
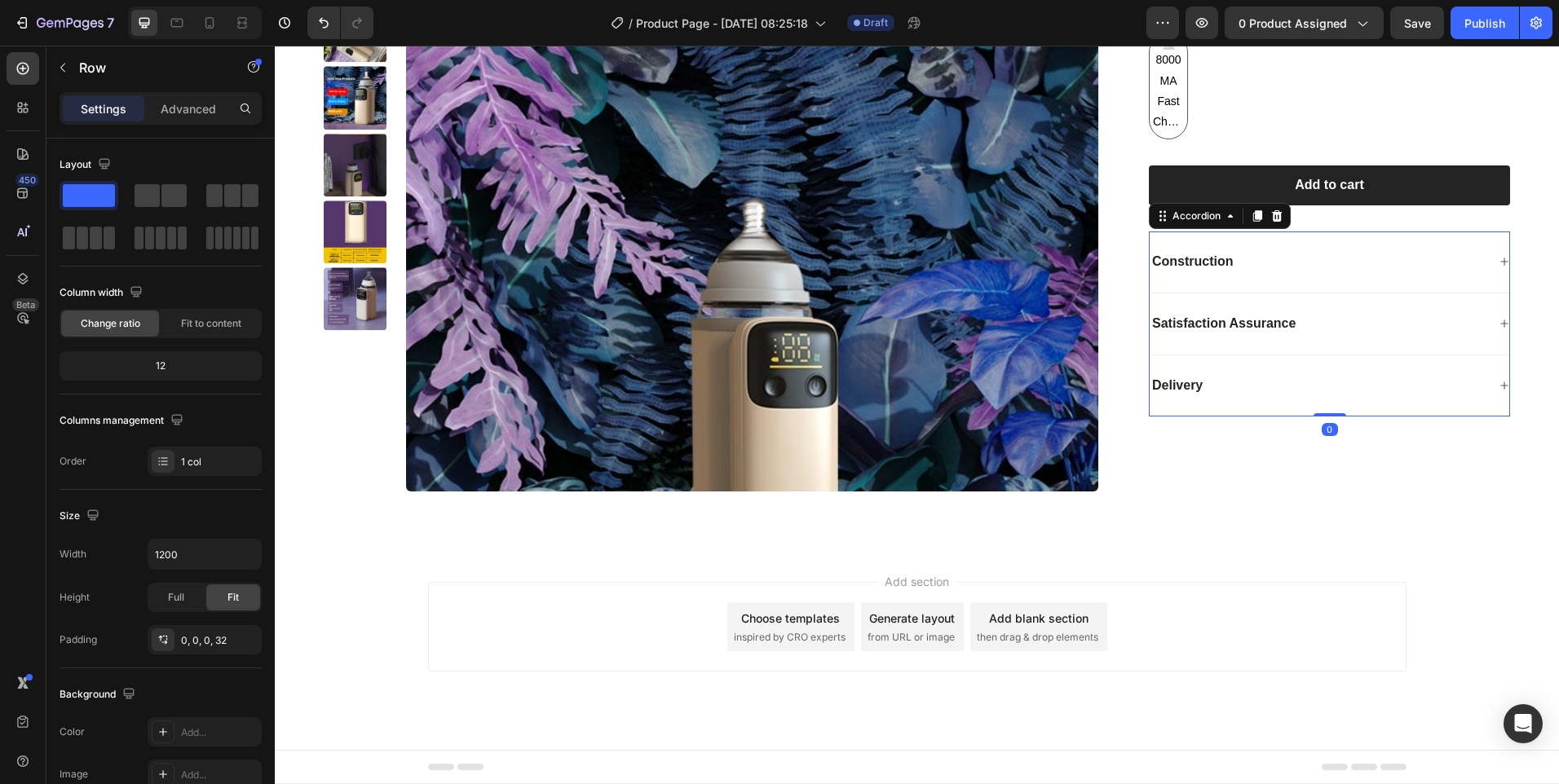
click at [1500, 259] on icon at bounding box center [1505, 262] width 10 height 10
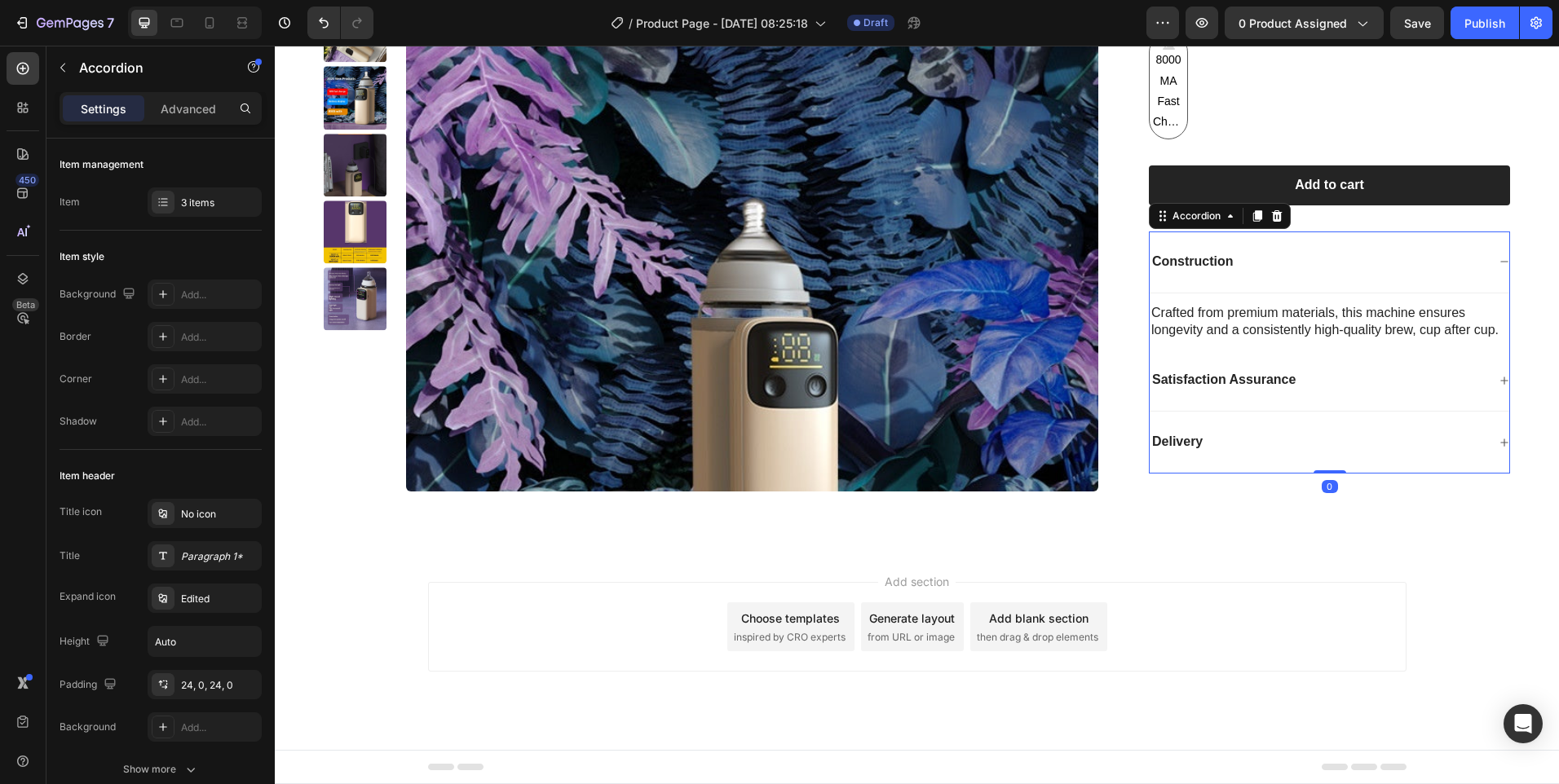
click at [1500, 258] on icon at bounding box center [1505, 262] width 10 height 10
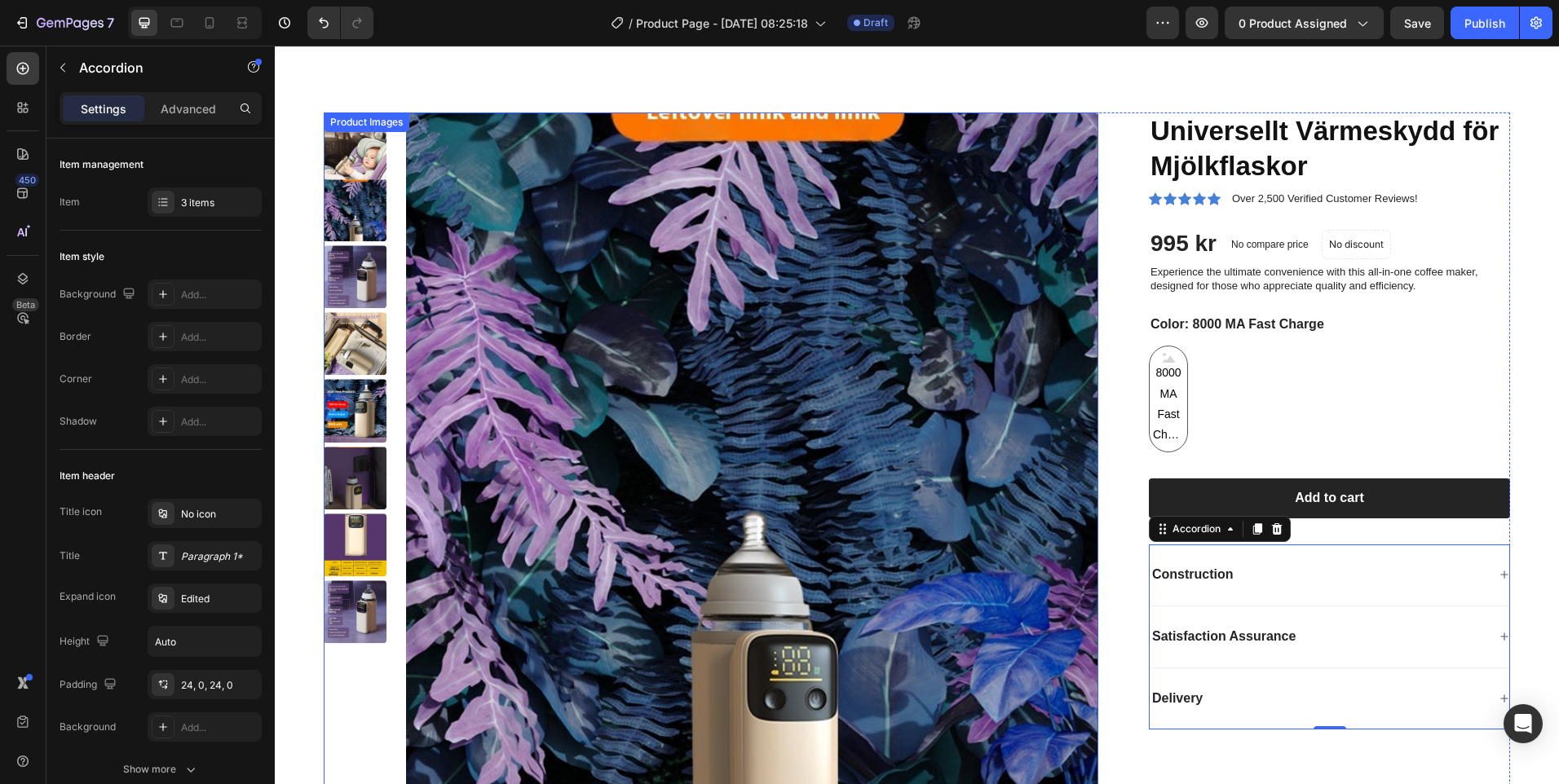
scroll to position [0, 0]
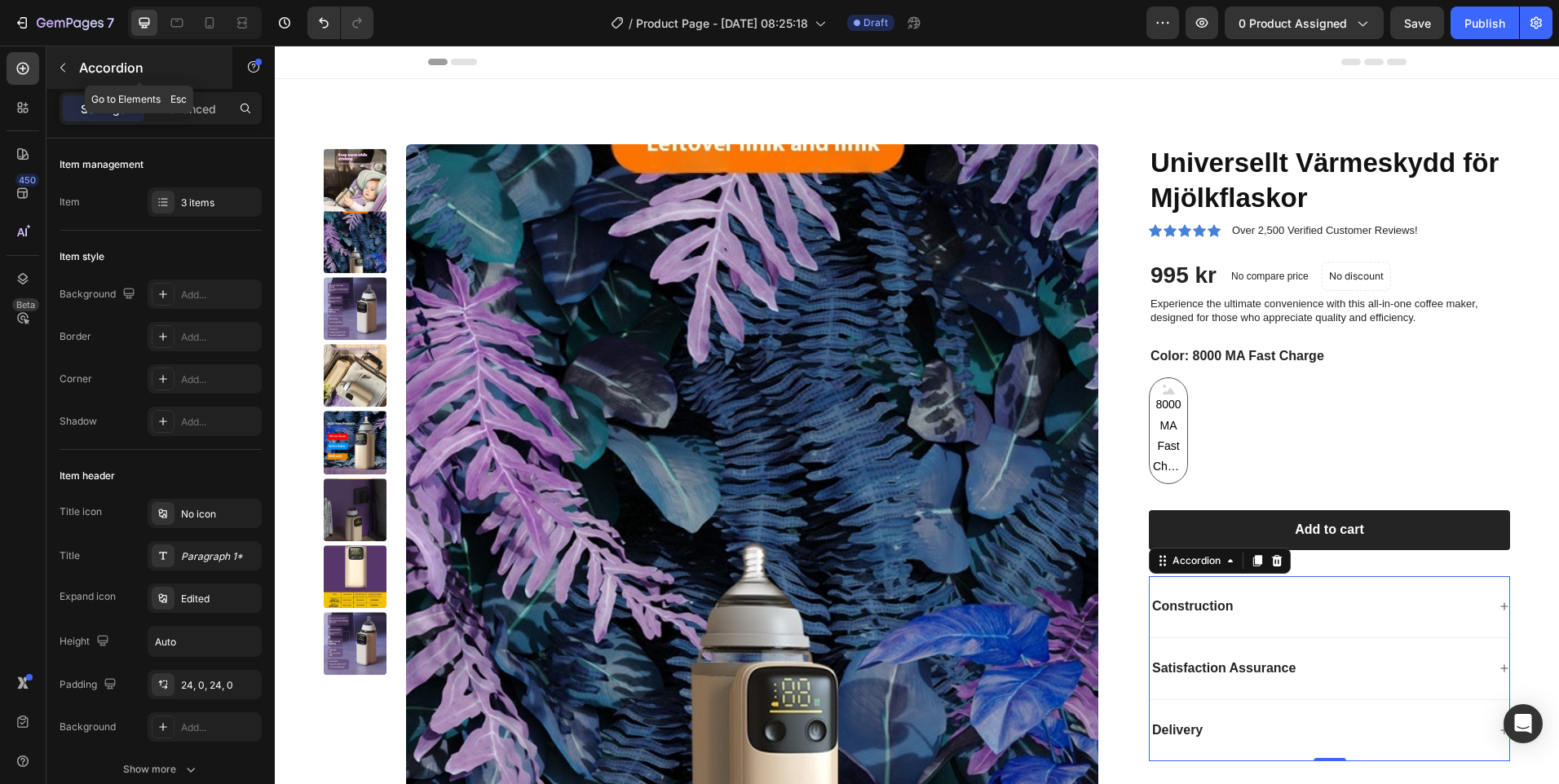
click at [63, 68] on icon "button" at bounding box center [62, 67] width 13 height 13
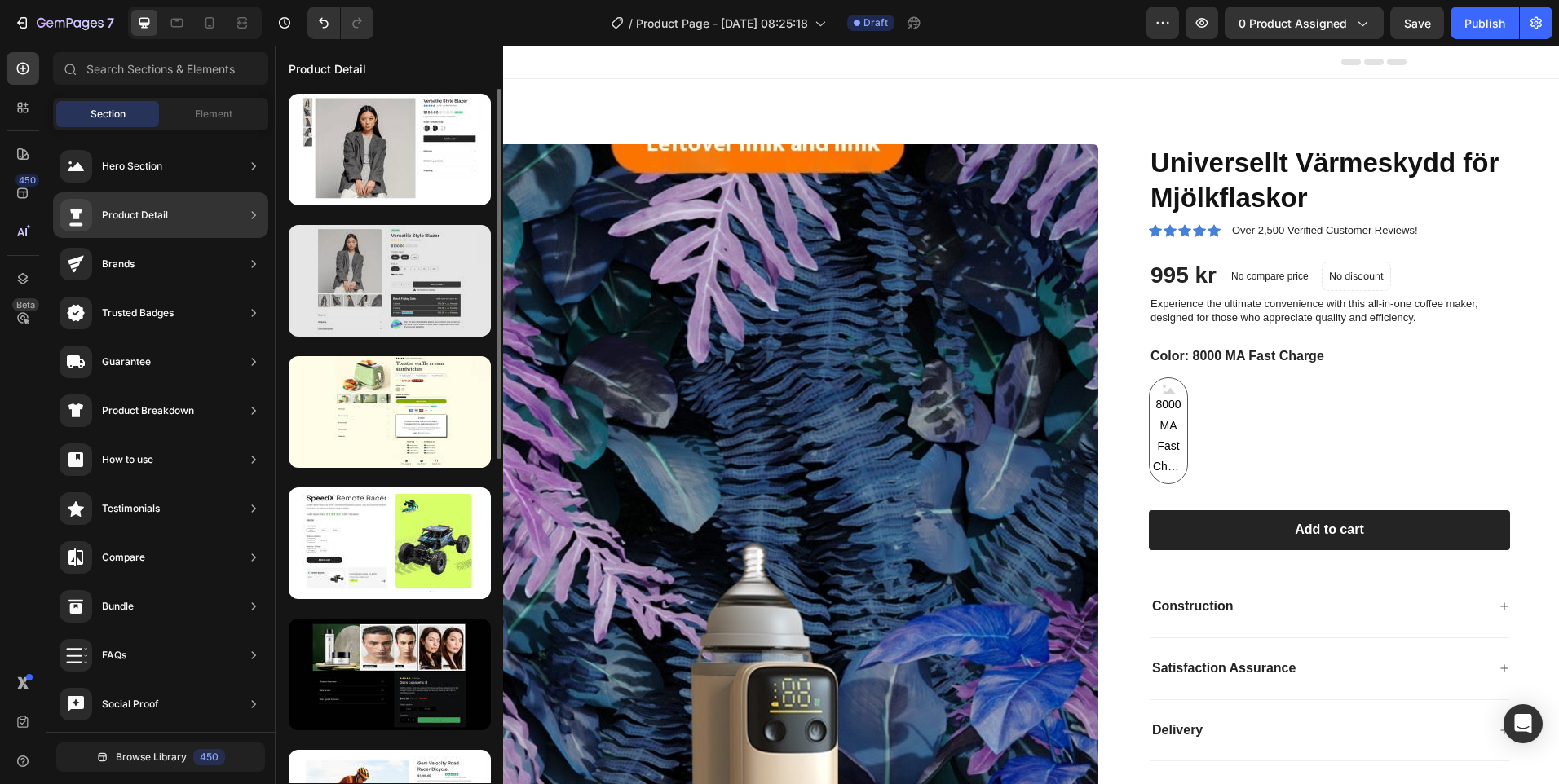
click at [370, 272] on div at bounding box center [389, 280] width 202 height 112
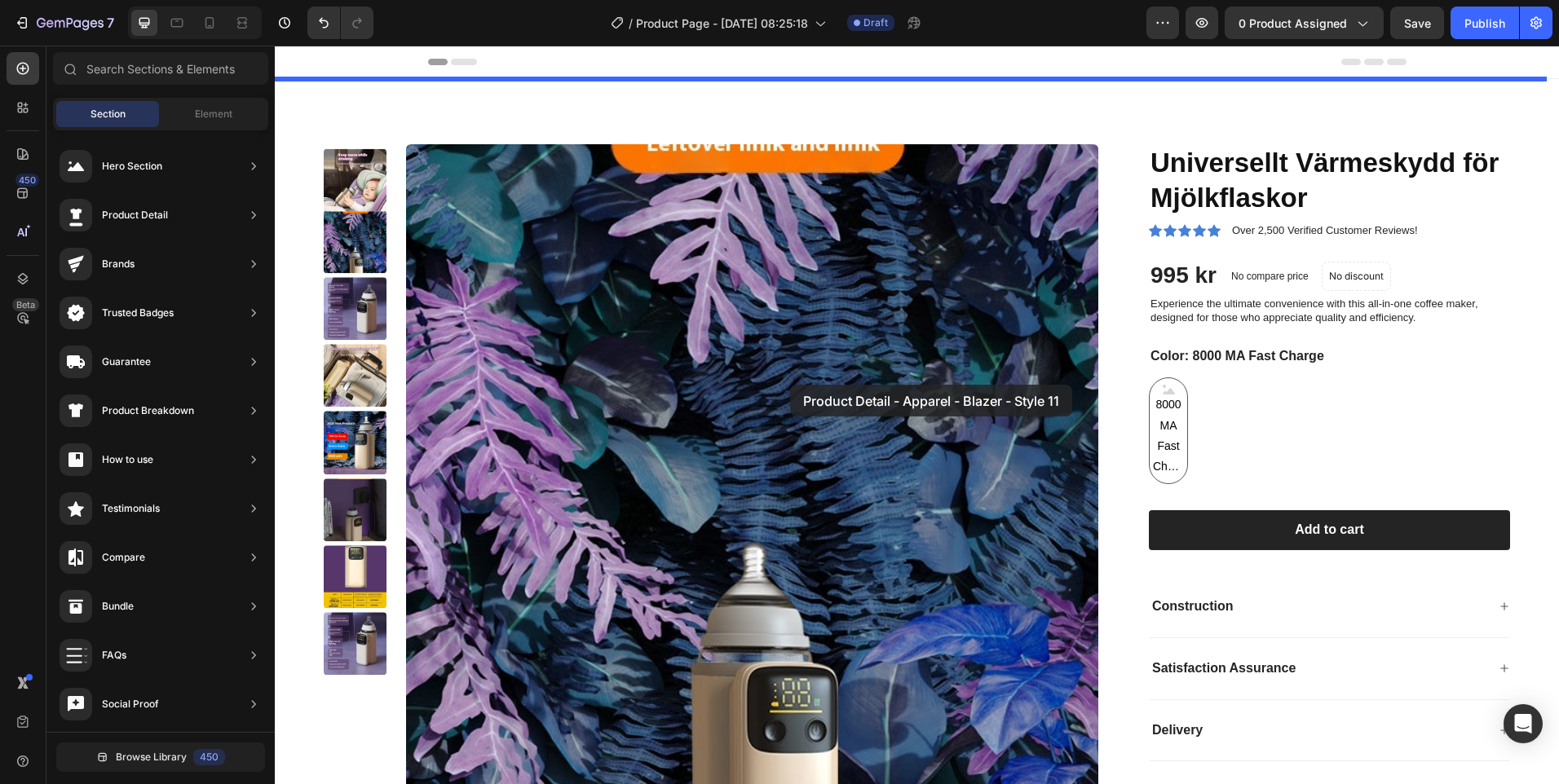
drag, startPoint x: 645, startPoint y: 317, endPoint x: 911, endPoint y: 411, distance: 282.1
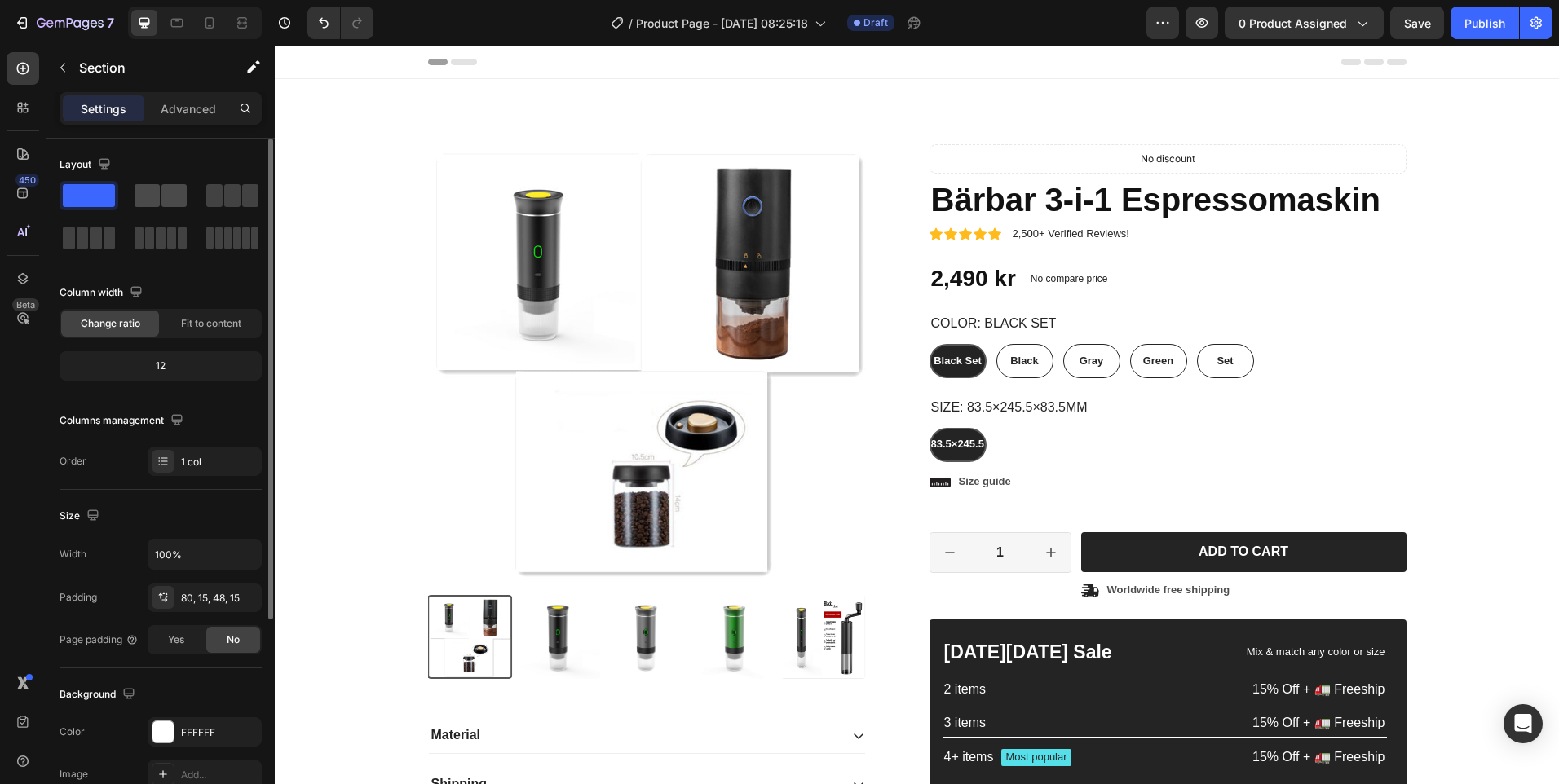
click at [174, 202] on span at bounding box center [174, 196] width 25 height 23
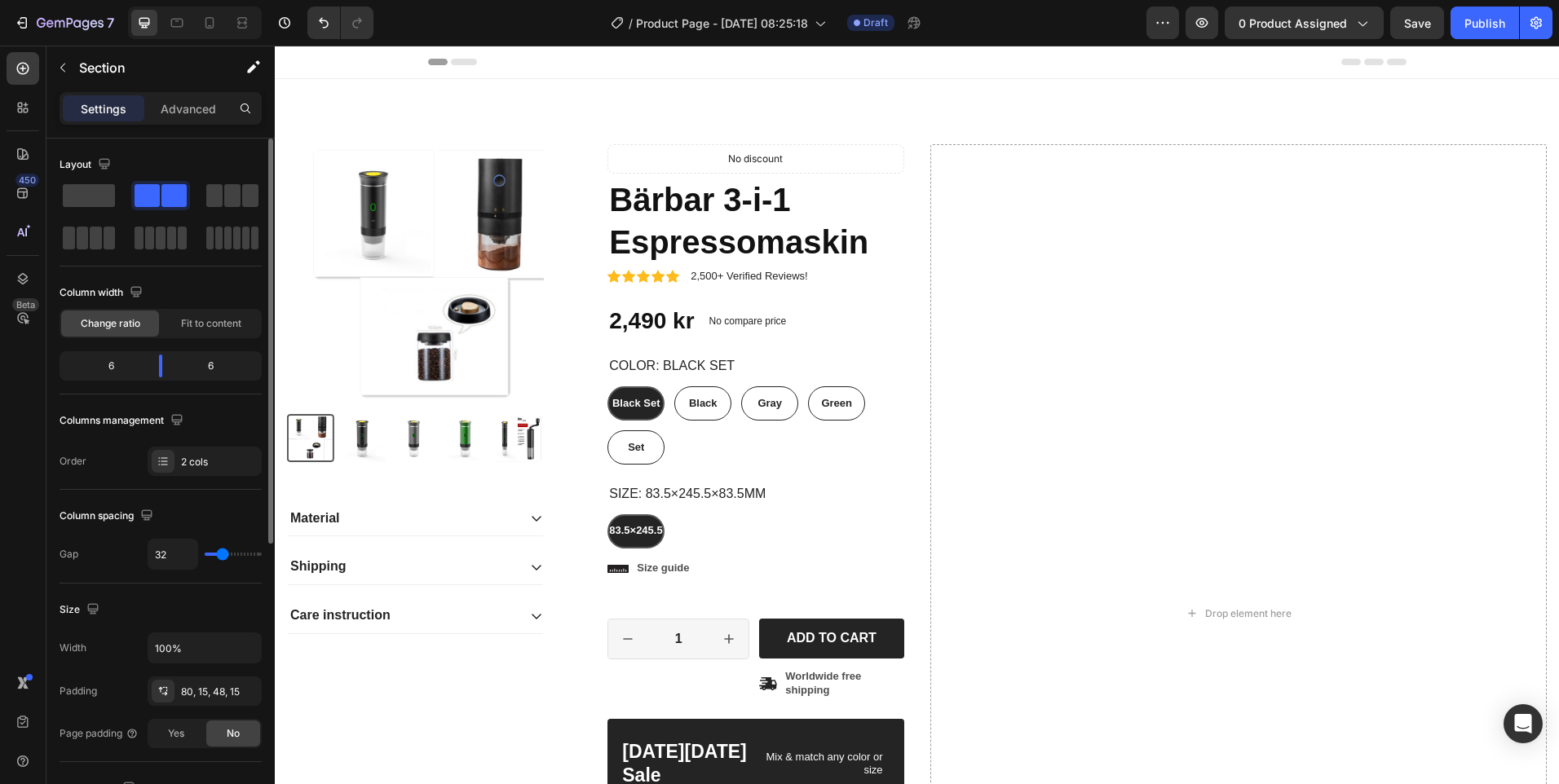
click at [202, 196] on div at bounding box center [160, 217] width 202 height 72
click at [20, 19] on icon "button" at bounding box center [21, 22] width 17 height 16
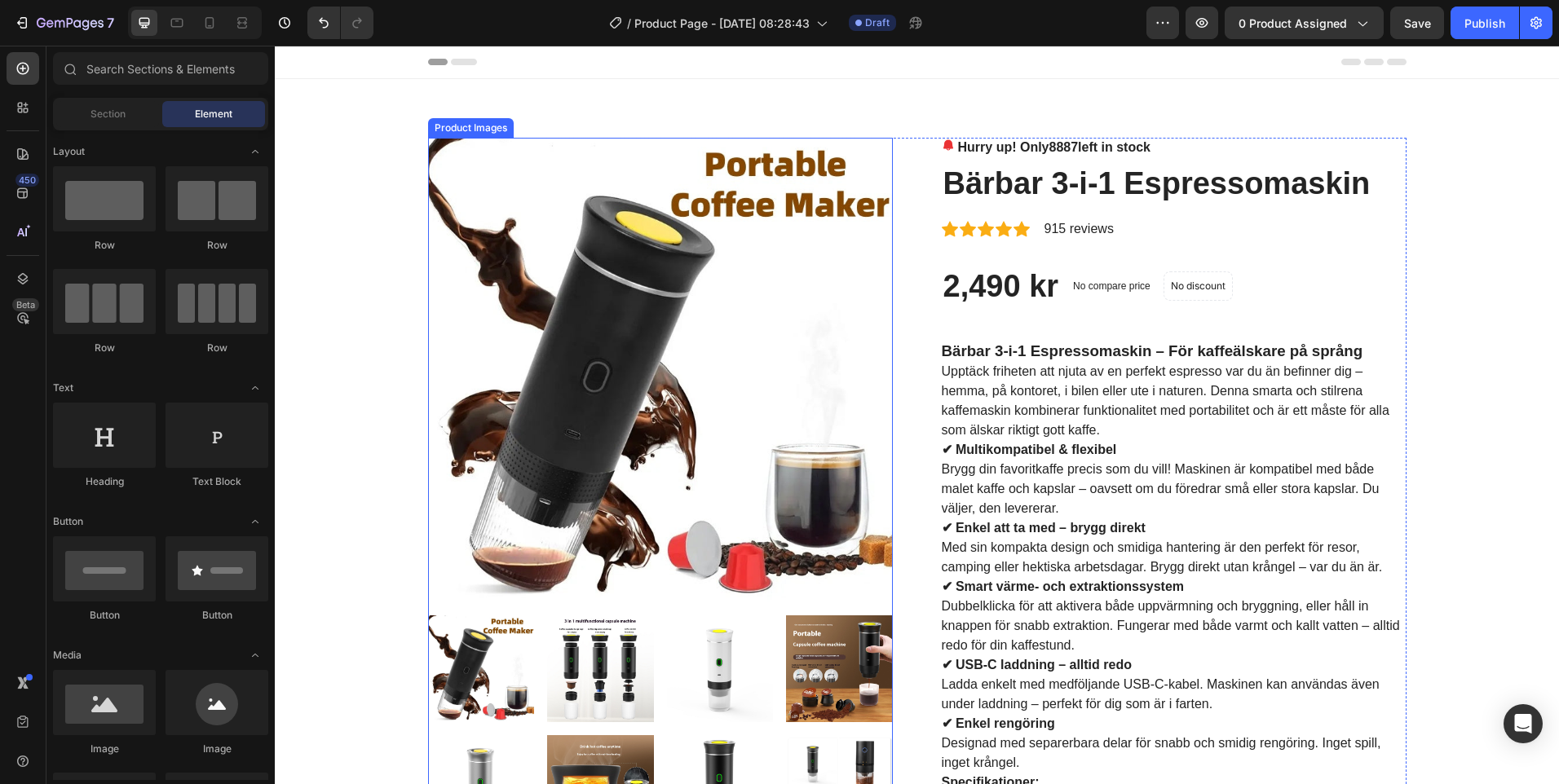
click at [671, 293] on img at bounding box center [660, 370] width 465 height 465
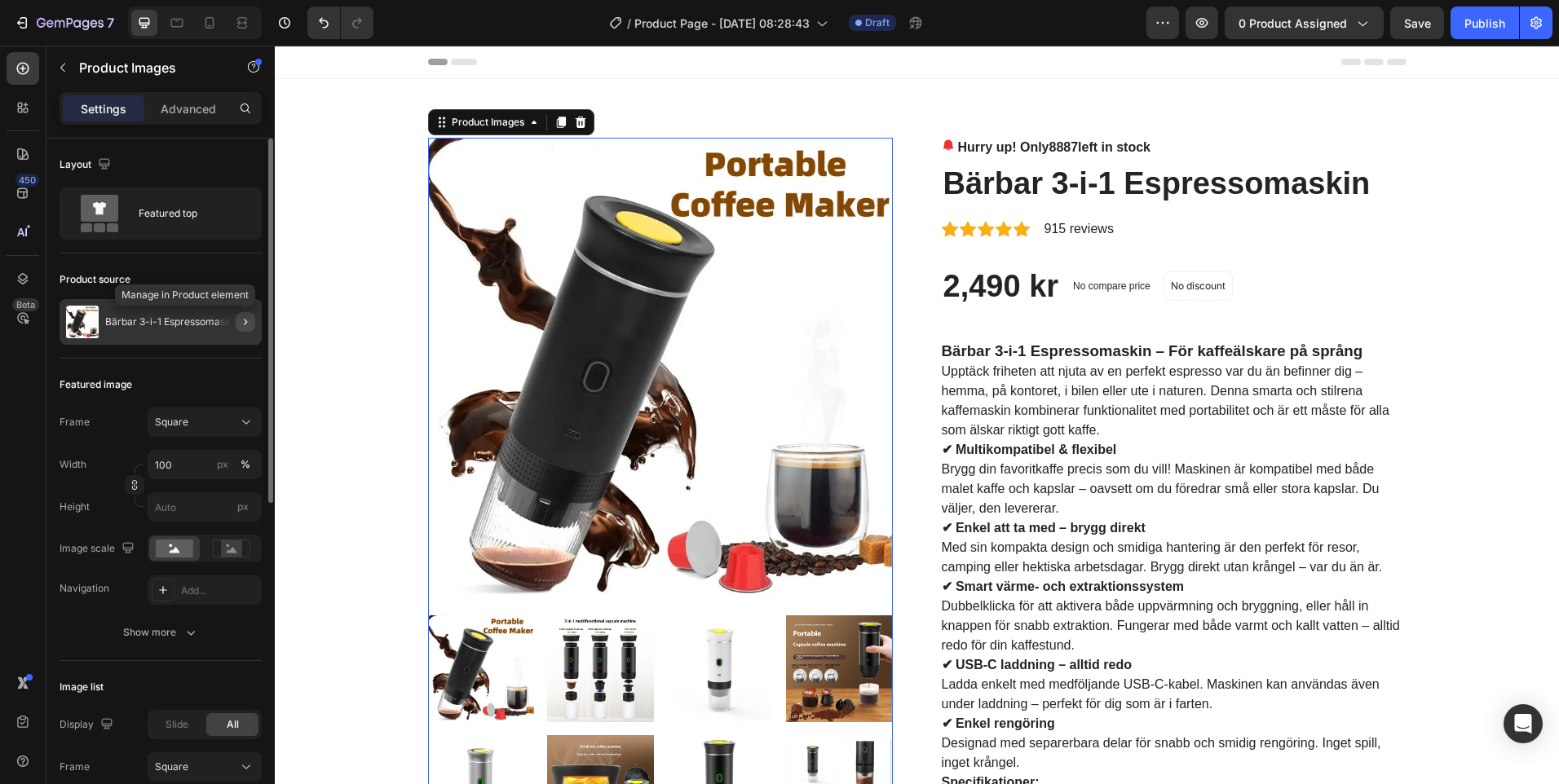
click at [249, 319] on icon "button" at bounding box center [245, 321] width 13 height 13
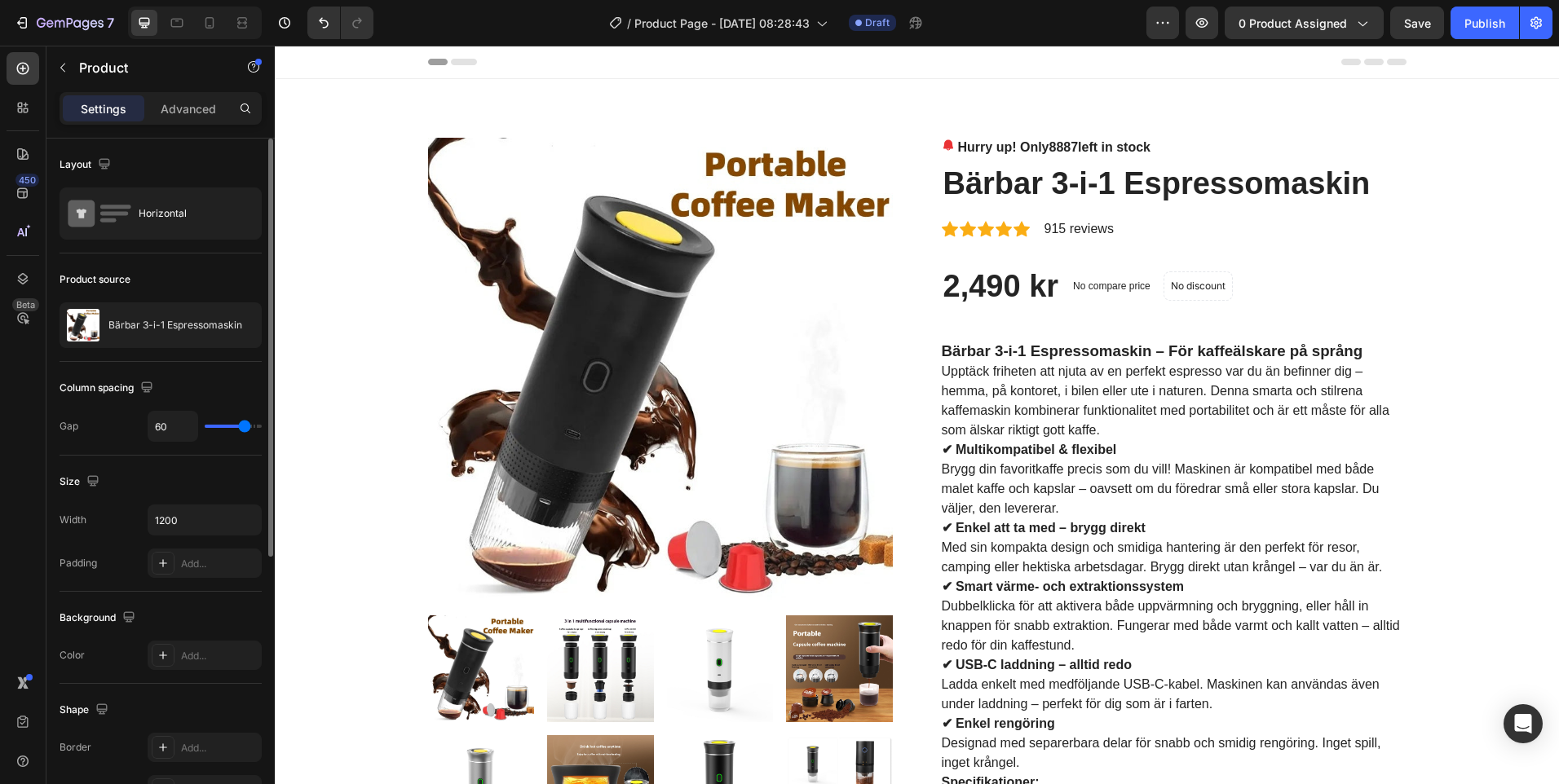
click at [1365, 62] on icon at bounding box center [1375, 61] width 19 height 7
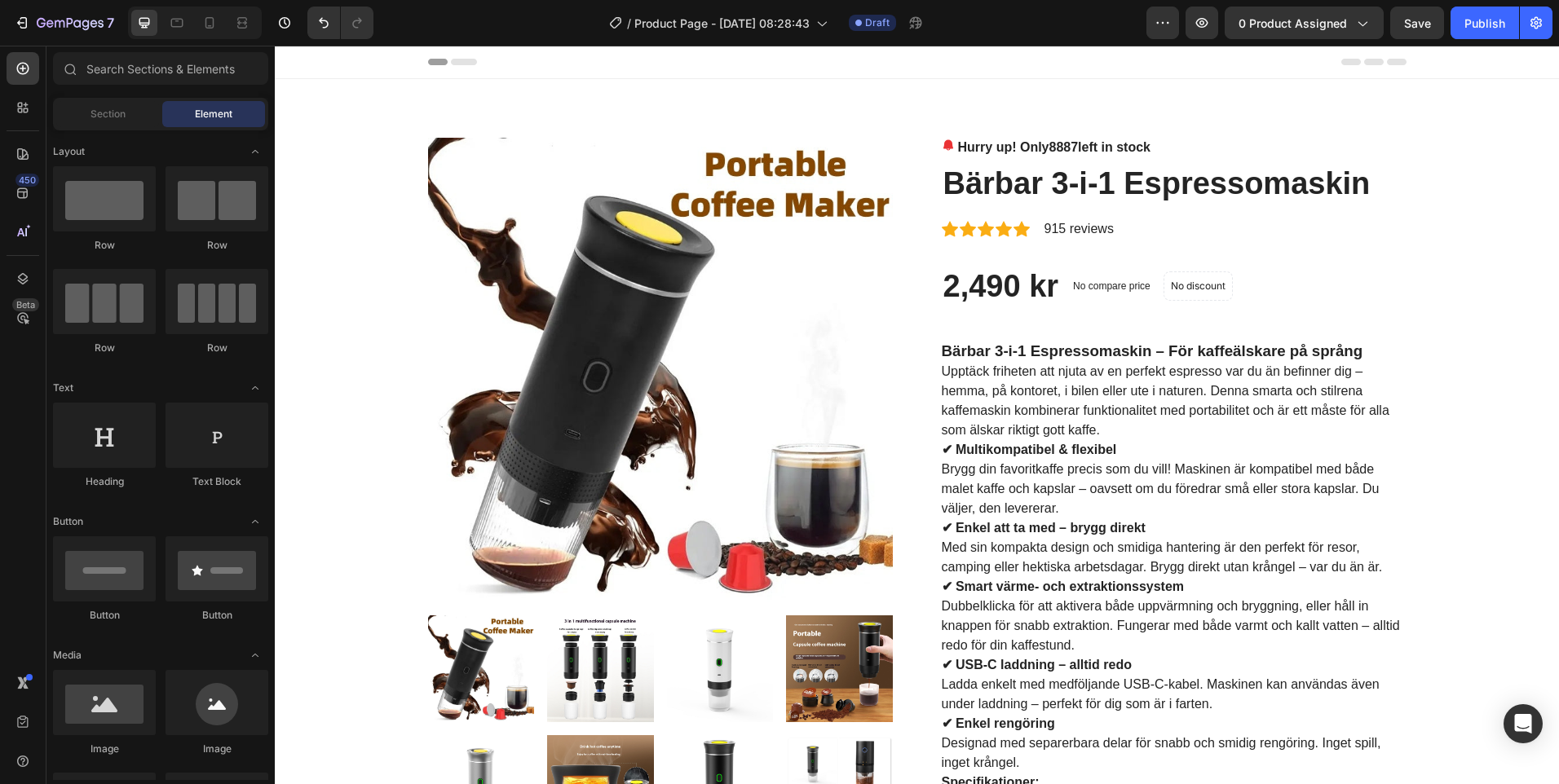
click at [1376, 63] on icon at bounding box center [1375, 61] width 19 height 7
click at [1387, 62] on icon at bounding box center [1397, 61] width 19 height 7
click at [315, 60] on span "Header" at bounding box center [323, 61] width 36 height 16
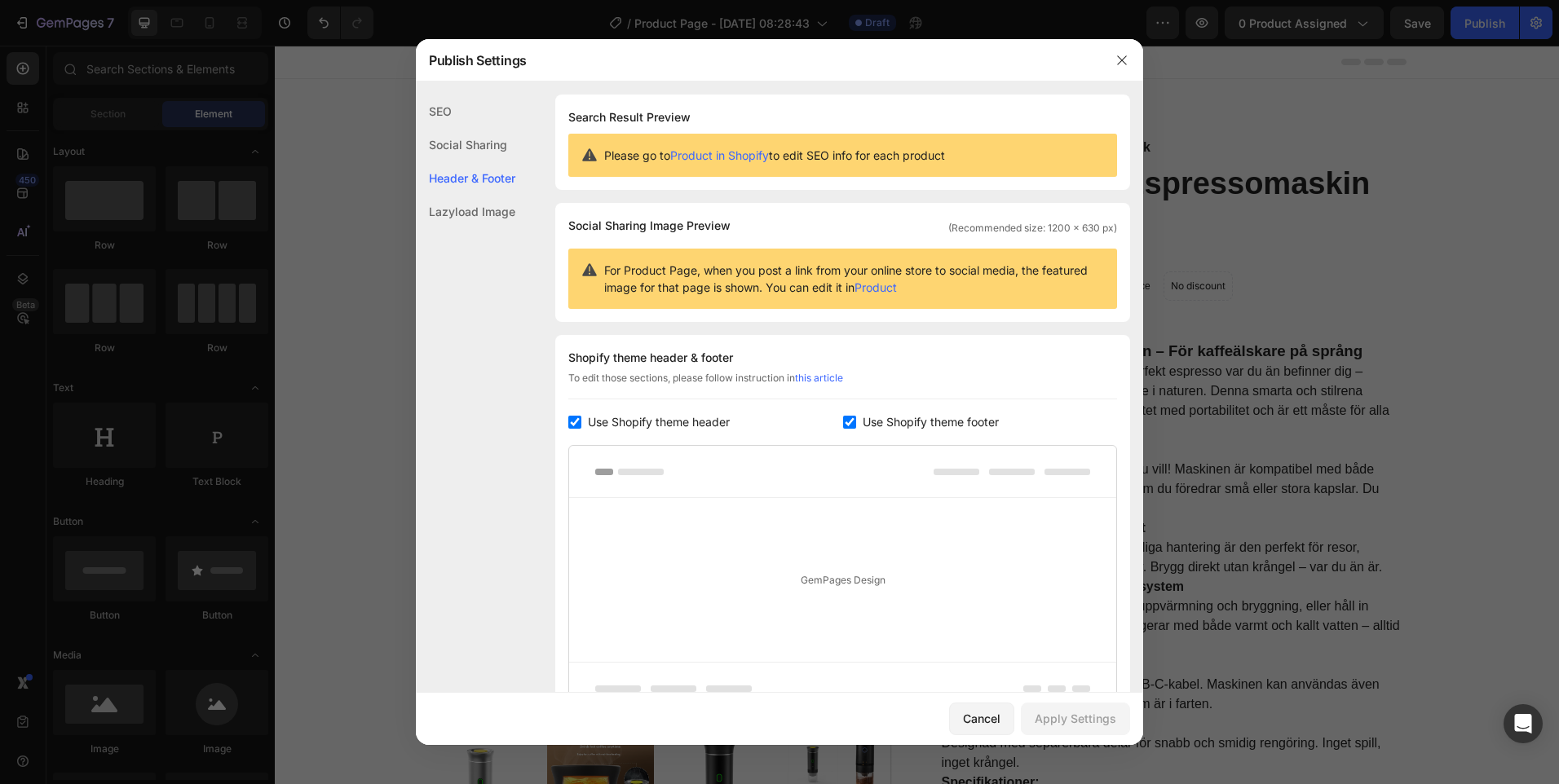
scroll to position [155, 0]
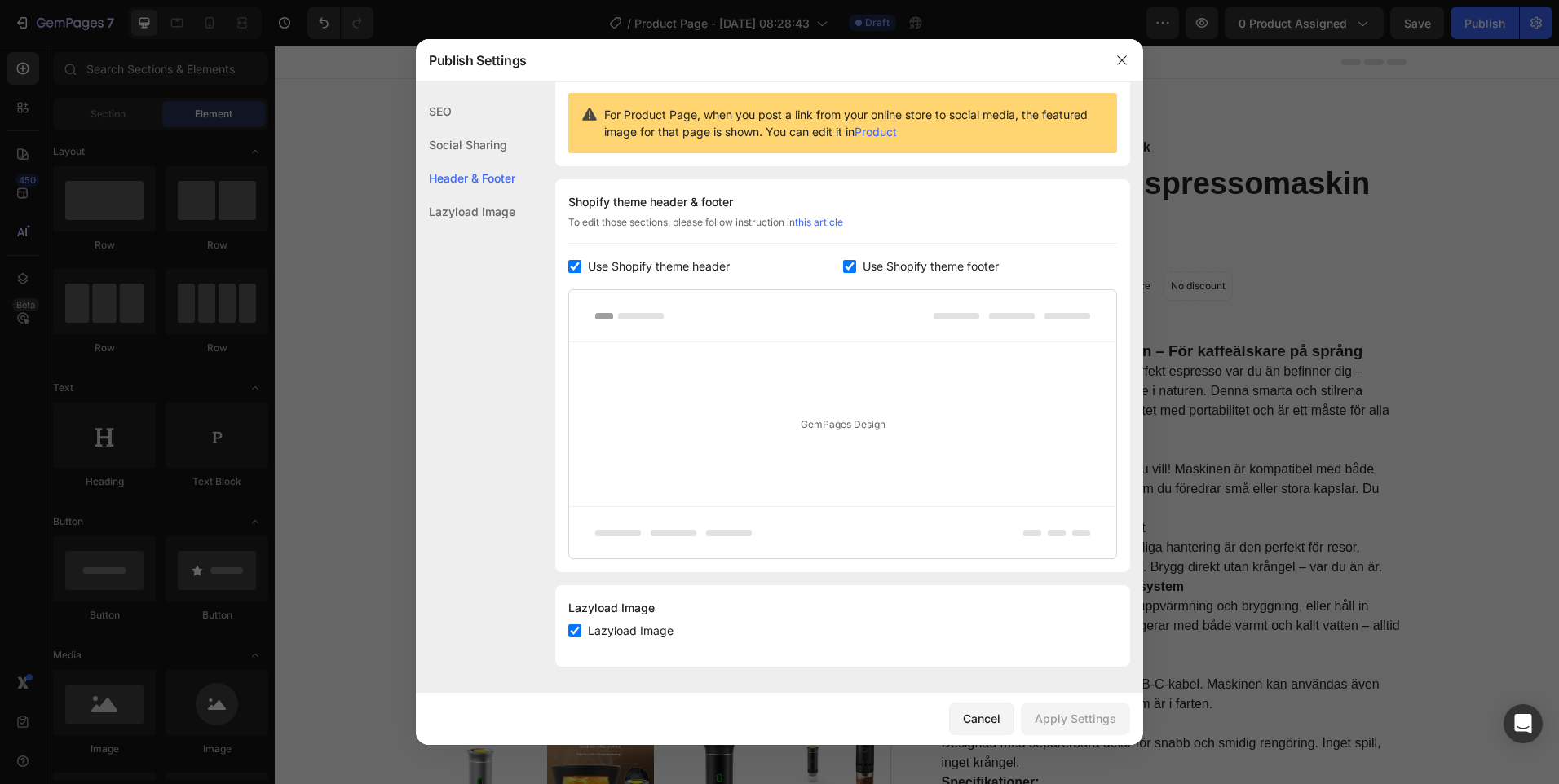
click at [691, 270] on span "Use Shopify theme header" at bounding box center [659, 267] width 142 height 19
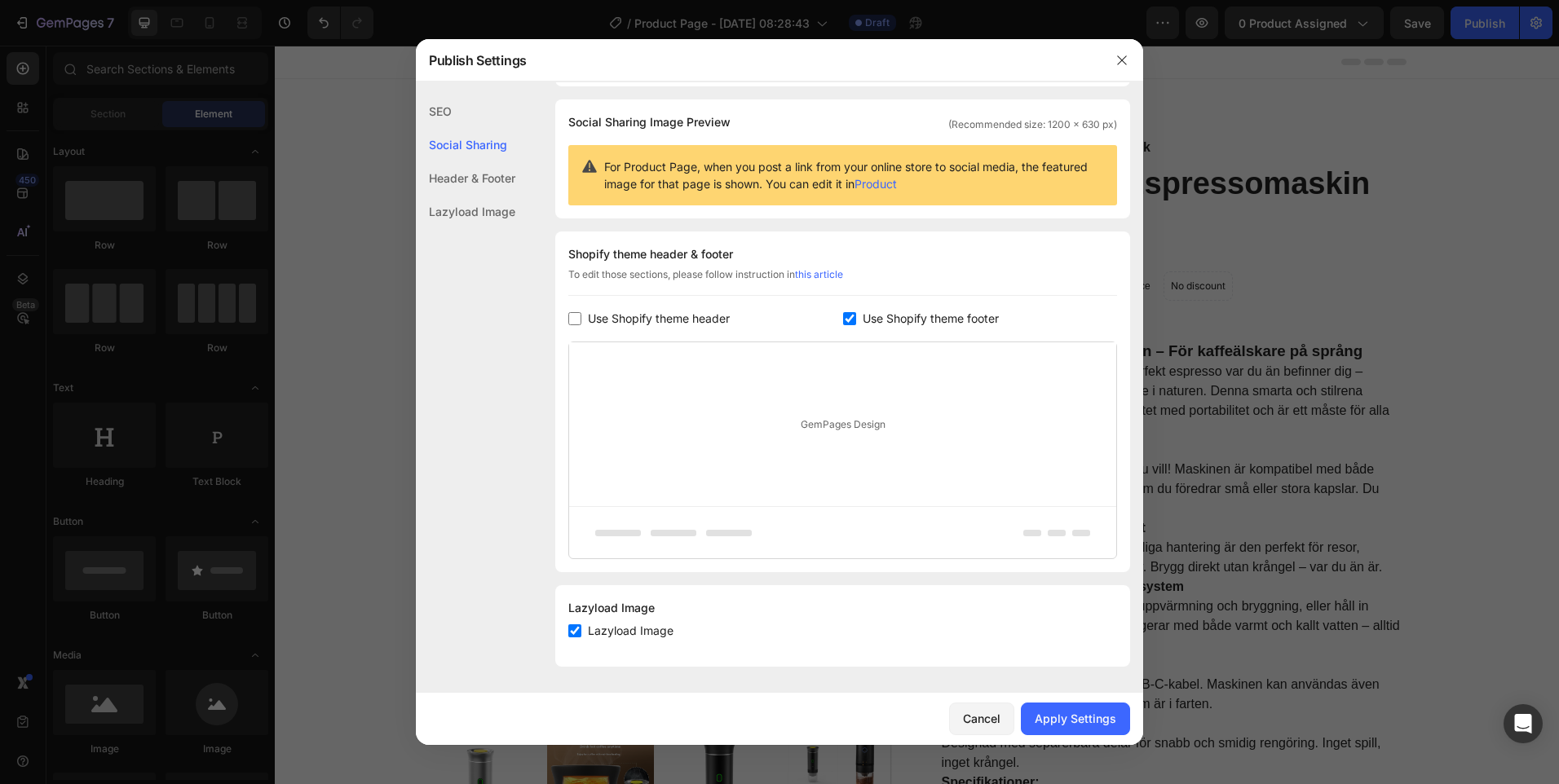
click at [686, 316] on span "Use Shopify theme header" at bounding box center [659, 318] width 142 height 19
checkbox input "true"
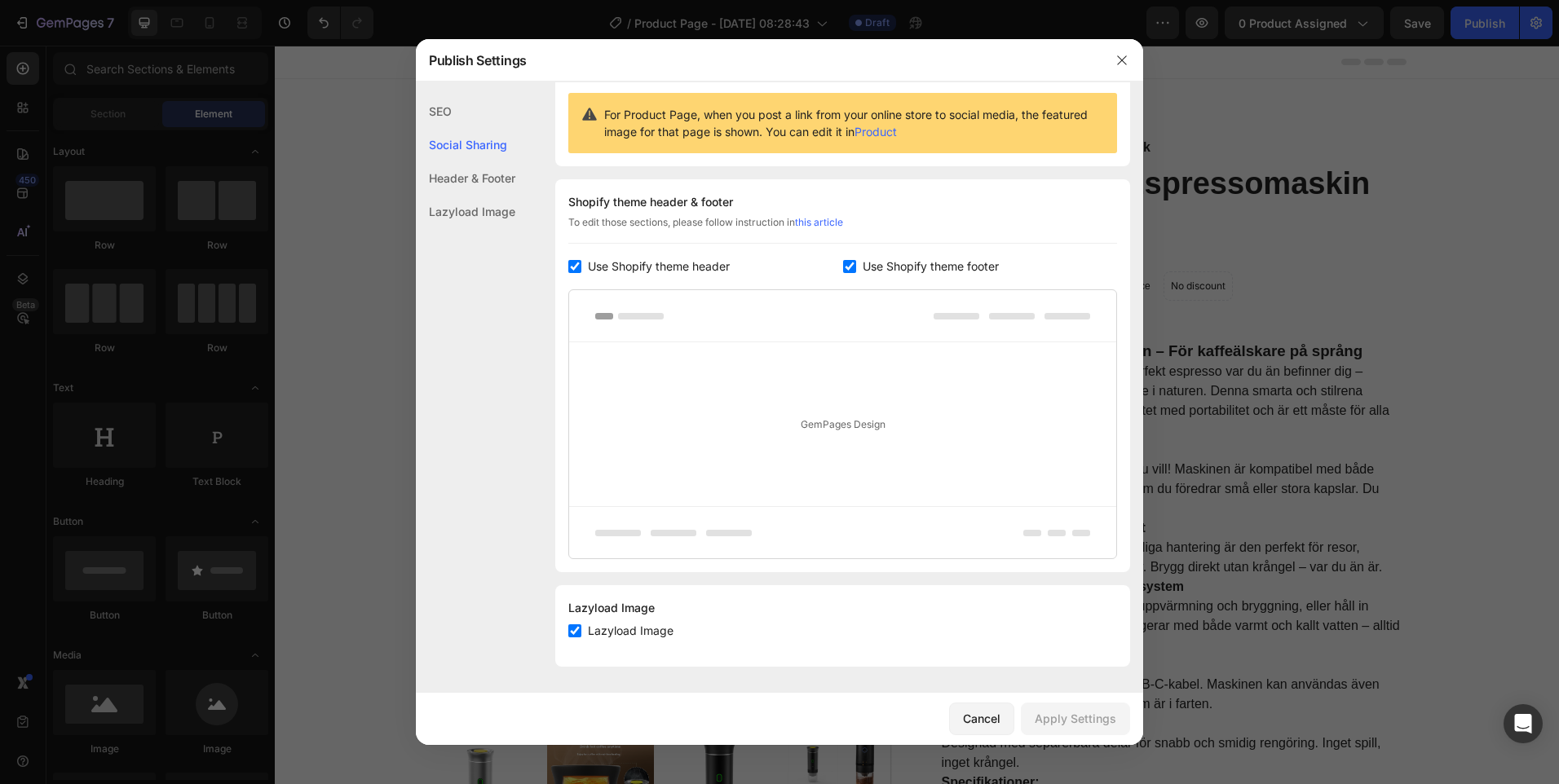
click at [879, 263] on span "Use Shopify theme footer" at bounding box center [931, 267] width 136 height 19
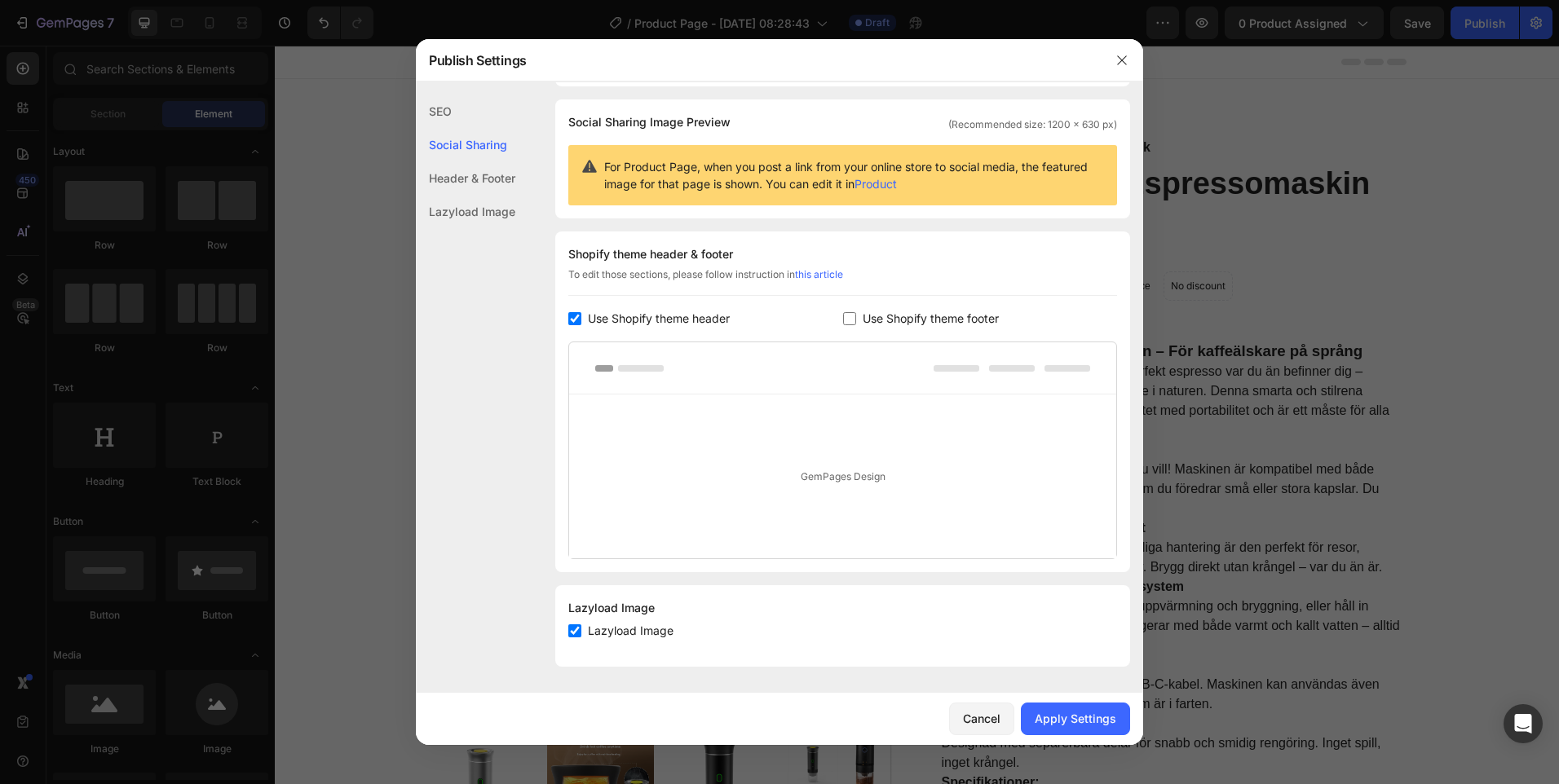
click at [893, 319] on span "Use Shopify theme footer" at bounding box center [931, 318] width 136 height 19
checkbox input "true"
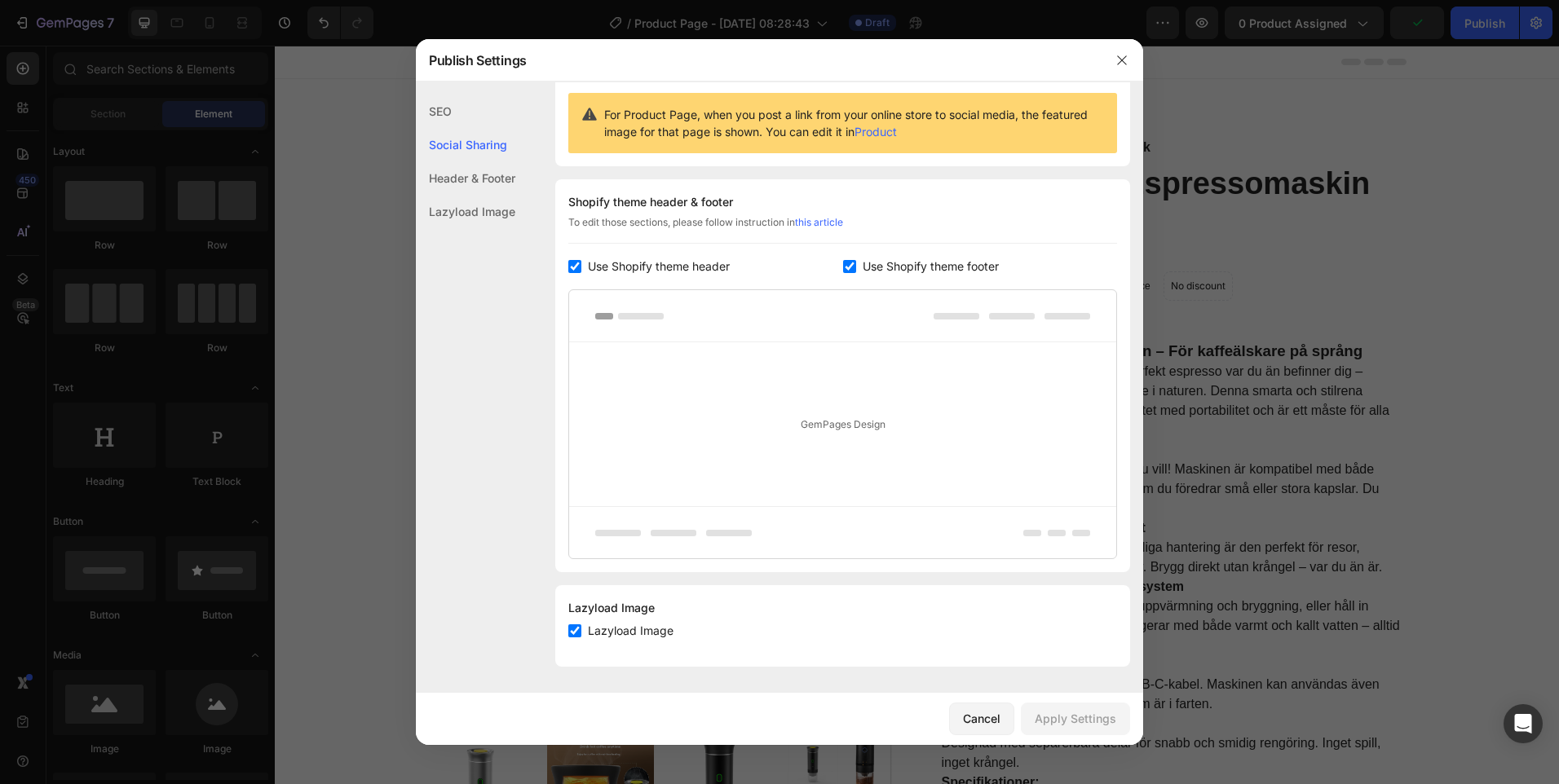
click at [635, 634] on span "Lazyload Image" at bounding box center [631, 631] width 85 height 19
click at [639, 636] on span "Lazyload Image" at bounding box center [631, 631] width 85 height 19
checkbox input "true"
click at [492, 177] on div "Header & Footer" at bounding box center [465, 178] width 99 height 33
click at [488, 180] on div "Header & Footer" at bounding box center [465, 178] width 99 height 33
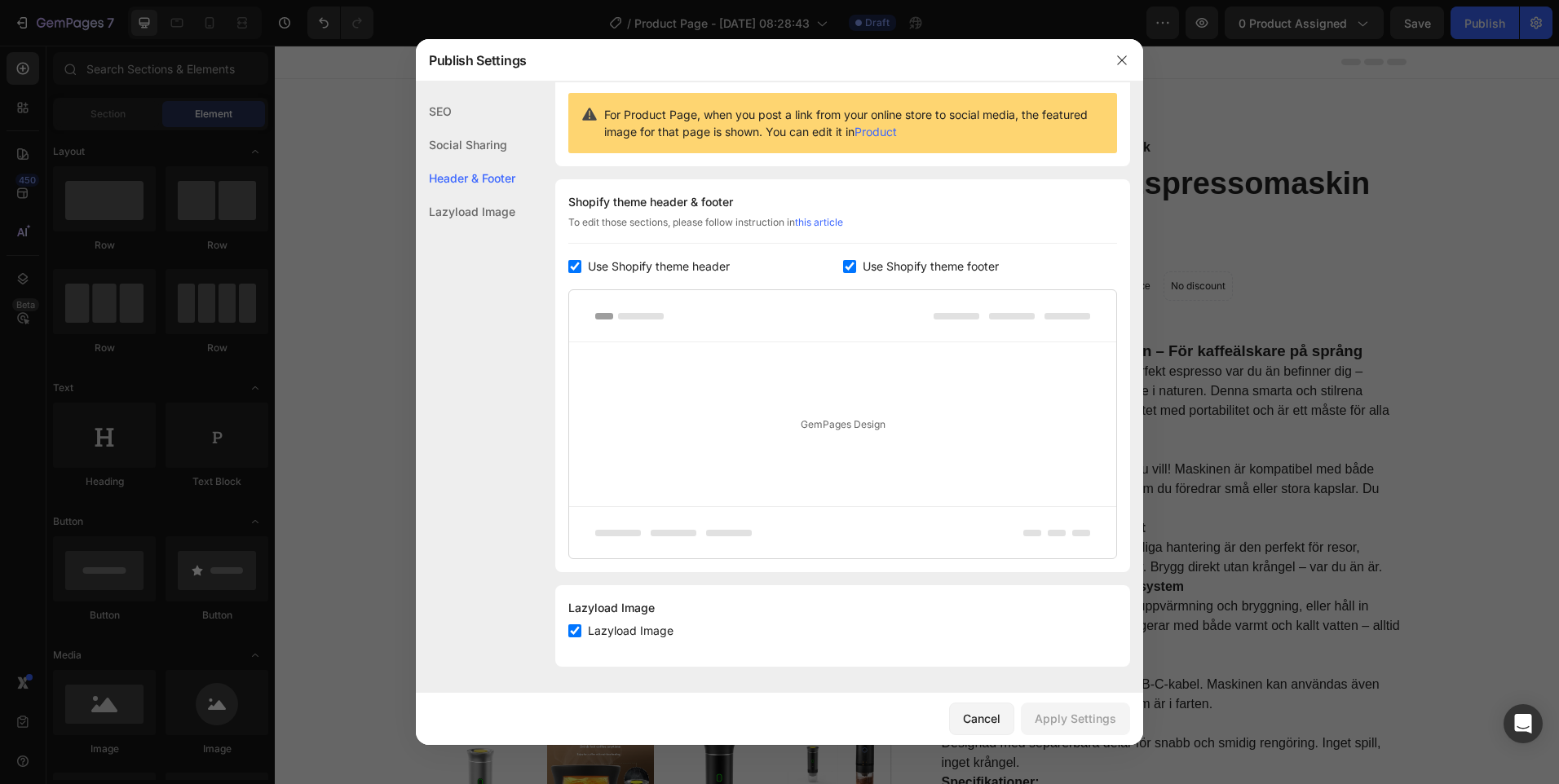
click at [487, 217] on div "Lazyload Image" at bounding box center [465, 212] width 99 height 33
click at [472, 147] on div "Social Sharing" at bounding box center [465, 145] width 99 height 33
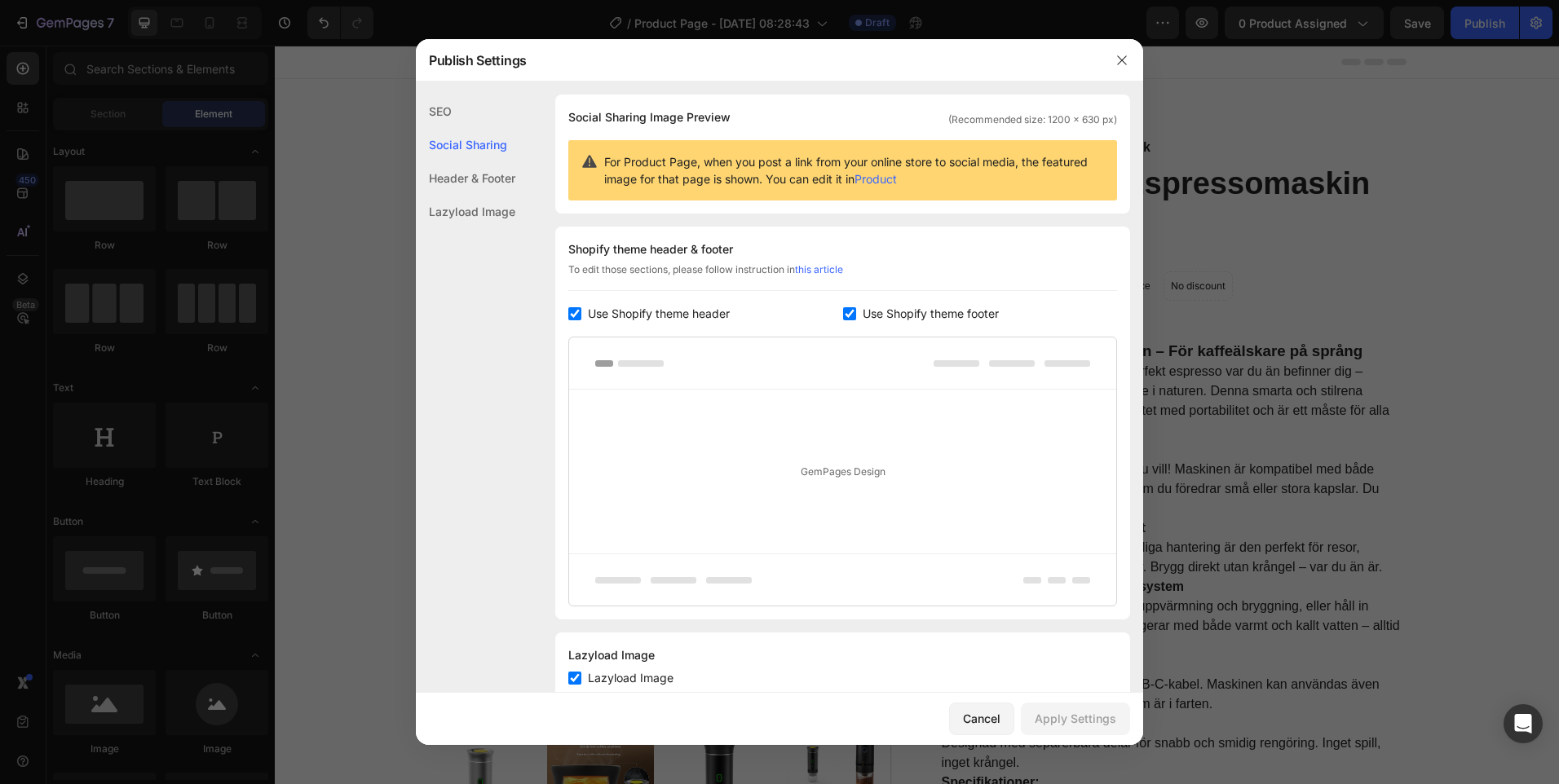
scroll to position [105, 0]
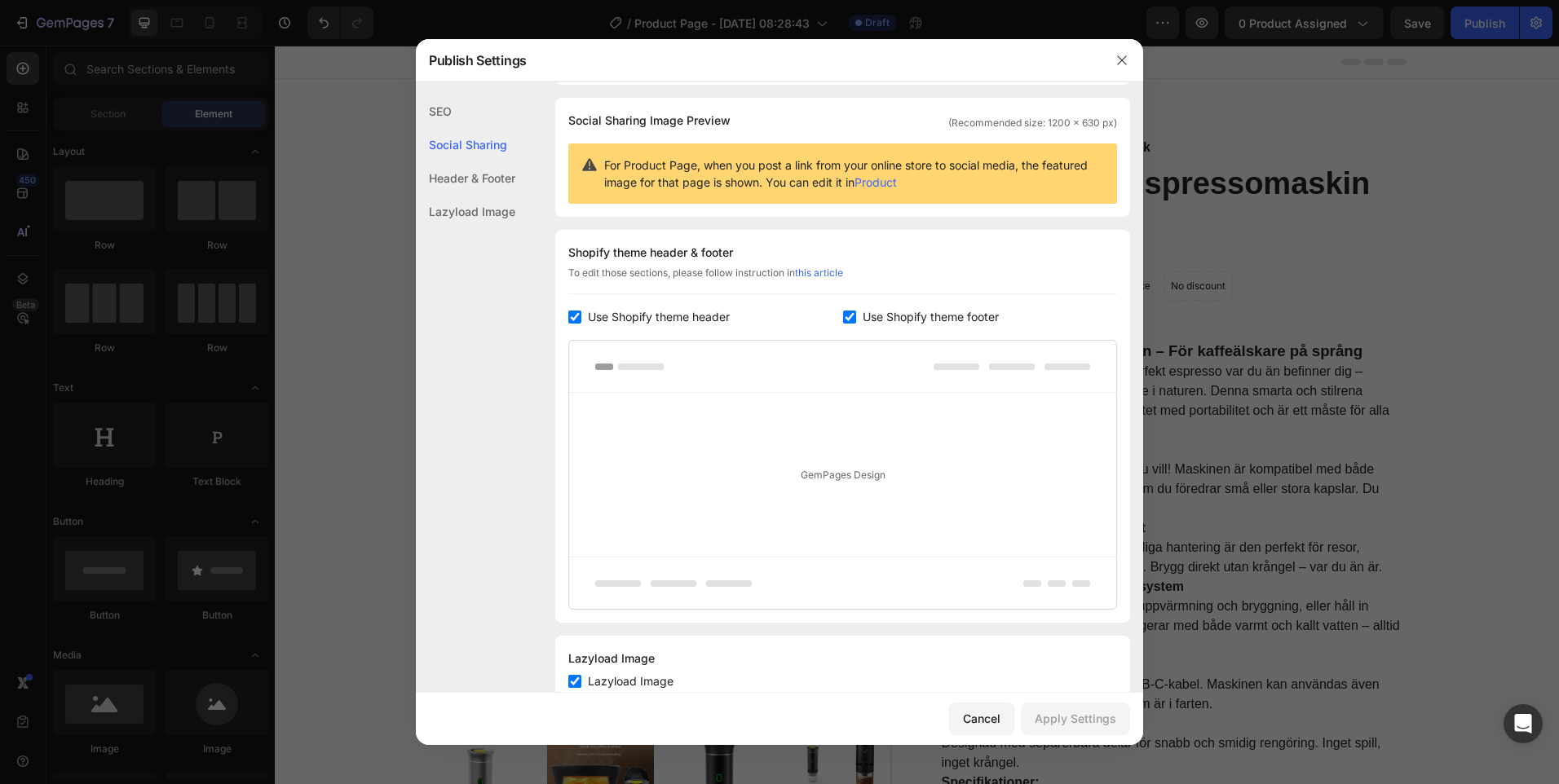
click at [460, 110] on div "SEO" at bounding box center [465, 111] width 99 height 33
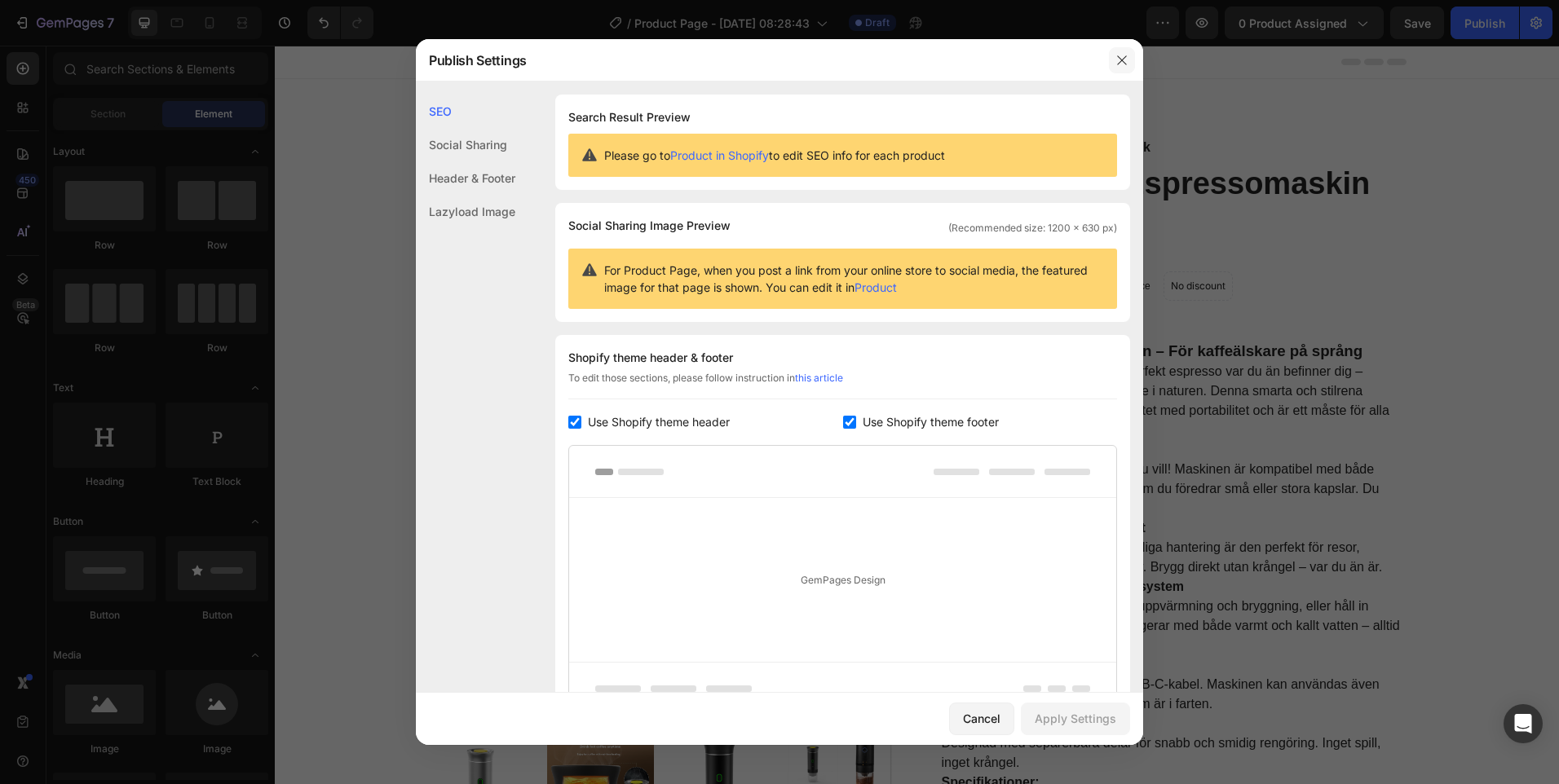
click at [1125, 63] on icon "button" at bounding box center [1121, 59] width 9 height 9
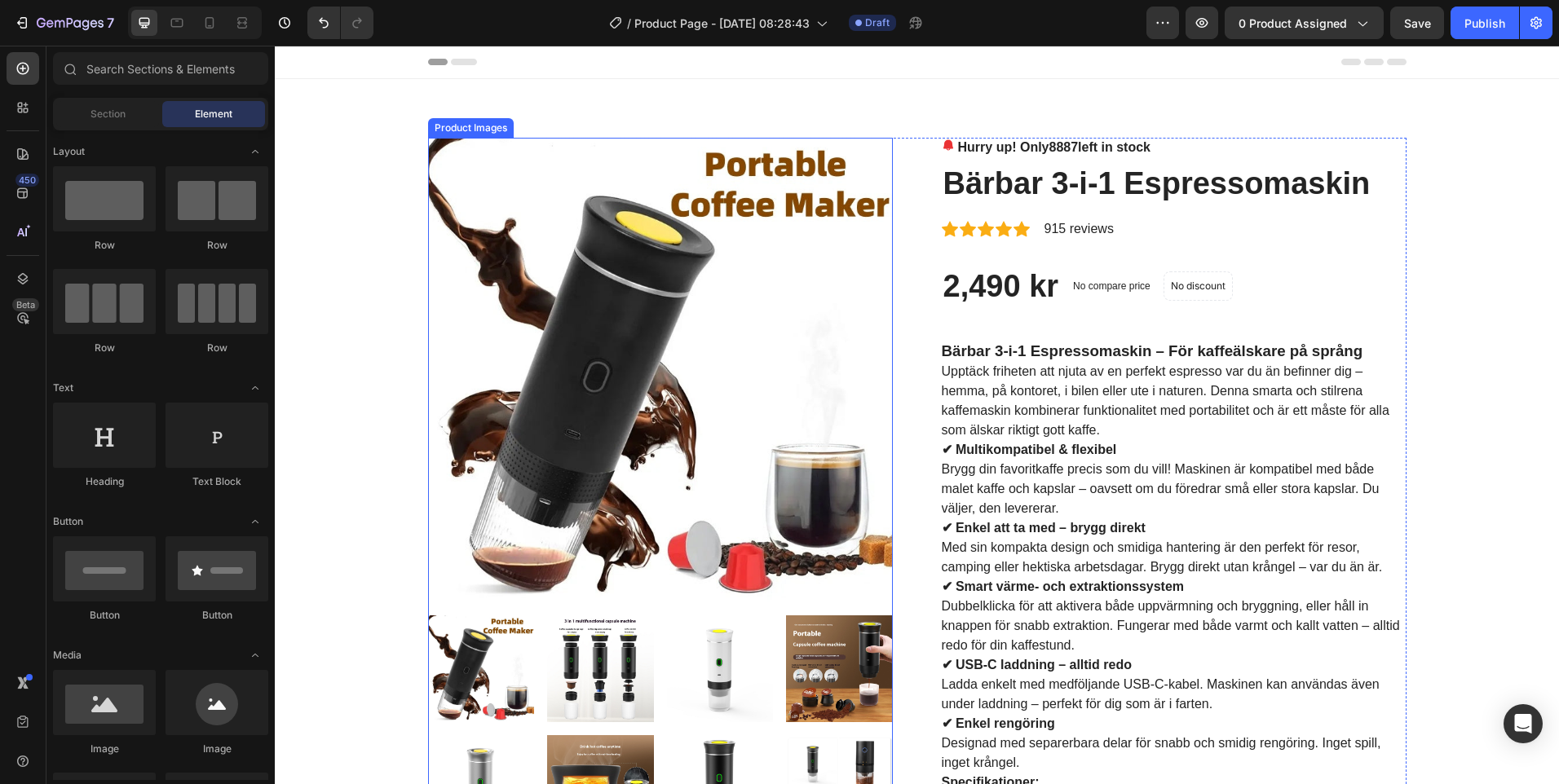
click at [638, 319] on img at bounding box center [660, 370] width 465 height 465
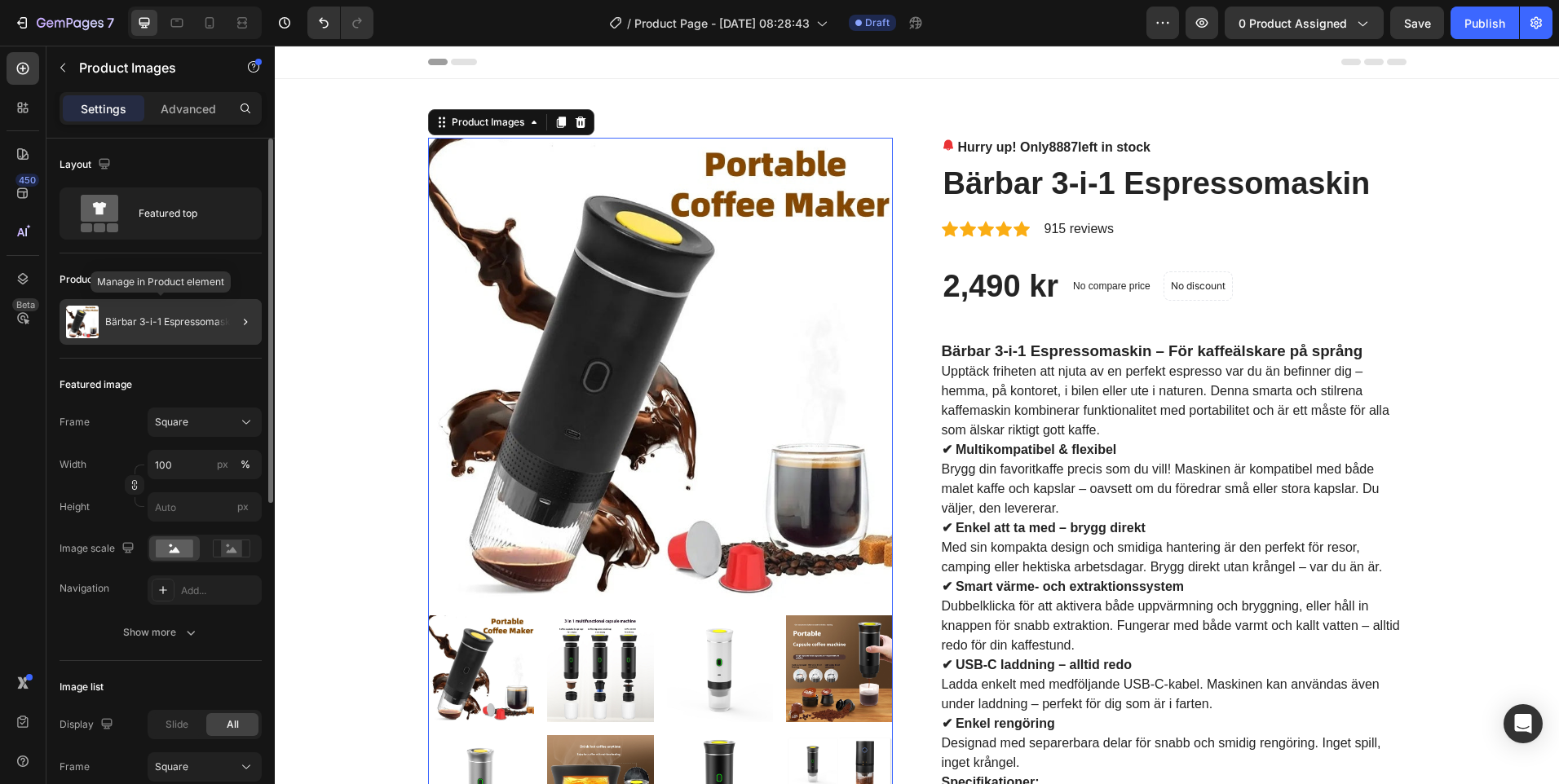
click at [201, 318] on p "Bärbar 3-i-1 Espressomaskin" at bounding box center [172, 322] width 134 height 12
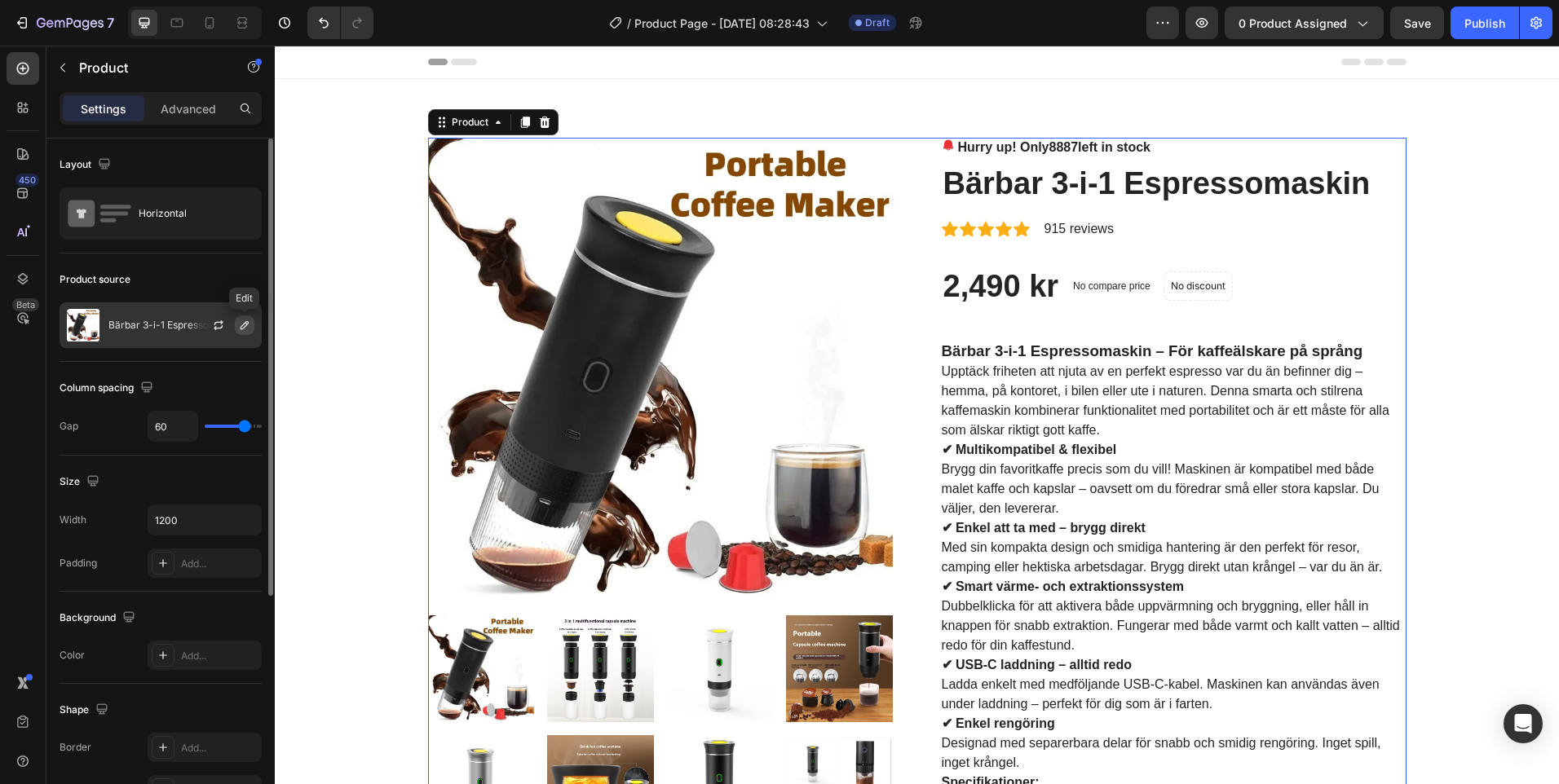
click at [247, 325] on icon "button" at bounding box center [245, 325] width 8 height 8
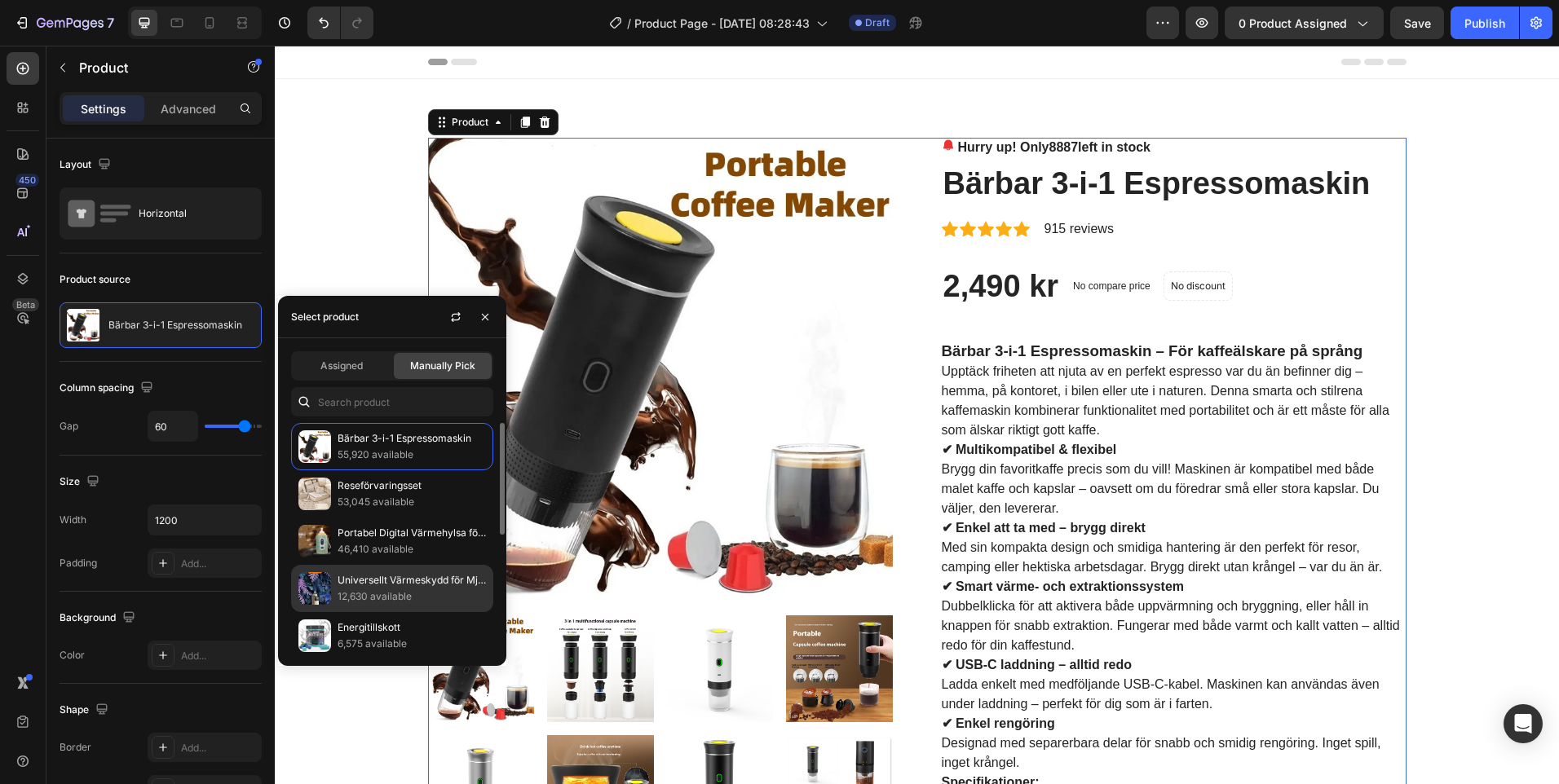
click at [354, 594] on p "12,630 available" at bounding box center [412, 597] width 149 height 16
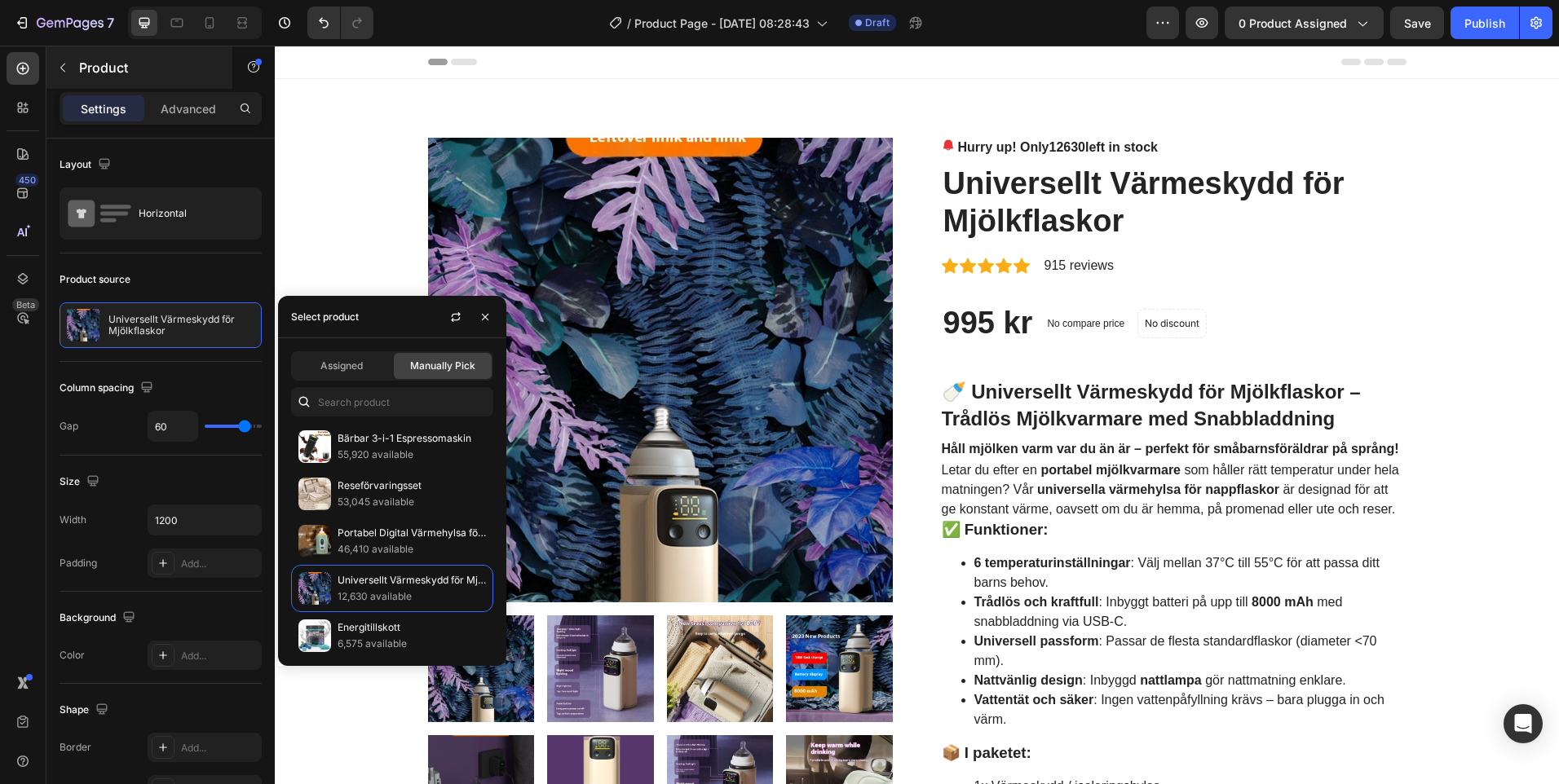
click at [95, 78] on div "Product" at bounding box center [140, 68] width 186 height 43
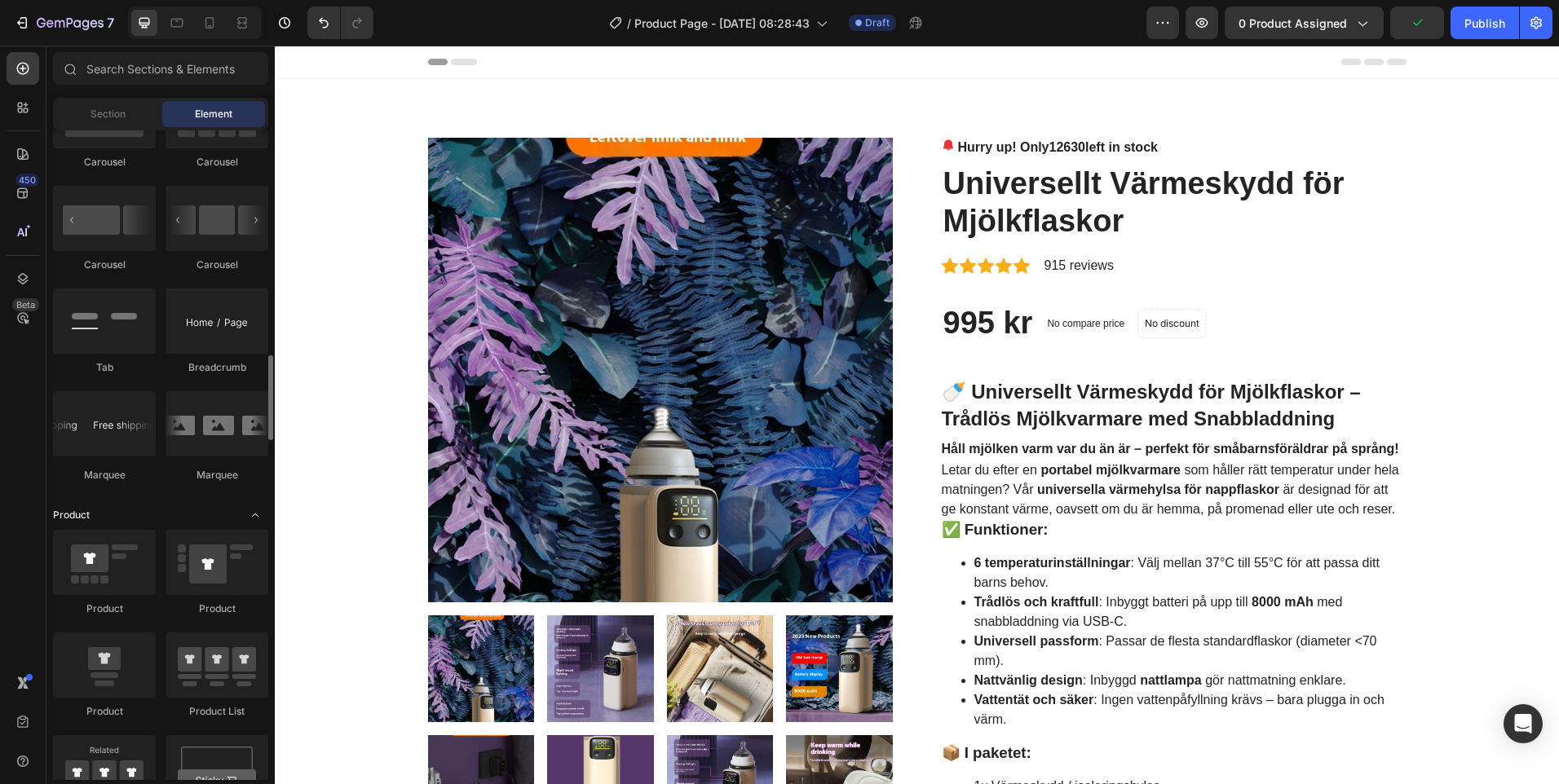
scroll to position [1875, 0]
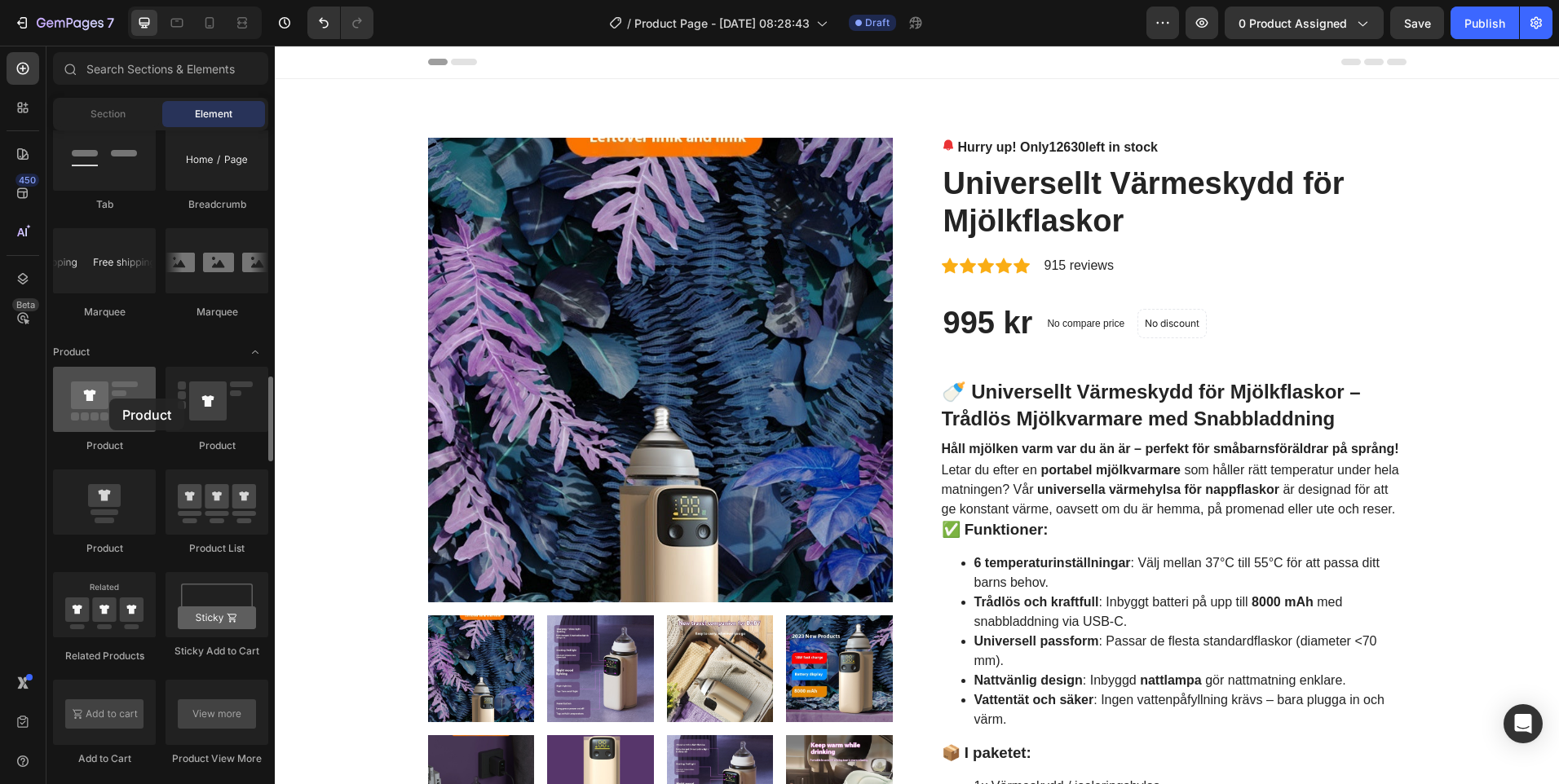
click at [110, 399] on div at bounding box center [105, 399] width 103 height 65
click at [1051, 144] on span "12630" at bounding box center [1068, 147] width 37 height 14
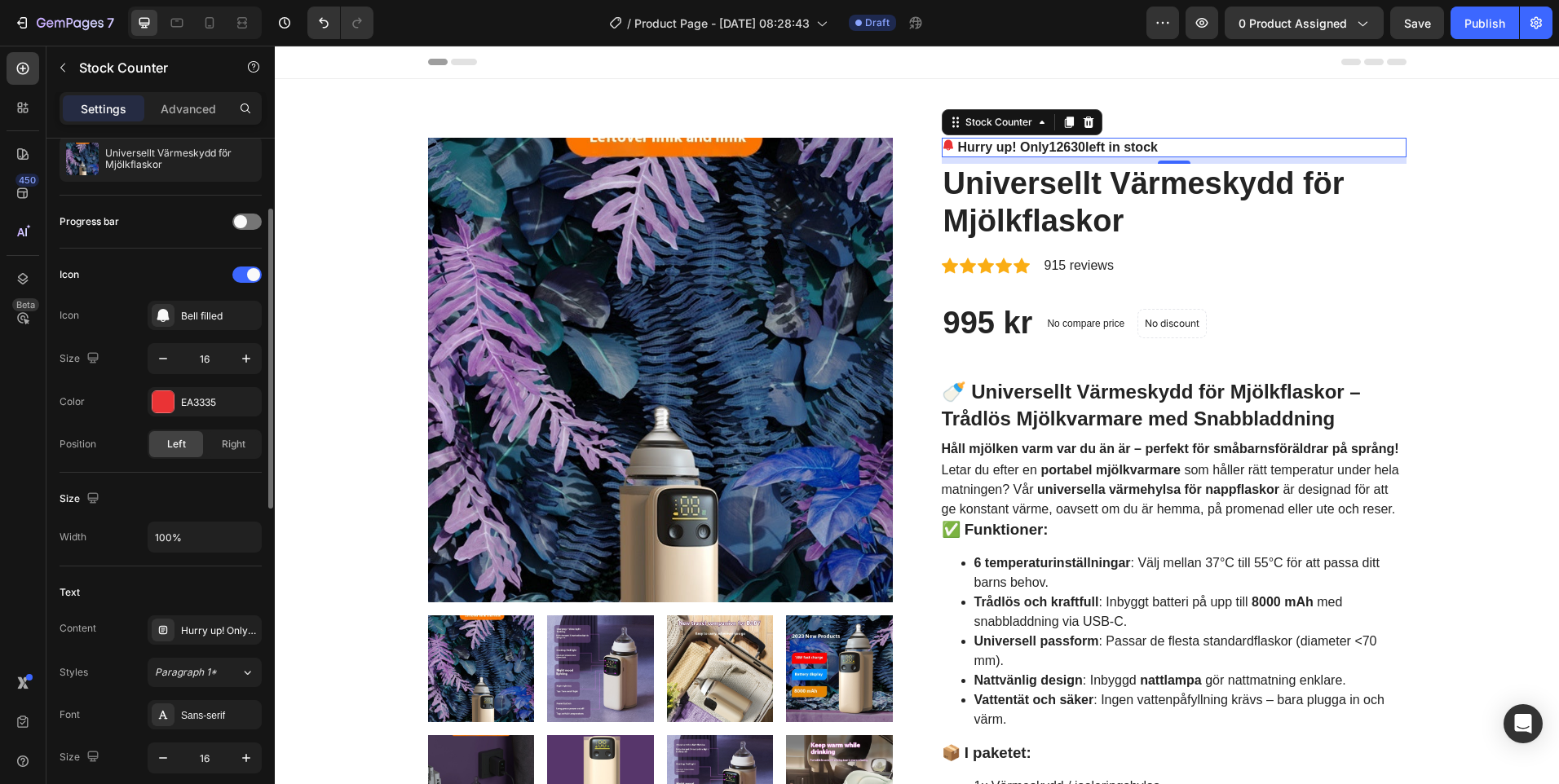
scroll to position [0, 0]
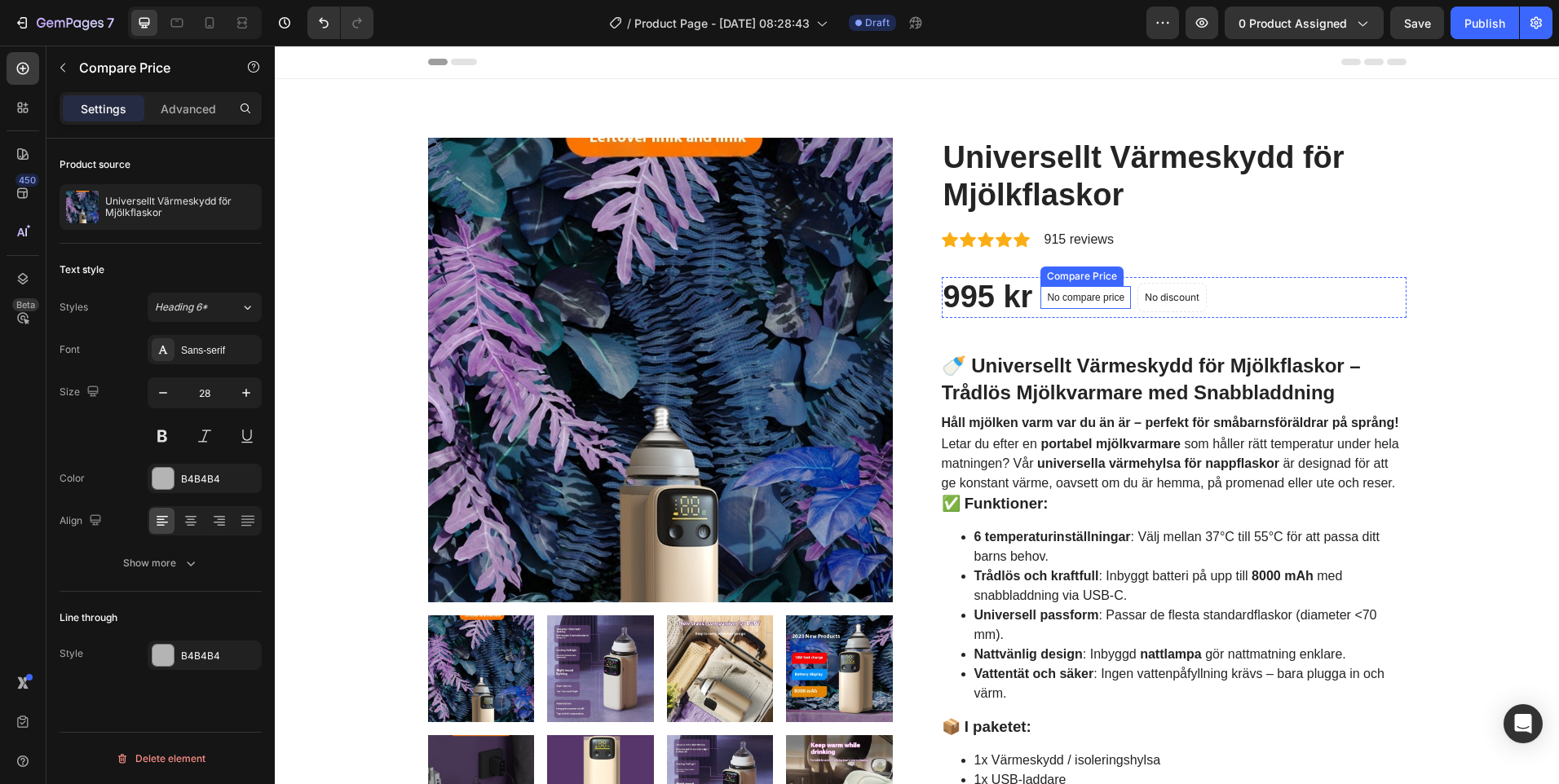
click at [1109, 300] on p "No compare price" at bounding box center [1086, 298] width 78 height 10
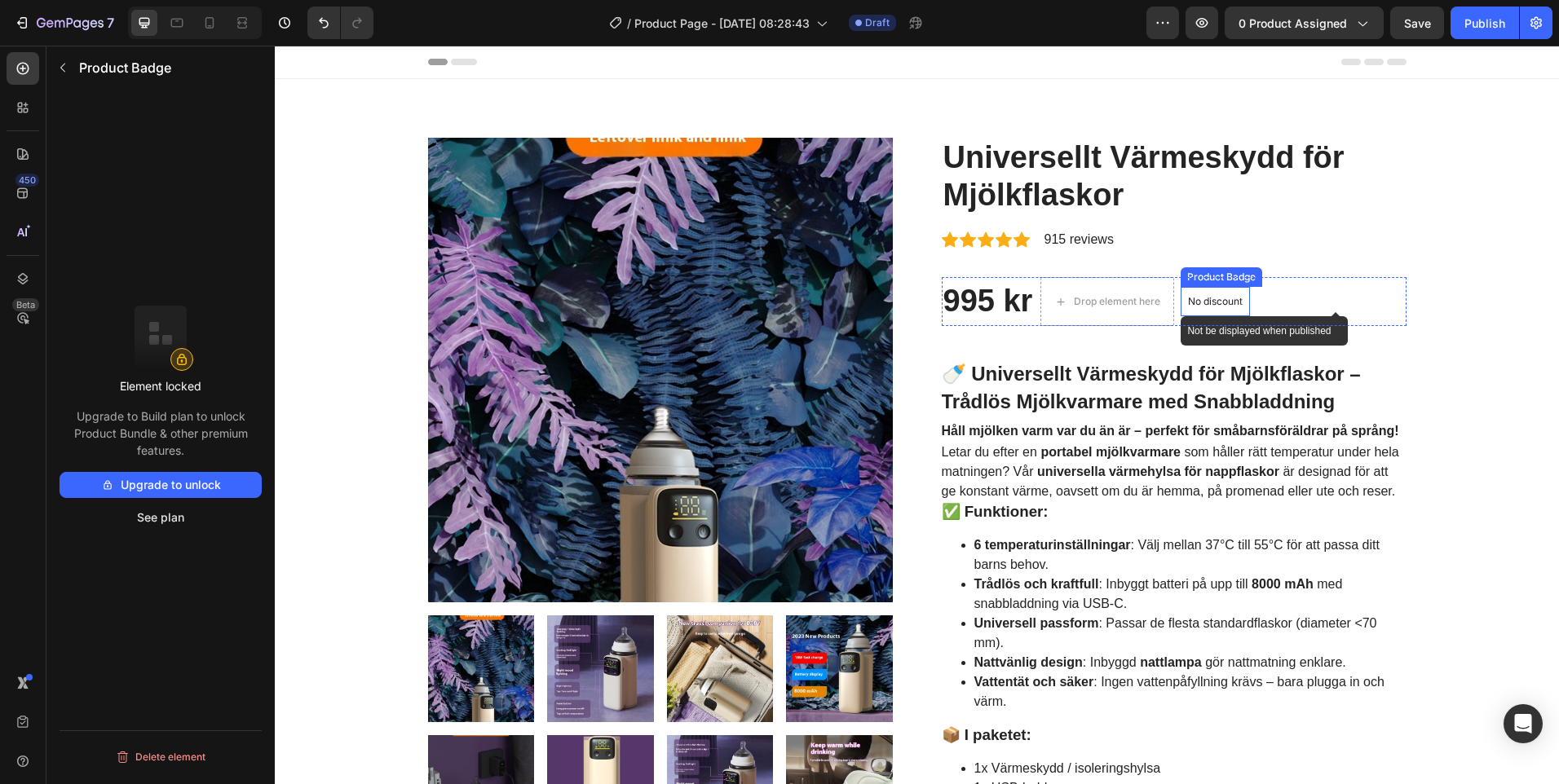
click at [1225, 307] on p "No discount" at bounding box center [1215, 301] width 54 height 15
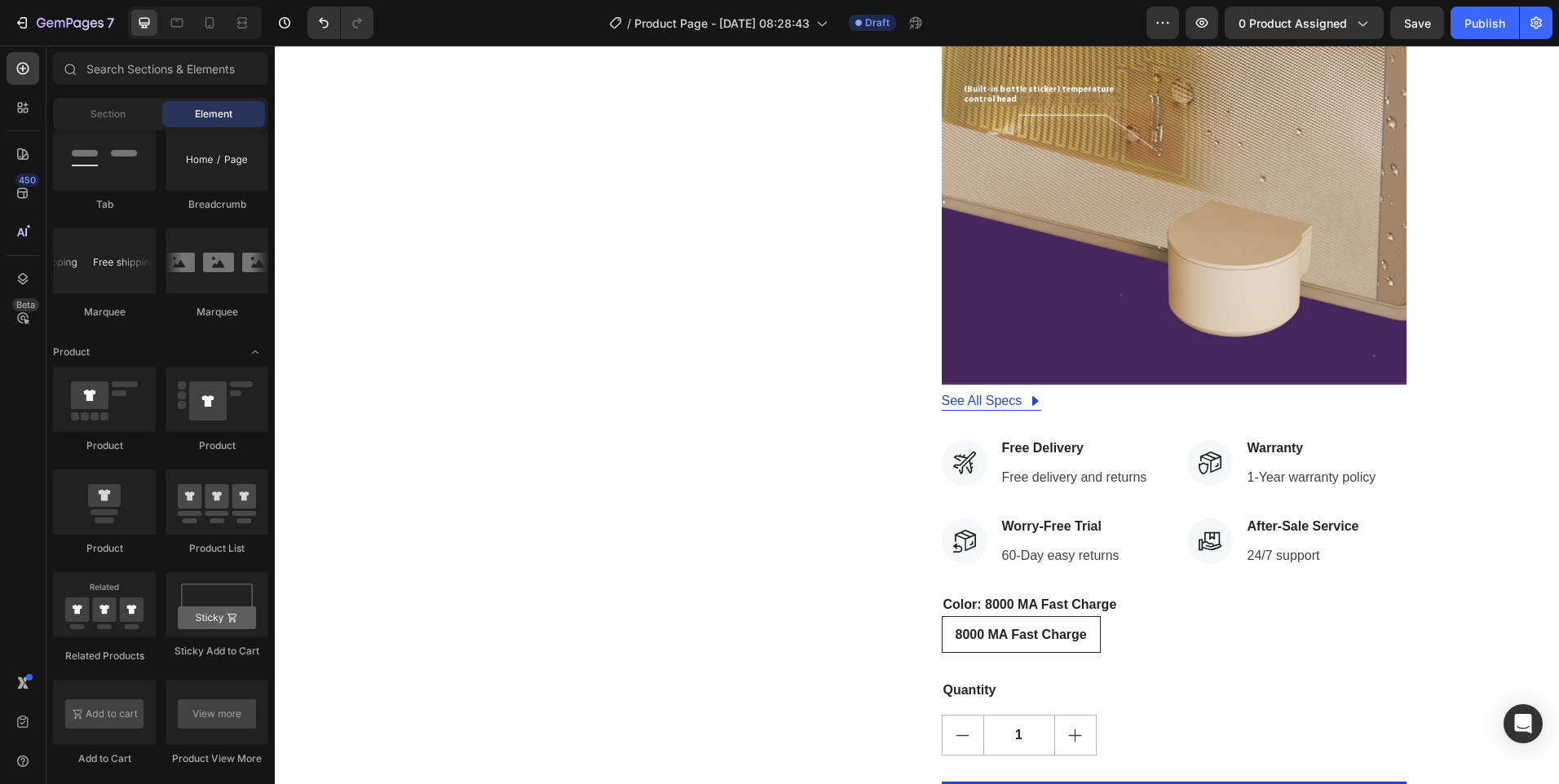
scroll to position [10418, 0]
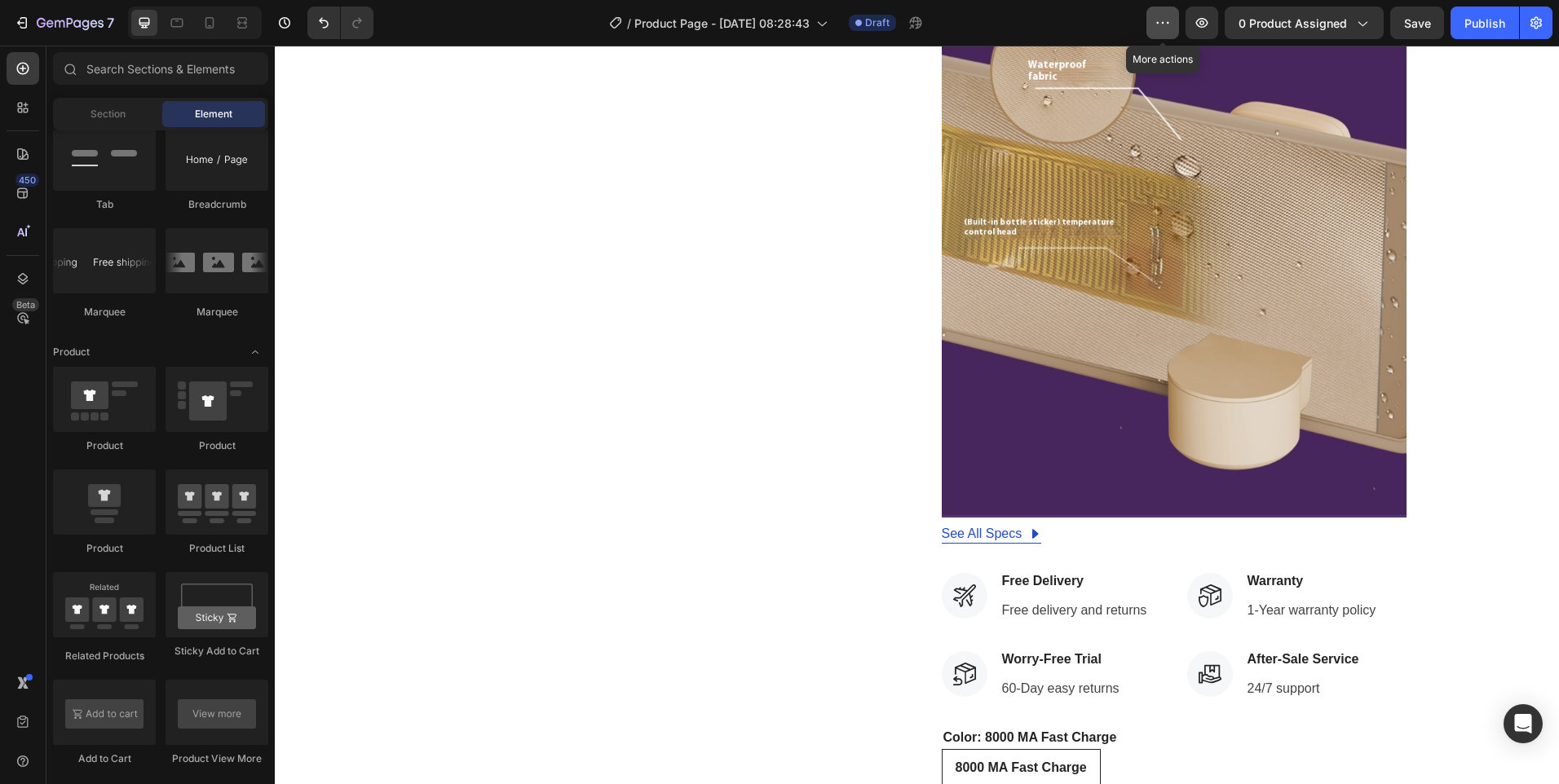
click at [1160, 18] on icon "button" at bounding box center [1163, 22] width 17 height 16
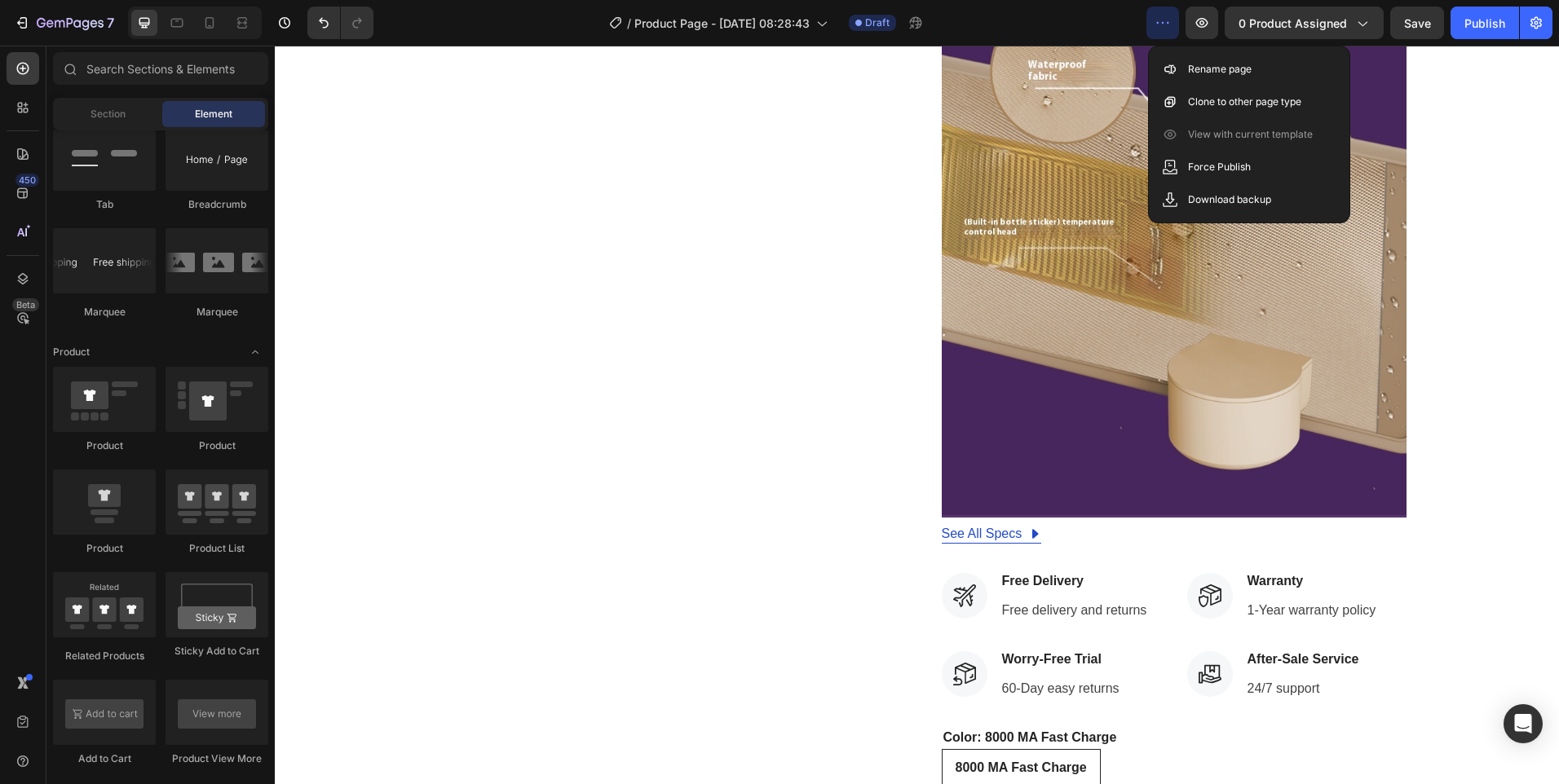
click at [1160, 18] on icon "button" at bounding box center [1163, 22] width 17 height 16
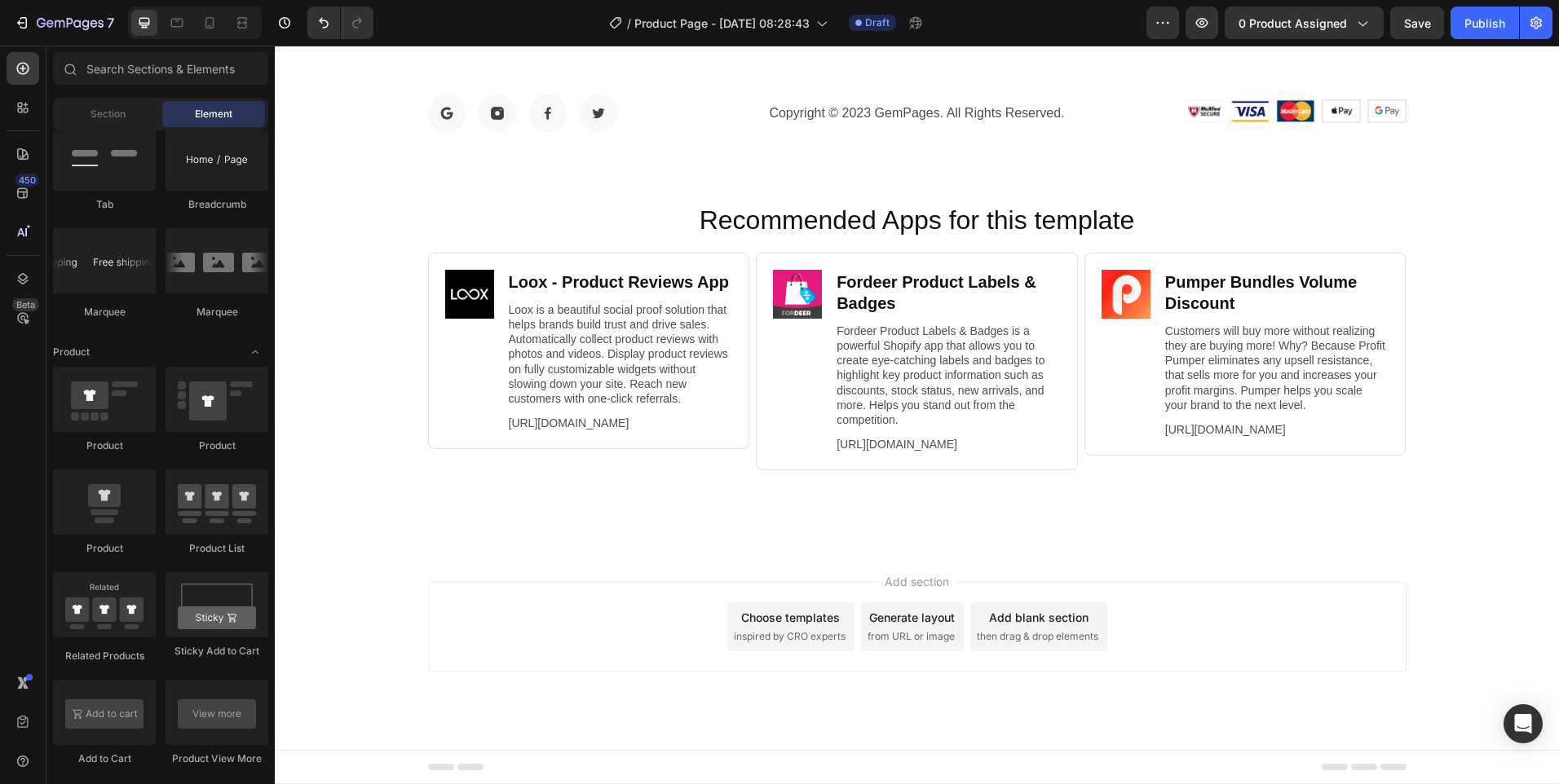
scroll to position [21365, 0]
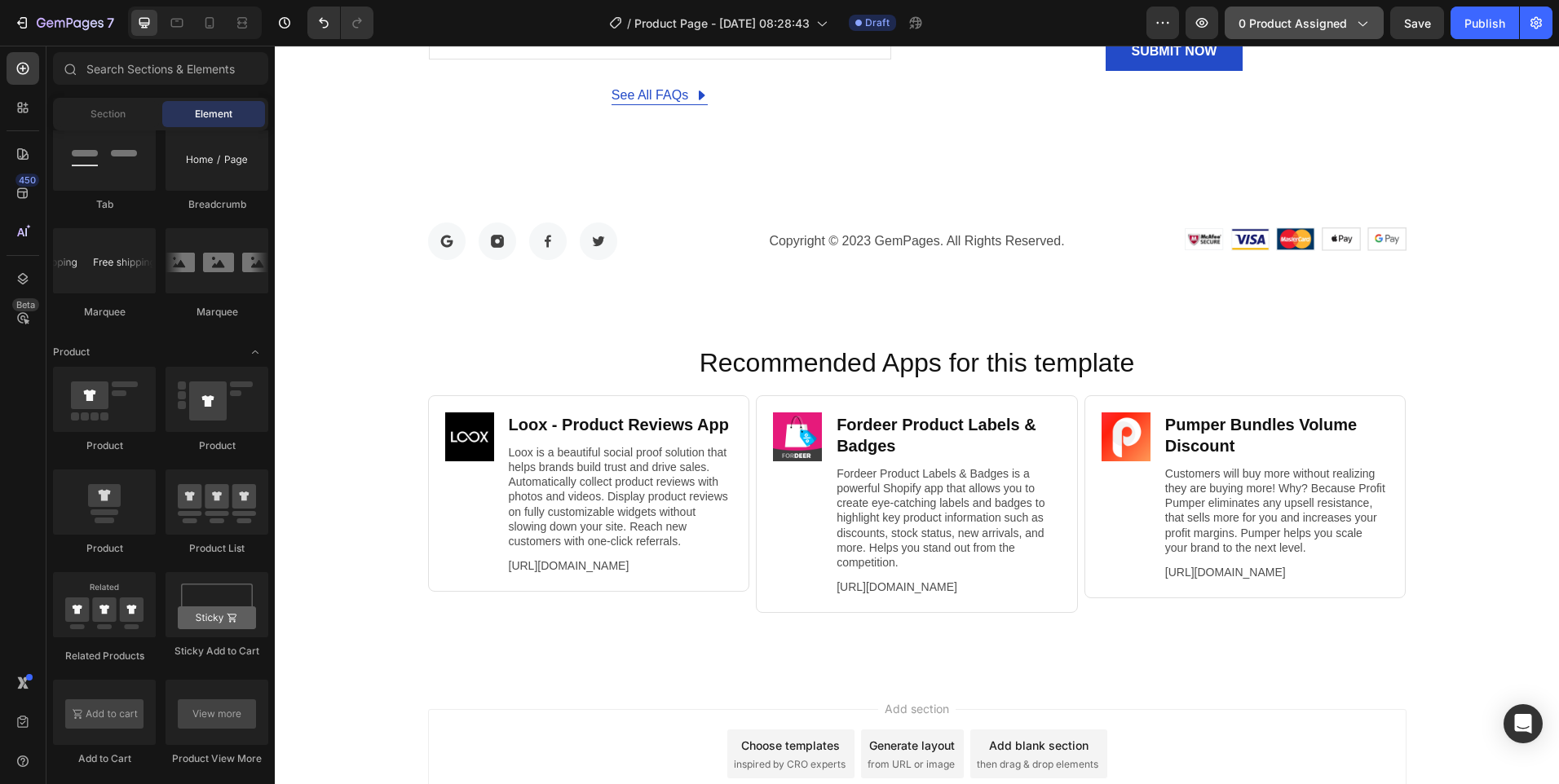
click at [1364, 24] on icon "button" at bounding box center [1362, 22] width 17 height 16
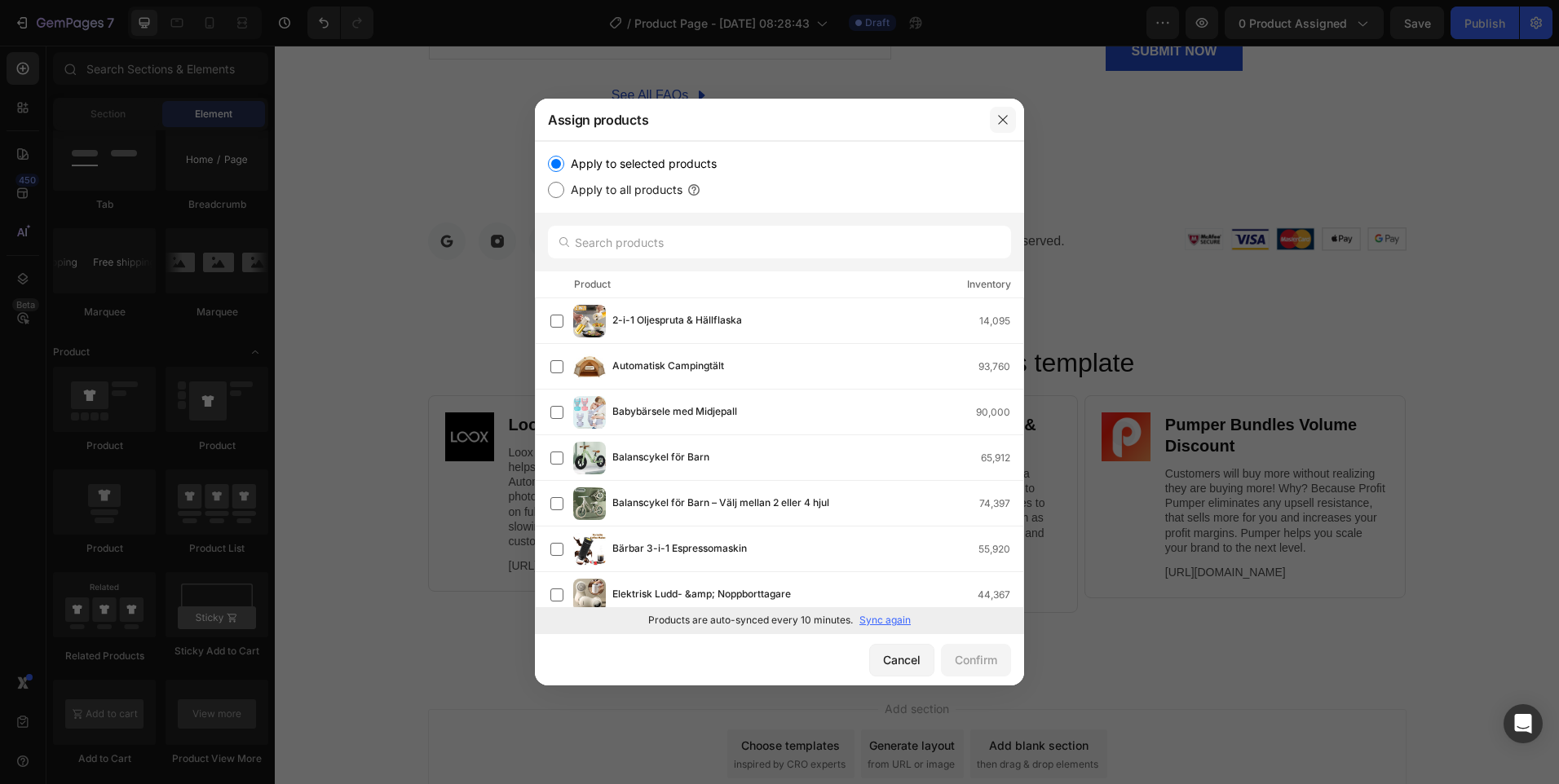
drag, startPoint x: 998, startPoint y: 115, endPoint x: 727, endPoint y: 70, distance: 274.7
click at [998, 115] on icon "button" at bounding box center [1003, 119] width 13 height 13
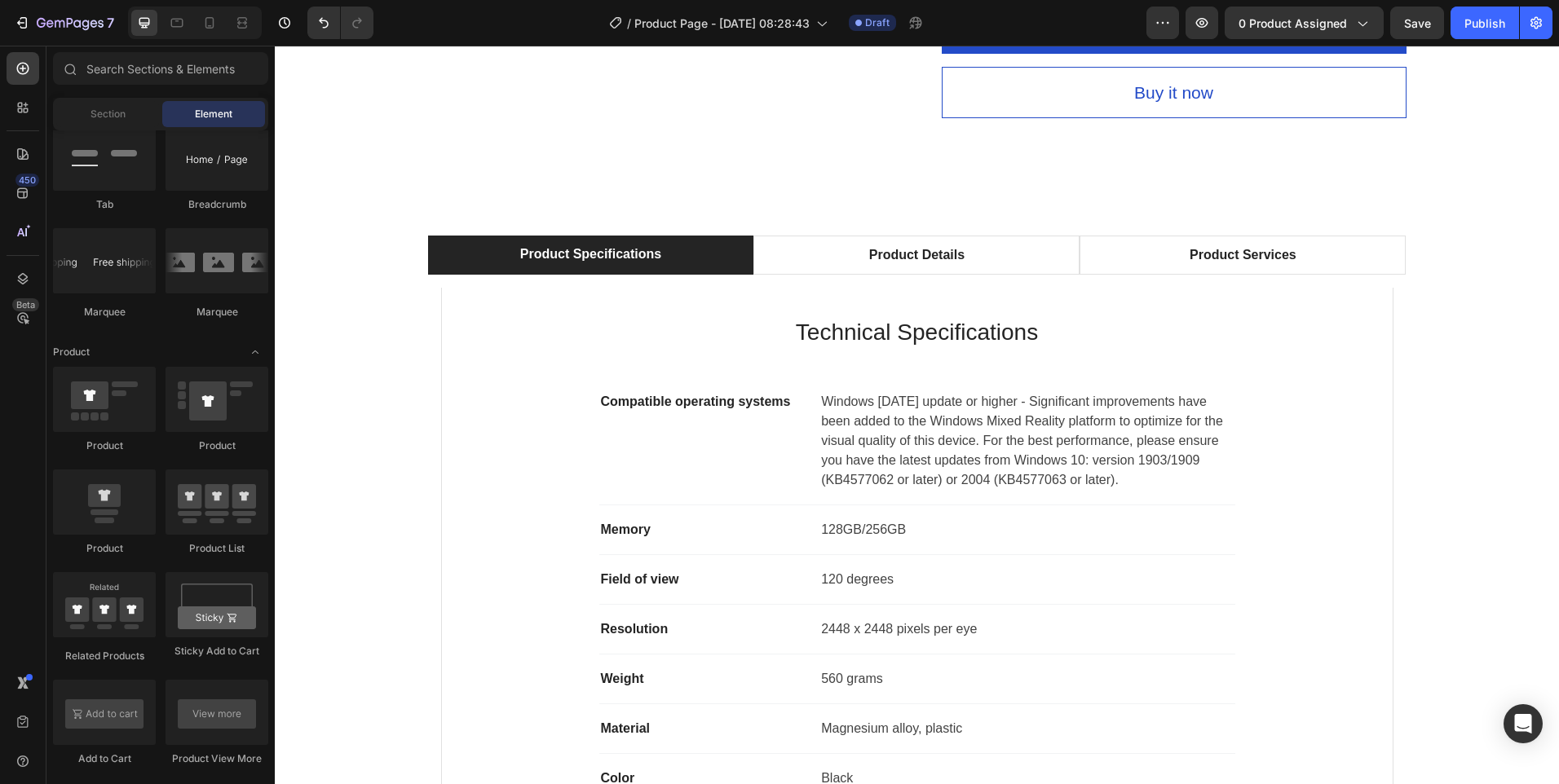
scroll to position [11279, 0]
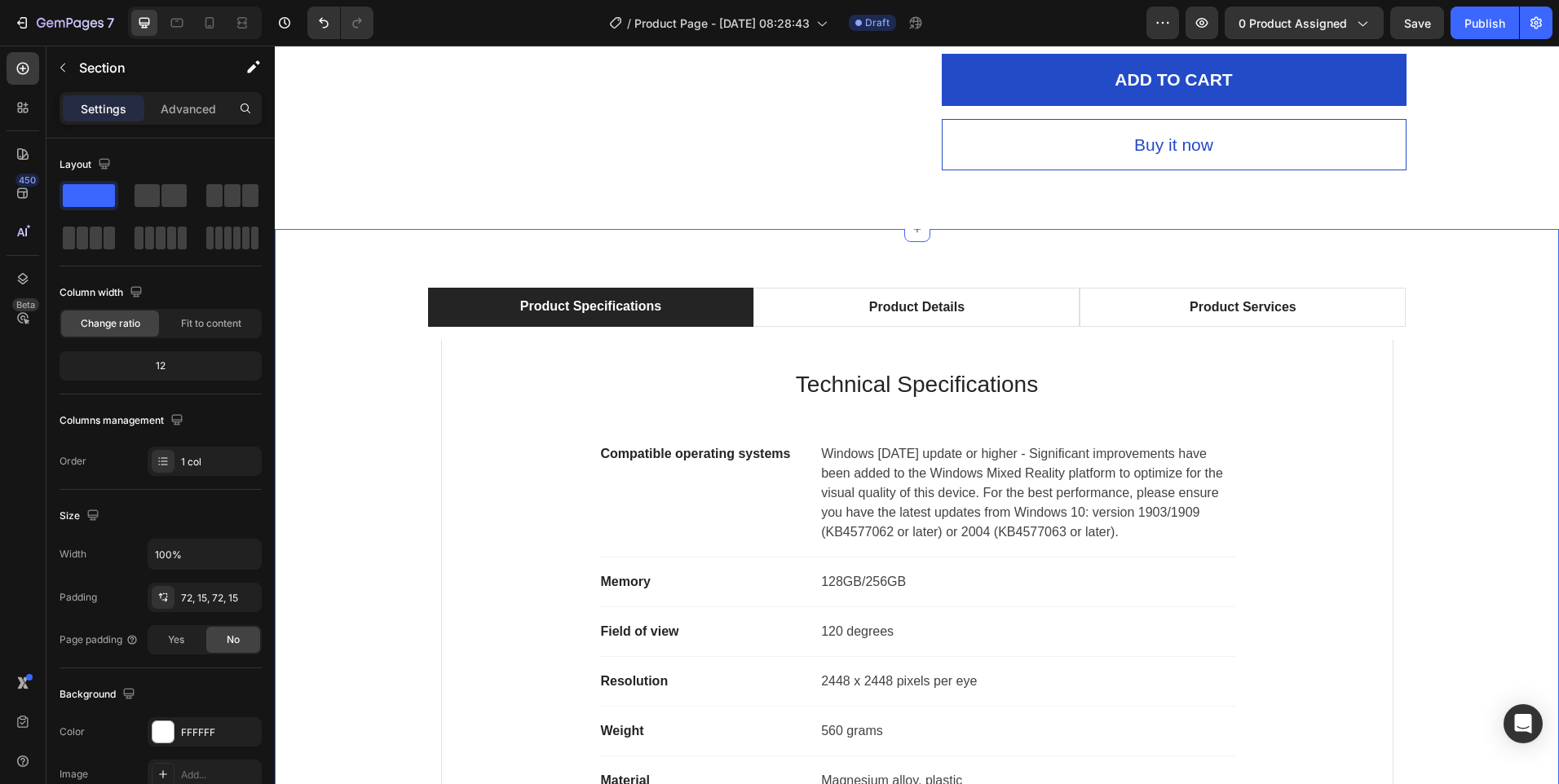
click at [1370, 255] on div "Product Specifications Product Details Product Services Technical Specification…" at bounding box center [916, 591] width 1284 height 725
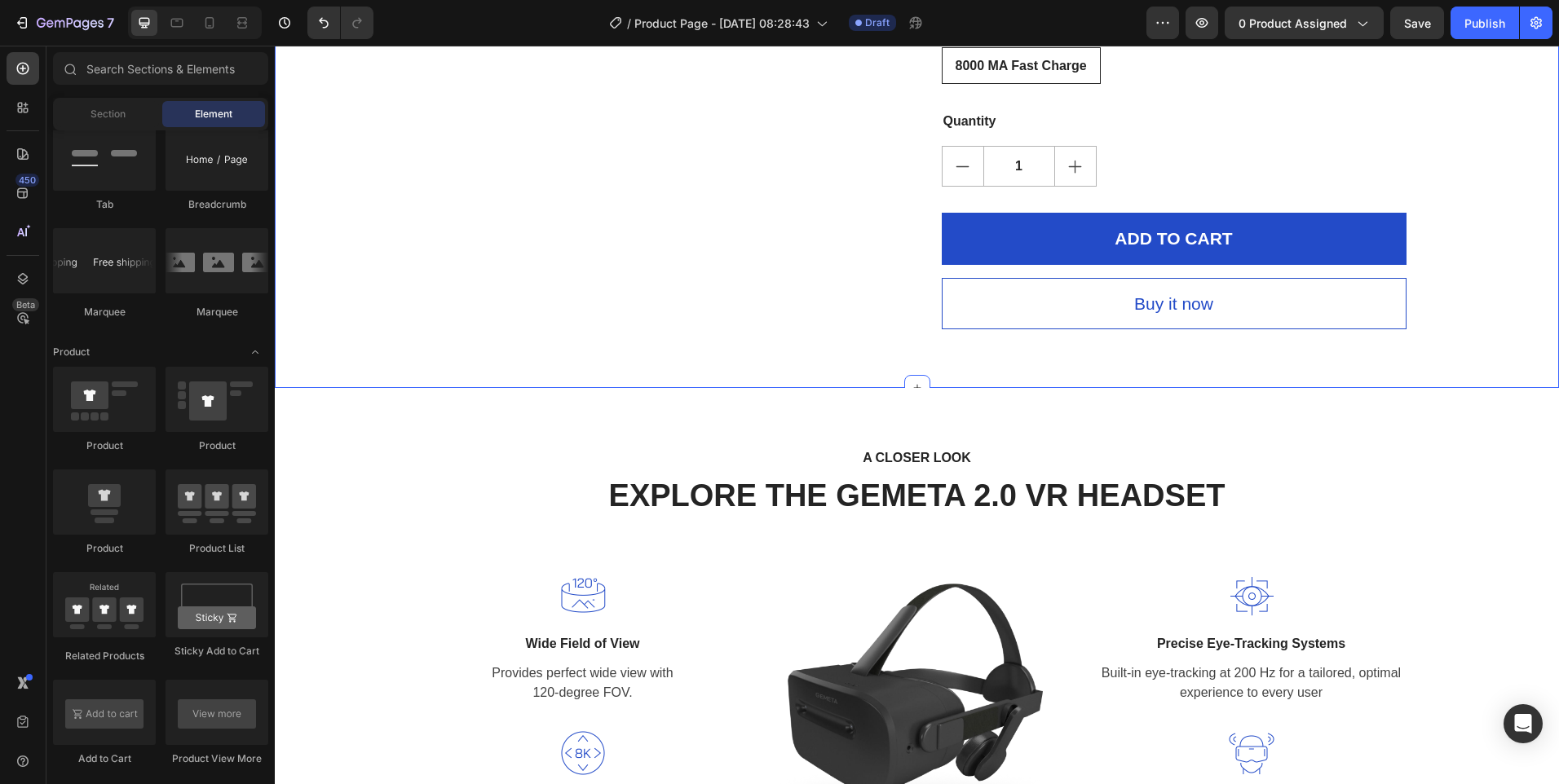
scroll to position [11116, 0]
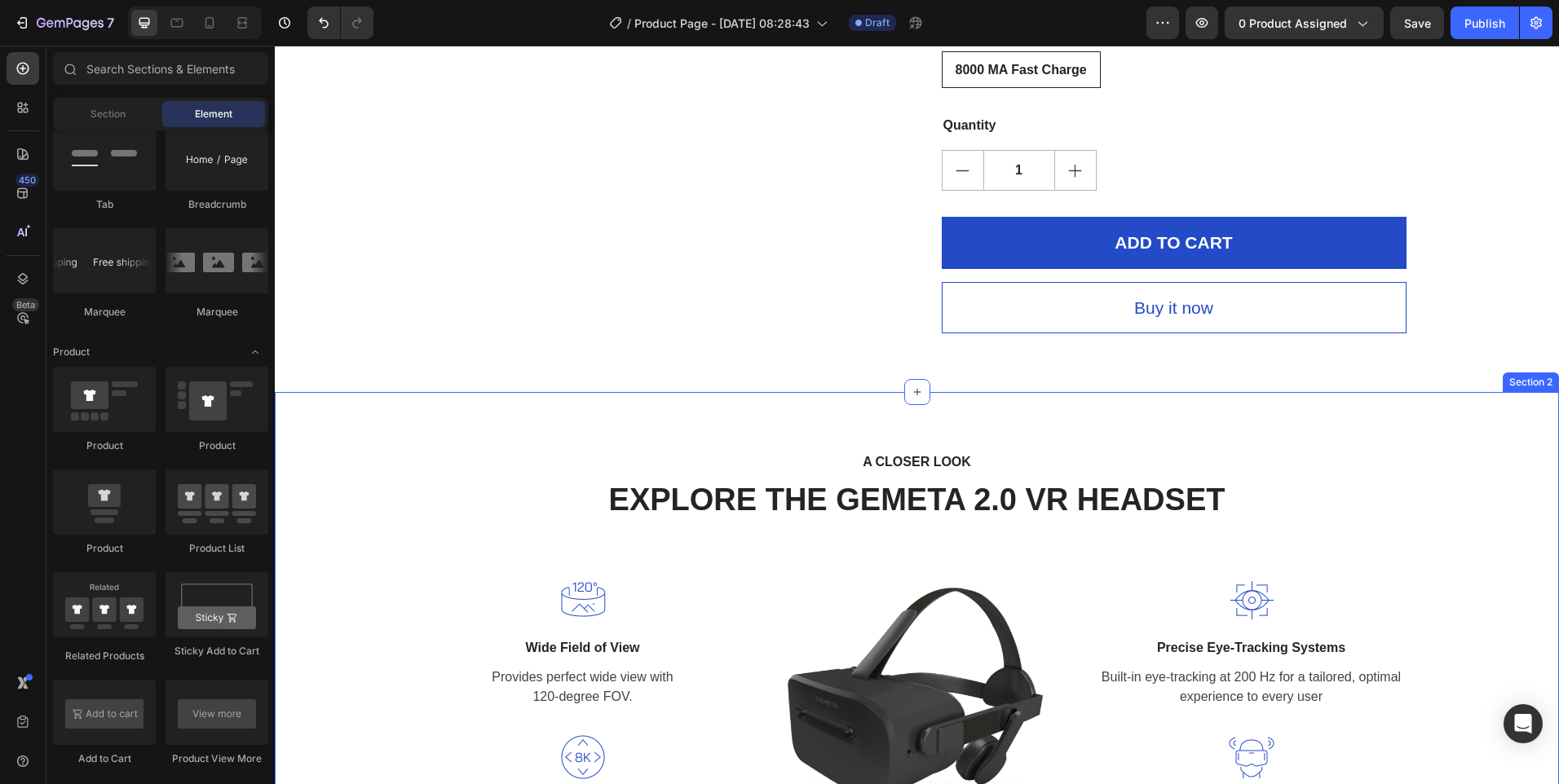
click at [1406, 413] on div "A CLOSER LOOK Text block EXPLORE THE GEMETA 2.0 VR HEADSET Heading Row Image Wi…" at bounding box center [916, 664] width 1284 height 543
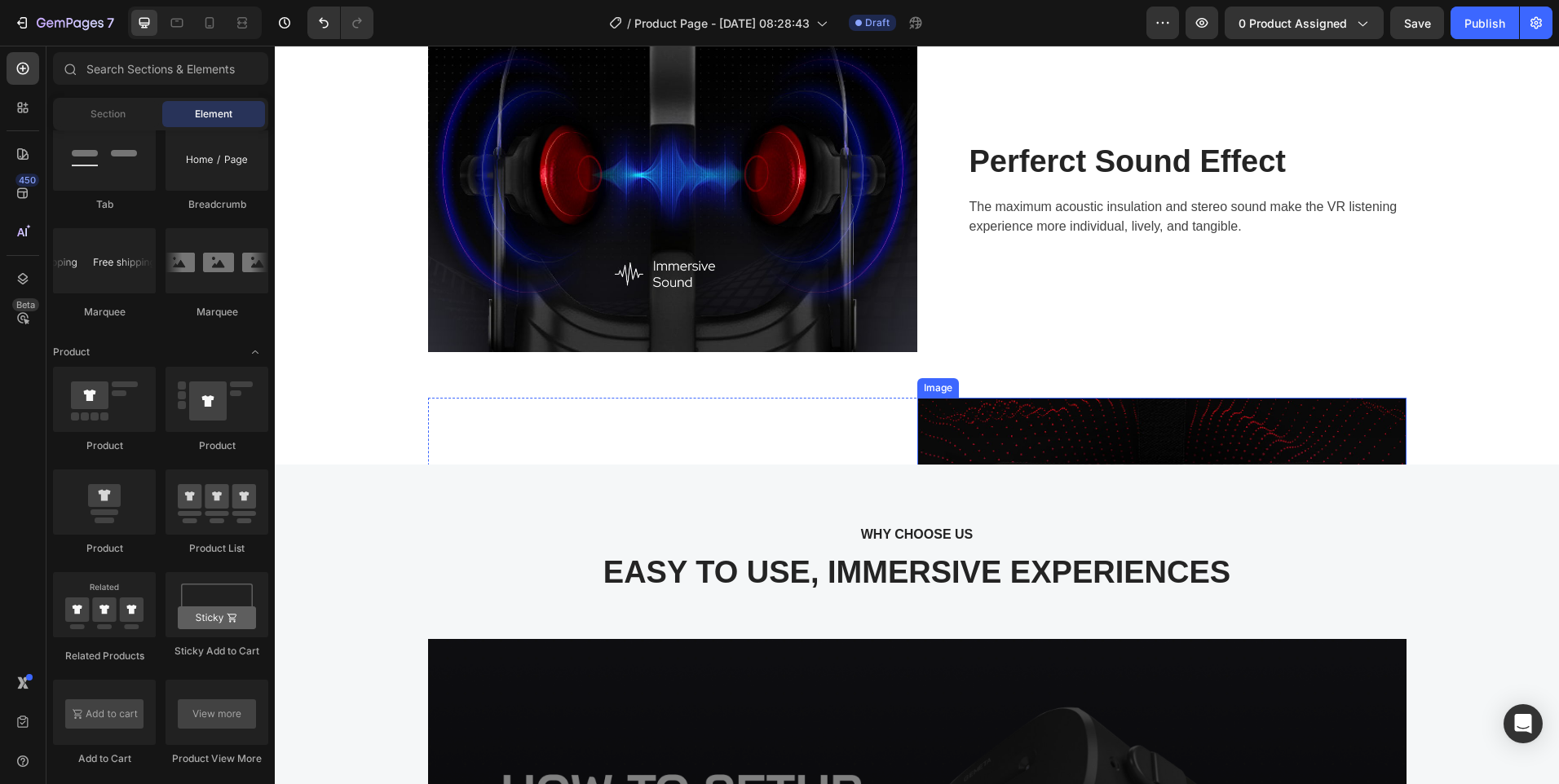
scroll to position [11279, 0]
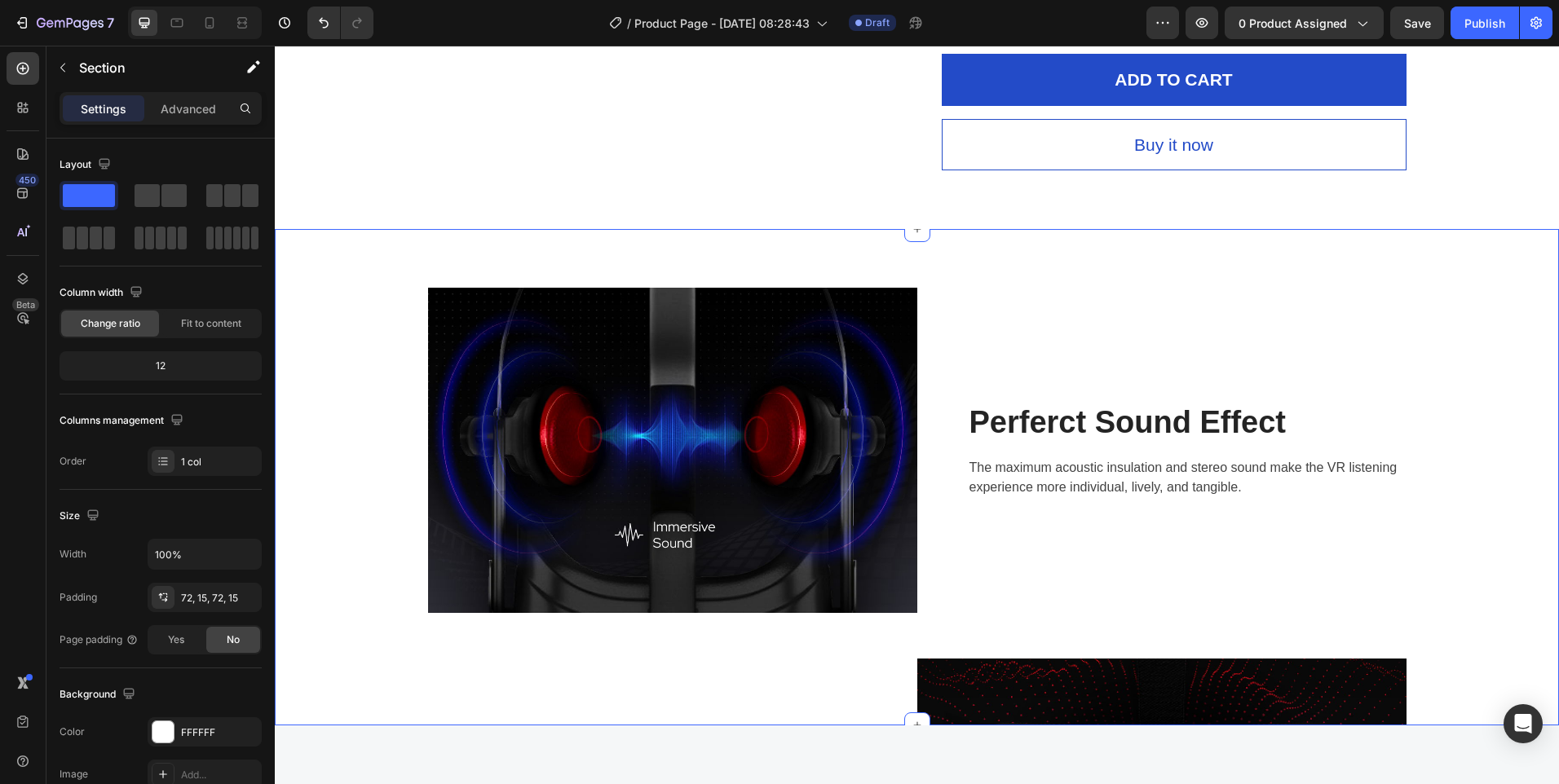
click at [1428, 267] on div "Image Perferct Sound Effect Heading The maximum acoustic insulation and stereo …" at bounding box center [916, 477] width 1284 height 497
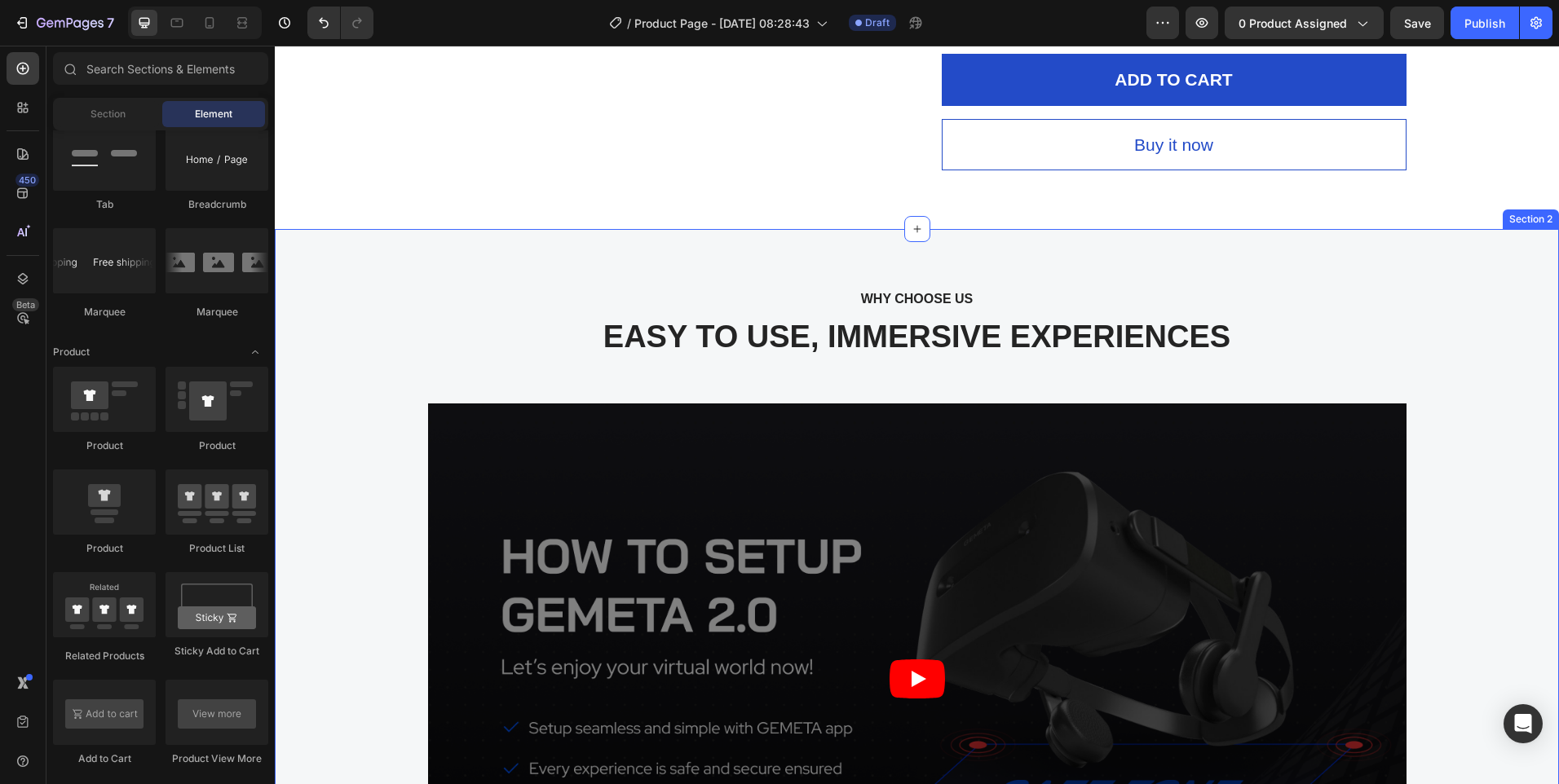
click at [1373, 269] on div "WHY CHOOSE US Text block EASY TO USE, IMMERSIVE EXPERIENCES Heading Video Image…" at bounding box center [916, 751] width 1284 height 1045
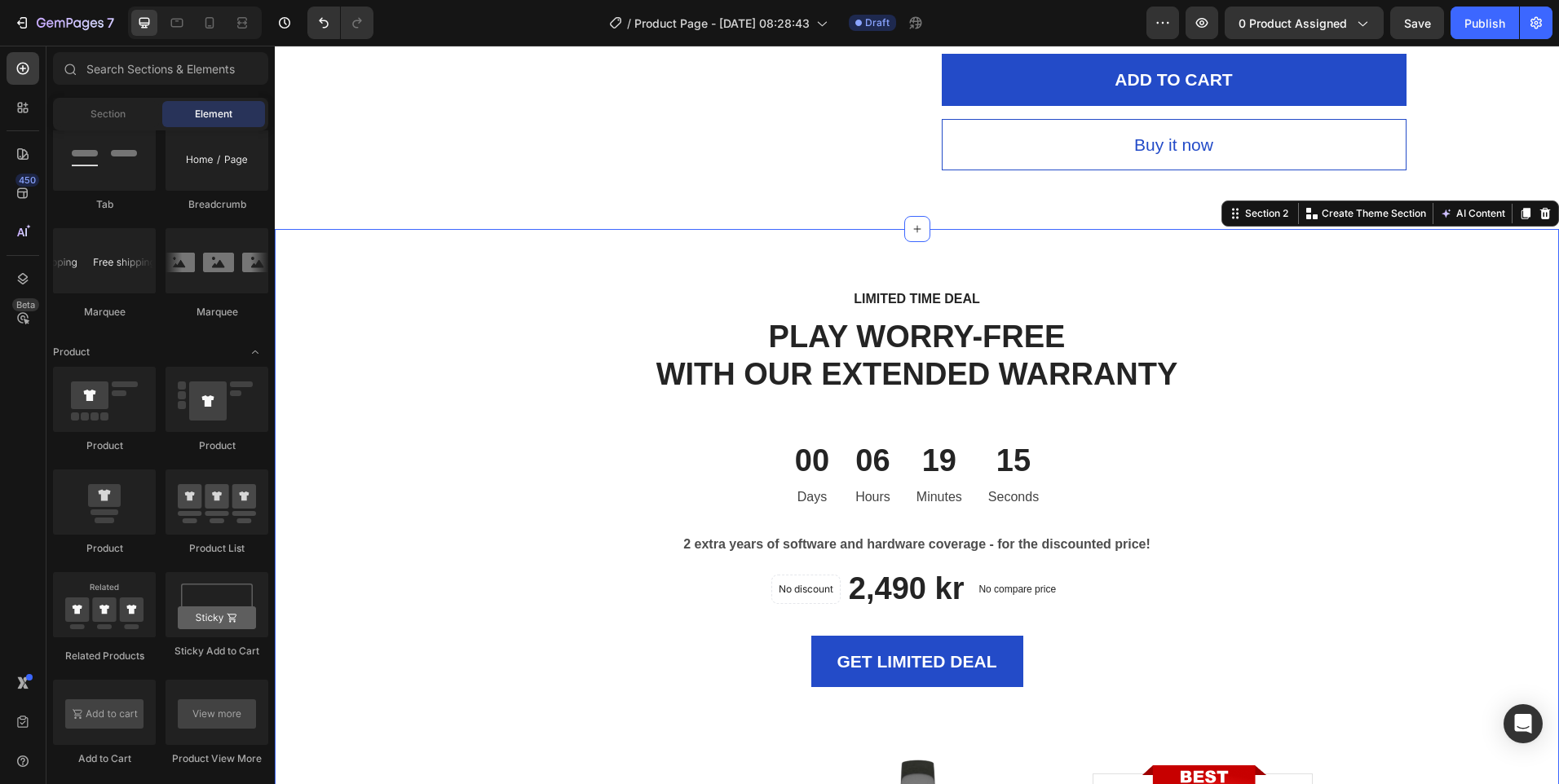
click at [1394, 255] on div "LIMITED TIME DEAL Text block PLAY WORRY-FREE WITH OUR EXTENDED WARRANTY Heading…" at bounding box center [916, 720] width 1284 height 982
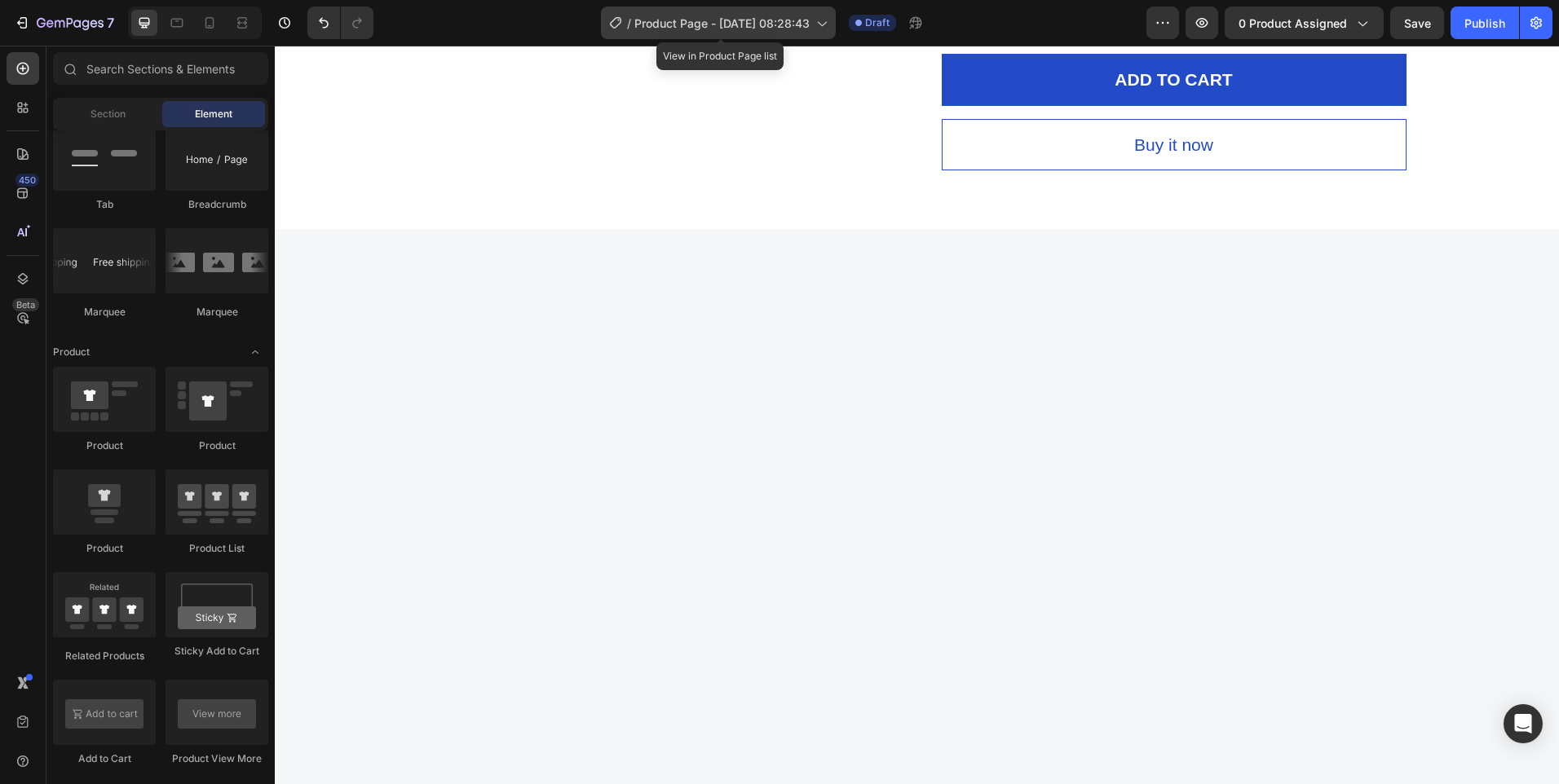
click at [822, 26] on icon at bounding box center [821, 22] width 17 height 16
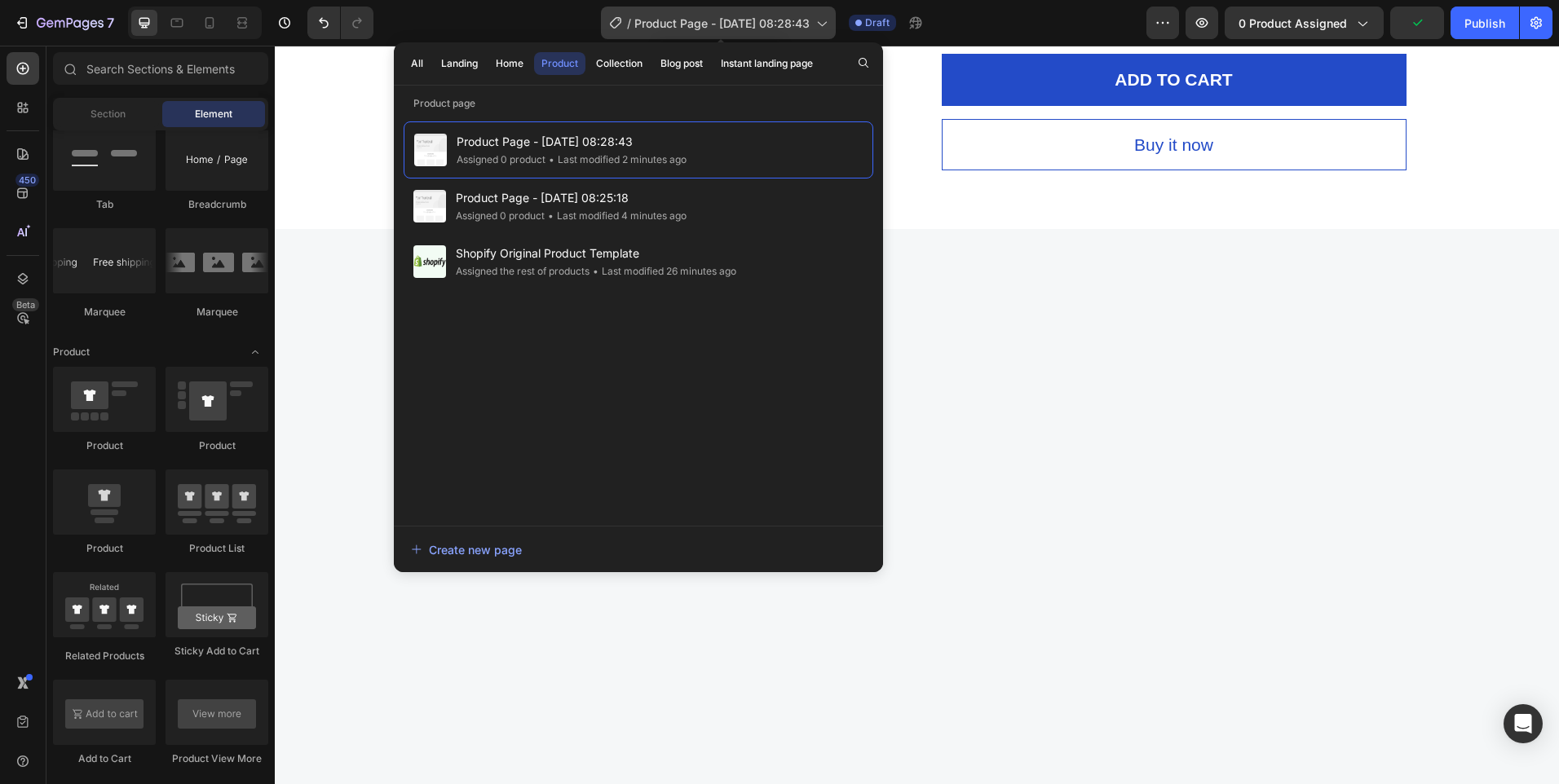
click at [826, 23] on icon at bounding box center [821, 22] width 17 height 16
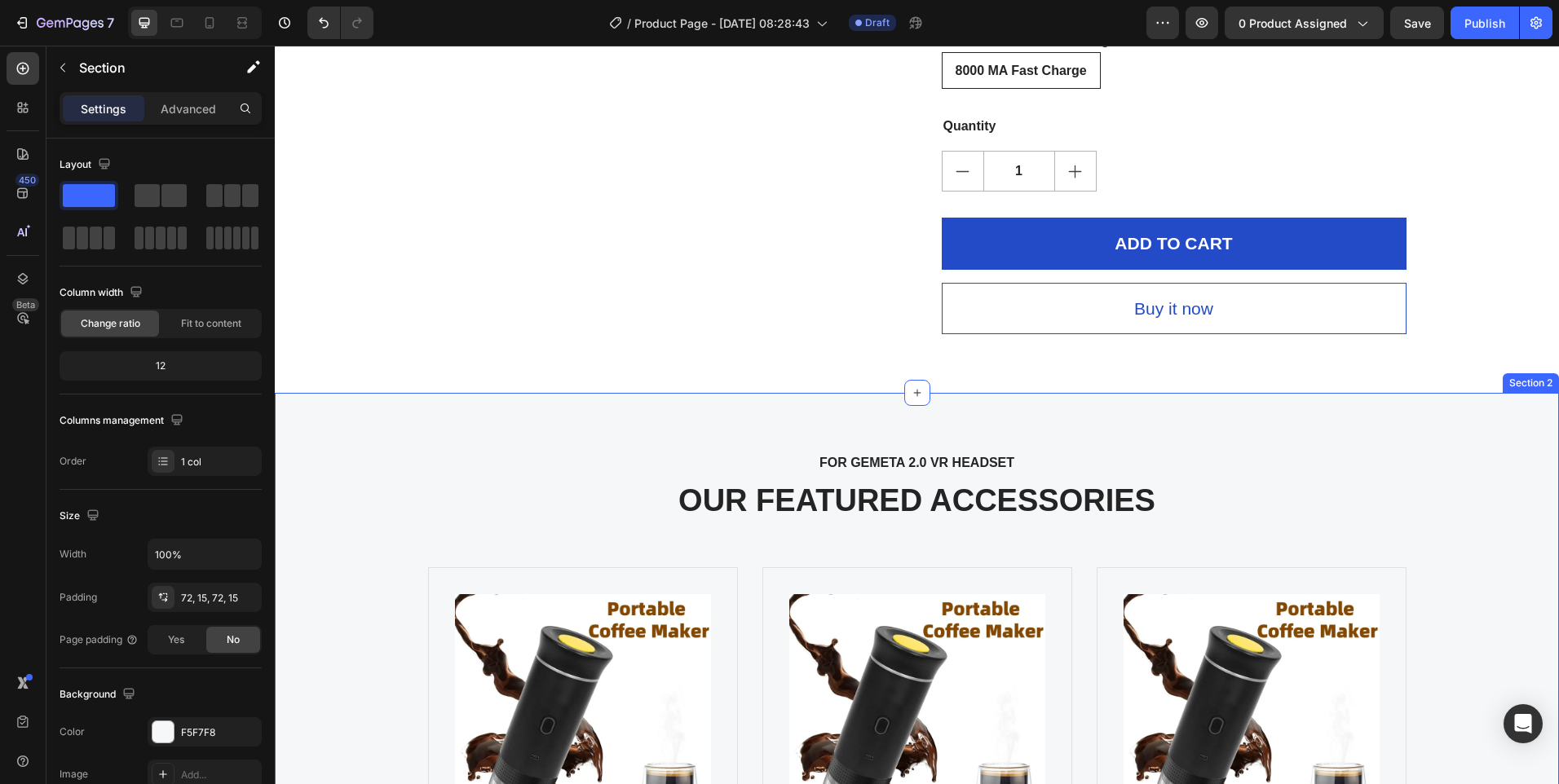
scroll to position [11116, 0]
click at [1354, 460] on p "FOR GEMETA 2.0 VR HEADSET" at bounding box center [917, 462] width 1231 height 19
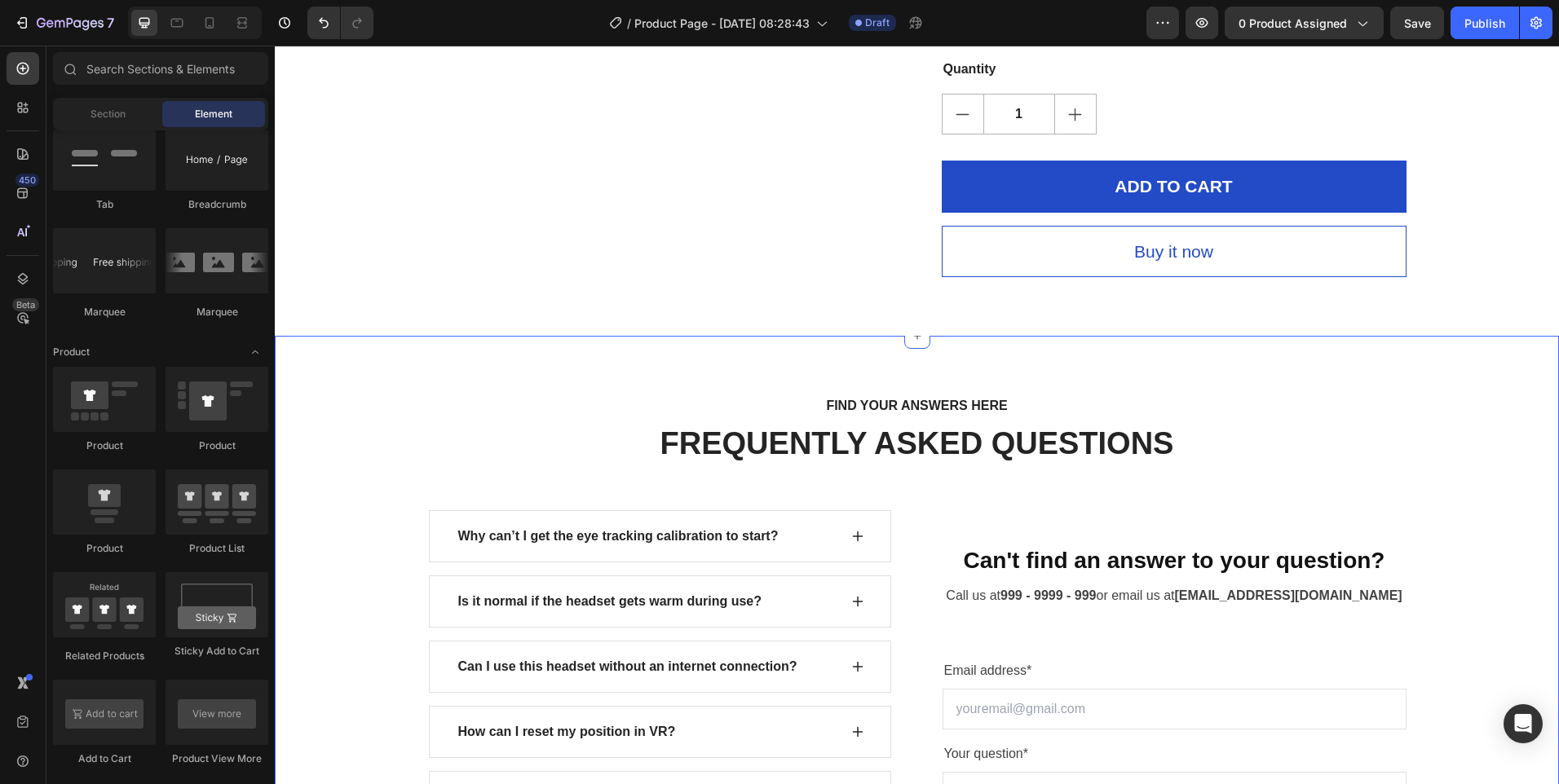
scroll to position [11197, 0]
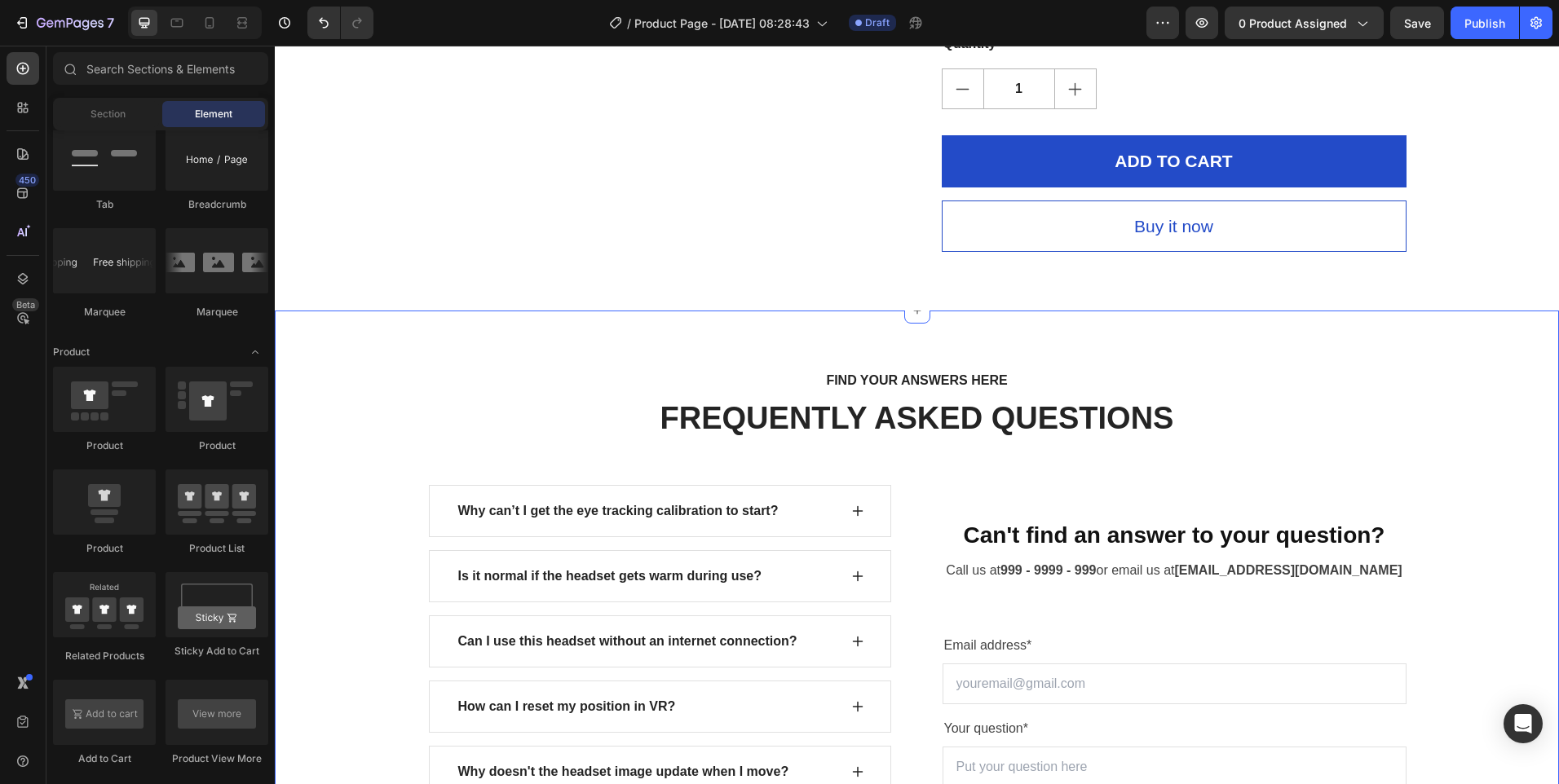
click at [1335, 473] on div "FIND YOUR ANSWERS HERE Text block FREQUENTLY ASKED QUESTIONS Heading Row Why ca…" at bounding box center [917, 671] width 1260 height 604
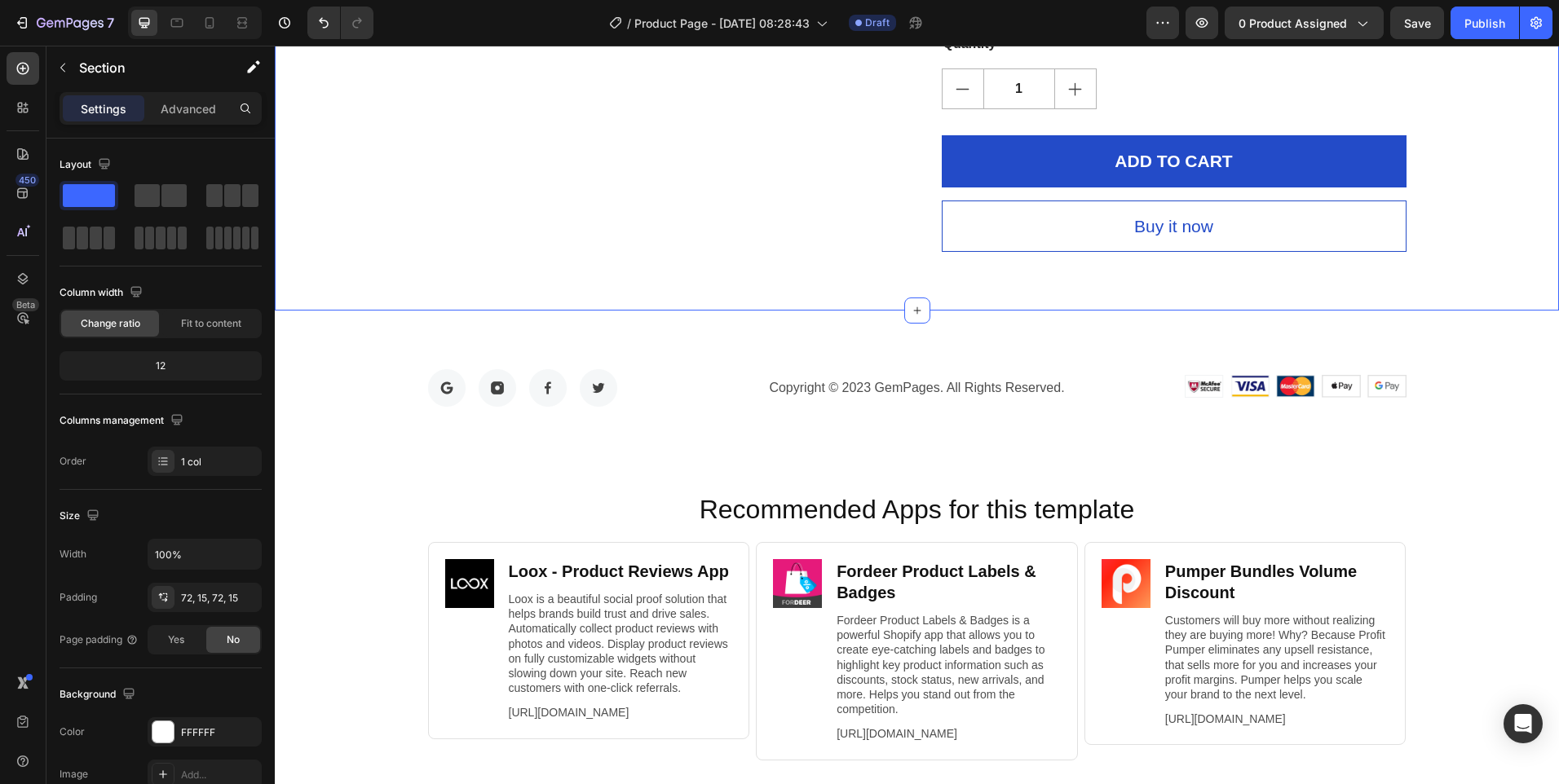
click at [1358, 334] on div "Image Image Image Image Row Copyright © 2023 GemPages. All Rights Reserved. Tex…" at bounding box center [916, 388] width 1284 height 155
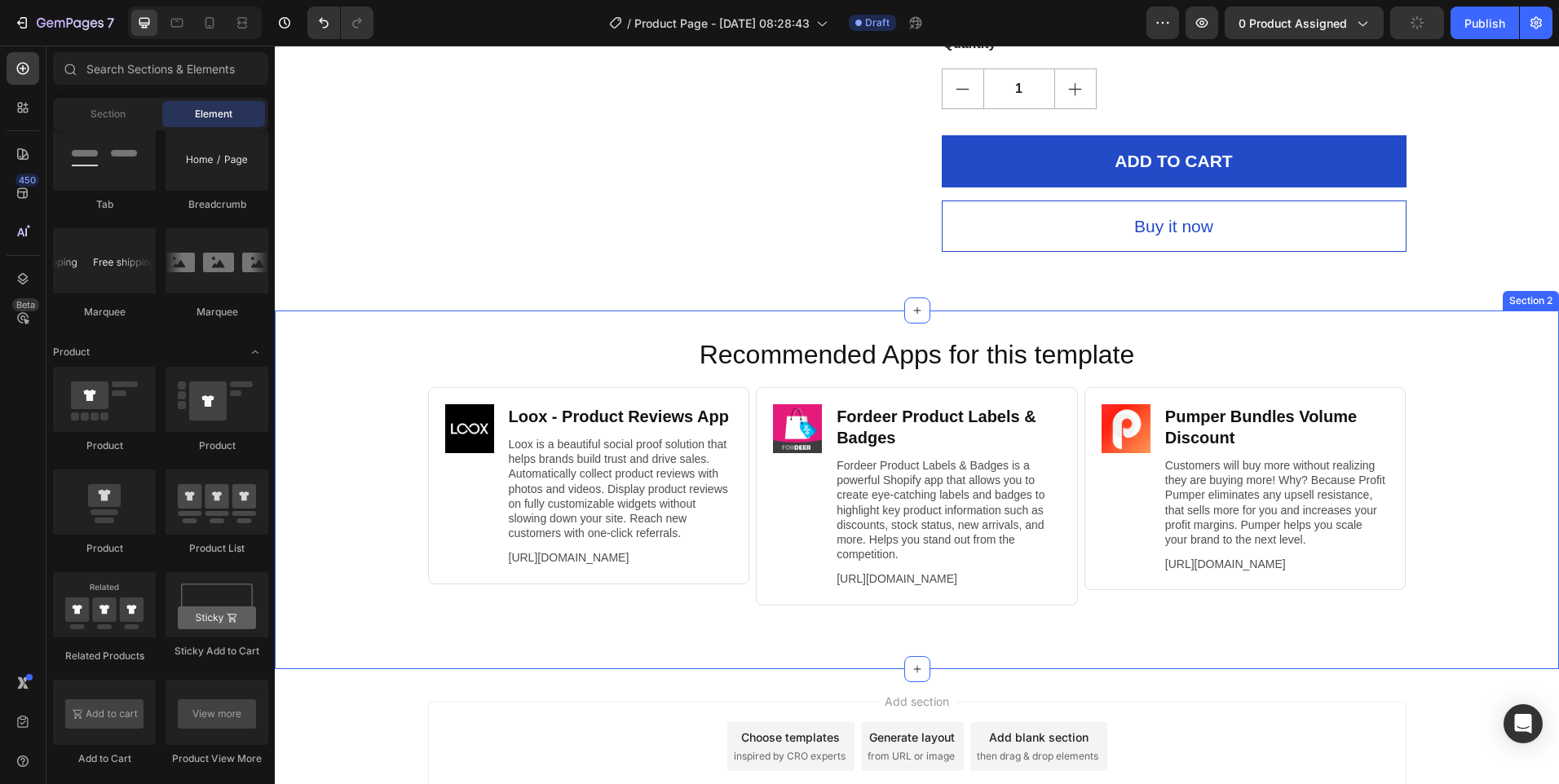
click at [1492, 320] on div "Recommended Apps for this template Heading Image Loox ‑ Product Reviews App Hea…" at bounding box center [916, 489] width 1284 height 358
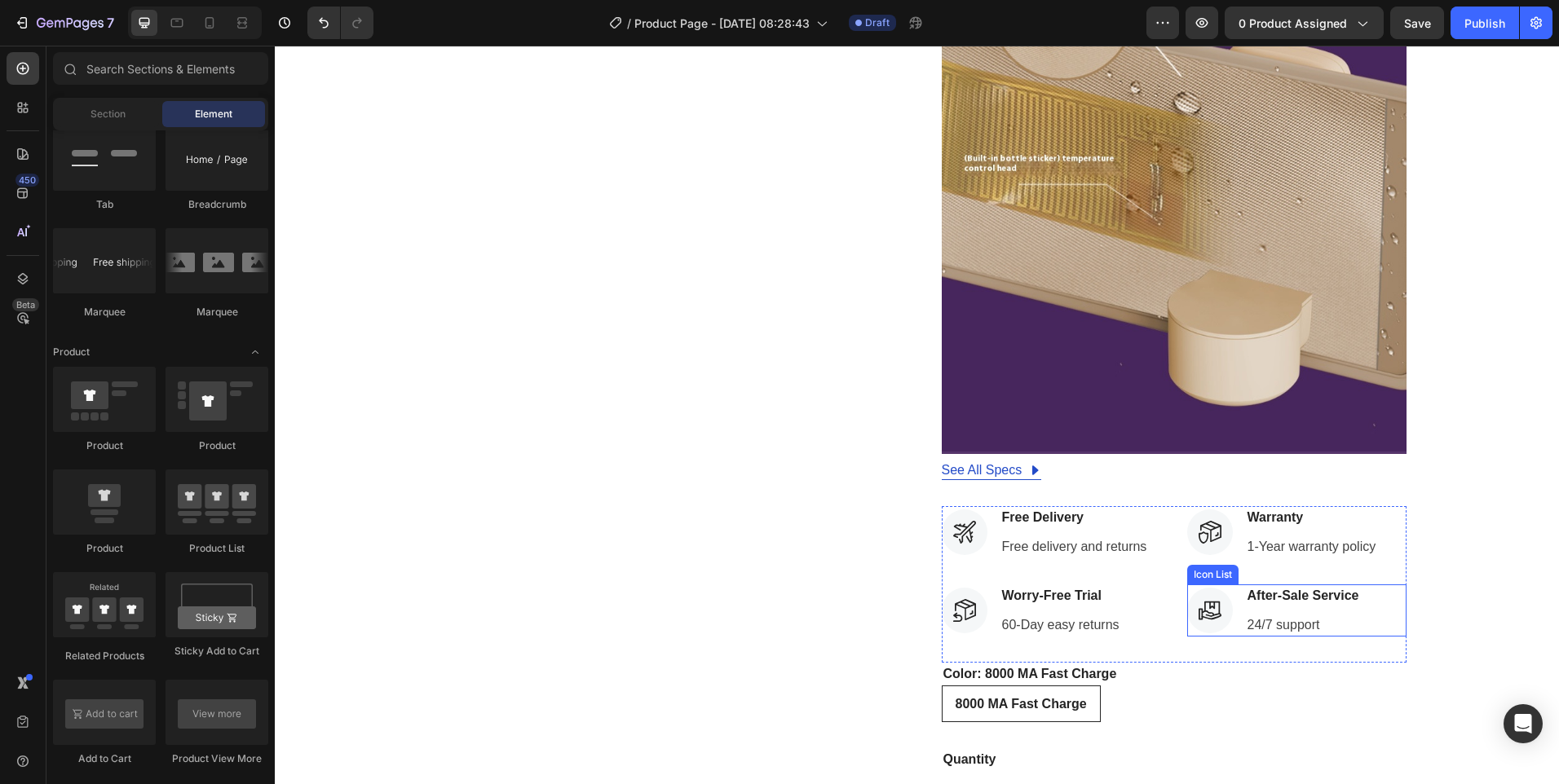
scroll to position [10959, 0]
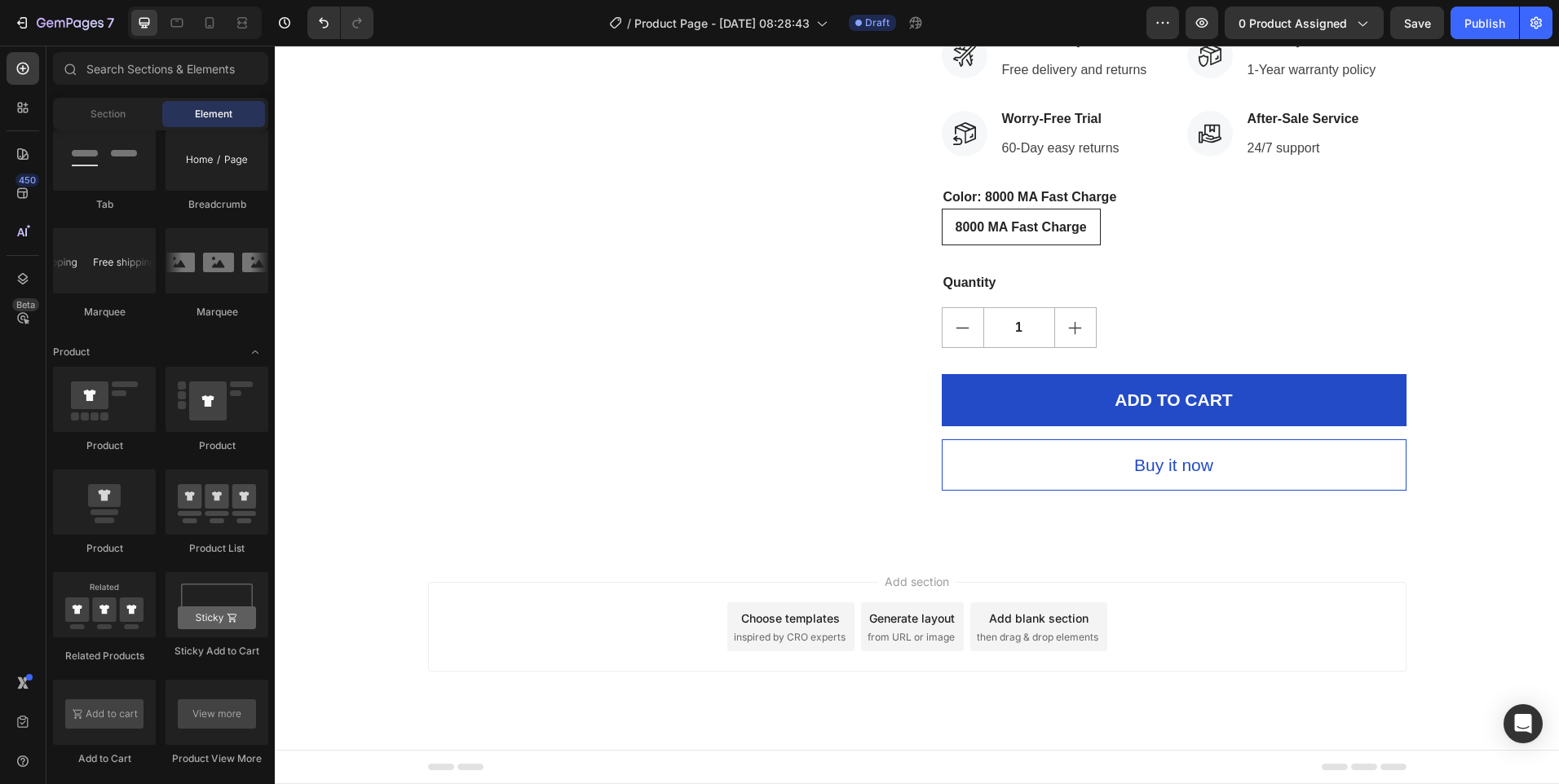
click at [1378, 611] on div "Add section Choose templates inspired by CRO experts Generate layout from URL o…" at bounding box center [917, 627] width 979 height 89
click at [813, 639] on span "inspired by CRO experts" at bounding box center [789, 637] width 112 height 15
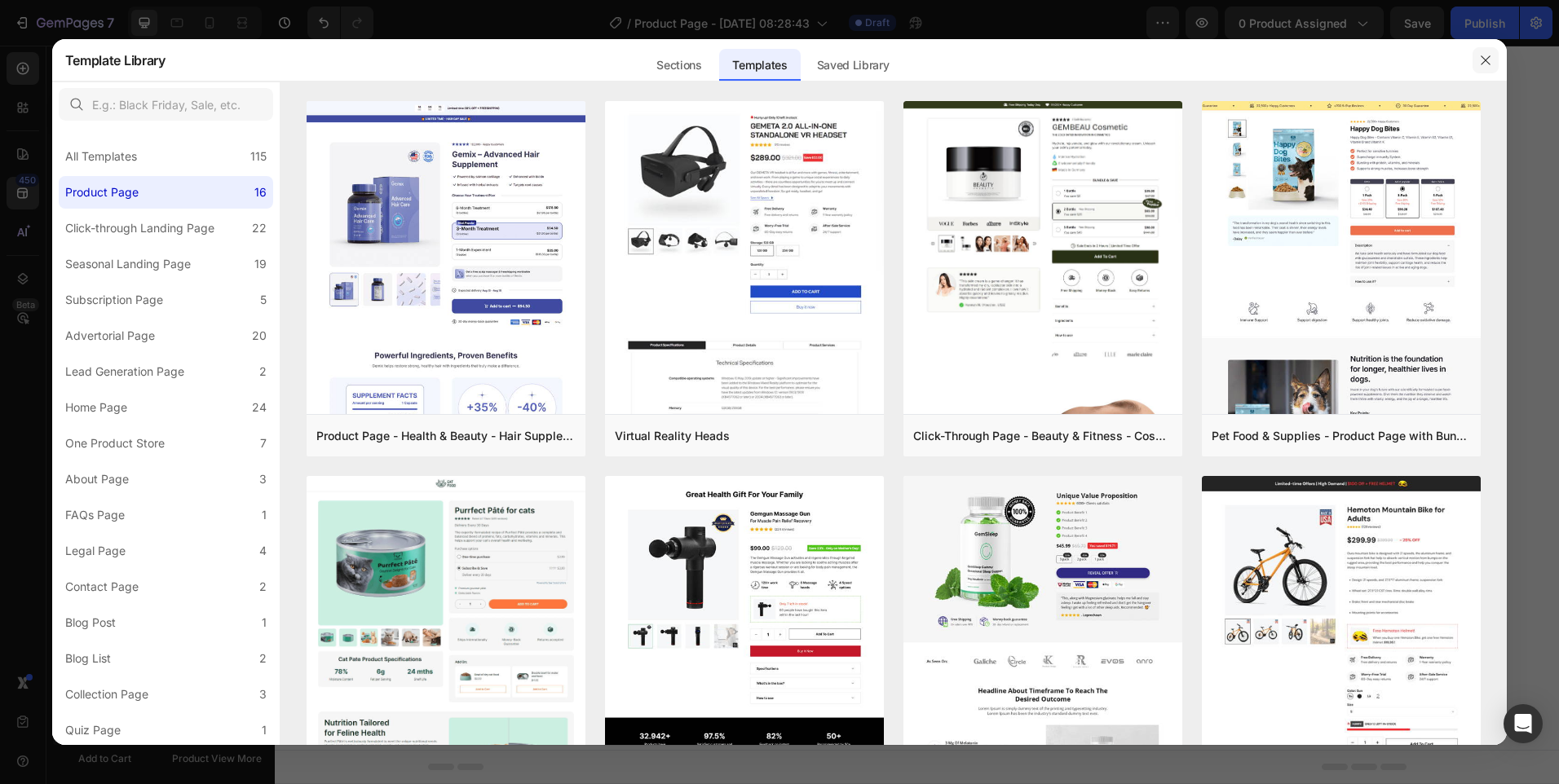
click at [1481, 55] on icon "button" at bounding box center [1485, 59] width 13 height 13
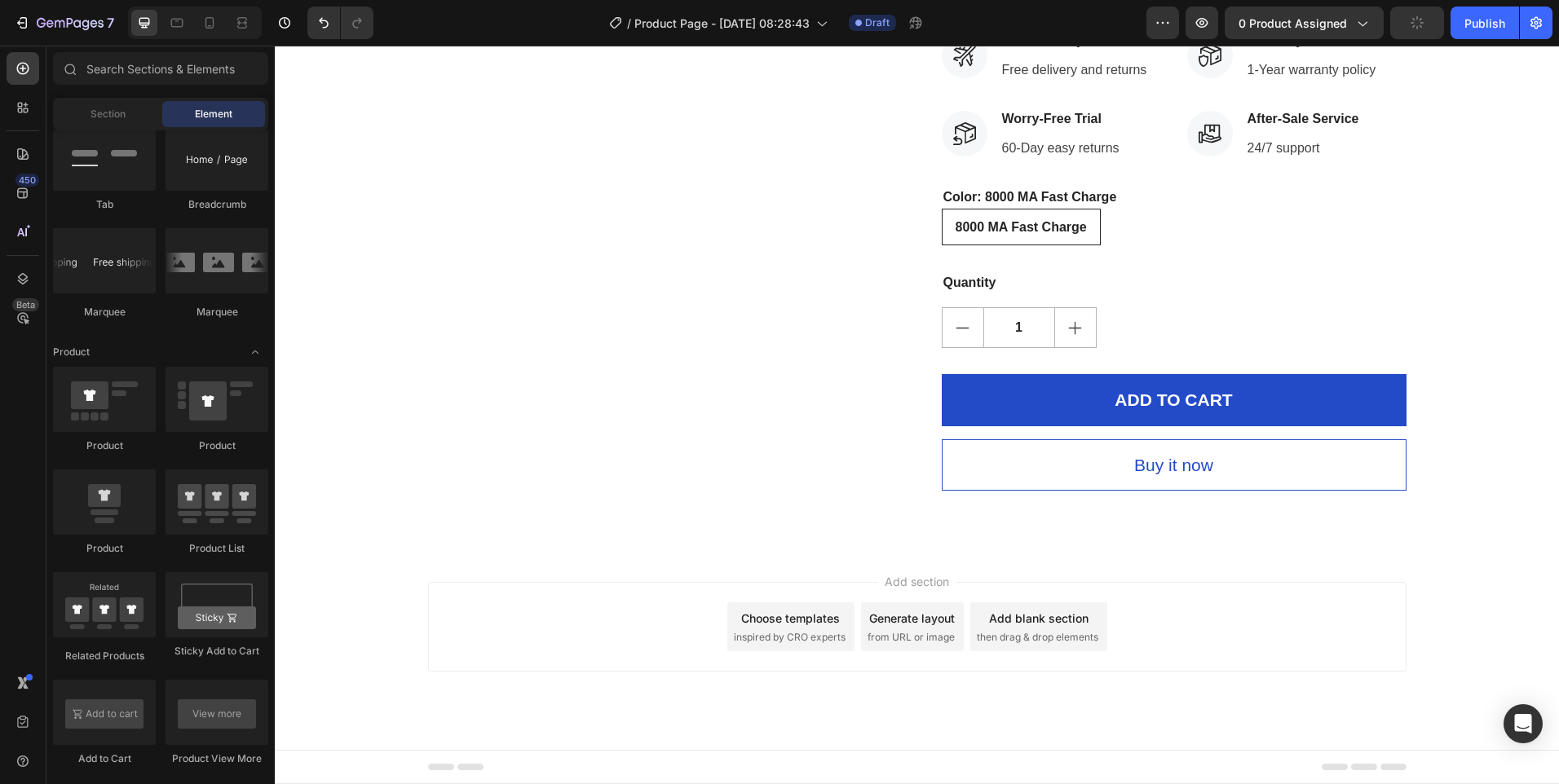
click at [960, 569] on div "Add section Choose templates inspired by CRO experts Generate layout from URL o…" at bounding box center [916, 649] width 1284 height 201
click at [1346, 675] on div "Add section Choose templates inspired by CRO experts Generate layout from URL o…" at bounding box center [916, 649] width 1284 height 201
click at [1331, 708] on div "Add section Choose templates inspired by CRO experts Generate layout from URL o…" at bounding box center [916, 649] width 1284 height 201
click at [1330, 708] on div "Add section Choose templates inspired by CRO experts Generate layout from URL o…" at bounding box center [916, 649] width 1284 height 201
click at [1415, 605] on div "Add section Choose templates inspired by CRO experts Generate layout from URL o…" at bounding box center [916, 649] width 1284 height 201
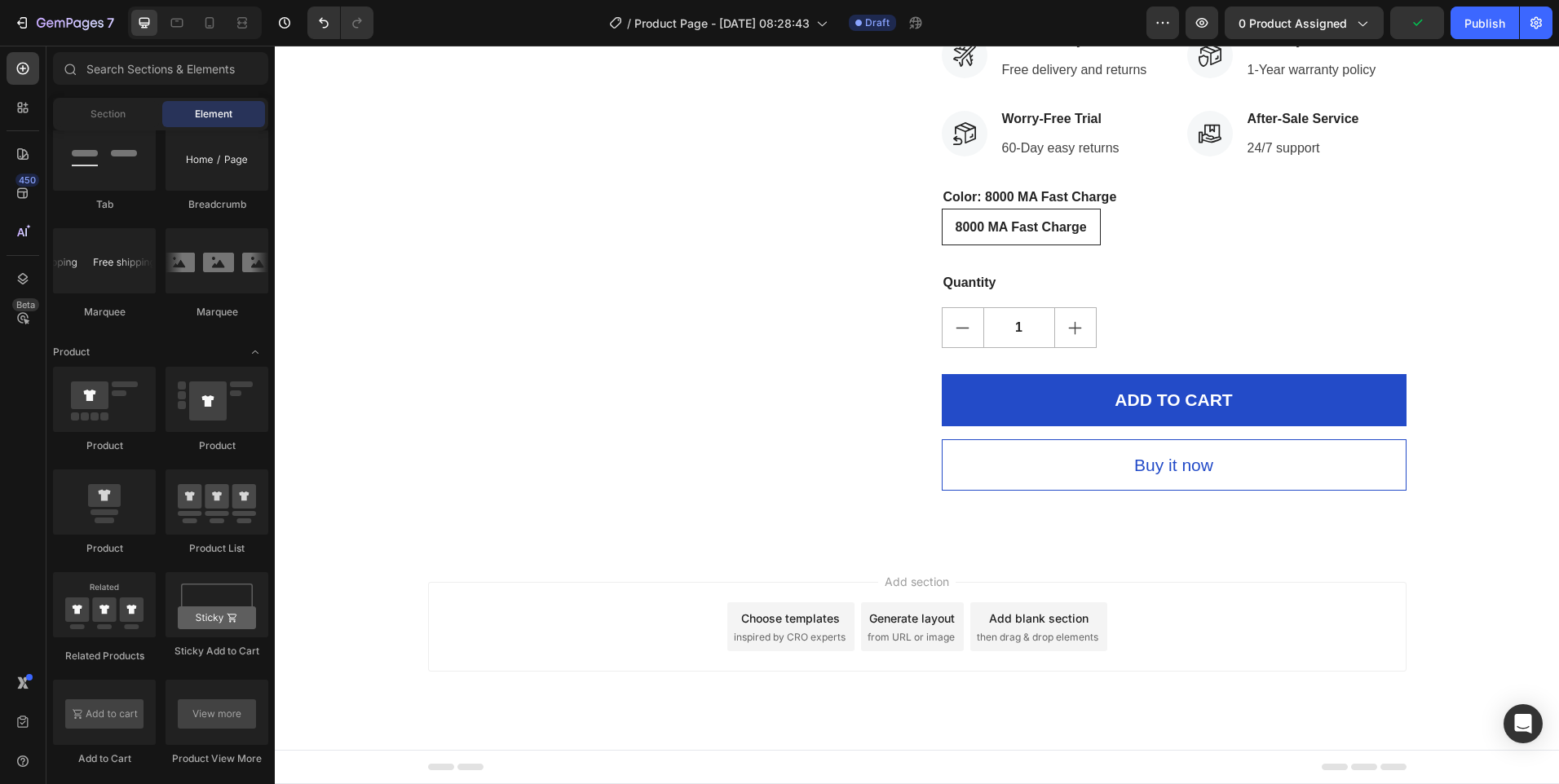
click at [1017, 626] on div "Add blank section" at bounding box center [1039, 618] width 99 height 17
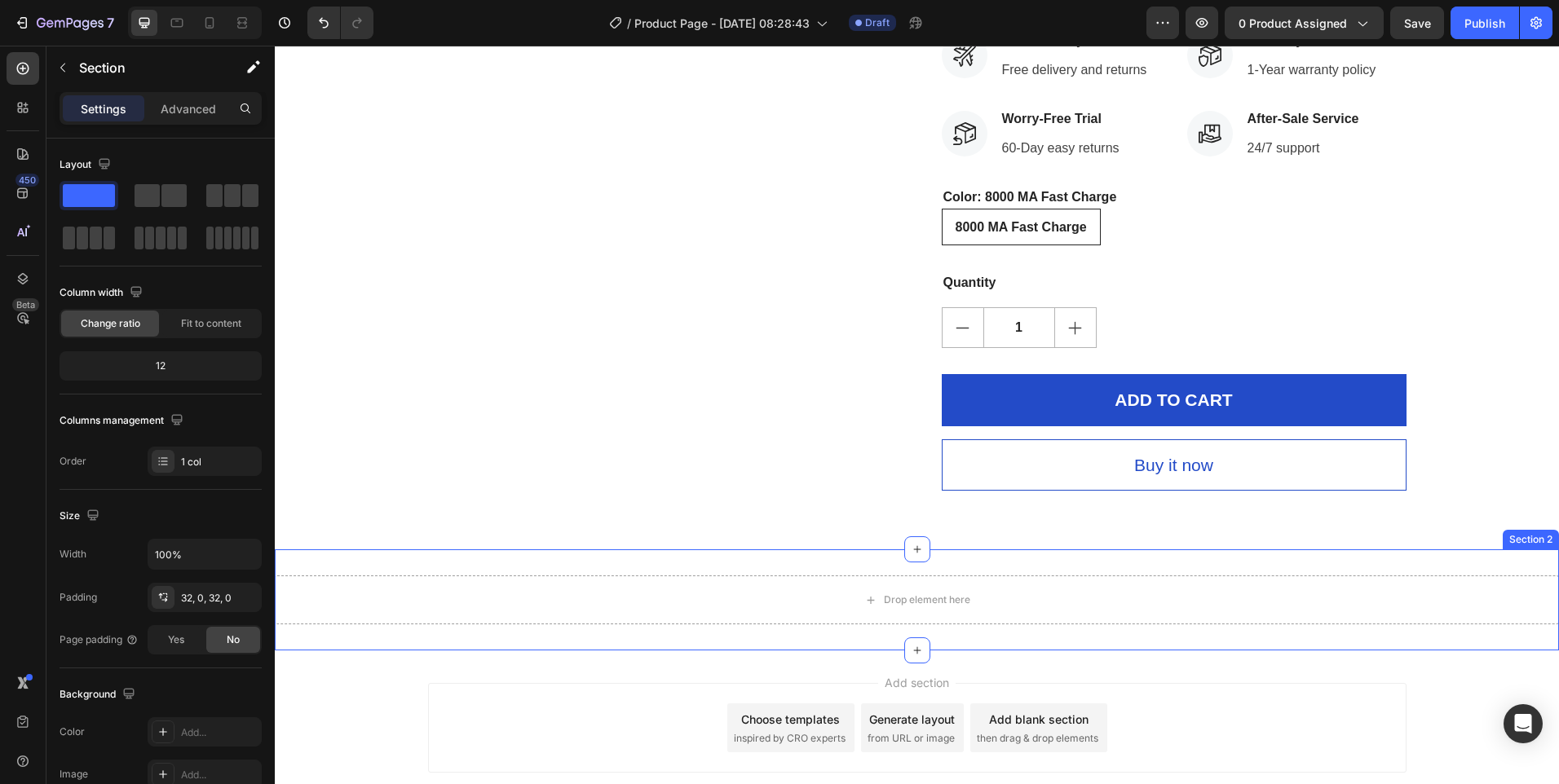
click at [1474, 562] on div "Drop element here Section 2" at bounding box center [916, 600] width 1284 height 101
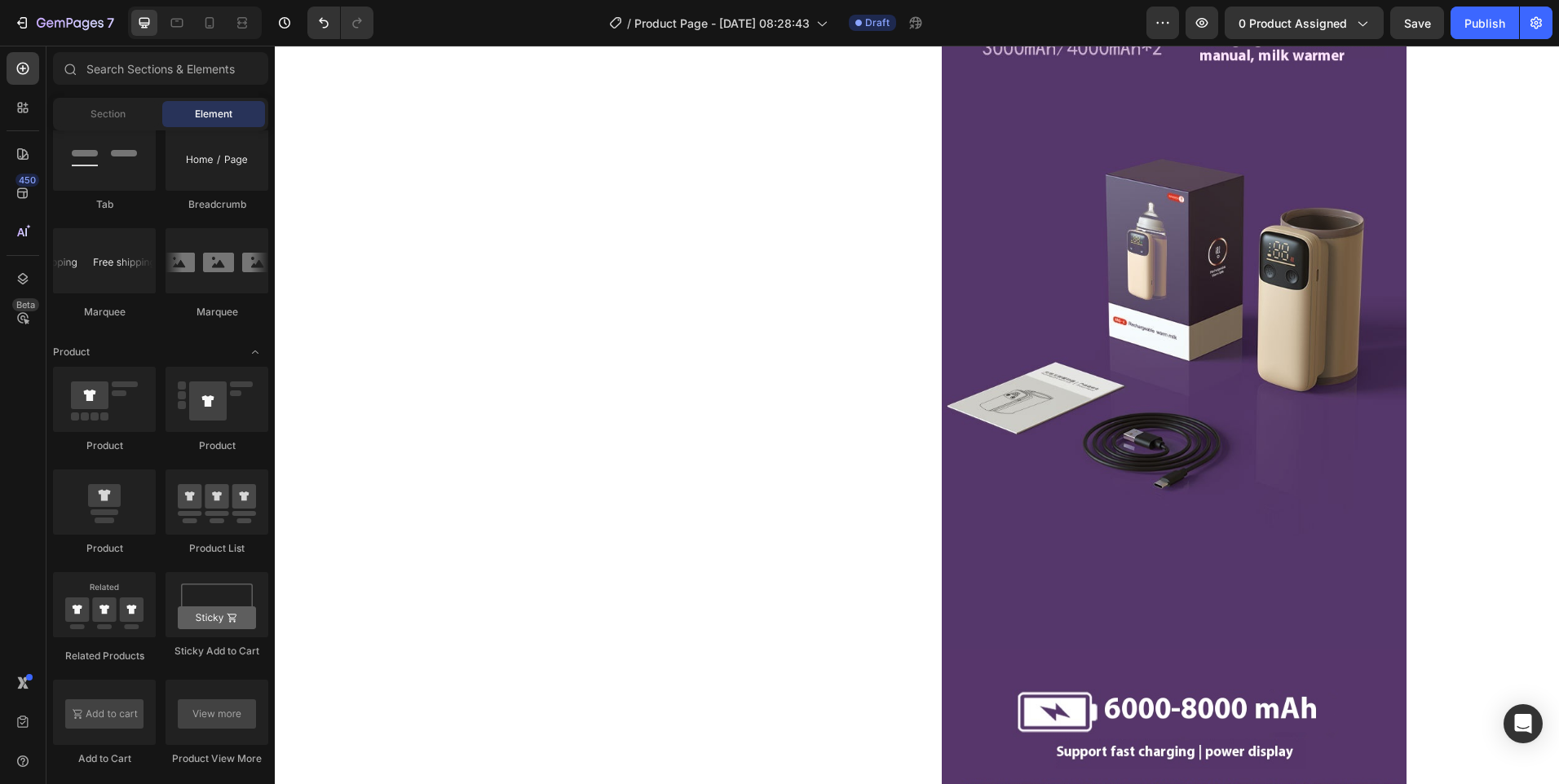
scroll to position [0, 0]
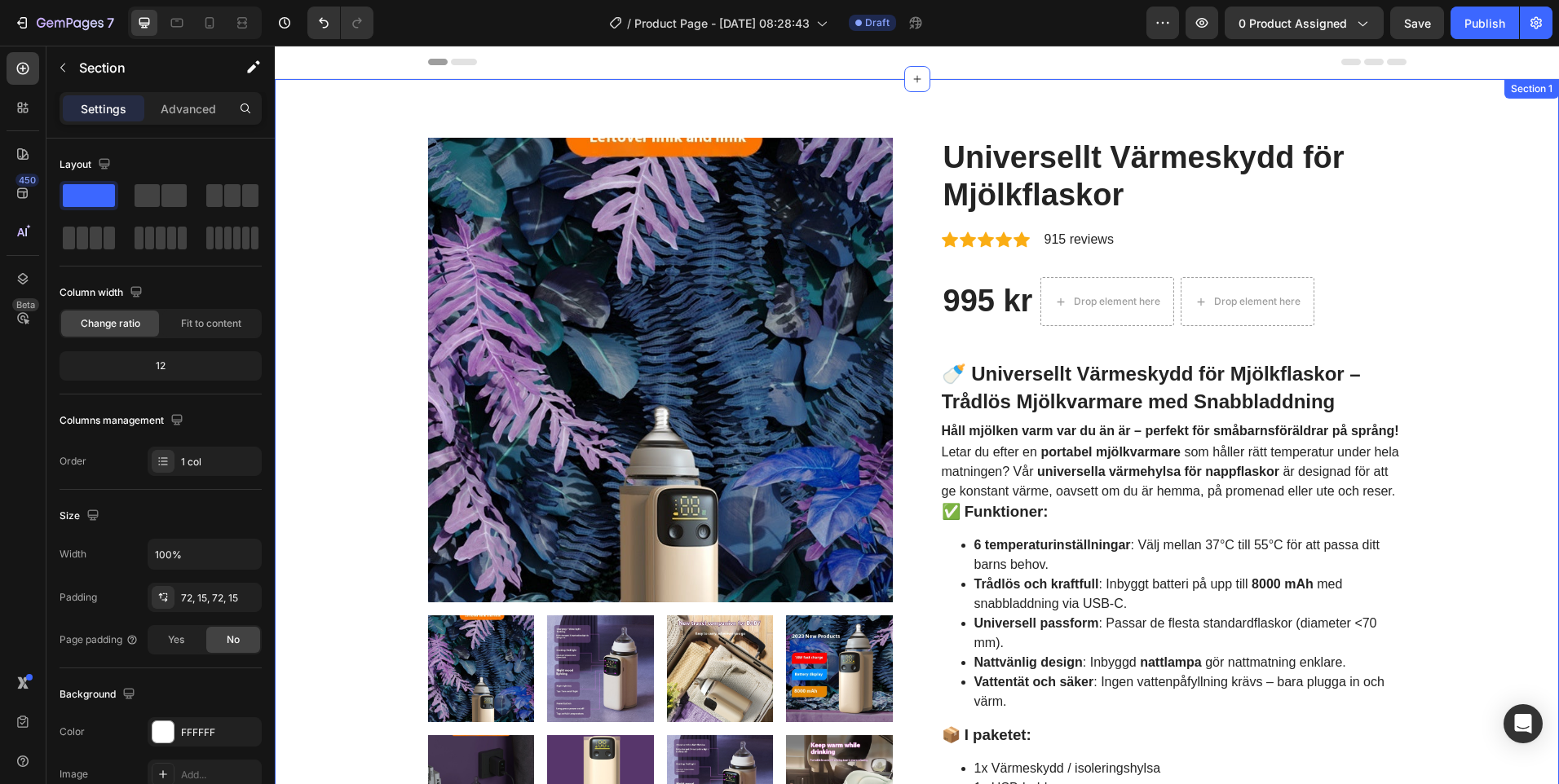
click at [1457, 90] on button "AI Content" at bounding box center [1473, 95] width 72 height 19
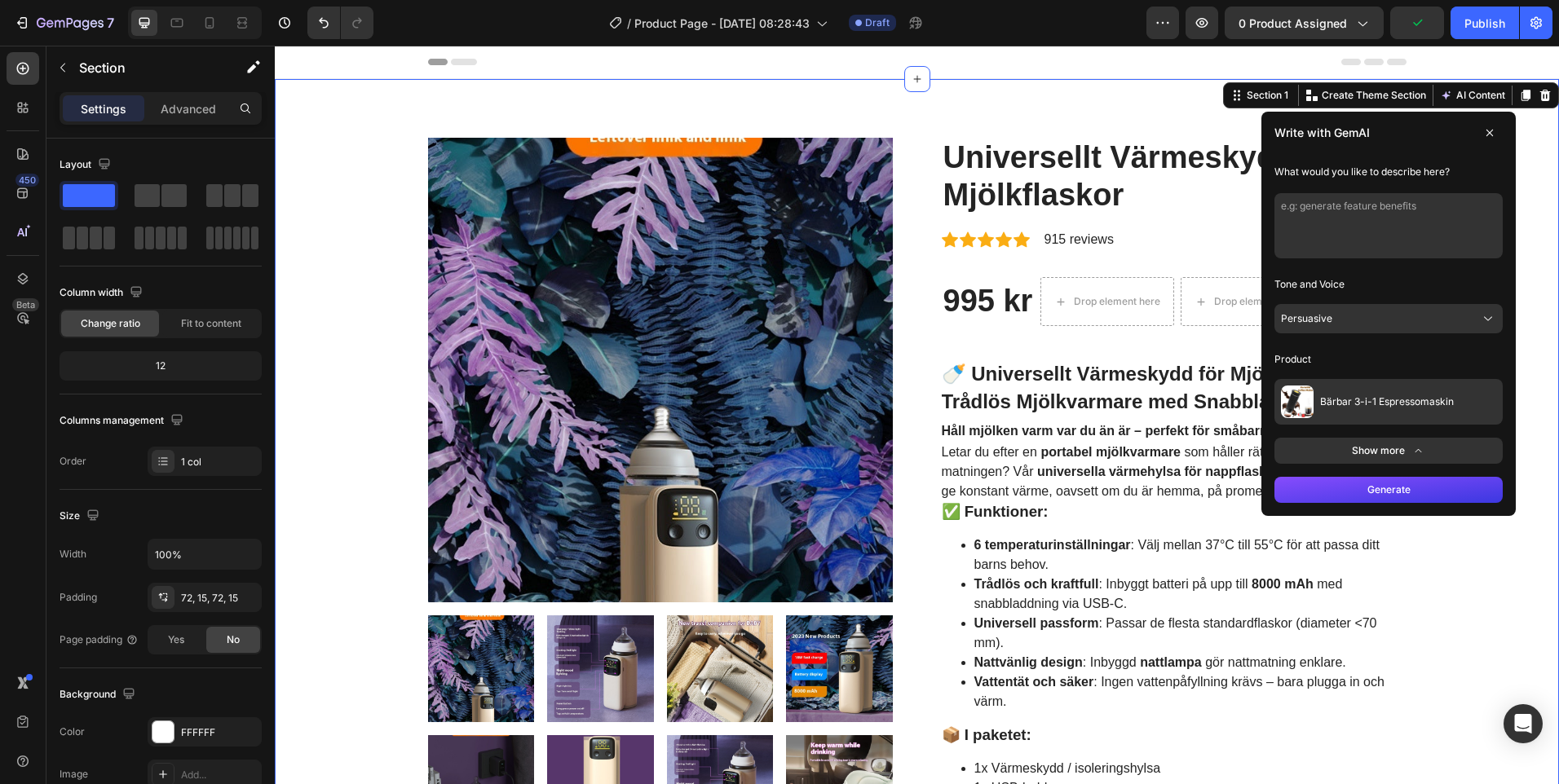
click at [1328, 404] on span "Bärbar 3-i-1 Espressomaskin" at bounding box center [1387, 401] width 134 height 13
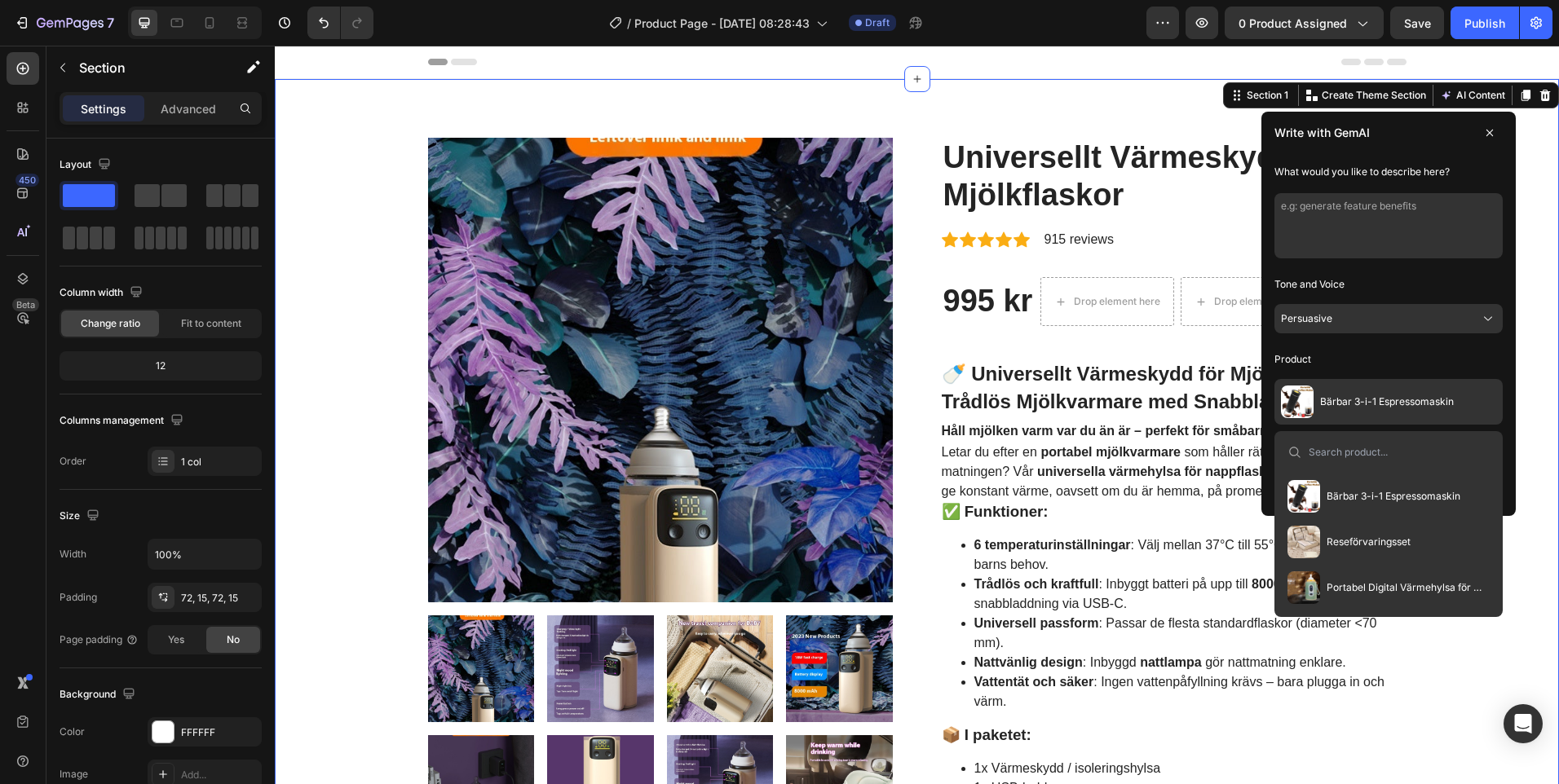
click at [1386, 355] on p "Product" at bounding box center [1388, 359] width 228 height 26
click at [1417, 392] on button "Bärbar 3-i-1 Espressomaskin" at bounding box center [1388, 402] width 228 height 46
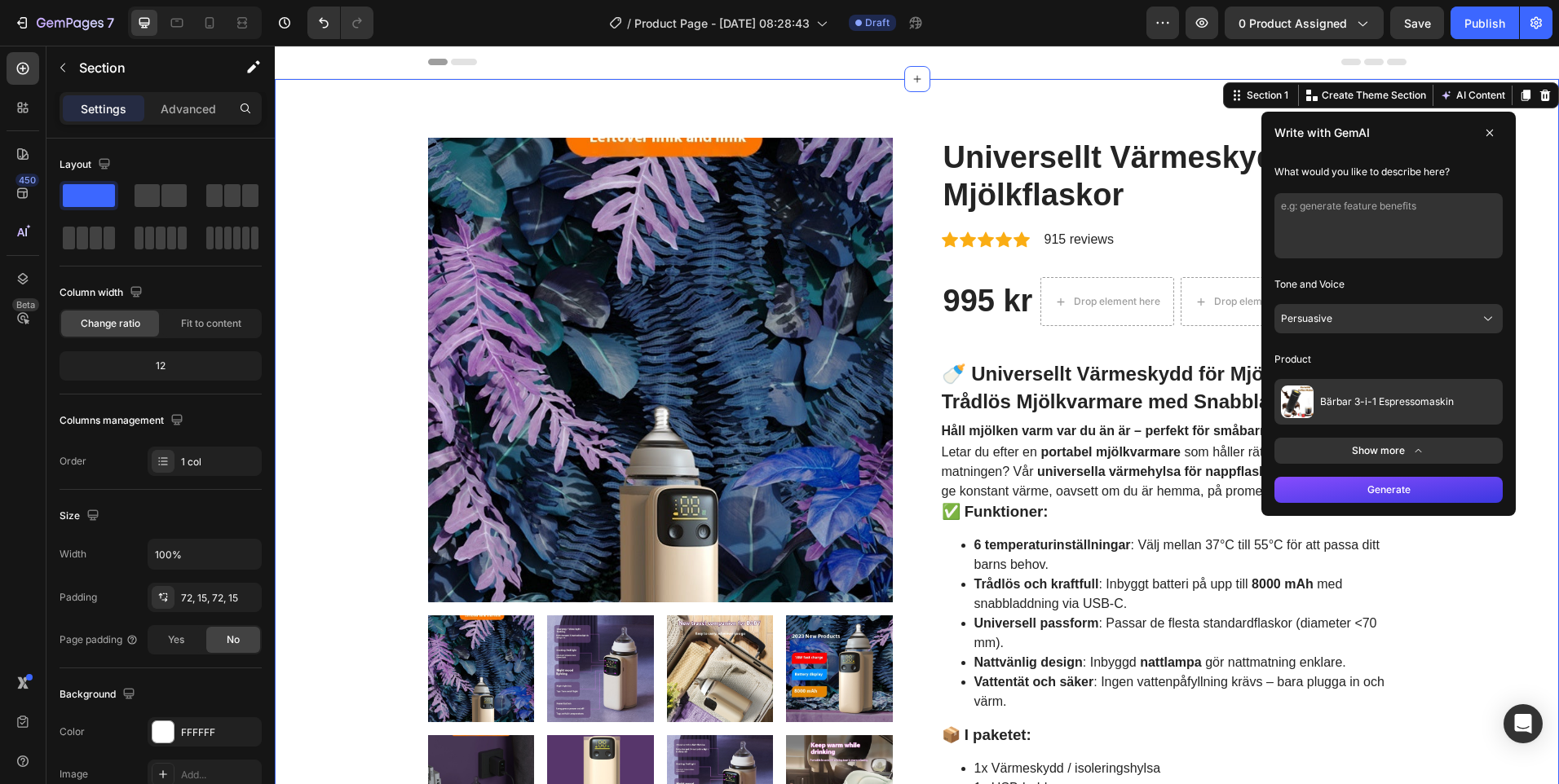
click at [1411, 447] on icon at bounding box center [1418, 450] width 14 height 13
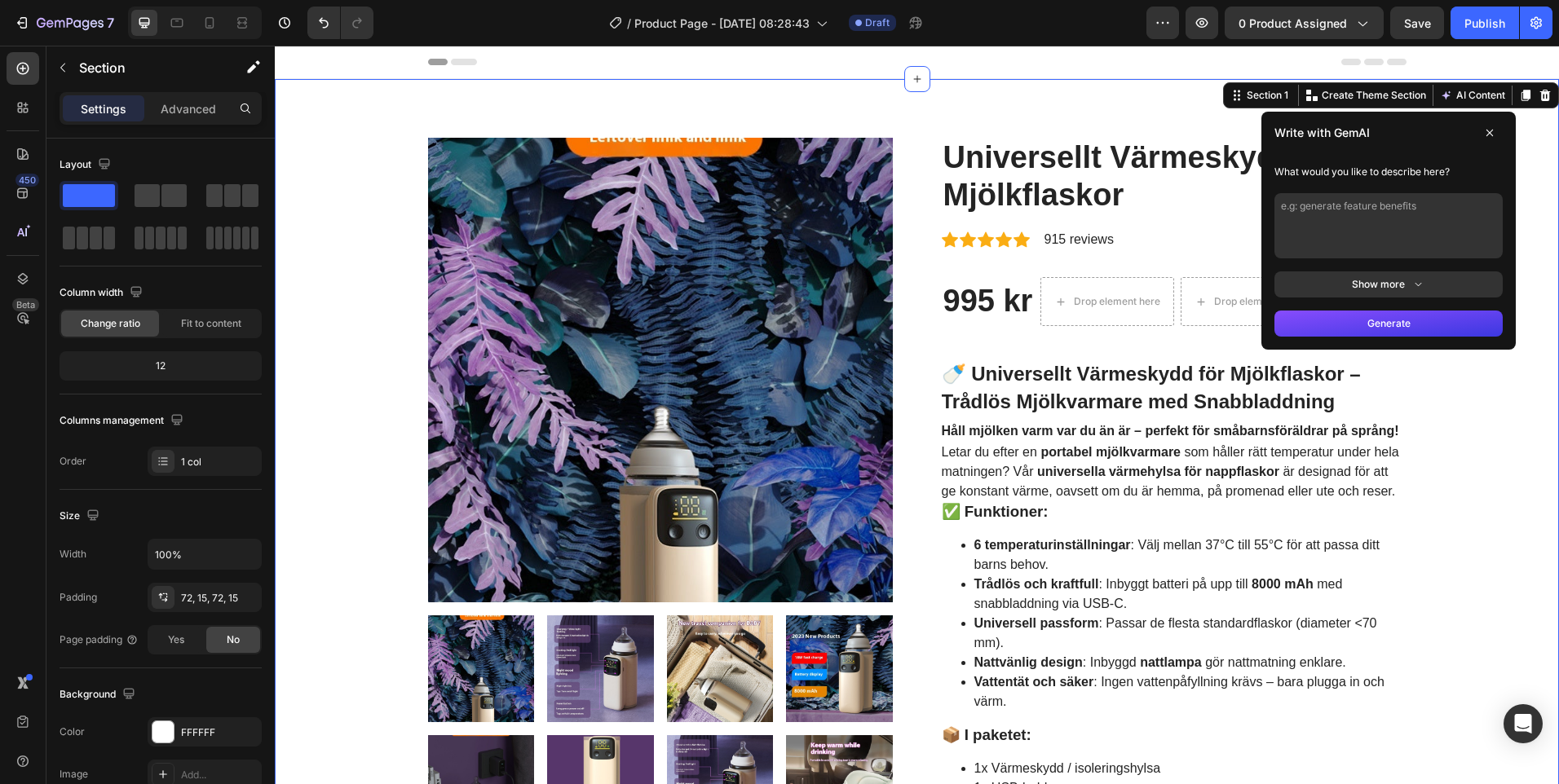
click at [1386, 280] on button "Show more" at bounding box center [1388, 284] width 228 height 26
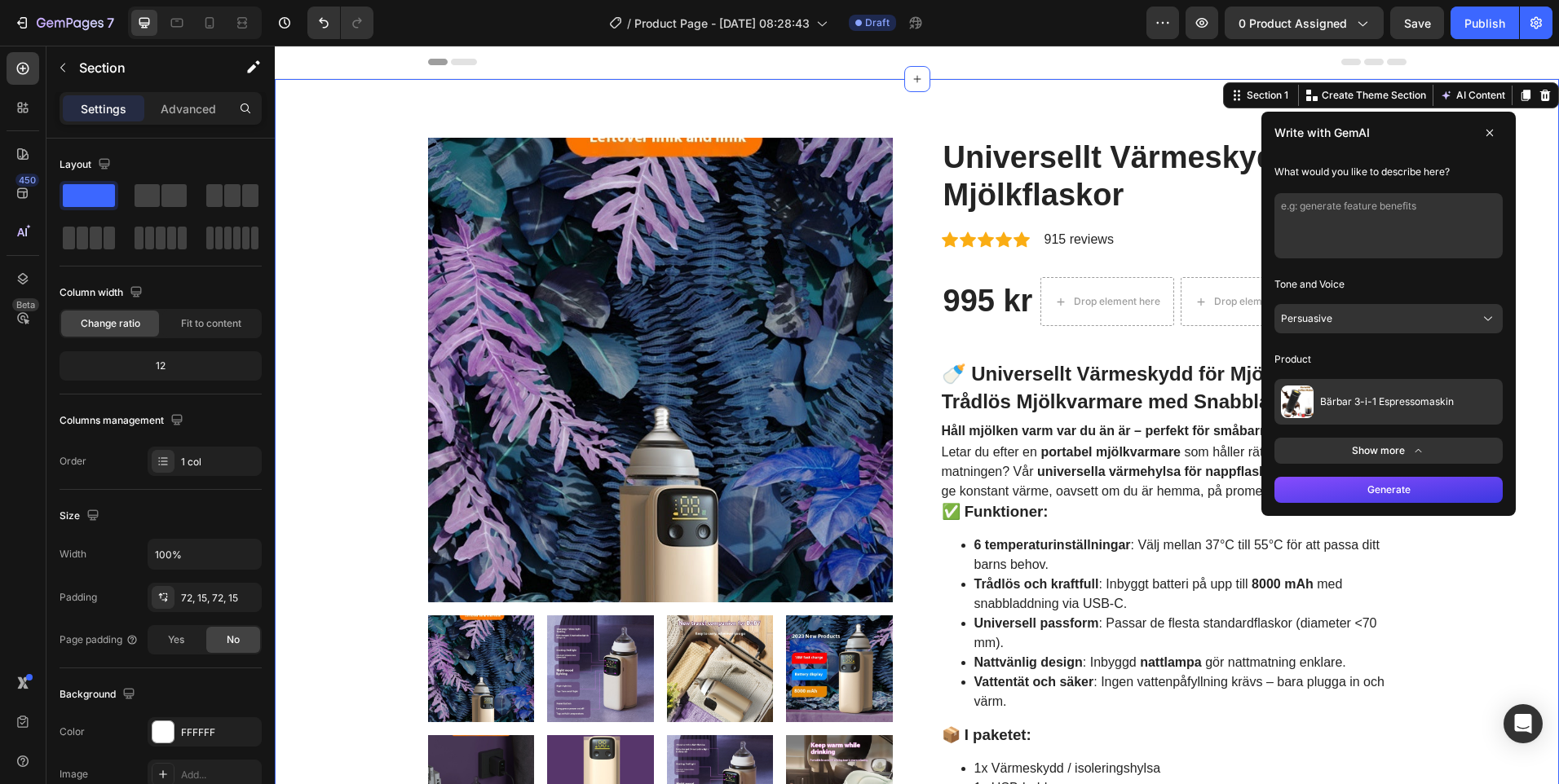
click at [1368, 313] on button "Persuasive" at bounding box center [1388, 318] width 228 height 29
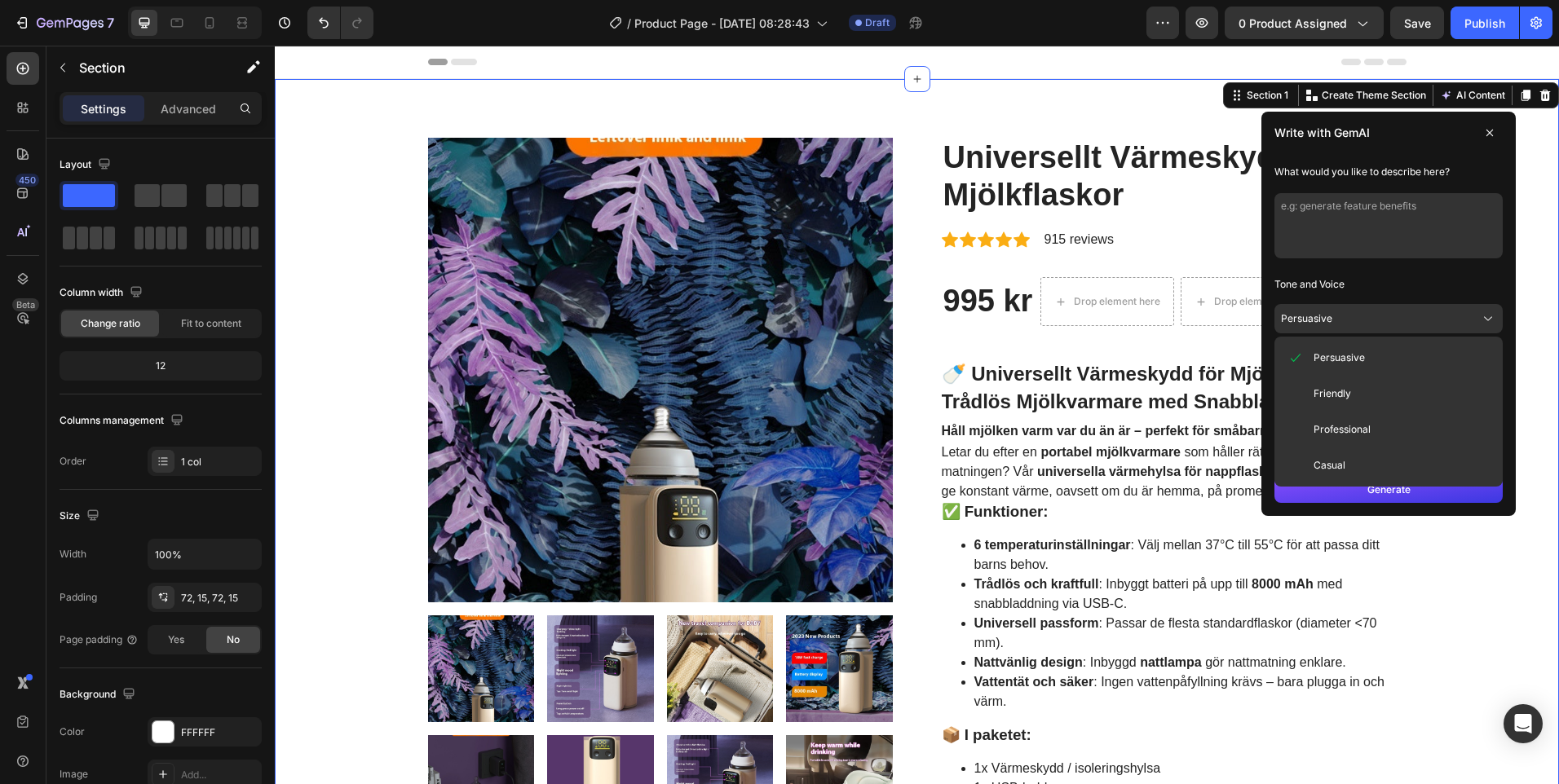
click at [1368, 313] on button "Persuasive" at bounding box center [1388, 318] width 228 height 29
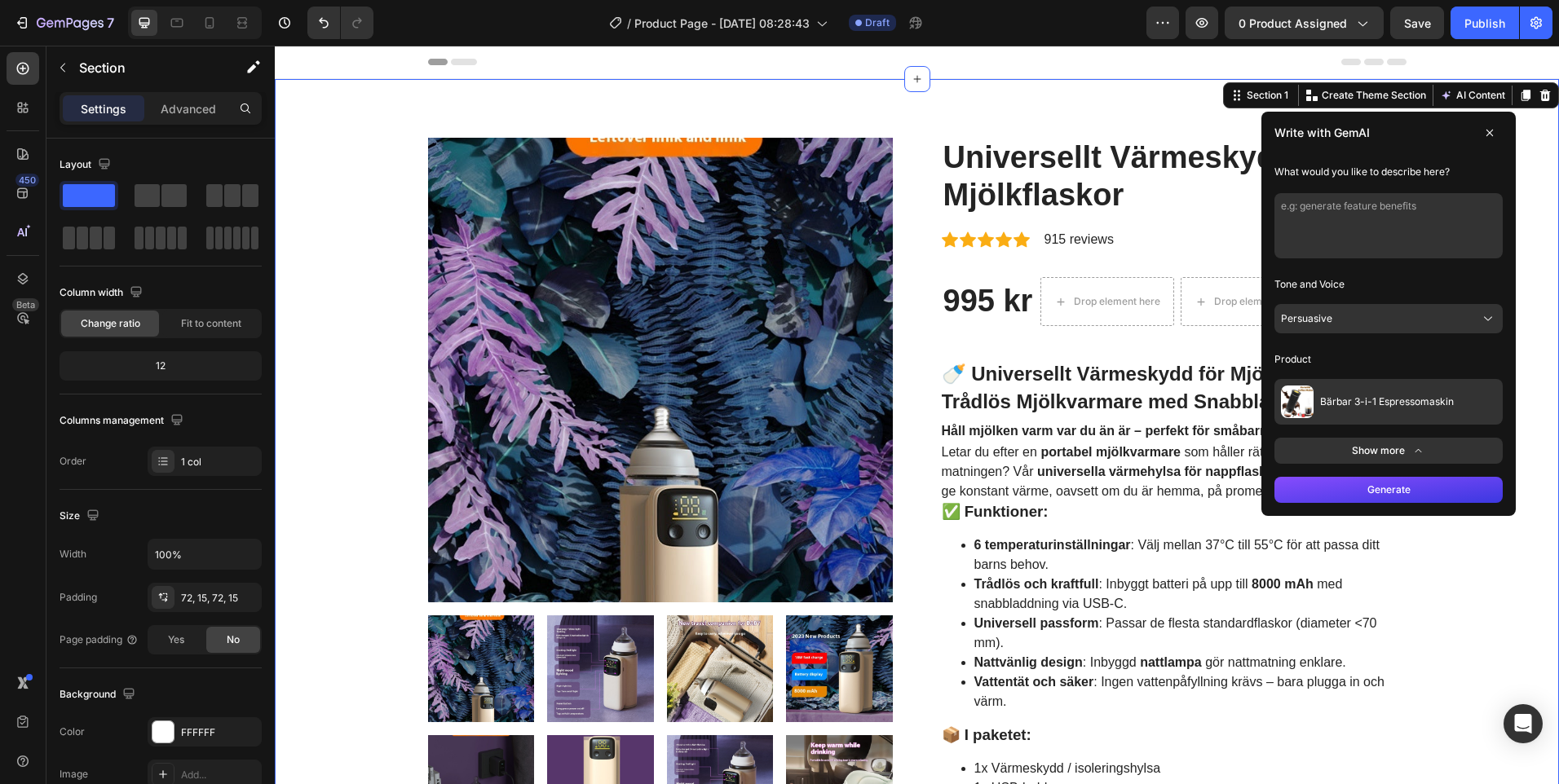
click at [1352, 383] on button "Bärbar 3-i-1 Espressomaskin" at bounding box center [1388, 402] width 228 height 46
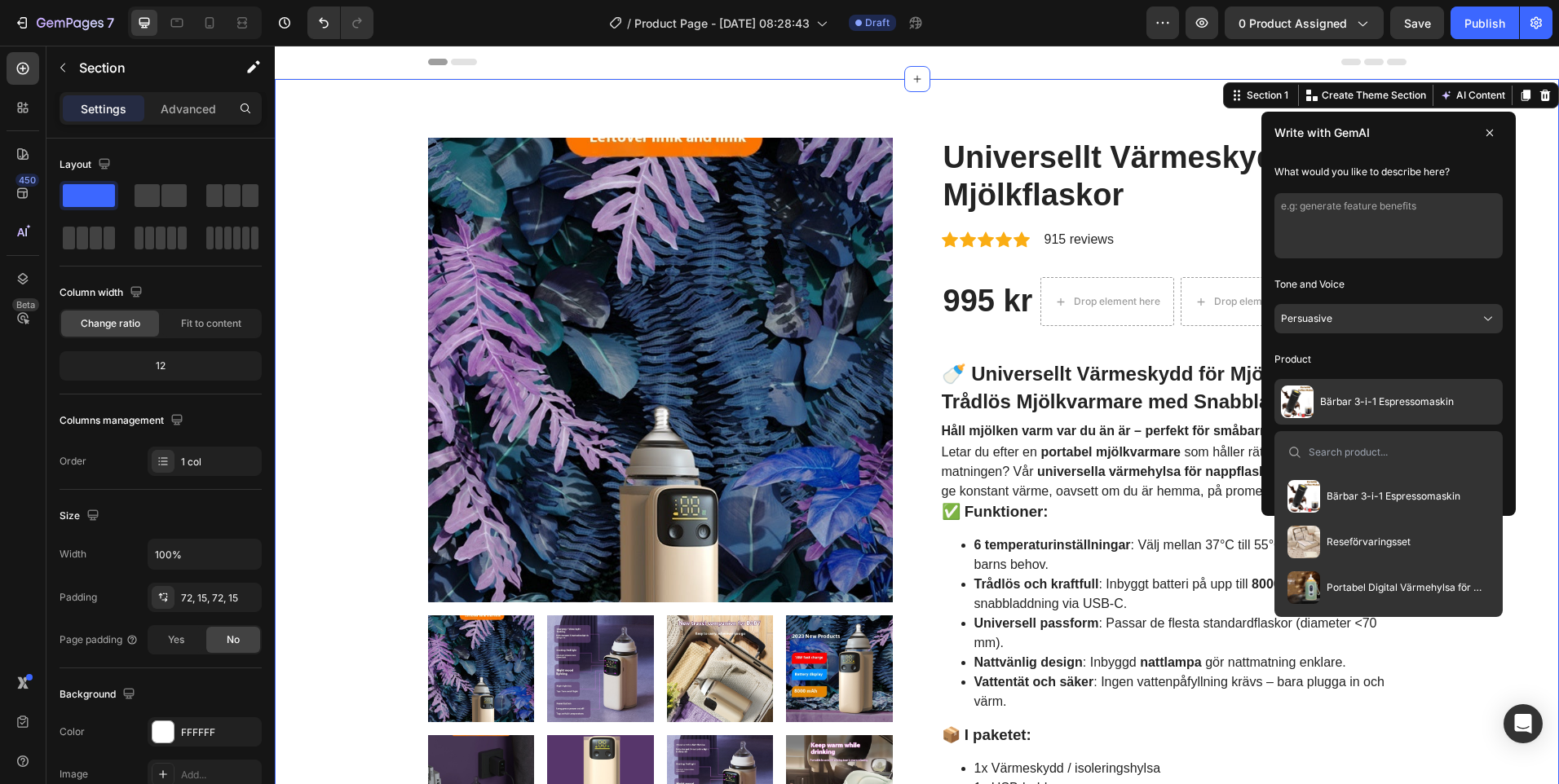
click at [1328, 454] on input at bounding box center [1399, 452] width 182 height 13
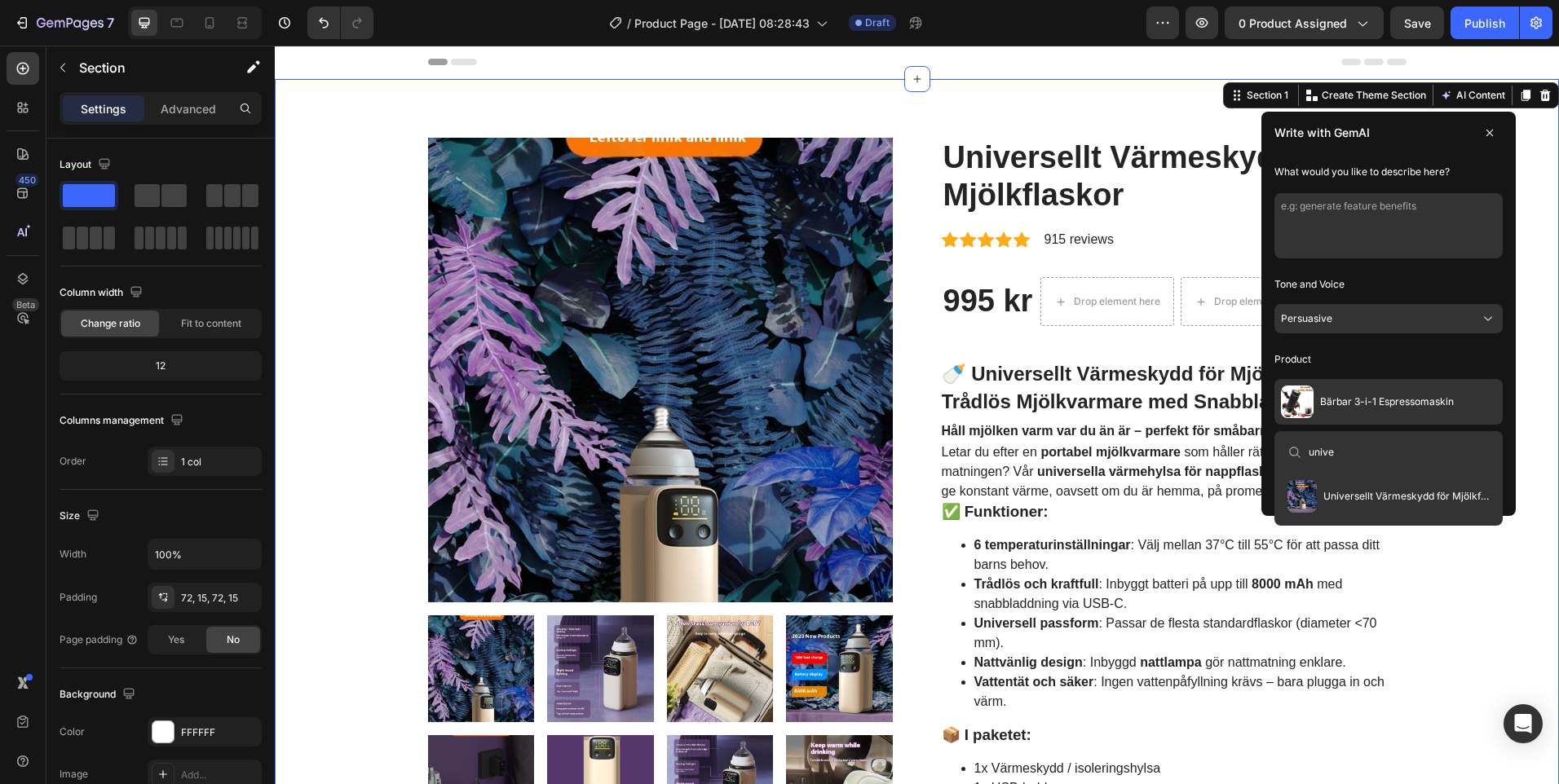
type input "unive"
click at [1391, 492] on span "Universellt Värmeskydd för Mjölkflaskor" at bounding box center [1407, 496] width 166 height 13
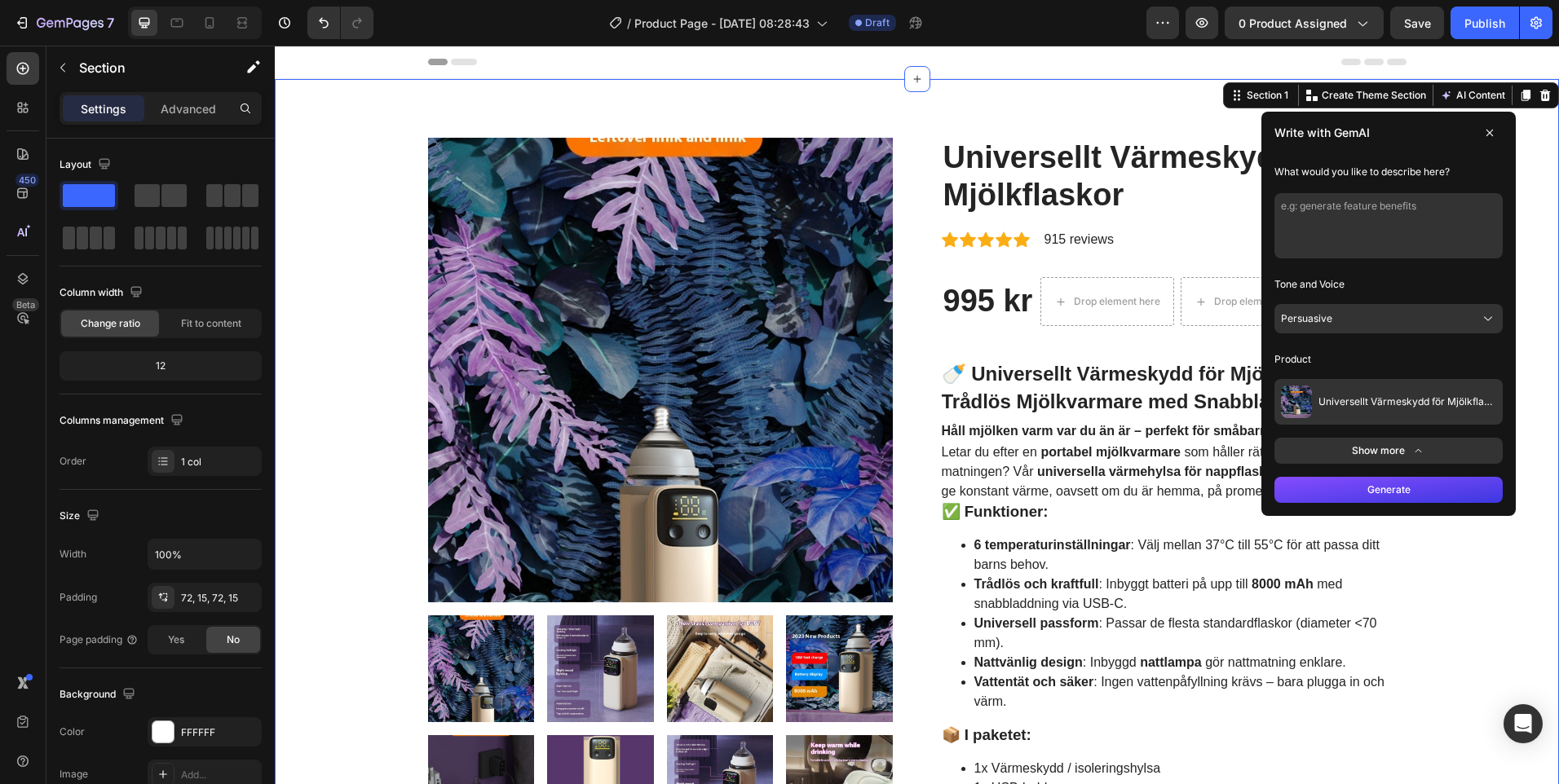
click at [1400, 490] on button "Generate" at bounding box center [1388, 489] width 228 height 26
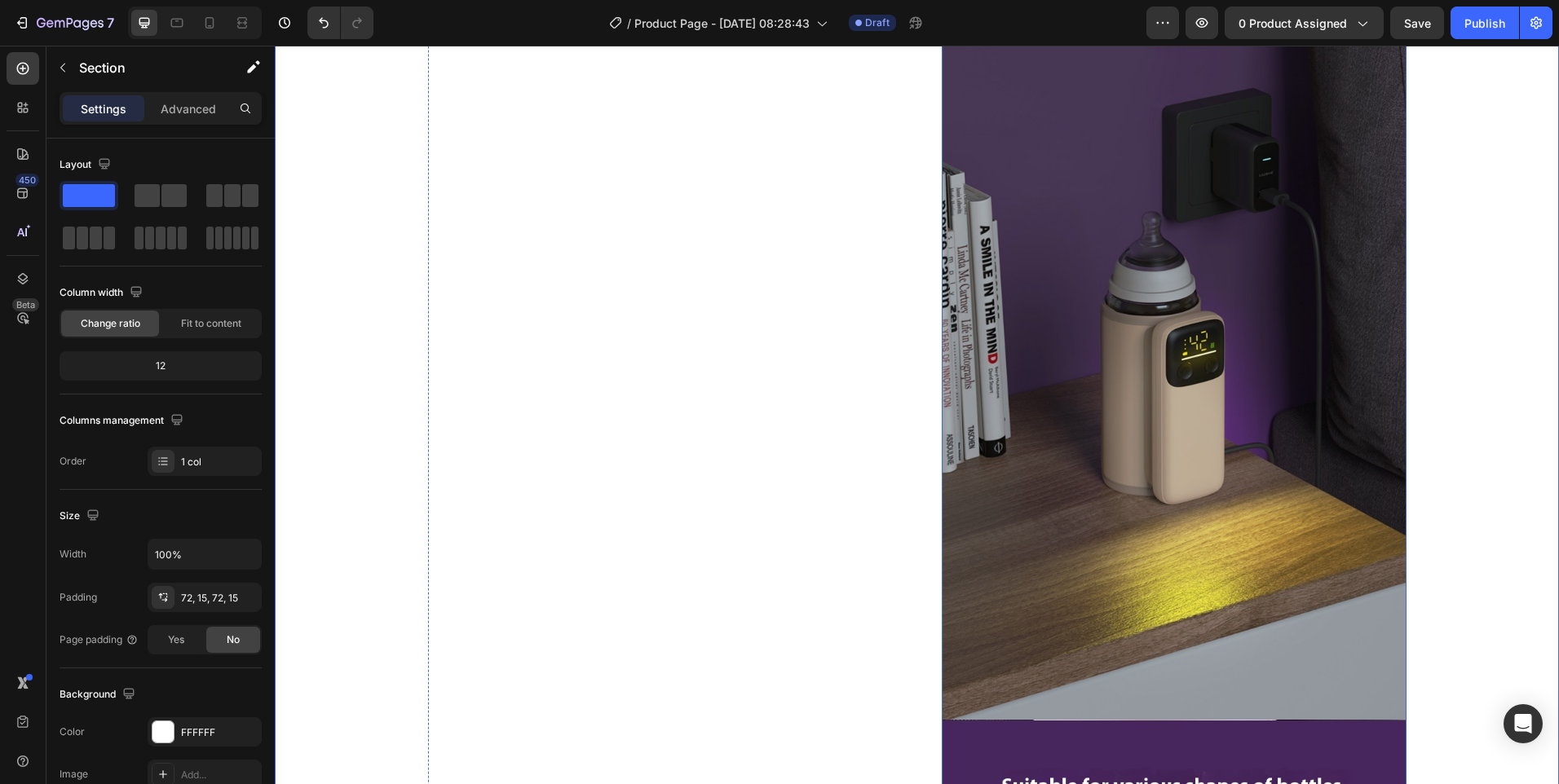
scroll to position [3424, 0]
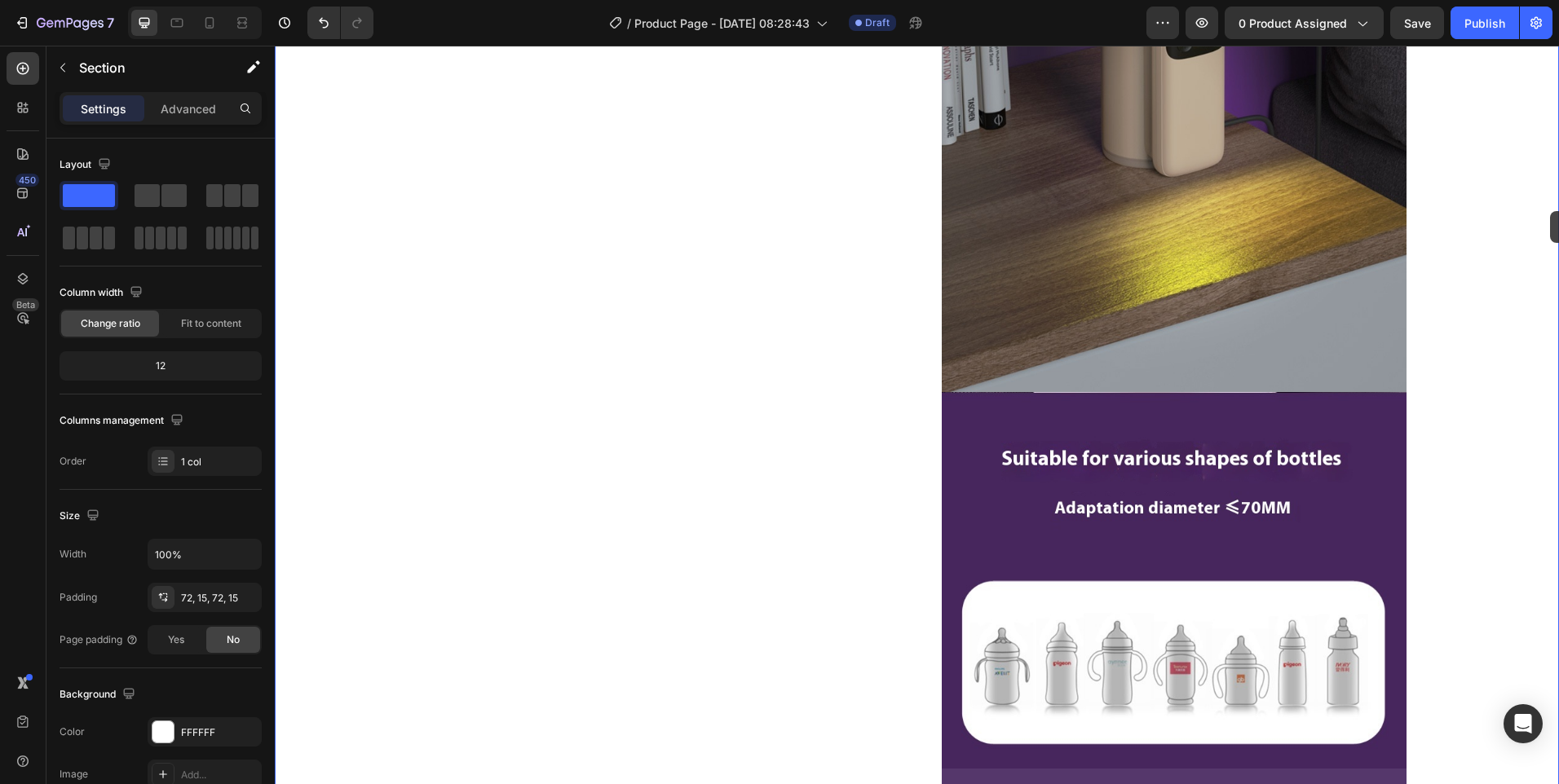
drag, startPoint x: 1546, startPoint y: 290, endPoint x: 1558, endPoint y: 268, distance: 25.1
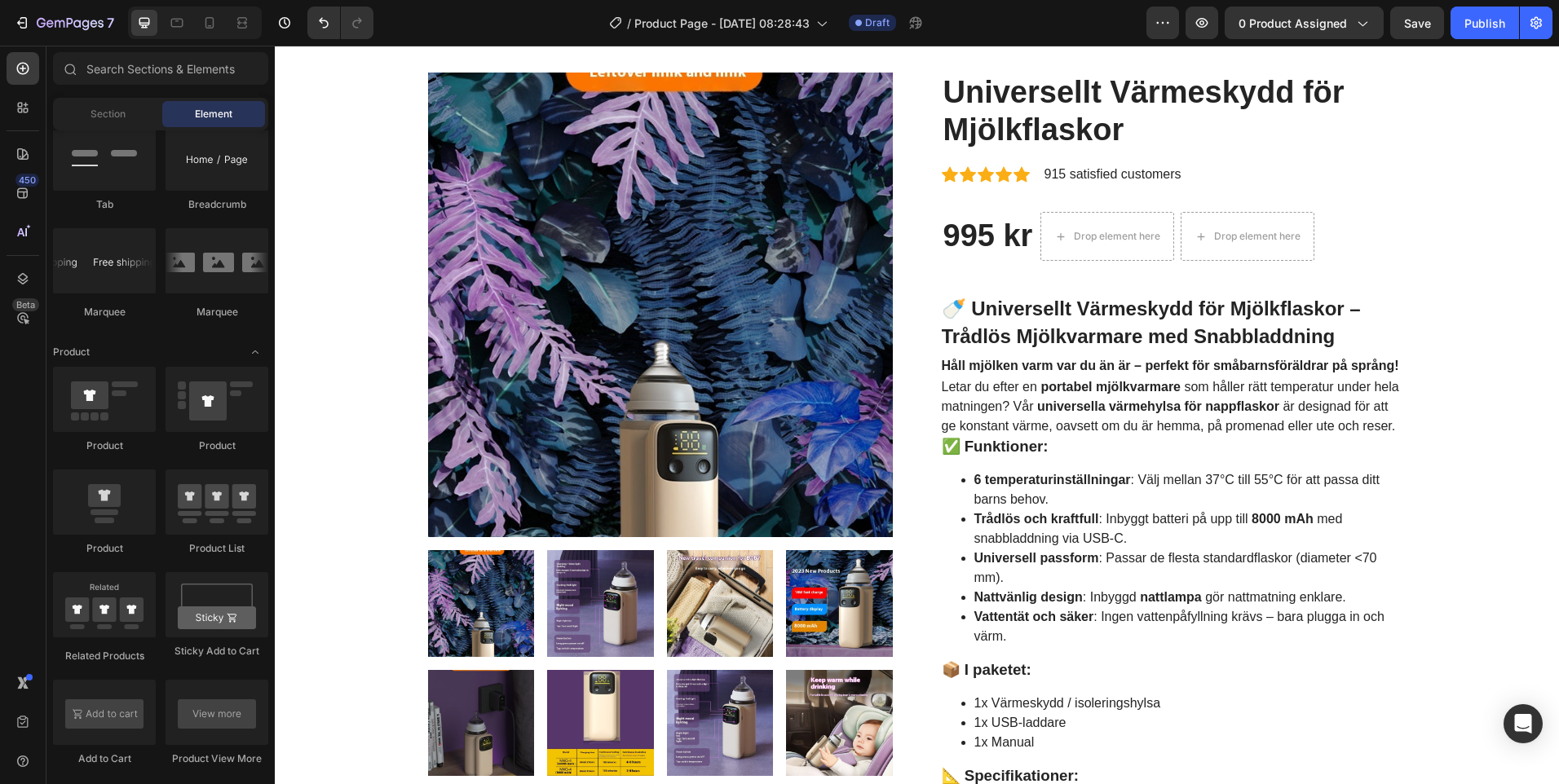
scroll to position [0, 0]
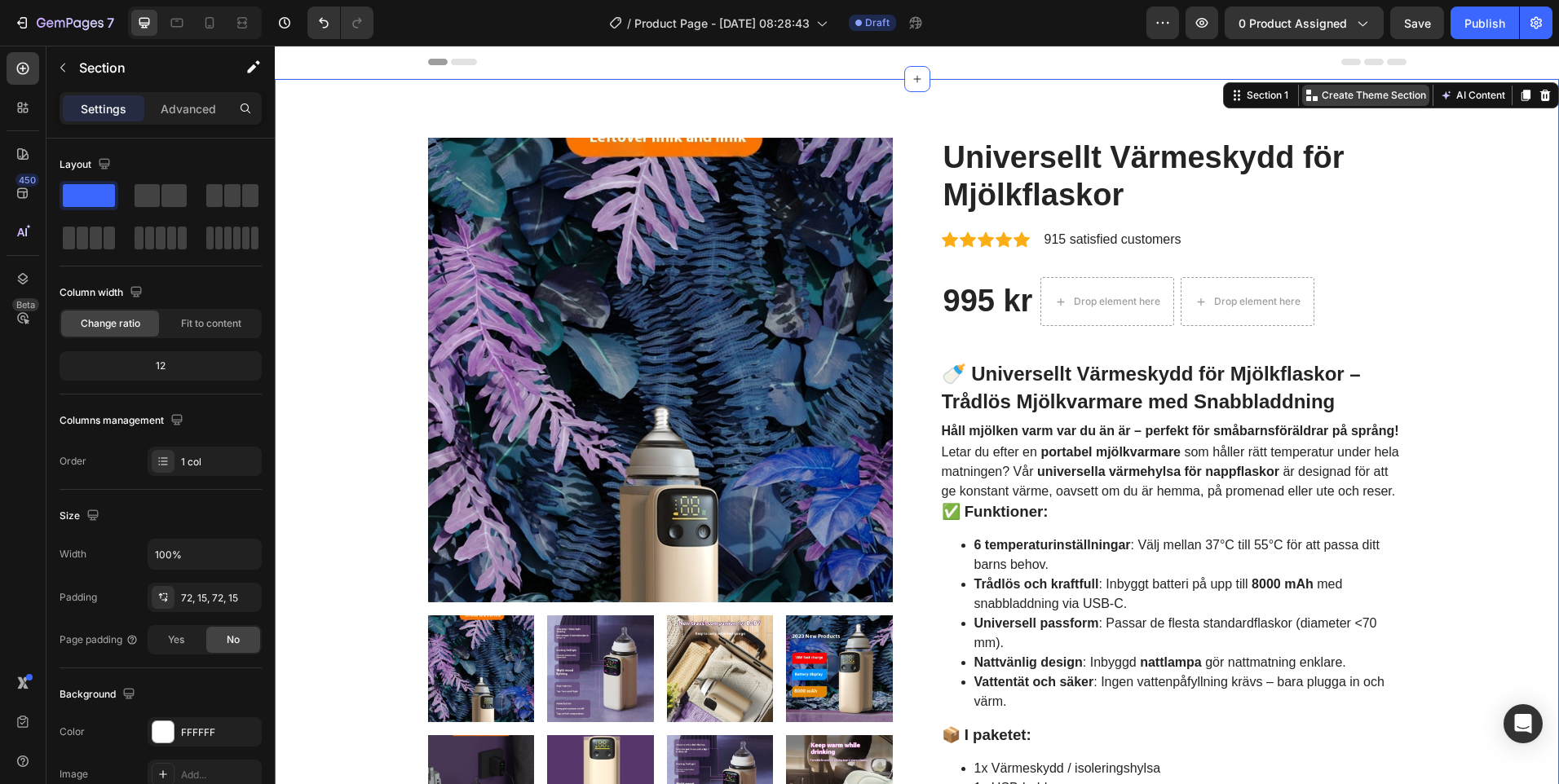
click at [1373, 96] on p "Create Theme Section" at bounding box center [1375, 95] width 105 height 15
click at [1522, 96] on icon at bounding box center [1526, 95] width 9 height 12
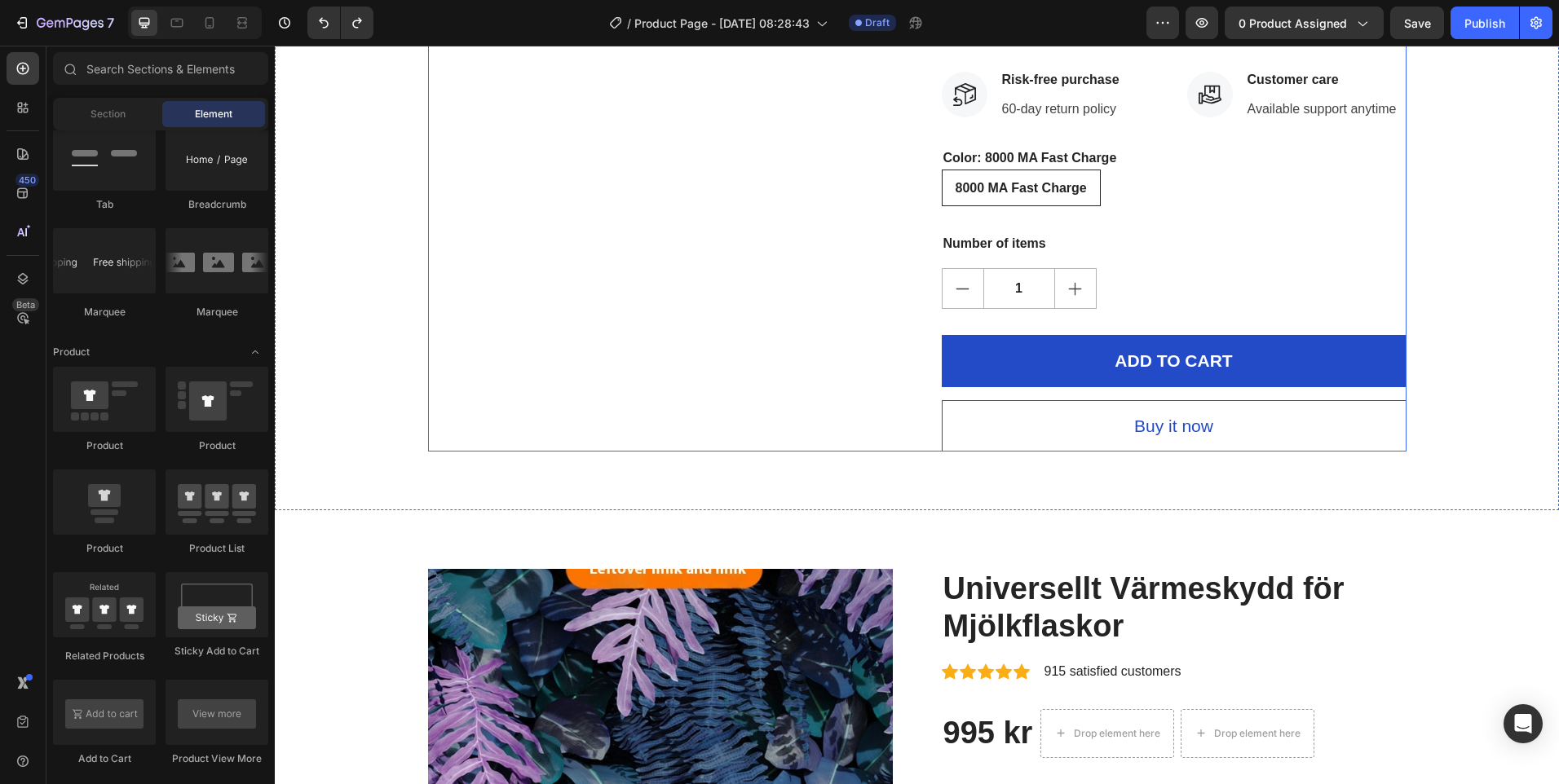
scroll to position [10978, 0]
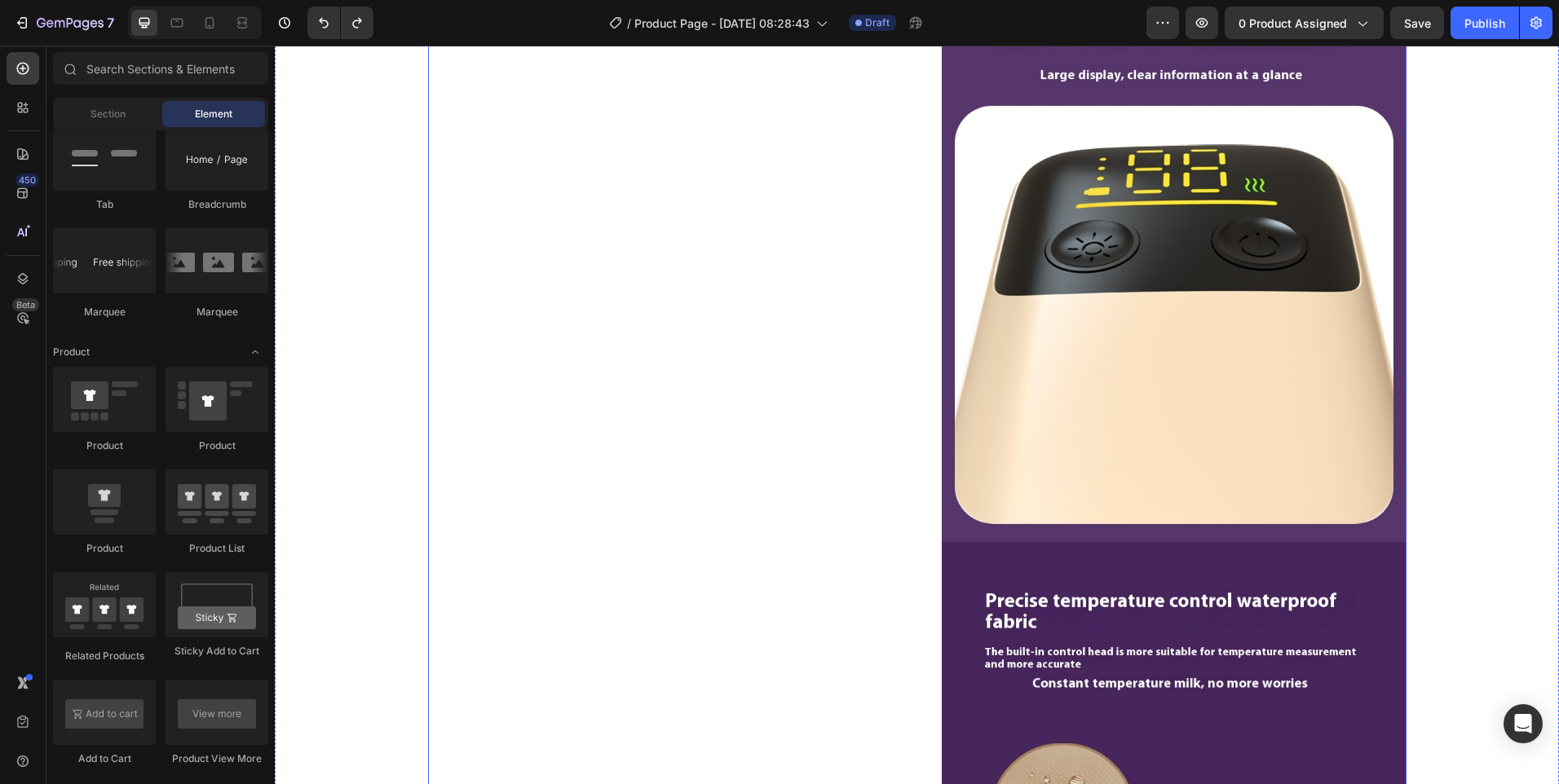
radio input "true"
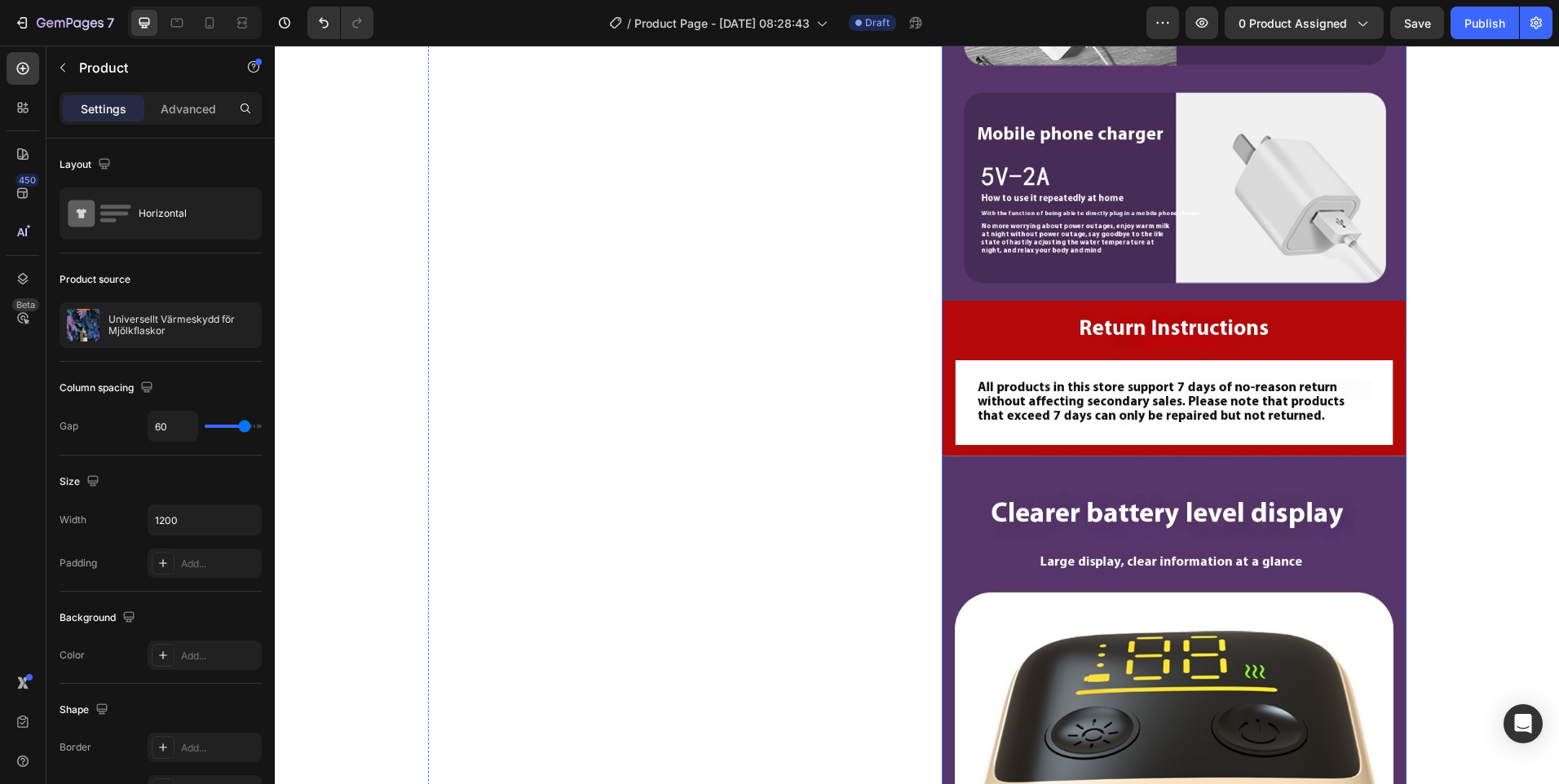
scroll to position [9185, 0]
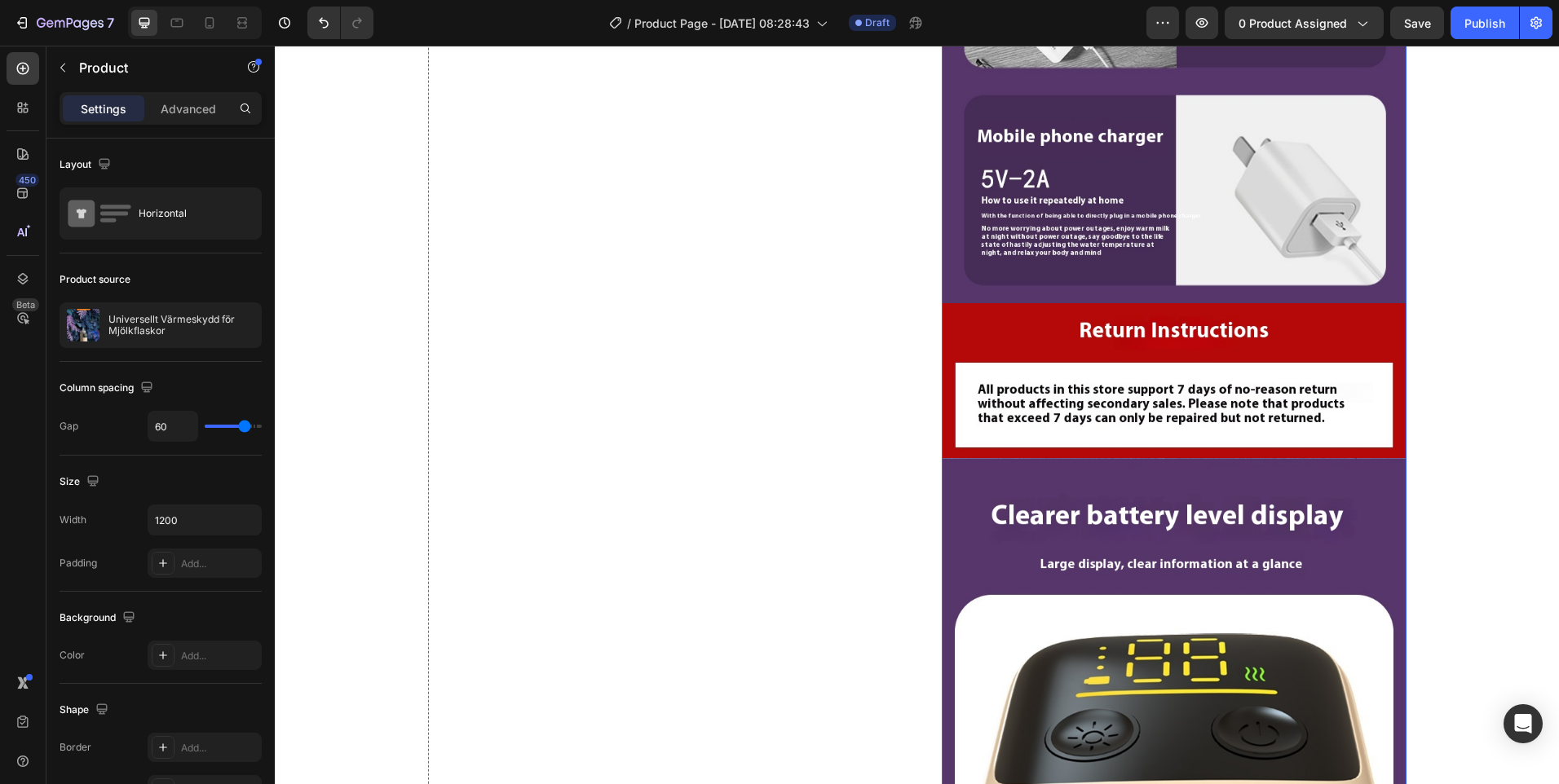
click at [1186, 467] on img at bounding box center [1174, 746] width 465 height 576
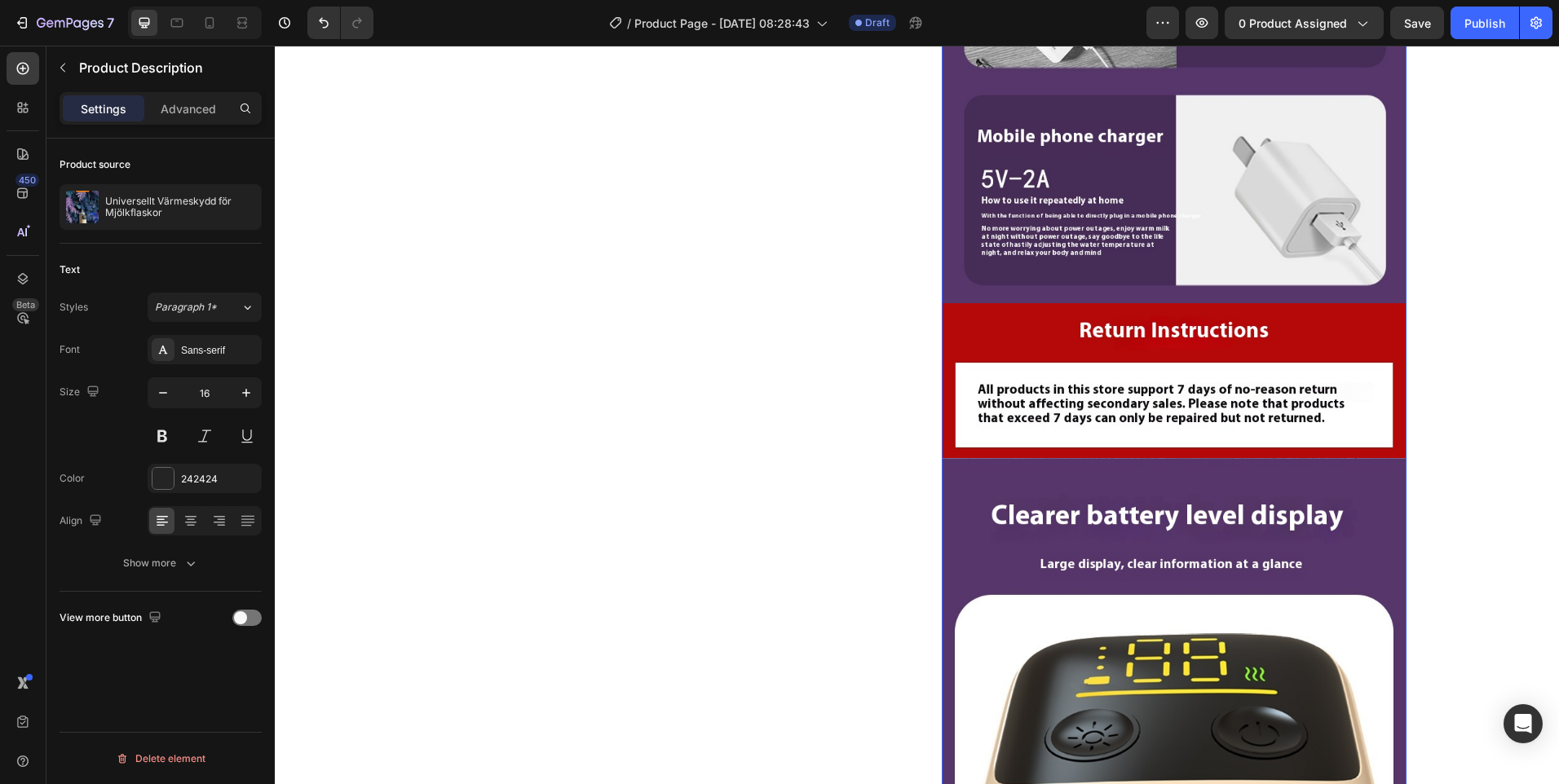
click at [1147, 318] on img at bounding box center [1174, 381] width 465 height 155
click at [1094, 323] on img at bounding box center [1174, 381] width 465 height 155
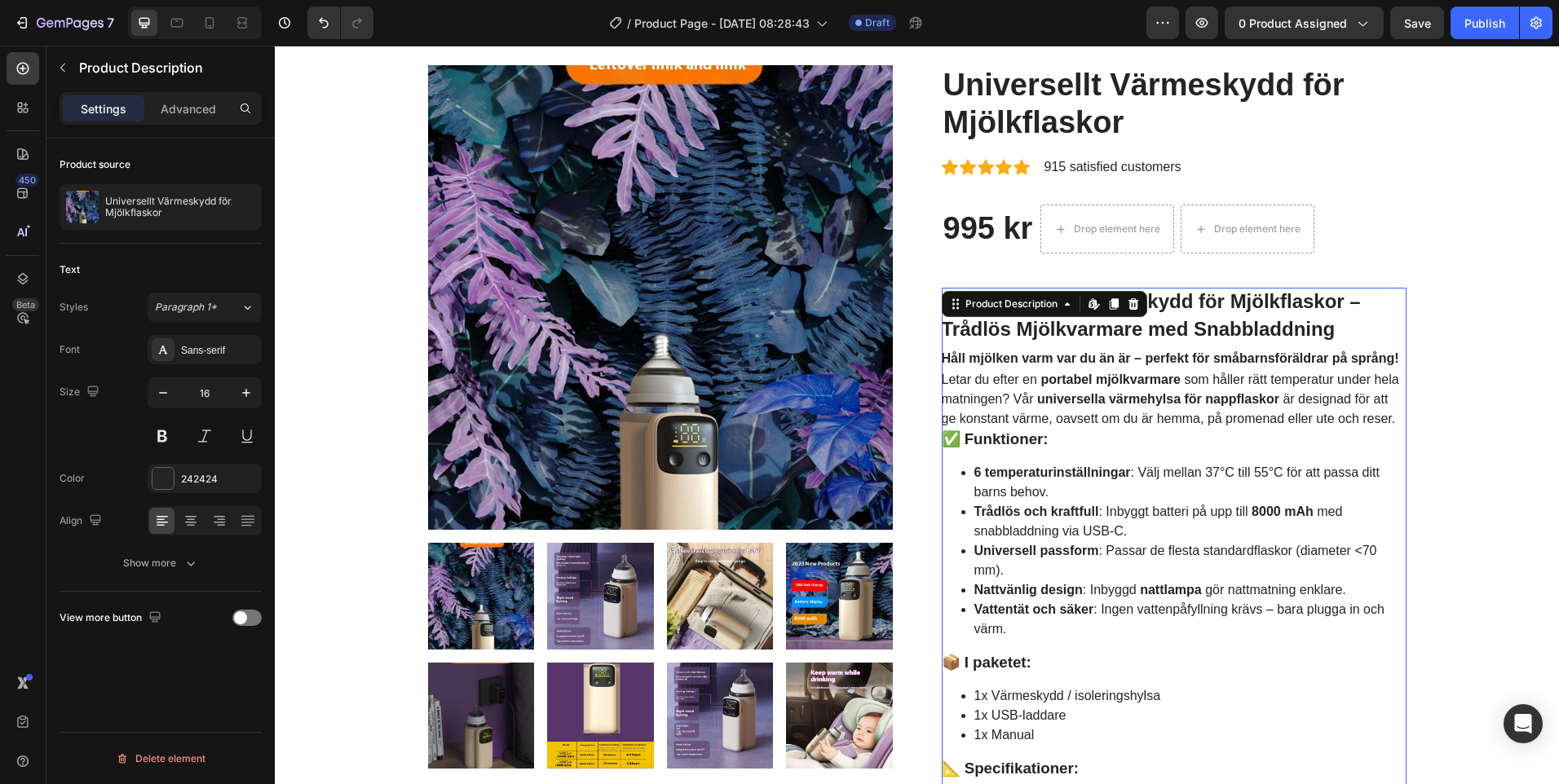
scroll to position [0, 0]
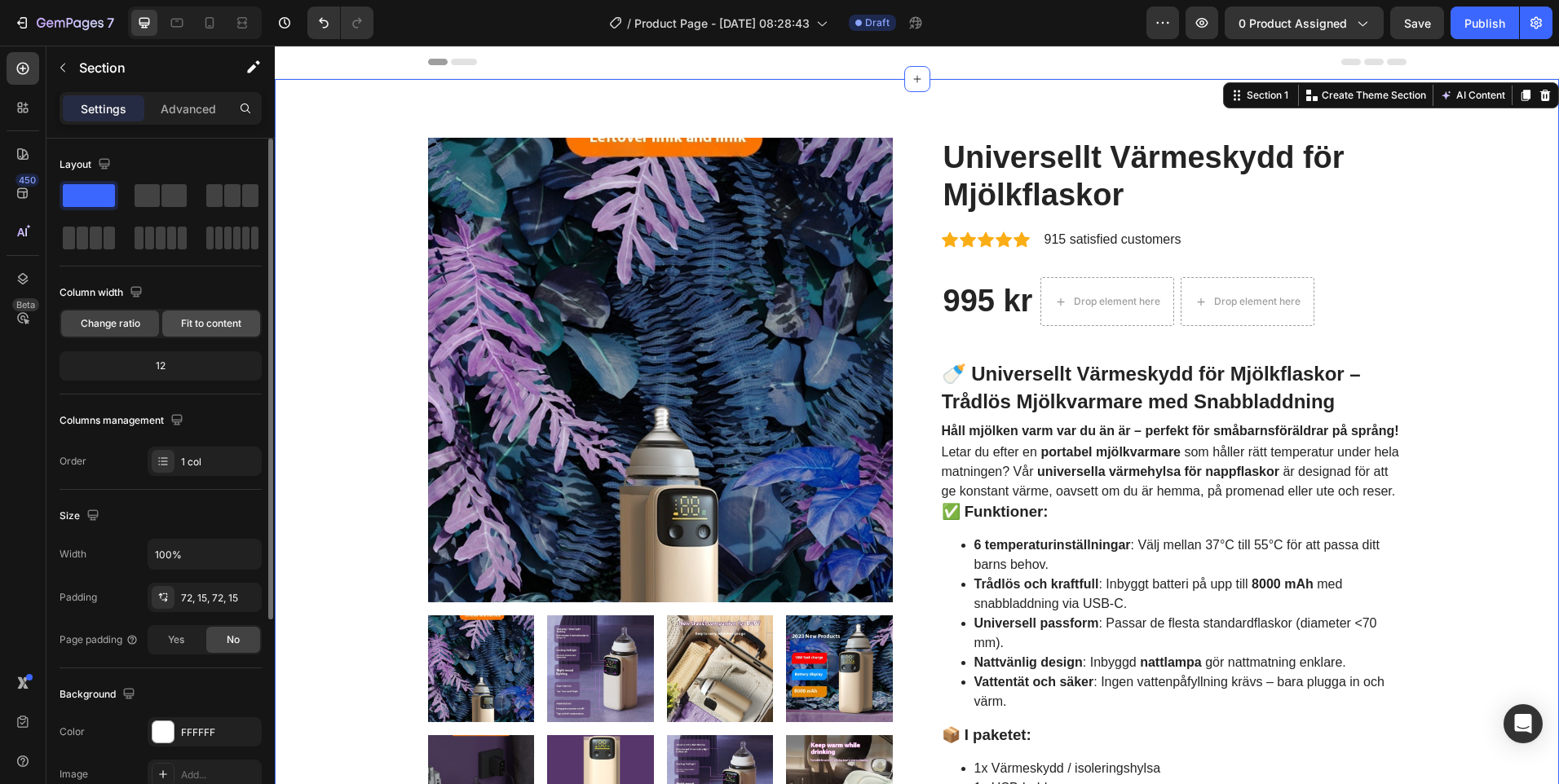
click at [198, 324] on span "Fit to content" at bounding box center [212, 323] width 60 height 15
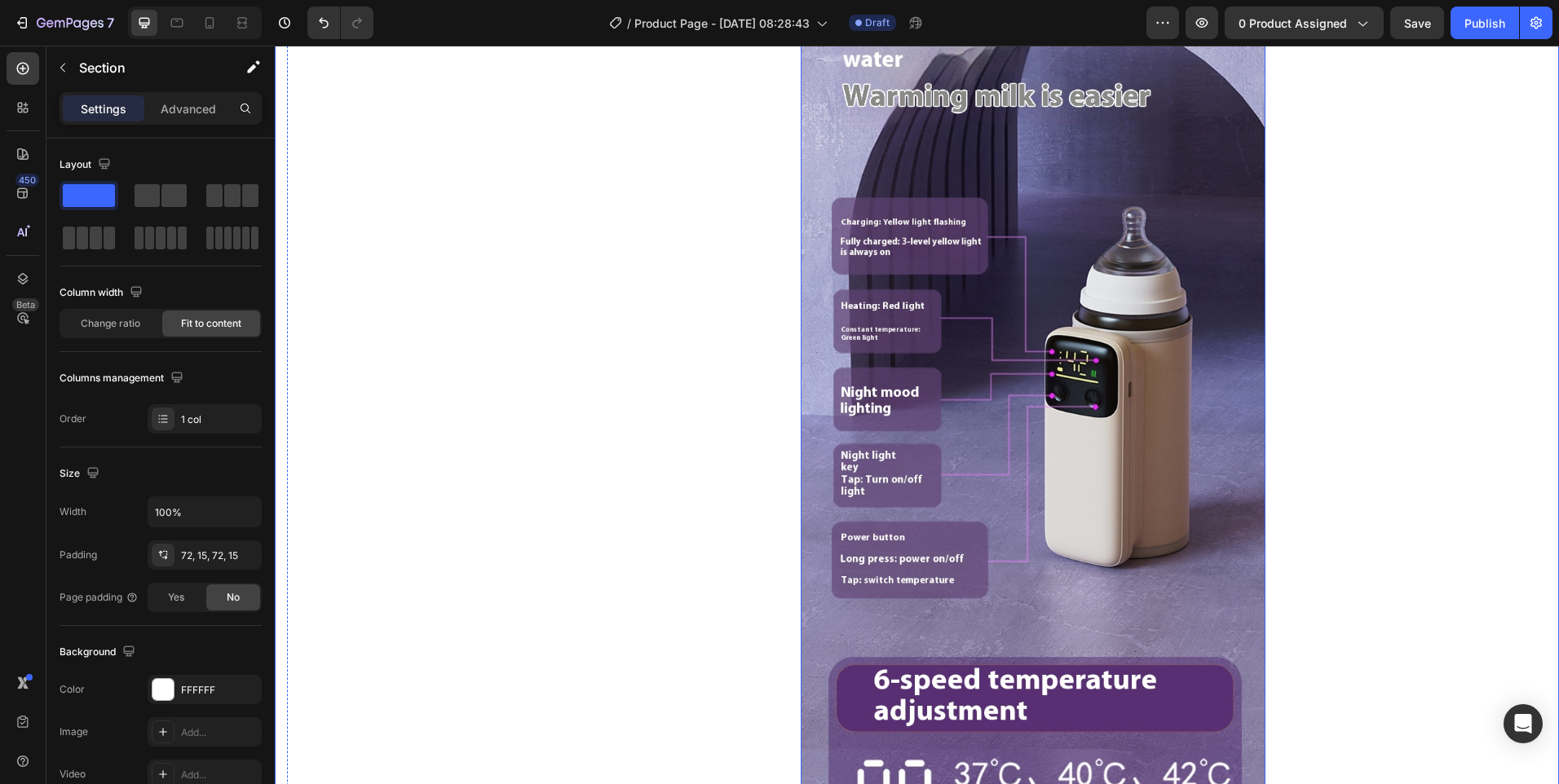
scroll to position [1223, 0]
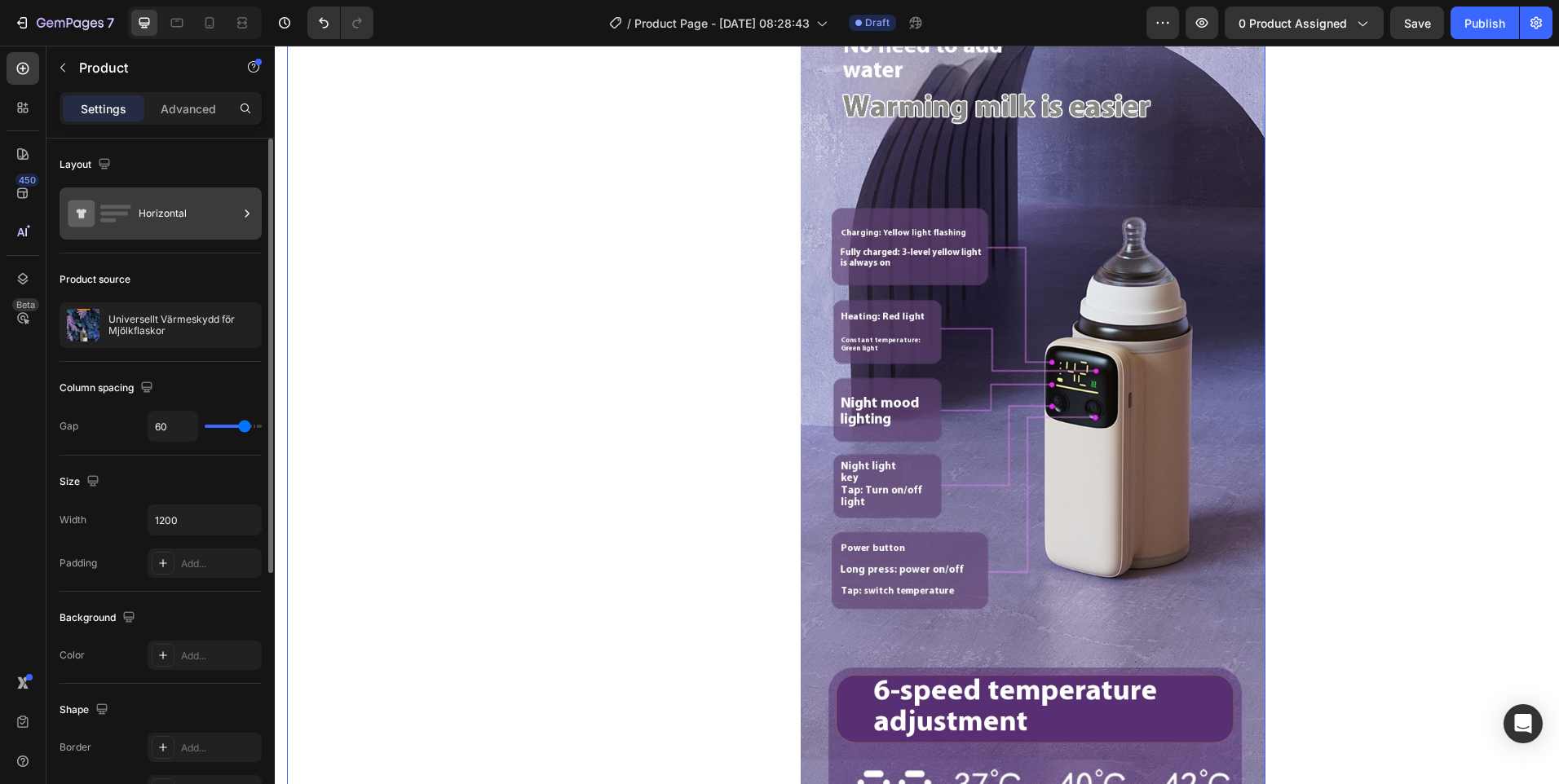
click at [187, 218] on div "Horizontal" at bounding box center [188, 213] width 99 height 38
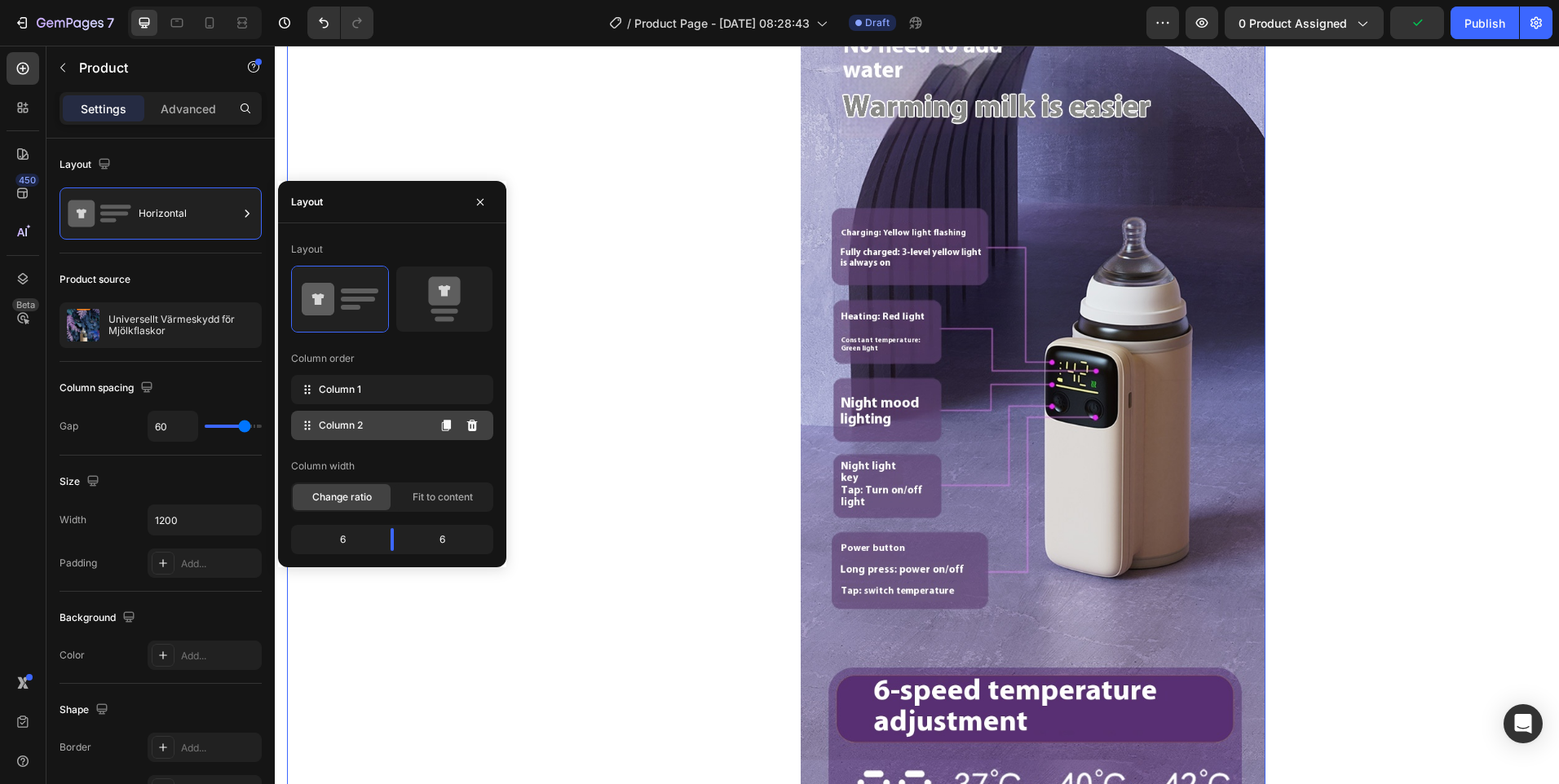
click at [375, 423] on div "Column 2" at bounding box center [392, 425] width 202 height 29
click at [369, 392] on div "Column 1" at bounding box center [392, 389] width 202 height 29
click at [436, 503] on span "Fit to content" at bounding box center [443, 497] width 60 height 15
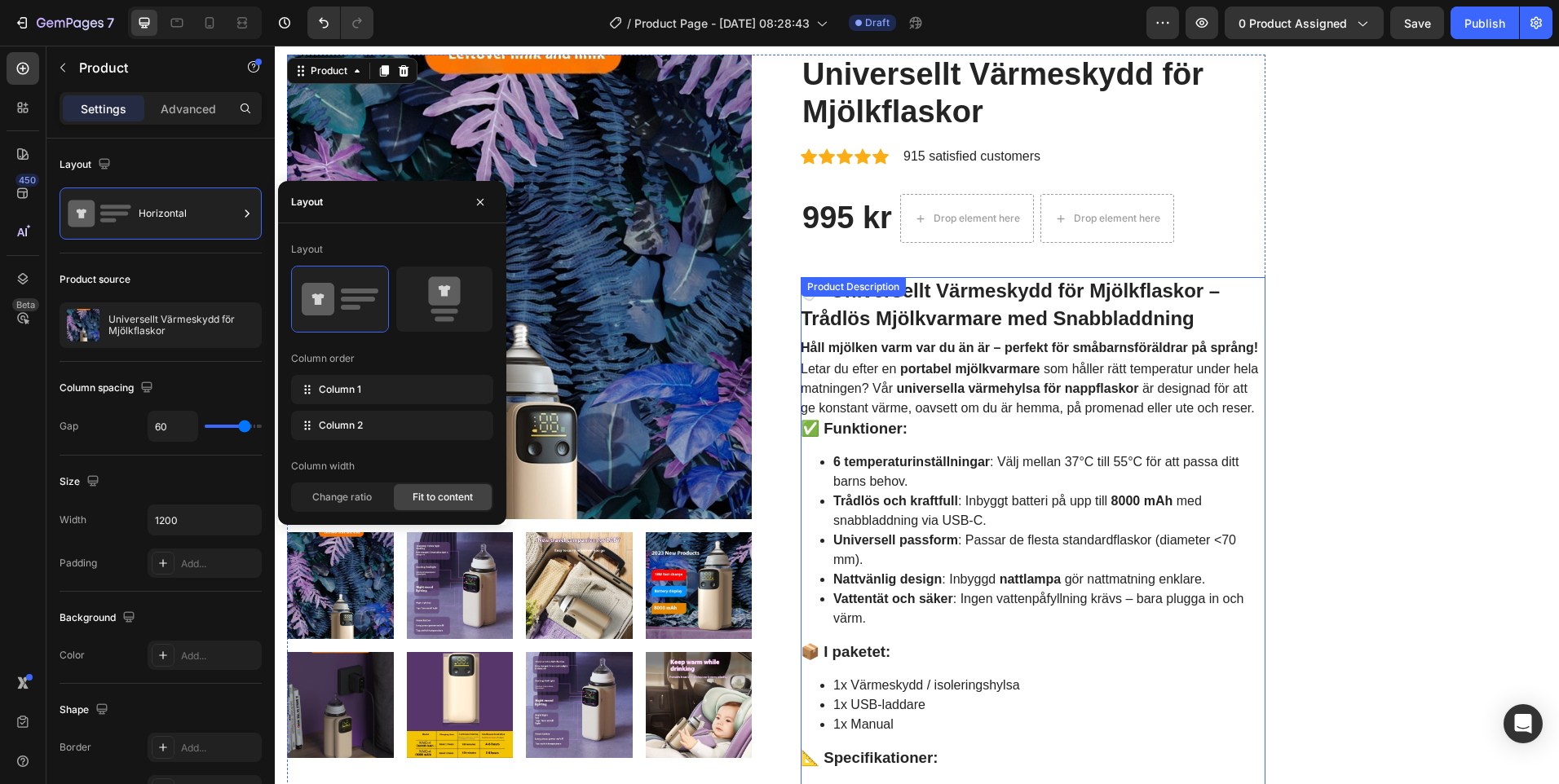
scroll to position [0, 0]
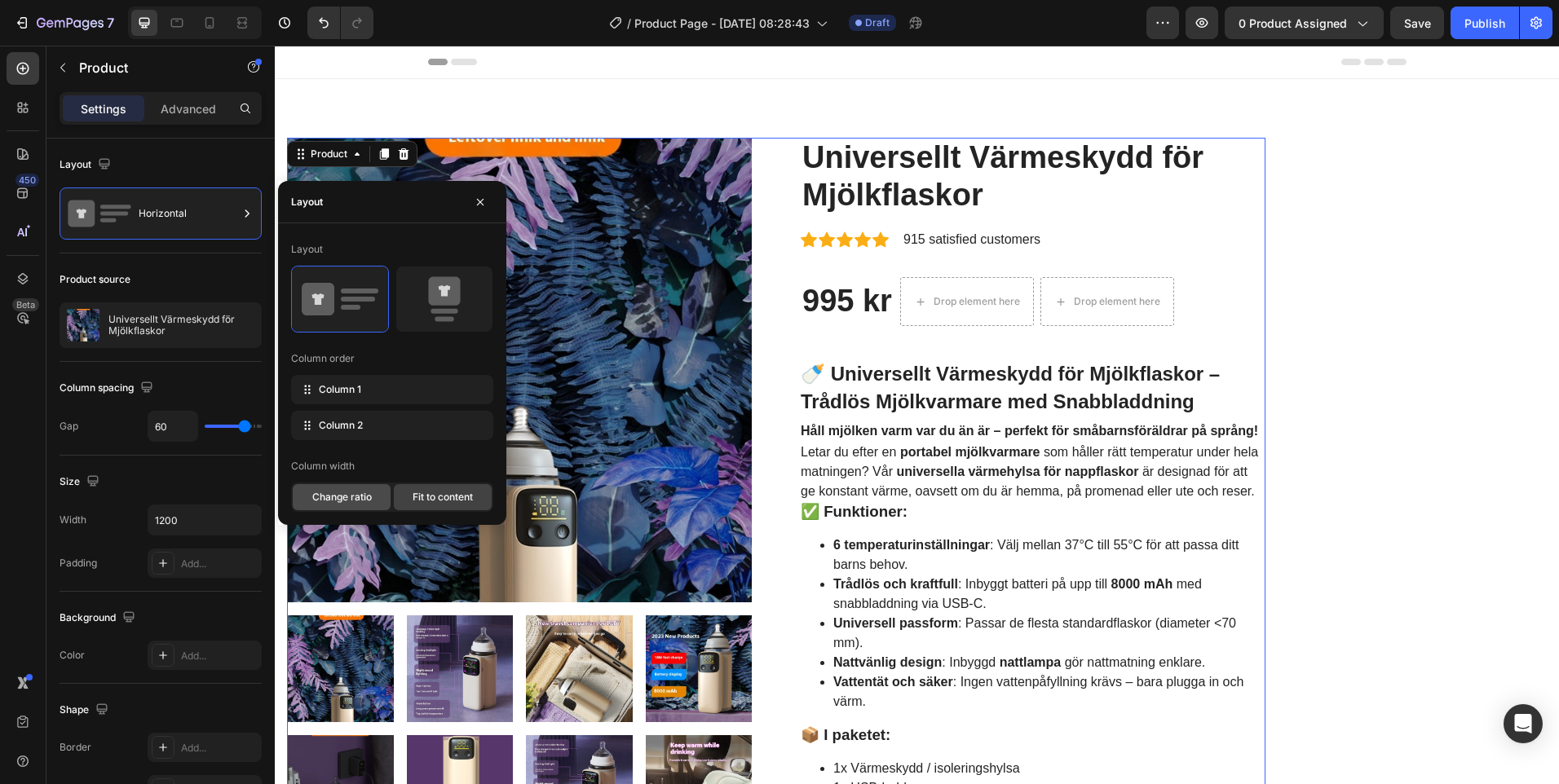
click at [355, 502] on span "Change ratio" at bounding box center [342, 497] width 59 height 15
click at [445, 497] on span "Fit to content" at bounding box center [443, 497] width 60 height 15
click at [199, 377] on div "Column spacing" at bounding box center [160, 387] width 202 height 26
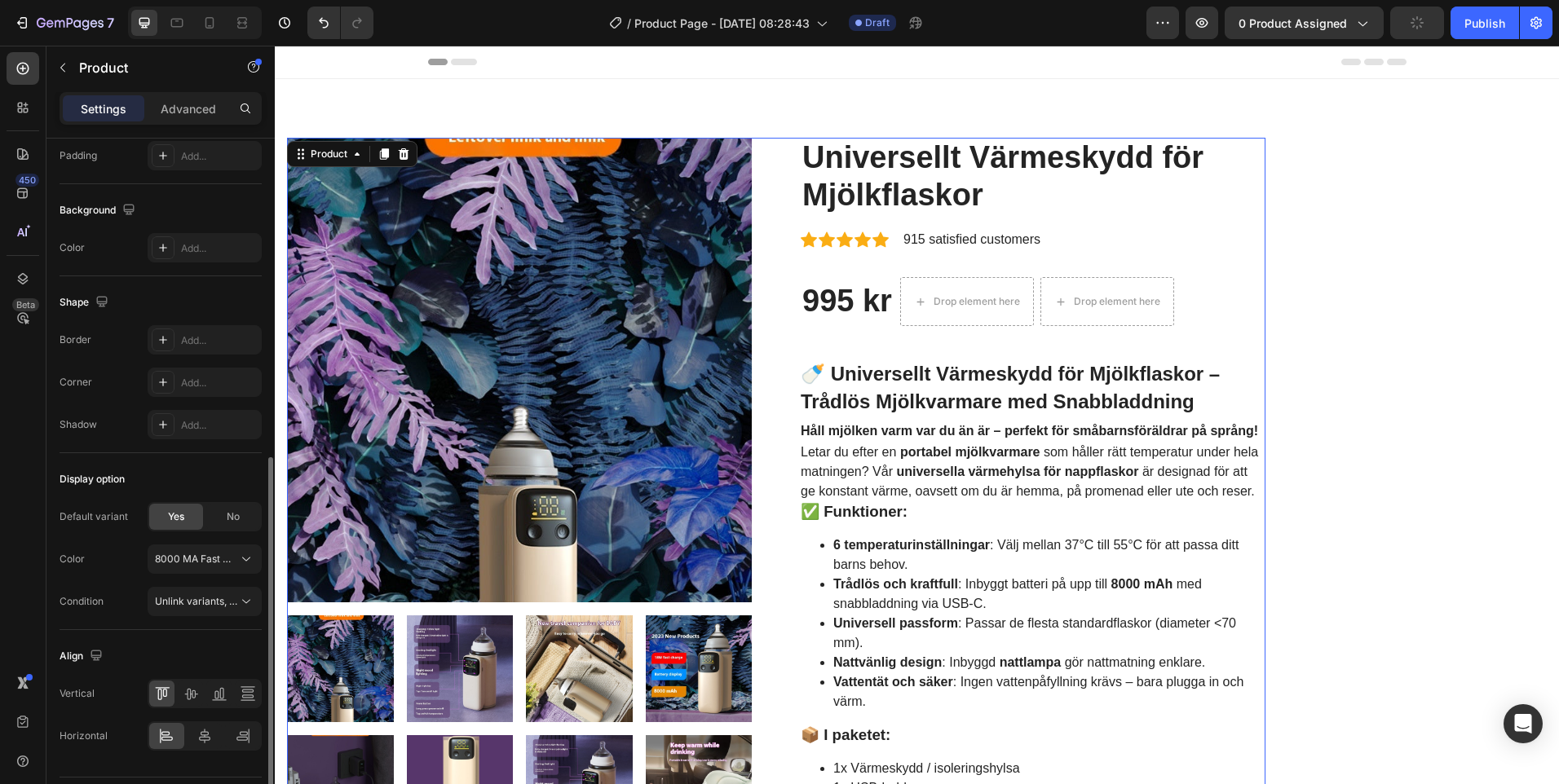
scroll to position [452, 0]
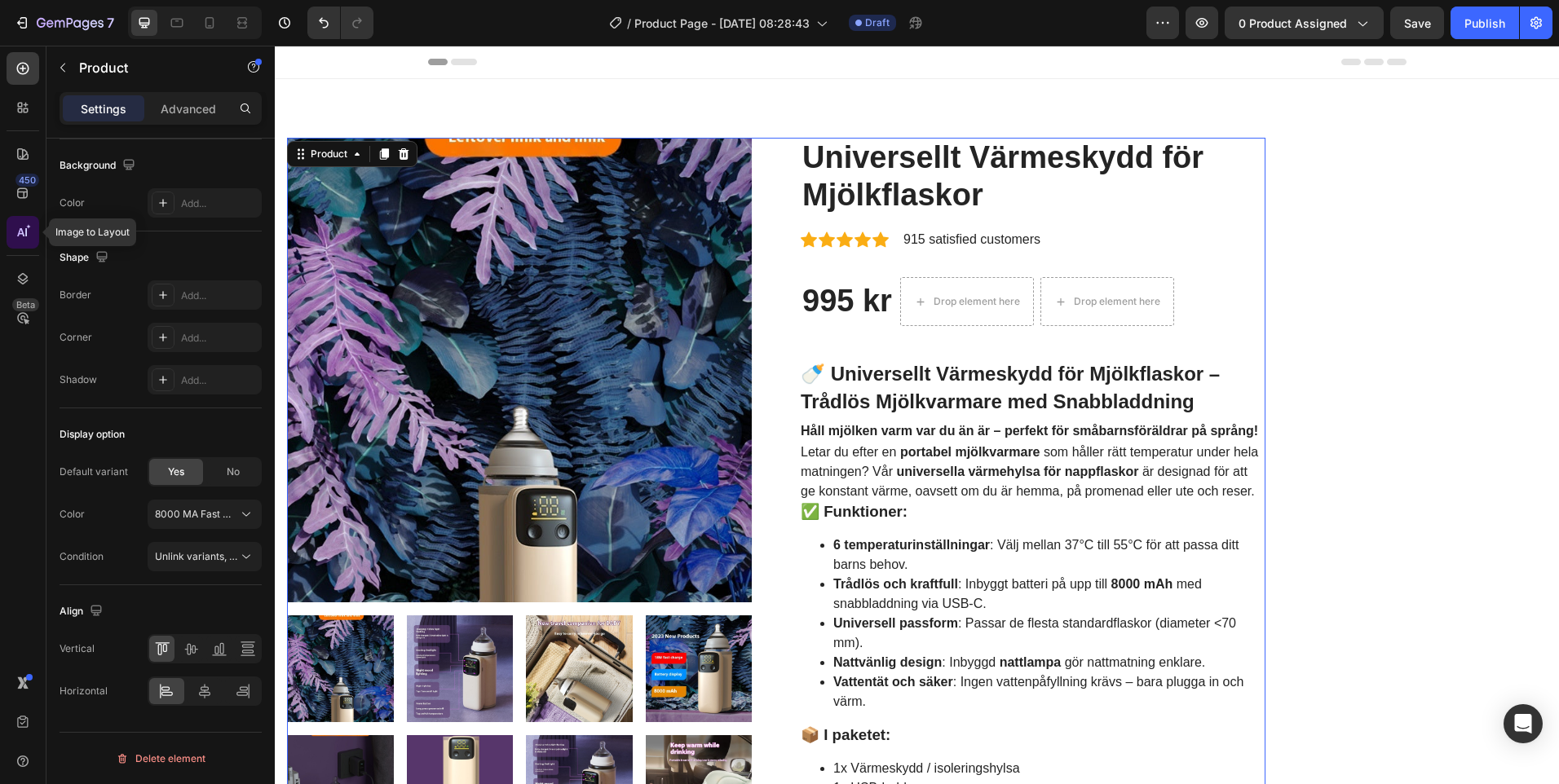
click at [29, 233] on icon at bounding box center [22, 232] width 17 height 16
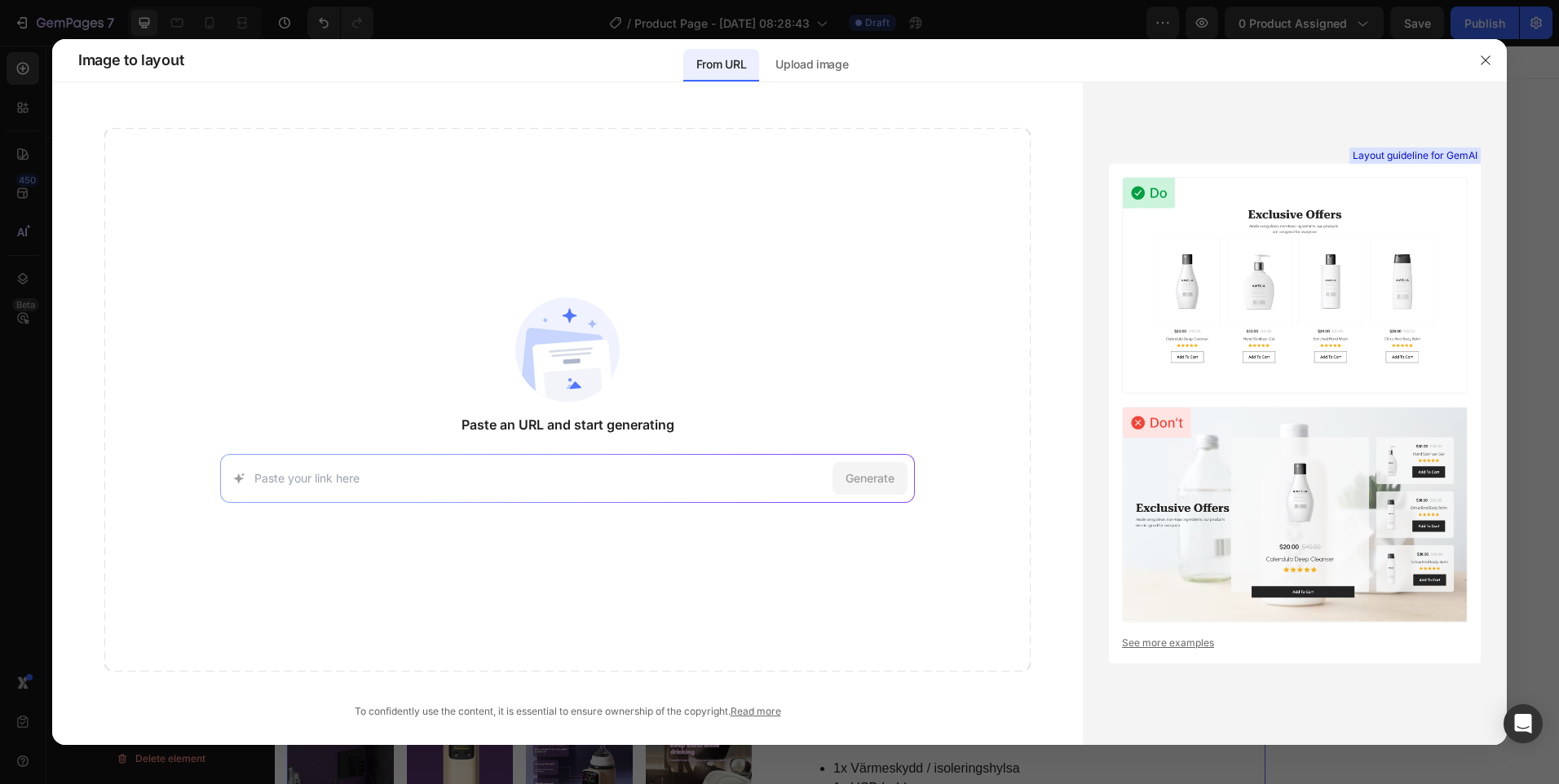
click at [569, 357] on img at bounding box center [568, 350] width 105 height 105
click at [834, 69] on p "Upload image" at bounding box center [812, 64] width 73 height 19
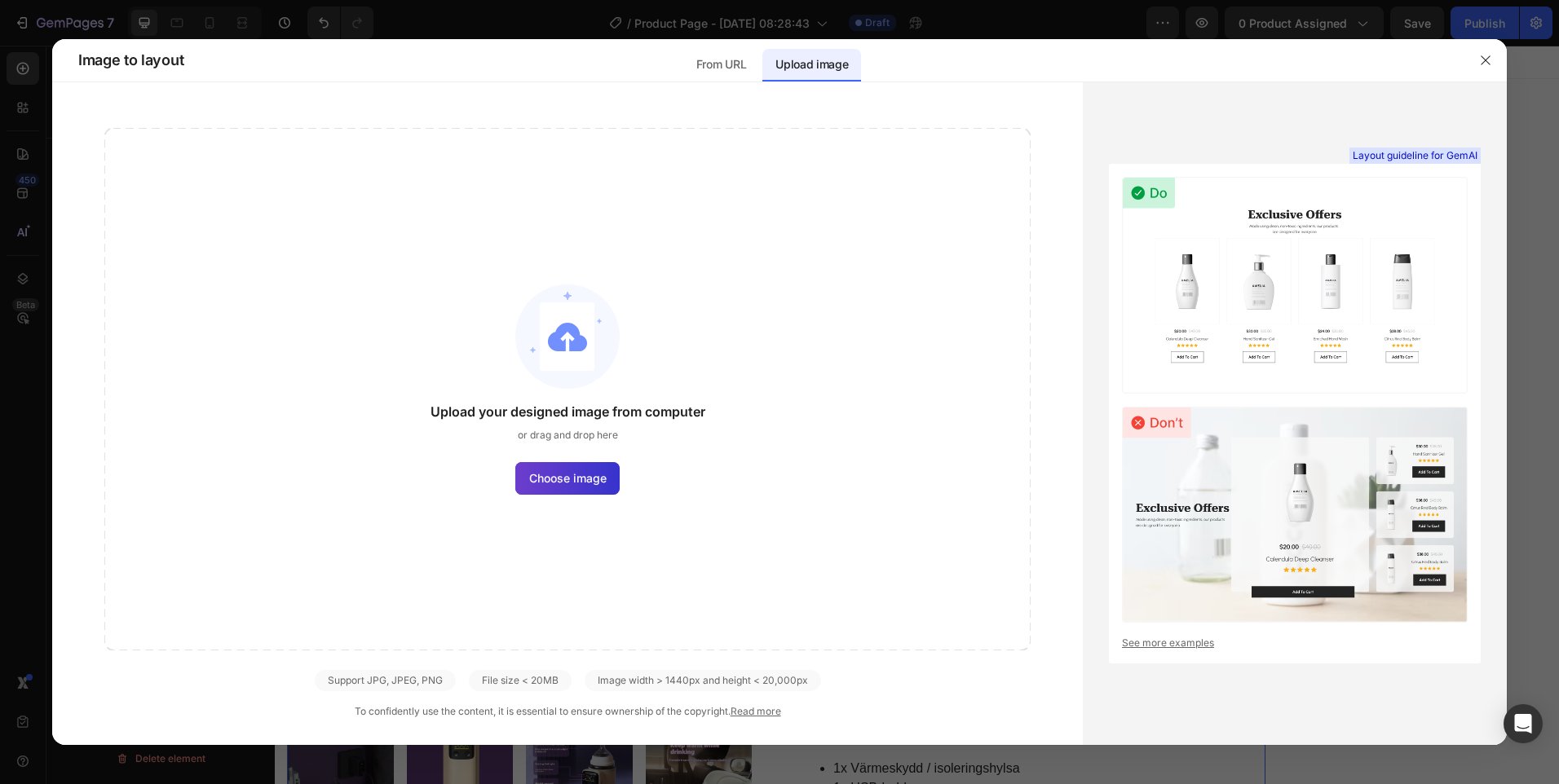
click at [596, 480] on span "Choose image" at bounding box center [568, 478] width 78 height 17
click at [0, 0] on input "Choose image" at bounding box center [0, 0] width 0 height 0
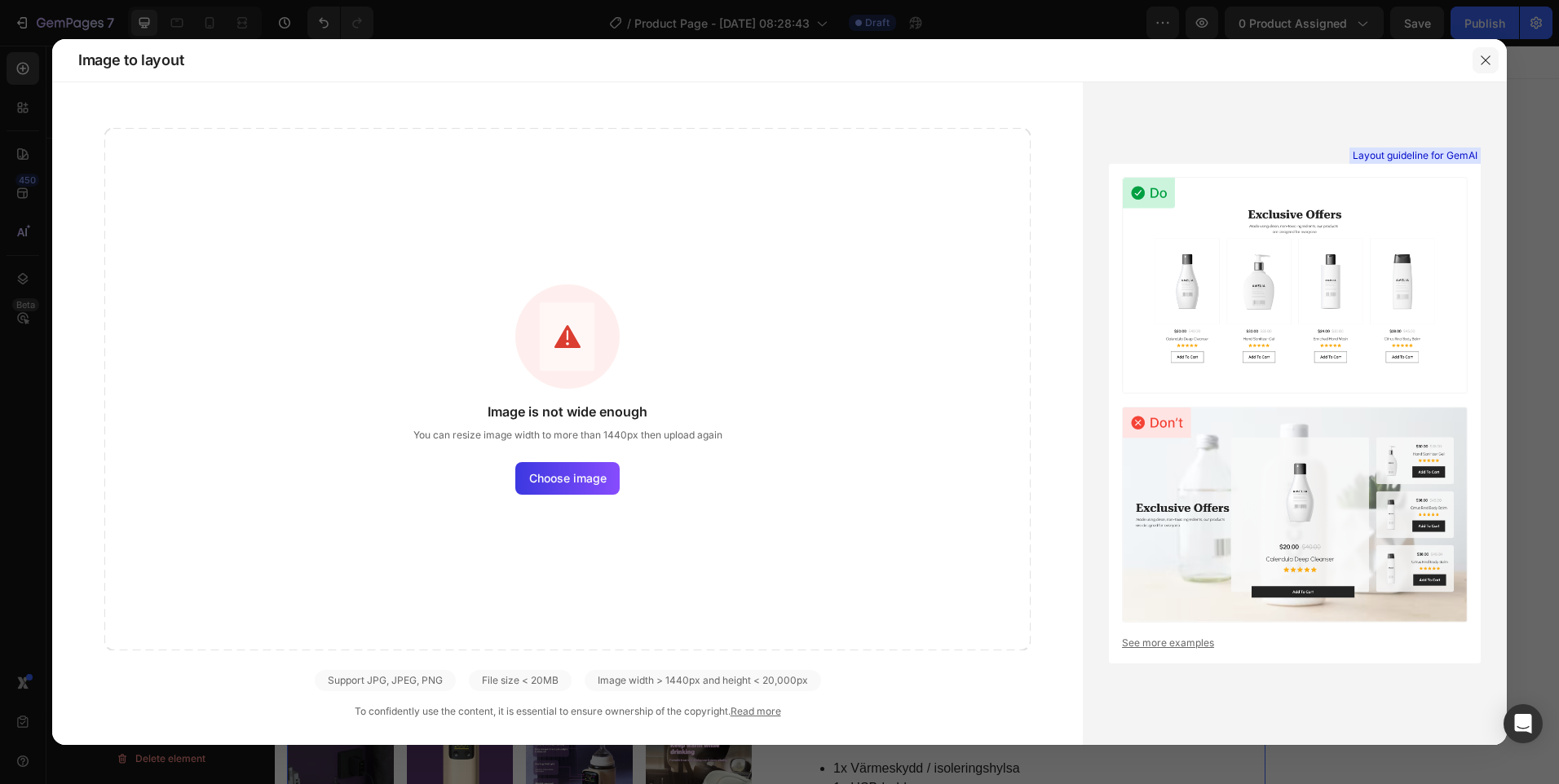
click at [1480, 56] on icon "button" at bounding box center [1485, 59] width 13 height 13
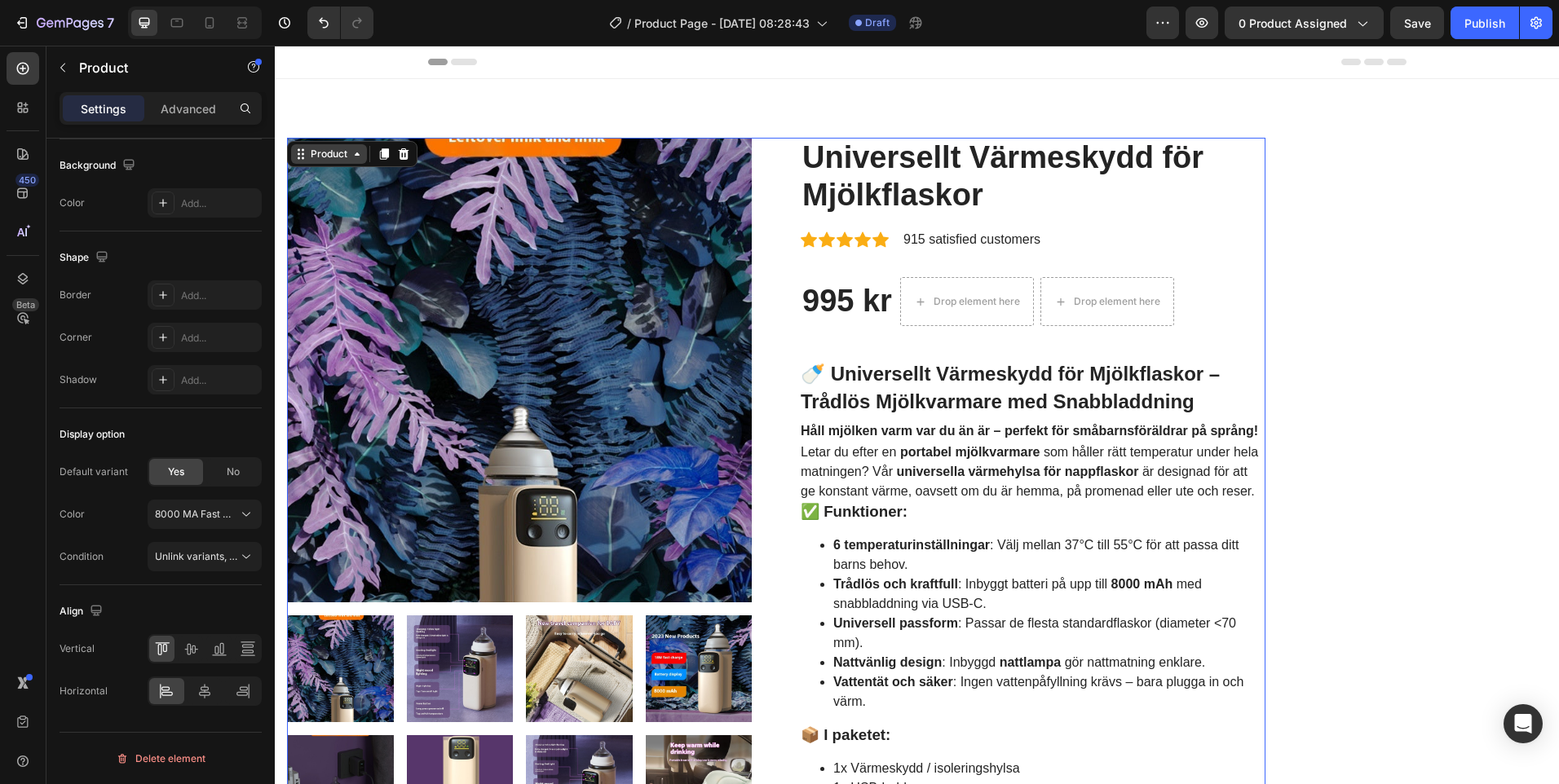
click at [353, 151] on icon at bounding box center [356, 153] width 13 height 13
click at [363, 156] on icon at bounding box center [356, 153] width 13 height 13
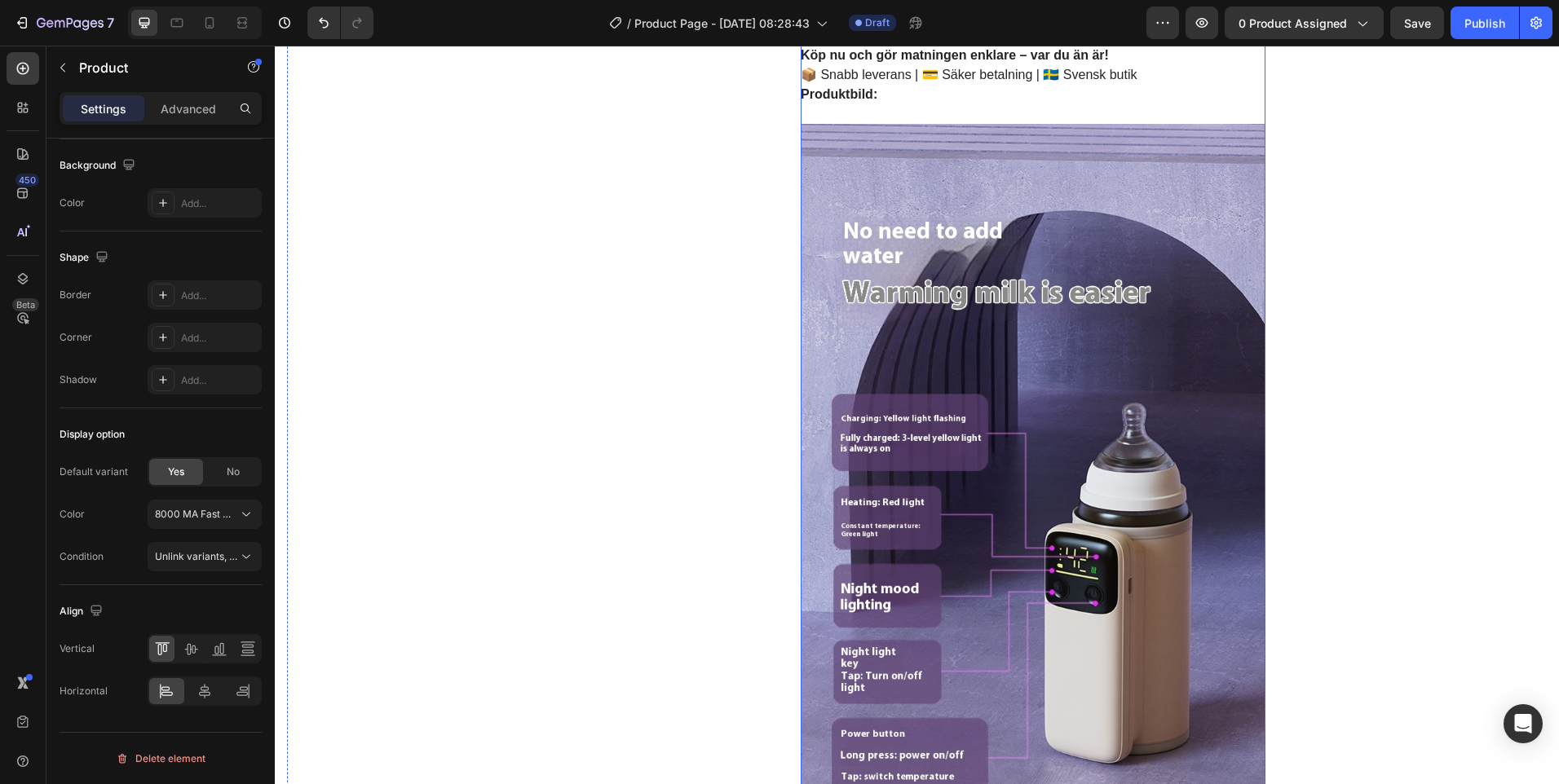
scroll to position [1060, 0]
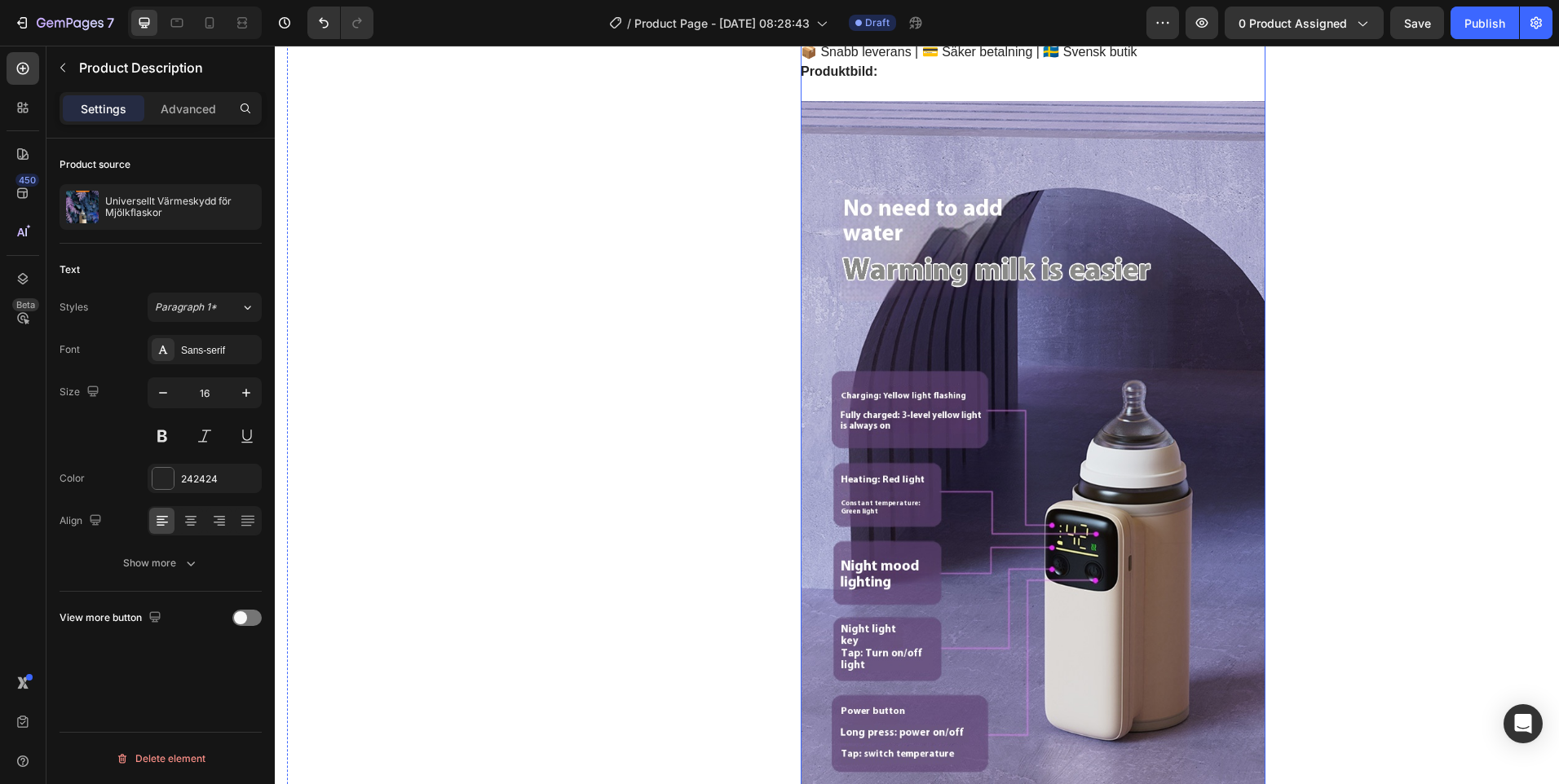
click at [982, 385] on img at bounding box center [1033, 583] width 465 height 964
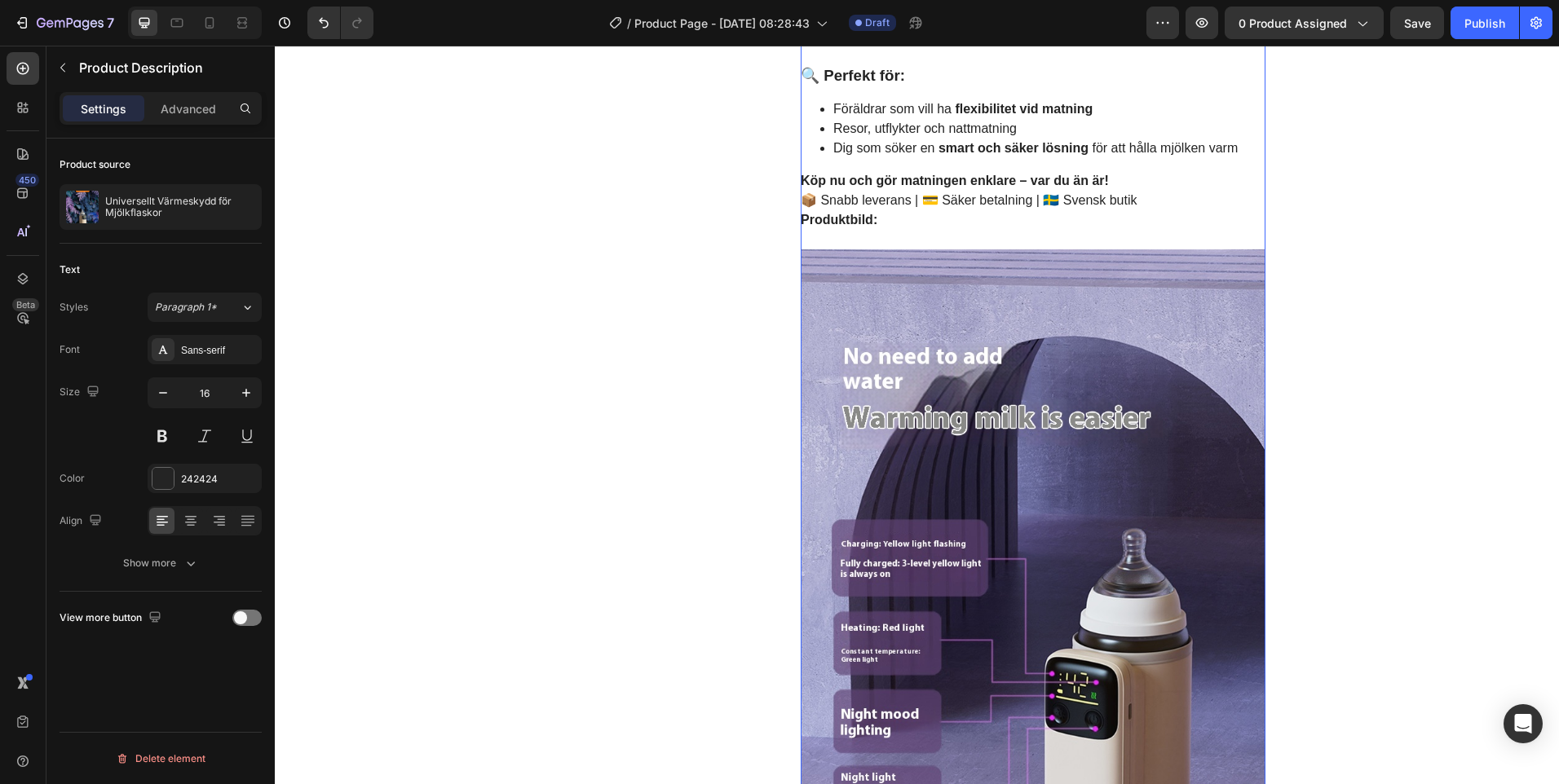
scroll to position [897, 0]
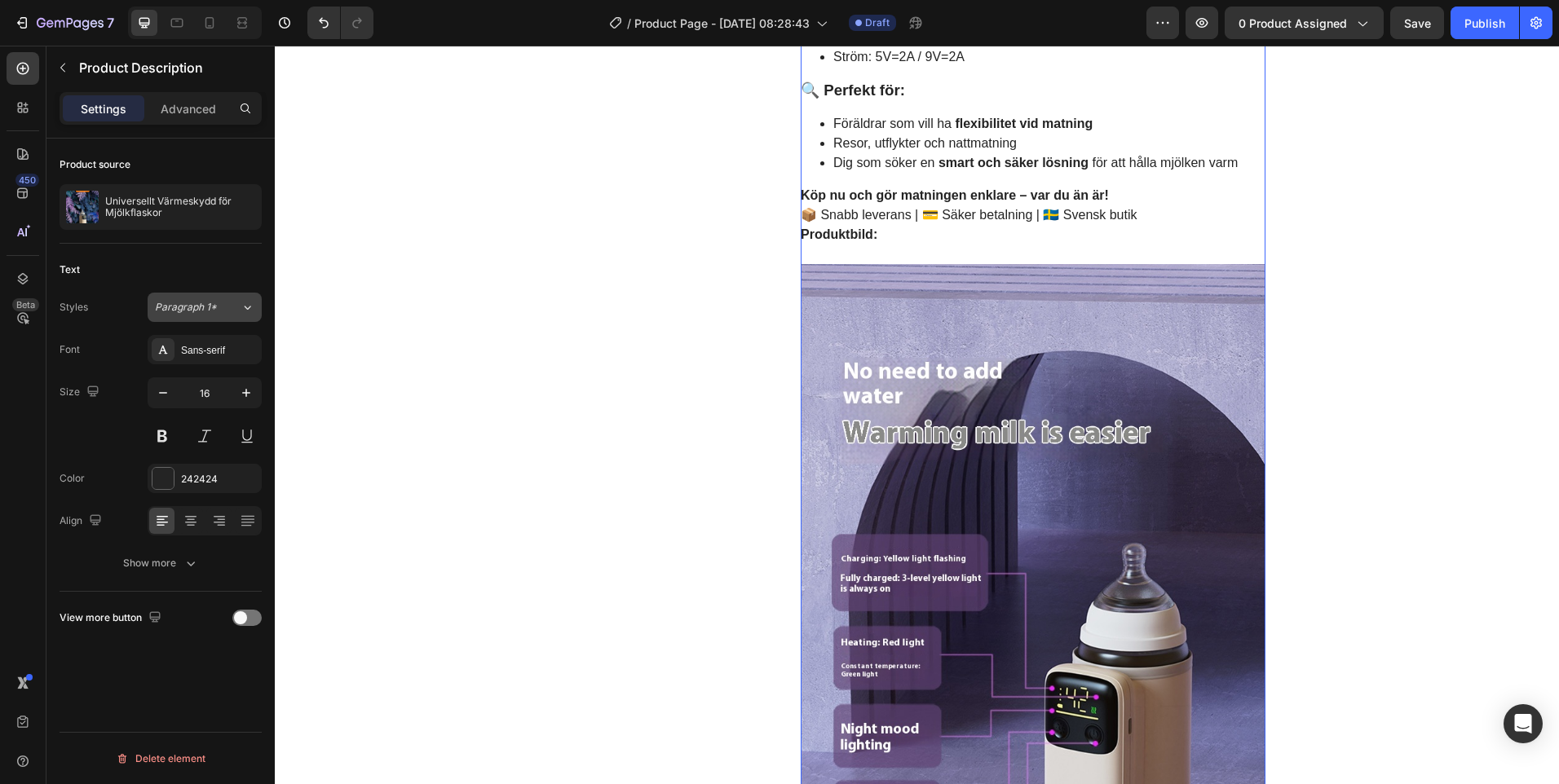
click at [210, 311] on span "Paragraph 1*" at bounding box center [186, 307] width 62 height 15
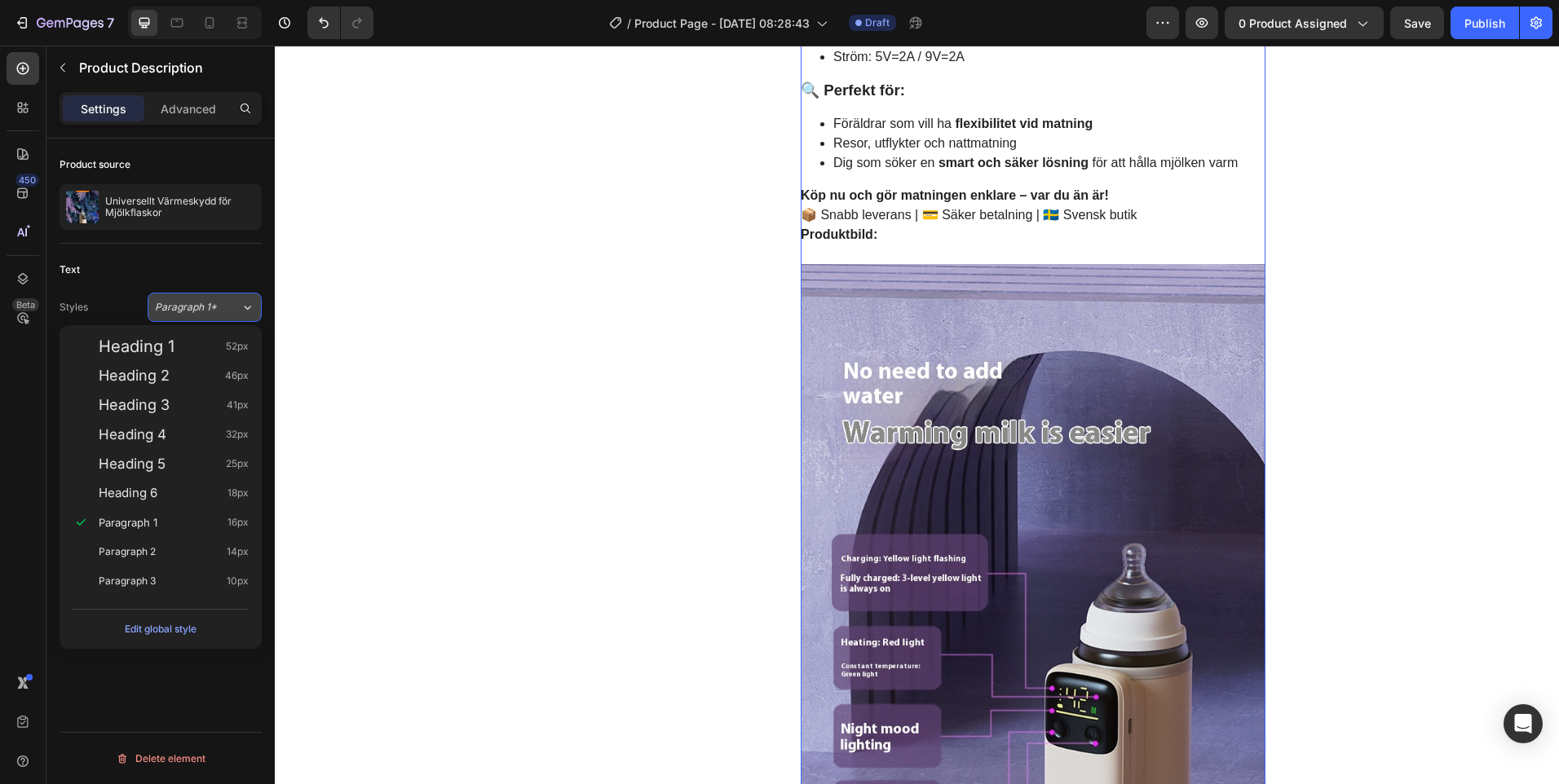
click at [212, 309] on span "Paragraph 1*" at bounding box center [186, 307] width 62 height 15
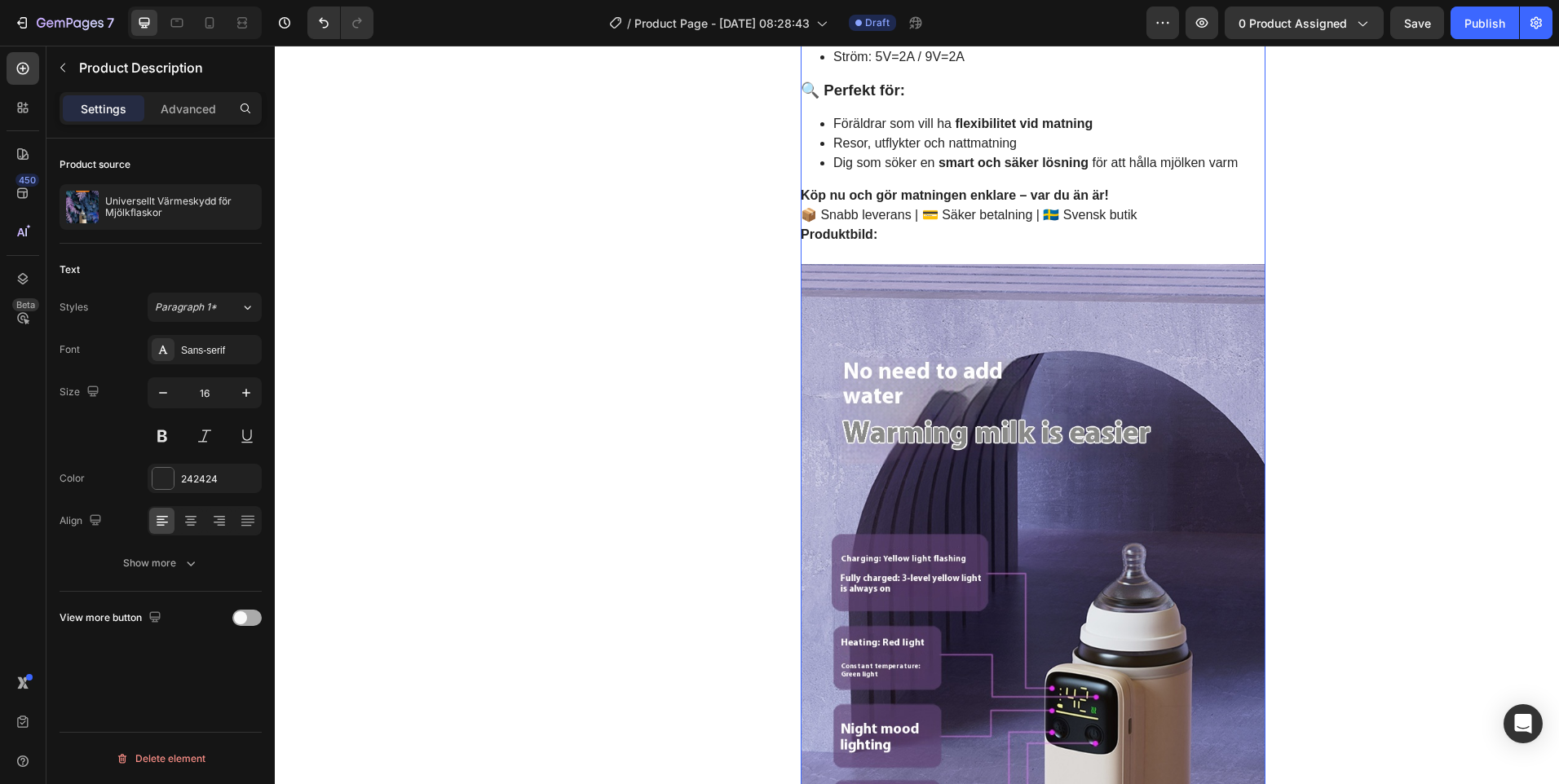
click at [252, 616] on div at bounding box center [247, 617] width 29 height 16
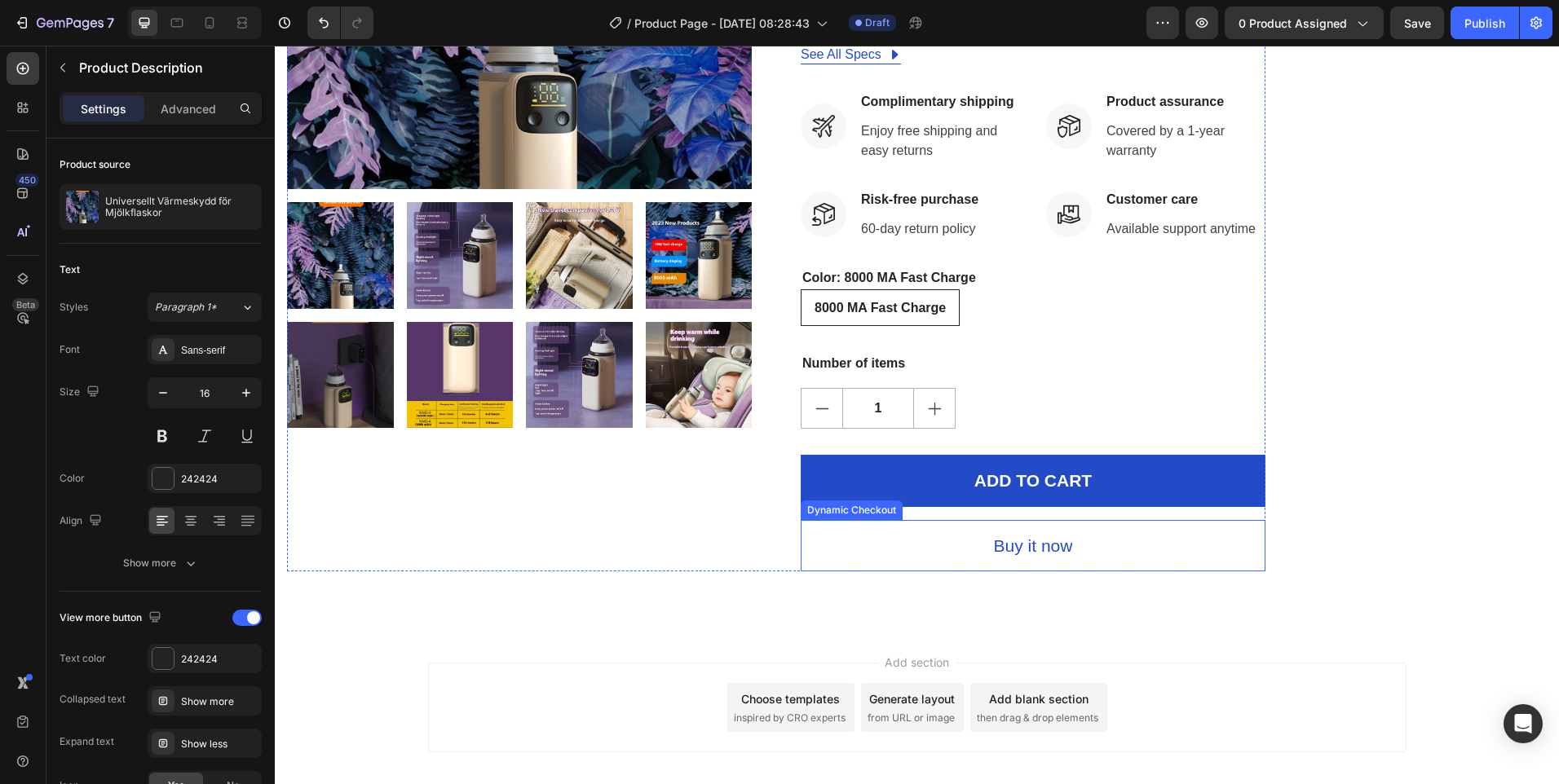
scroll to position [494, 0]
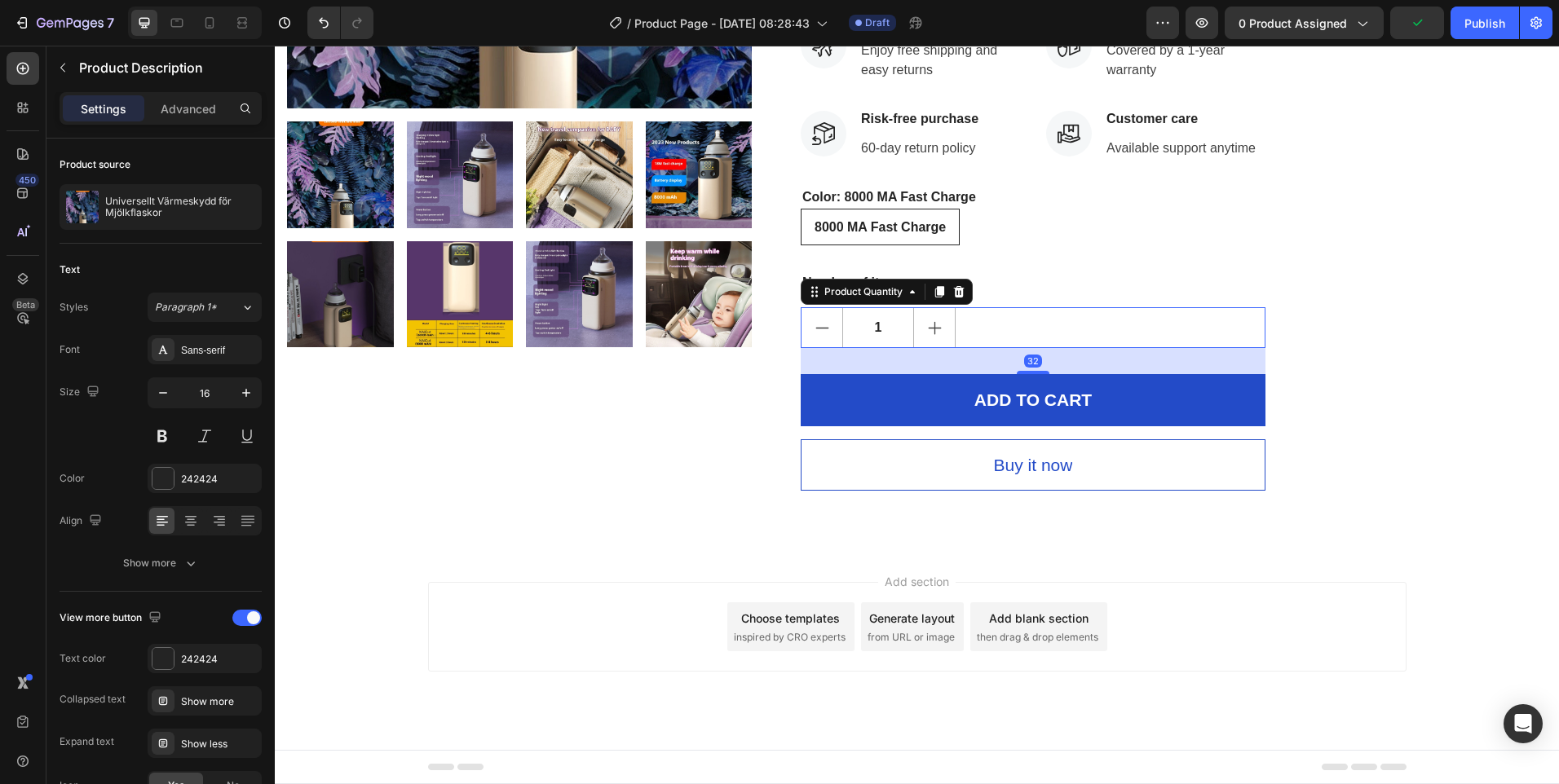
click at [1253, 309] on div "1" at bounding box center [1033, 328] width 465 height 41
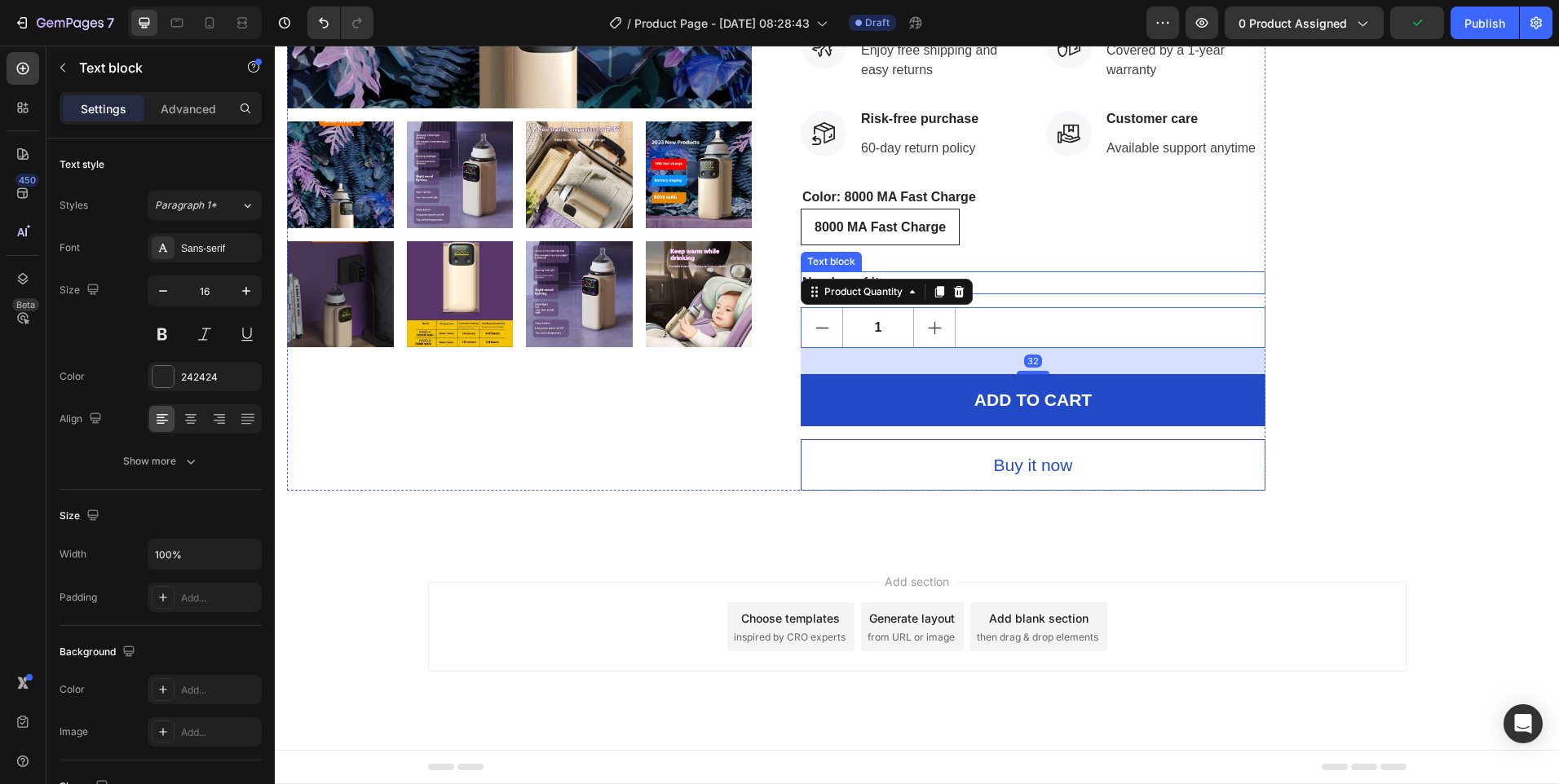
click at [1258, 278] on div "Number of items" at bounding box center [1033, 283] width 465 height 23
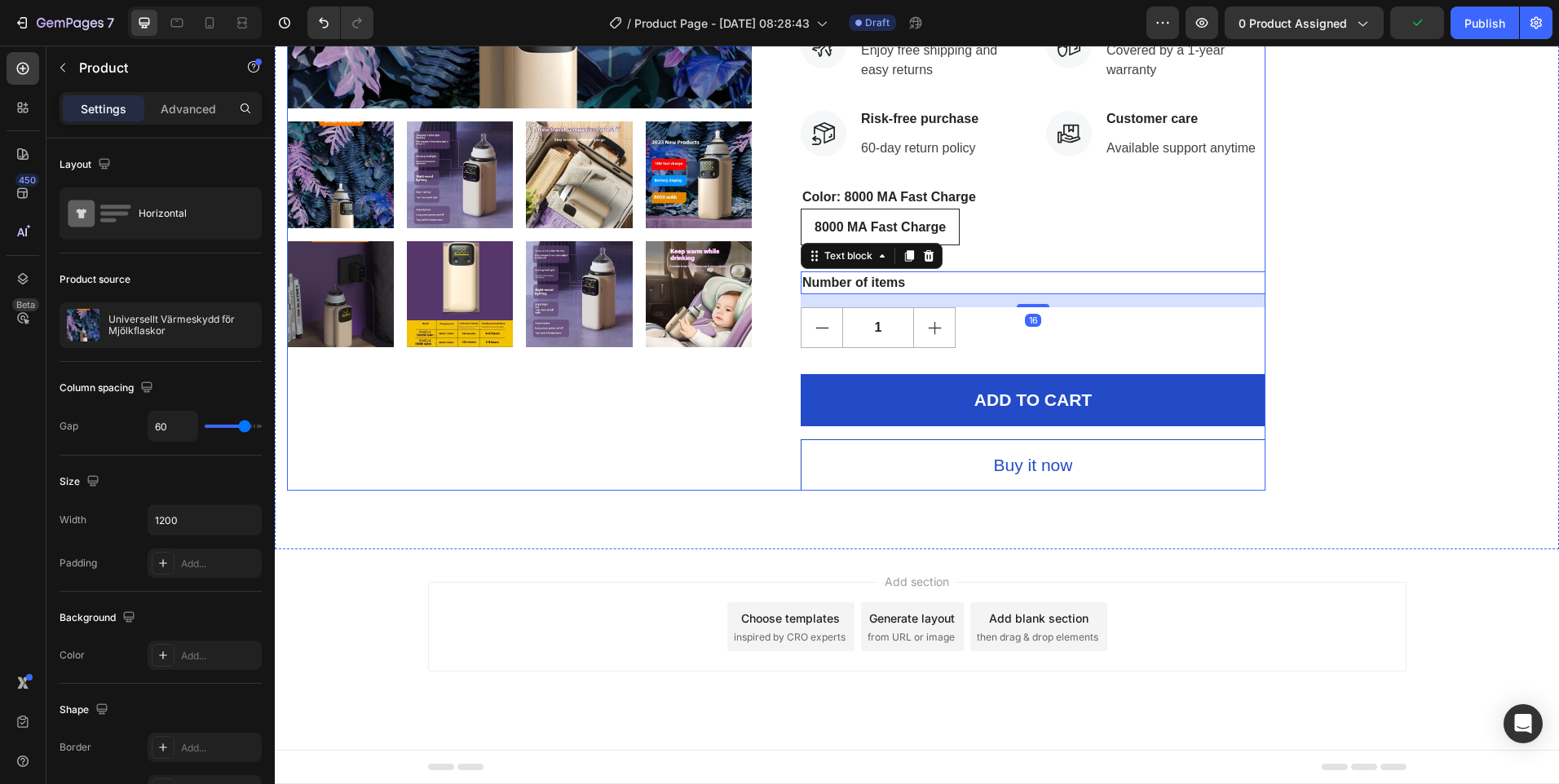
click at [1263, 249] on div "Universellt Värmeskydd för Mjölkflaskor Product Title Icon Icon Icon Icon Icon …" at bounding box center [1033, 67] width 465 height 847
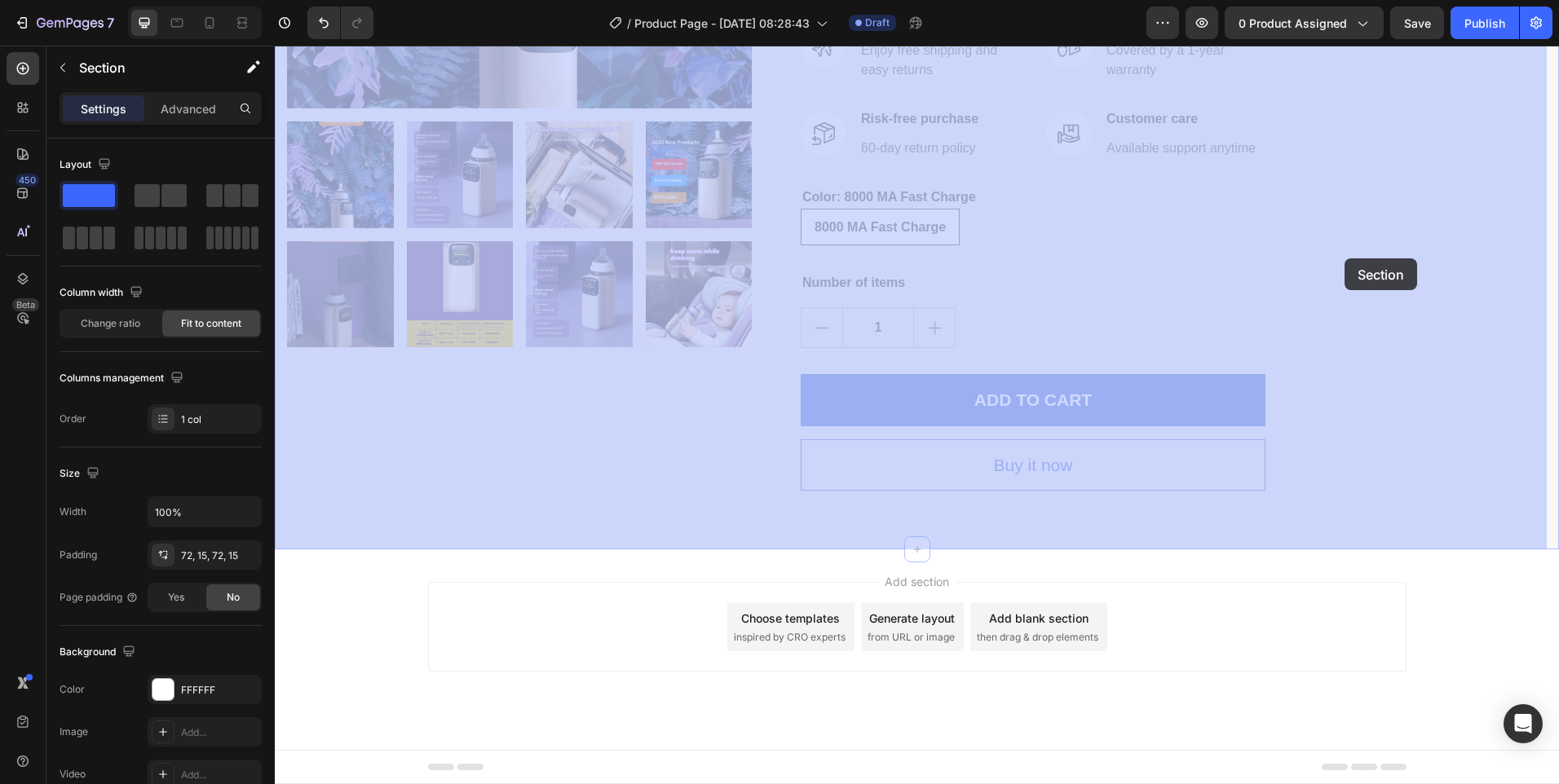
drag, startPoint x: 1266, startPoint y: 246, endPoint x: 1314, endPoint y: 252, distance: 48.4
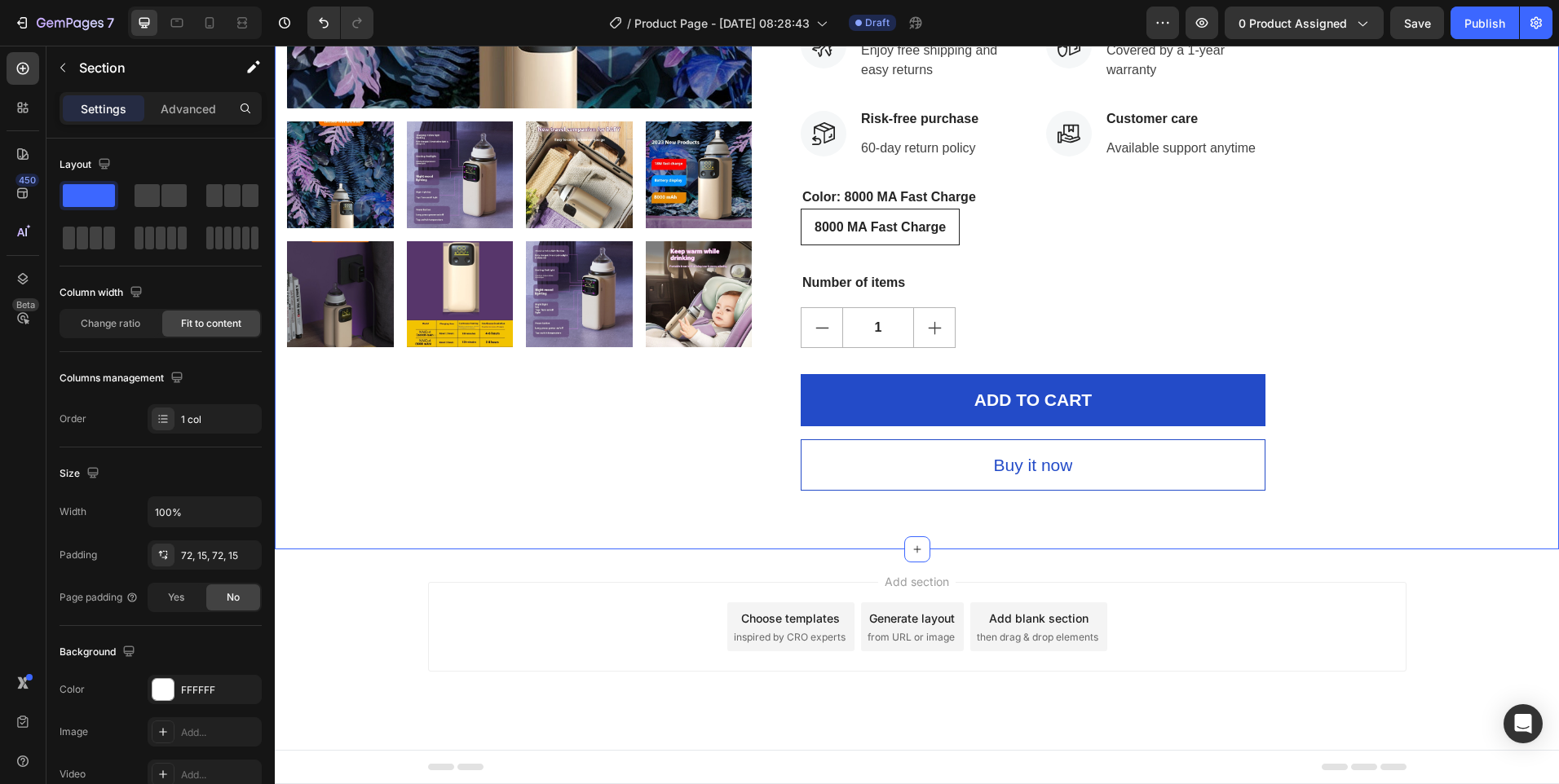
click at [1137, 528] on div "Product Images Universellt Värmeskydd för Mjölkflaskor Product Title Icon Icon …" at bounding box center [916, 67] width 1284 height 964
click at [920, 553] on div at bounding box center [917, 549] width 26 height 26
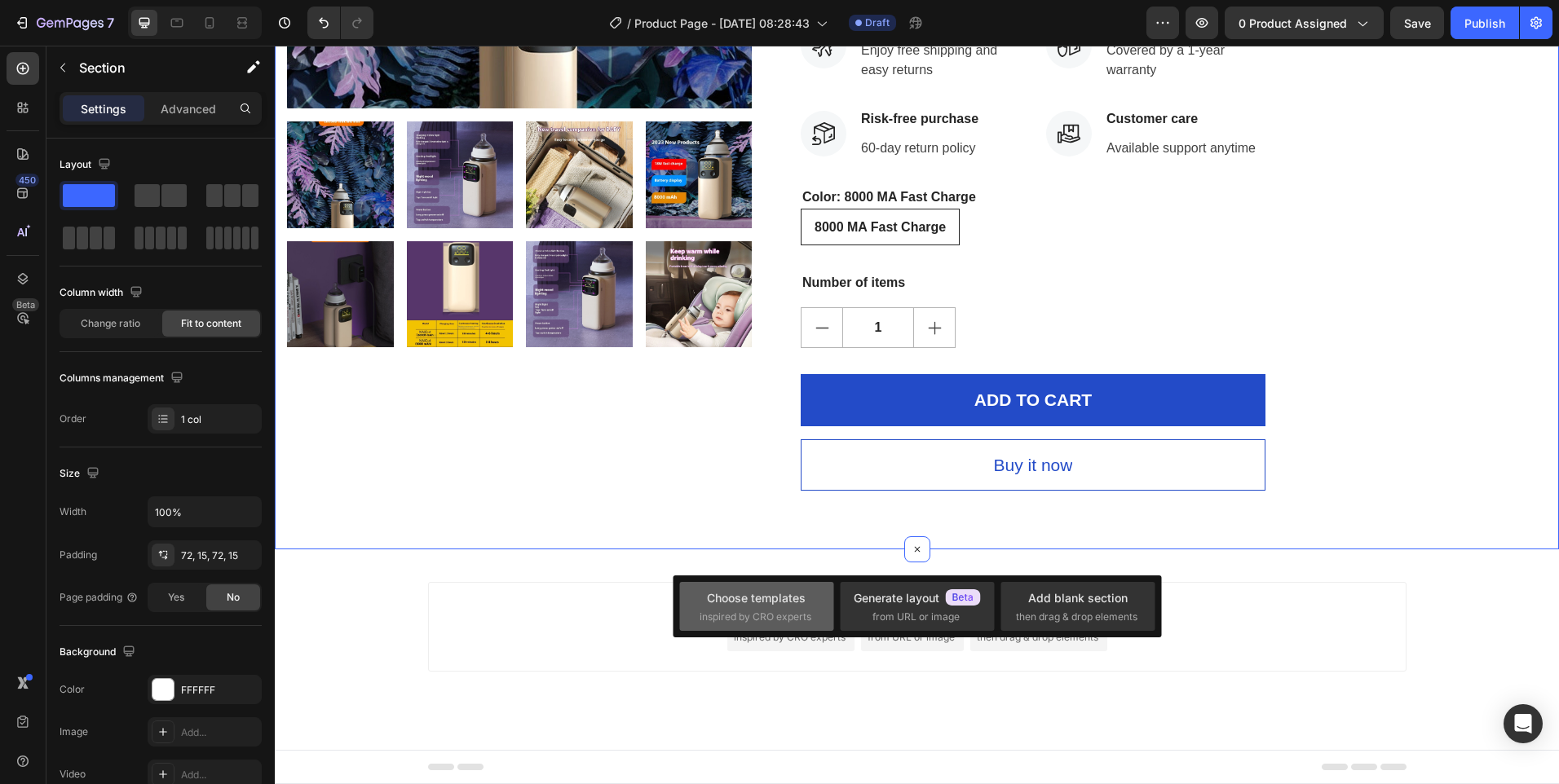
click at [801, 621] on span "inspired by CRO experts" at bounding box center [755, 616] width 112 height 15
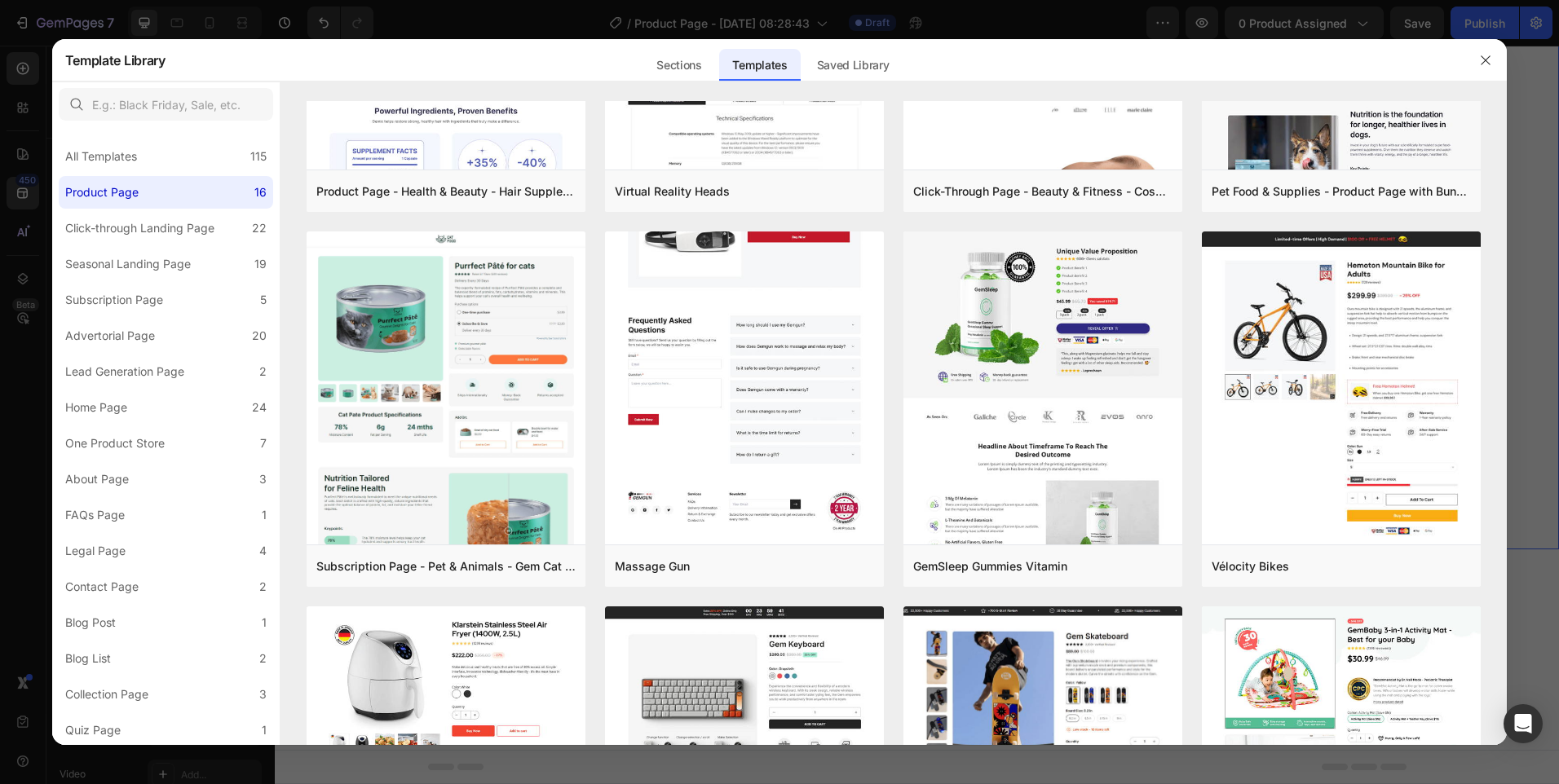
scroll to position [408, 0]
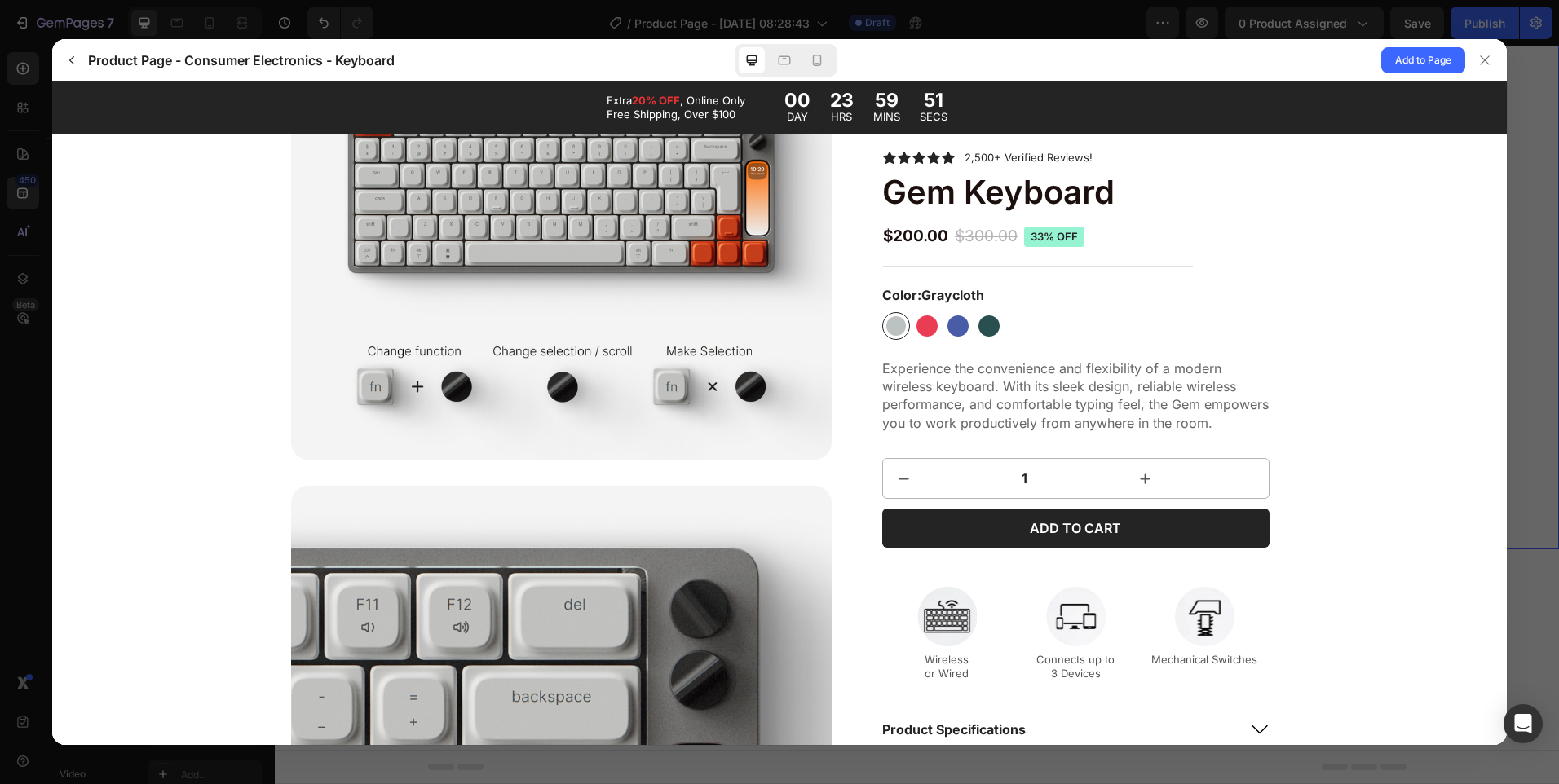
scroll to position [0, 0]
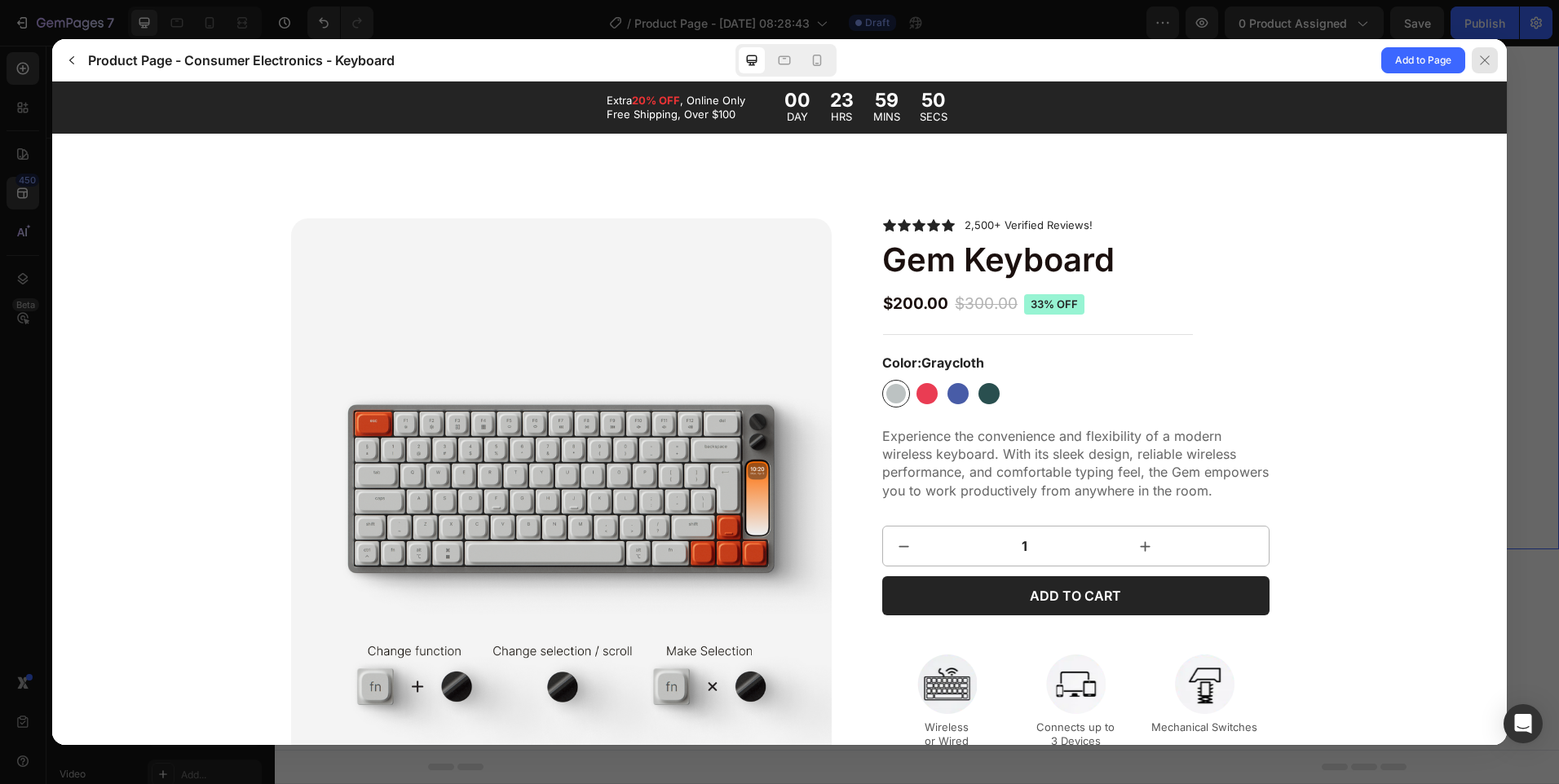
click at [1494, 68] on div at bounding box center [1484, 60] width 26 height 26
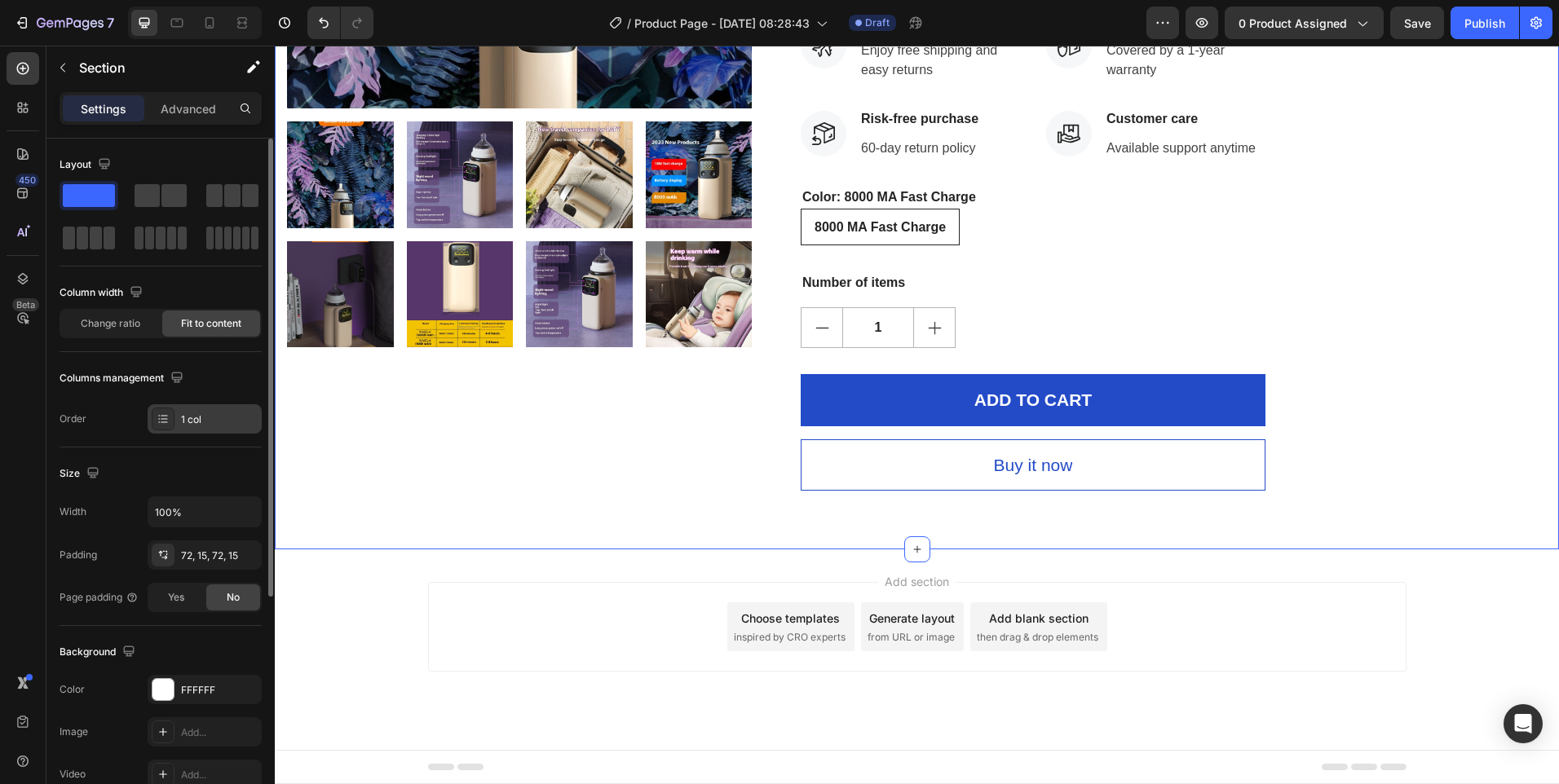
click at [189, 418] on div "1 col" at bounding box center [219, 419] width 77 height 15
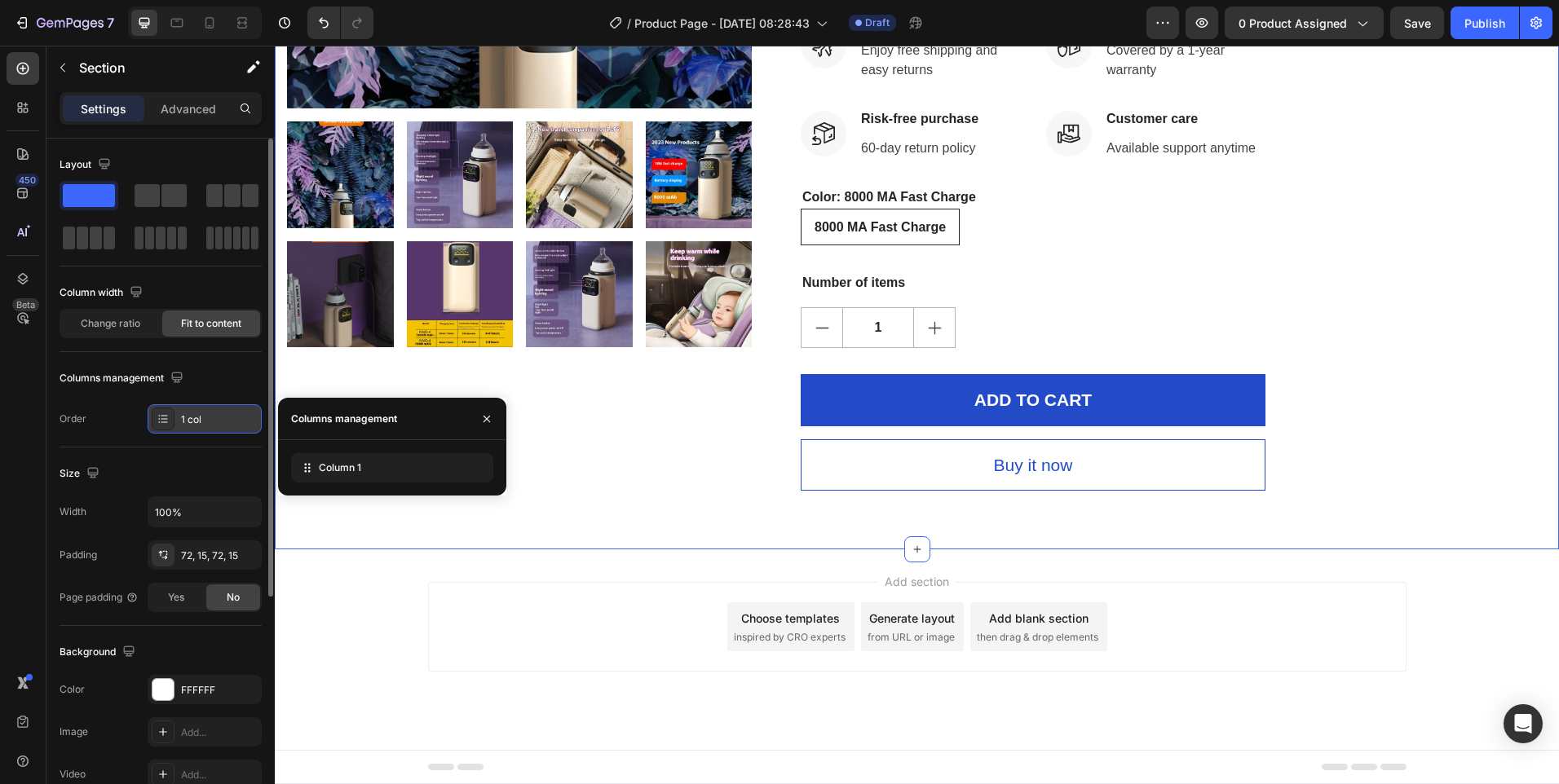
click at [190, 417] on div "1 col" at bounding box center [219, 419] width 77 height 15
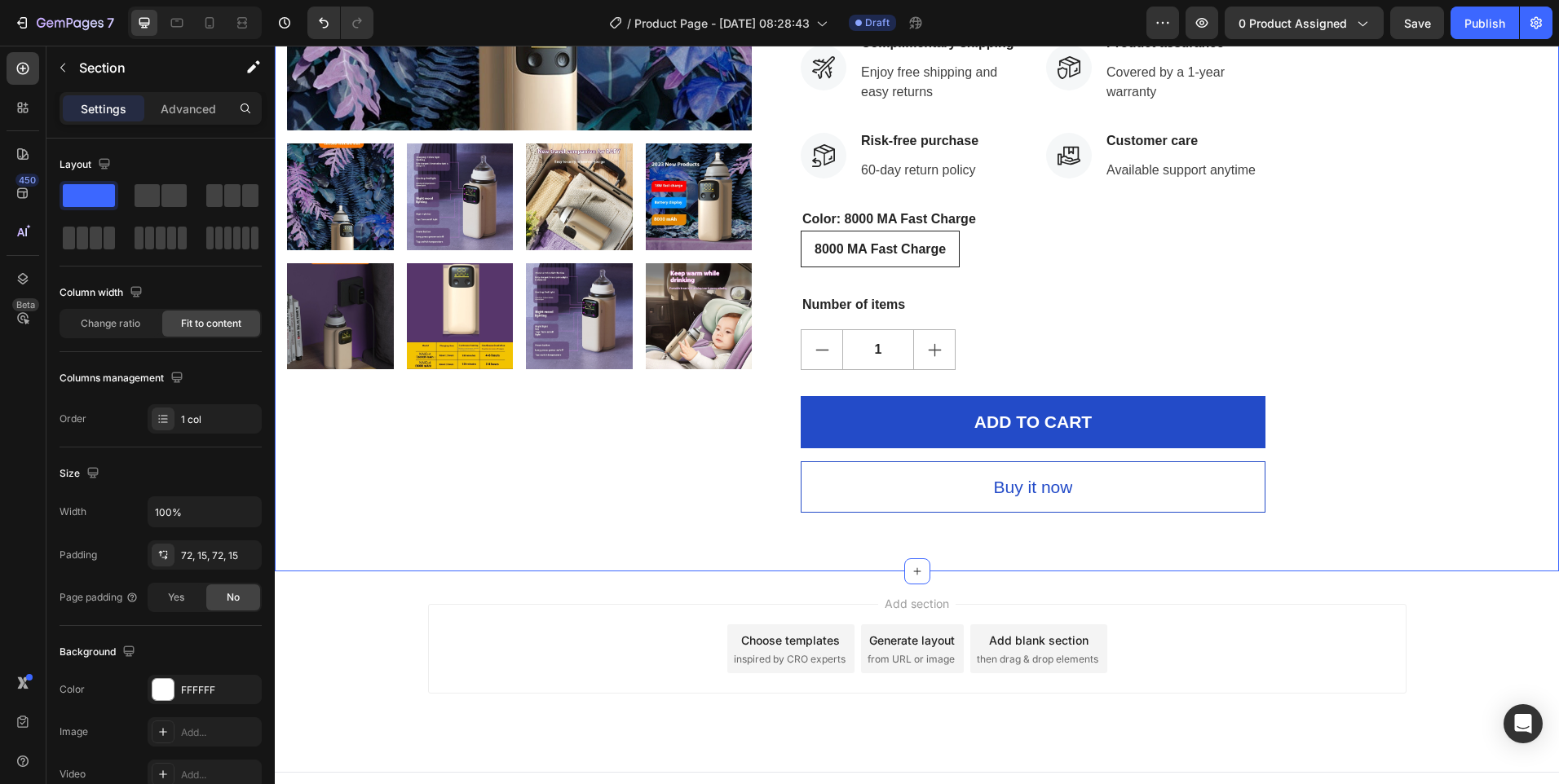
scroll to position [494, 0]
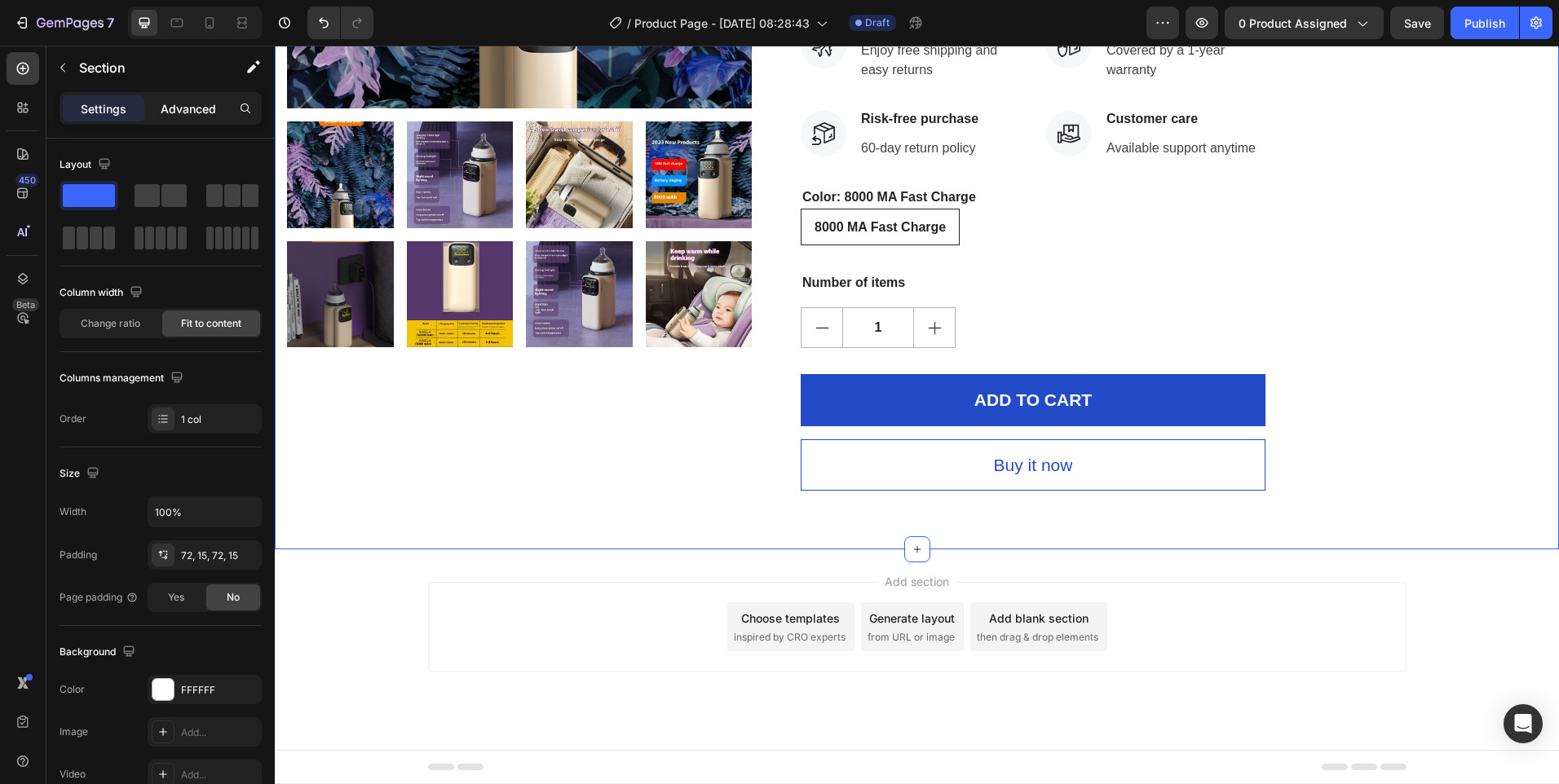
click at [190, 109] on p "Advanced" at bounding box center [188, 109] width 55 height 17
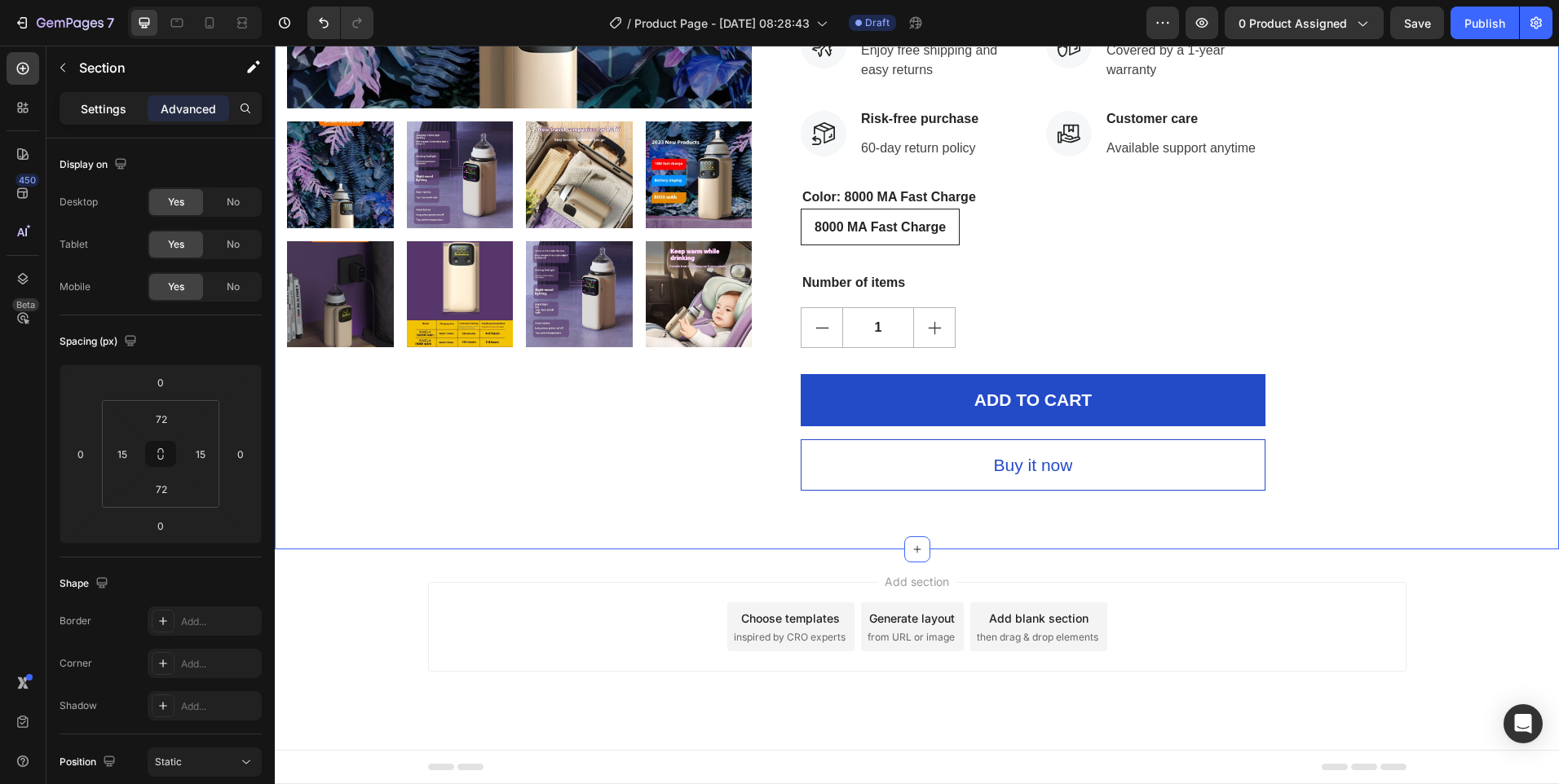
click at [96, 110] on p "Settings" at bounding box center [103, 109] width 46 height 17
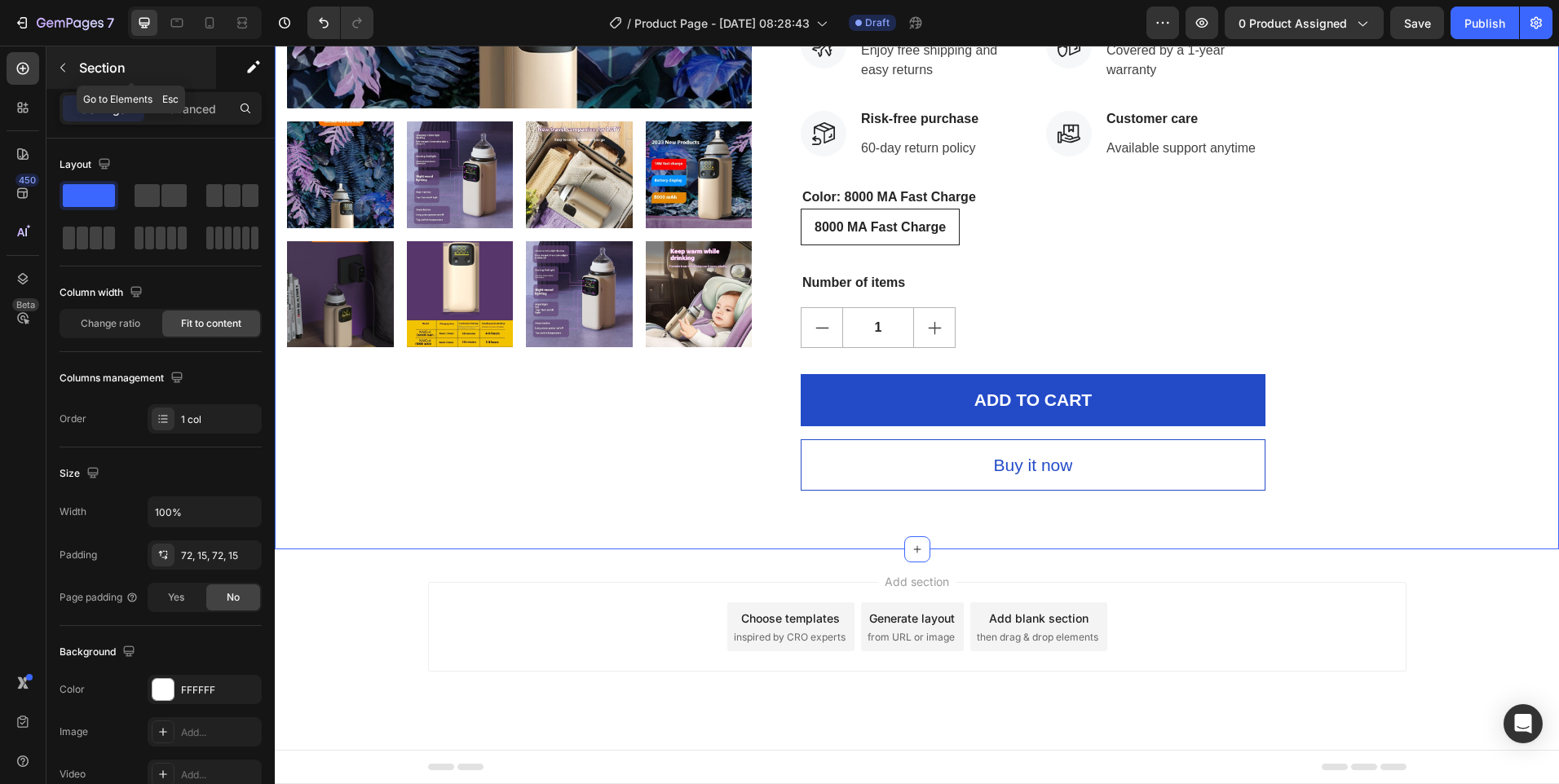
click at [65, 67] on icon "button" at bounding box center [62, 67] width 13 height 13
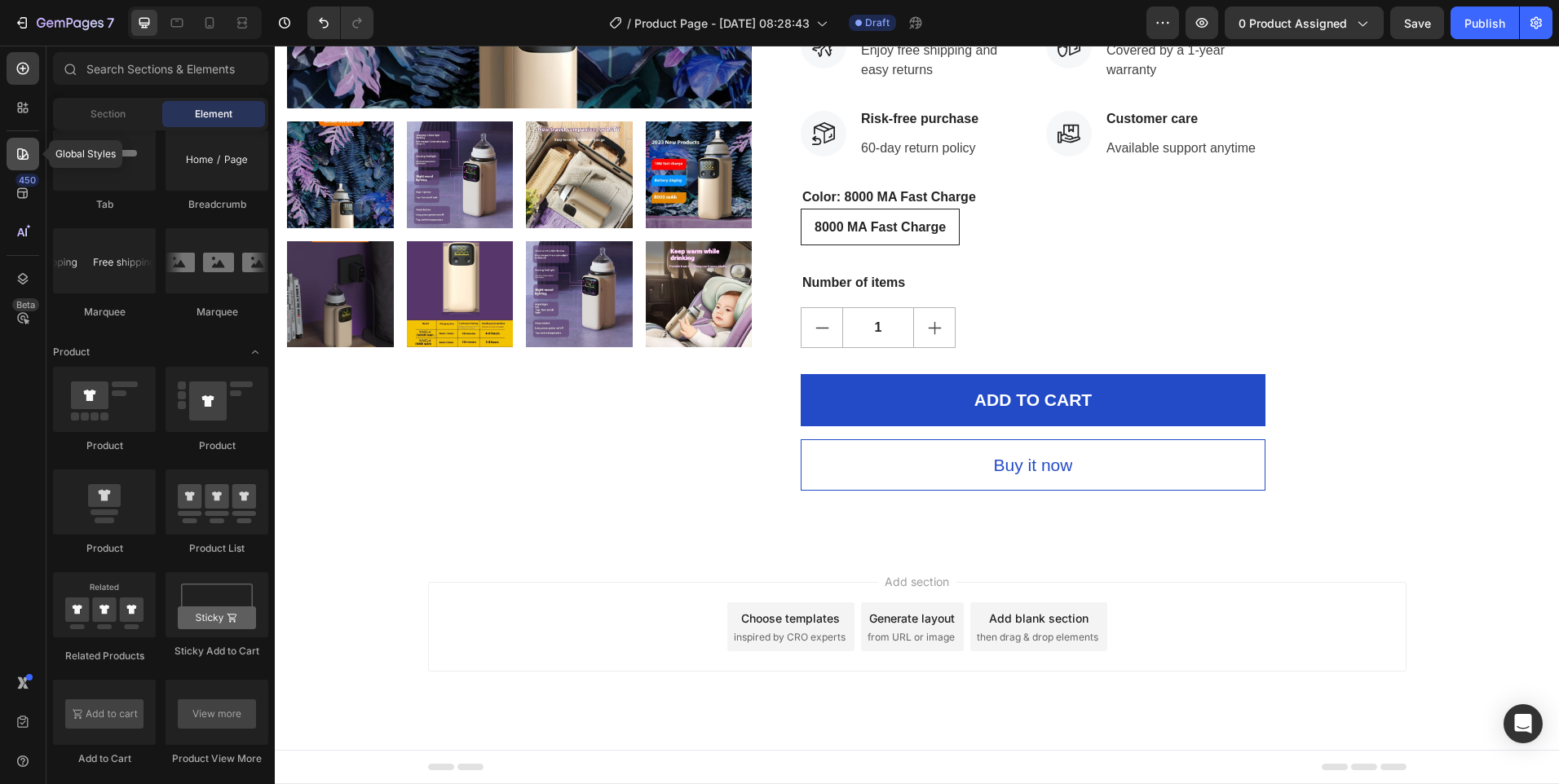
click at [22, 149] on icon at bounding box center [23, 154] width 12 height 12
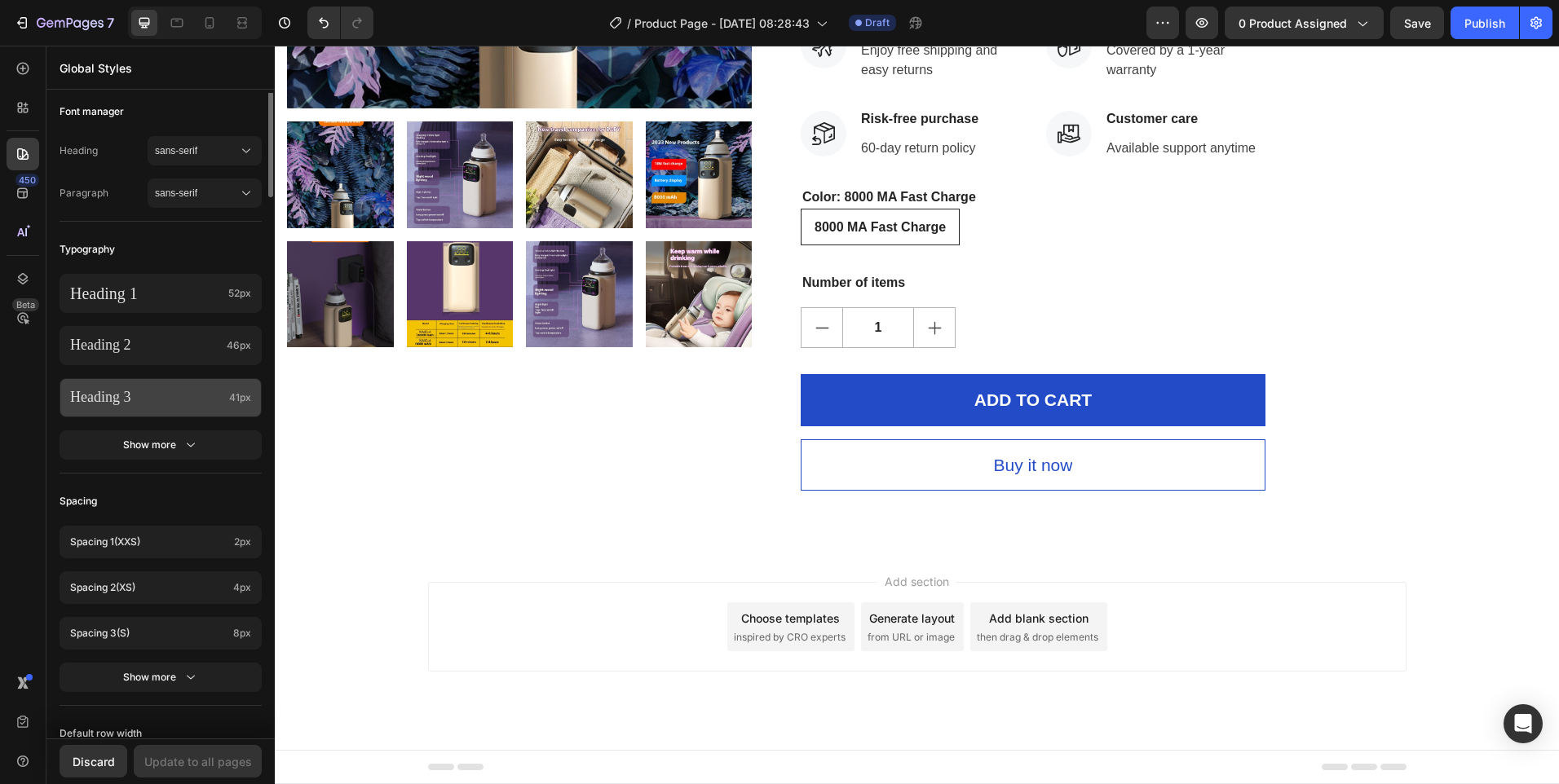
scroll to position [0, 0]
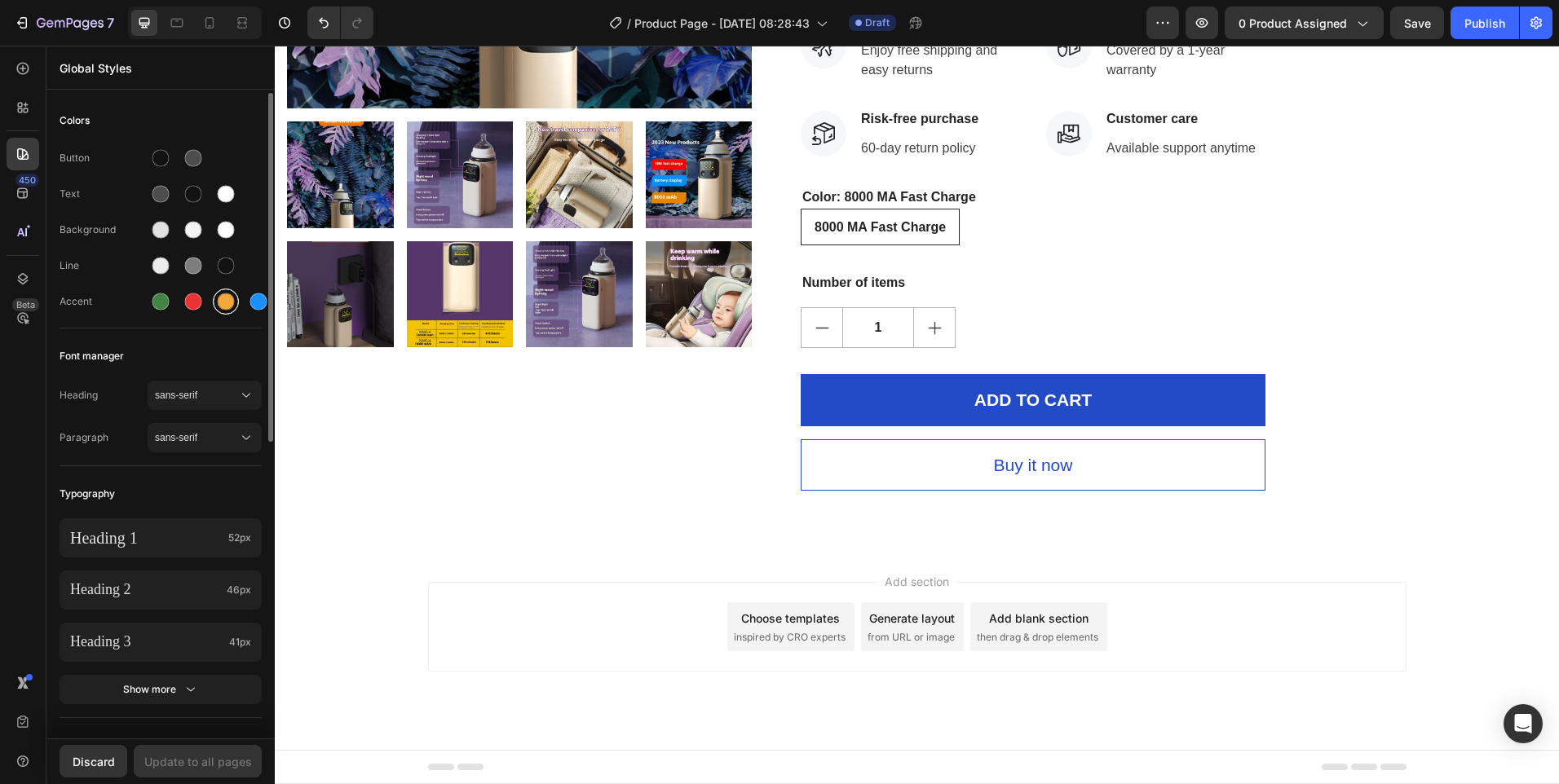
click at [228, 298] on div at bounding box center [226, 302] width 17 height 17
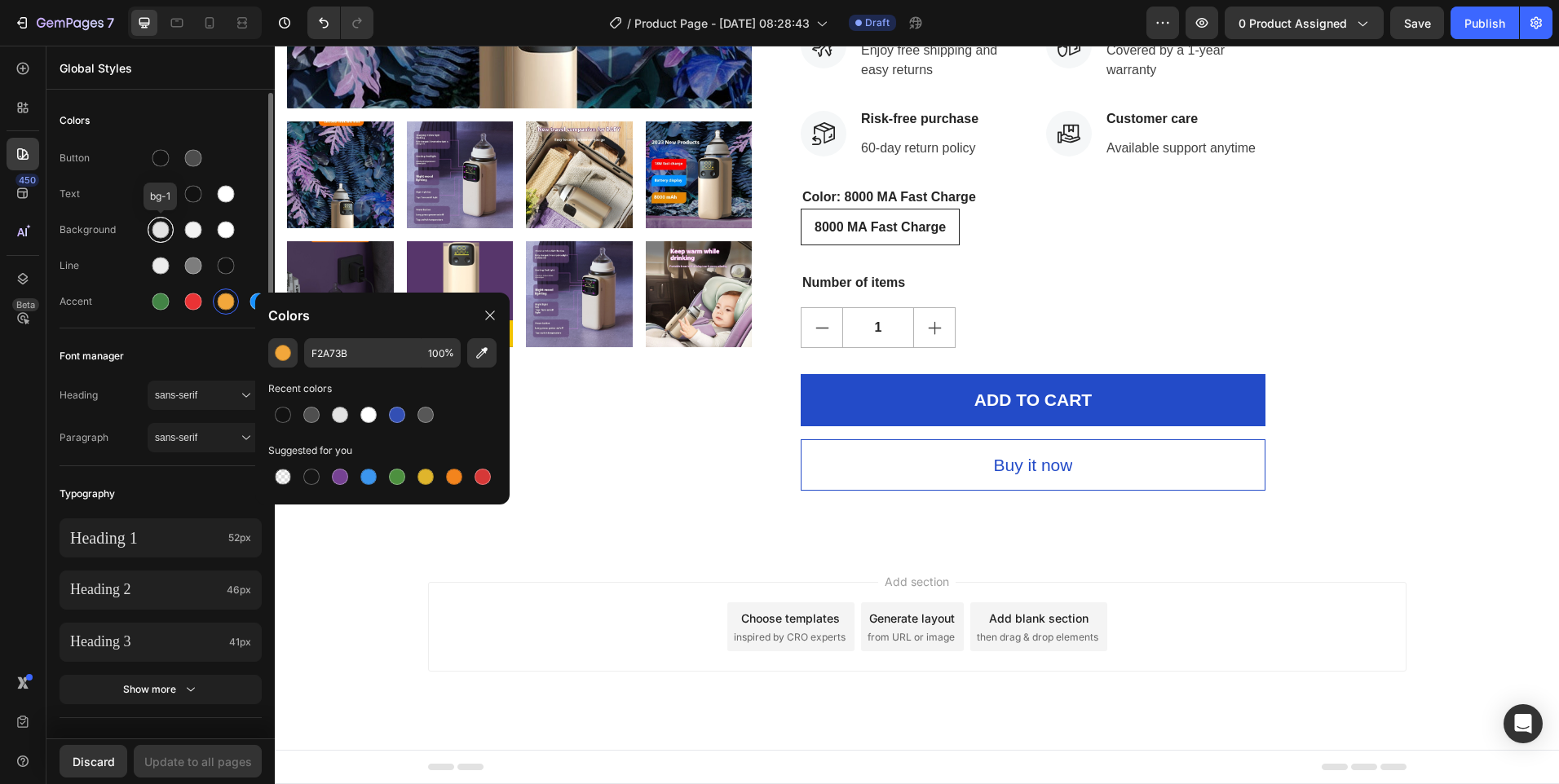
click at [166, 232] on div at bounding box center [161, 231] width 17 height 17
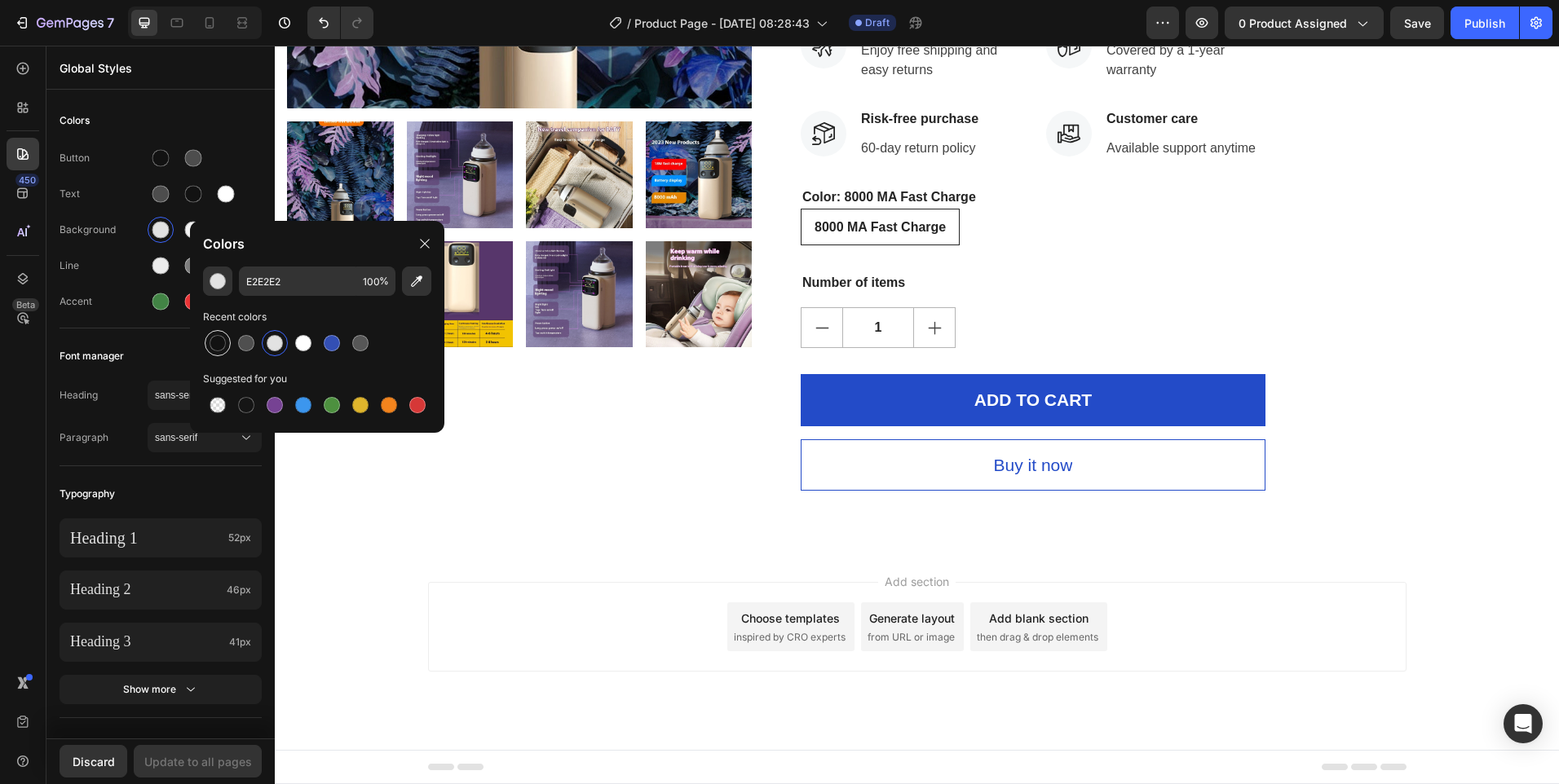
click at [212, 345] on div at bounding box center [217, 343] width 17 height 16
type input "121212"
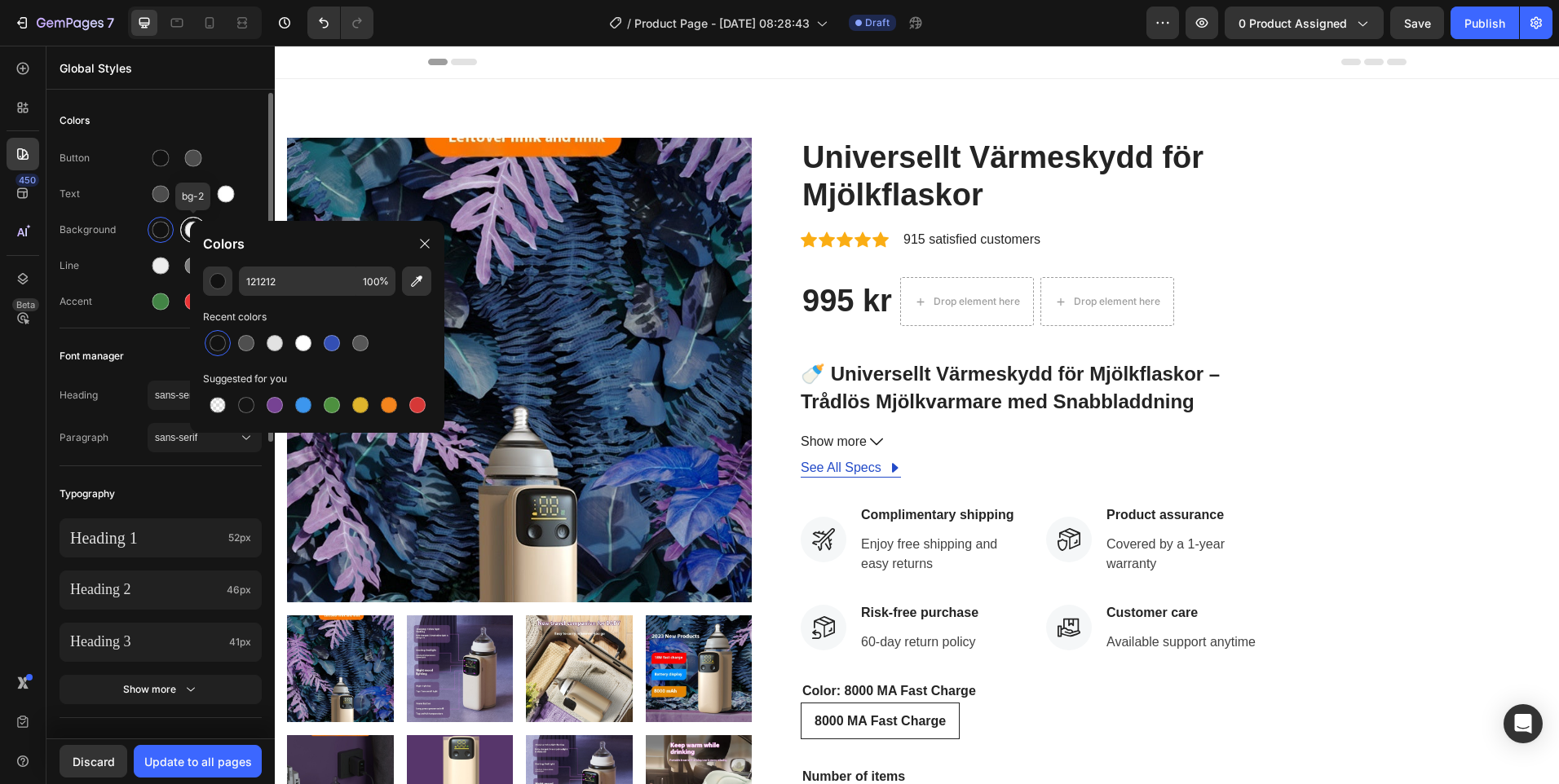
click at [182, 222] on div at bounding box center [193, 229] width 26 height 26
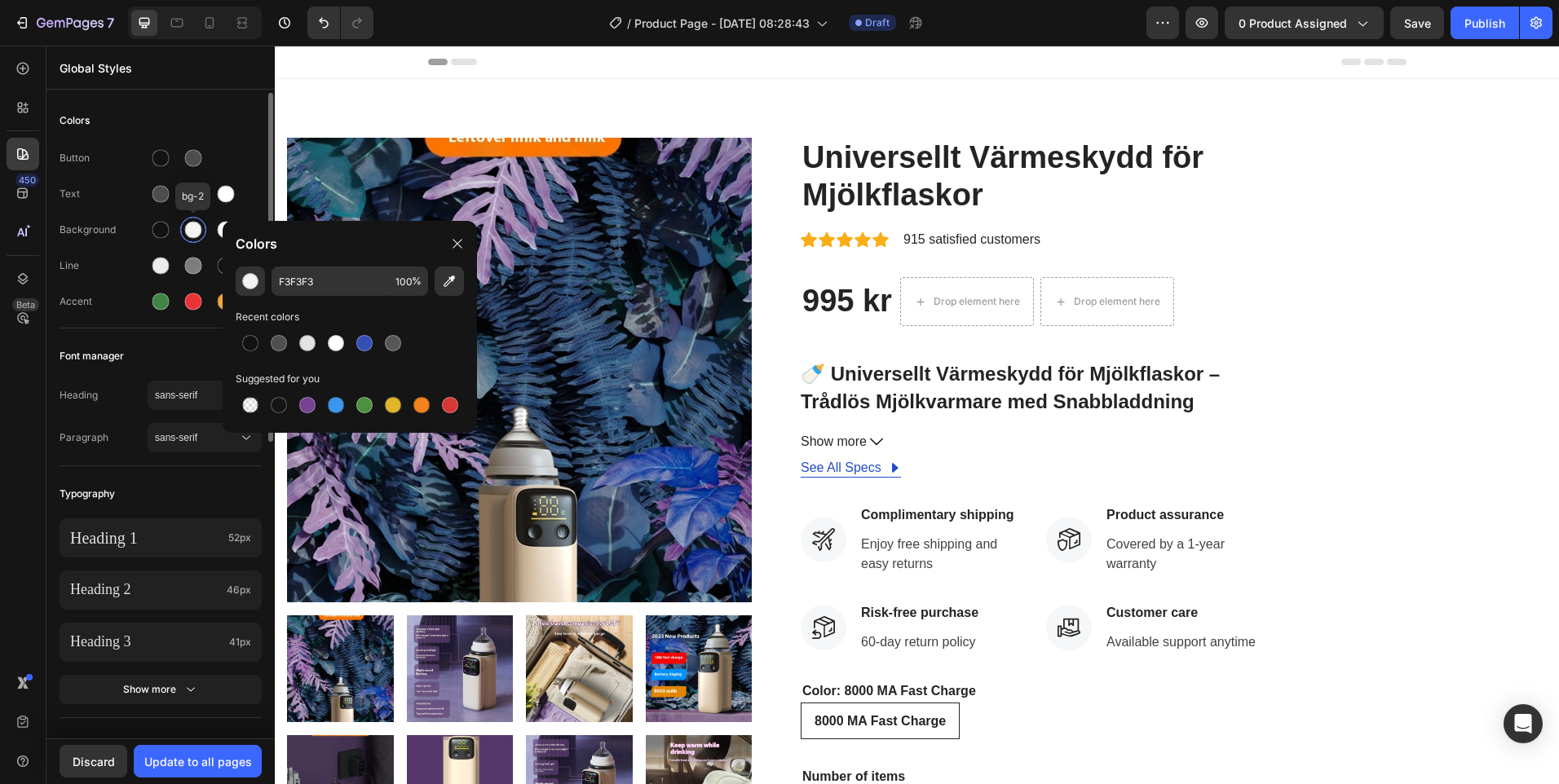
click at [198, 231] on div at bounding box center [194, 231] width 17 height 17
click at [257, 343] on div at bounding box center [250, 343] width 17 height 16
type input "121212"
click at [219, 229] on div at bounding box center [226, 231] width 17 height 17
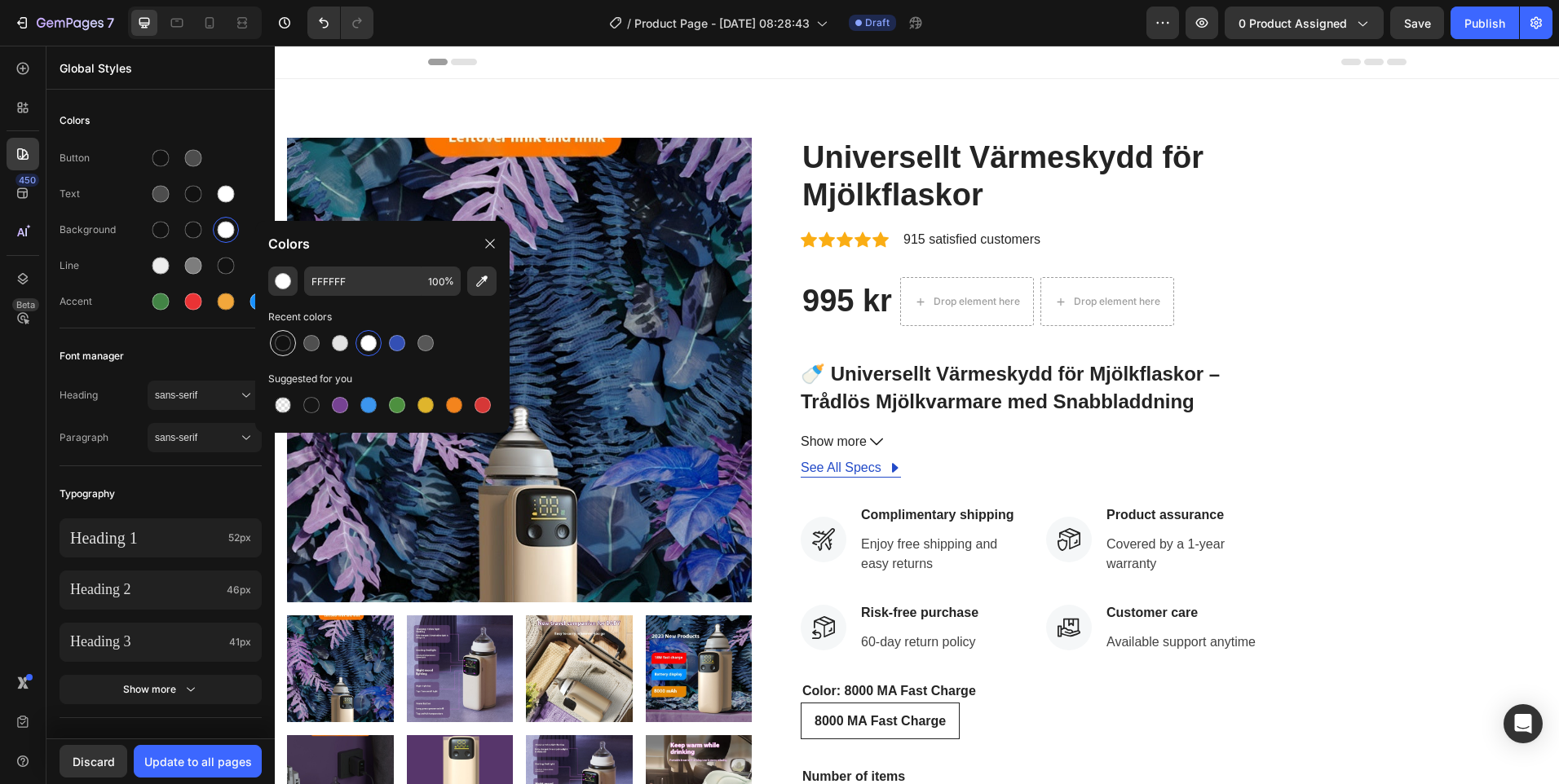
click at [282, 346] on div at bounding box center [282, 343] width 17 height 16
type input "121212"
click at [243, 139] on div "Button Text Background Line Accent" at bounding box center [160, 231] width 202 height 192
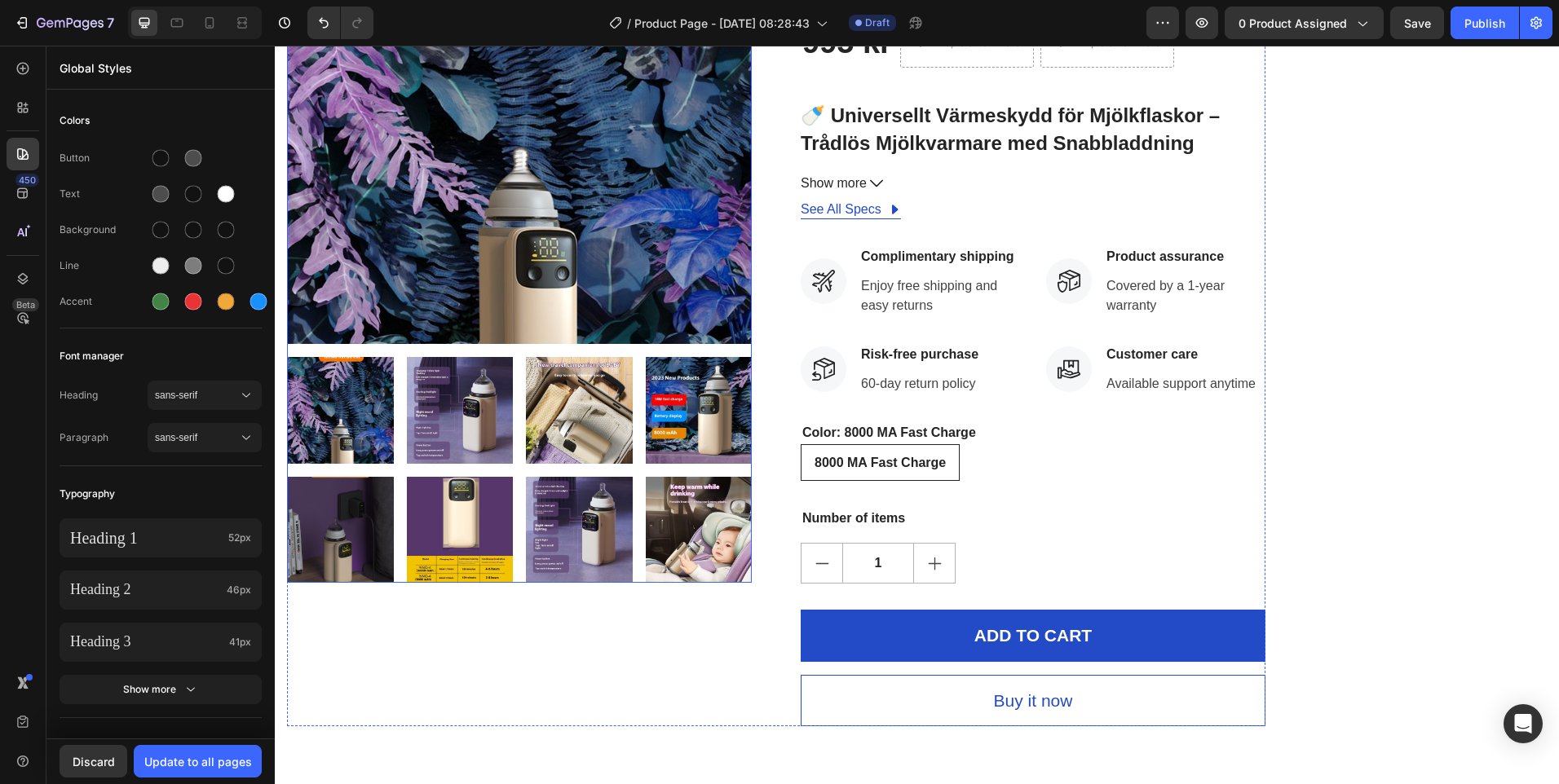
scroll to position [494, 0]
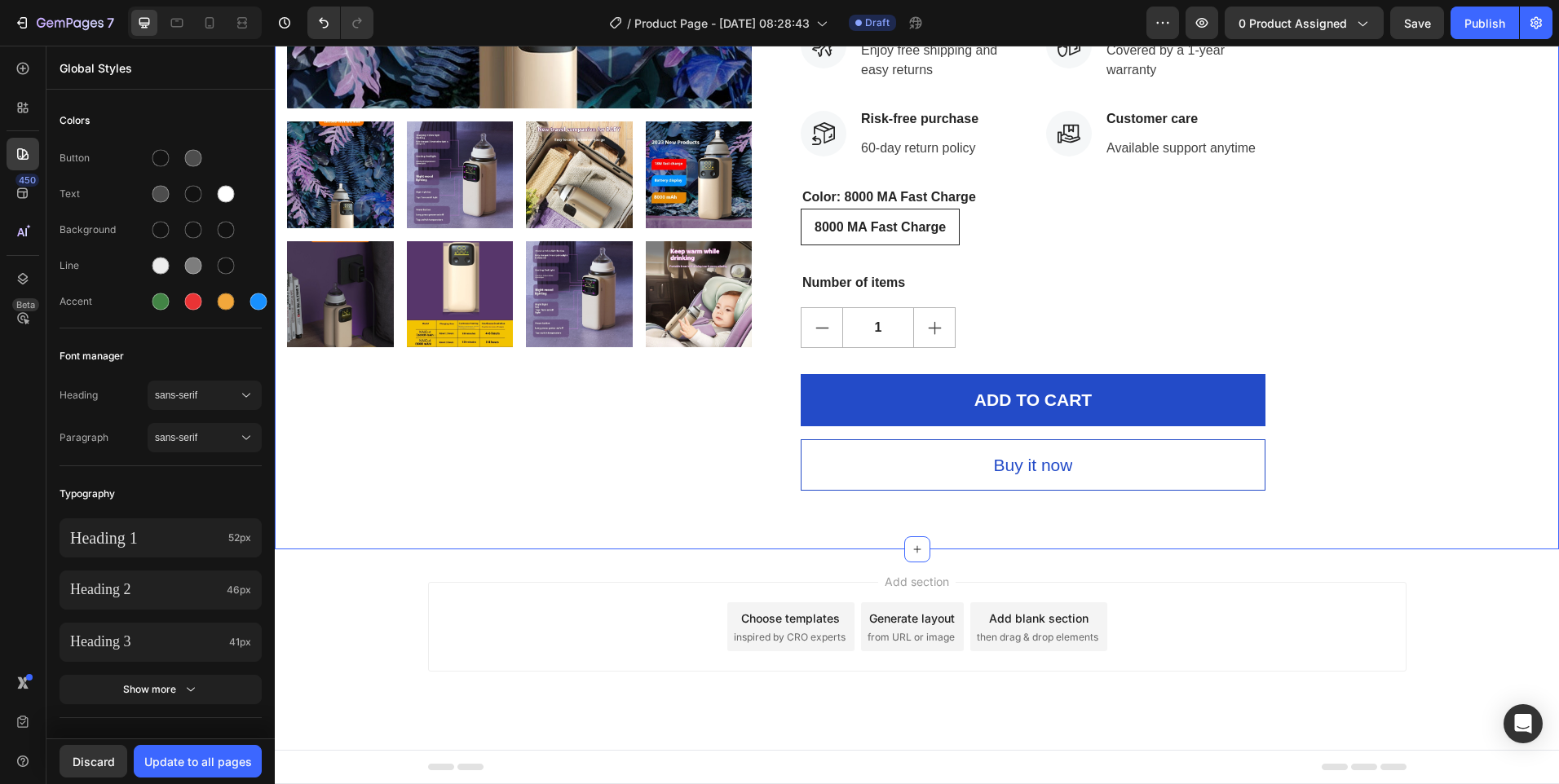
click at [1301, 365] on div "Product Images Universellt Värmeskydd för Mjölkflaskor Product Title Icon Icon …" at bounding box center [916, 67] width 1284 height 964
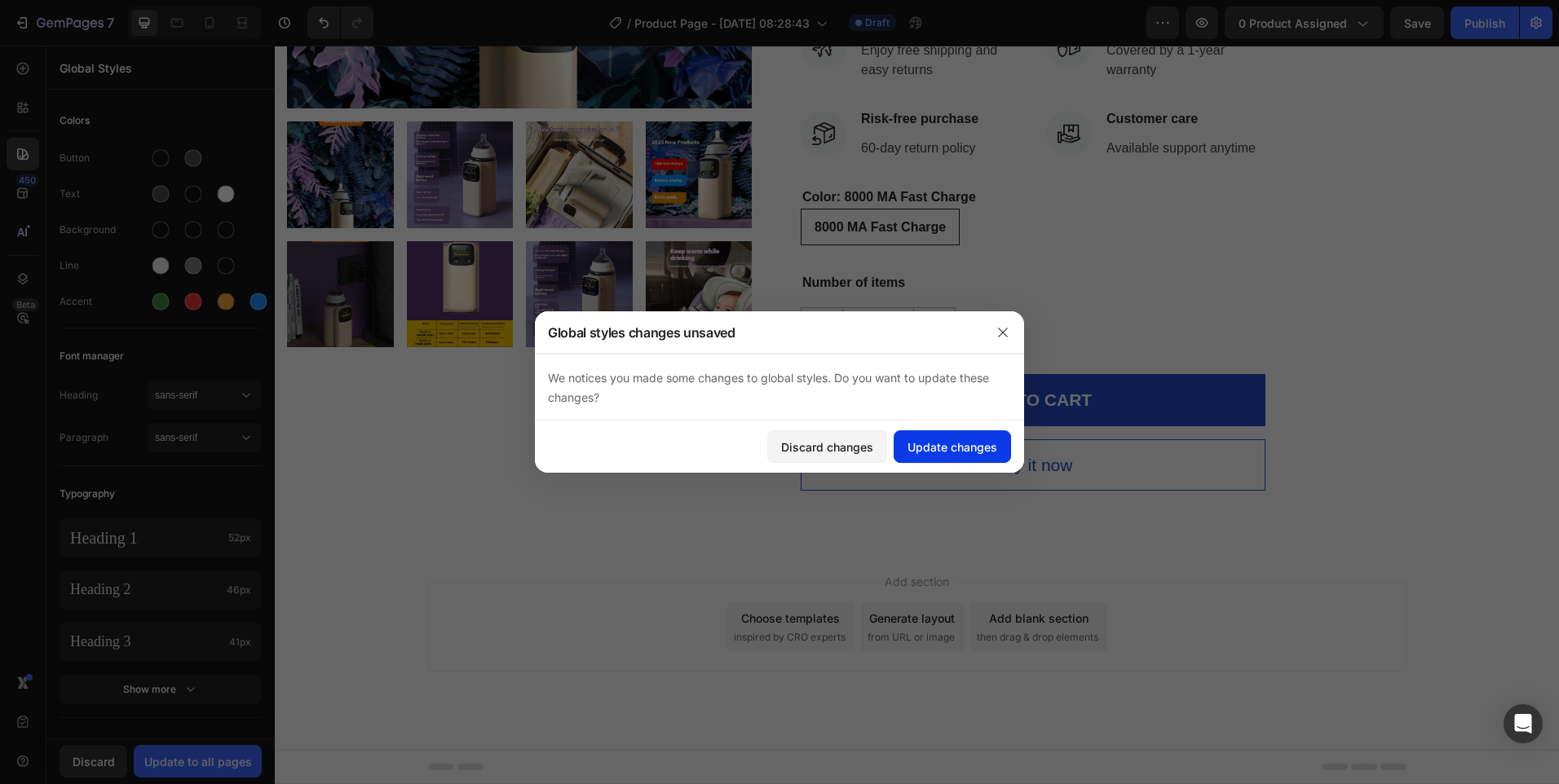
click at [967, 450] on div "Update changes" at bounding box center [952, 447] width 89 height 17
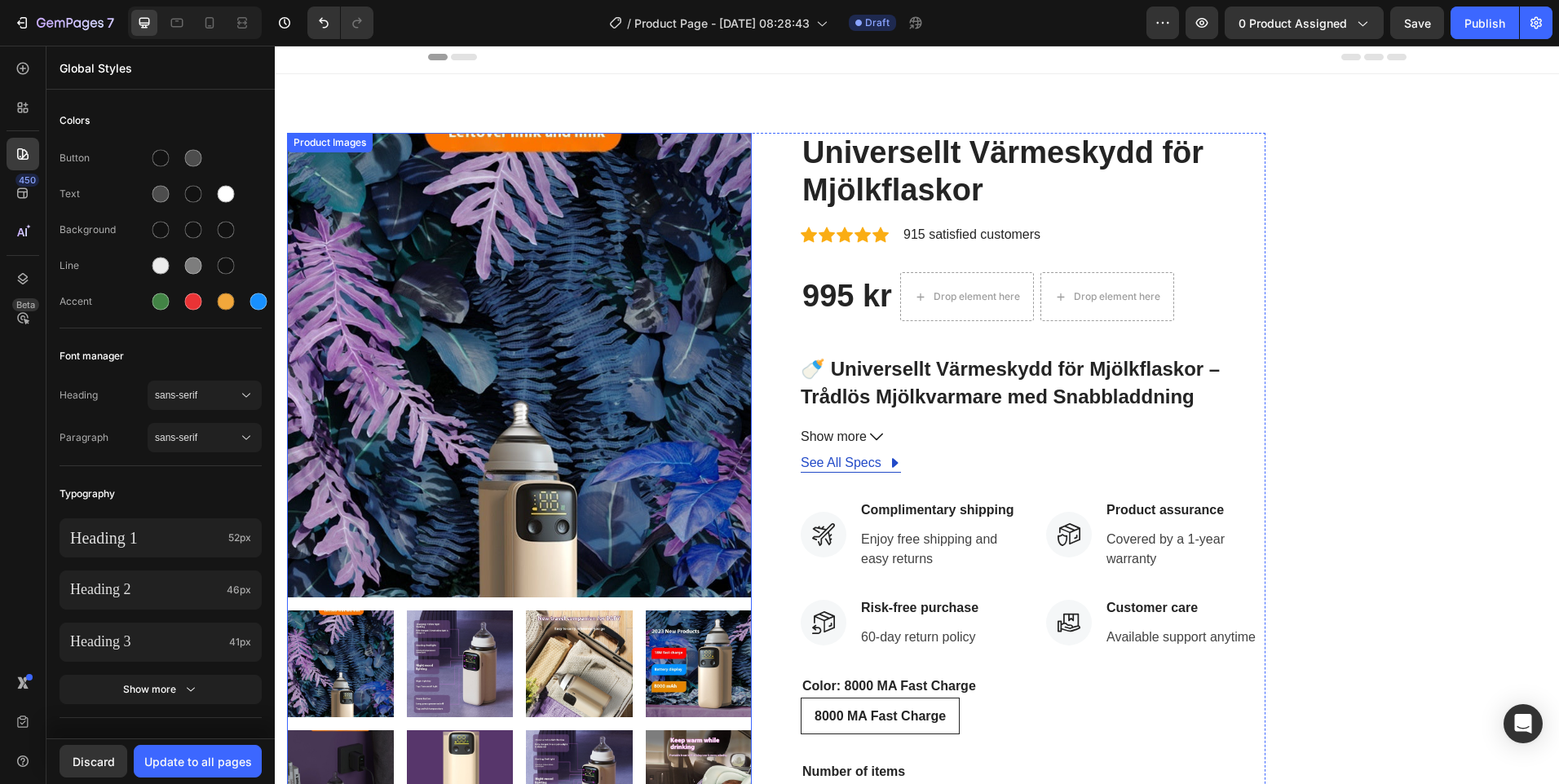
scroll to position [0, 0]
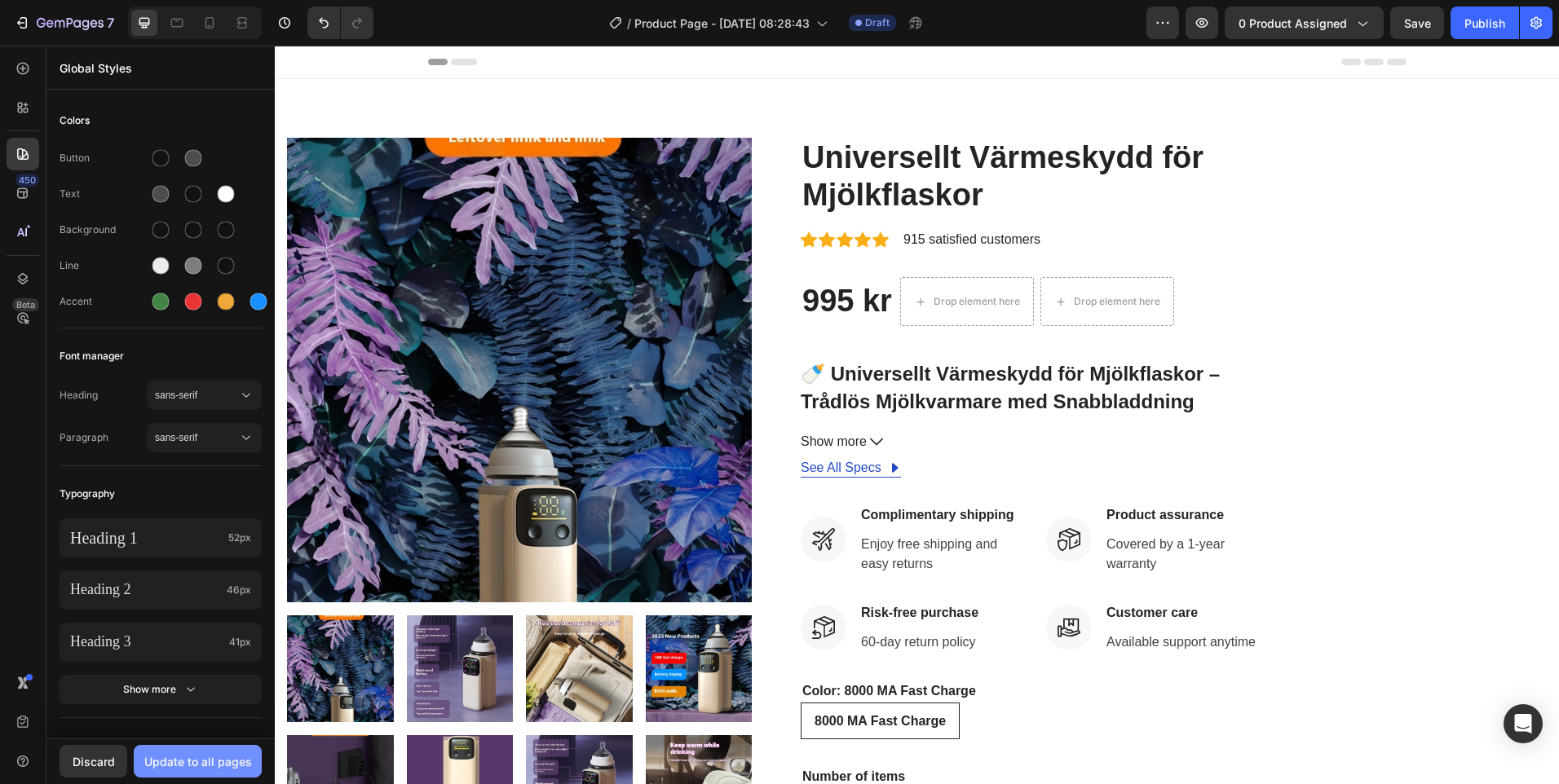
click at [220, 767] on div "Update to all pages" at bounding box center [198, 762] width 108 height 17
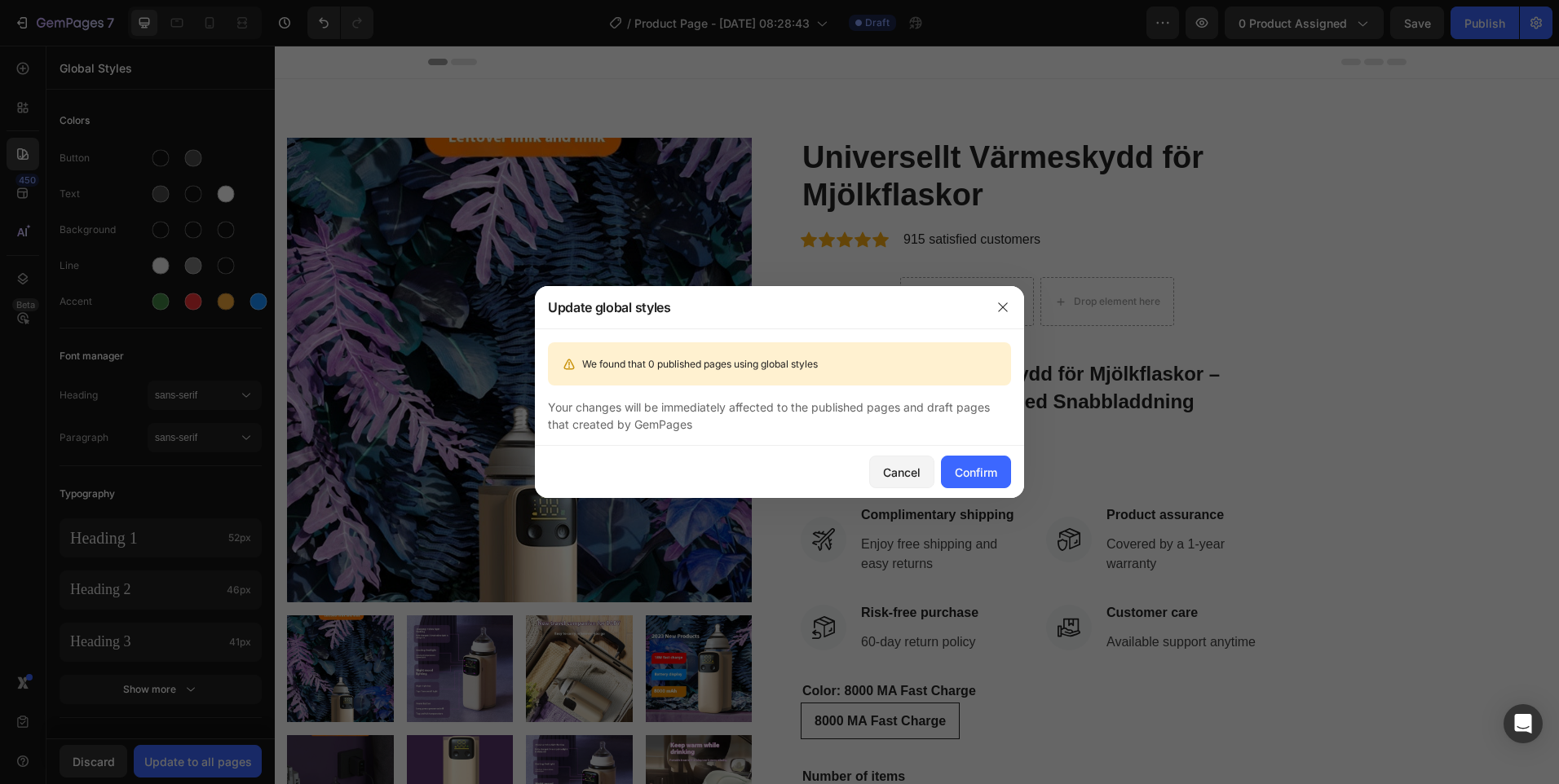
click at [990, 492] on div "Cancel Confirm" at bounding box center [780, 473] width 489 height 52
click at [992, 482] on button "Confirm" at bounding box center [976, 473] width 70 height 33
click at [997, 473] on button "Confirm" at bounding box center [976, 473] width 70 height 33
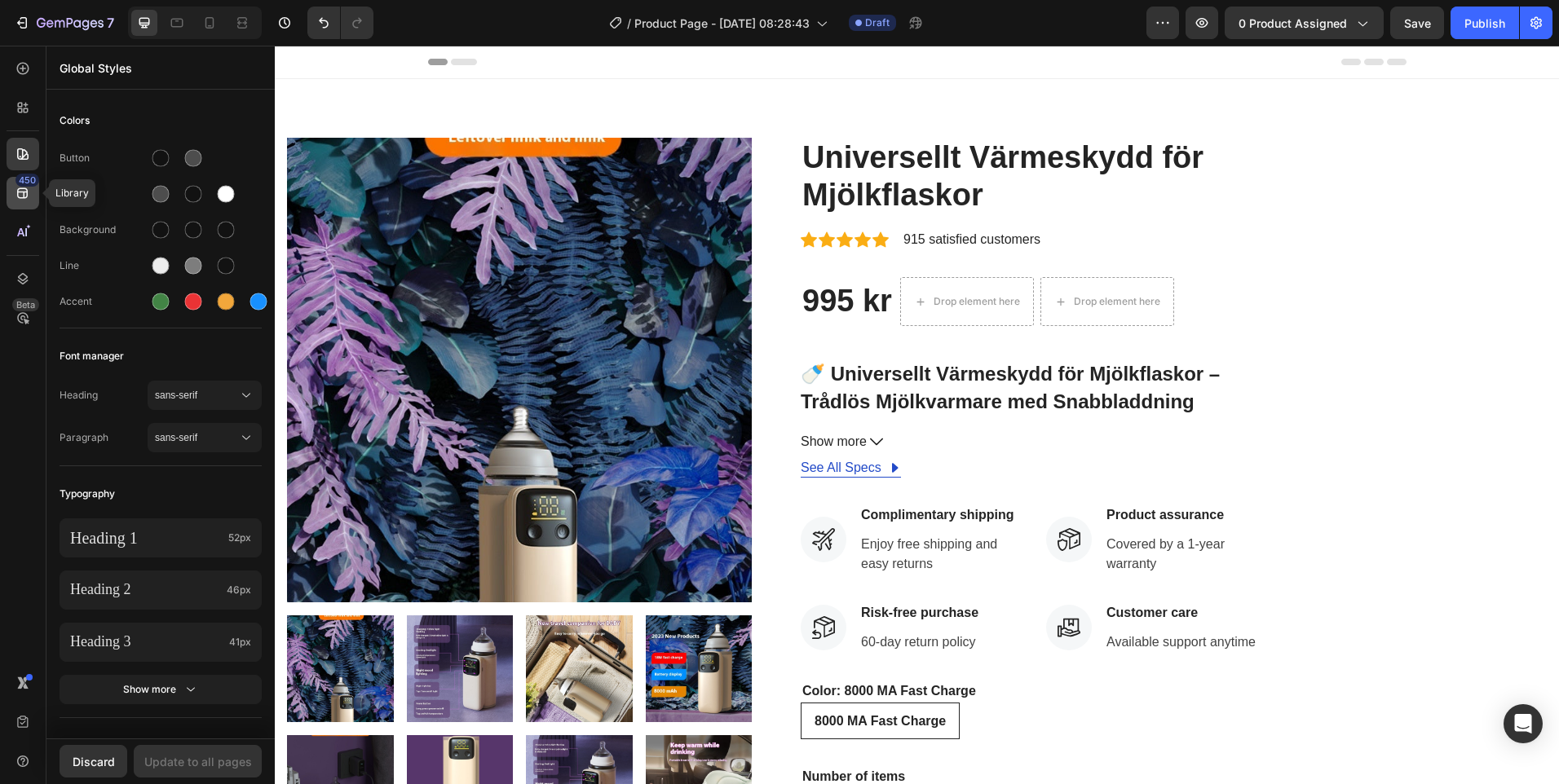
click at [23, 199] on icon at bounding box center [22, 193] width 17 height 16
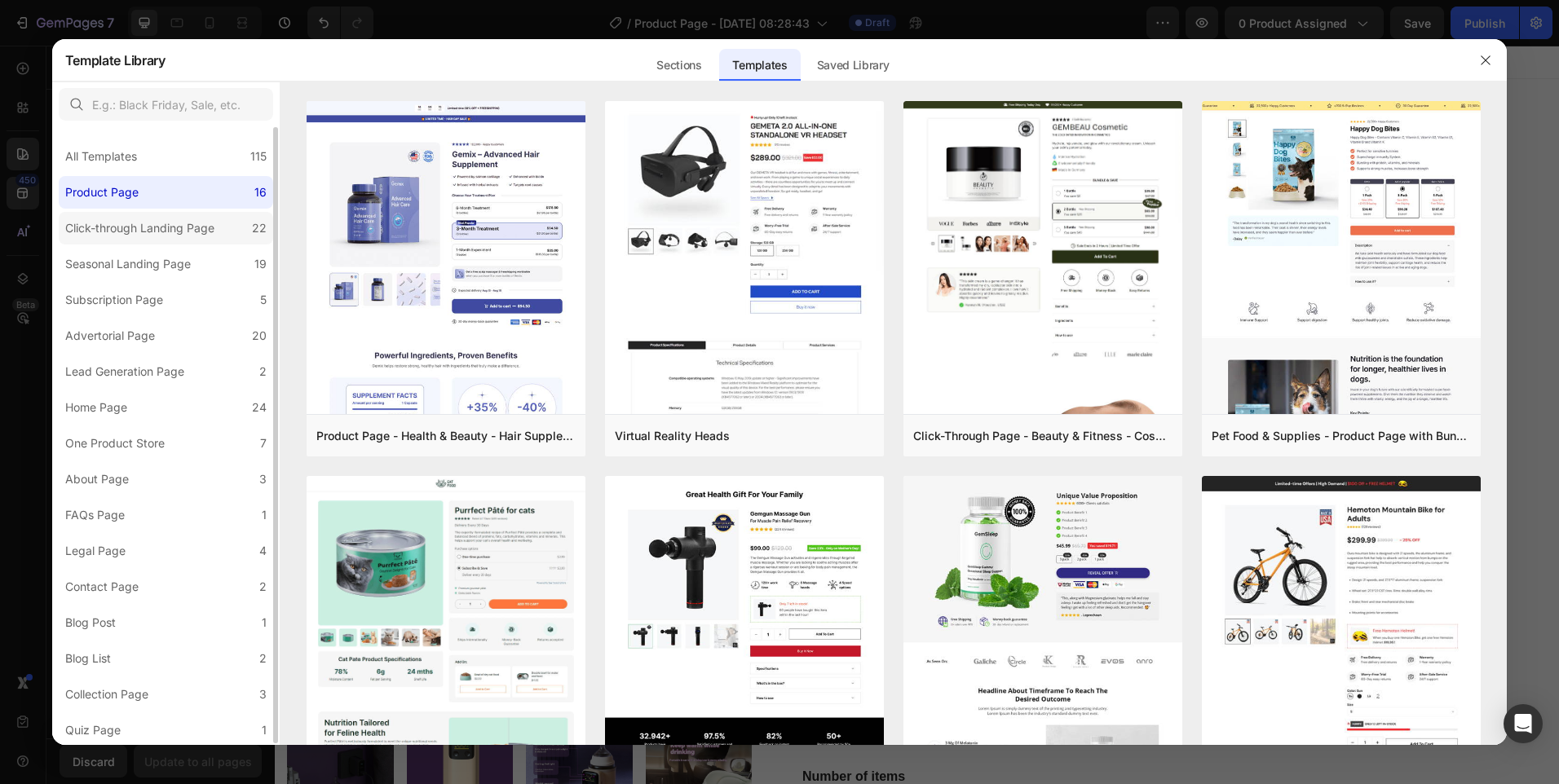
click at [166, 225] on div "Click-through Landing Page" at bounding box center [140, 228] width 149 height 19
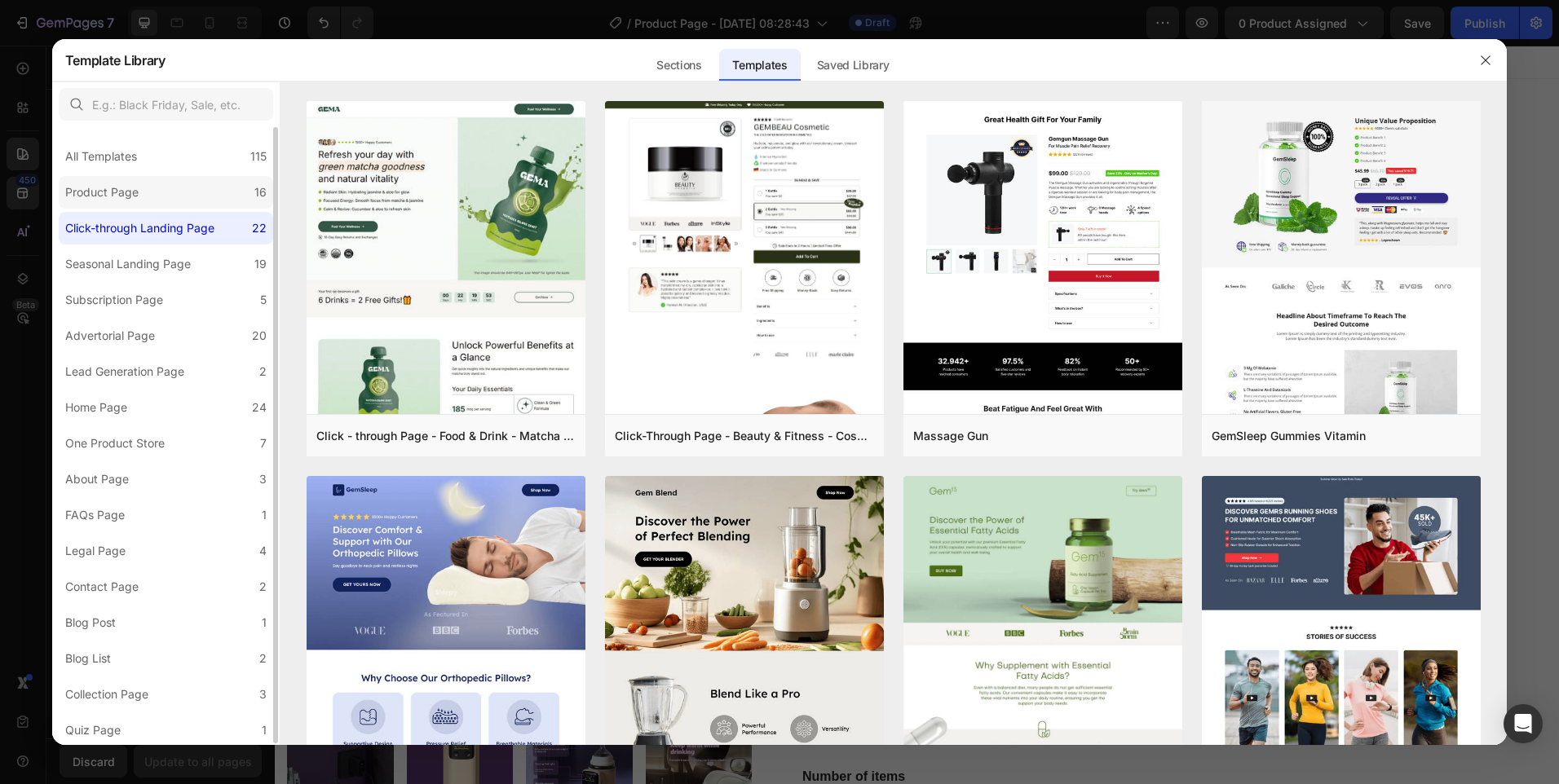
click at [170, 207] on label "Product Page 16" at bounding box center [165, 192] width 215 height 33
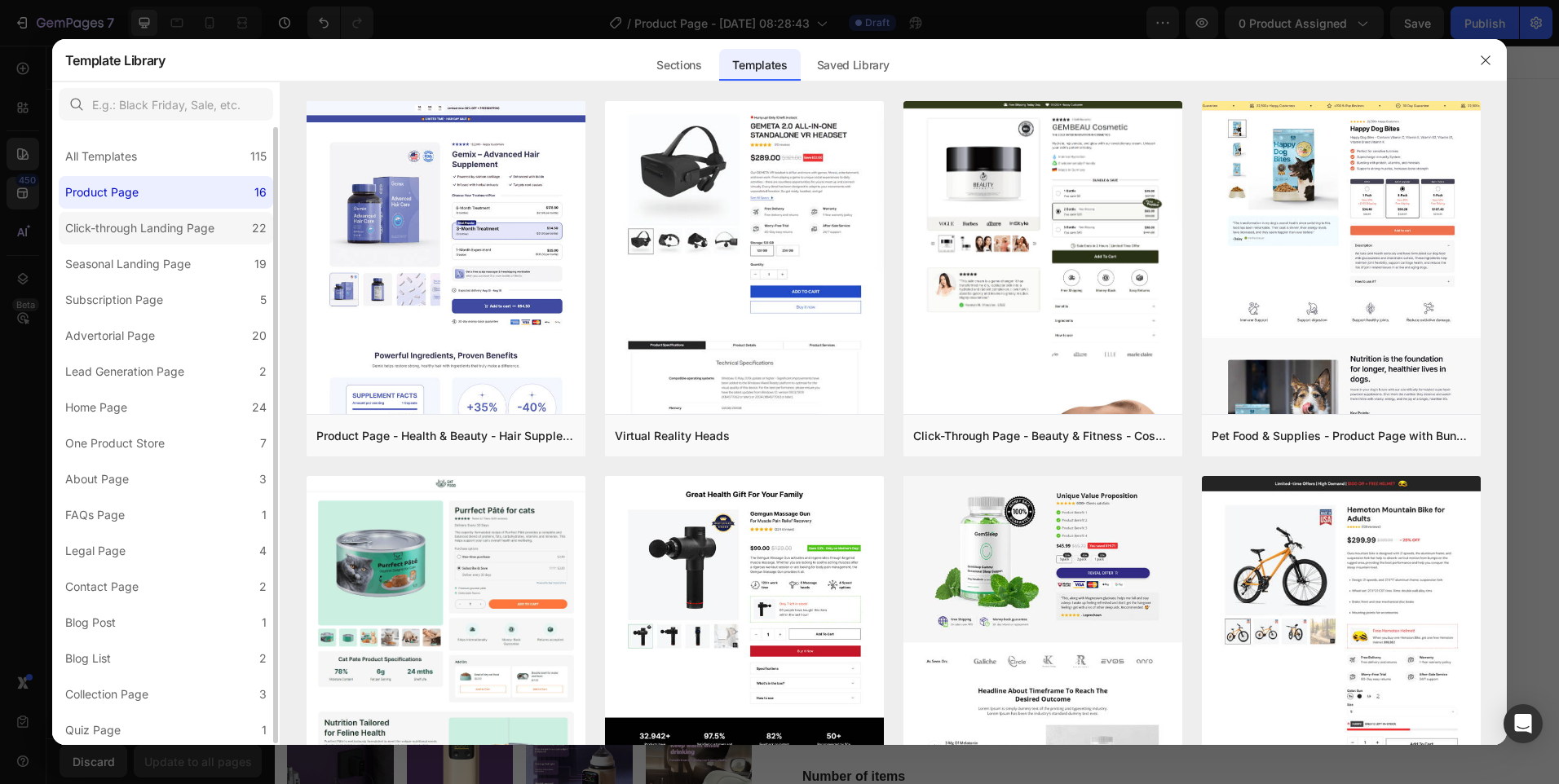
click at [171, 237] on div "Click-through Landing Page" at bounding box center [140, 228] width 149 height 19
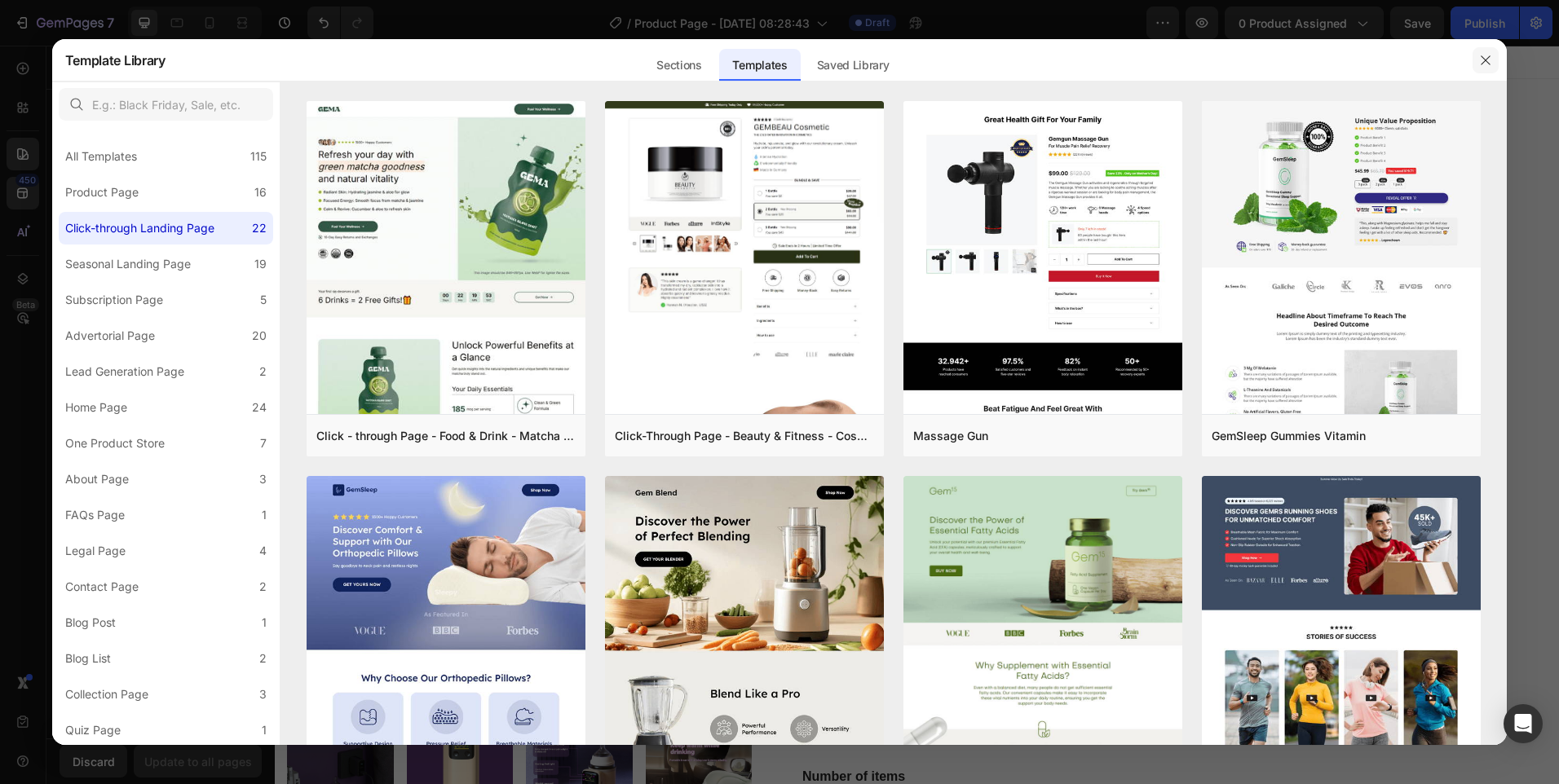
click at [1487, 60] on icon "button" at bounding box center [1485, 59] width 13 height 13
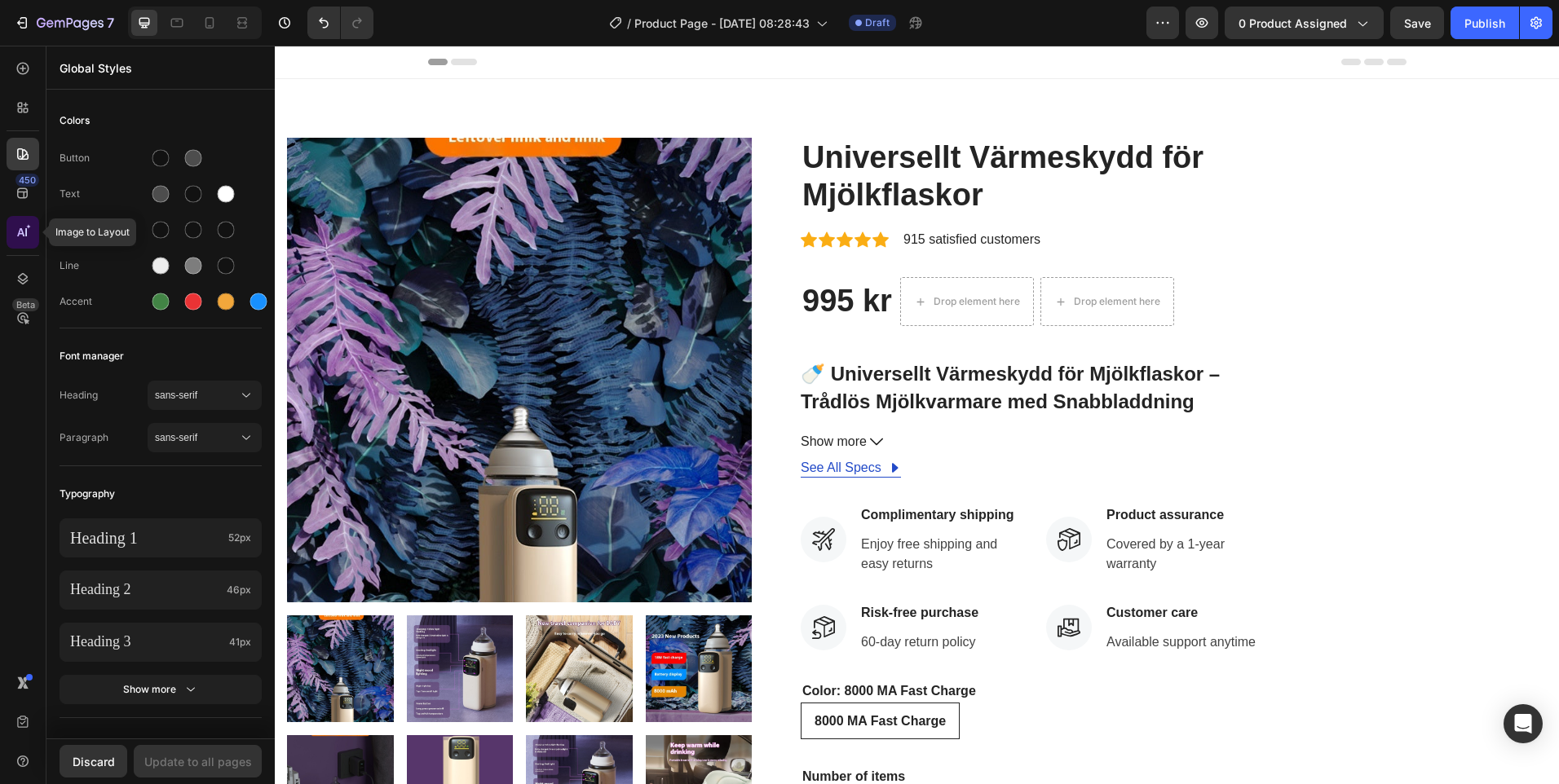
click at [30, 233] on icon at bounding box center [22, 232] width 17 height 16
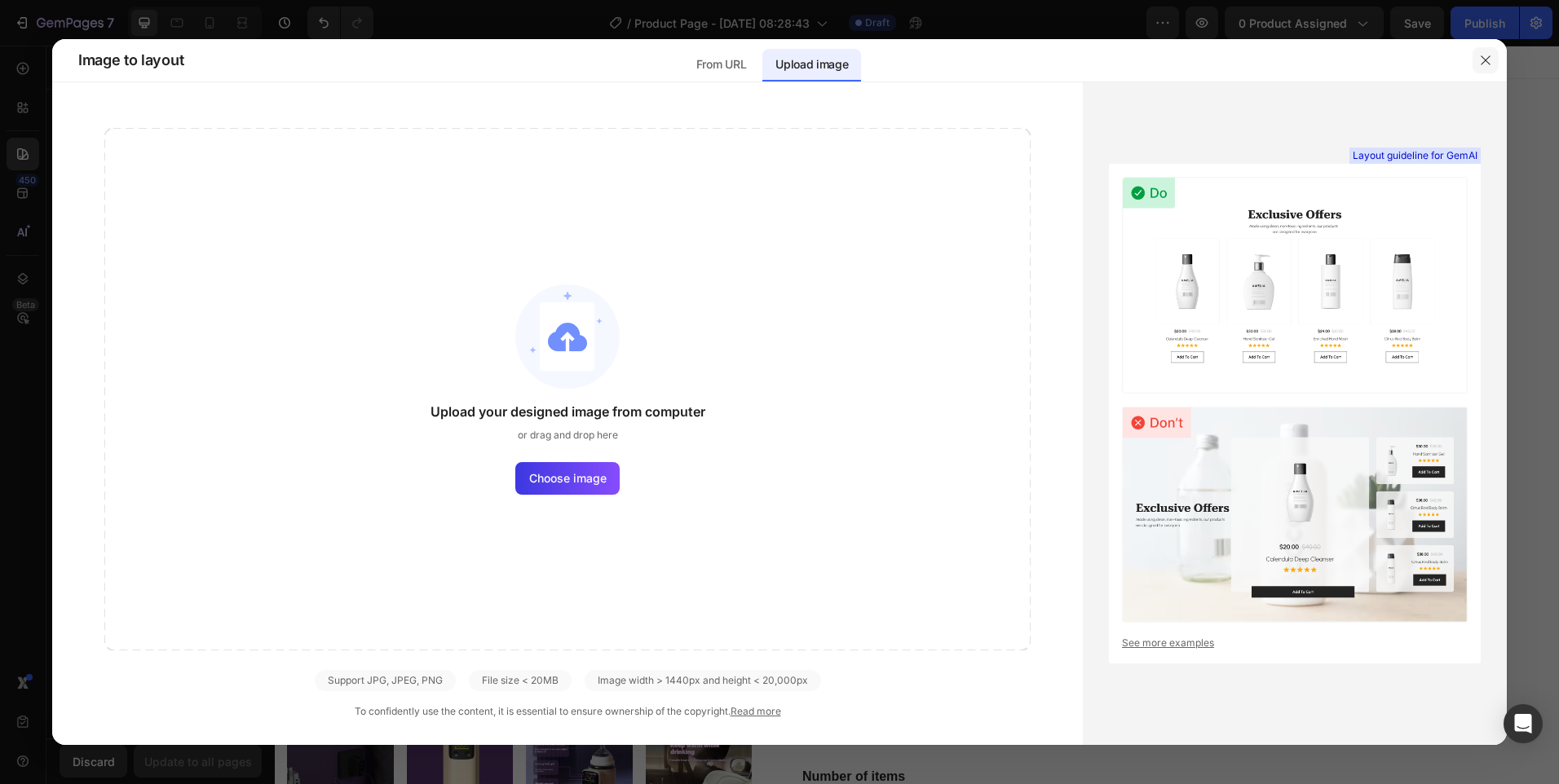
click at [1478, 60] on button "button" at bounding box center [1485, 60] width 26 height 26
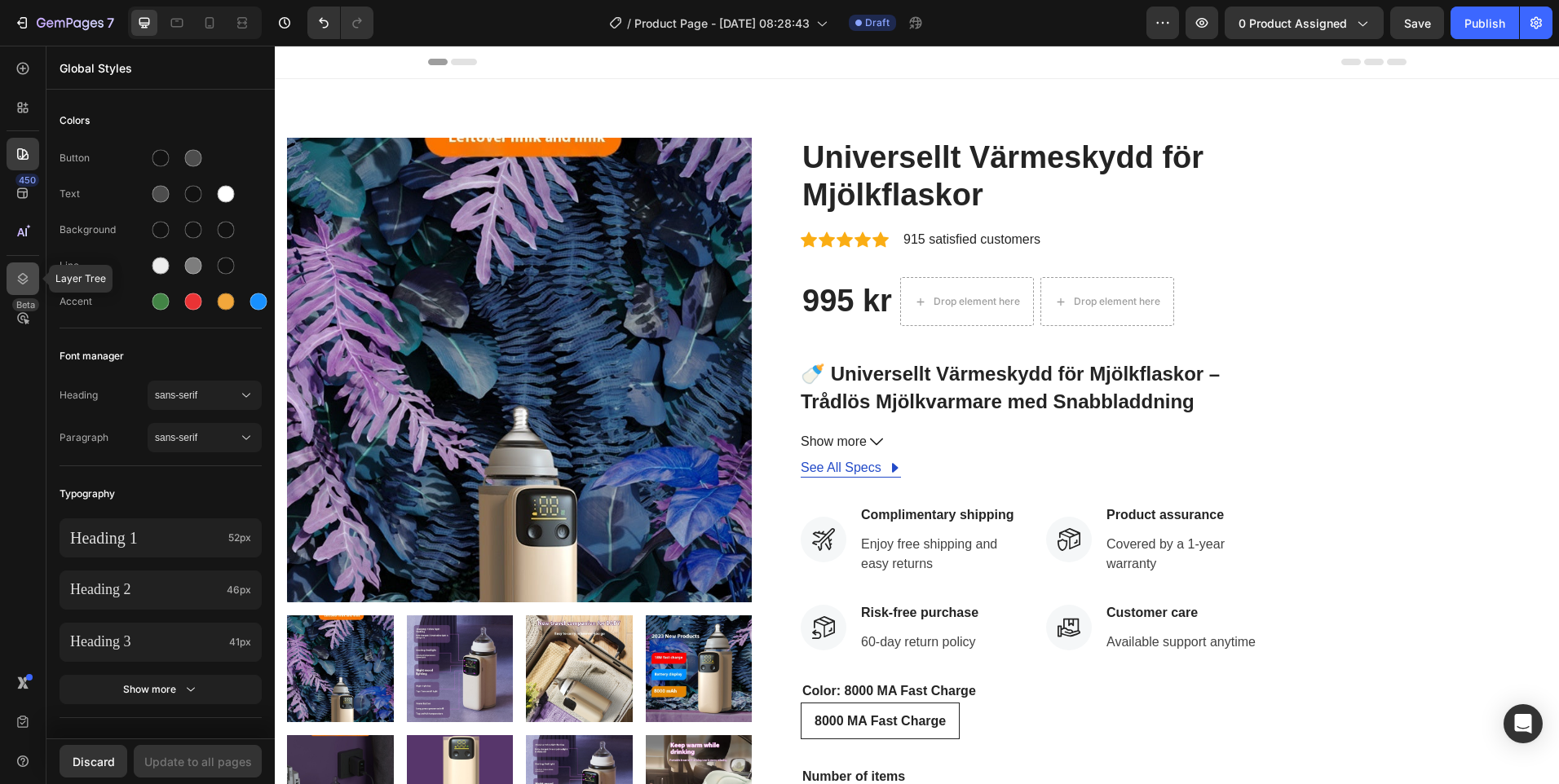
click at [17, 278] on icon at bounding box center [22, 278] width 17 height 16
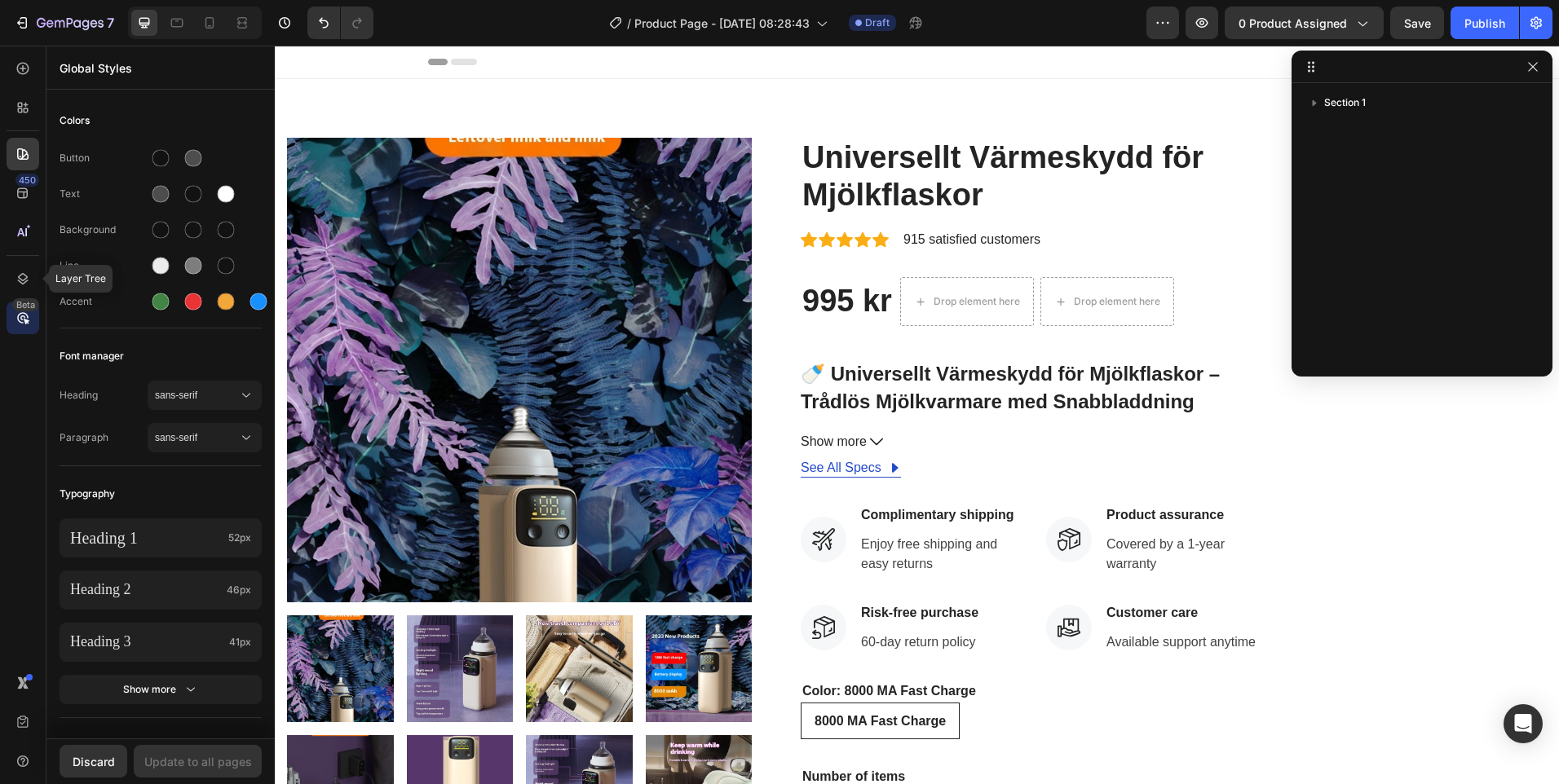
drag, startPoint x: 23, startPoint y: 273, endPoint x: 28, endPoint y: 307, distance: 34.4
click at [23, 278] on icon at bounding box center [22, 278] width 17 height 16
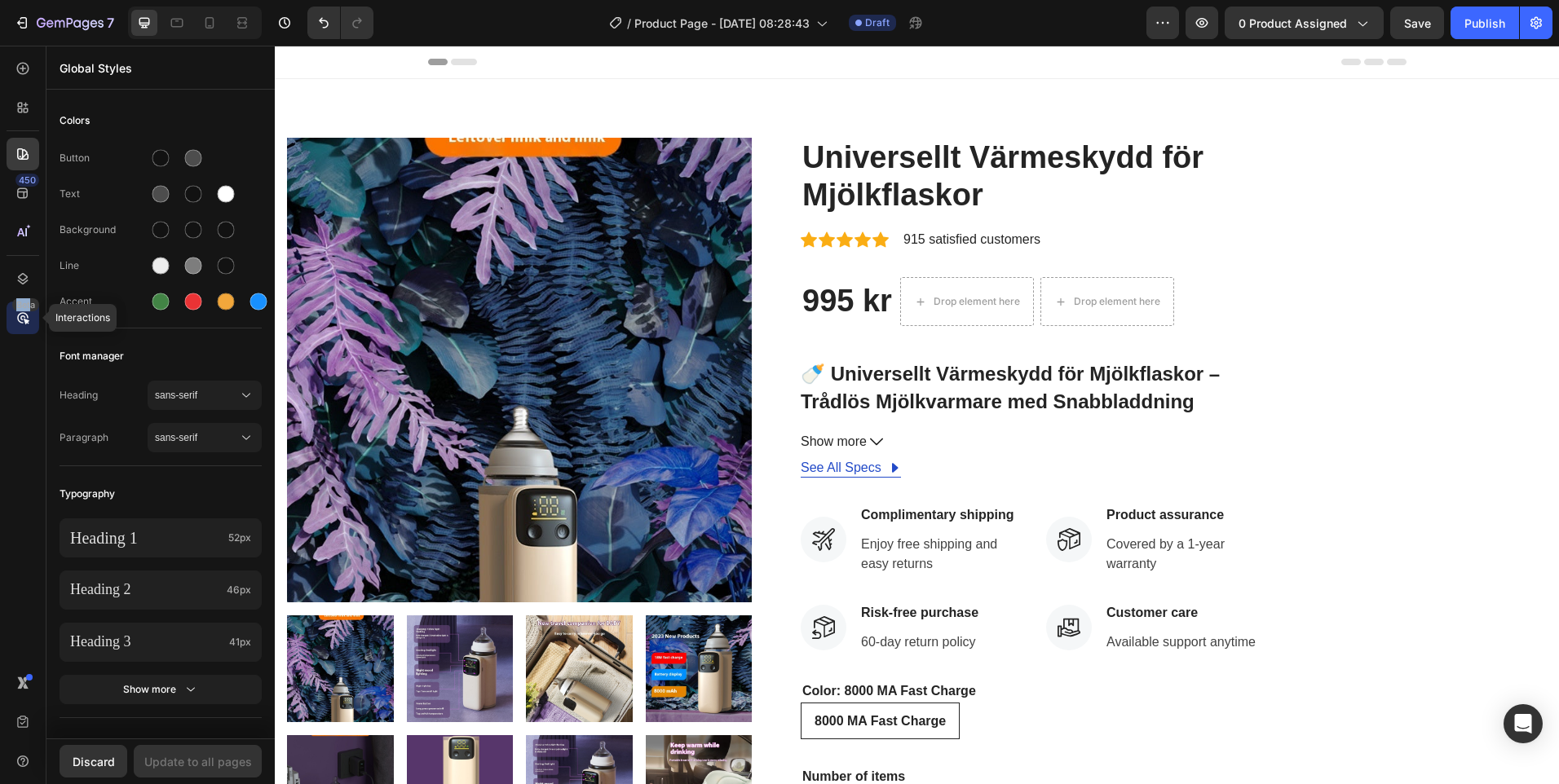
click at [31, 311] on div "Beta" at bounding box center [23, 318] width 33 height 33
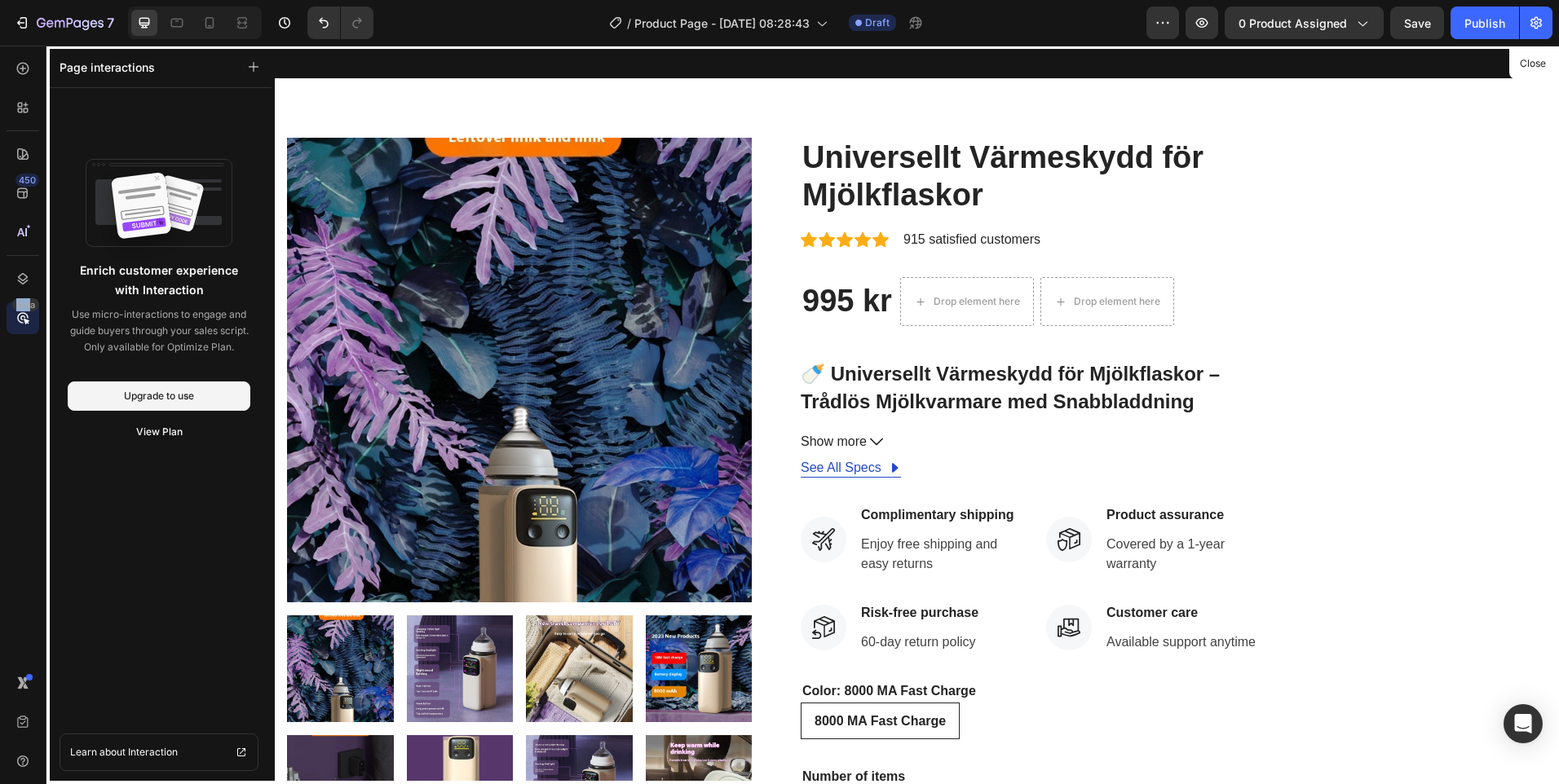
click at [561, 409] on div at bounding box center [916, 414] width 1284 height 738
click at [23, 97] on div at bounding box center [23, 108] width 33 height 33
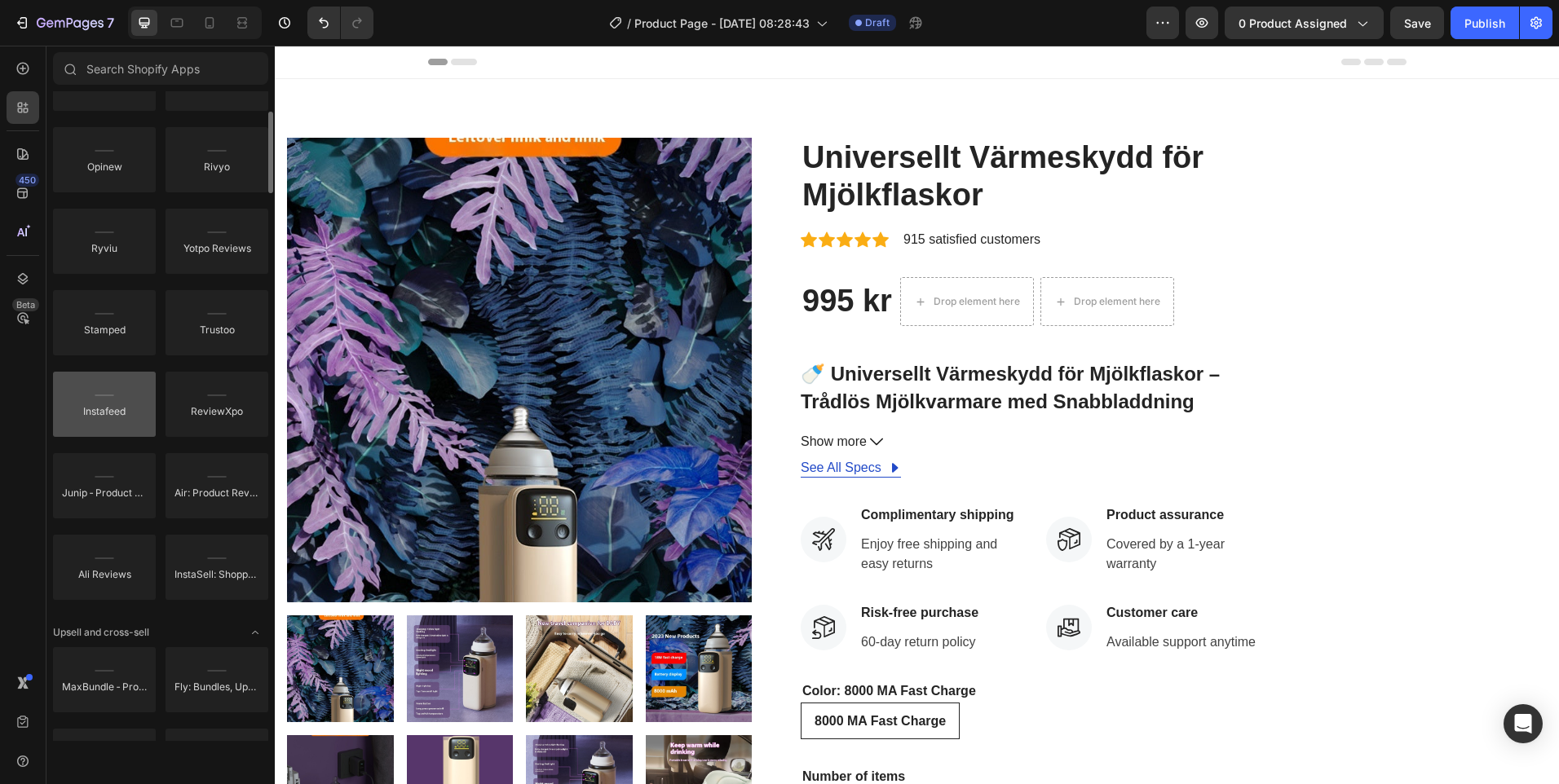
scroll to position [245, 0]
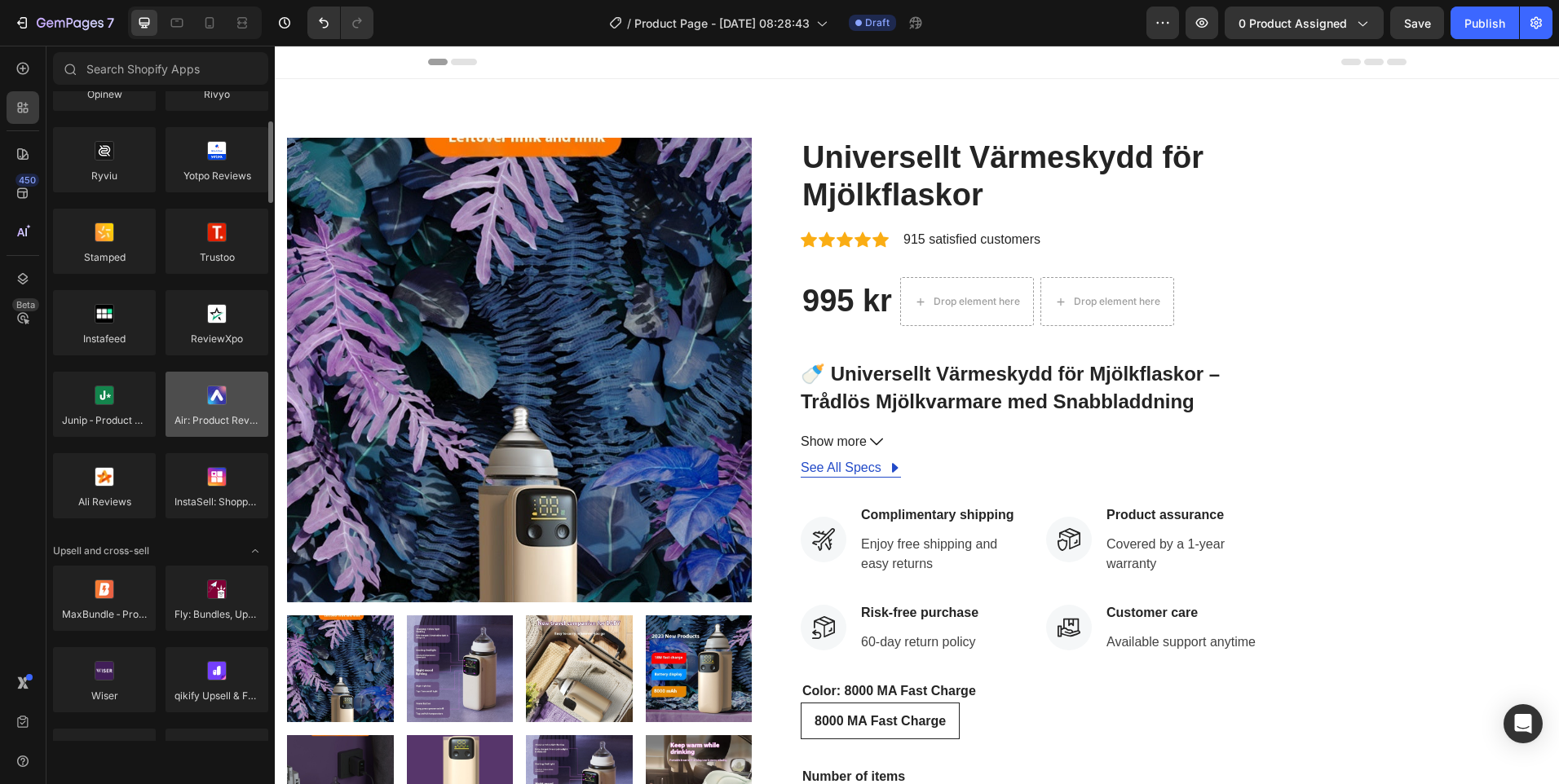
click at [237, 425] on div at bounding box center [217, 404] width 103 height 65
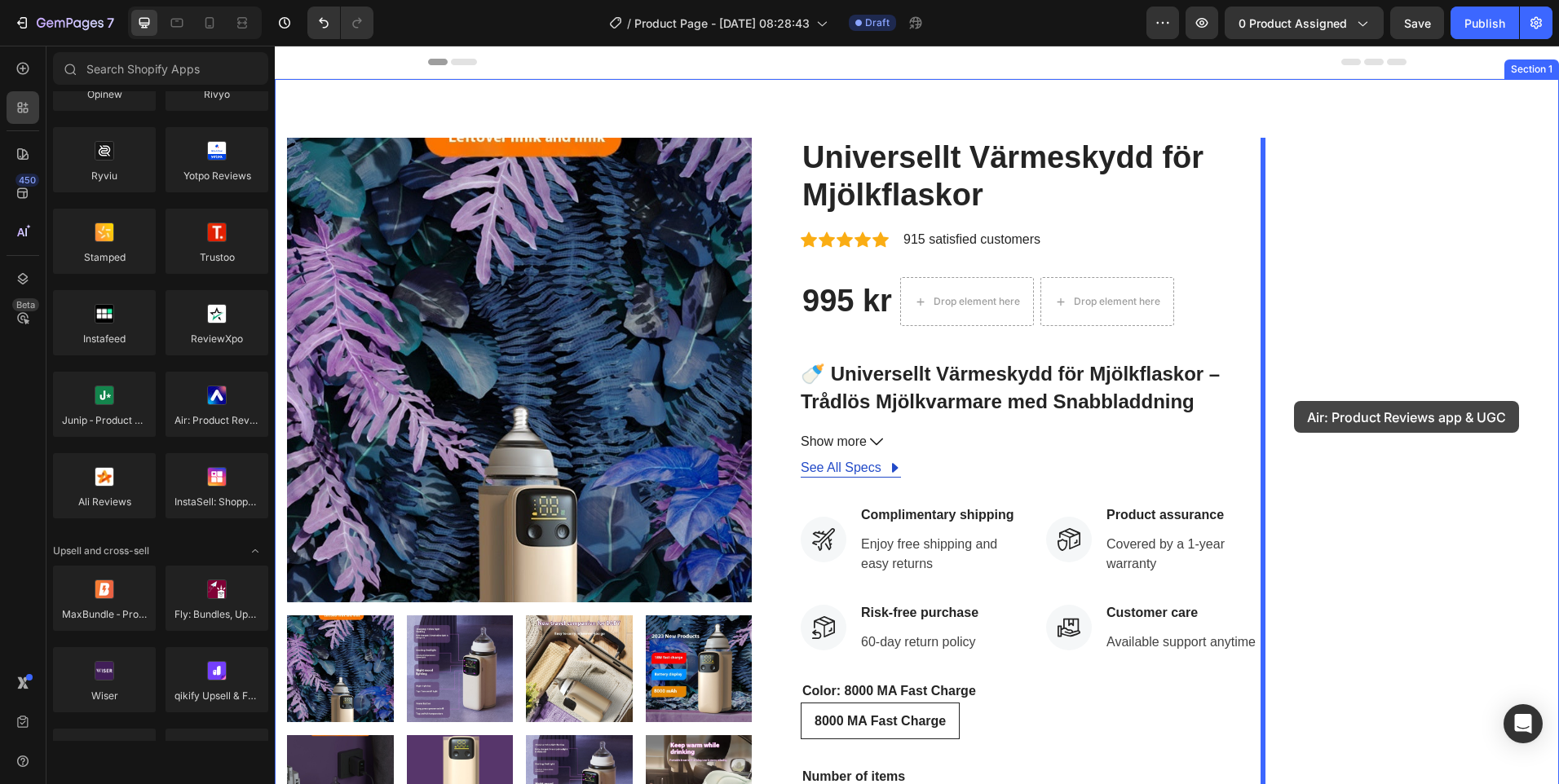
drag, startPoint x: 509, startPoint y: 467, endPoint x: 1295, endPoint y: 400, distance: 788.9
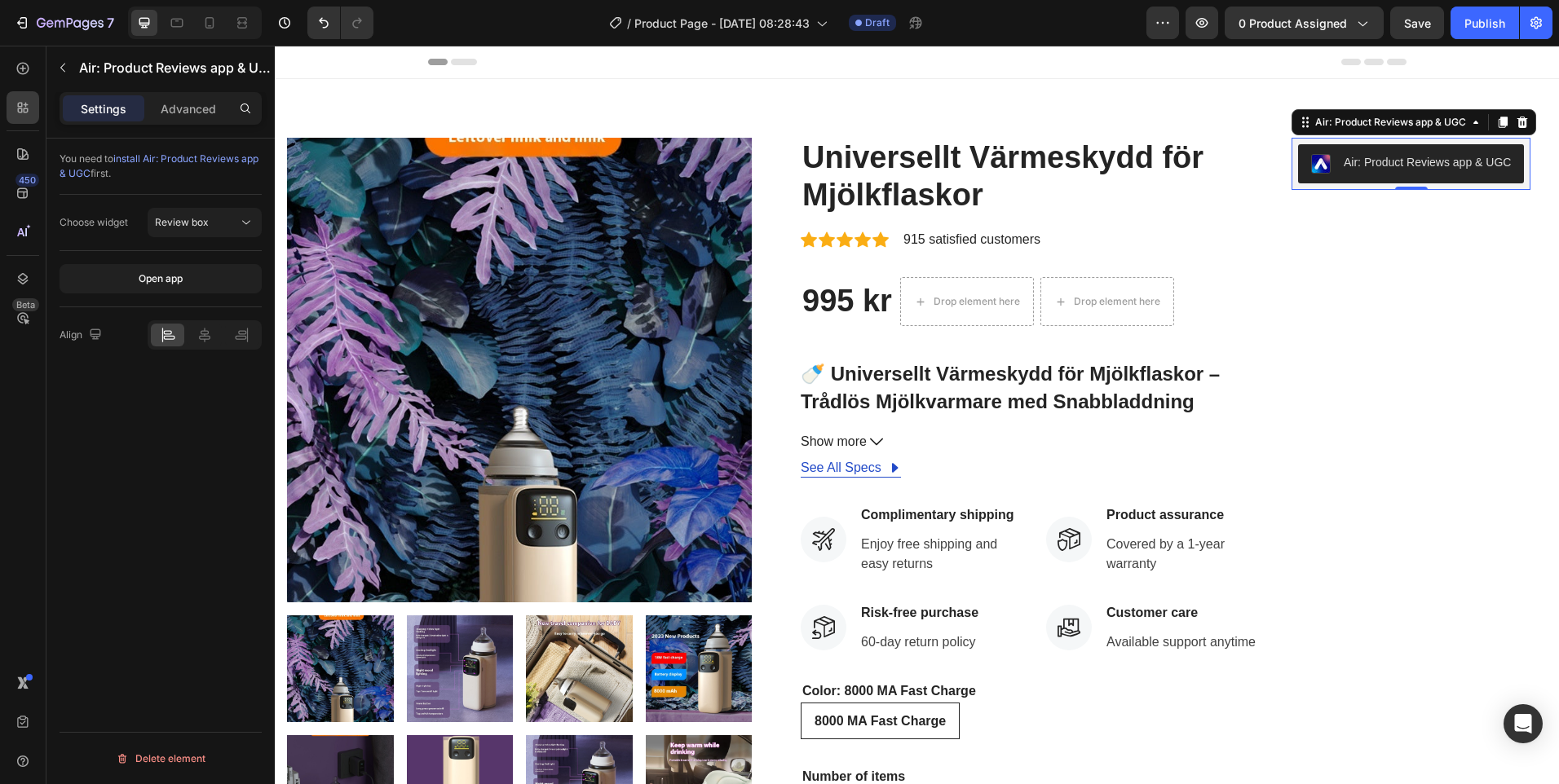
click at [1451, 245] on div "Air: Product Reviews app & UGC Air: Product Reviews app & UGC 0" at bounding box center [1411, 561] width 239 height 847
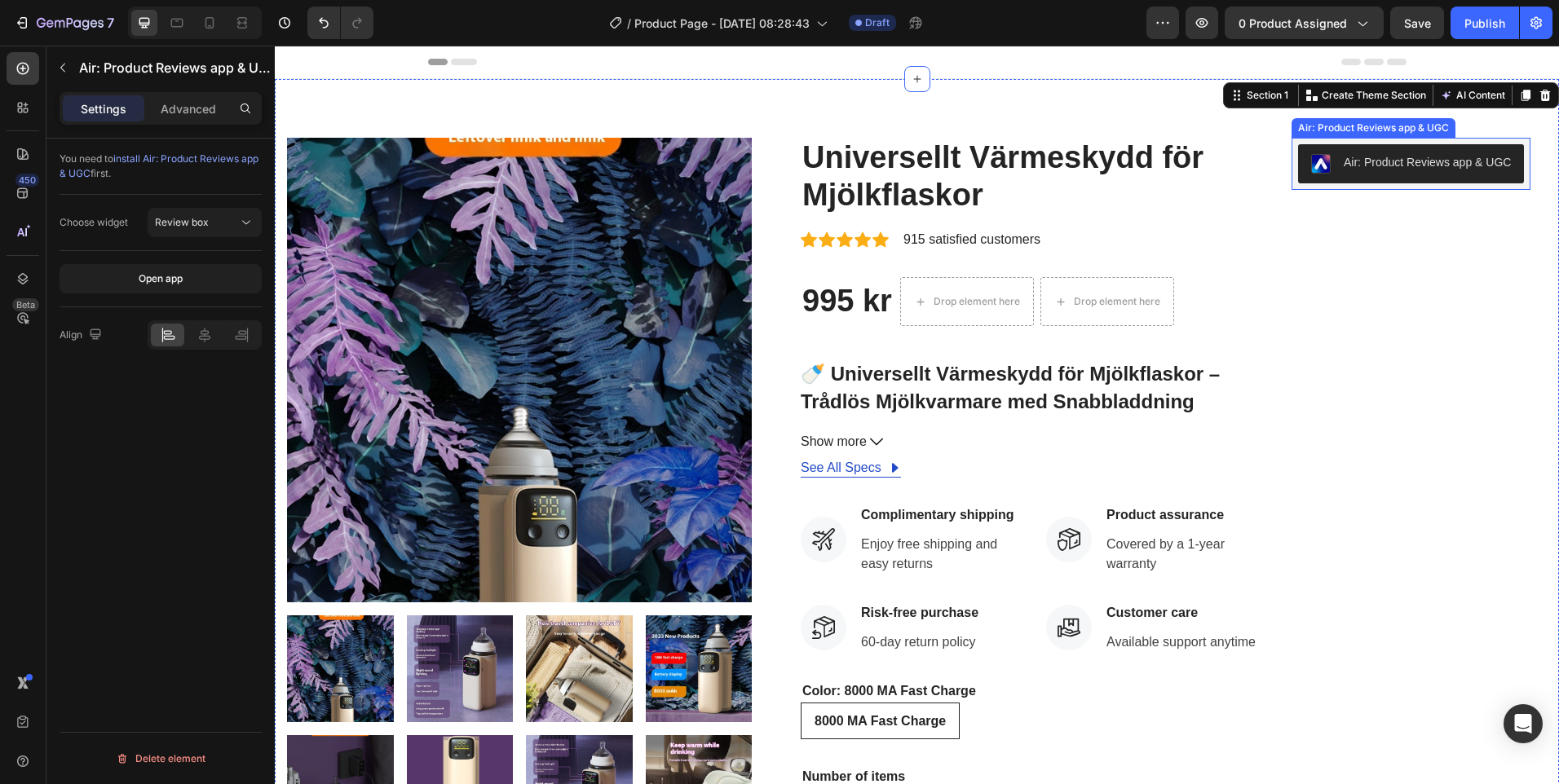
click at [1443, 164] on div "Air: Product Reviews app & UGC" at bounding box center [1428, 163] width 167 height 17
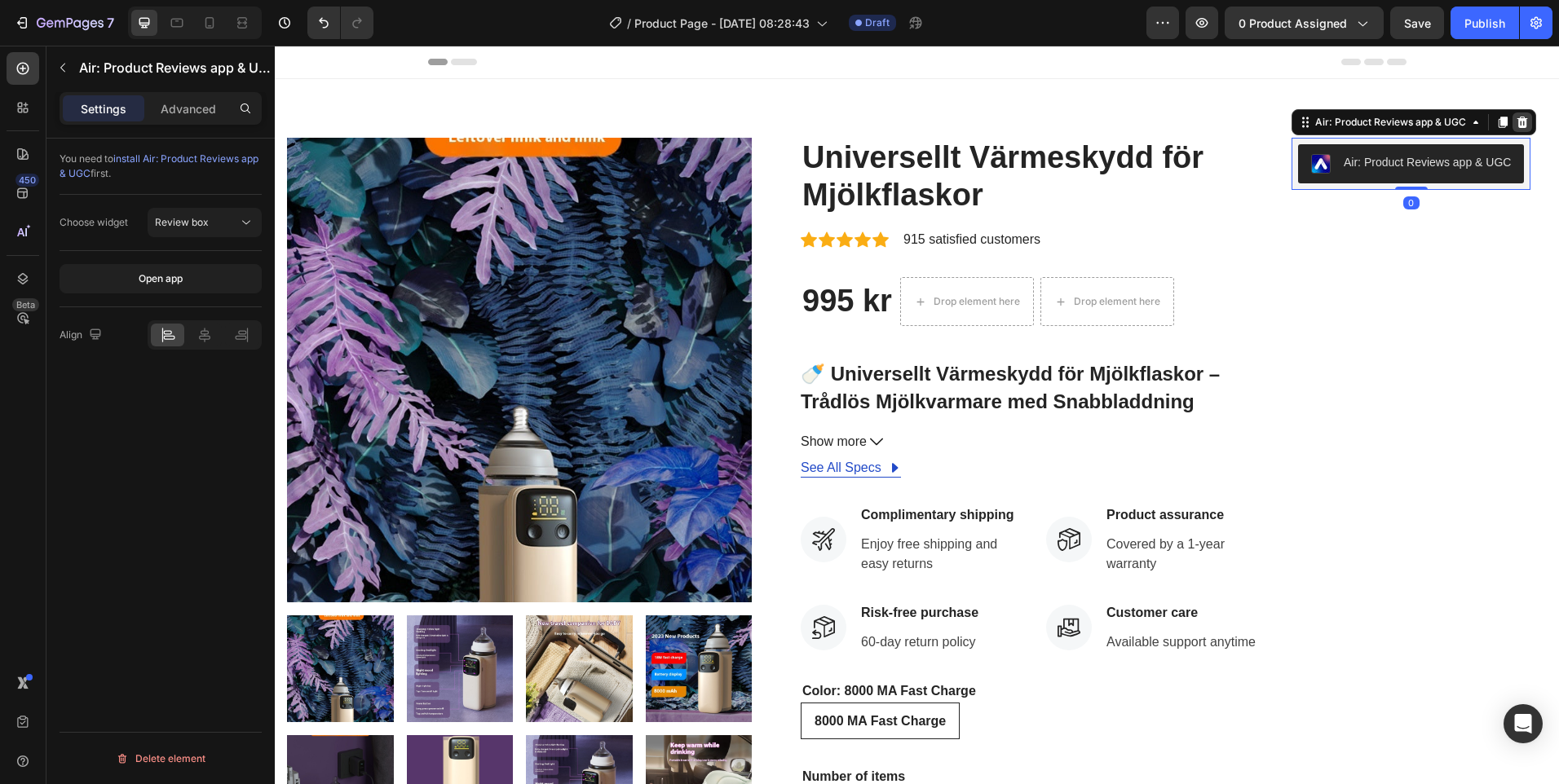
click at [1523, 119] on icon at bounding box center [1522, 122] width 11 height 12
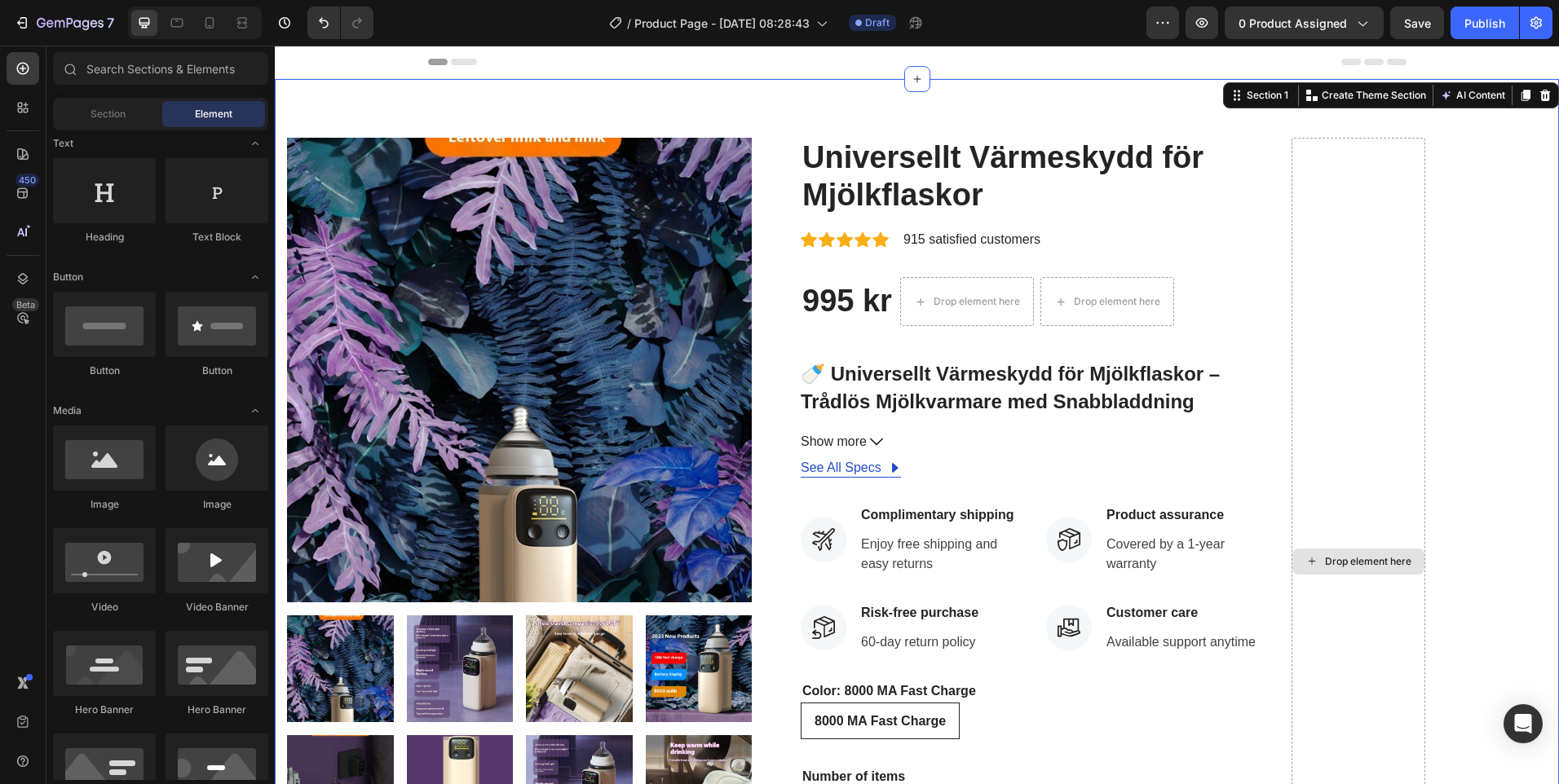
click at [1330, 344] on div "Drop element here" at bounding box center [1359, 561] width 134 height 847
